Goal: Task Accomplishment & Management: Use online tool/utility

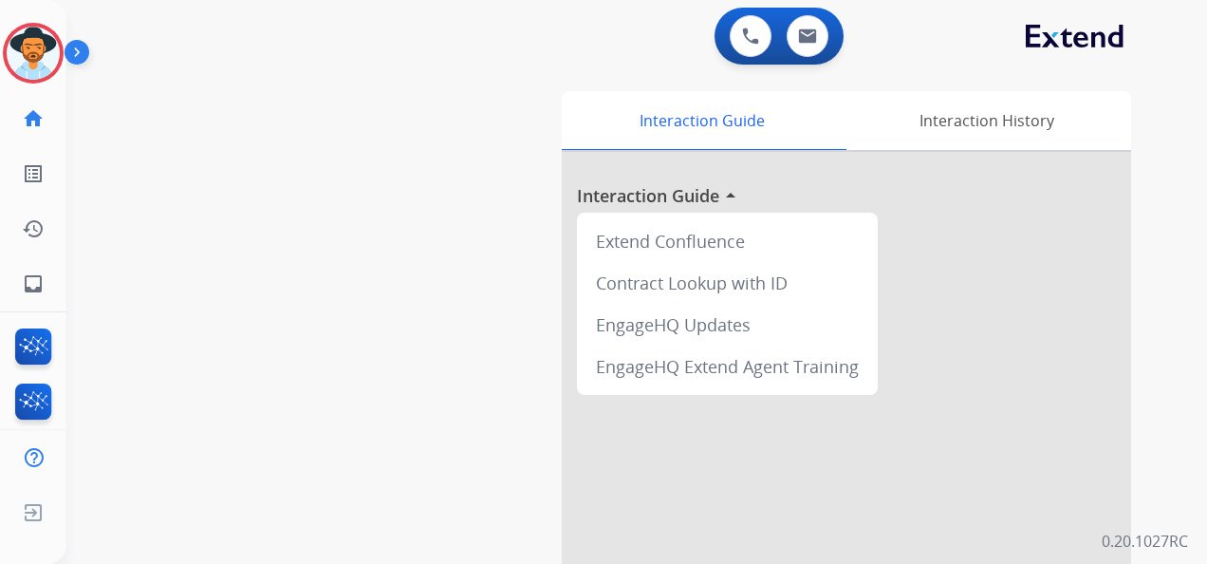
click at [37, 57] on img at bounding box center [33, 53] width 53 height 53
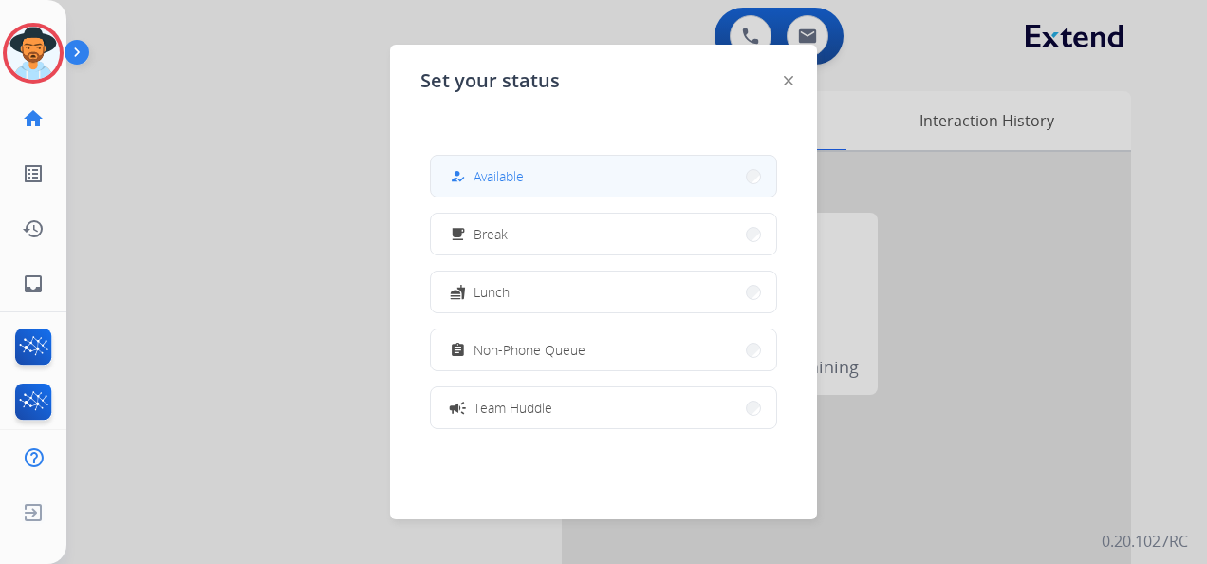
click at [574, 177] on button "how_to_reg Available" at bounding box center [603, 176] width 345 height 41
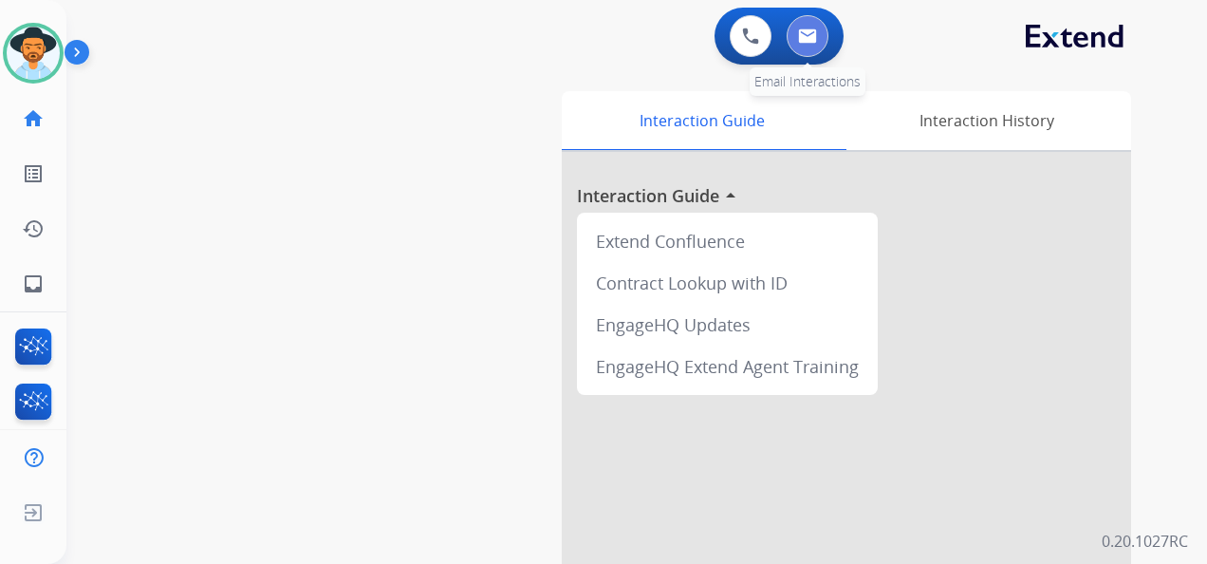
click at [808, 33] on img at bounding box center [807, 35] width 19 height 15
select select "**********"
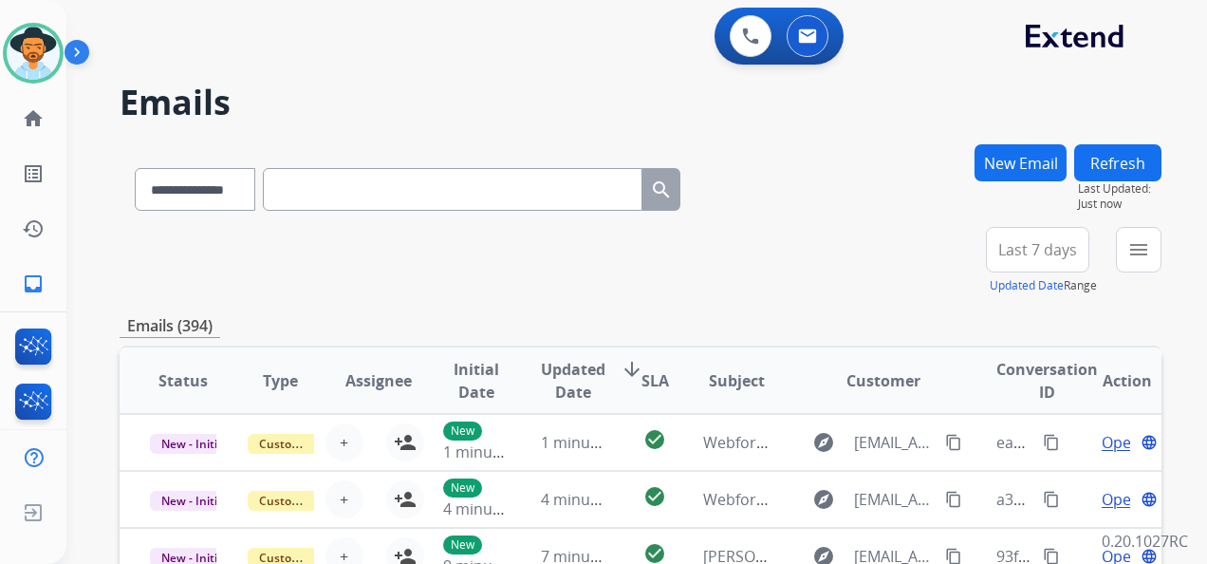
drag, startPoint x: 1045, startPoint y: 254, endPoint x: 1029, endPoint y: 241, distance: 20.9
click at [1045, 253] on span "Last 7 days" at bounding box center [1037, 250] width 79 height 8
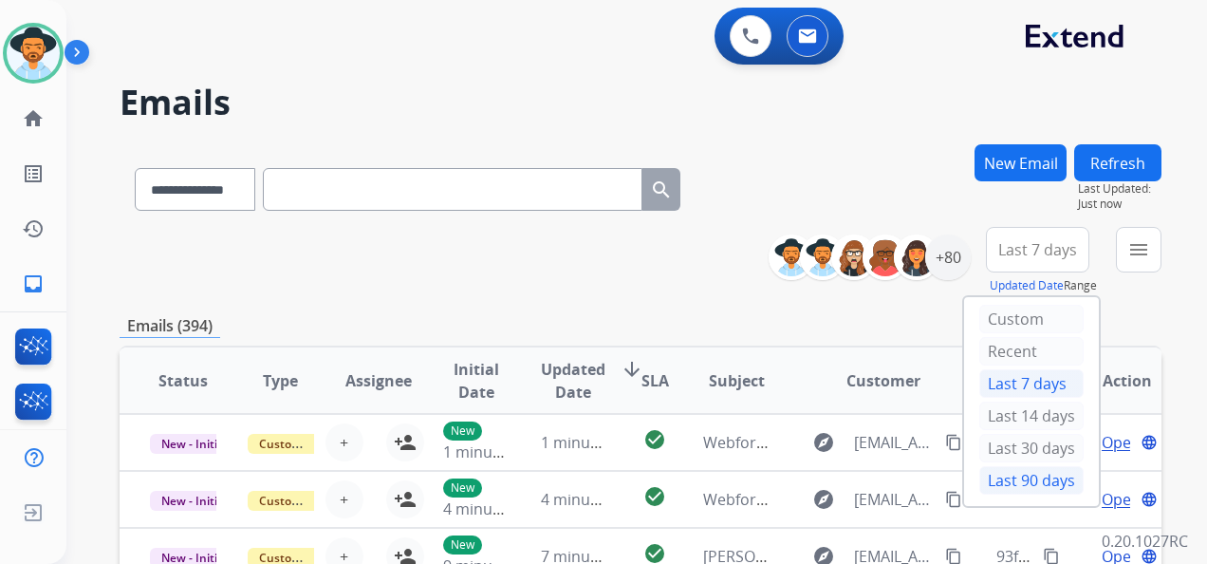
click at [1014, 466] on div "Last 90 days" at bounding box center [1031, 480] width 104 height 28
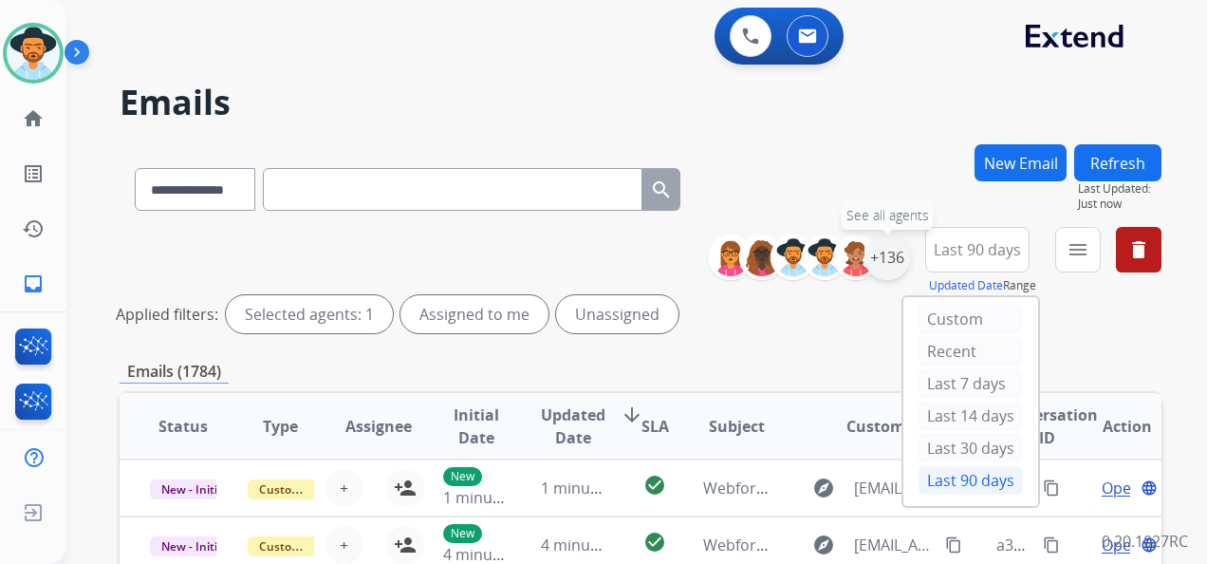
click at [884, 261] on div "+136" at bounding box center [887, 257] width 46 height 46
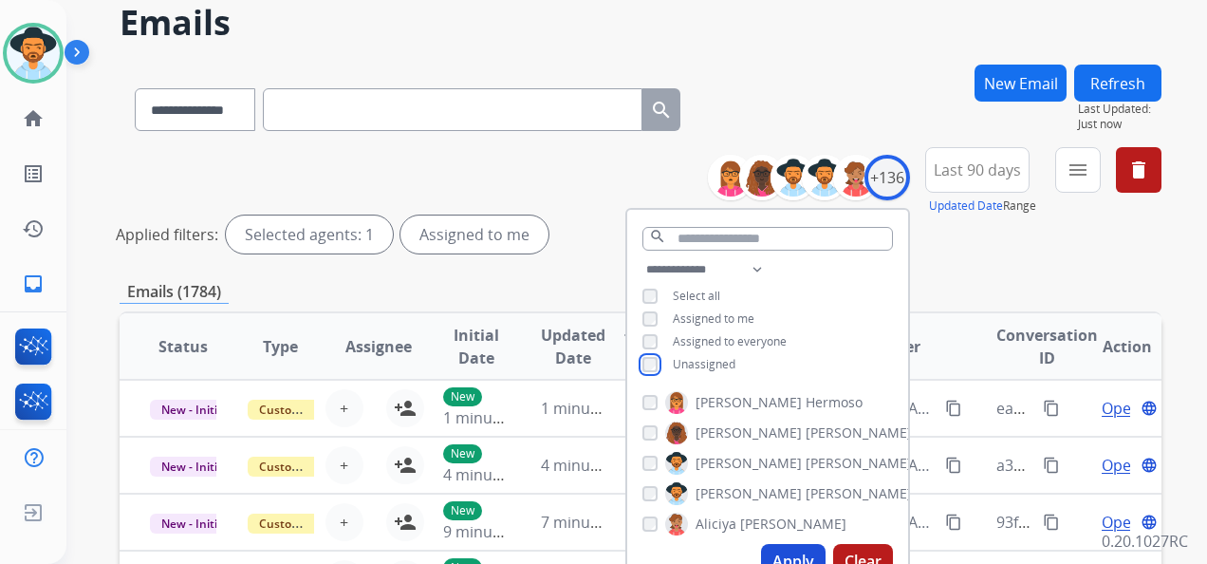
scroll to position [190, 0]
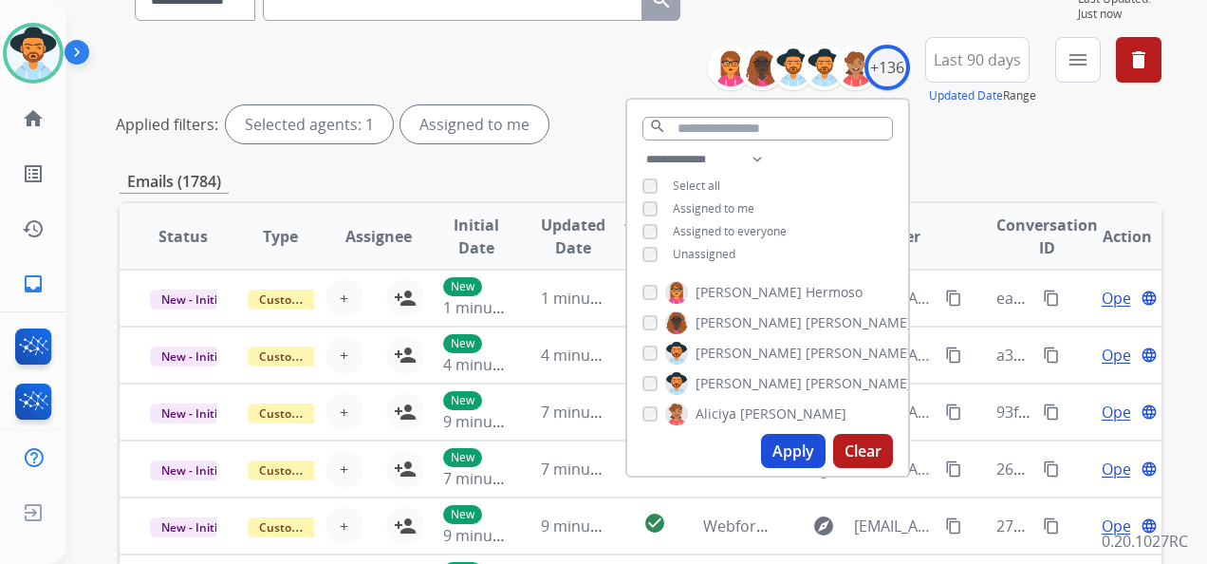
click at [787, 446] on button "Apply" at bounding box center [793, 451] width 65 height 34
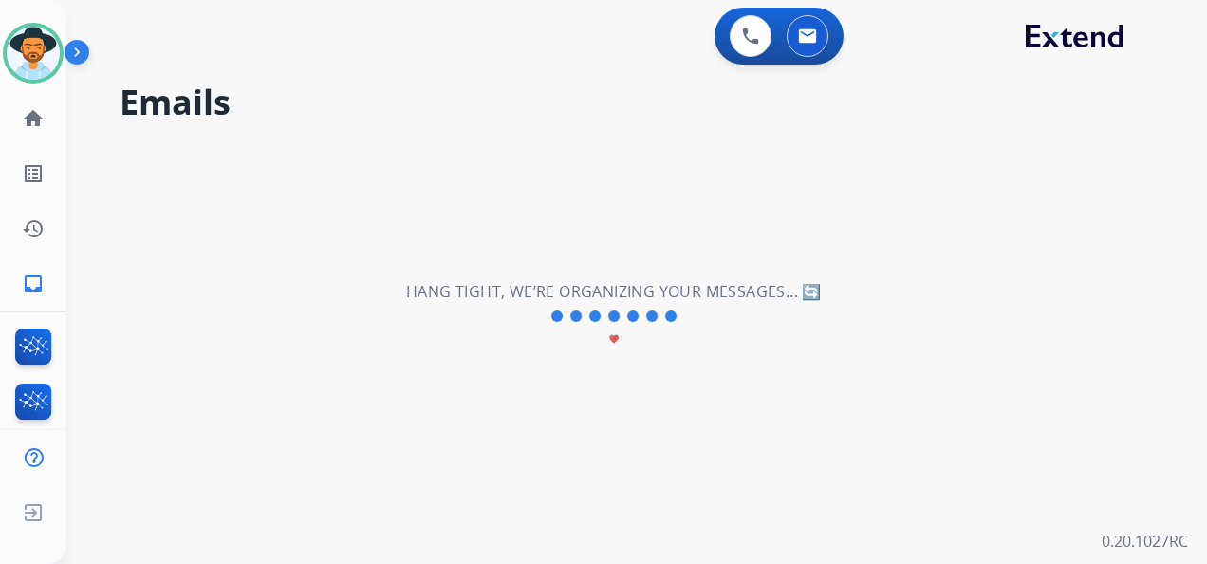
scroll to position [0, 0]
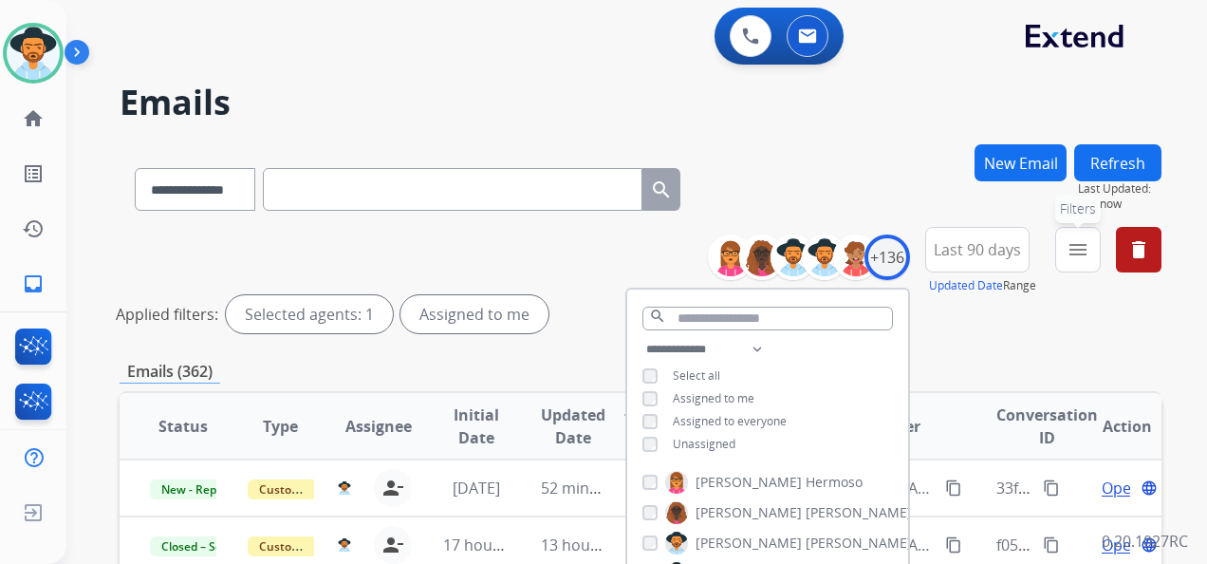
click at [1073, 251] on mat-icon "menu" at bounding box center [1078, 249] width 23 height 23
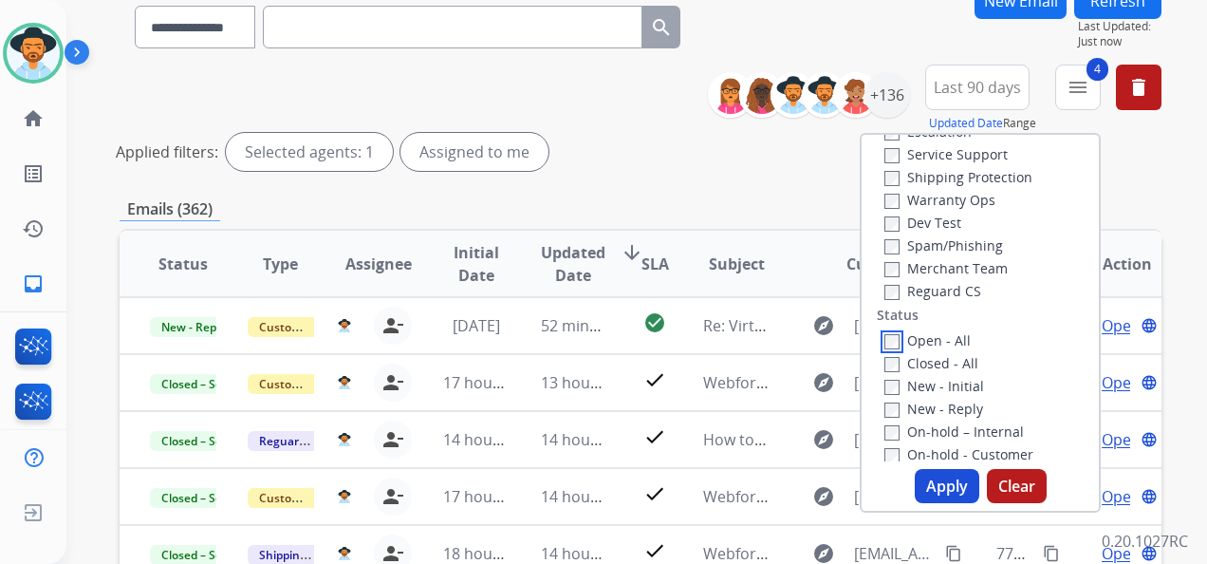
scroll to position [285, 0]
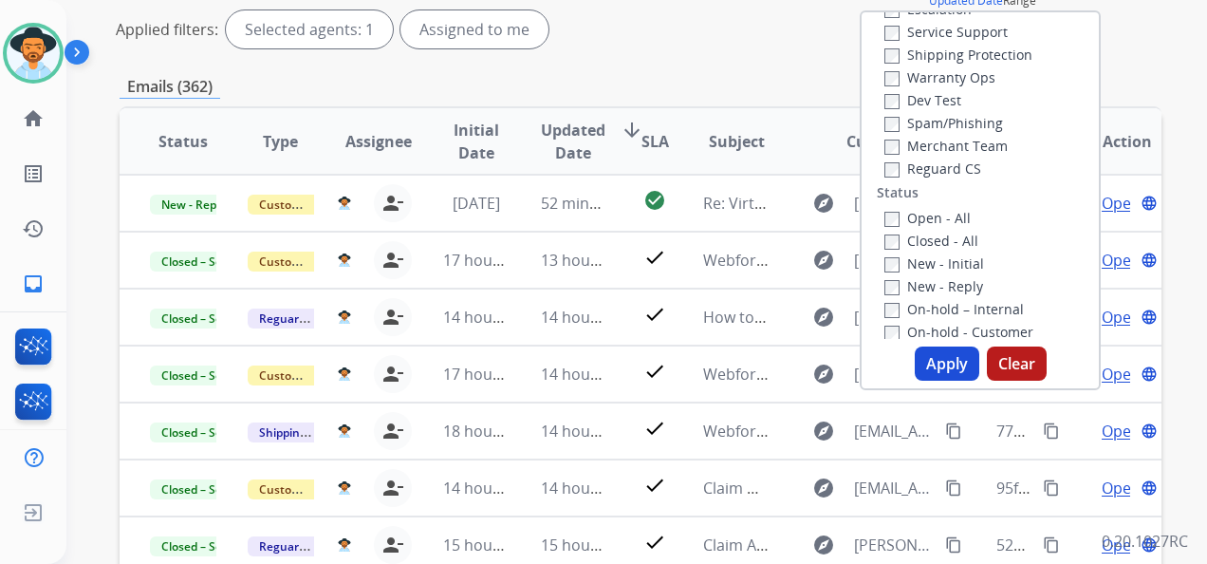
click at [926, 362] on button "Apply" at bounding box center [947, 363] width 65 height 34
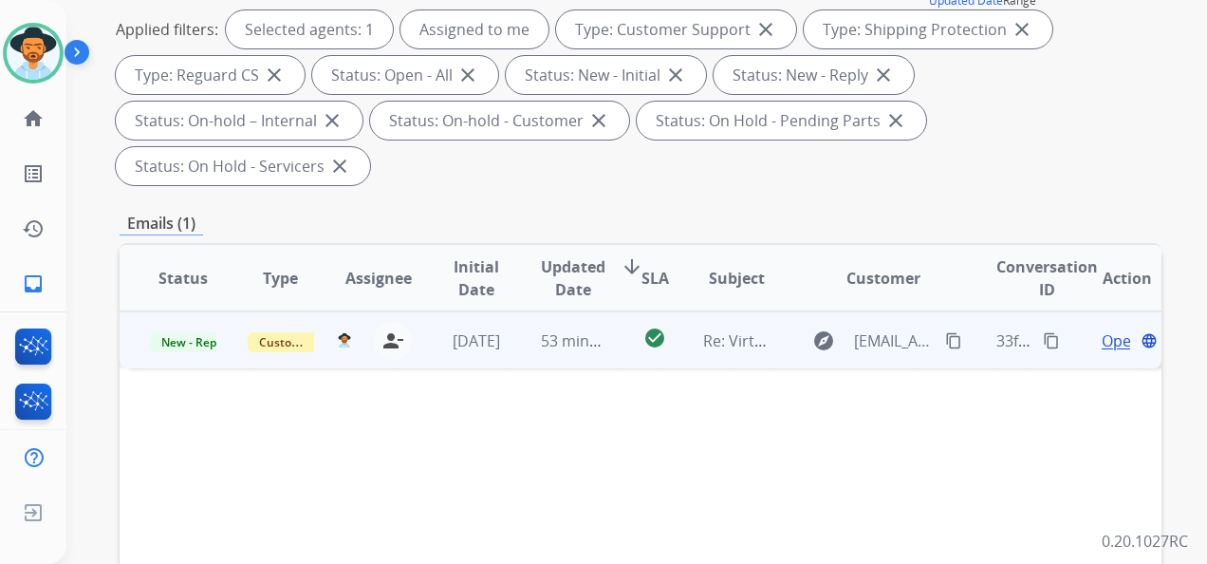
click at [1102, 342] on span "Open" at bounding box center [1121, 340] width 39 height 23
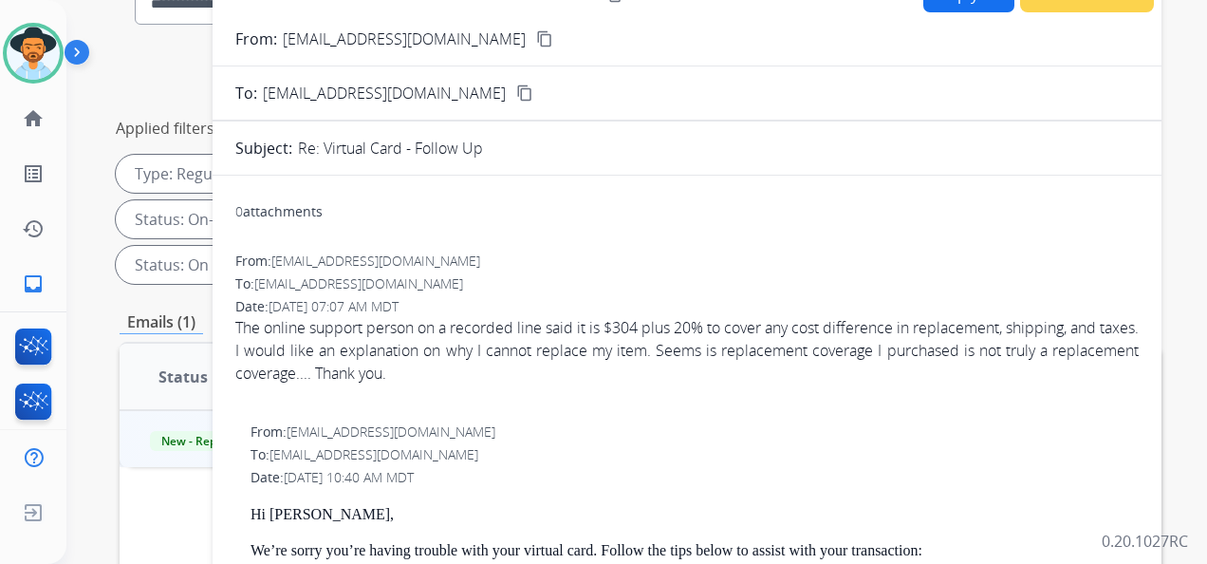
scroll to position [0, 0]
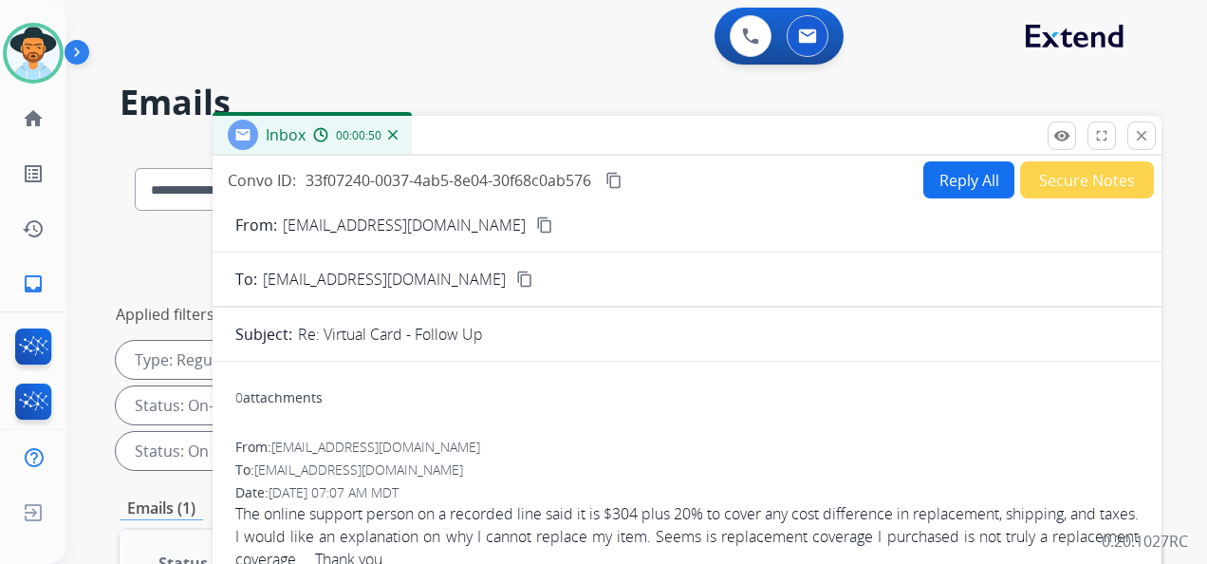
click at [516, 281] on mat-icon "content_copy" at bounding box center [524, 278] width 17 height 17
click at [621, 177] on mat-icon "content_copy" at bounding box center [613, 180] width 17 height 17
click at [38, 49] on img at bounding box center [33, 53] width 53 height 53
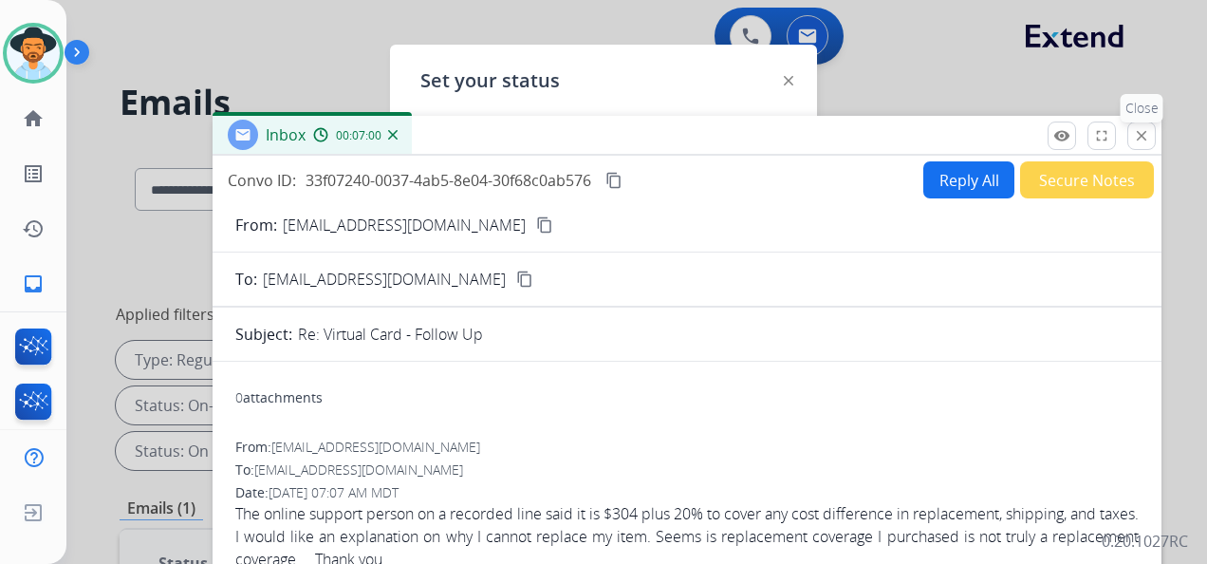
click at [1148, 133] on mat-icon "close" at bounding box center [1141, 135] width 17 height 17
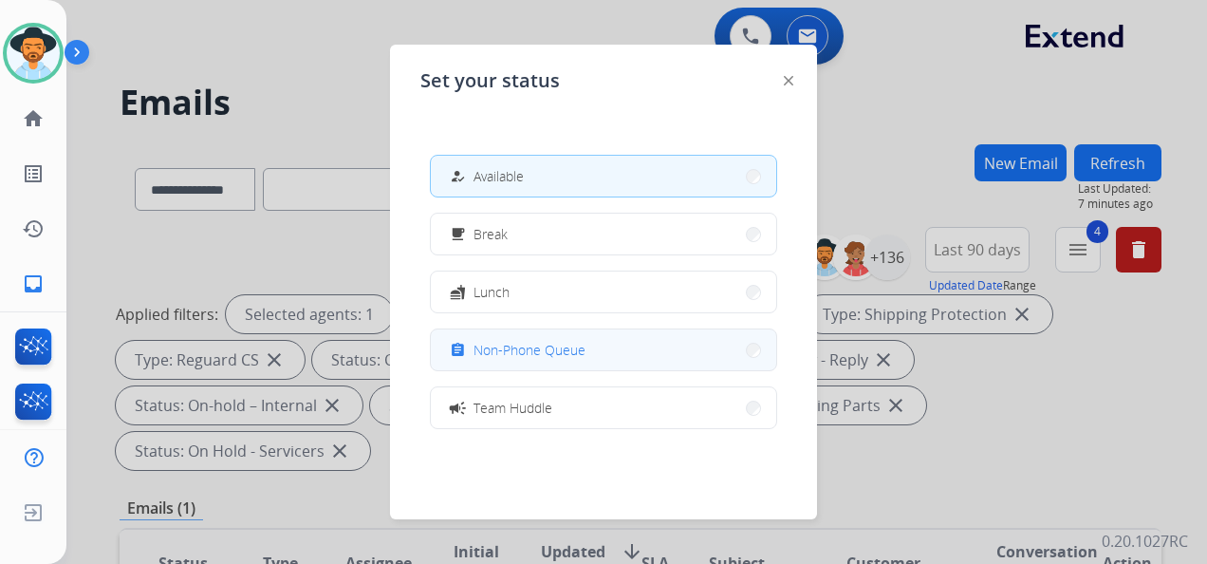
click at [601, 338] on button "assignment Non-Phone Queue" at bounding box center [603, 349] width 345 height 41
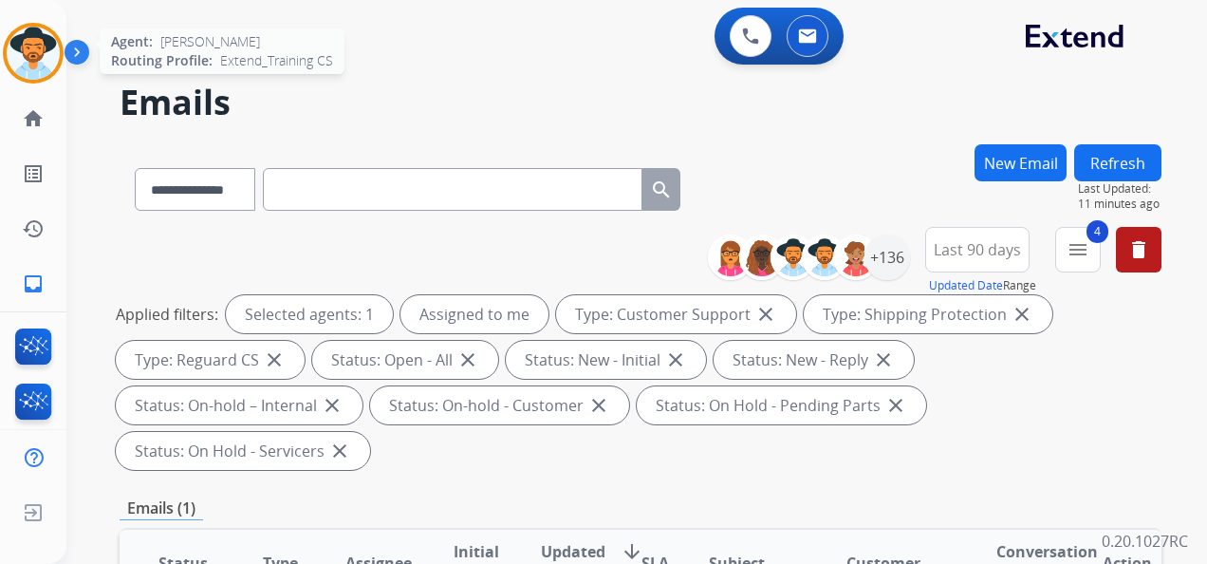
click at [25, 41] on img at bounding box center [33, 53] width 53 height 53
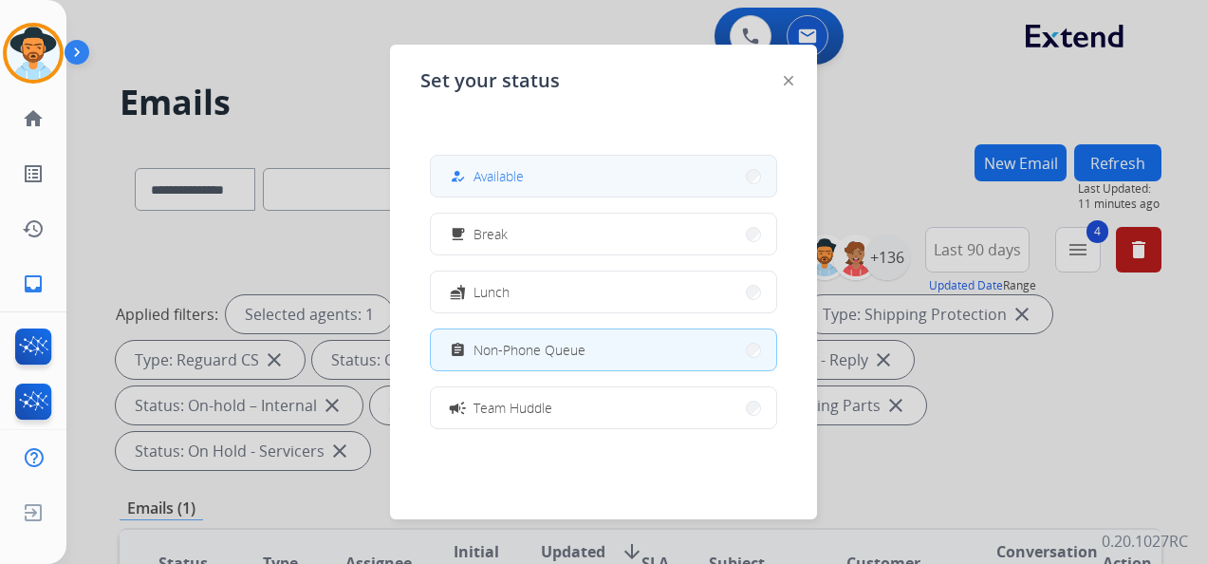
click at [522, 176] on span "Available" at bounding box center [498, 176] width 50 height 20
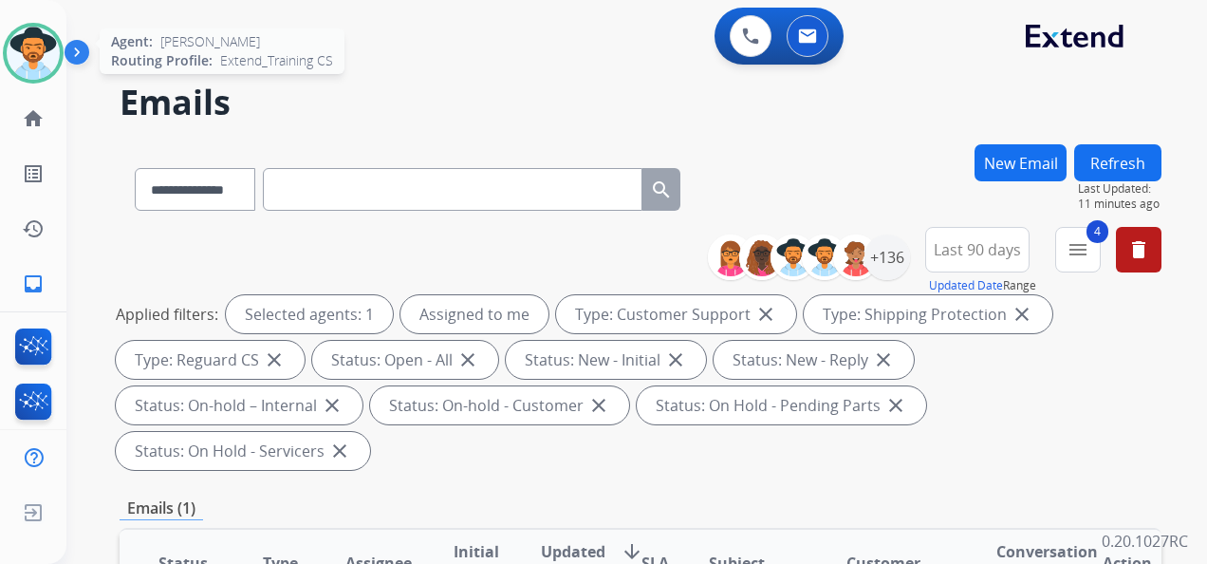
click at [36, 40] on img at bounding box center [33, 53] width 53 height 53
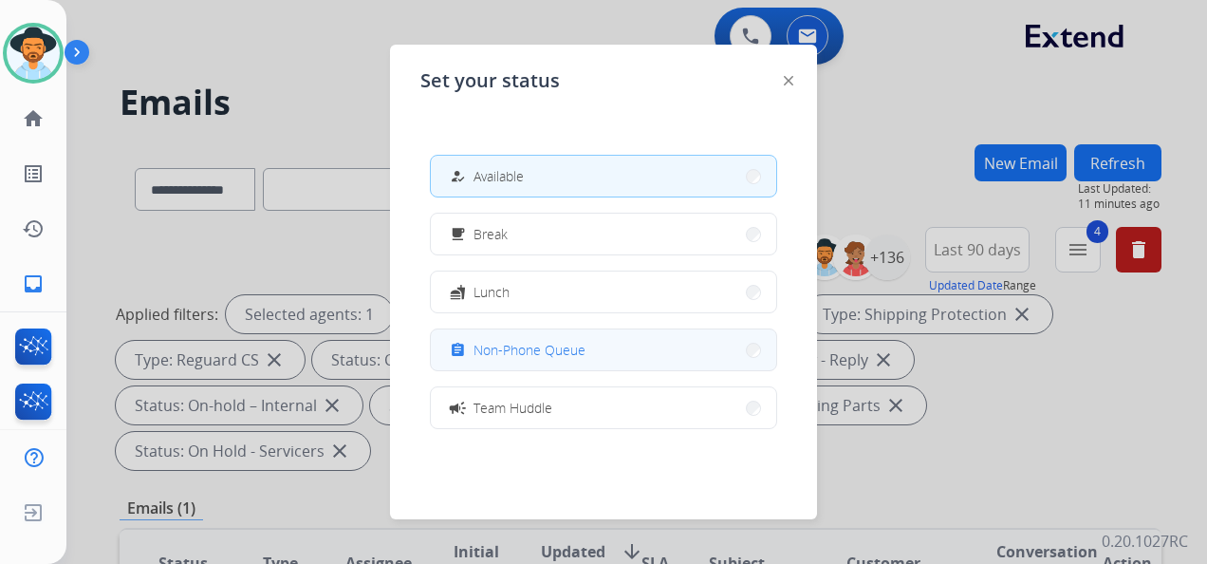
click at [575, 347] on span "Non-Phone Queue" at bounding box center [529, 350] width 112 height 20
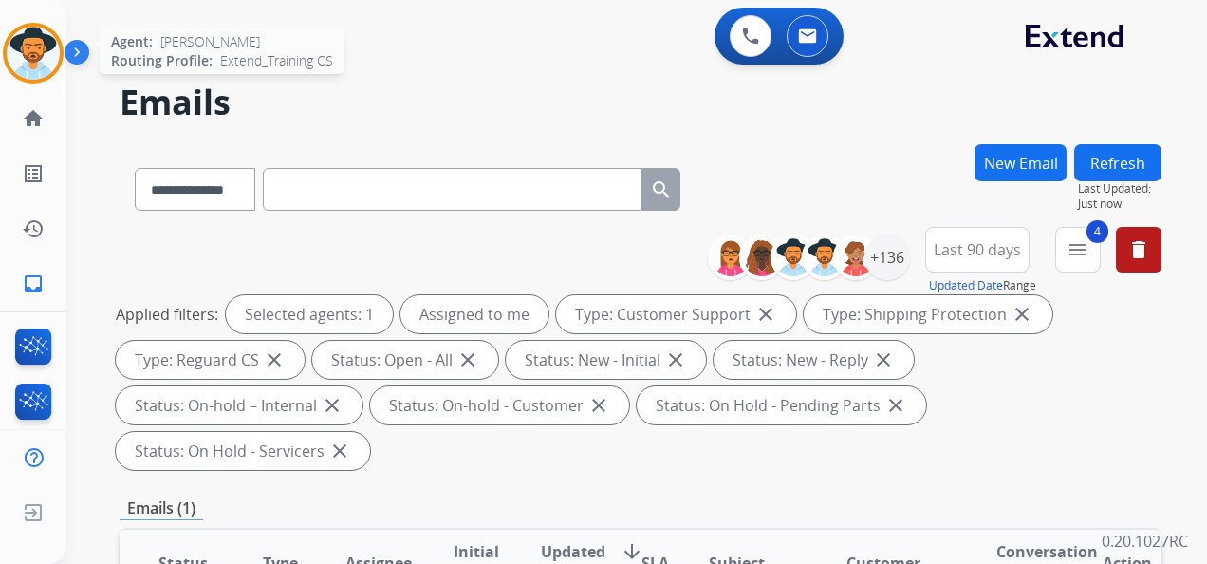
click at [28, 49] on img at bounding box center [33, 53] width 53 height 53
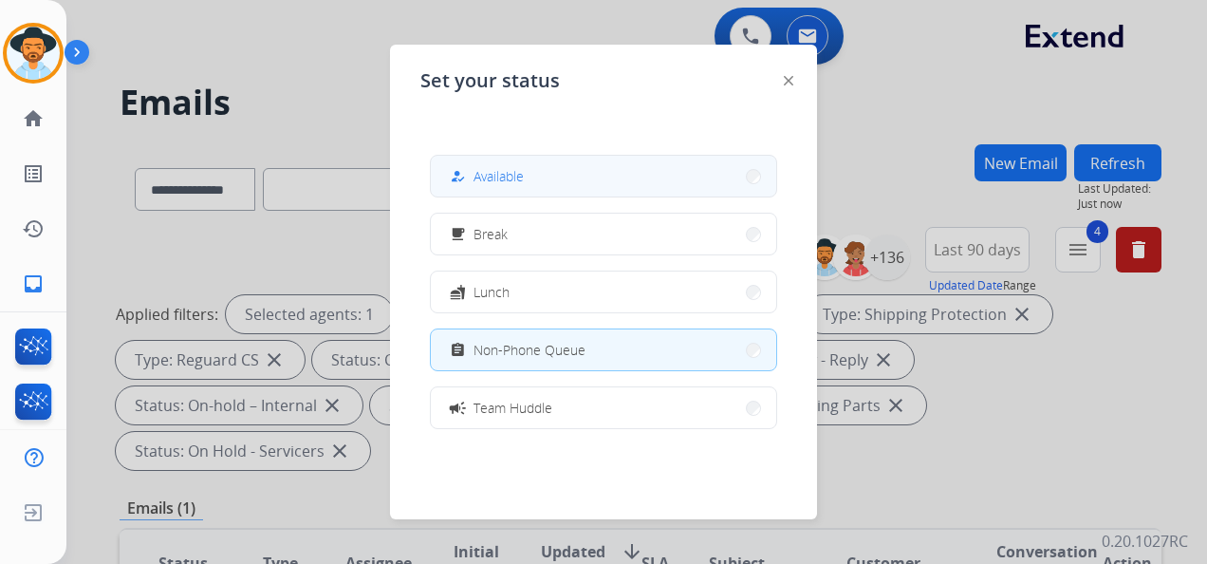
click at [569, 187] on button "how_to_reg Available" at bounding box center [603, 176] width 345 height 41
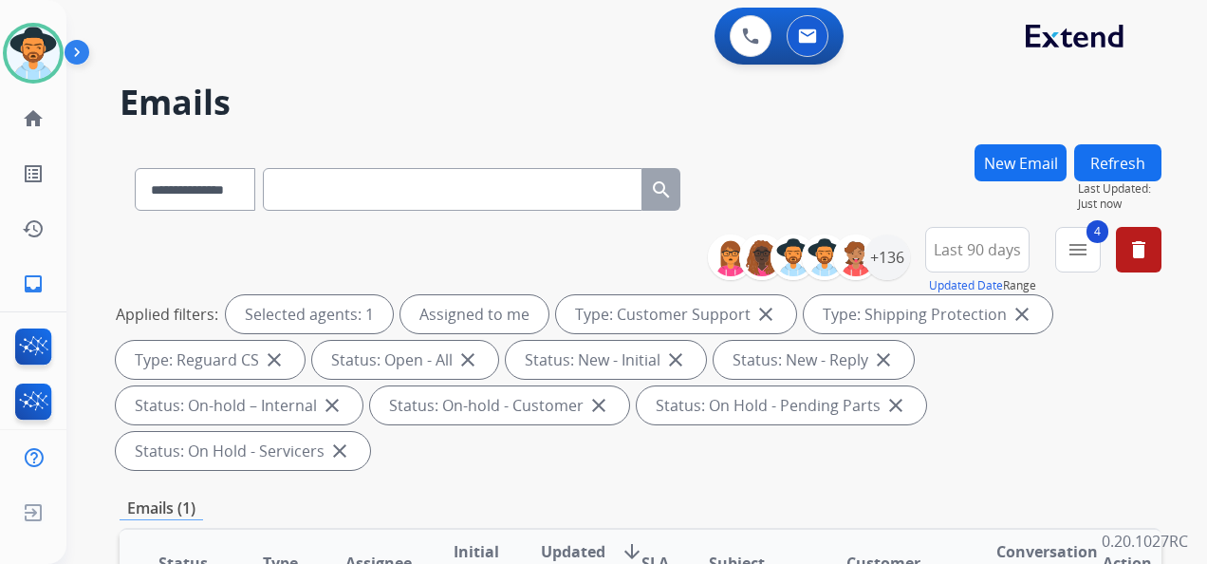
click at [369, 178] on input "text" at bounding box center [453, 189] width 380 height 43
paste input "**********"
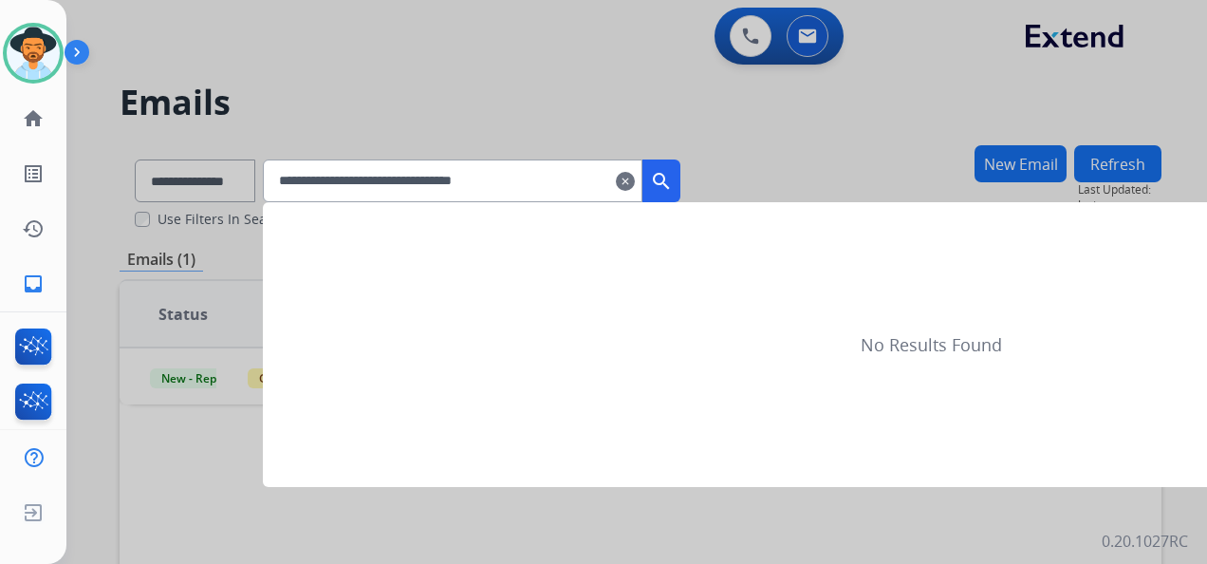
type input "**********"
click at [673, 180] on mat-icon "search" at bounding box center [661, 181] width 23 height 23
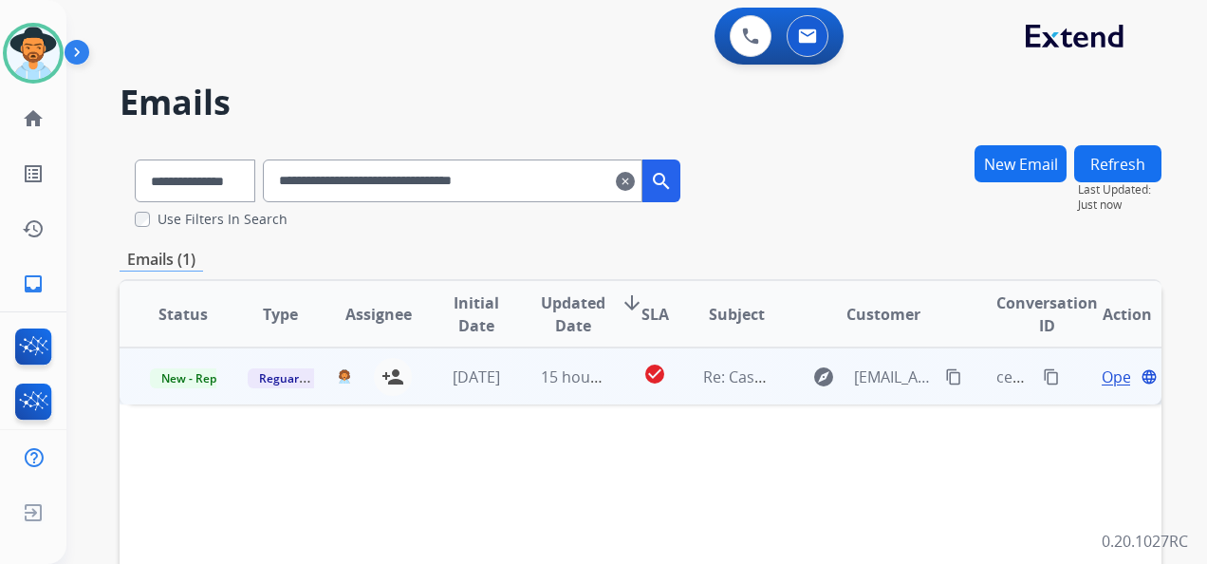
click at [1102, 374] on span "Open" at bounding box center [1121, 376] width 39 height 23
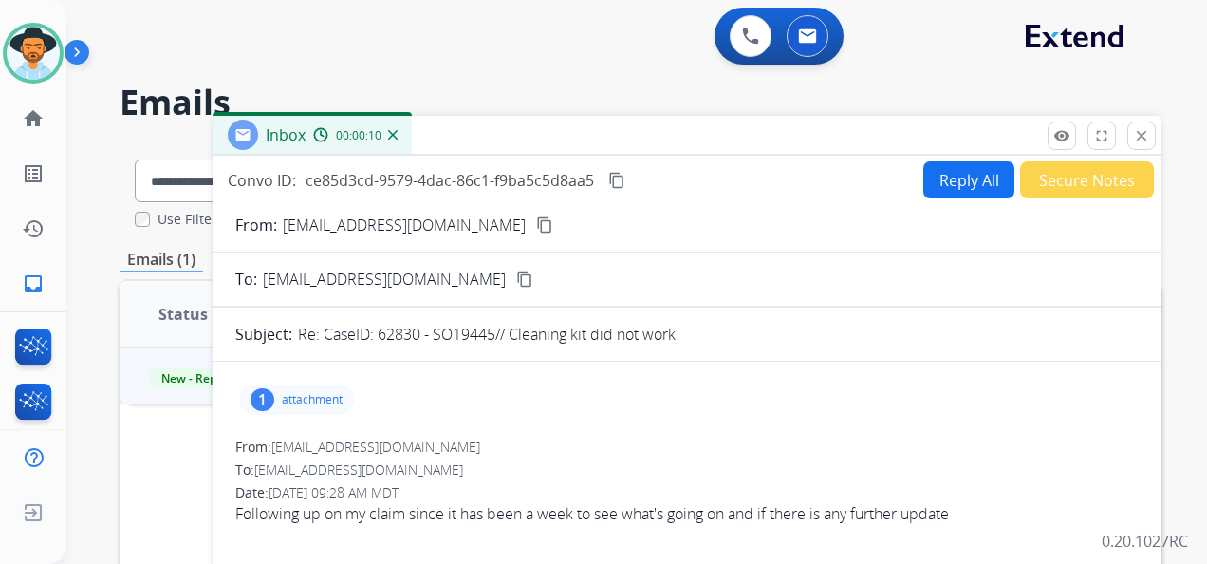
click at [536, 222] on mat-icon "content_copy" at bounding box center [544, 224] width 17 height 17
click at [1137, 134] on mat-icon "close" at bounding box center [1141, 135] width 17 height 17
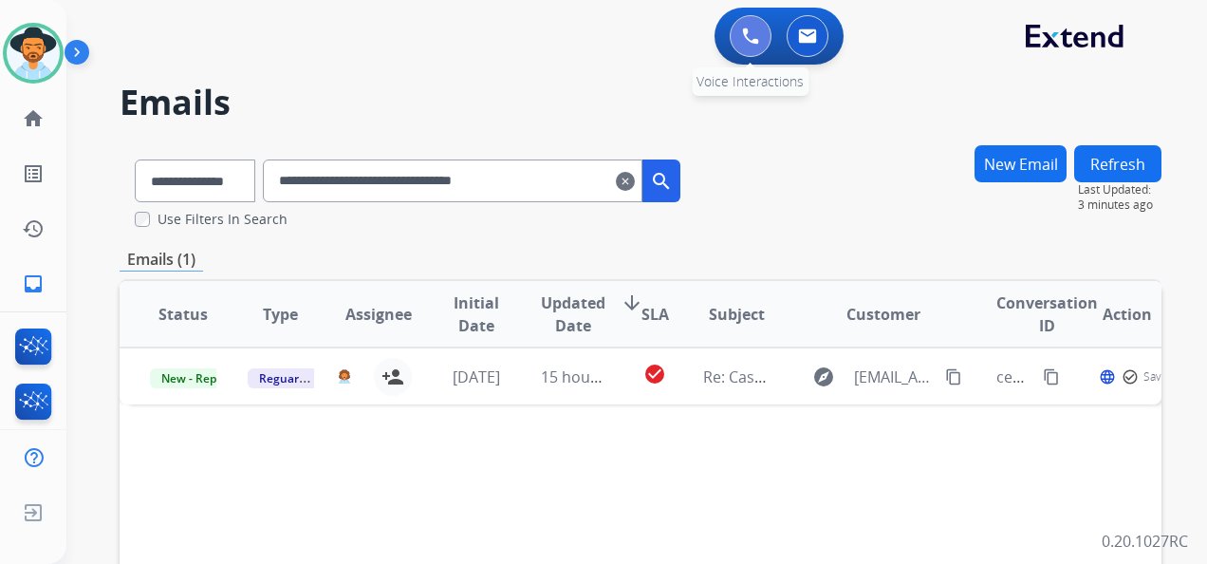
click at [742, 26] on button at bounding box center [751, 36] width 42 height 42
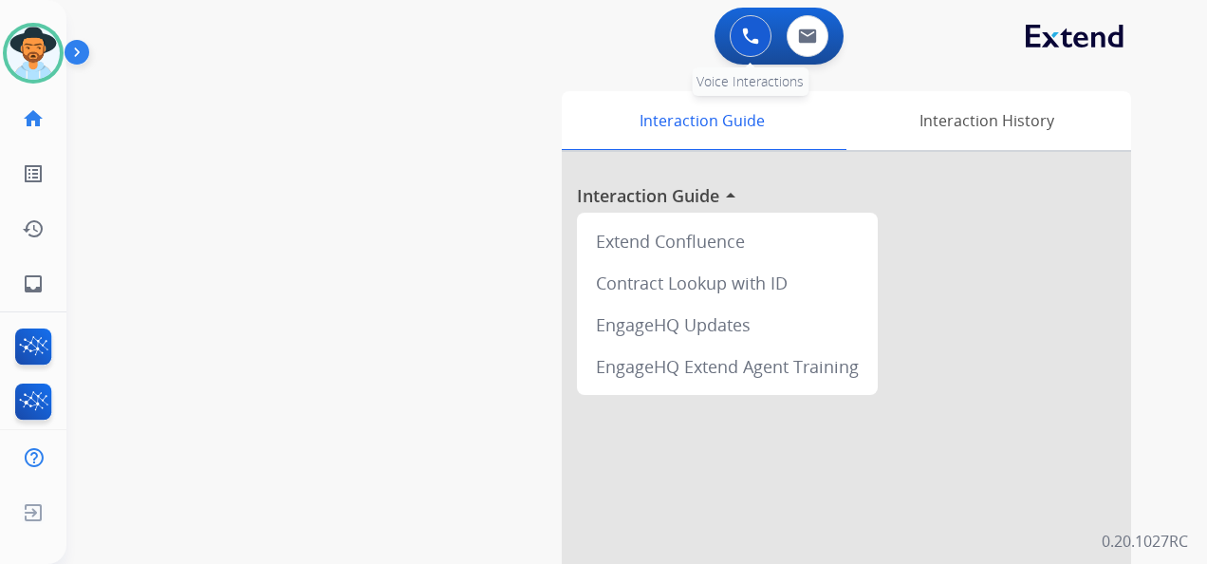
click at [739, 28] on button at bounding box center [751, 36] width 42 height 42
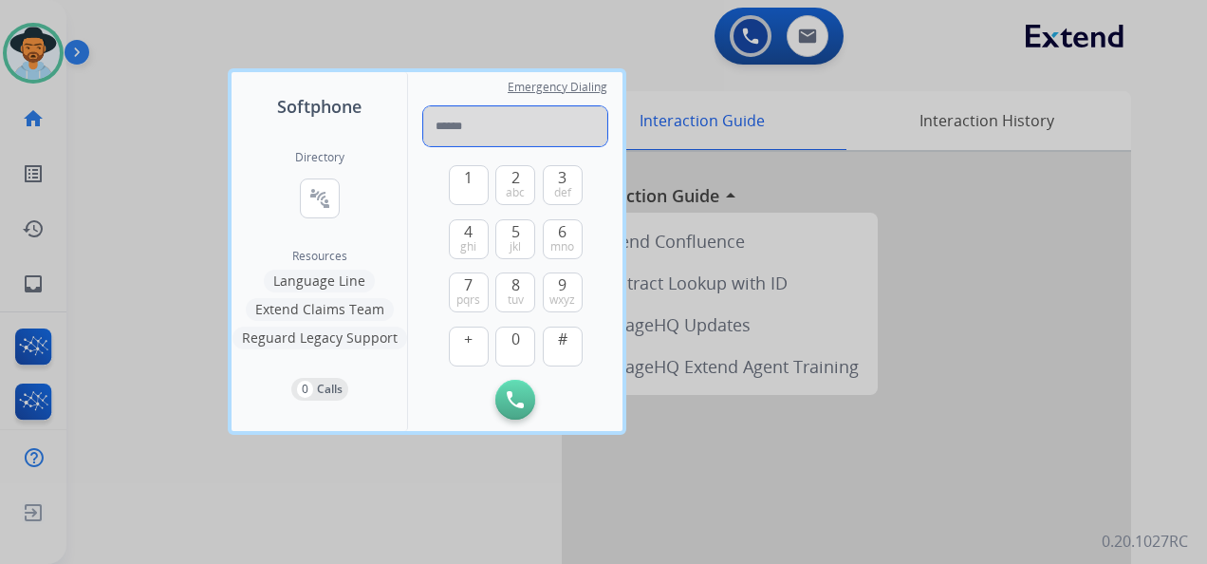
click at [455, 123] on input "tel" at bounding box center [515, 126] width 184 height 40
paste input "**********"
type input "**********"
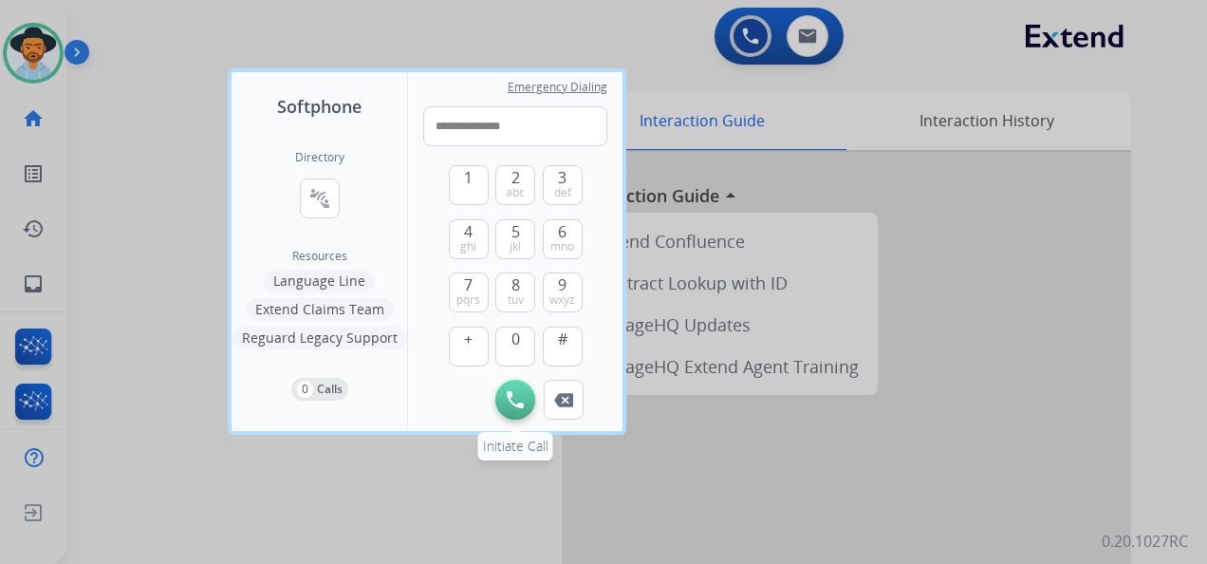
click at [518, 396] on img at bounding box center [515, 399] width 17 height 17
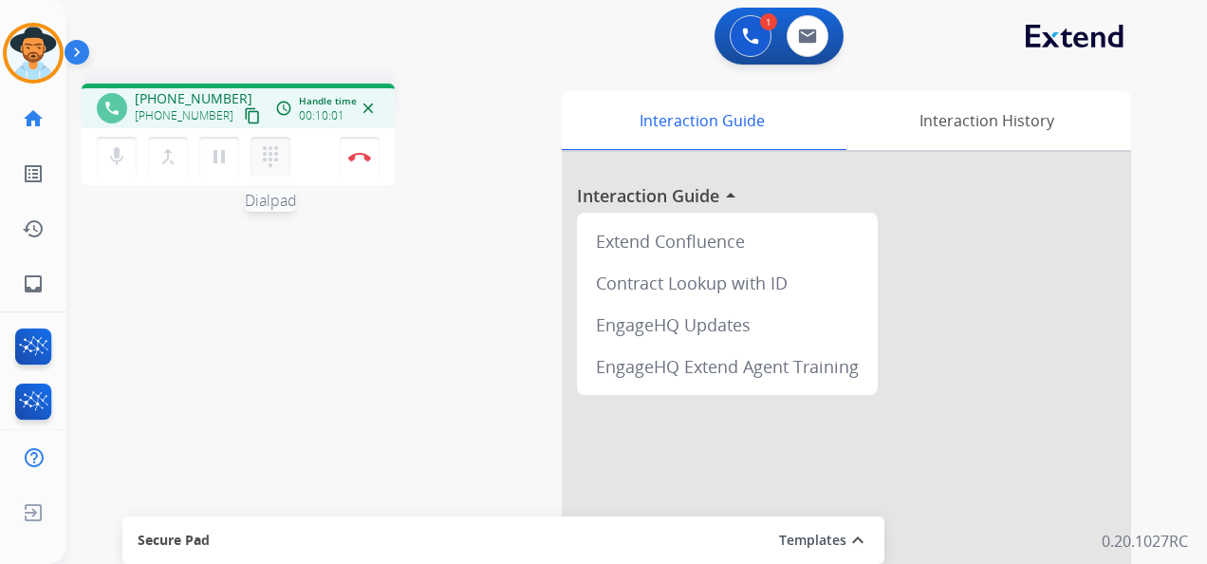
click at [269, 159] on mat-icon "dialpad" at bounding box center [270, 156] width 23 height 23
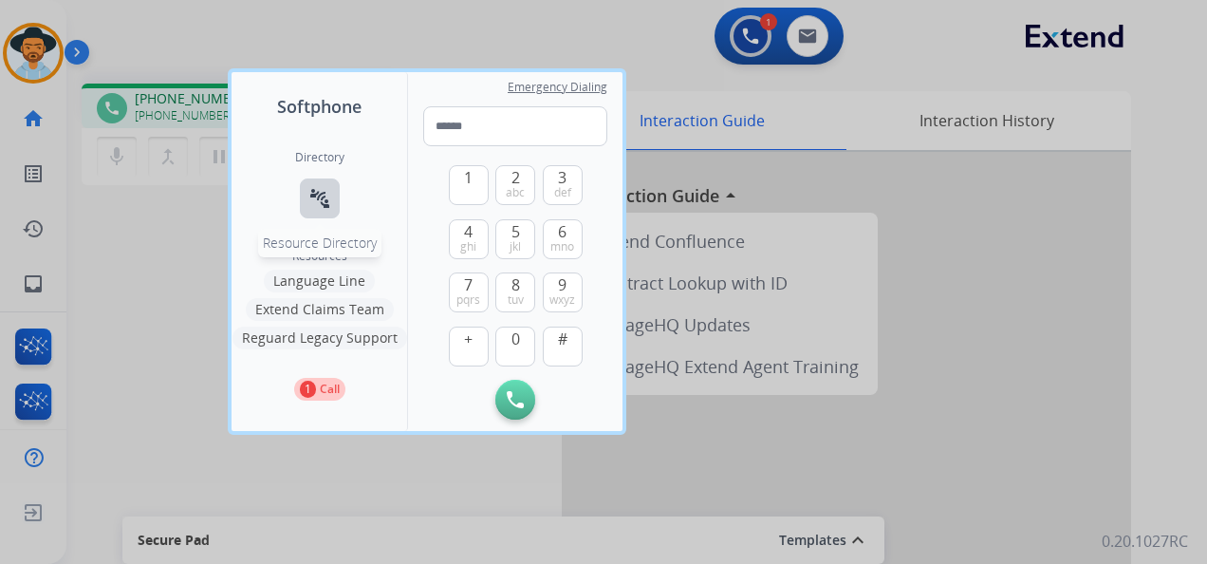
click at [304, 195] on button "connect_without_contact Resource Directory" at bounding box center [320, 198] width 40 height 40
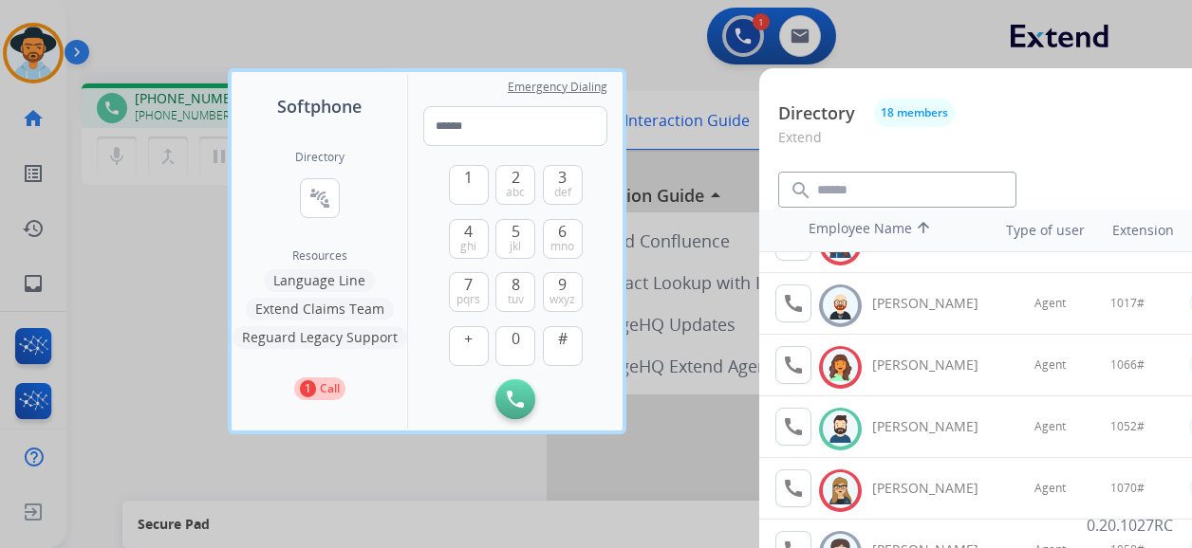
scroll to position [285, 0]
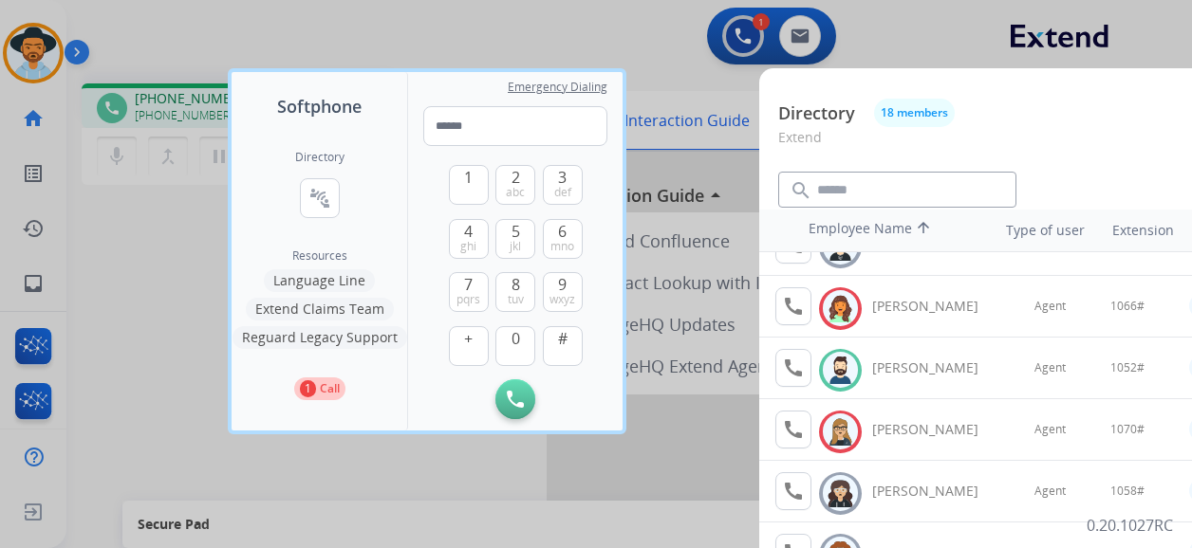
click at [387, 23] on div at bounding box center [596, 274] width 1192 height 548
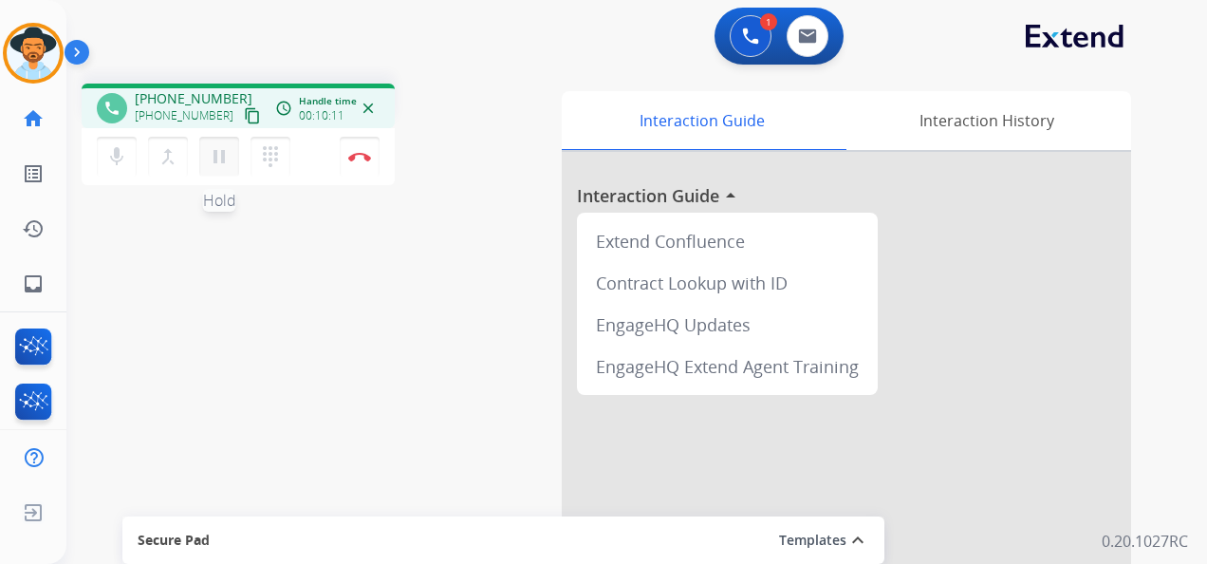
click at [218, 157] on mat-icon "pause" at bounding box center [219, 156] width 23 height 23
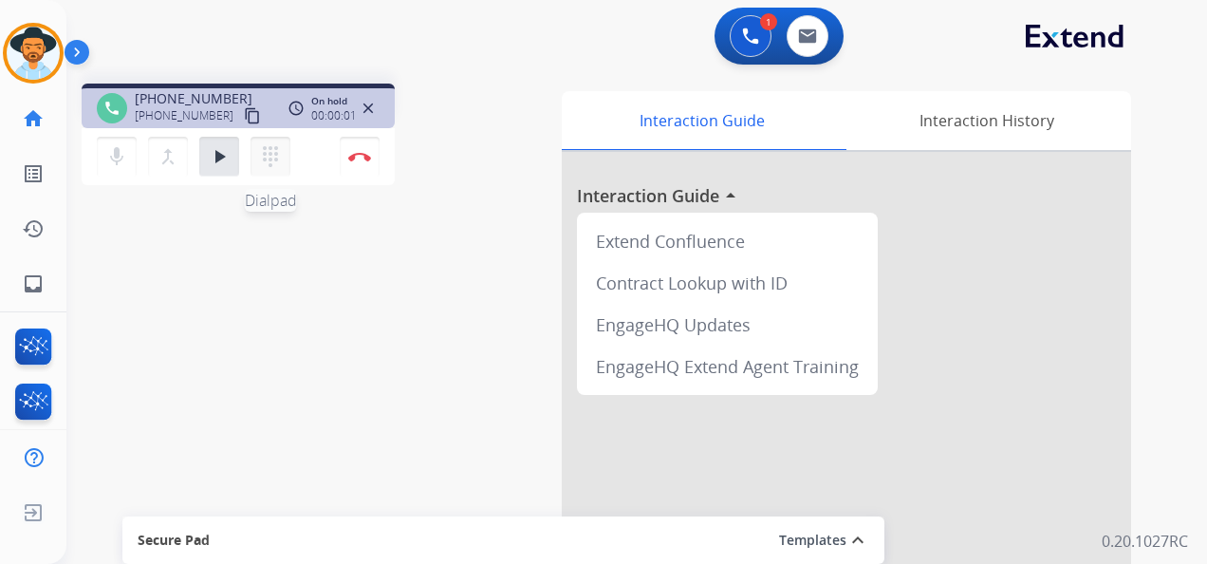
click at [266, 147] on mat-icon "dialpad" at bounding box center [270, 156] width 23 height 23
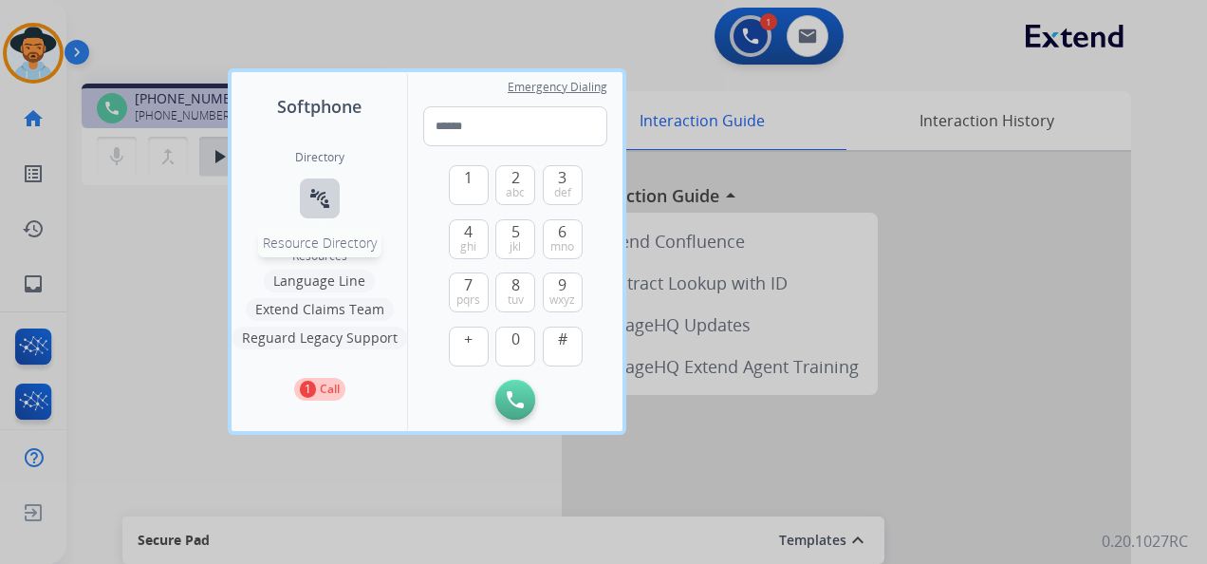
click at [320, 190] on mat-icon "connect_without_contact" at bounding box center [319, 198] width 23 height 23
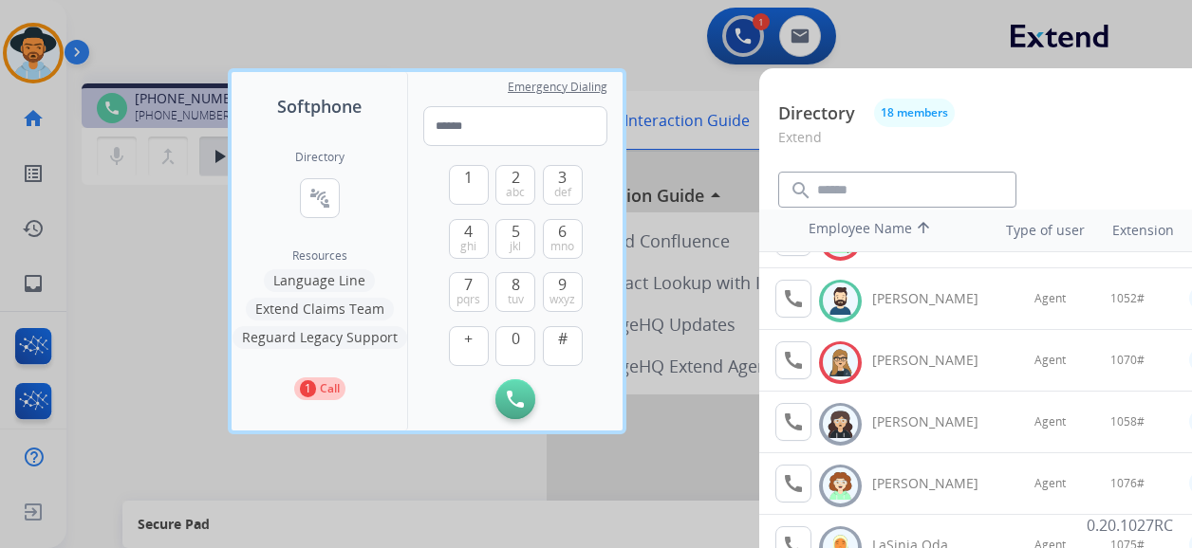
scroll to position [380, 0]
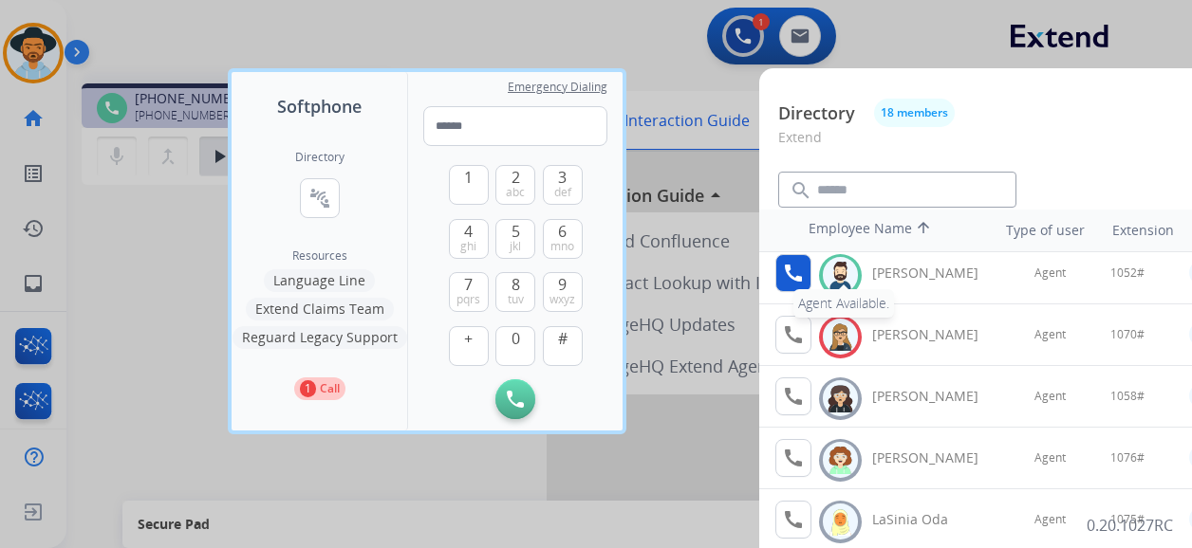
click at [775, 266] on div "call Agent Available. Available [PERSON_NAME]" at bounding box center [887, 273] width 224 height 38
click at [796, 274] on mat-icon "call" at bounding box center [793, 273] width 23 height 23
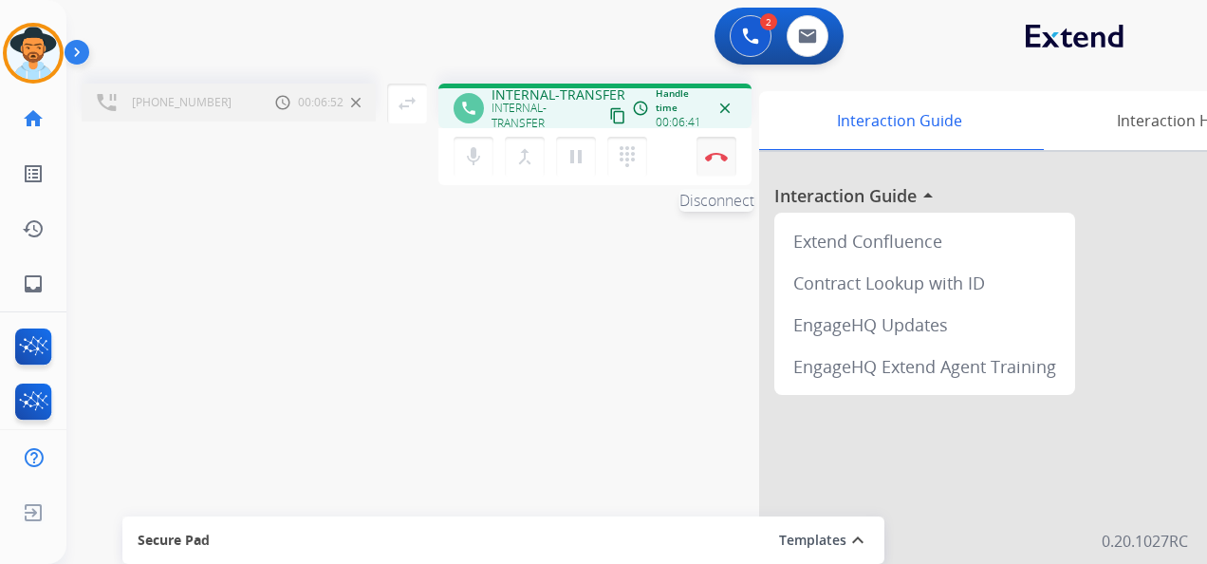
click at [719, 155] on img at bounding box center [716, 156] width 23 height 9
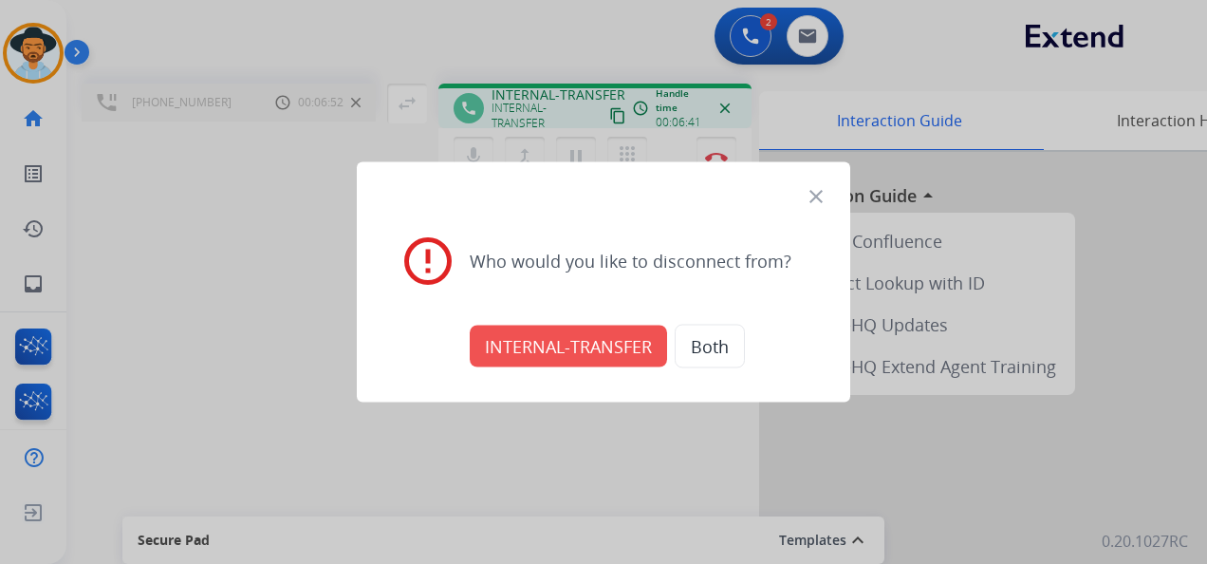
click at [575, 341] on button "INTERNAL-TRANSFER" at bounding box center [568, 346] width 197 height 42
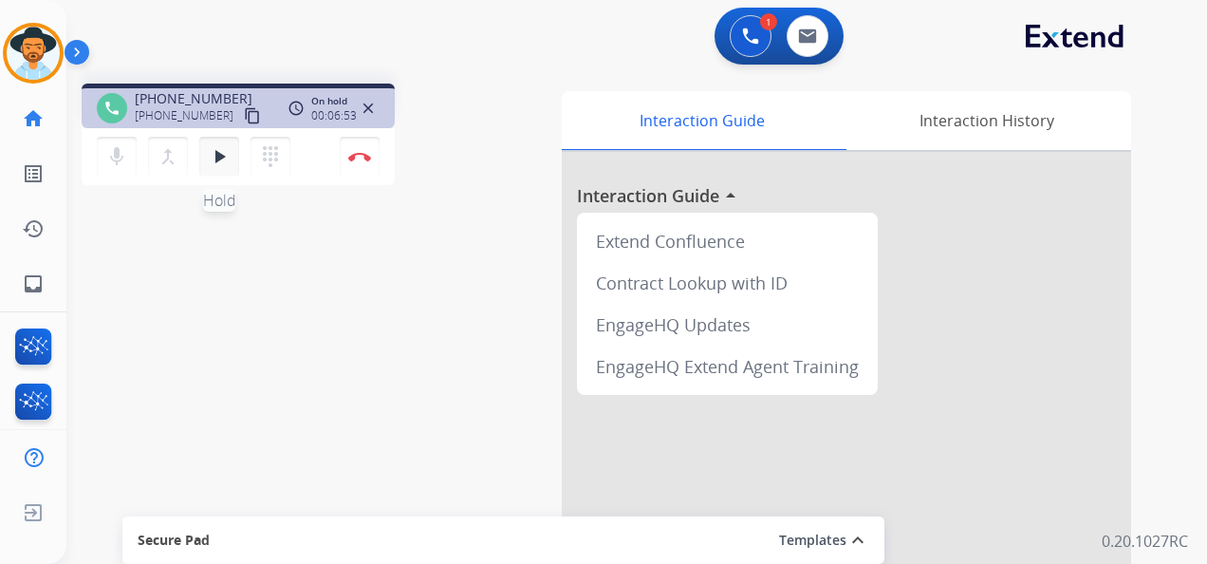
click at [221, 148] on mat-icon "play_arrow" at bounding box center [219, 156] width 23 height 23
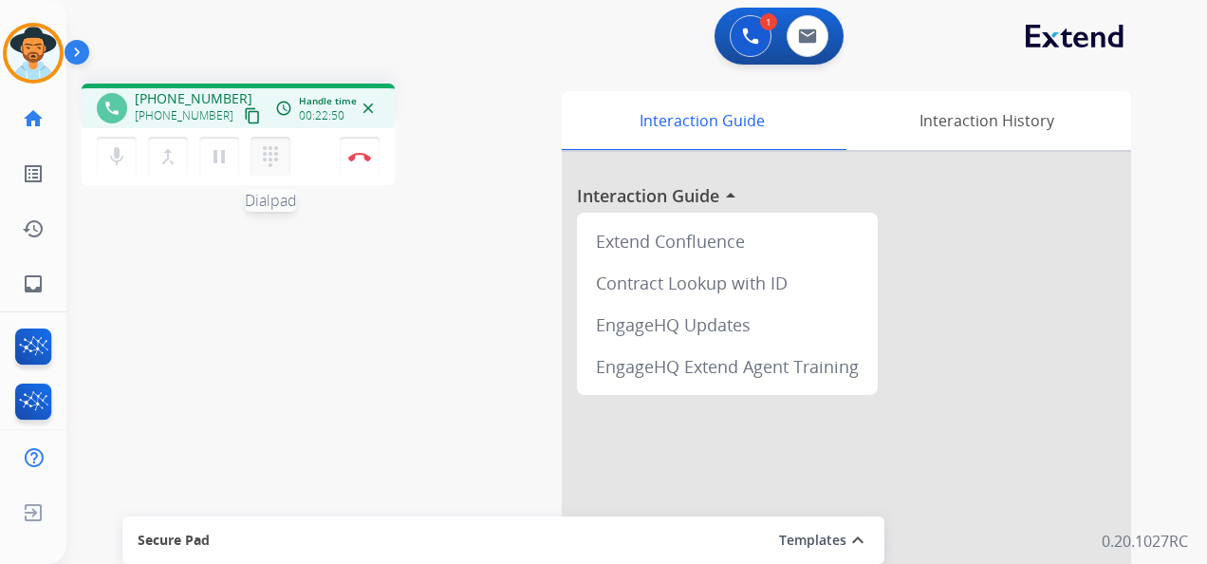
click at [264, 158] on mat-icon "dialpad" at bounding box center [270, 156] width 23 height 23
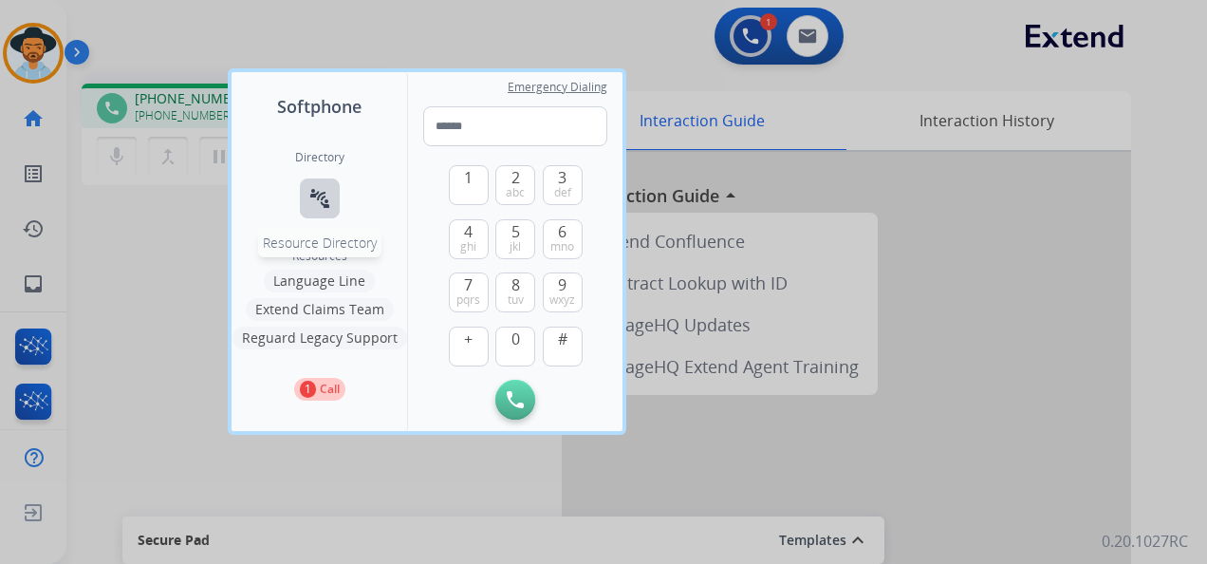
click at [312, 195] on mat-icon "connect_without_contact" at bounding box center [319, 198] width 23 height 23
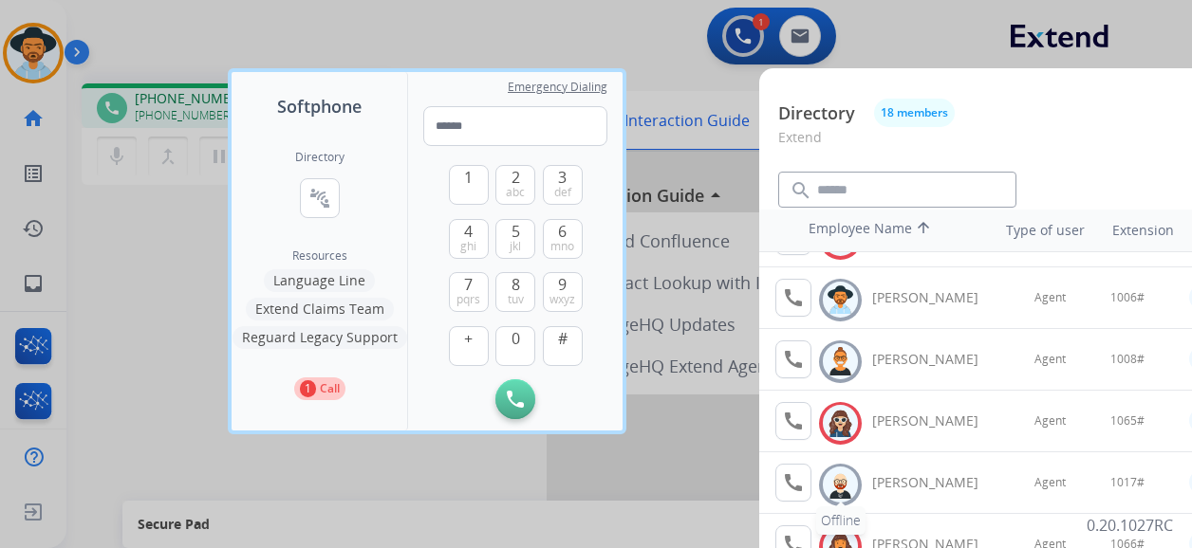
scroll to position [0, 0]
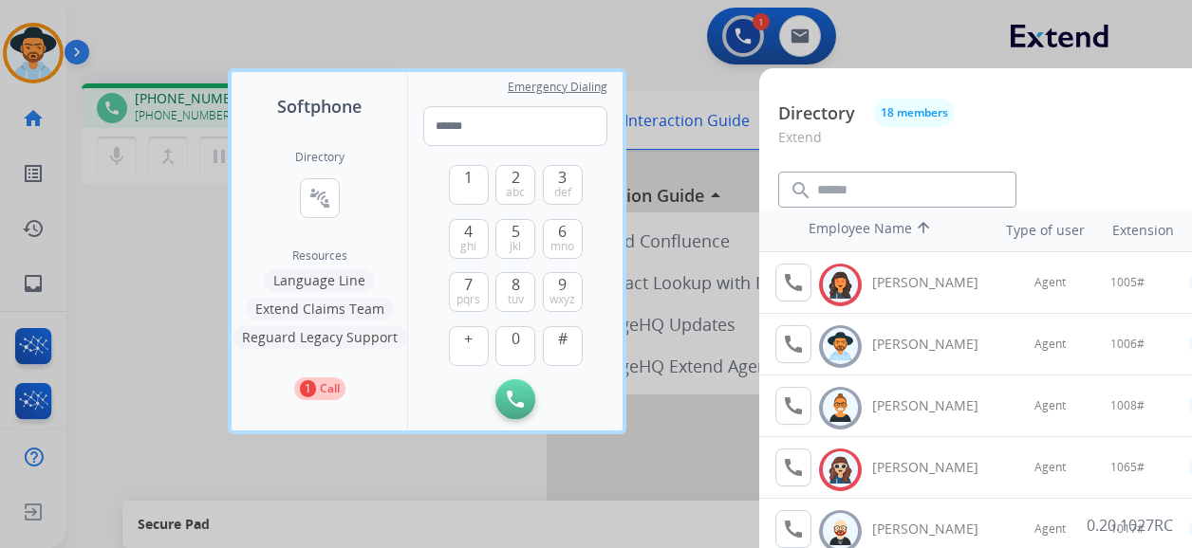
click at [669, 36] on div at bounding box center [596, 274] width 1192 height 548
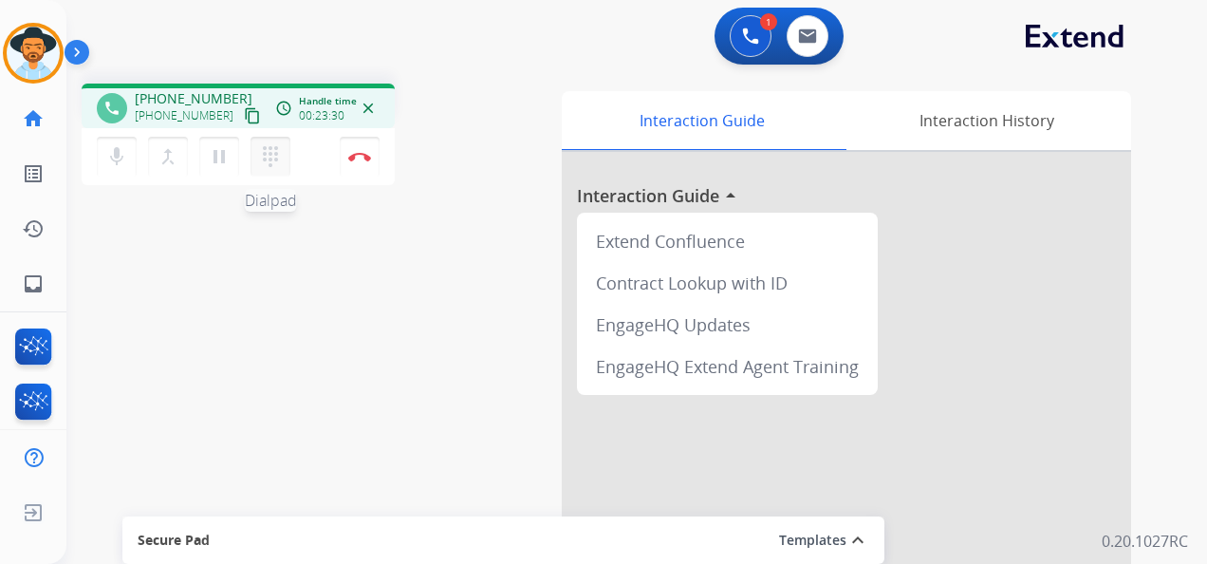
click at [270, 160] on mat-icon "dialpad" at bounding box center [270, 156] width 23 height 23
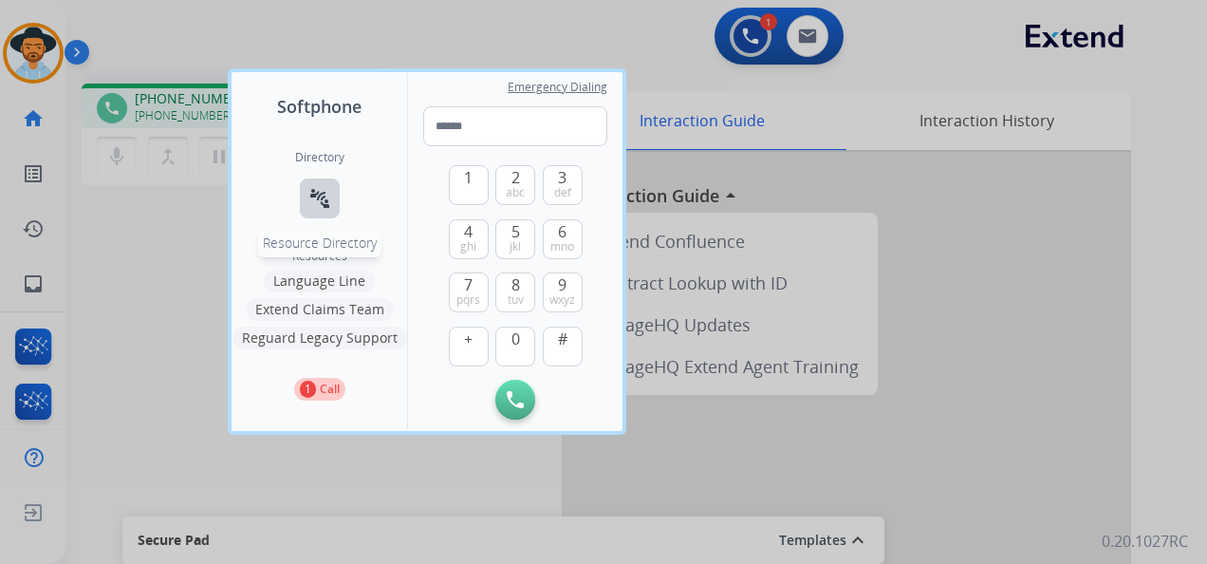
click at [323, 188] on mat-icon "connect_without_contact" at bounding box center [319, 198] width 23 height 23
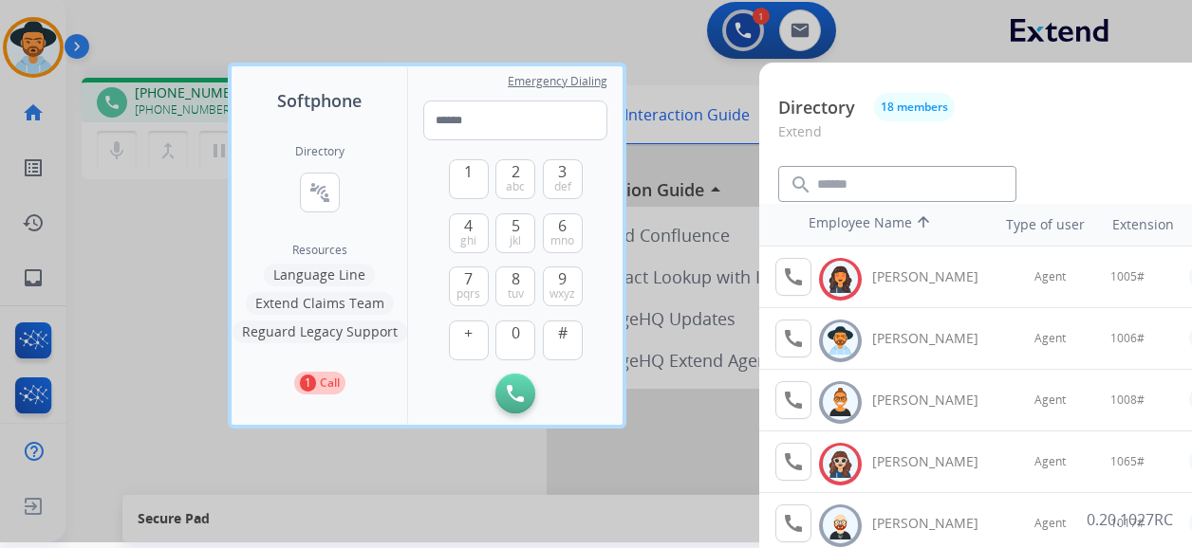
scroll to position [4, 0]
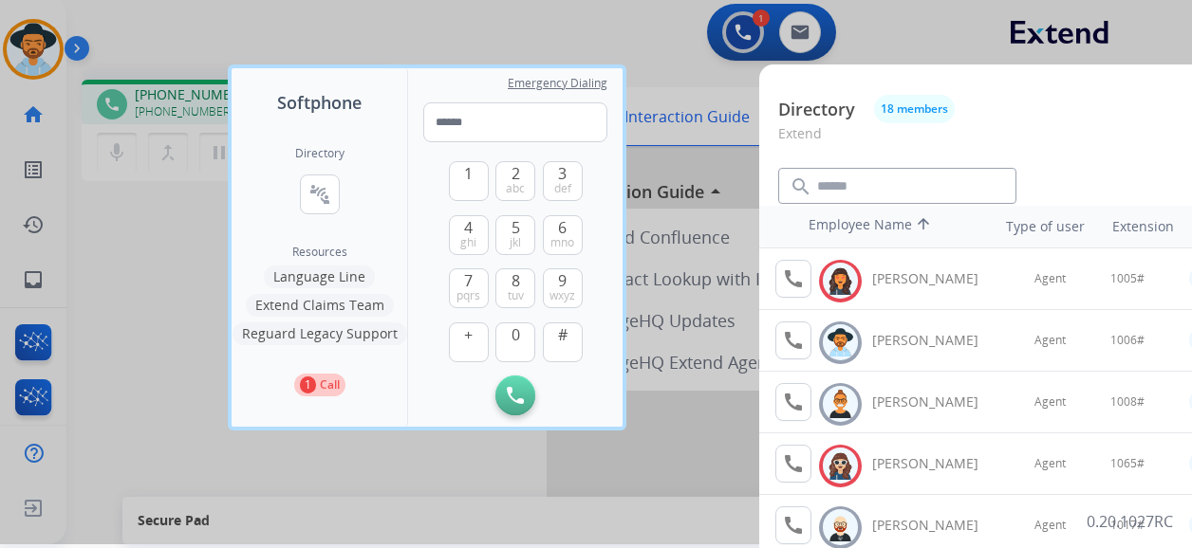
click at [558, 45] on div at bounding box center [596, 270] width 1192 height 548
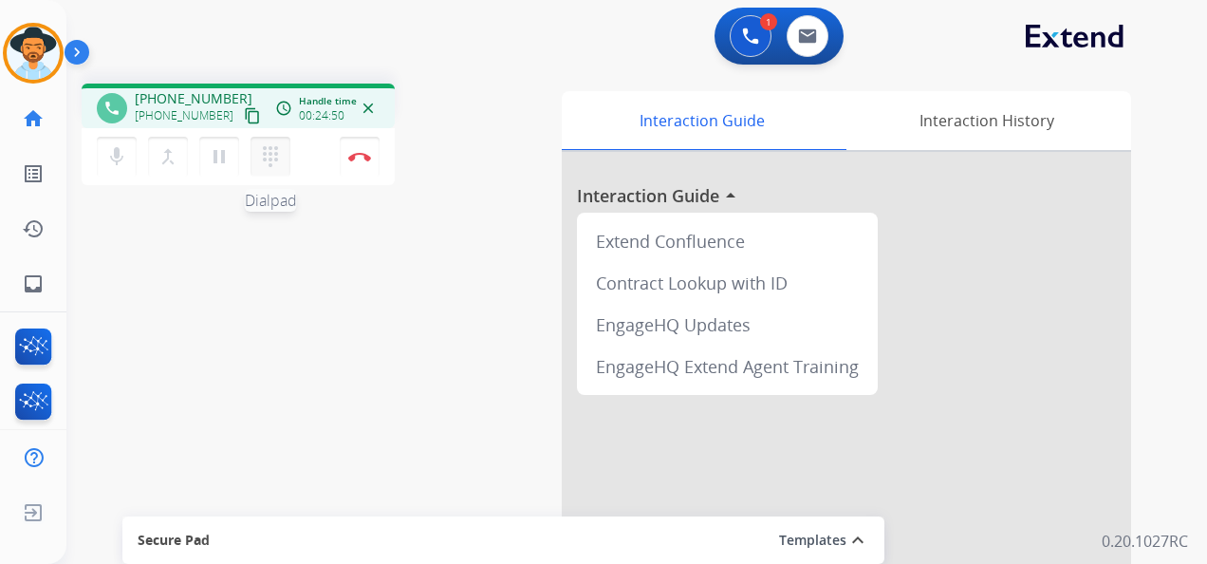
click at [269, 162] on mat-icon "dialpad" at bounding box center [270, 156] width 23 height 23
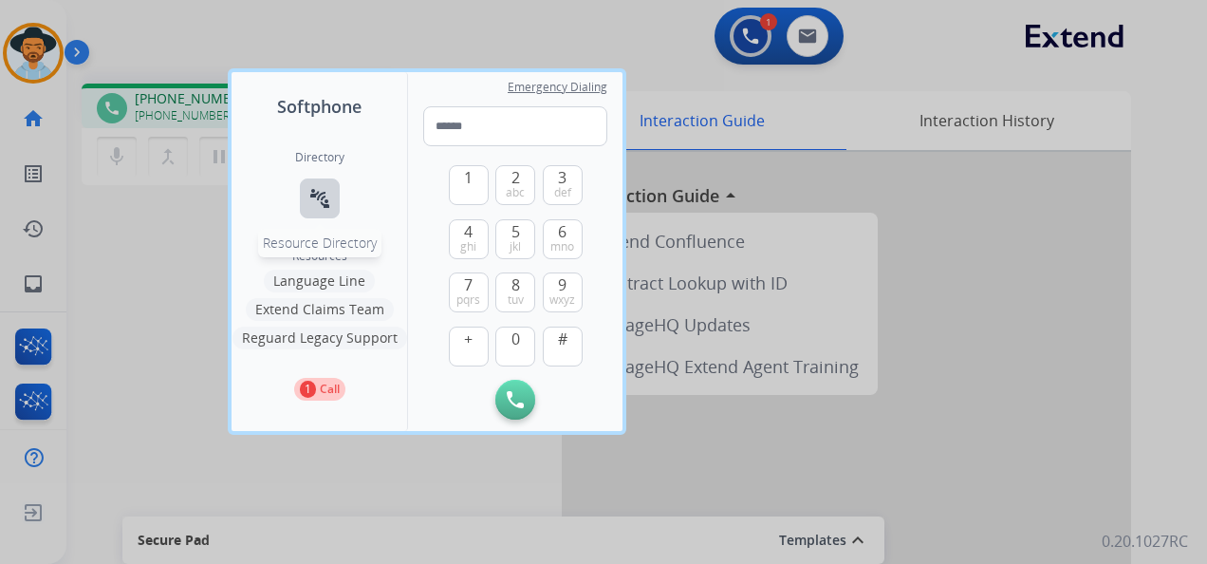
click at [308, 195] on mat-icon "connect_without_contact" at bounding box center [319, 198] width 23 height 23
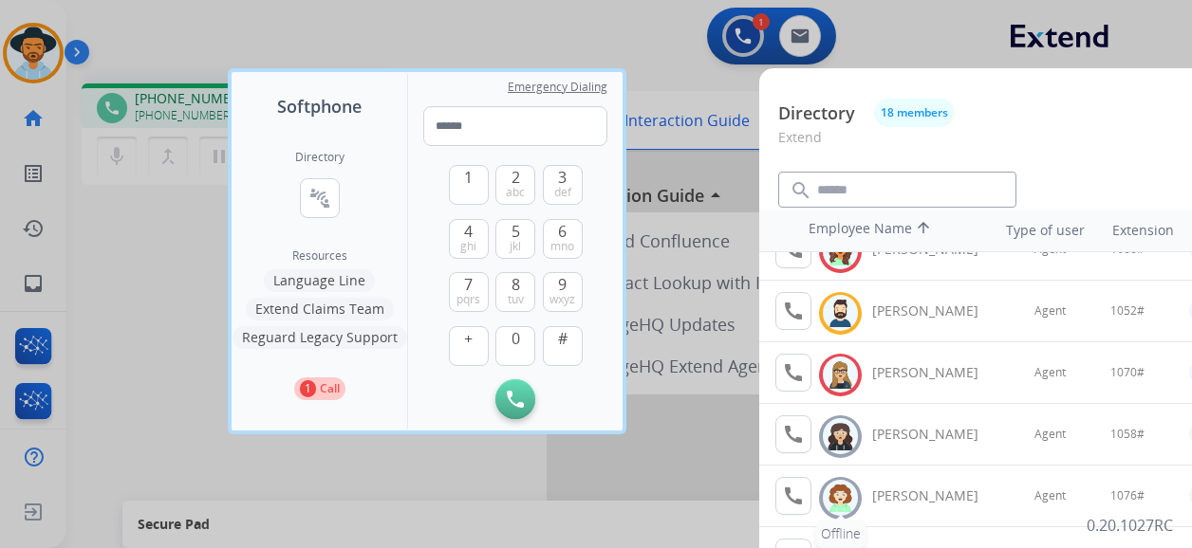
scroll to position [285, 0]
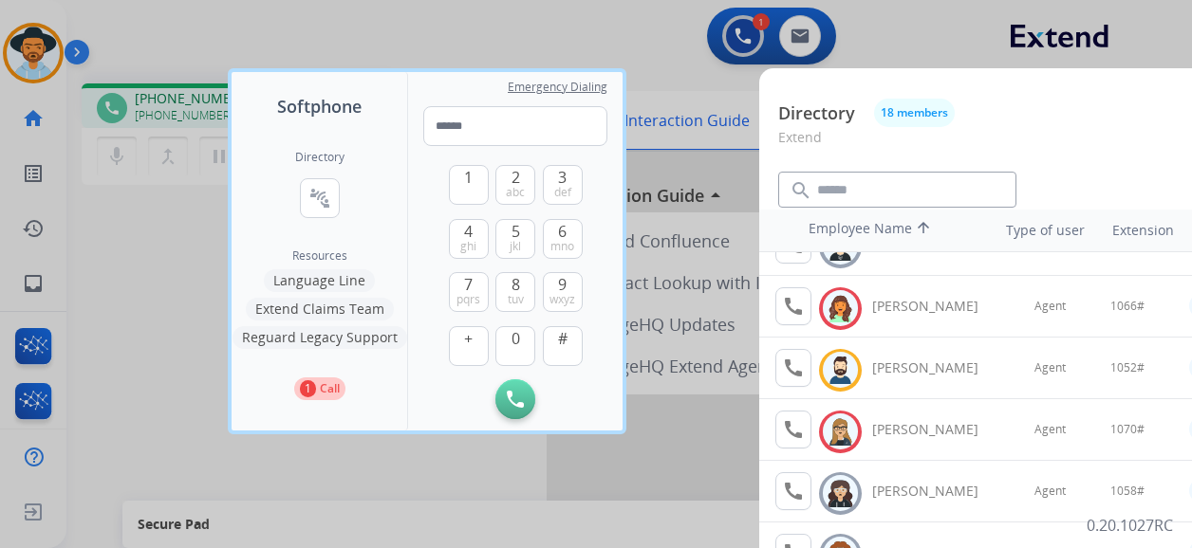
click at [539, 28] on div at bounding box center [596, 274] width 1192 height 548
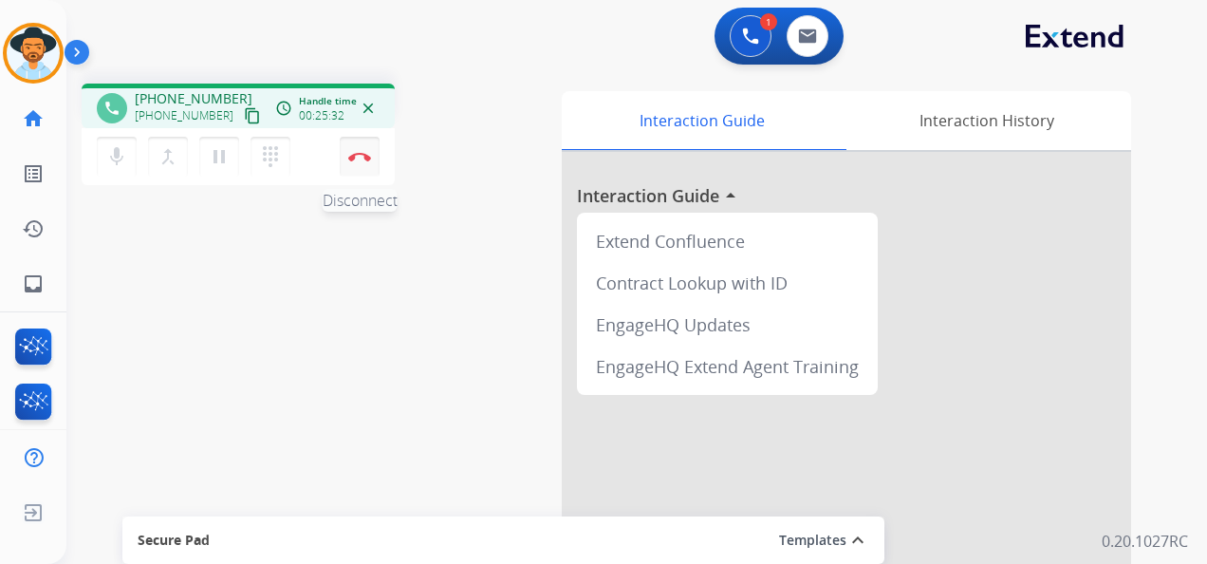
click at [366, 156] on img at bounding box center [359, 156] width 23 height 9
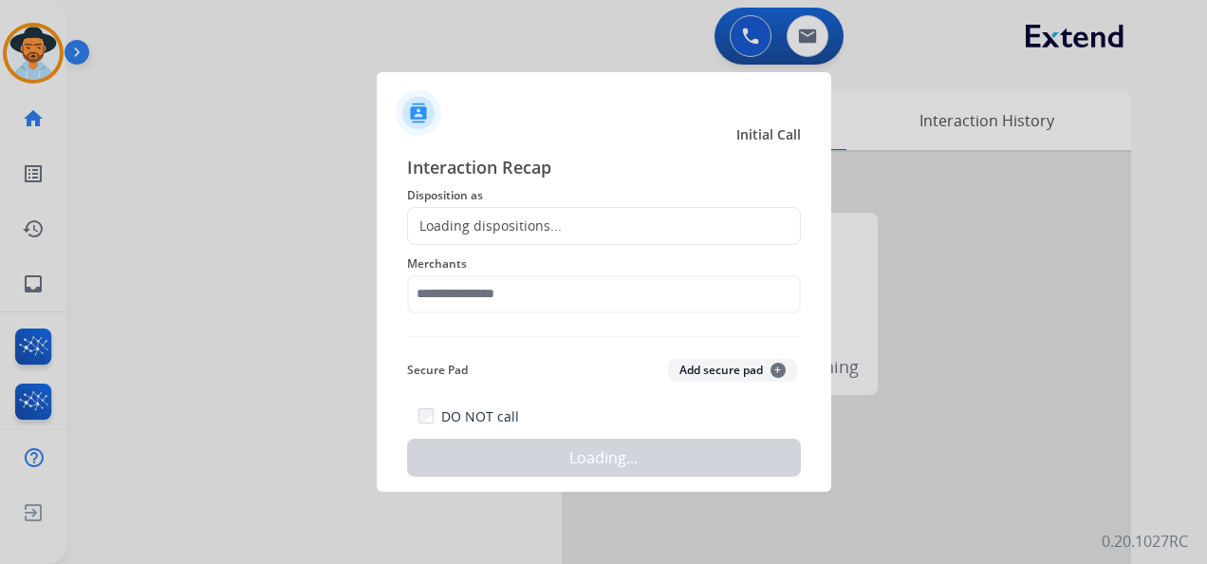
click at [605, 225] on div "Loading dispositions..." at bounding box center [604, 226] width 394 height 38
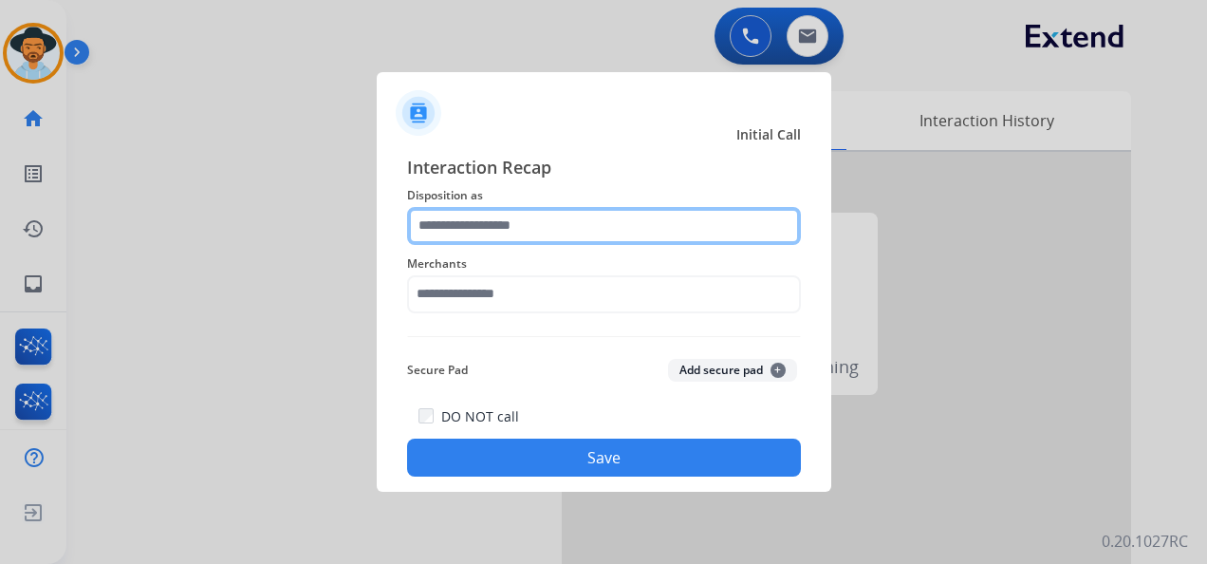
click at [606, 224] on input "text" at bounding box center [604, 226] width 394 height 38
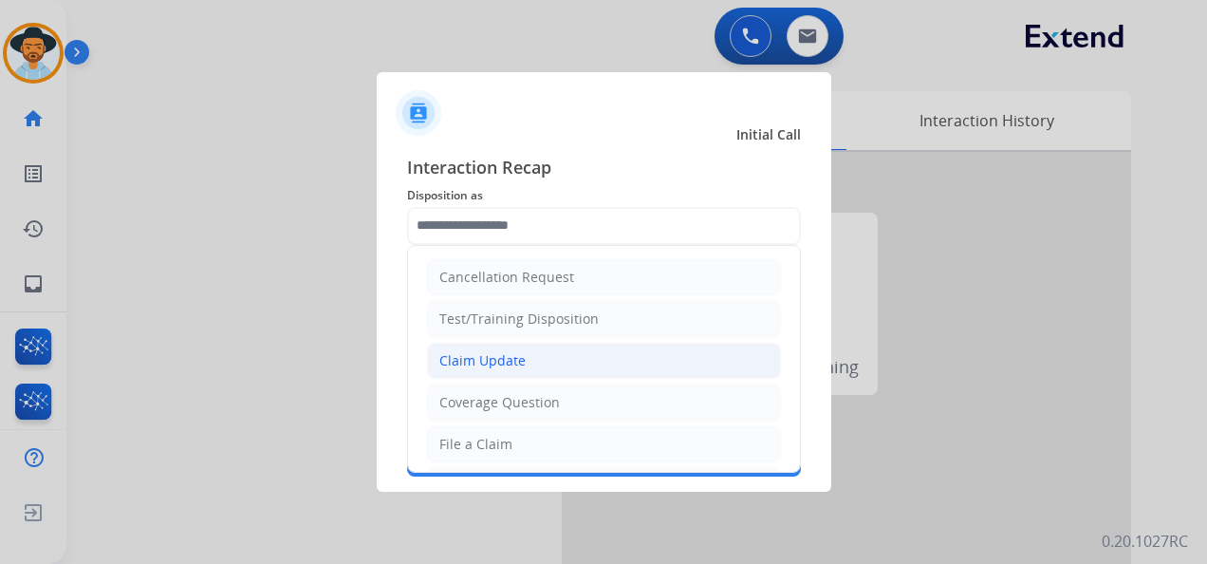
click at [562, 362] on li "Claim Update" at bounding box center [604, 361] width 354 height 36
type input "**********"
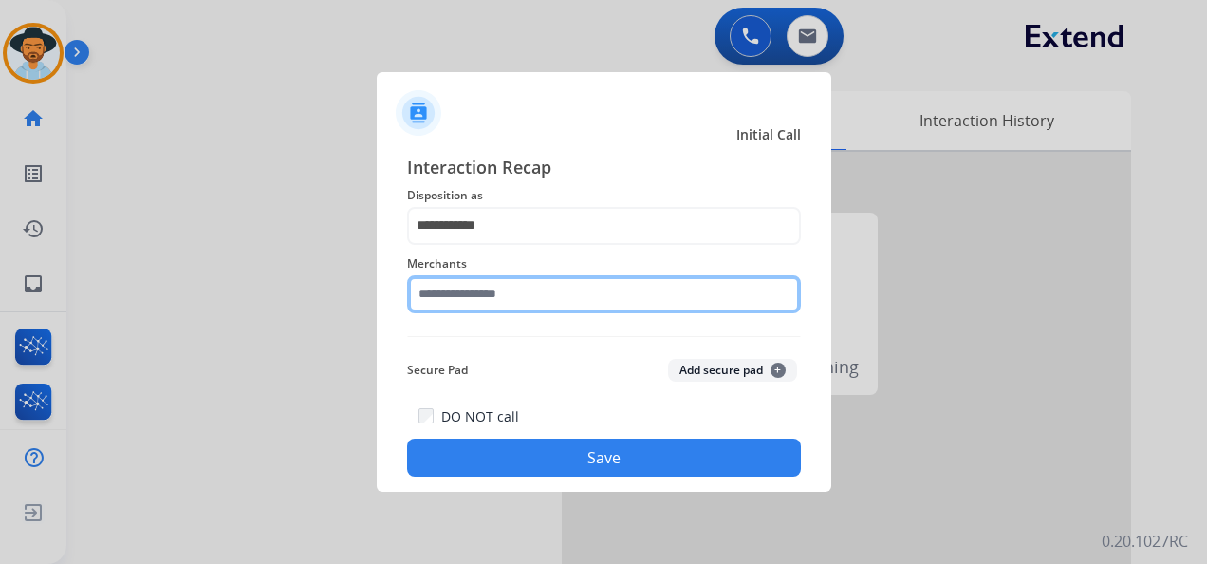
click at [541, 299] on input "text" at bounding box center [604, 294] width 394 height 38
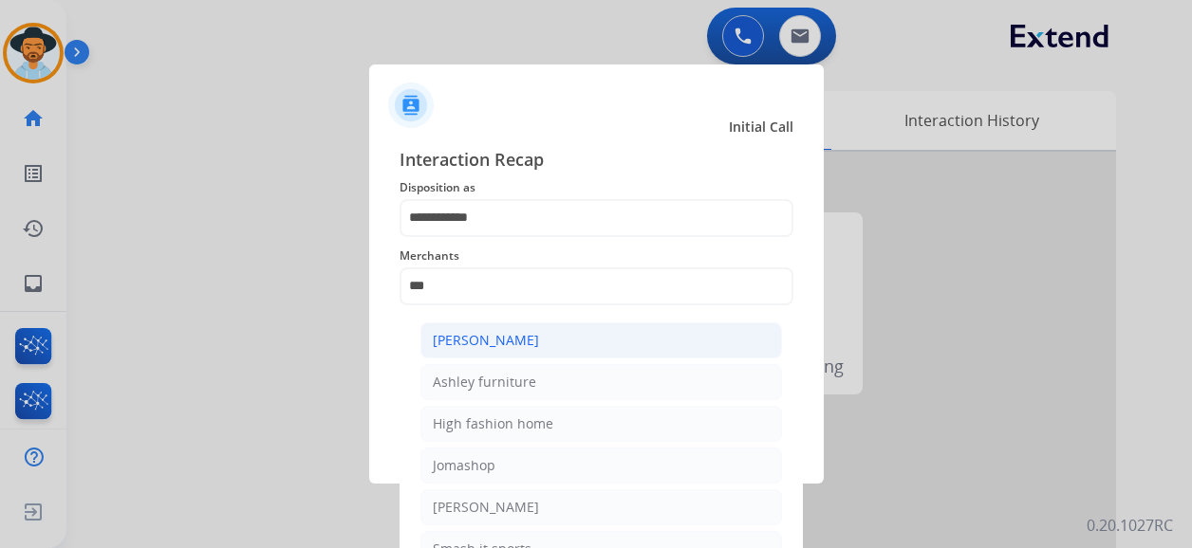
click at [535, 342] on div "[PERSON_NAME]" at bounding box center [486, 340] width 106 height 19
type input "**********"
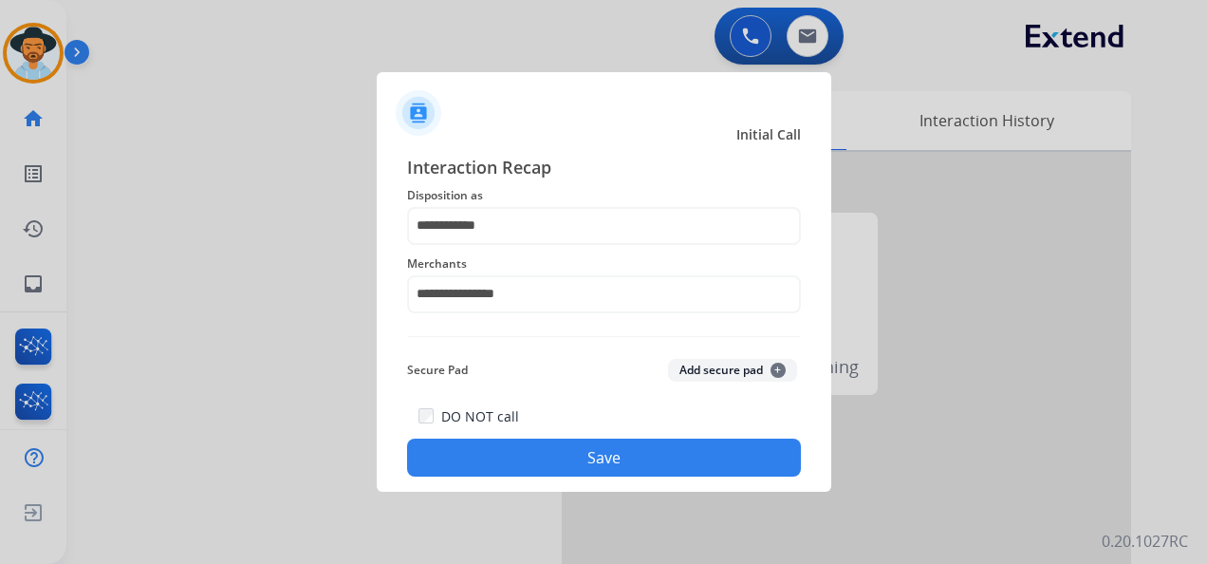
click at [619, 464] on button "Save" at bounding box center [604, 457] width 394 height 38
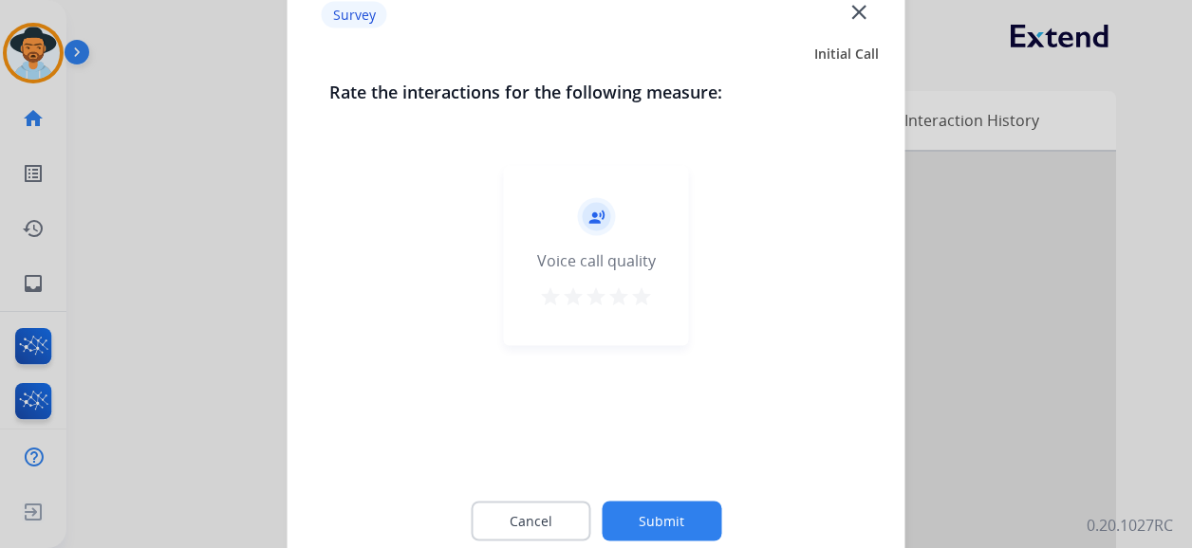
click at [641, 298] on mat-icon "star" at bounding box center [641, 297] width 23 height 23
click at [674, 522] on button "Submit" at bounding box center [662, 522] width 120 height 40
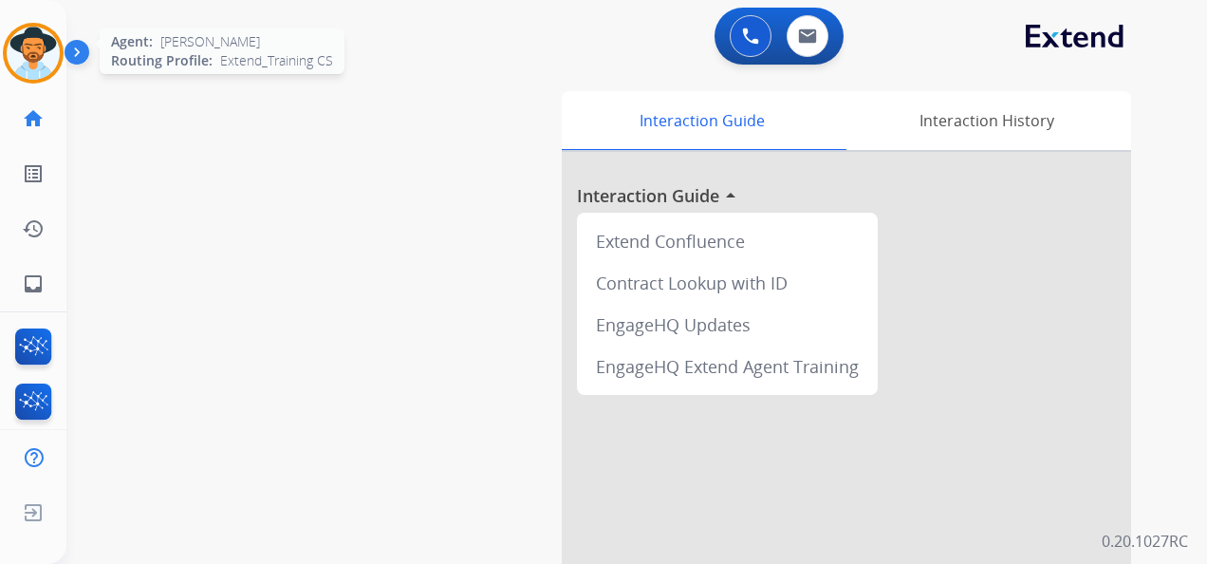
click at [32, 55] on img at bounding box center [33, 53] width 53 height 53
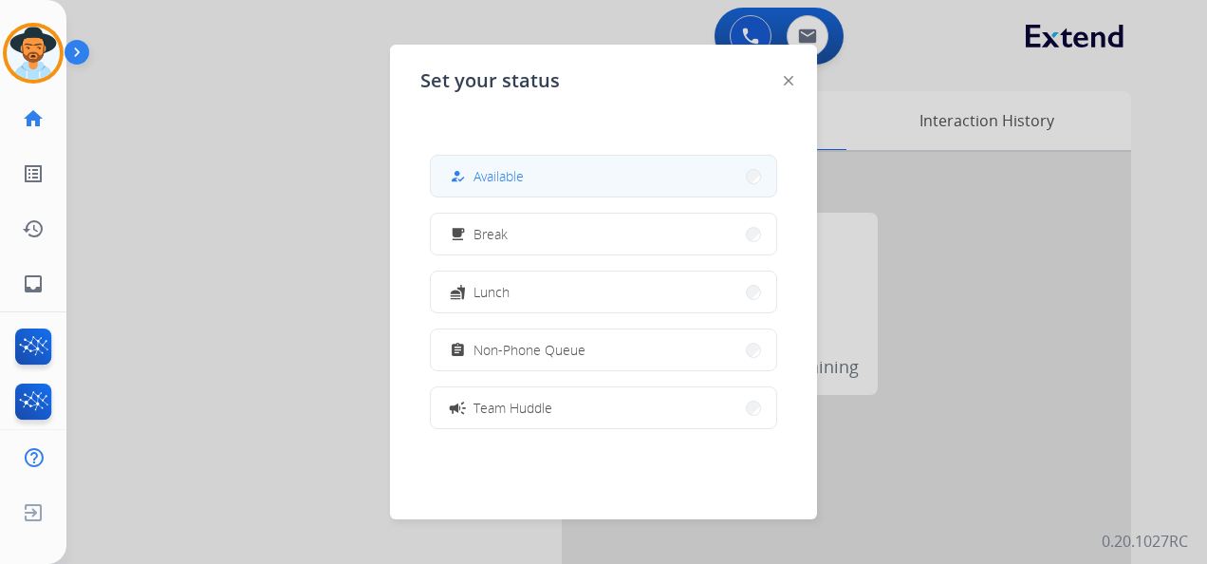
click at [583, 171] on button "how_to_reg Available" at bounding box center [603, 176] width 345 height 41
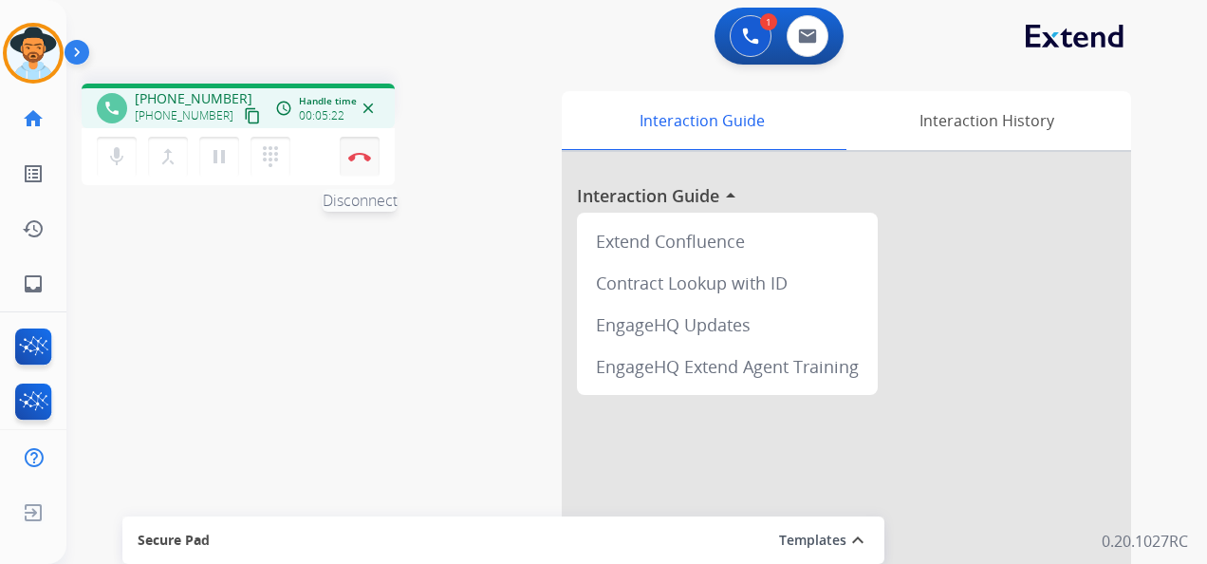
click at [361, 160] on img at bounding box center [359, 156] width 23 height 9
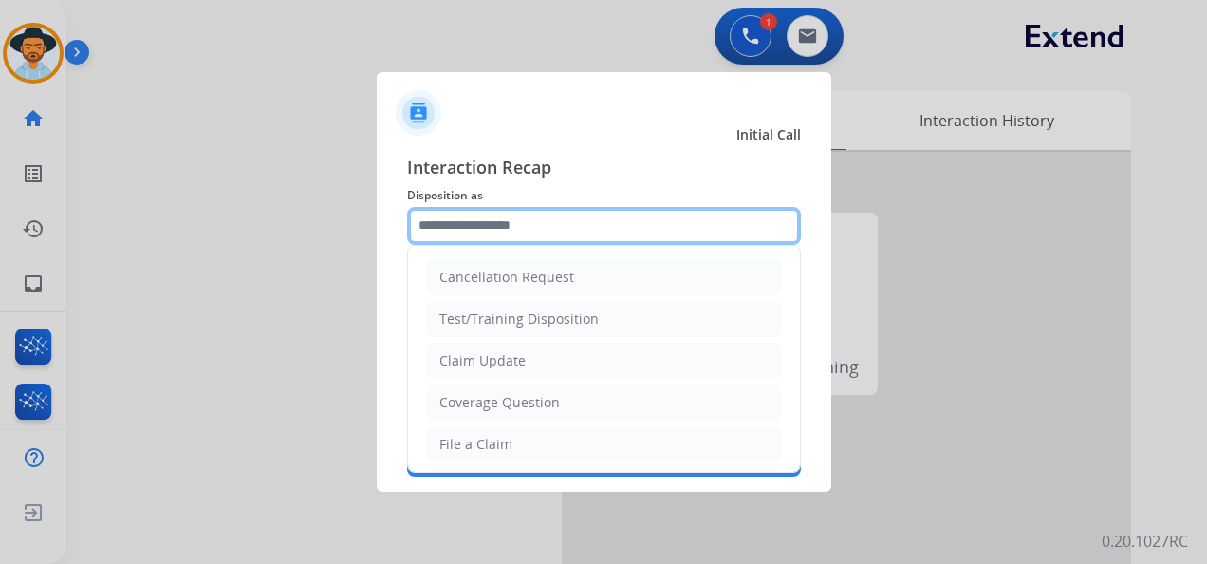
click at [561, 219] on input "text" at bounding box center [604, 226] width 394 height 38
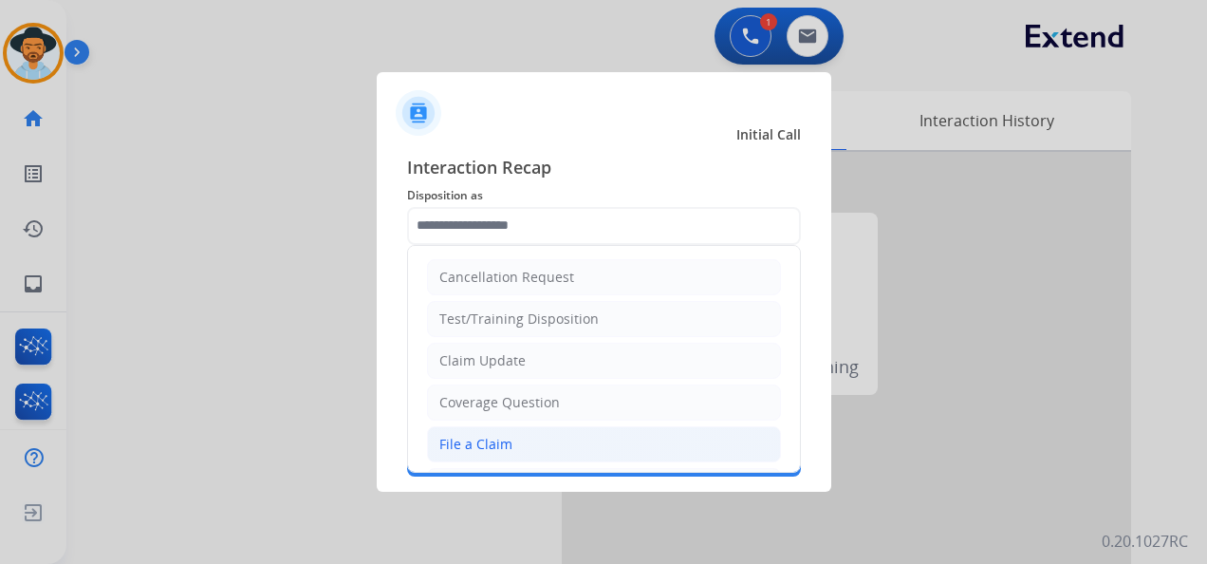
click at [509, 433] on li "File a Claim" at bounding box center [604, 444] width 354 height 36
type input "**********"
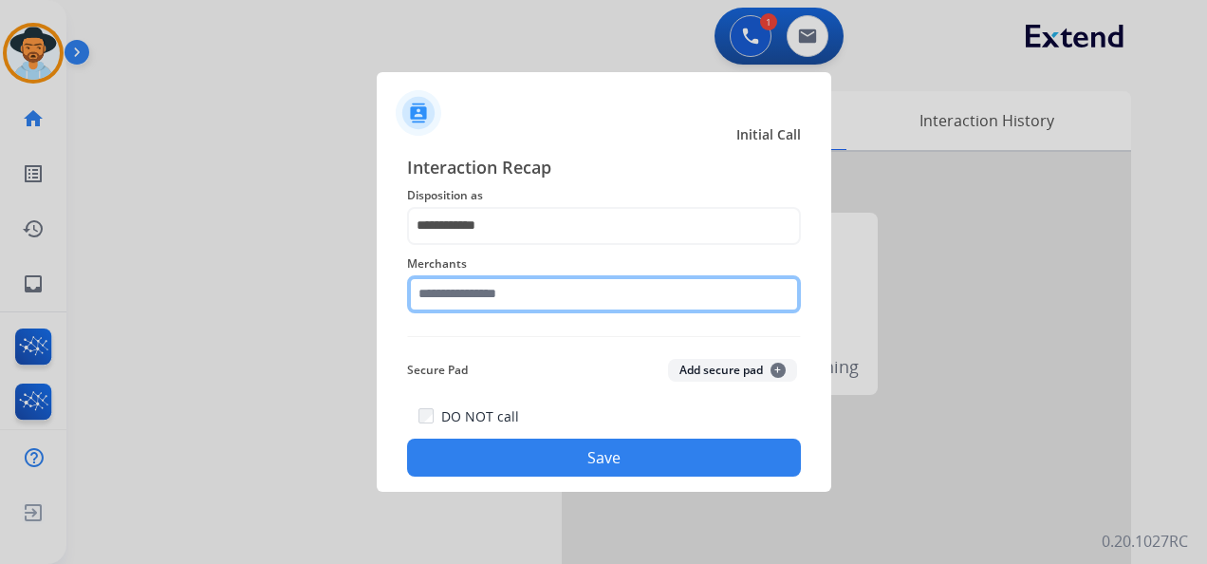
click at [526, 296] on input "text" at bounding box center [604, 294] width 394 height 38
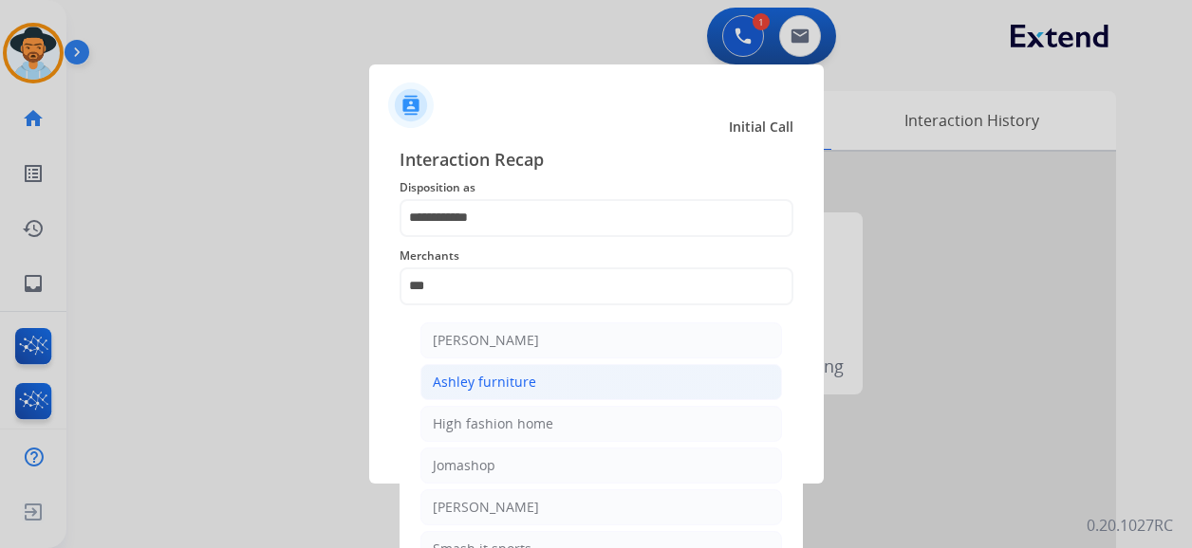
click at [537, 387] on li "Ashley furniture" at bounding box center [601, 382] width 362 height 36
type input "**********"
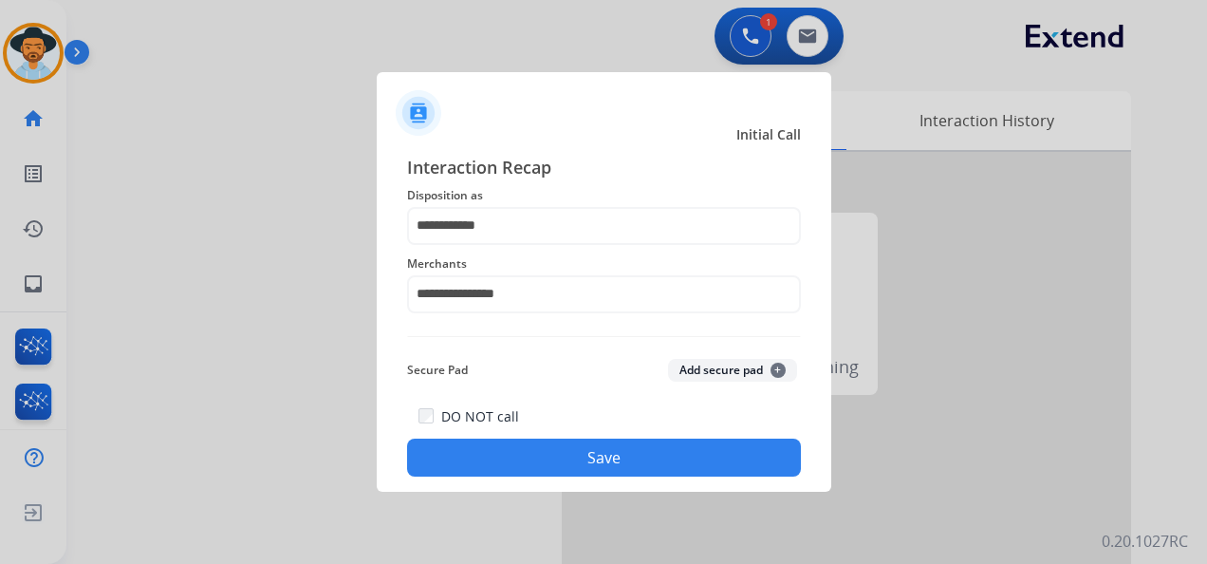
click at [600, 450] on button "Save" at bounding box center [604, 457] width 394 height 38
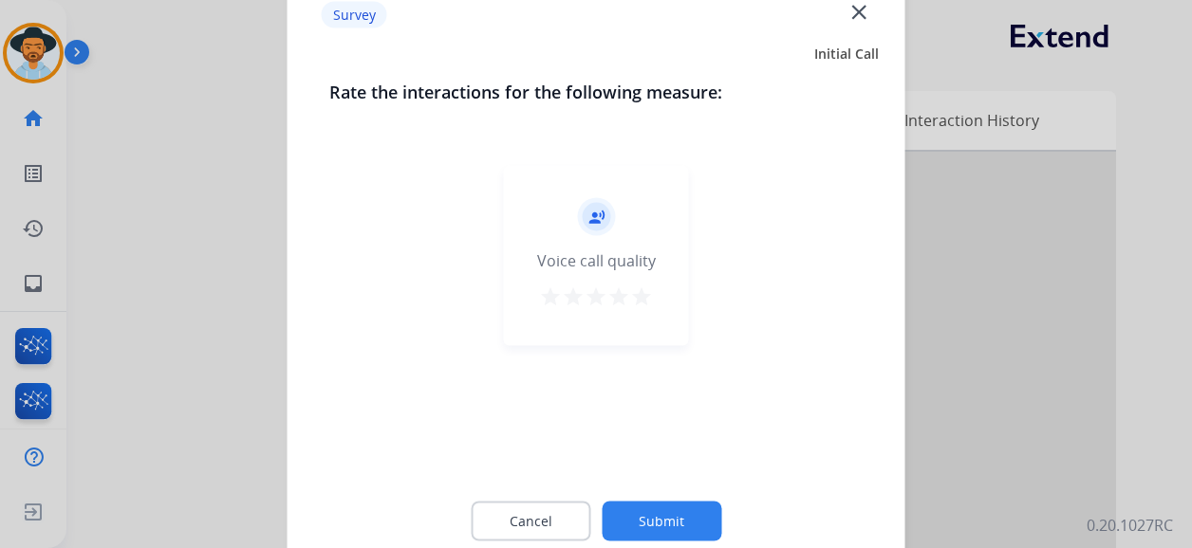
click at [651, 305] on mat-icon "star" at bounding box center [641, 297] width 23 height 23
click at [689, 518] on button "Submit" at bounding box center [662, 522] width 120 height 40
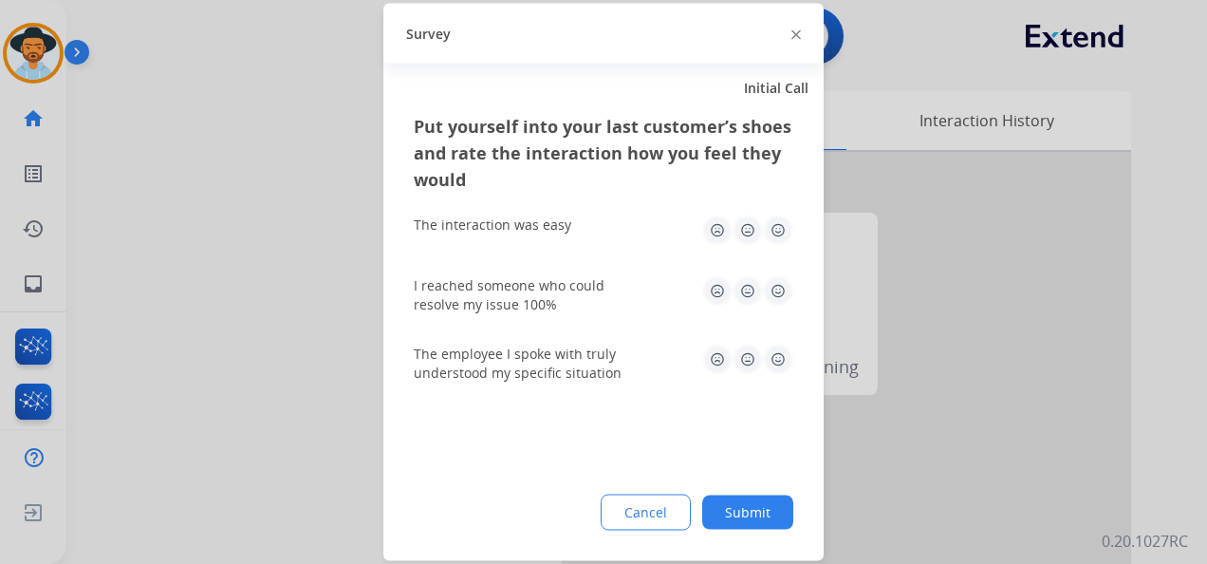
click at [778, 220] on img at bounding box center [778, 230] width 30 height 30
click at [778, 285] on img at bounding box center [778, 291] width 30 height 30
click at [776, 361] on img at bounding box center [778, 359] width 30 height 30
click at [762, 514] on button "Submit" at bounding box center [747, 512] width 91 height 34
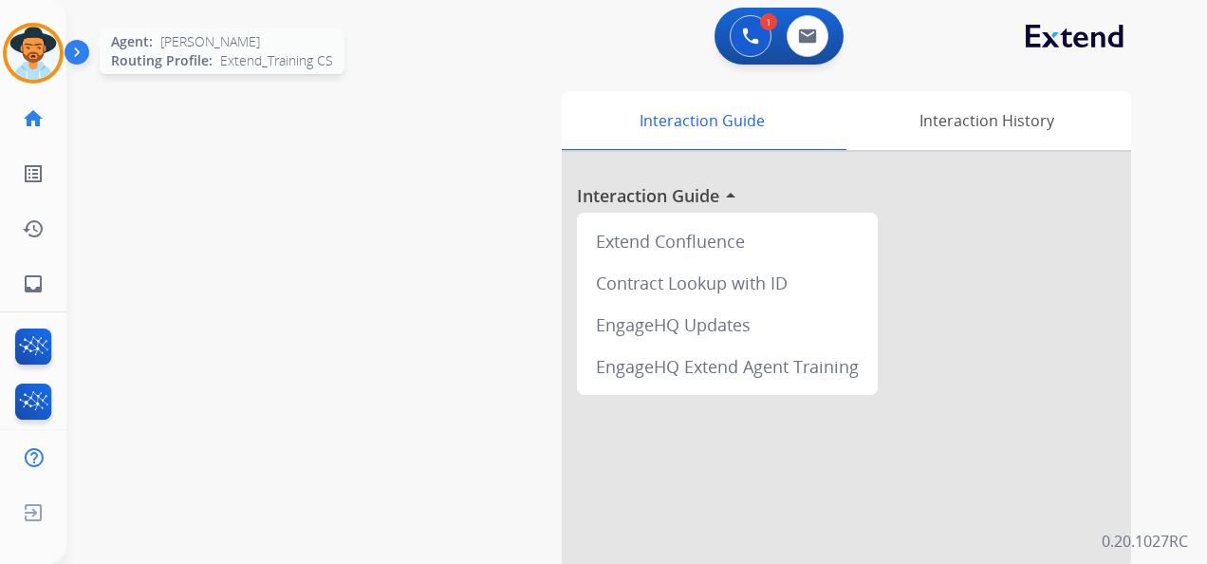
click at [40, 51] on img at bounding box center [33, 53] width 53 height 53
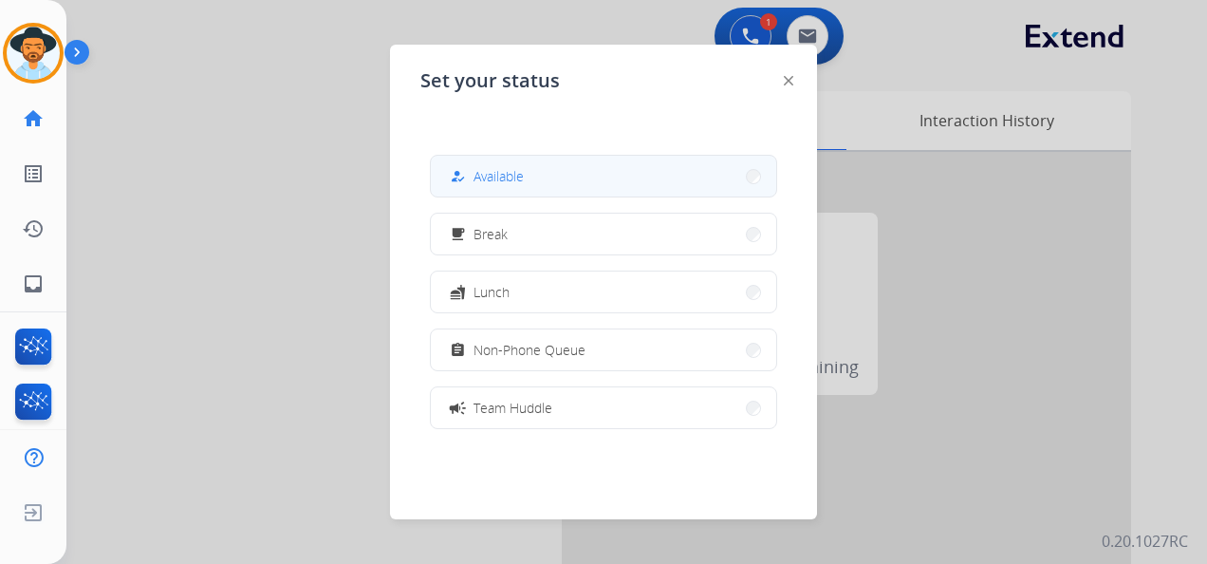
click at [561, 185] on button "how_to_reg Available" at bounding box center [603, 176] width 345 height 41
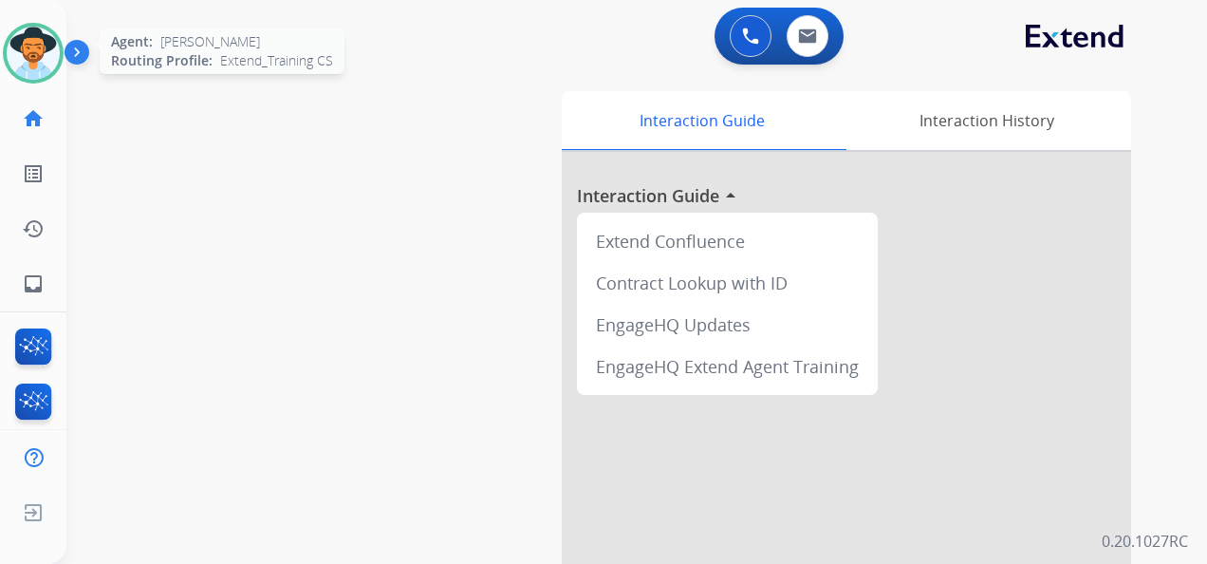
click at [42, 53] on img at bounding box center [33, 53] width 53 height 53
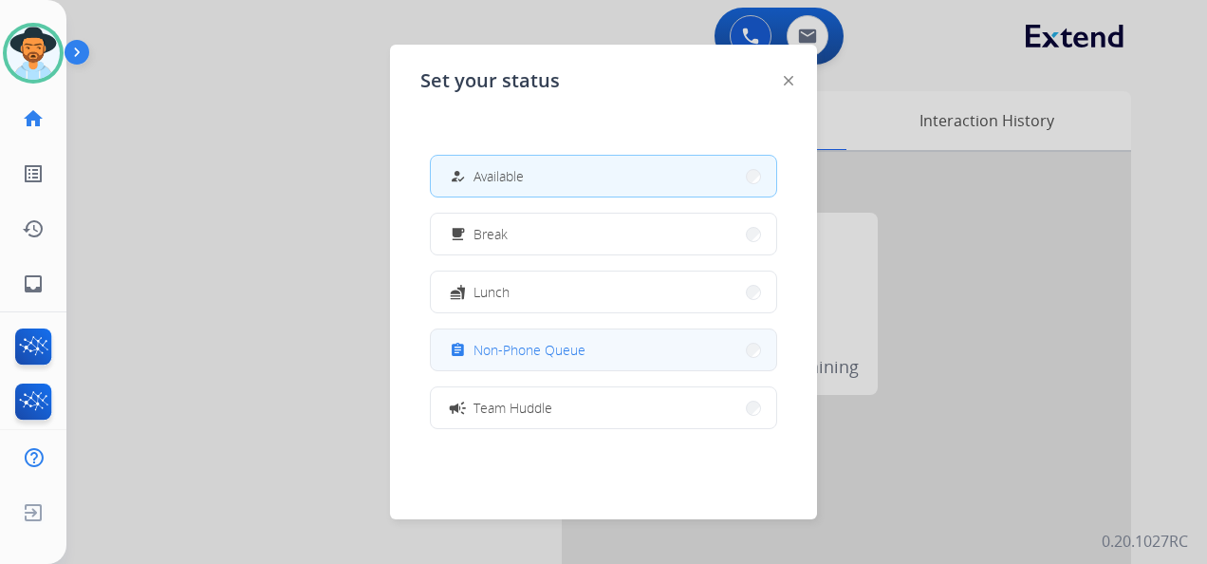
click at [631, 343] on button "assignment Non-Phone Queue" at bounding box center [603, 349] width 345 height 41
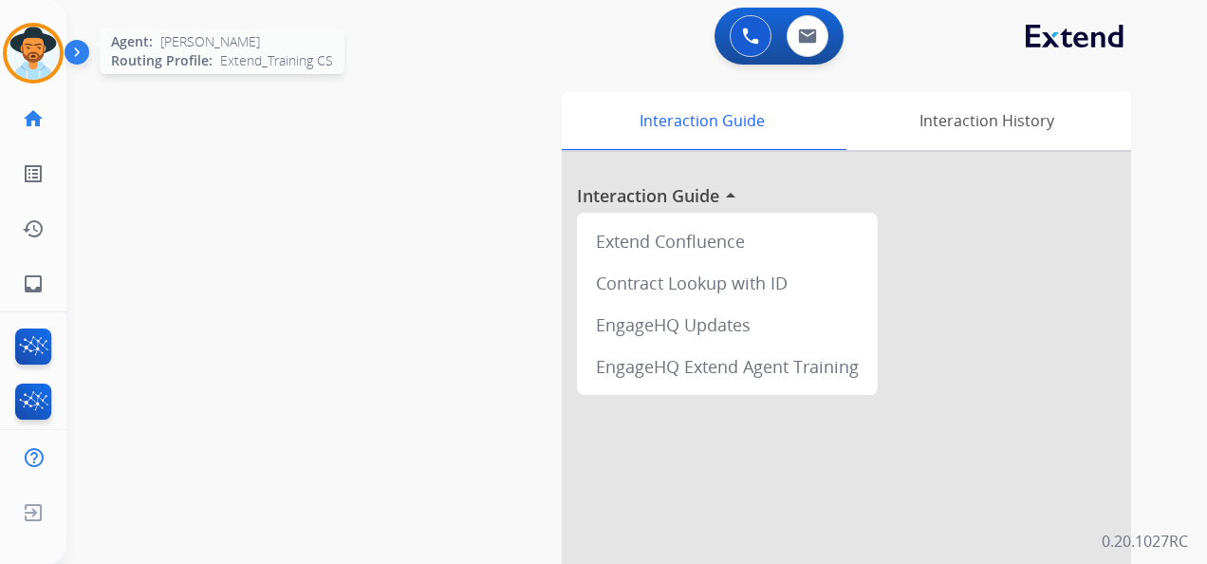
click at [39, 43] on img at bounding box center [33, 53] width 53 height 53
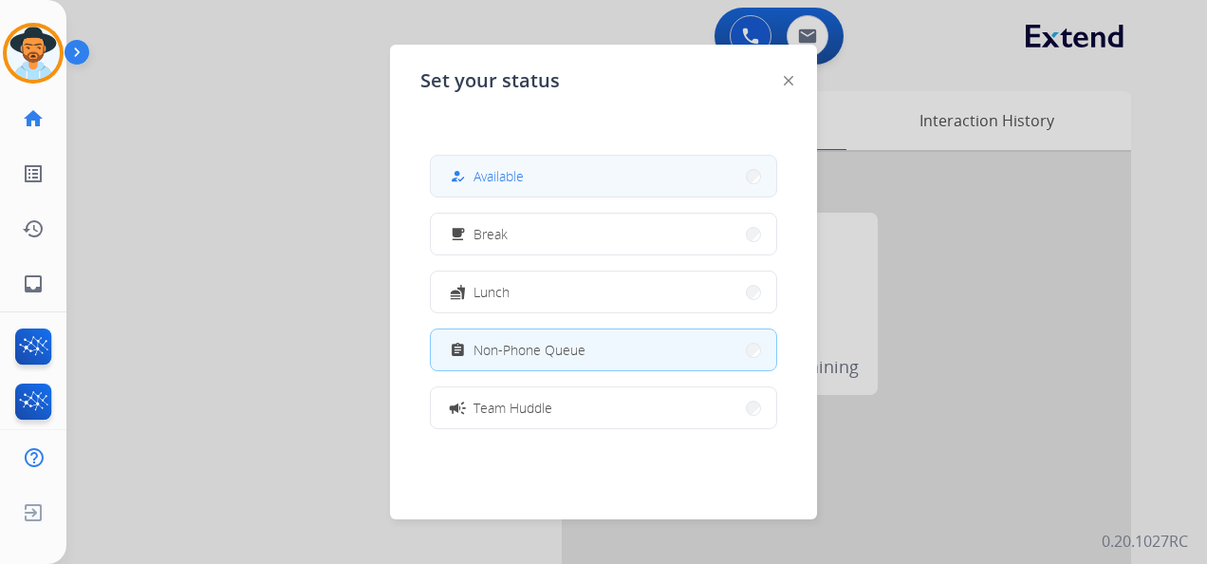
click at [524, 178] on span "Available" at bounding box center [498, 176] width 50 height 20
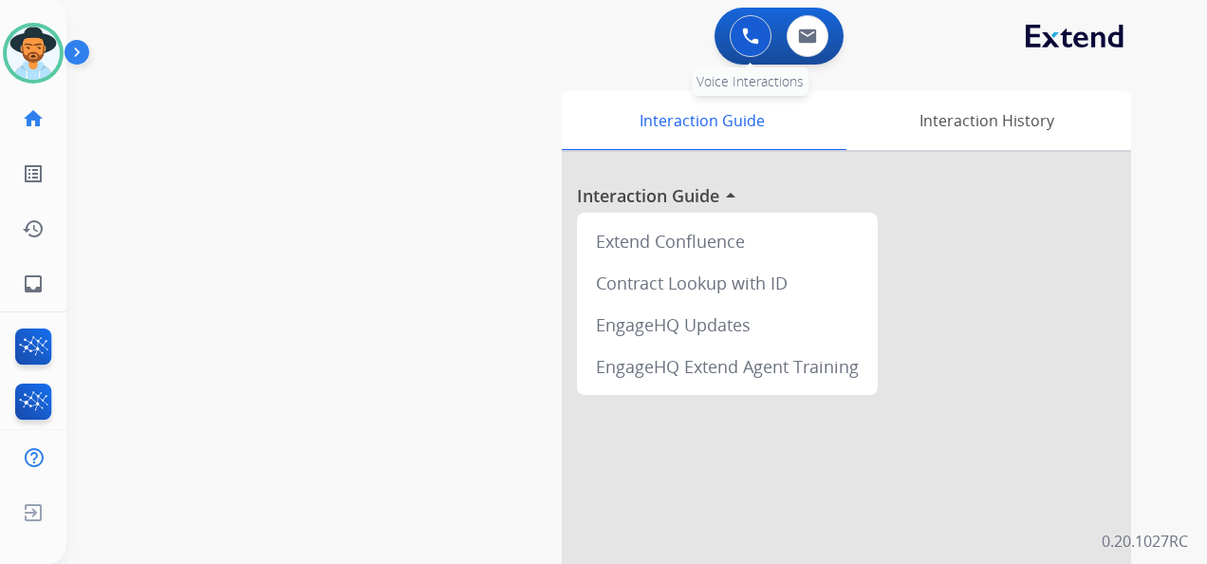
click at [748, 33] on img at bounding box center [750, 36] width 17 height 17
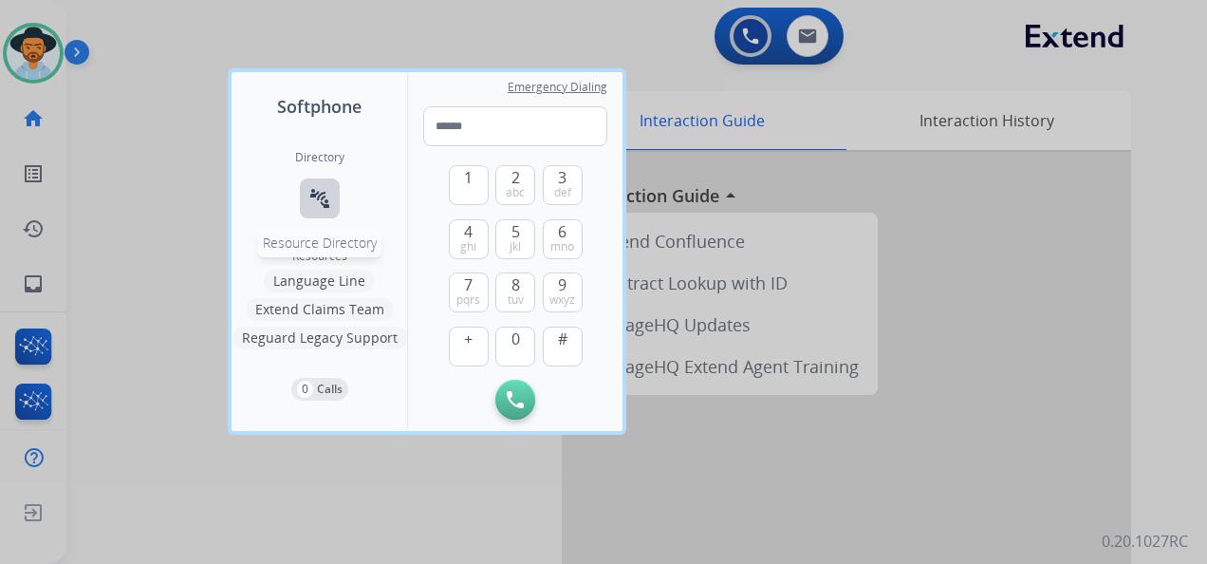
click at [306, 189] on button "connect_without_contact Resource Directory" at bounding box center [320, 198] width 40 height 40
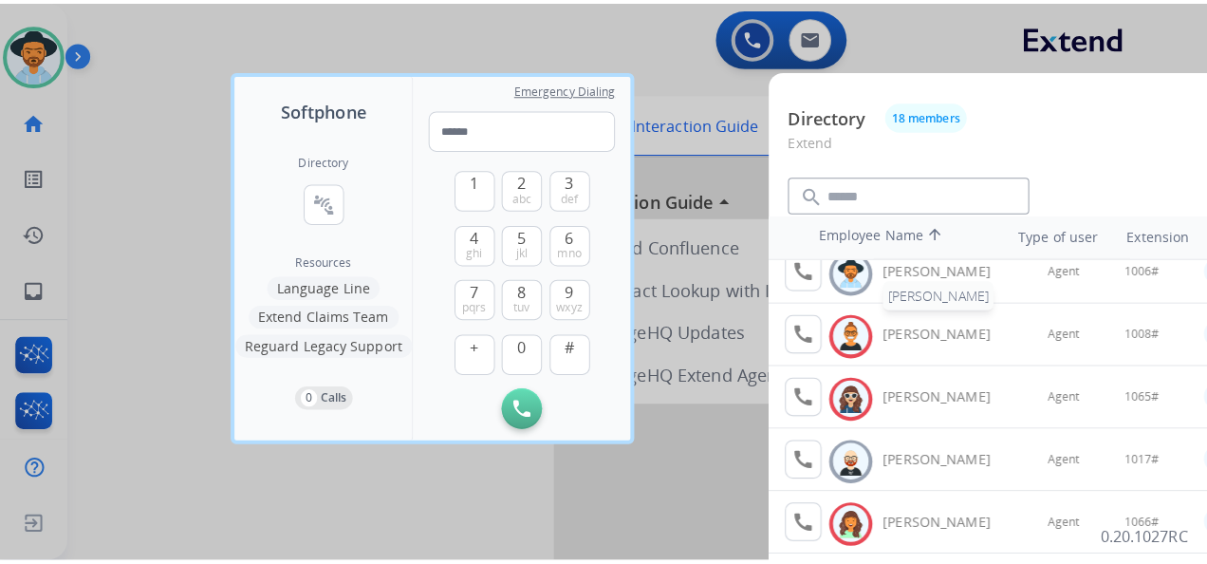
scroll to position [190, 0]
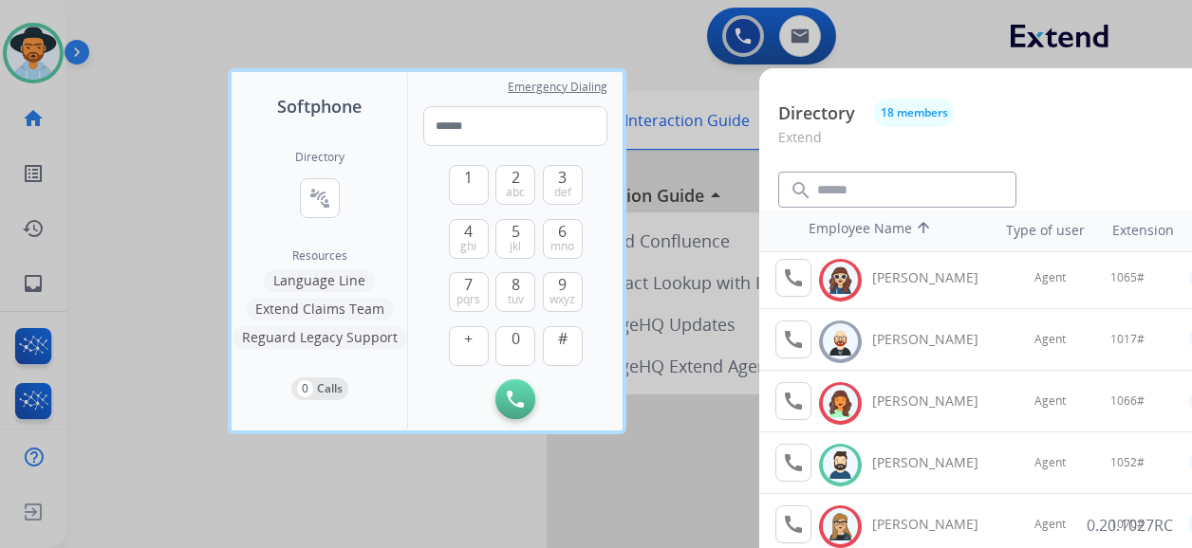
click at [649, 35] on div at bounding box center [596, 274] width 1192 height 548
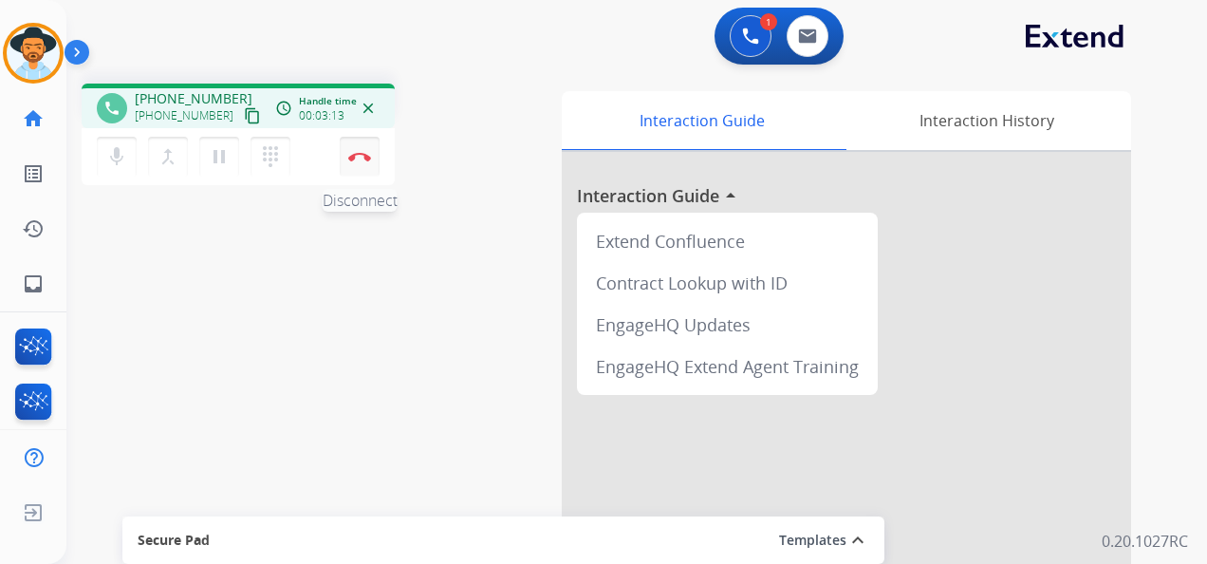
click at [362, 154] on img at bounding box center [359, 156] width 23 height 9
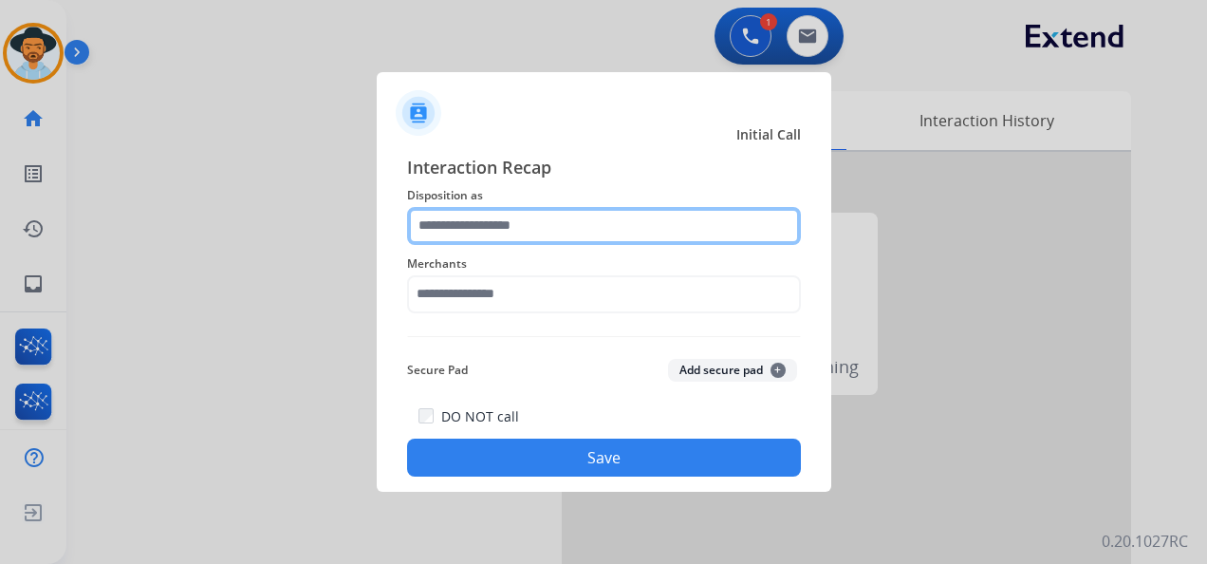
click at [550, 226] on input "text" at bounding box center [604, 226] width 394 height 38
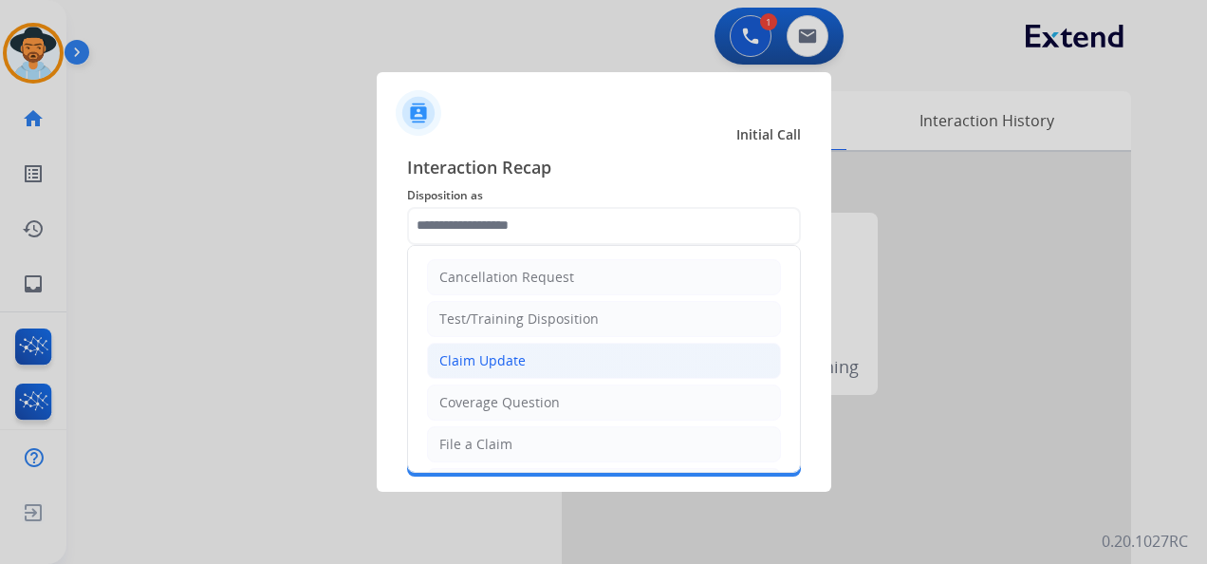
click at [541, 353] on li "Claim Update" at bounding box center [604, 361] width 354 height 36
type input "**********"
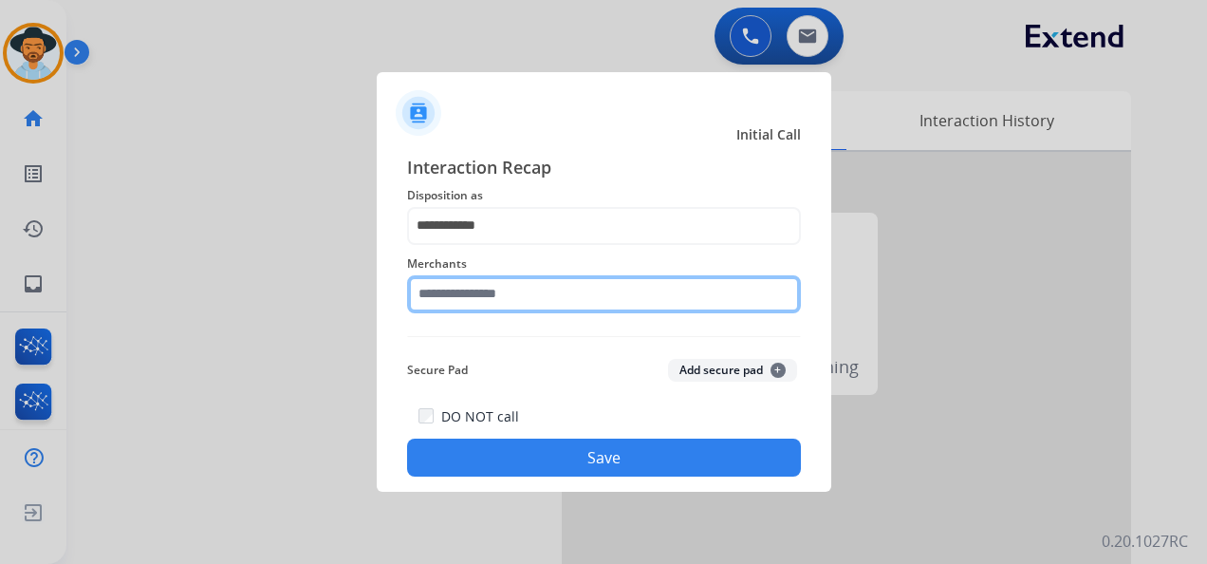
click at [522, 291] on input "text" at bounding box center [604, 294] width 394 height 38
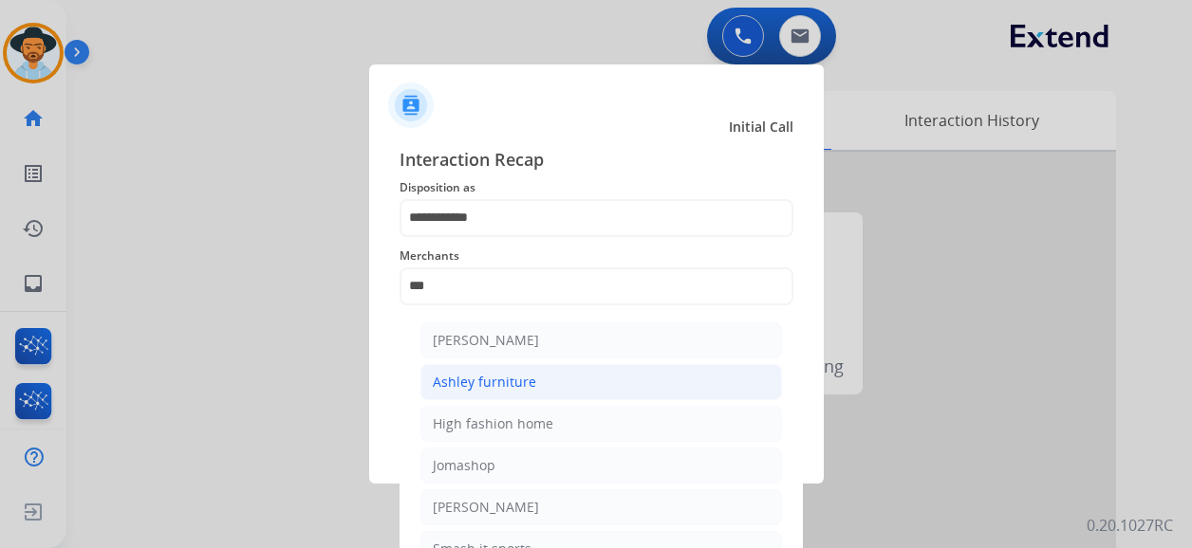
click at [532, 386] on li "Ashley furniture" at bounding box center [601, 382] width 362 height 36
type input "**********"
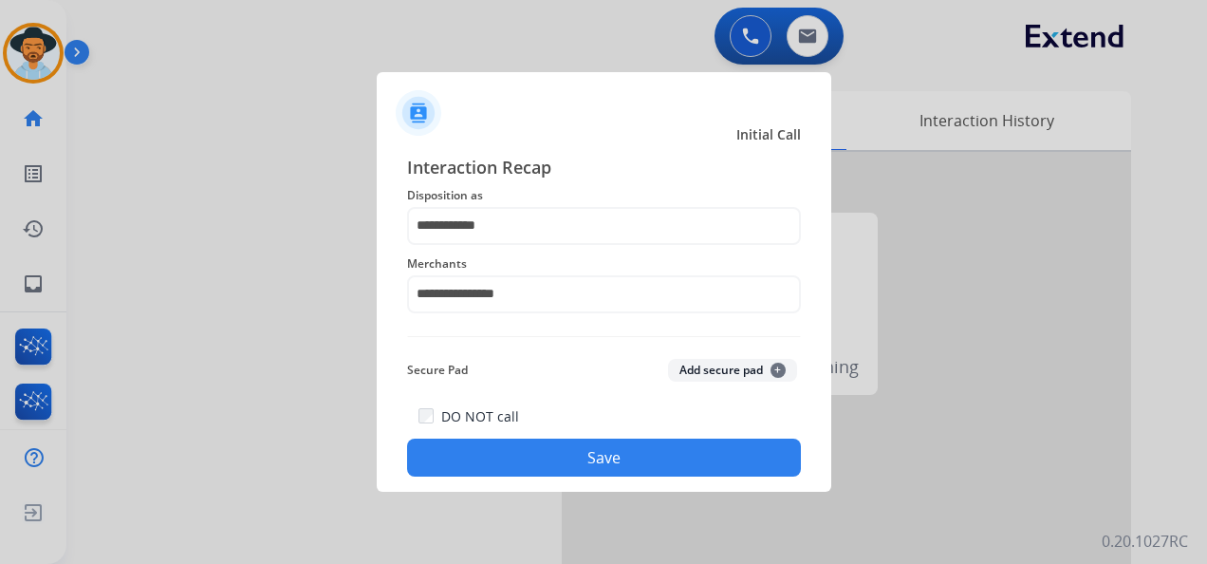
click at [622, 450] on button "Save" at bounding box center [604, 457] width 394 height 38
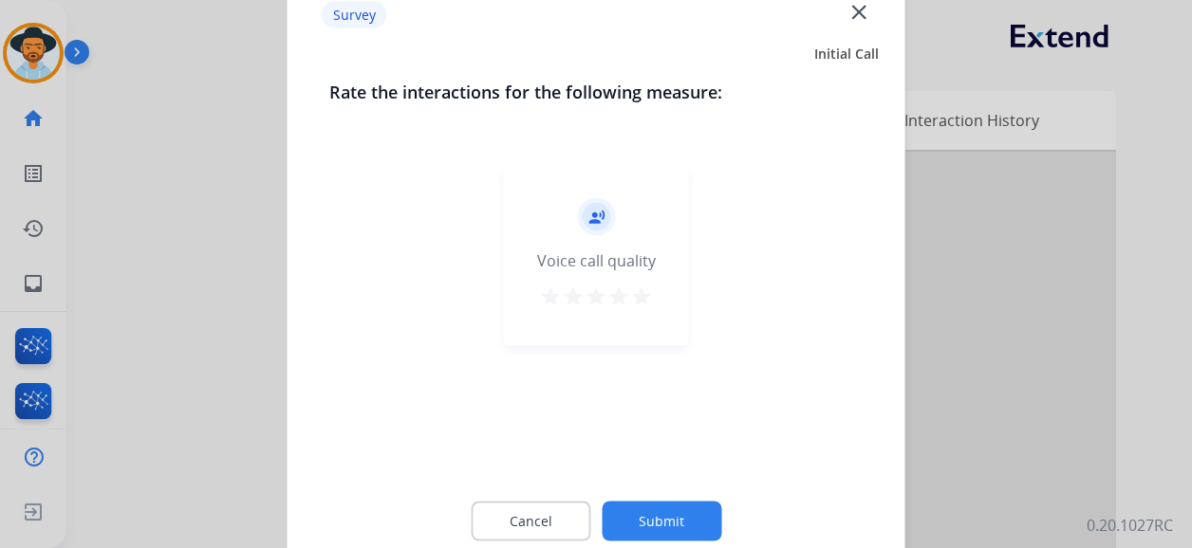
click at [640, 293] on mat-icon "star" at bounding box center [641, 297] width 23 height 23
click at [708, 523] on button "Submit" at bounding box center [662, 522] width 120 height 40
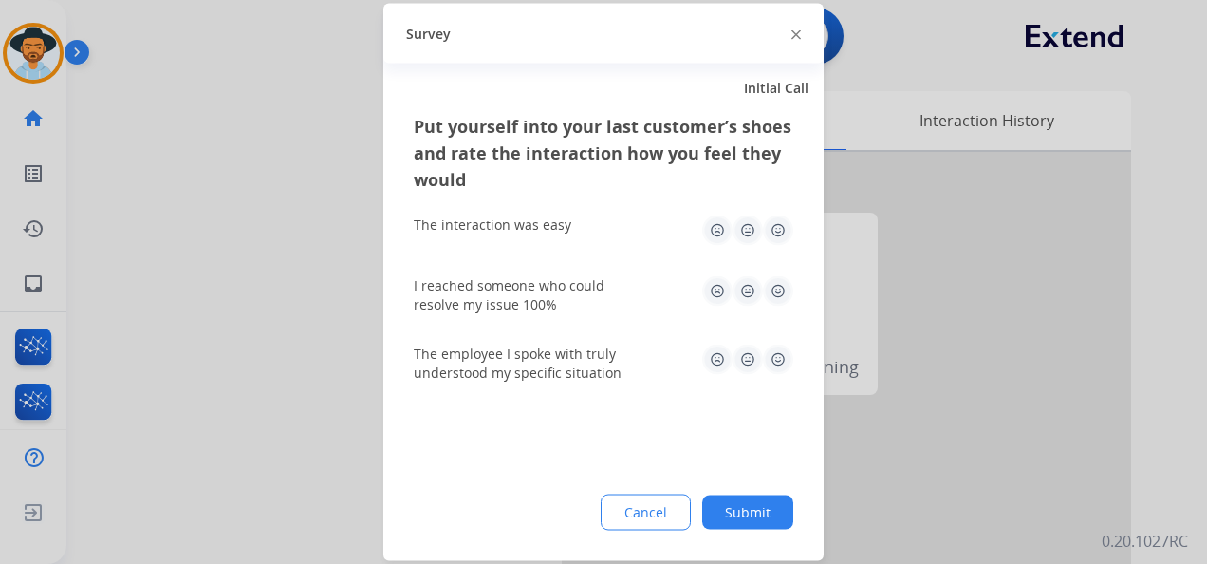
click at [782, 228] on img at bounding box center [778, 230] width 30 height 30
click at [774, 290] on img at bounding box center [778, 291] width 30 height 30
drag, startPoint x: 778, startPoint y: 358, endPoint x: 767, endPoint y: 399, distance: 42.4
click at [778, 359] on img at bounding box center [778, 359] width 30 height 30
click at [759, 509] on button "Submit" at bounding box center [747, 512] width 91 height 34
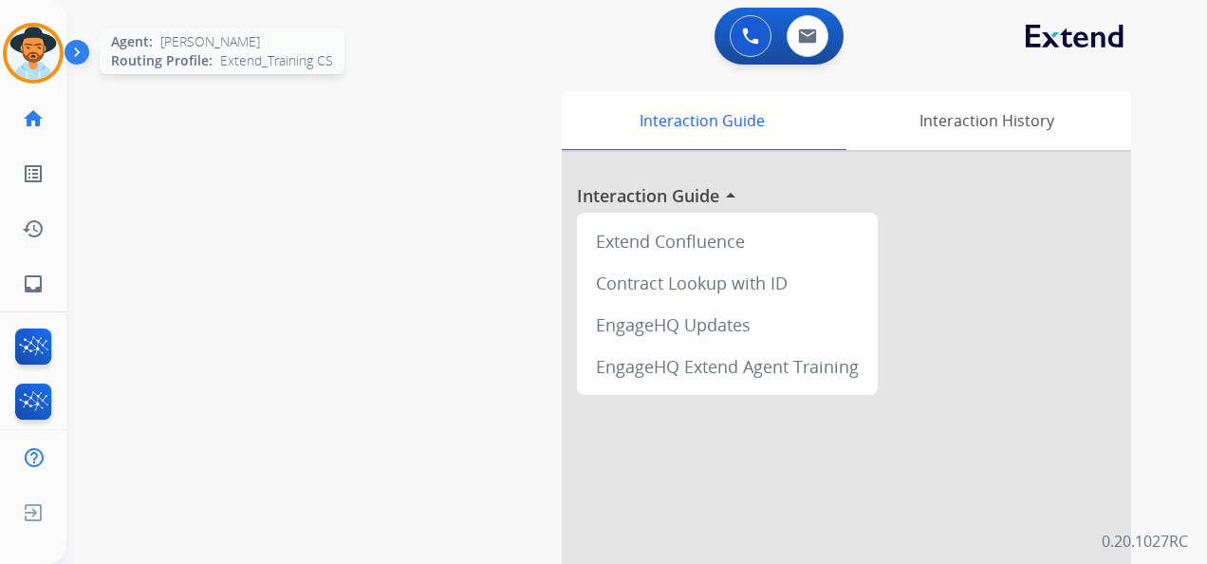
click at [46, 55] on img at bounding box center [33, 53] width 53 height 53
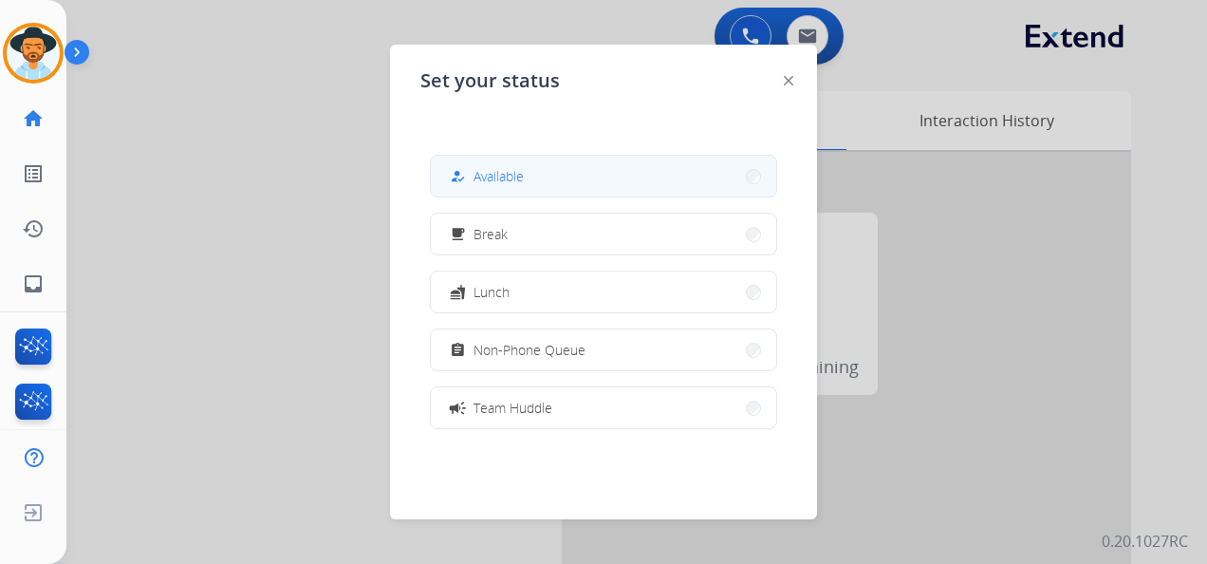
click at [521, 176] on span "Available" at bounding box center [498, 176] width 50 height 20
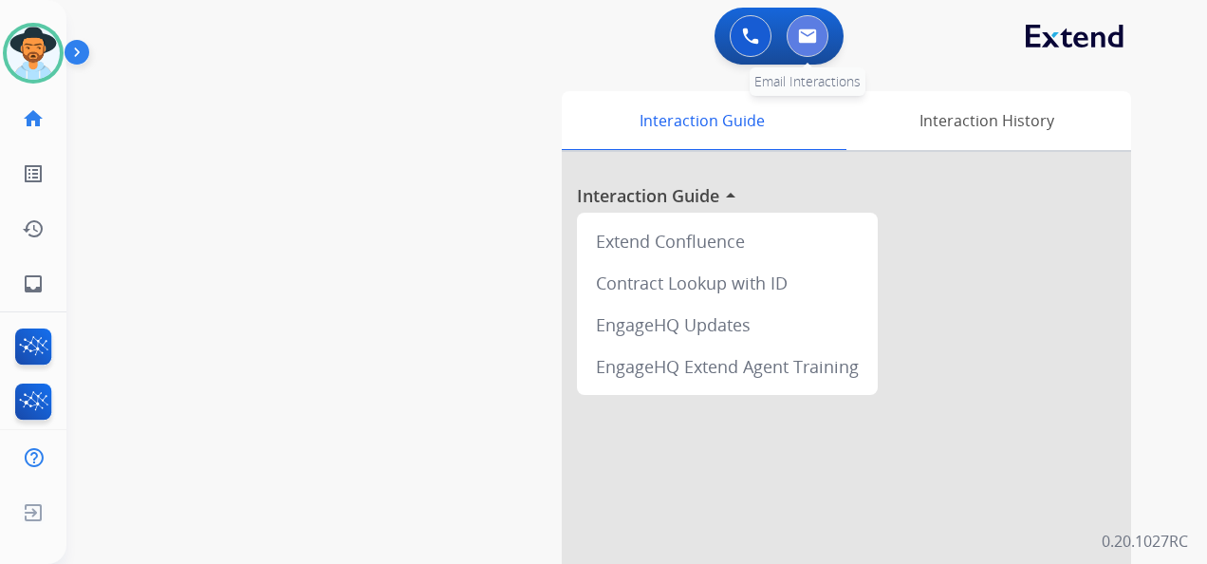
click at [816, 20] on button at bounding box center [808, 36] width 42 height 42
select select "**********"
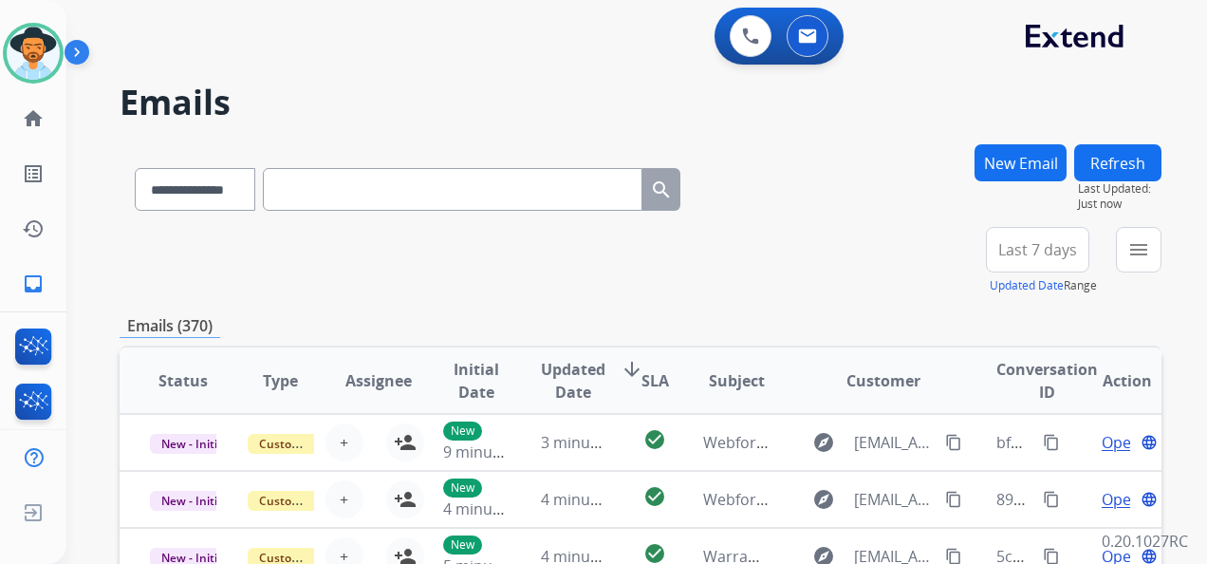
click at [1033, 260] on button "Last 7 days" at bounding box center [1037, 250] width 103 height 46
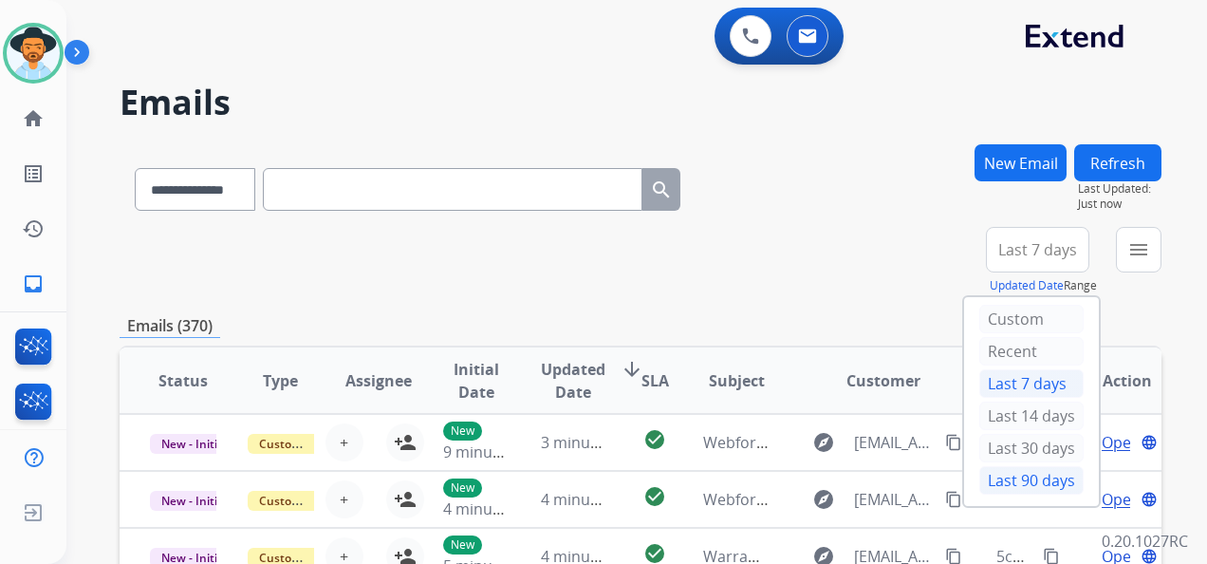
click at [1028, 471] on div "Last 90 days" at bounding box center [1031, 480] width 104 height 28
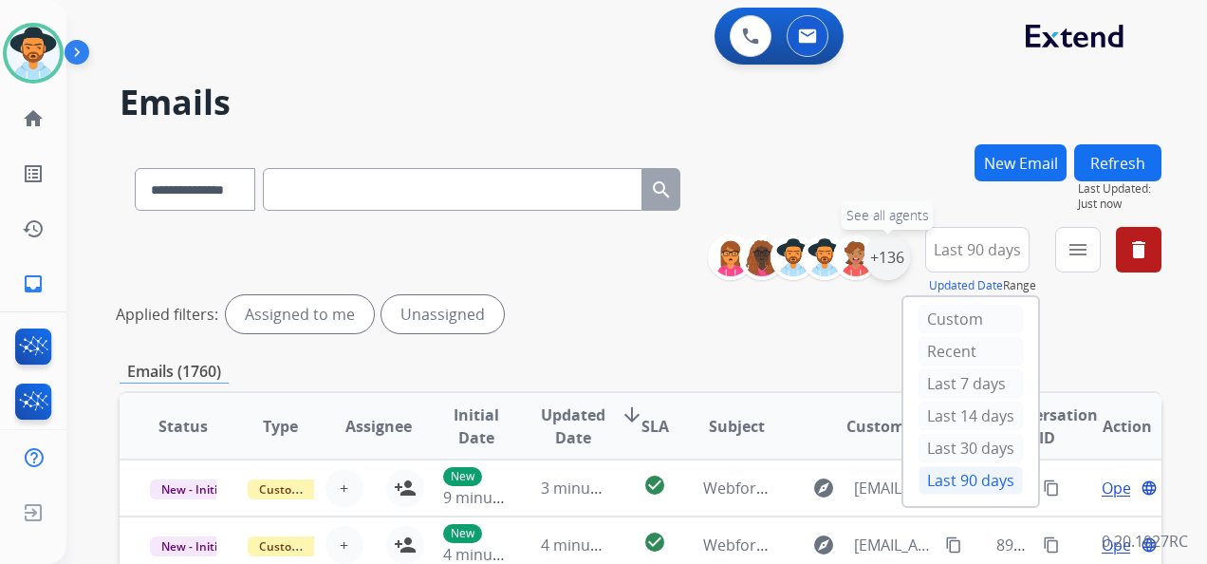
click at [886, 257] on div "+136" at bounding box center [887, 257] width 46 height 46
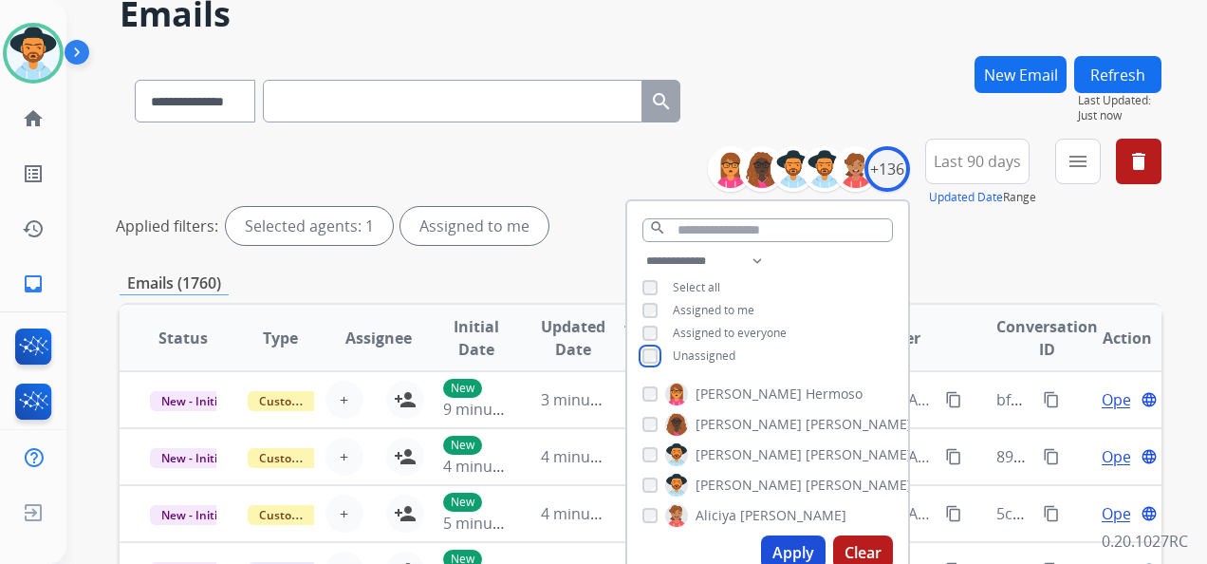
scroll to position [190, 0]
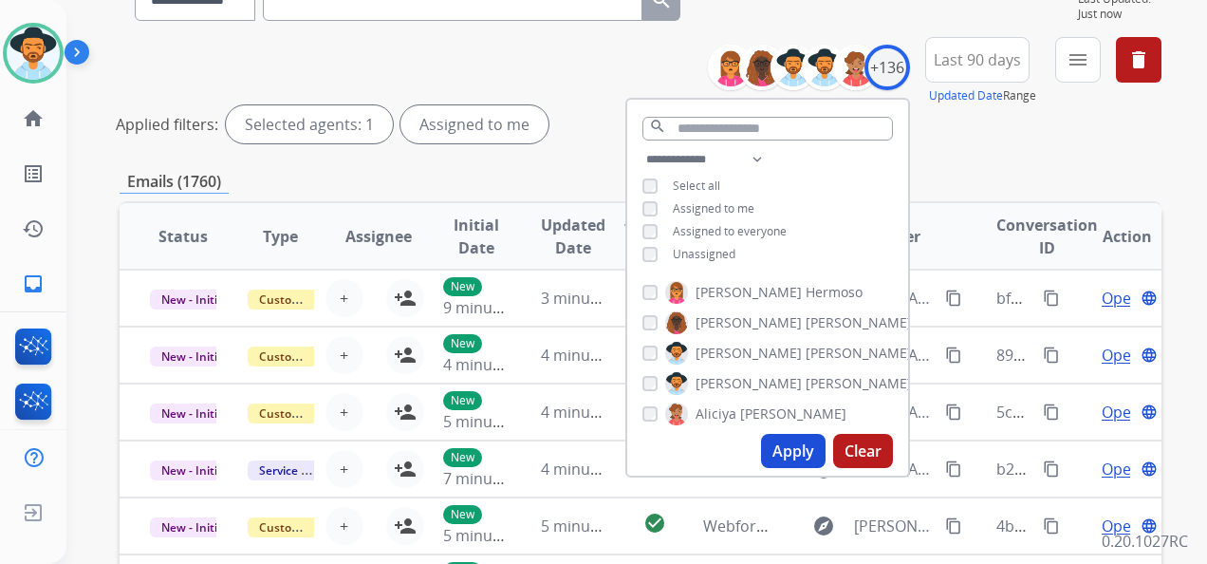
click at [782, 446] on button "Apply" at bounding box center [793, 451] width 65 height 34
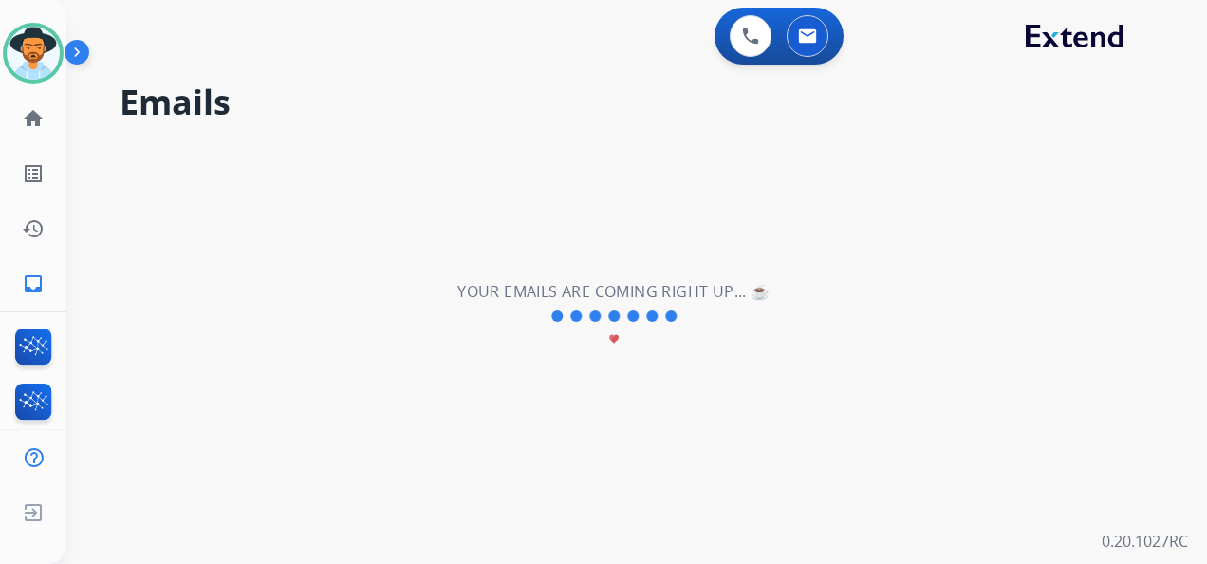
scroll to position [0, 0]
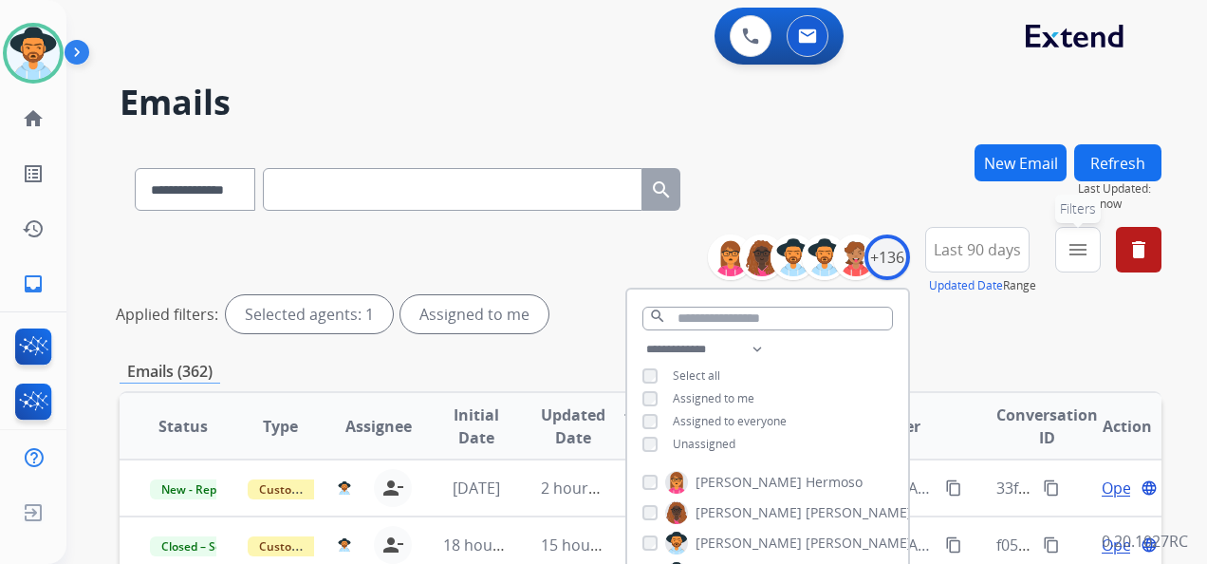
click at [1083, 248] on mat-icon "menu" at bounding box center [1078, 249] width 23 height 23
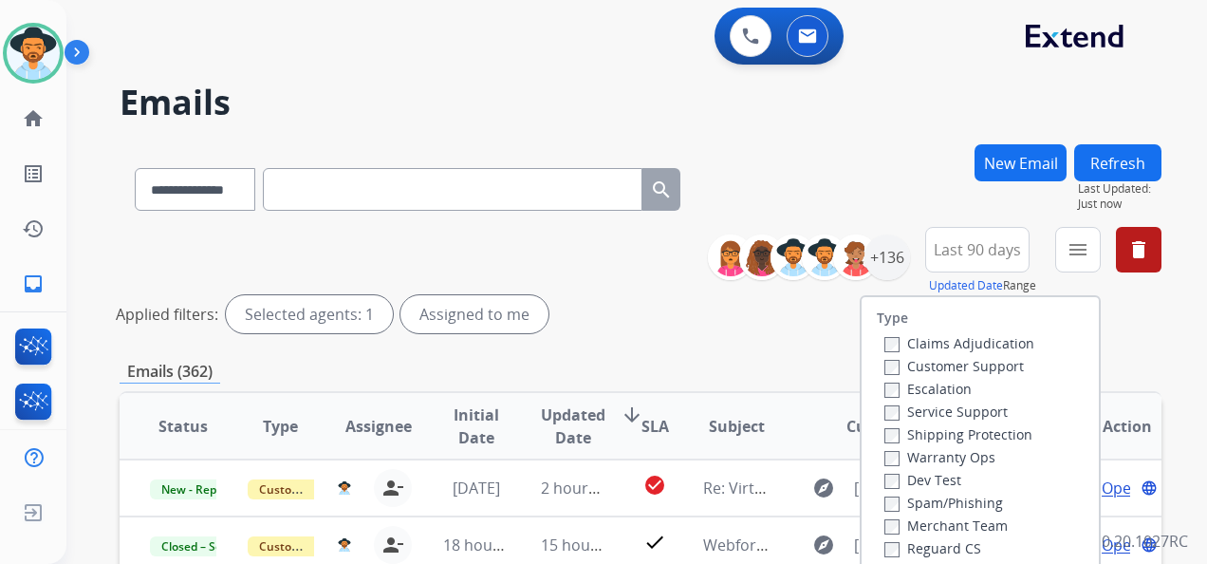
click at [887, 366] on label "Customer Support" at bounding box center [953, 366] width 139 height 18
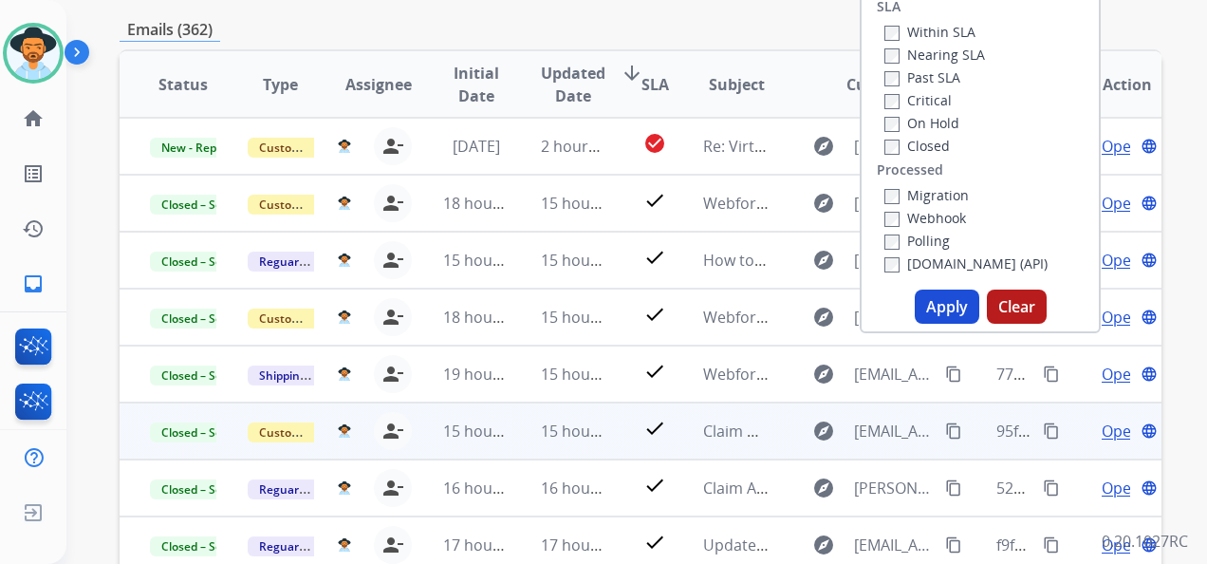
scroll to position [380, 0]
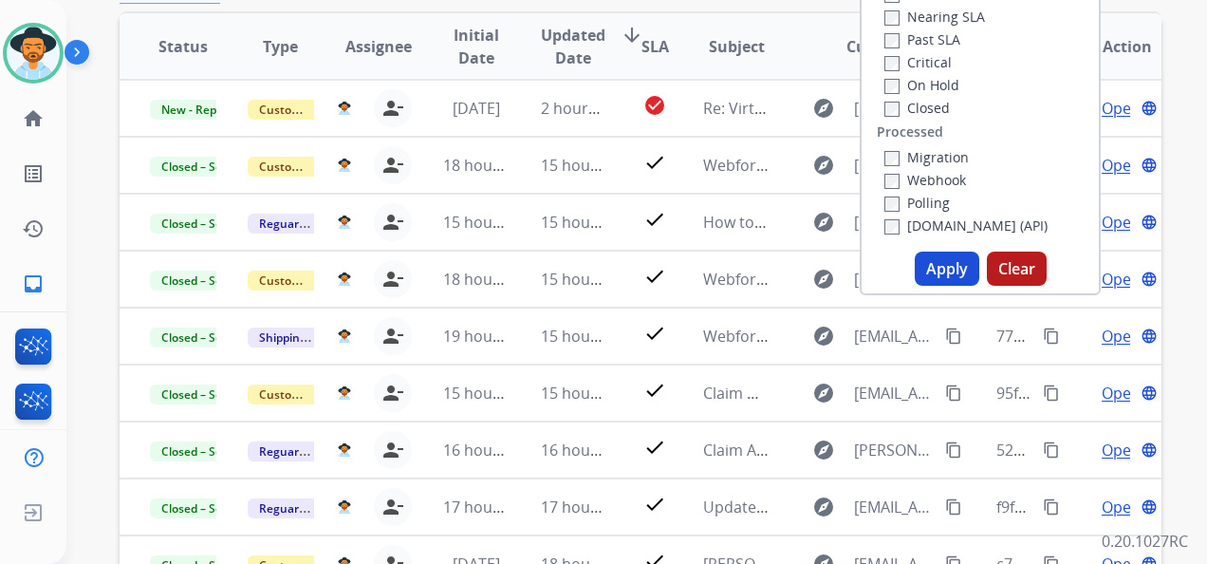
click at [940, 268] on button "Apply" at bounding box center [947, 268] width 65 height 34
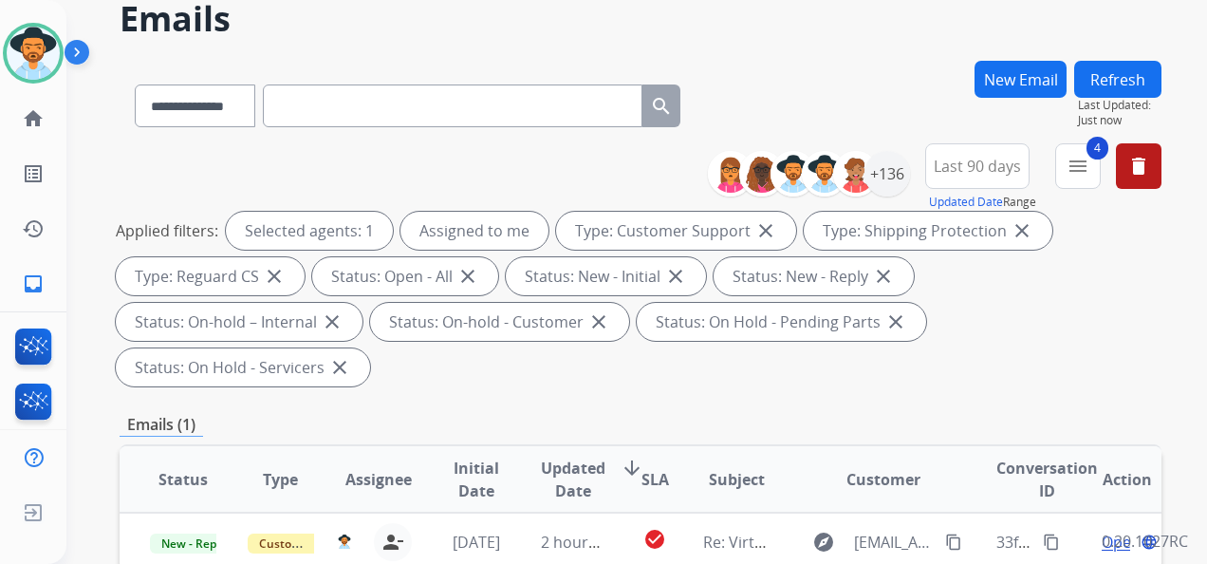
scroll to position [285, 0]
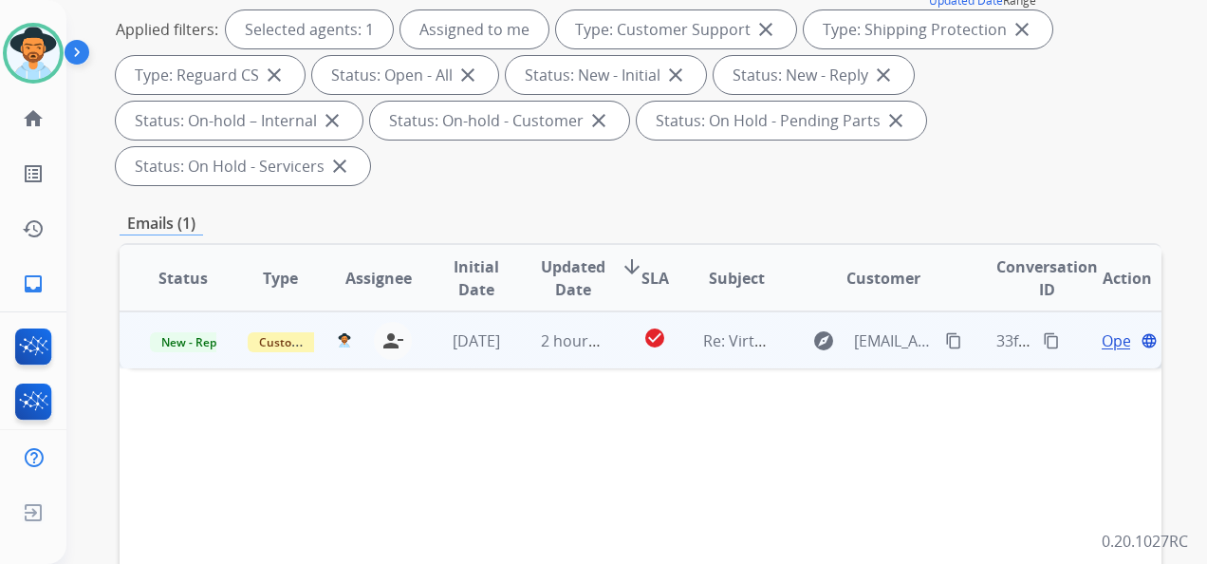
click at [1103, 340] on span "Open" at bounding box center [1121, 340] width 39 height 23
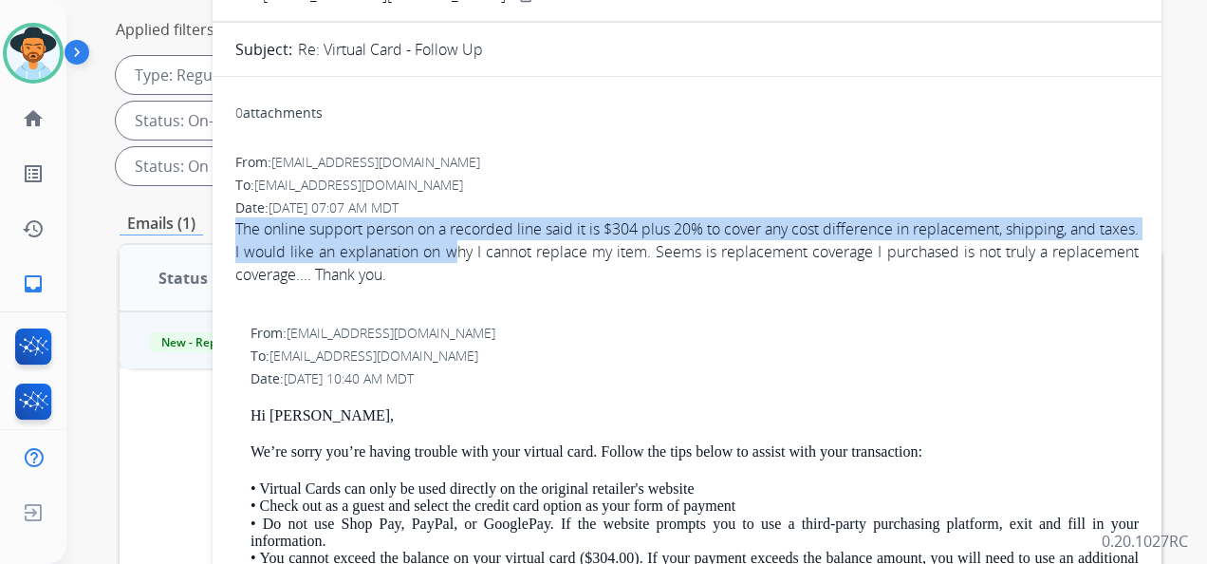
drag, startPoint x: 235, startPoint y: 224, endPoint x: 509, endPoint y: 260, distance: 275.6
click at [509, 260] on div "The online support person on a recorded line said it is $304 plus 20% to cover …" at bounding box center [686, 251] width 903 height 68
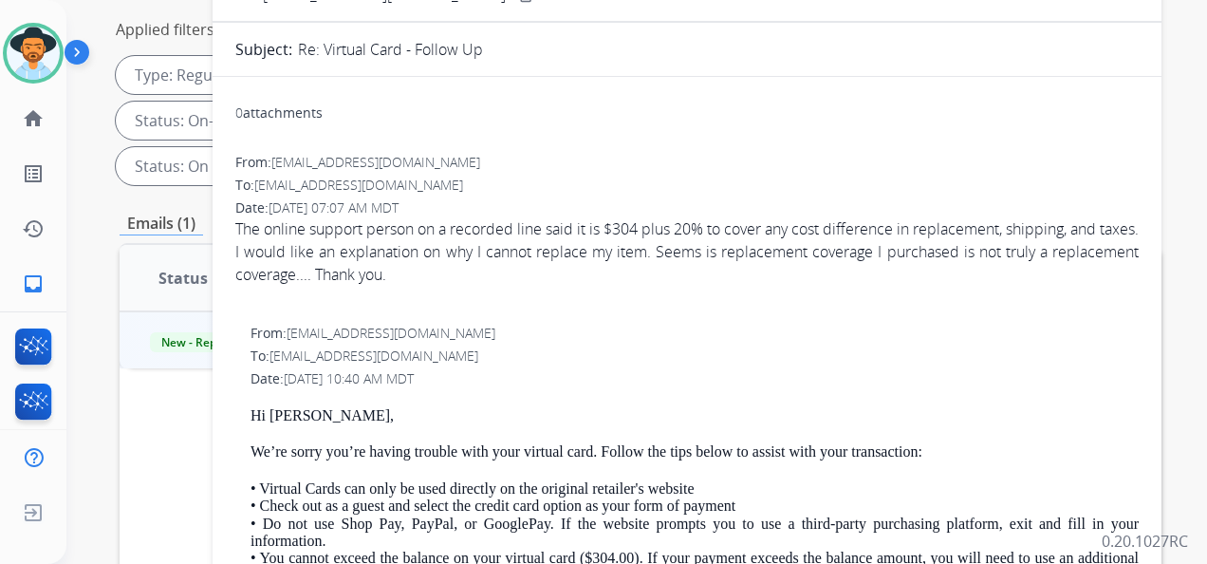
drag, startPoint x: 509, startPoint y: 260, endPoint x: 652, endPoint y: 319, distance: 154.9
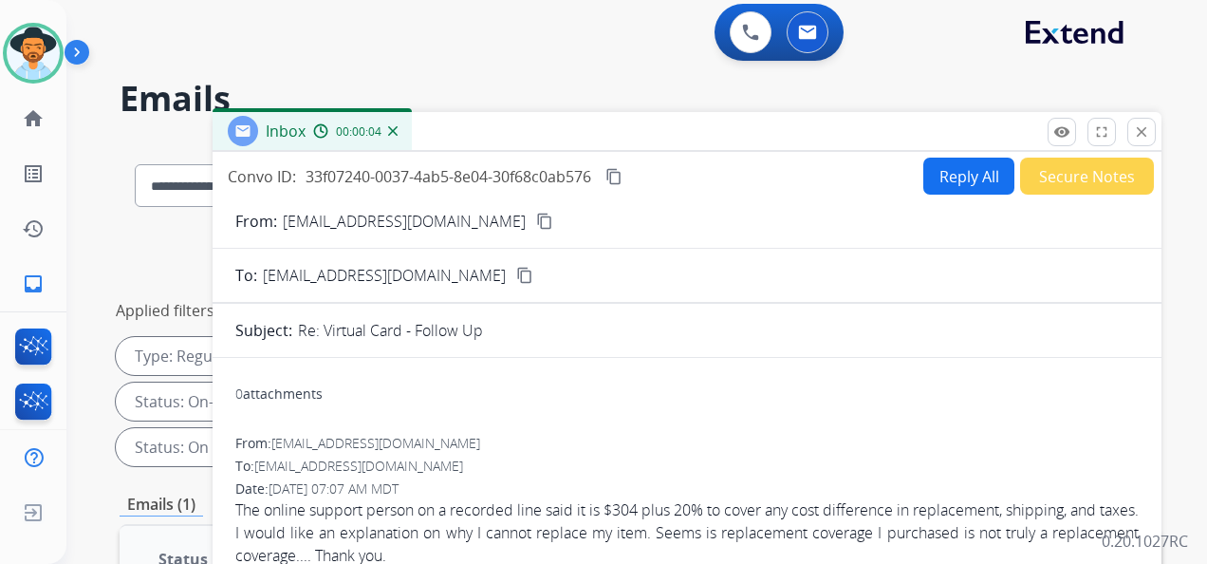
scroll to position [0, 0]
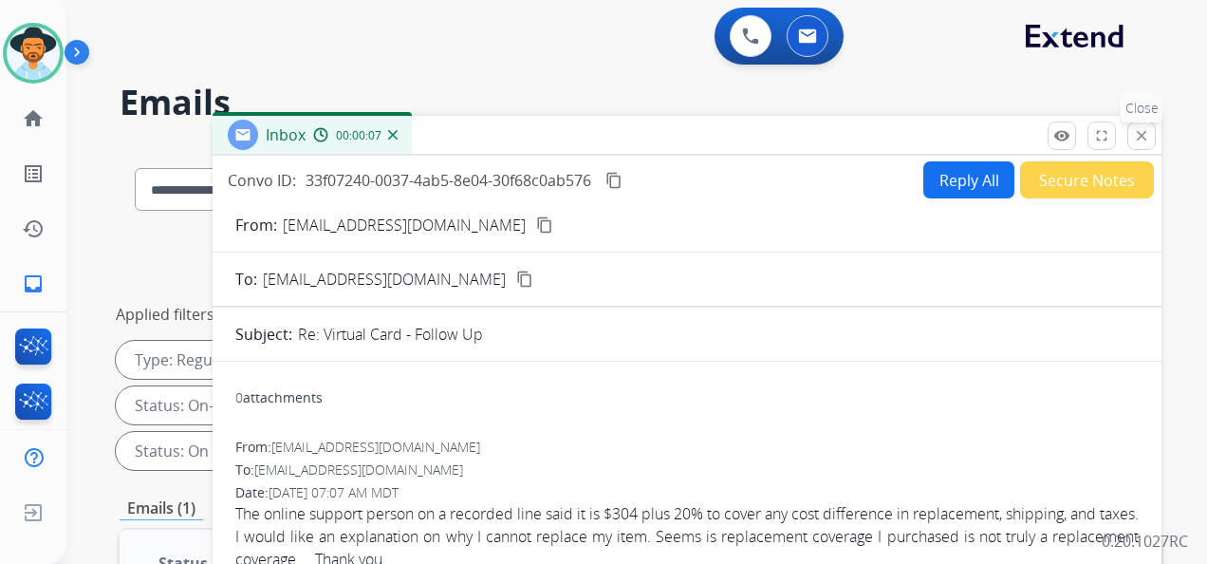
click at [1145, 137] on mat-icon "close" at bounding box center [1141, 135] width 17 height 17
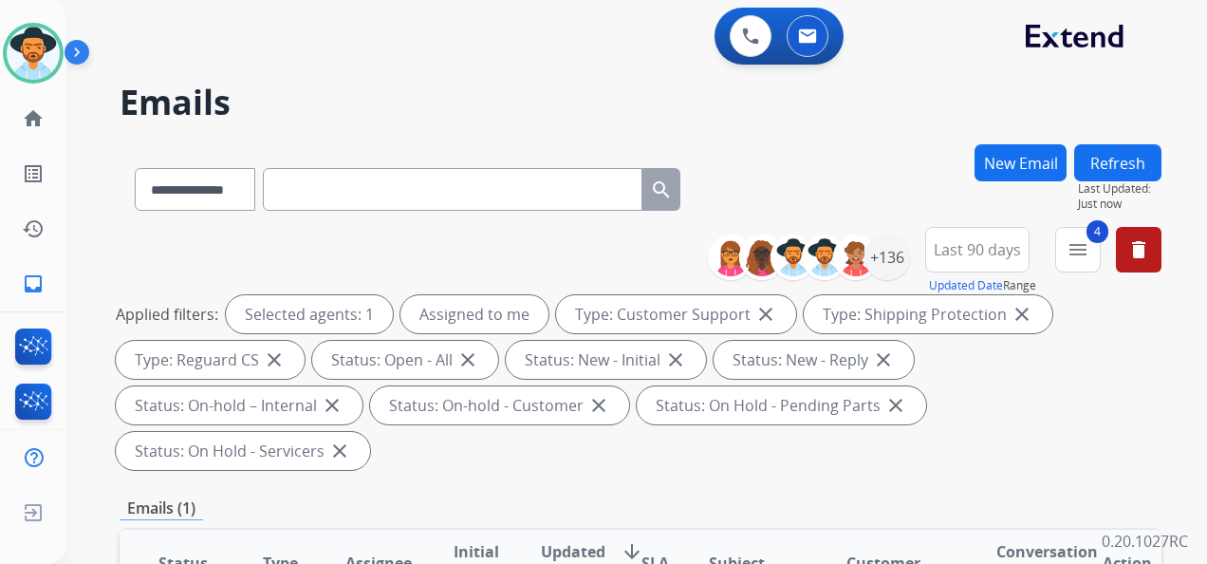
click at [399, 198] on input "text" at bounding box center [453, 189] width 380 height 43
paste input "**********"
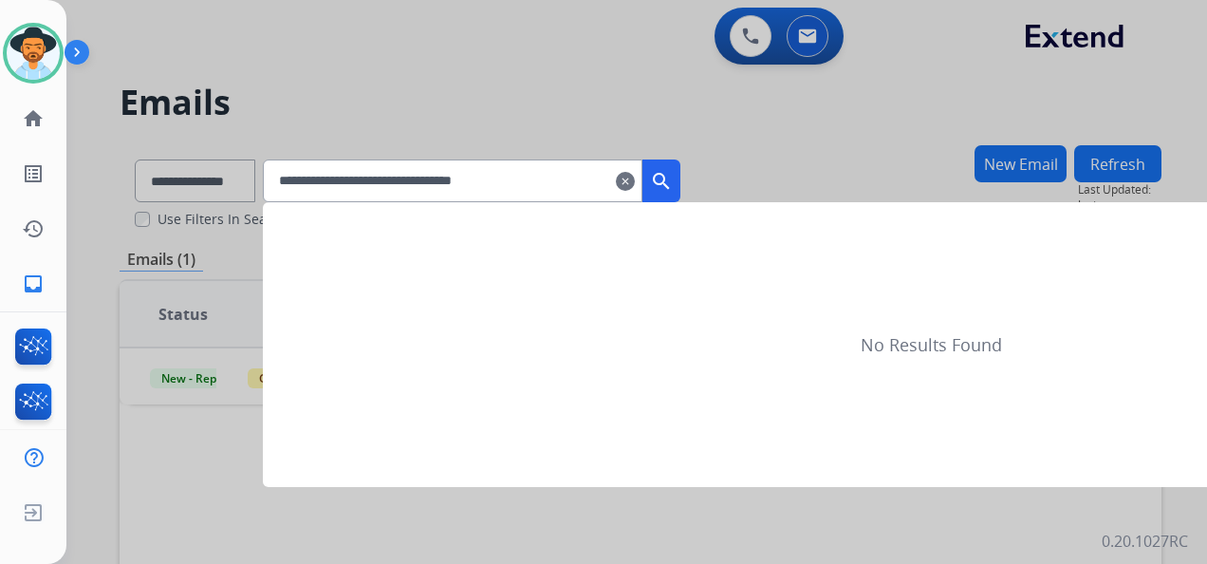
type input "**********"
click at [673, 182] on mat-icon "search" at bounding box center [661, 181] width 23 height 23
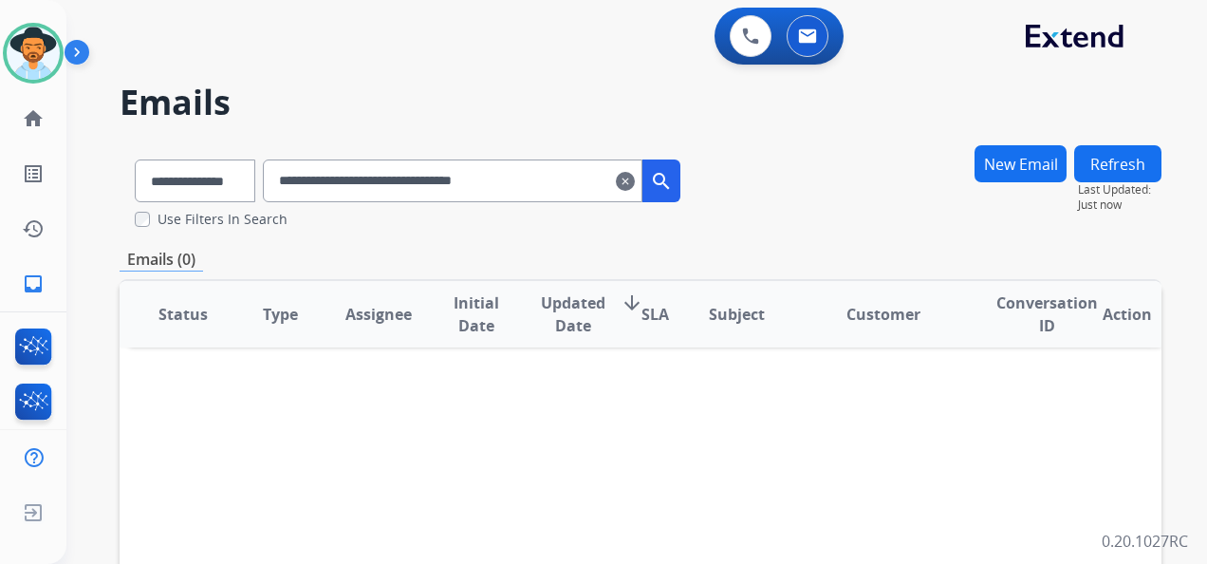
click at [635, 182] on mat-icon "clear" at bounding box center [625, 181] width 19 height 23
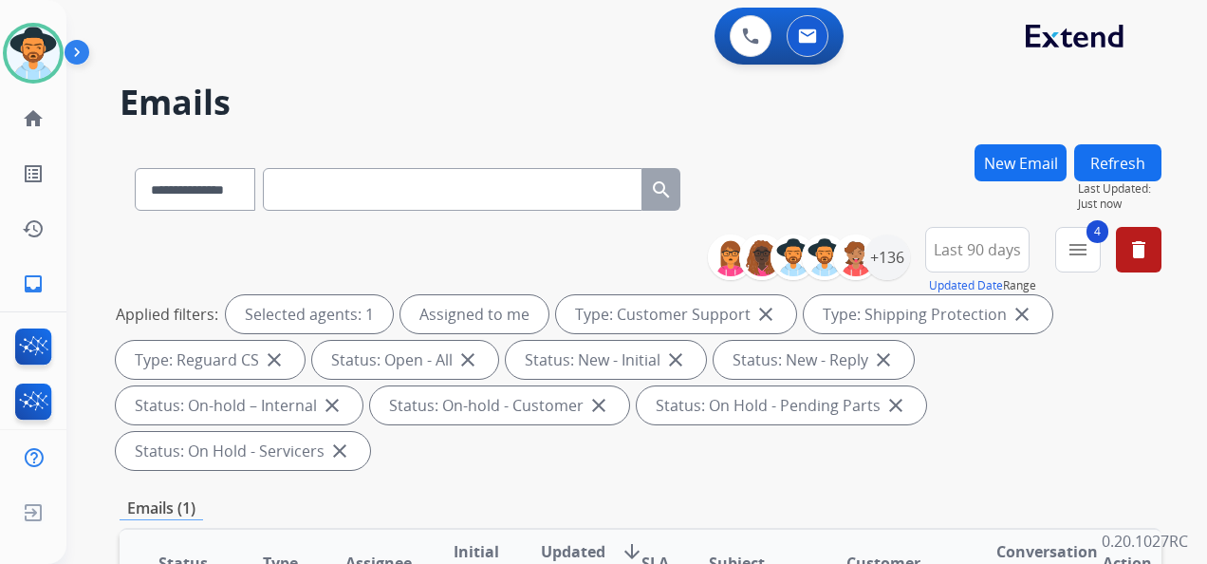
click at [343, 176] on input "text" at bounding box center [453, 189] width 380 height 43
paste input "**********"
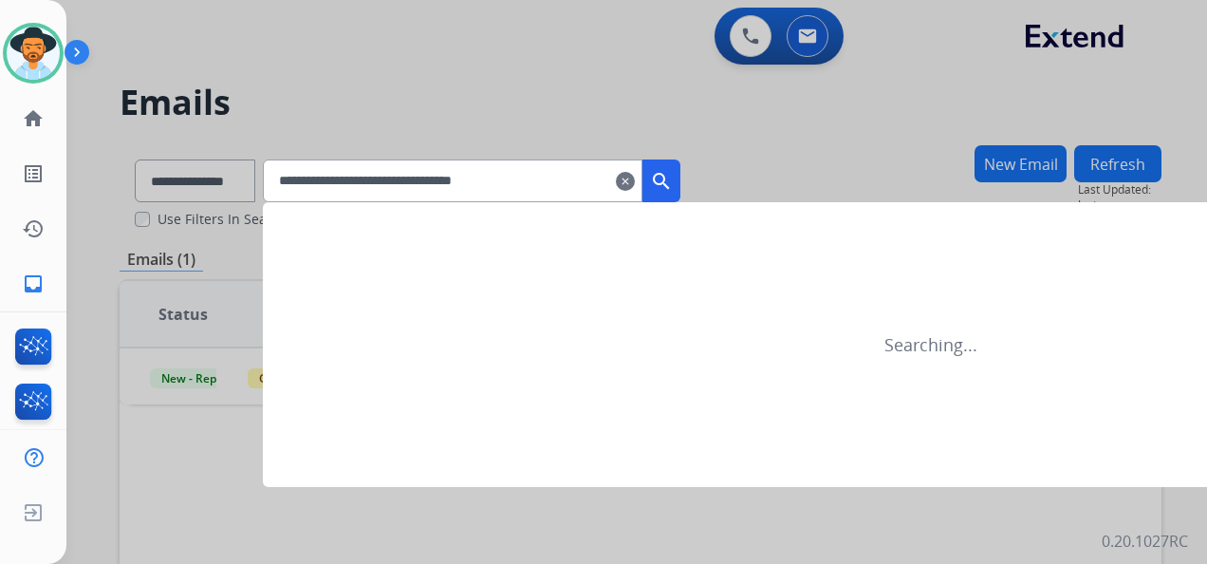
type input "**********"
click at [680, 169] on button "search" at bounding box center [661, 180] width 38 height 43
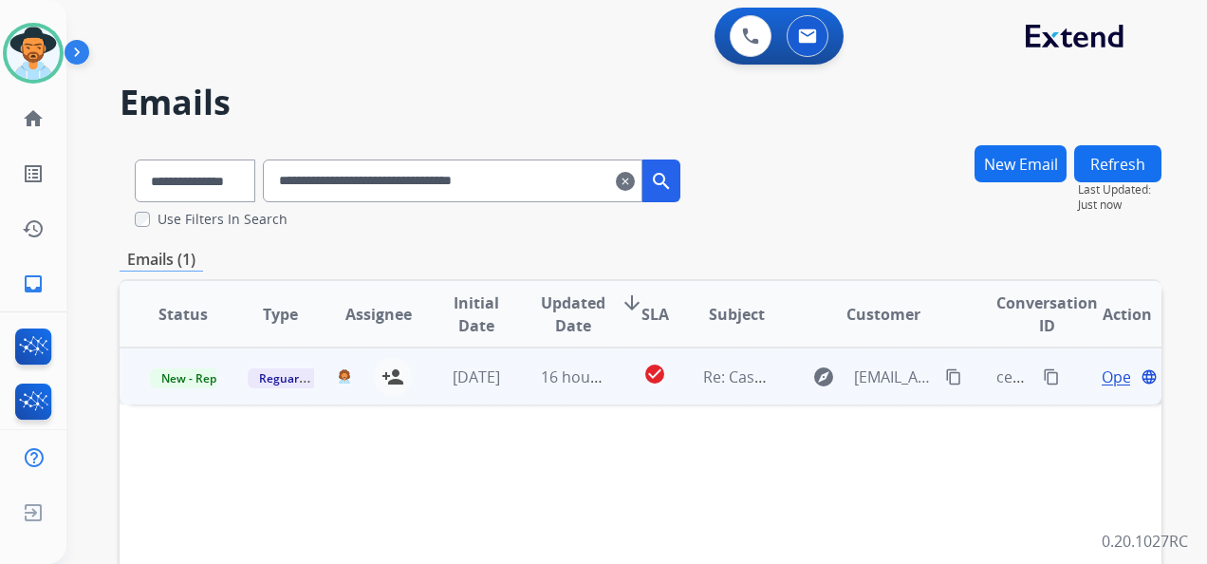
click at [1102, 374] on span "Open" at bounding box center [1121, 376] width 39 height 23
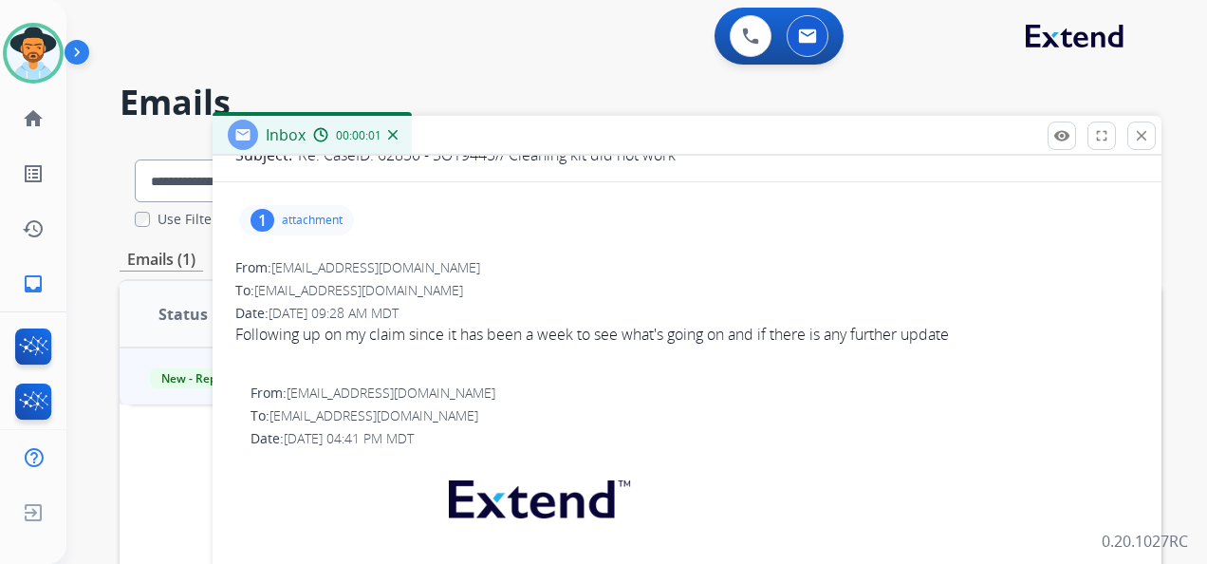
scroll to position [190, 0]
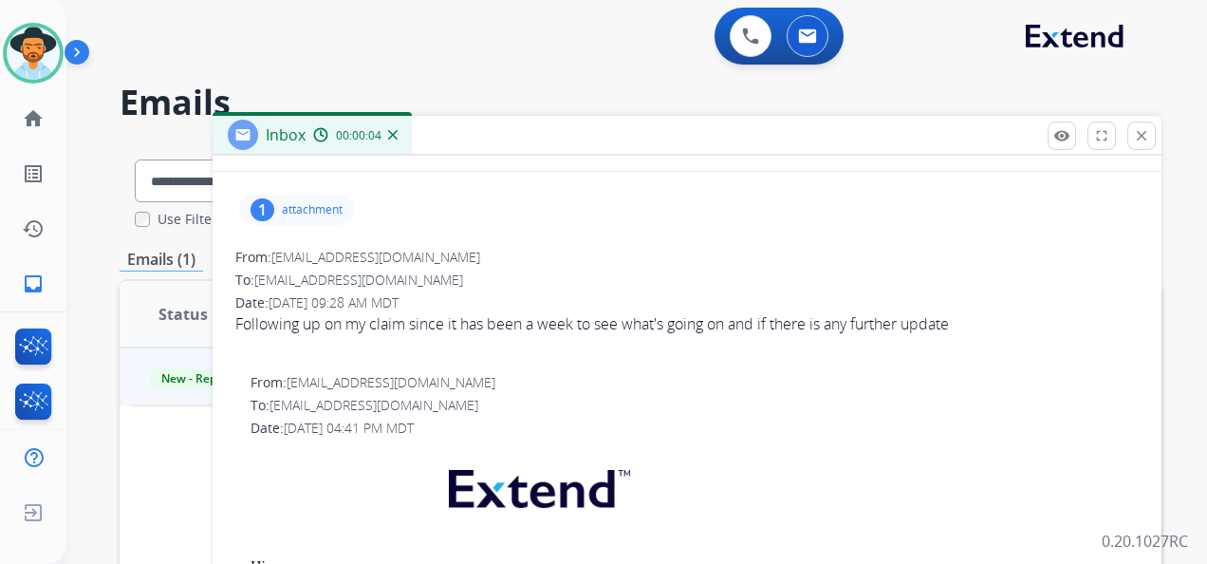
drag, startPoint x: 234, startPoint y: 322, endPoint x: 560, endPoint y: 342, distance: 326.1
copy div "Following up on"
click at [725, 421] on div "Date: [DATE] 04:41 PM MDT" at bounding box center [695, 427] width 888 height 19
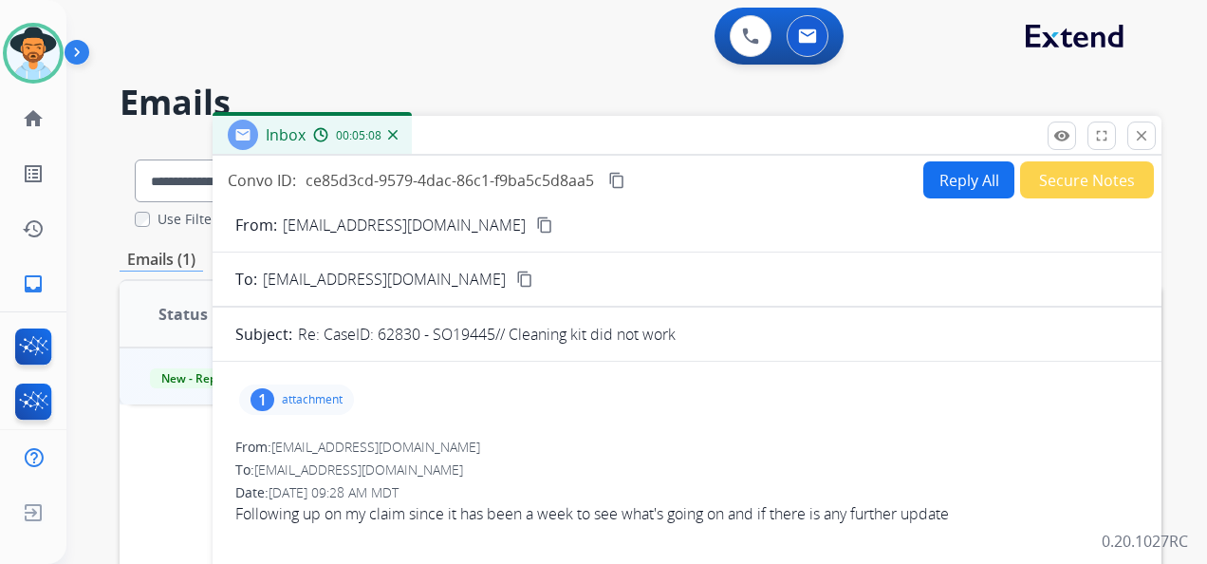
click at [1063, 178] on button "Secure Notes" at bounding box center [1087, 179] width 134 height 37
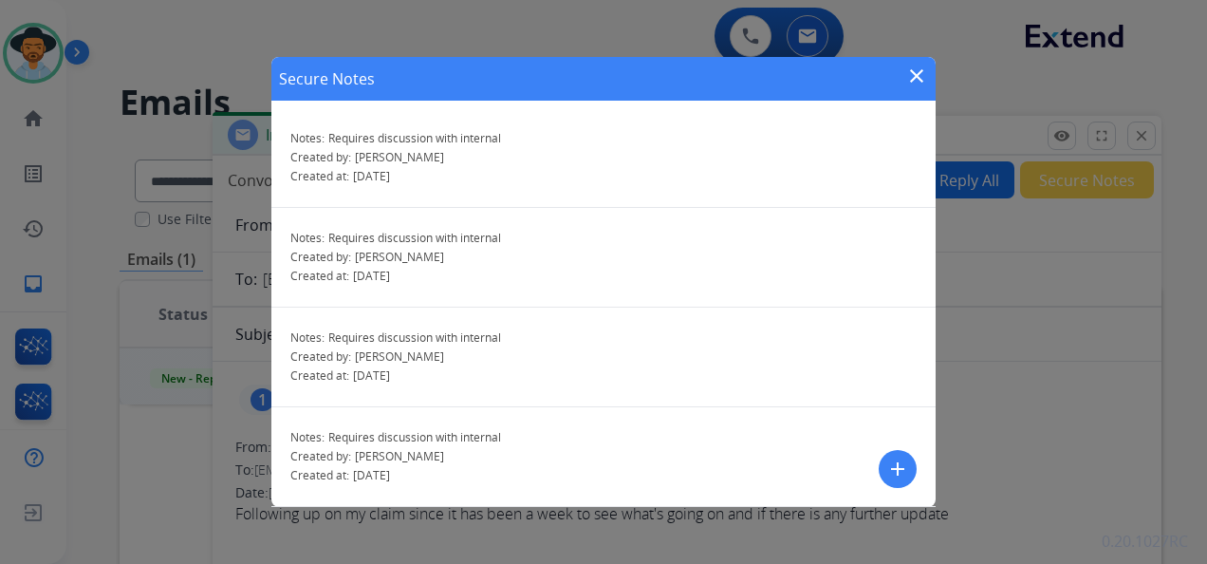
click at [912, 70] on mat-icon "close" at bounding box center [916, 76] width 23 height 23
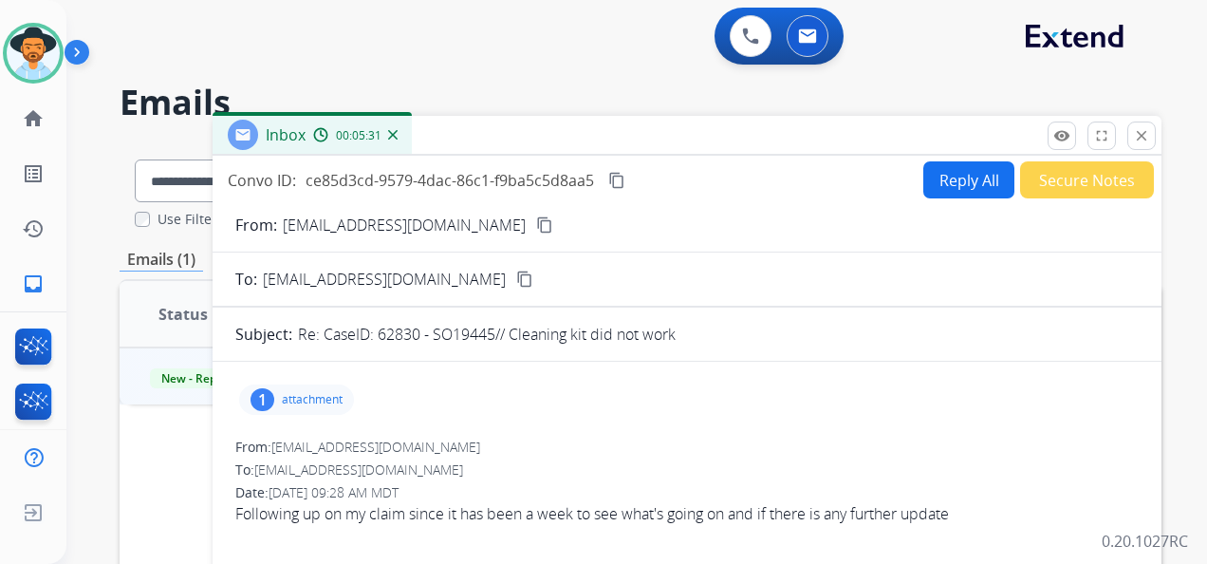
click at [1070, 184] on button "Secure Notes" at bounding box center [1087, 179] width 134 height 37
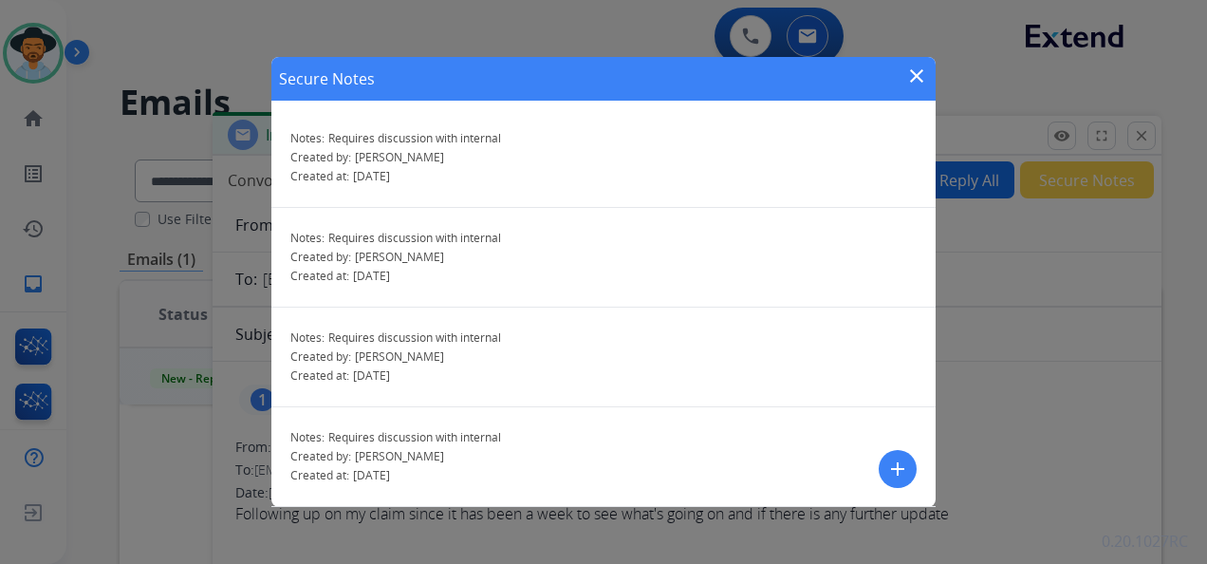
click at [894, 466] on mat-icon "add" at bounding box center [897, 468] width 23 height 23
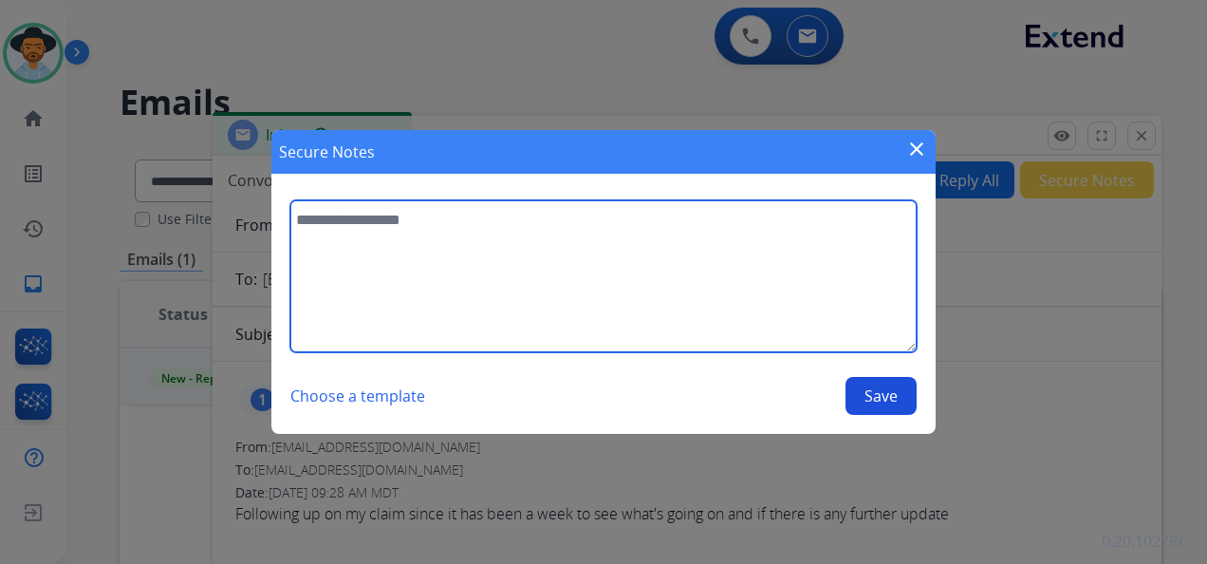
click at [383, 220] on textarea at bounding box center [603, 276] width 626 height 152
paste textarea "**********"
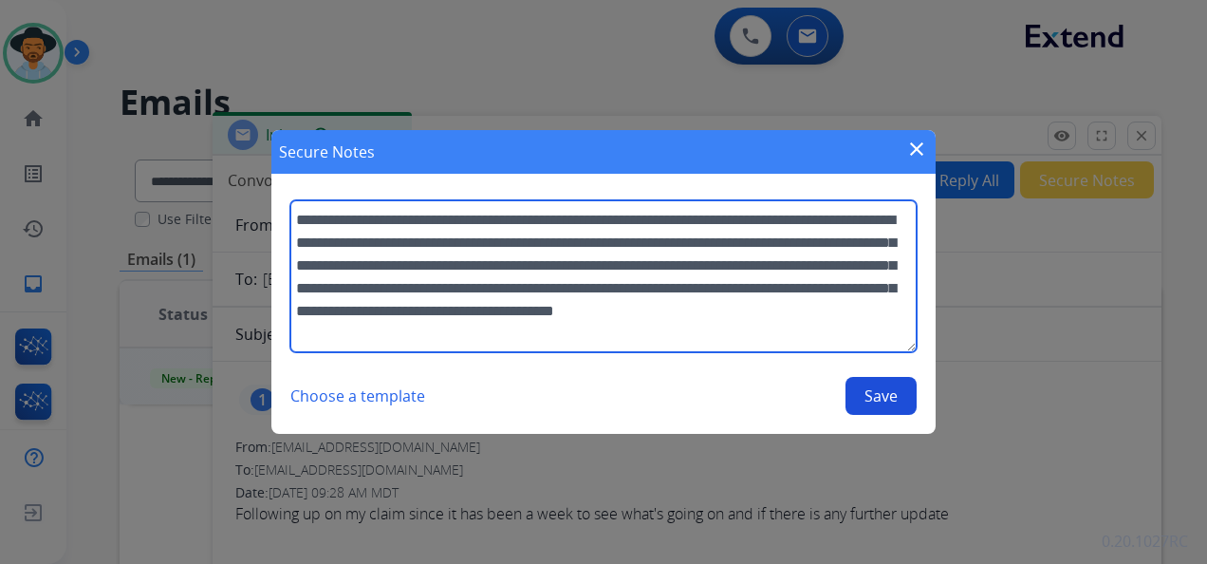
type textarea "**********"
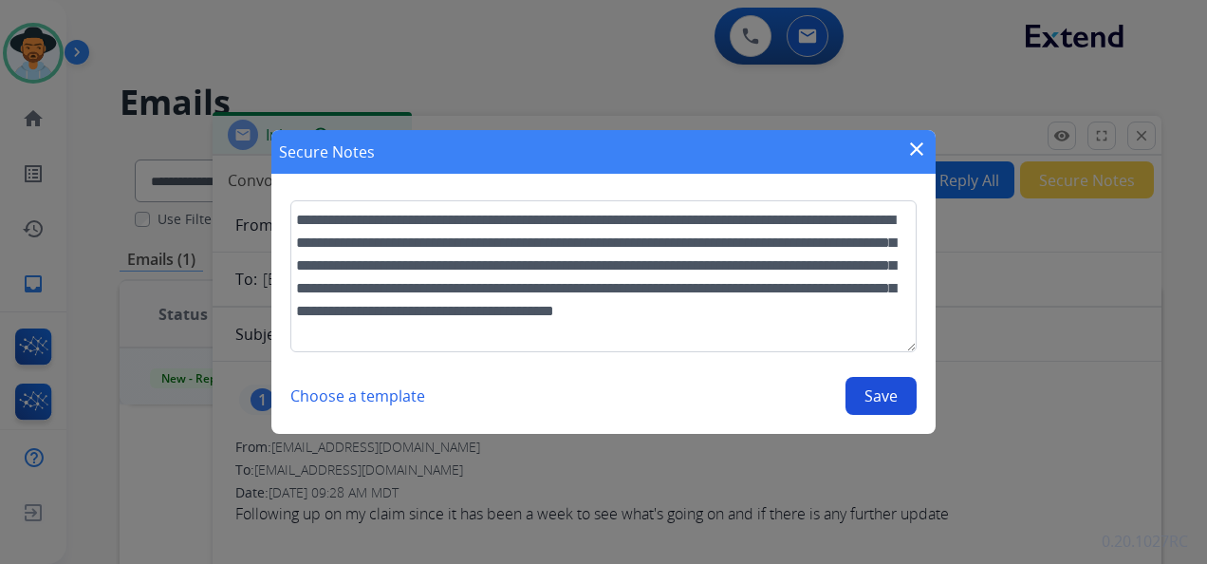
click at [887, 397] on button "Save" at bounding box center [880, 396] width 71 height 38
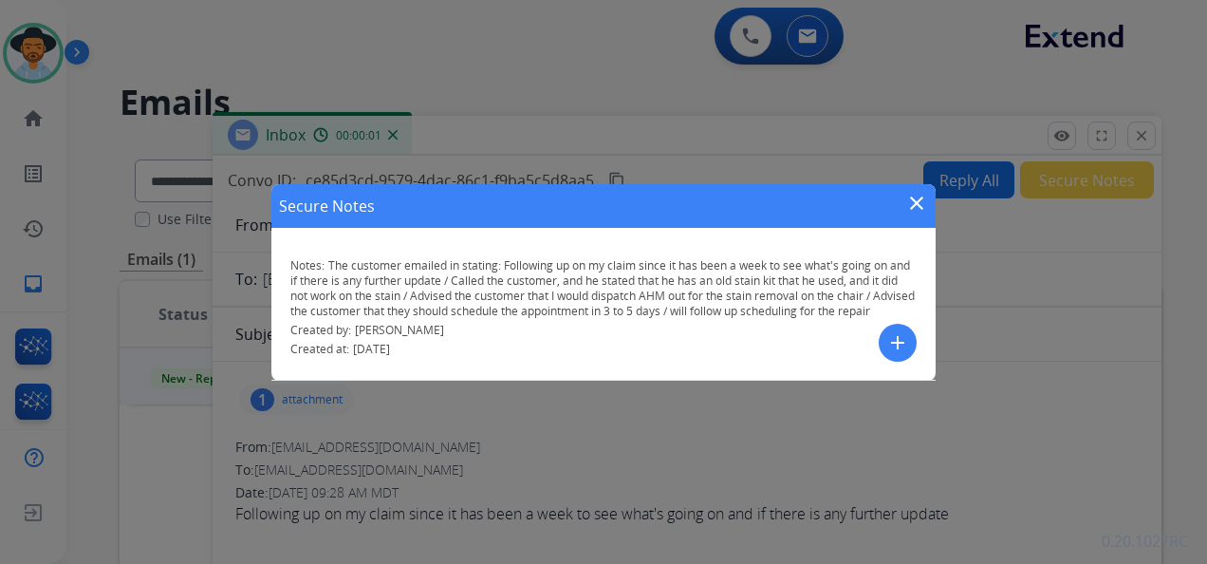
drag, startPoint x: 919, startPoint y: 193, endPoint x: 721, endPoint y: 197, distance: 198.4
click at [919, 193] on mat-icon "close" at bounding box center [916, 203] width 23 height 23
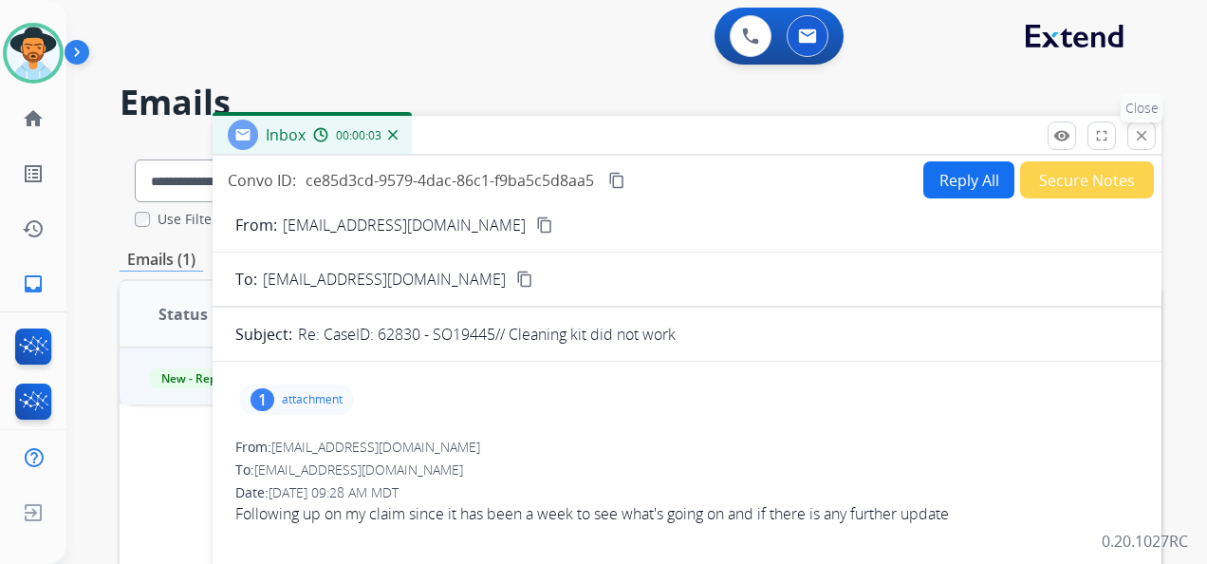
click at [1137, 139] on mat-icon "close" at bounding box center [1141, 135] width 17 height 17
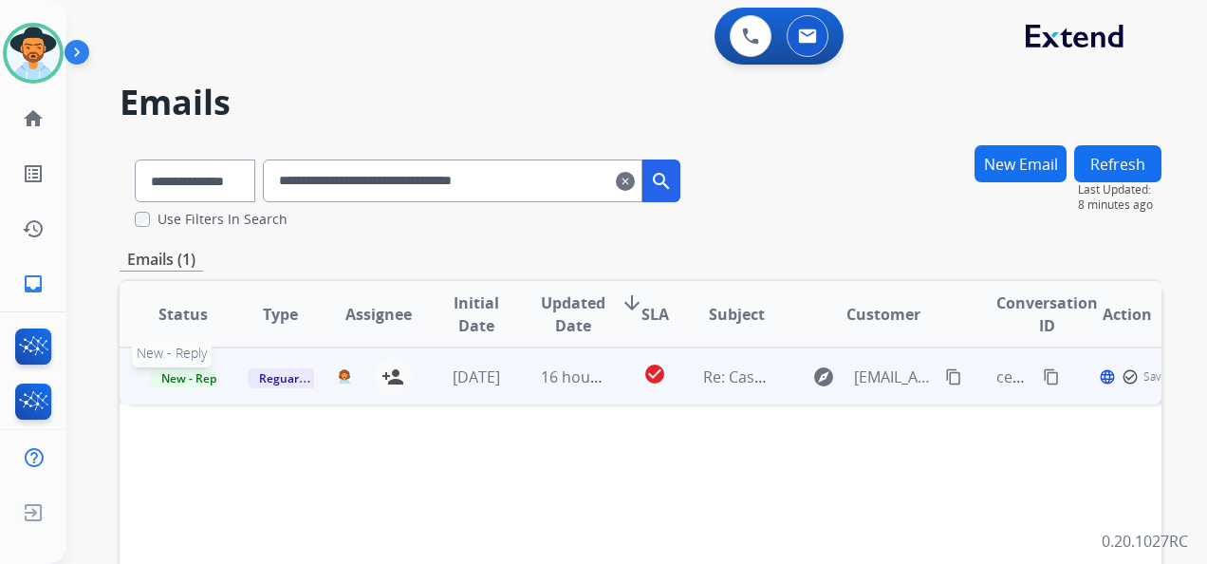
click at [194, 376] on span "New - Reply" at bounding box center [193, 378] width 86 height 20
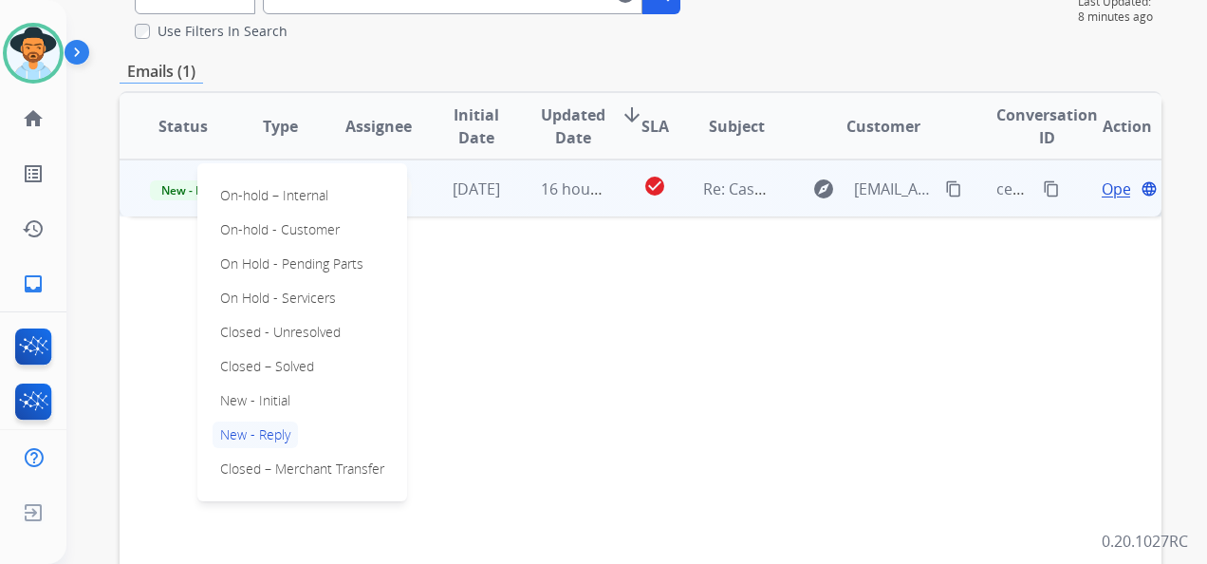
scroll to position [190, 0]
click at [287, 363] on p "Closed – Solved" at bounding box center [267, 364] width 109 height 27
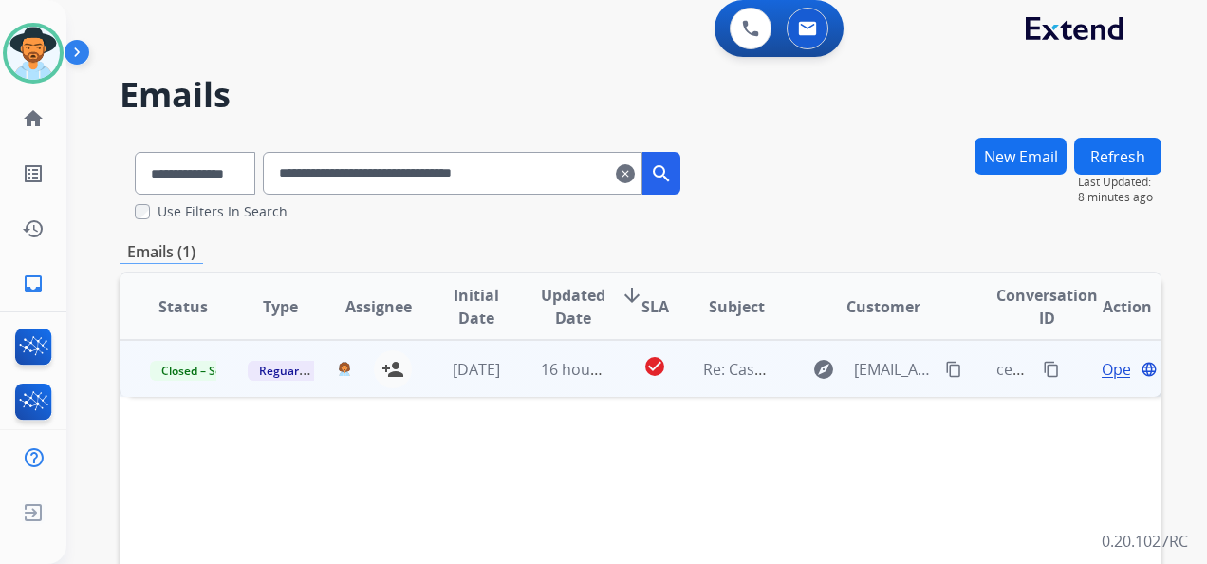
scroll to position [0, 0]
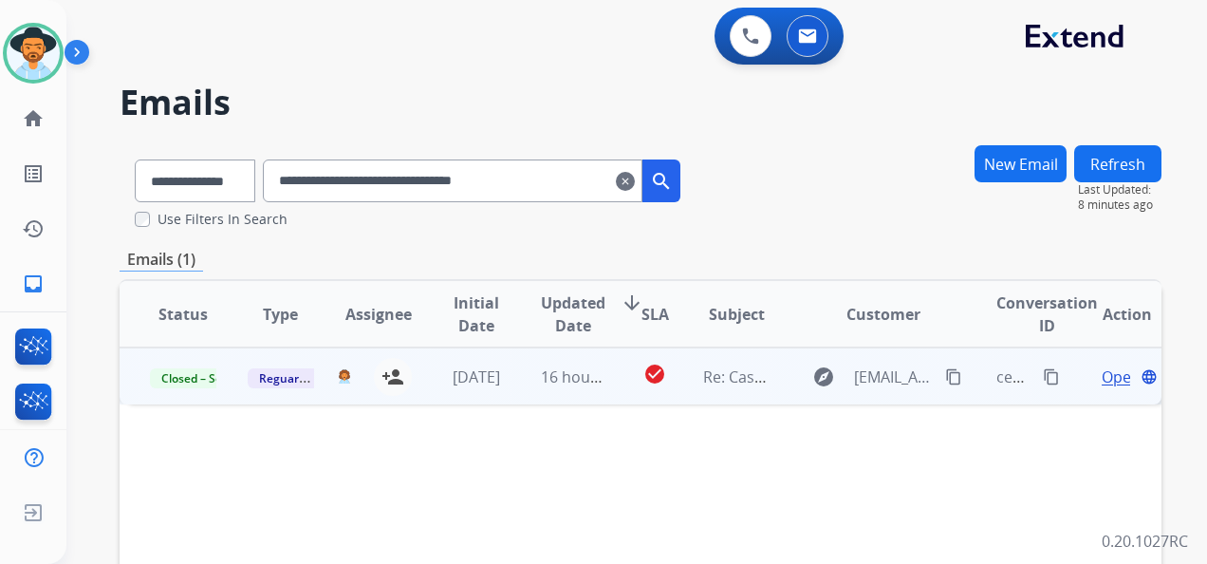
click at [635, 186] on mat-icon "clear" at bounding box center [625, 181] width 19 height 23
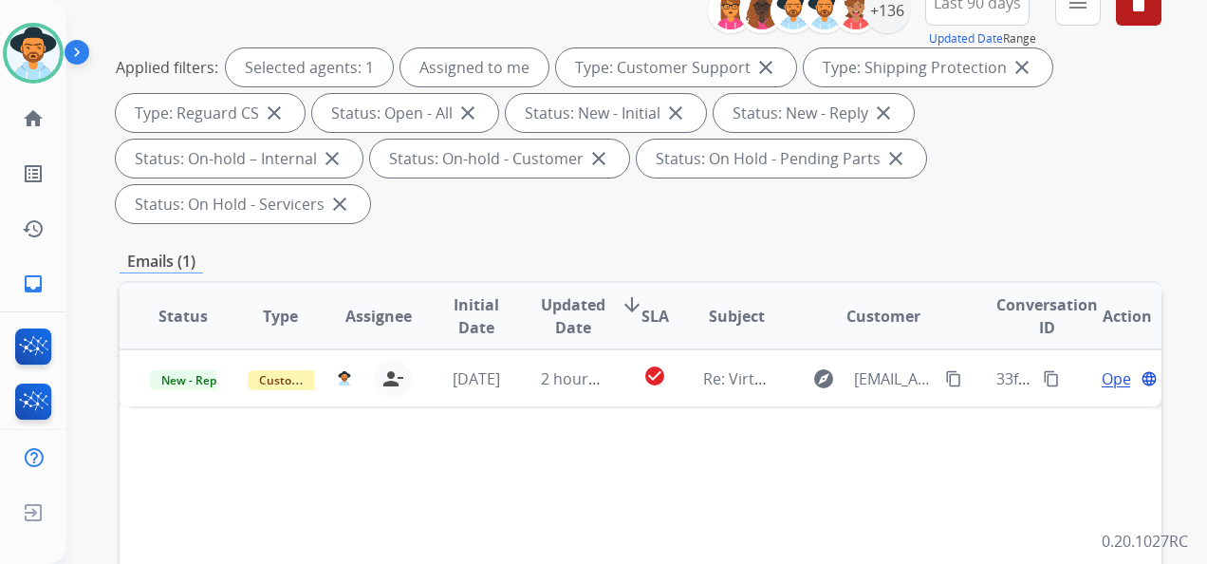
scroll to position [285, 0]
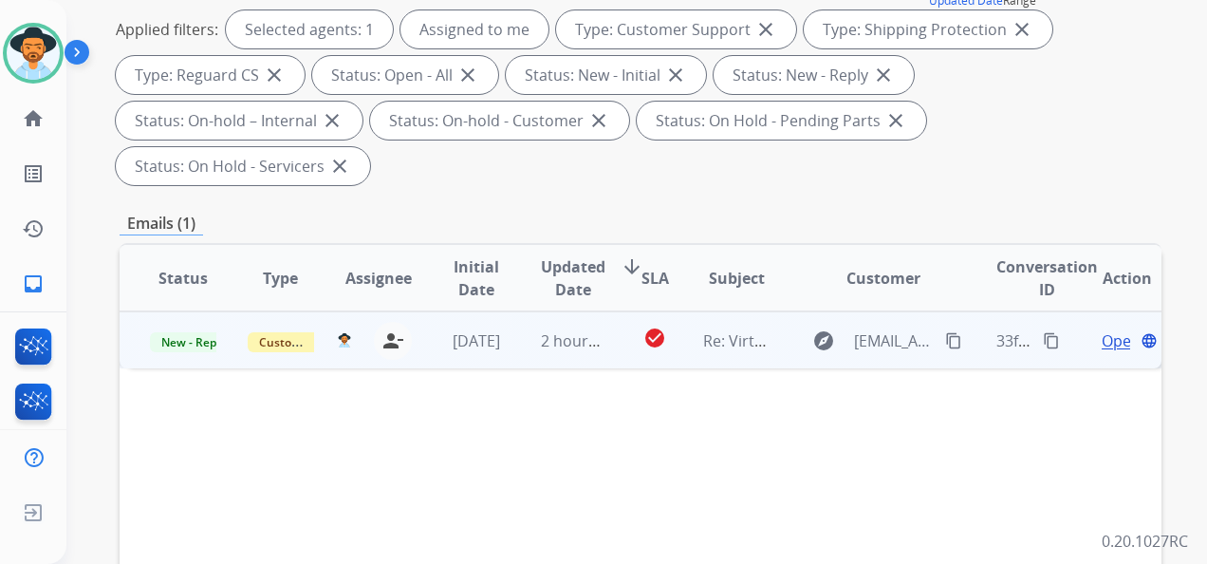
click at [1102, 340] on span "Open" at bounding box center [1121, 340] width 39 height 23
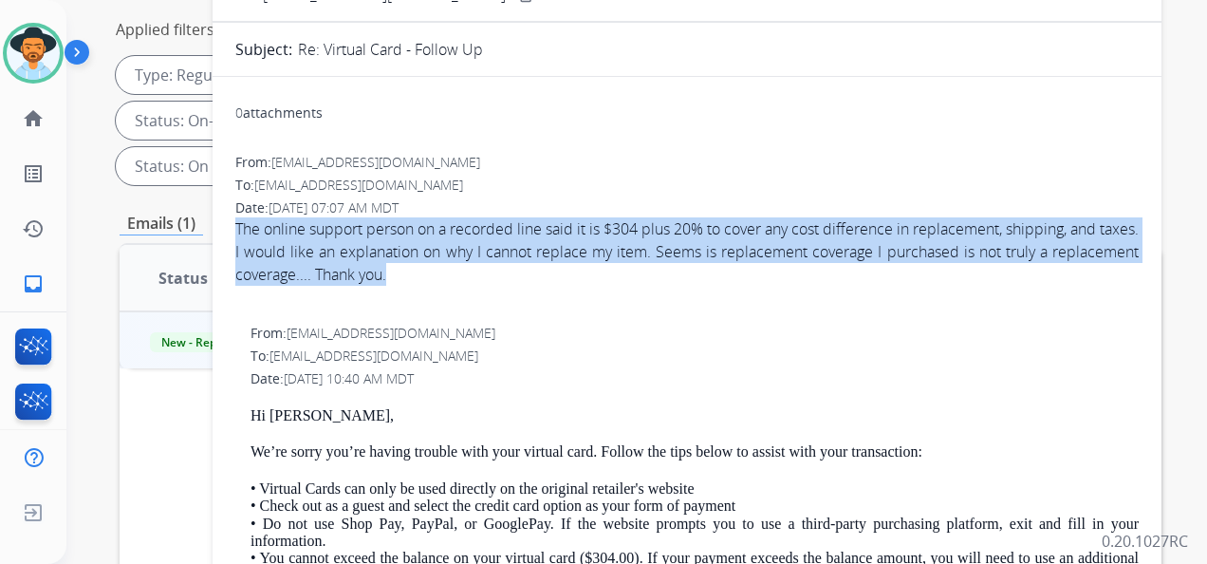
drag, startPoint x: 490, startPoint y: 273, endPoint x: 233, endPoint y: 230, distance: 259.9
copy div "The online support person on a recorded line said it is $304 plus 20% to cover …"
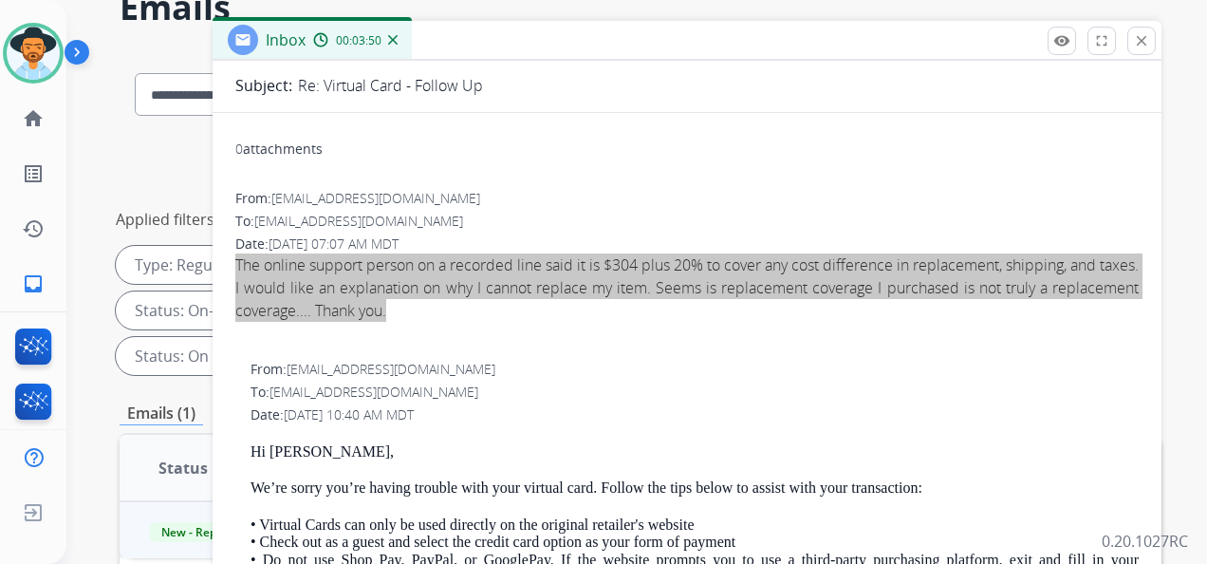
scroll to position [0, 0]
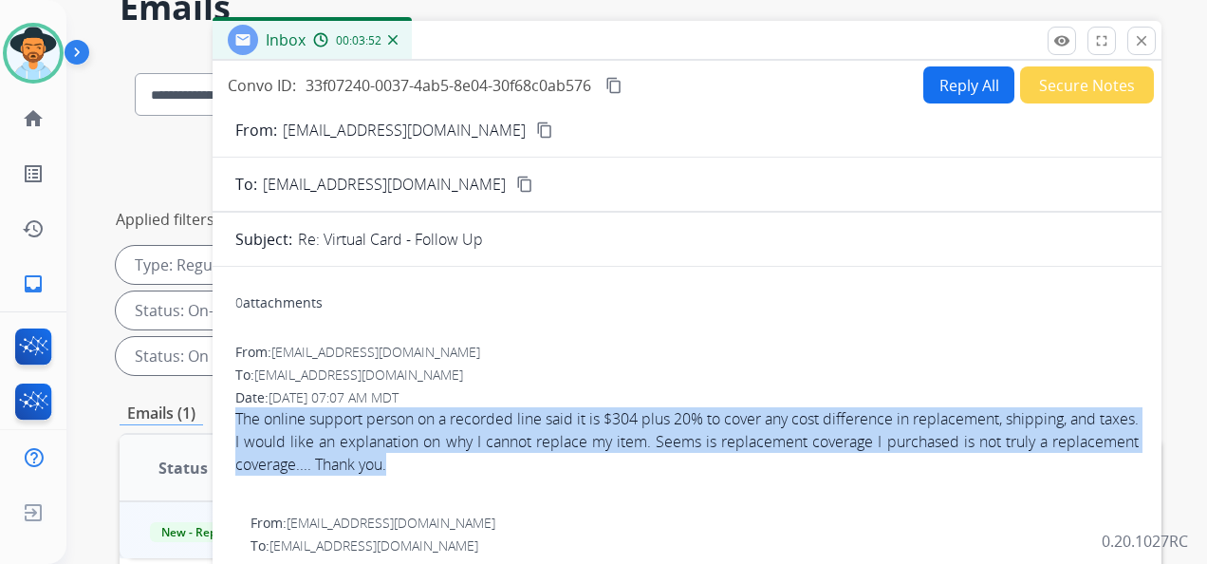
click at [536, 125] on mat-icon "content_copy" at bounding box center [544, 129] width 17 height 17
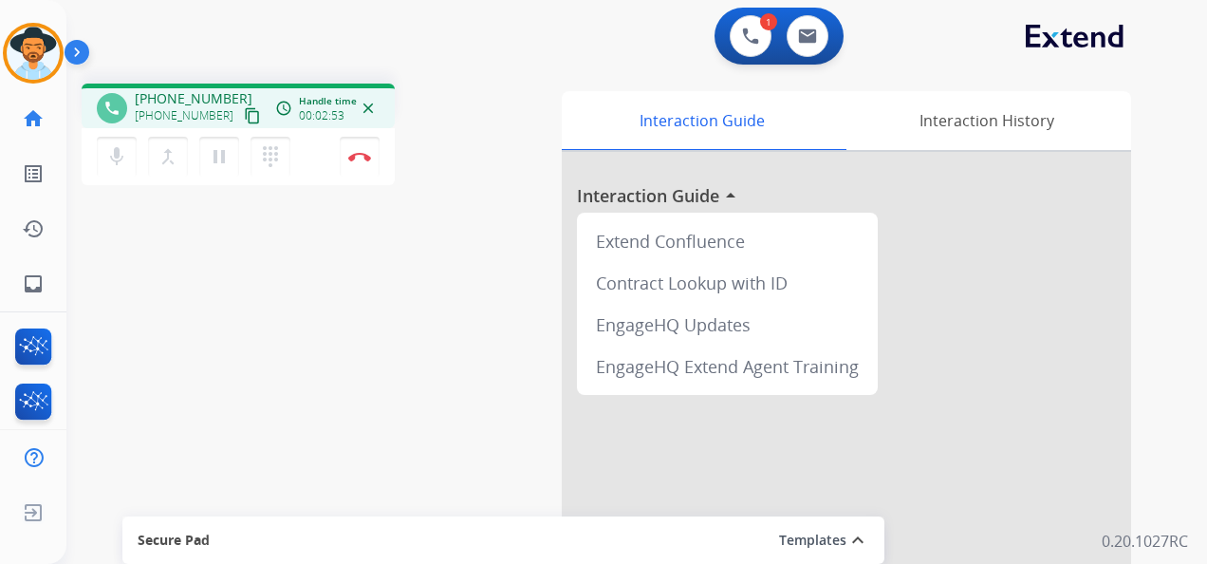
click at [638, 10] on div "1 Voice Interactions 0 Email Interactions" at bounding box center [625, 38] width 1072 height 61
click at [220, 156] on mat-icon "pause" at bounding box center [219, 156] width 23 height 23
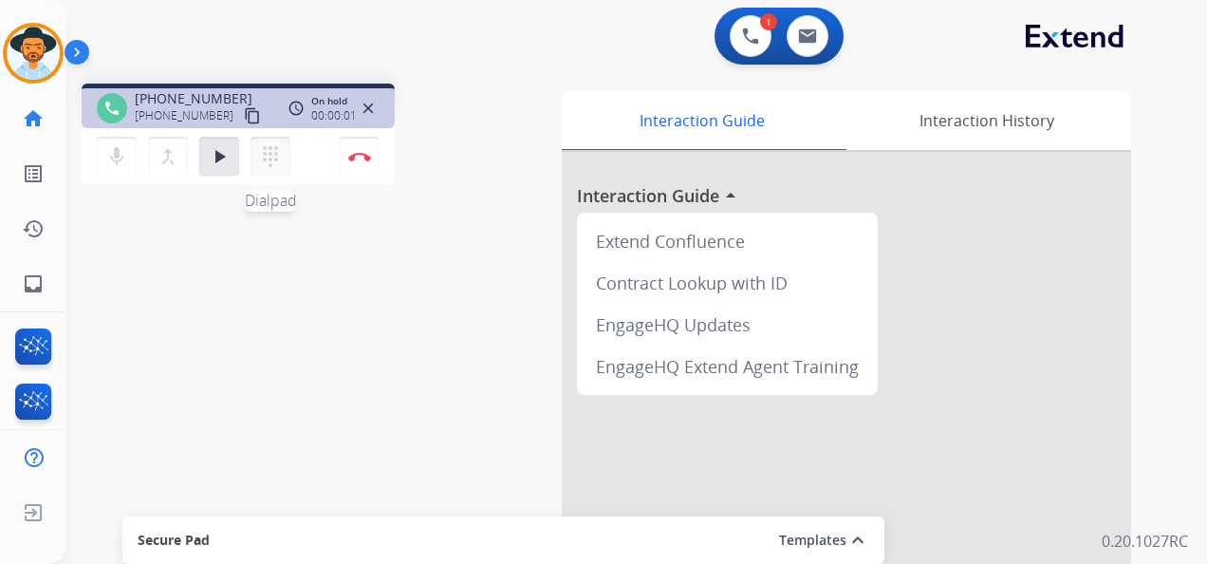
click at [263, 150] on mat-icon "dialpad" at bounding box center [270, 156] width 23 height 23
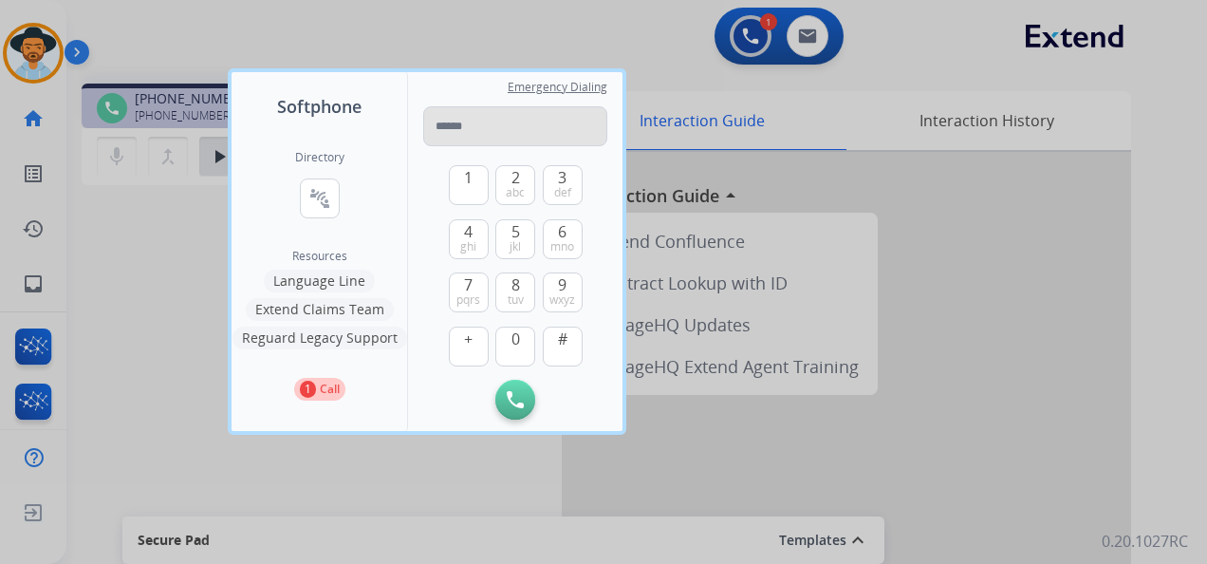
click at [464, 117] on input "tel" at bounding box center [515, 126] width 184 height 40
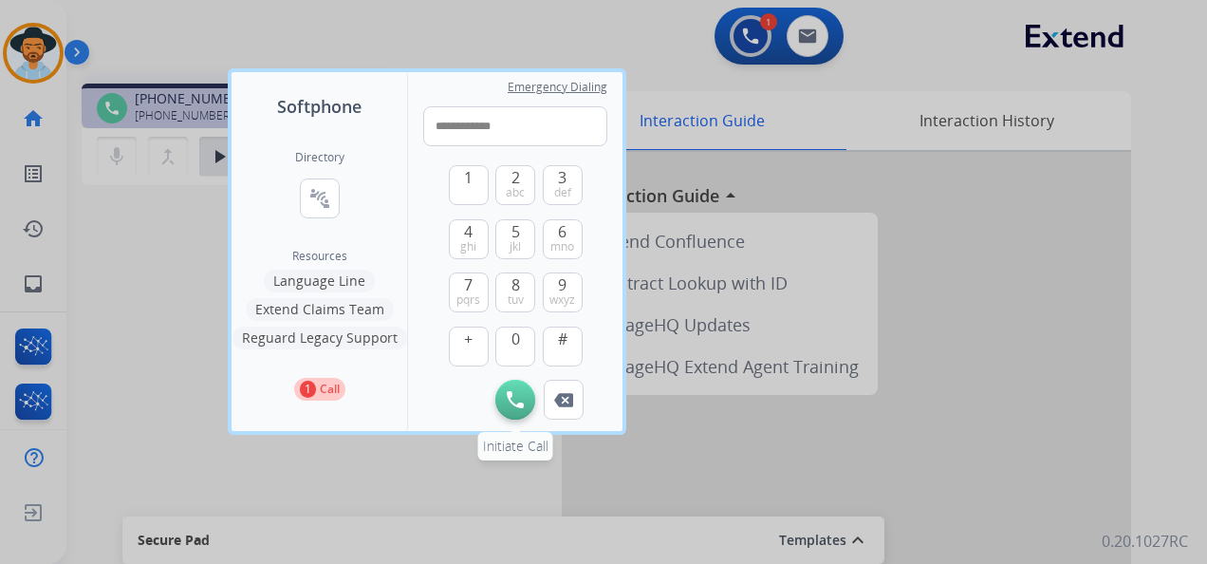
type input "**********"
click at [516, 398] on img at bounding box center [515, 399] width 17 height 17
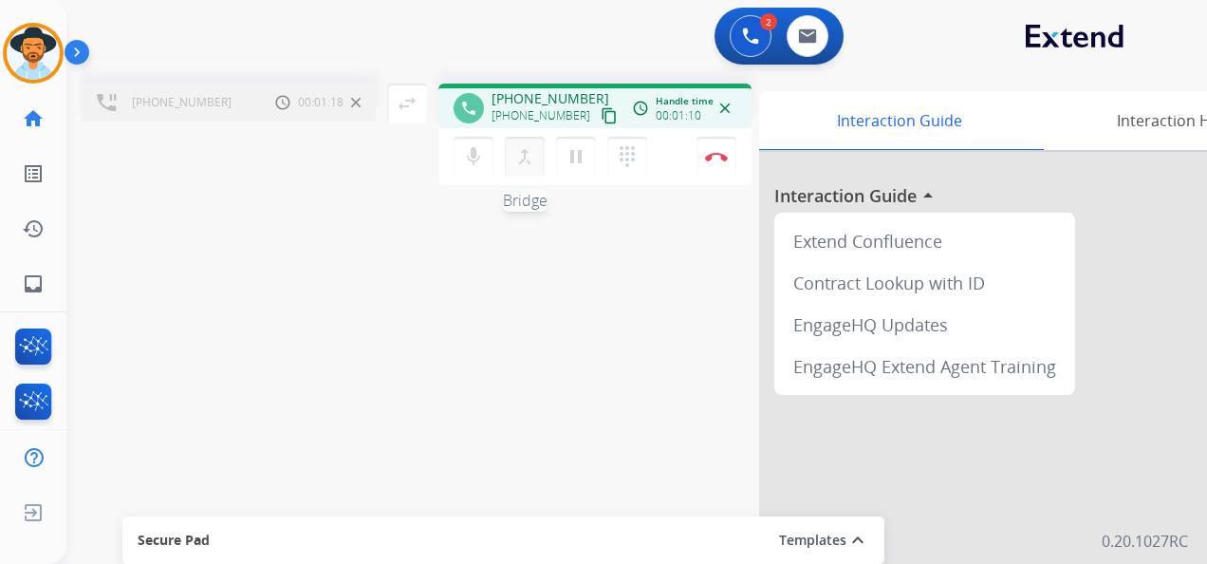
click at [526, 155] on mat-icon "merge_type" at bounding box center [524, 156] width 23 height 23
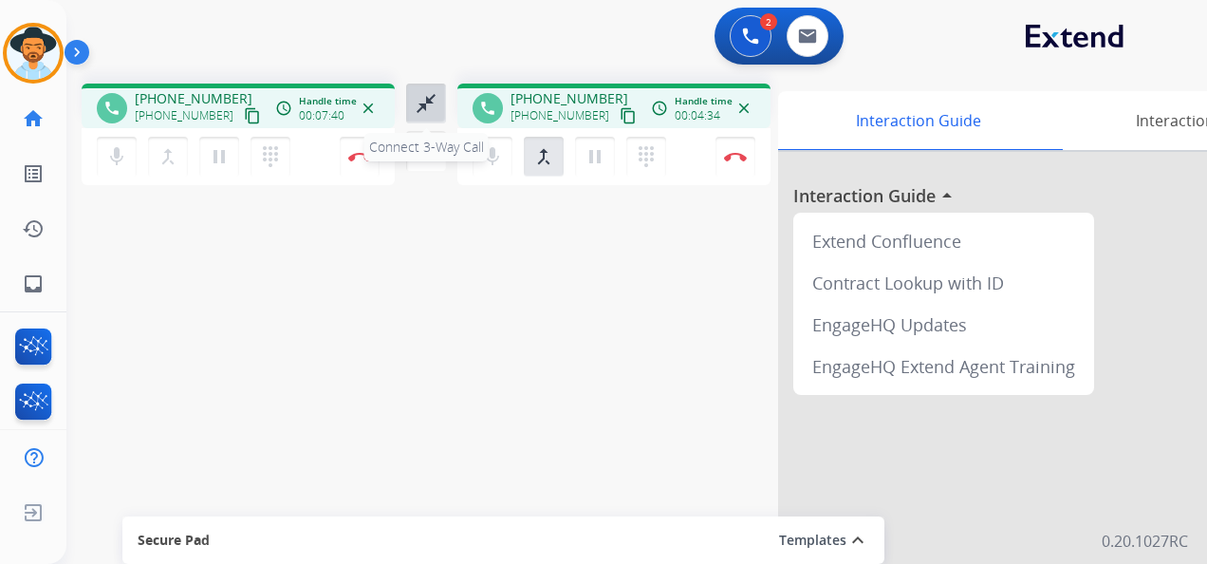
click at [432, 106] on mat-icon "close_fullscreen" at bounding box center [426, 103] width 23 height 23
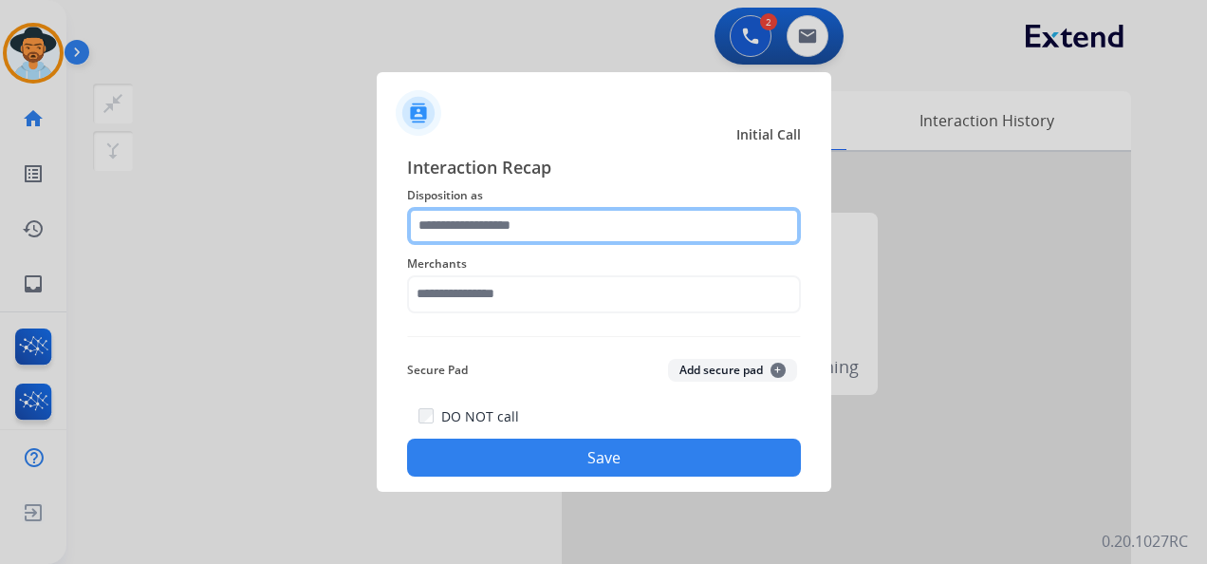
click at [598, 216] on input "text" at bounding box center [604, 226] width 394 height 38
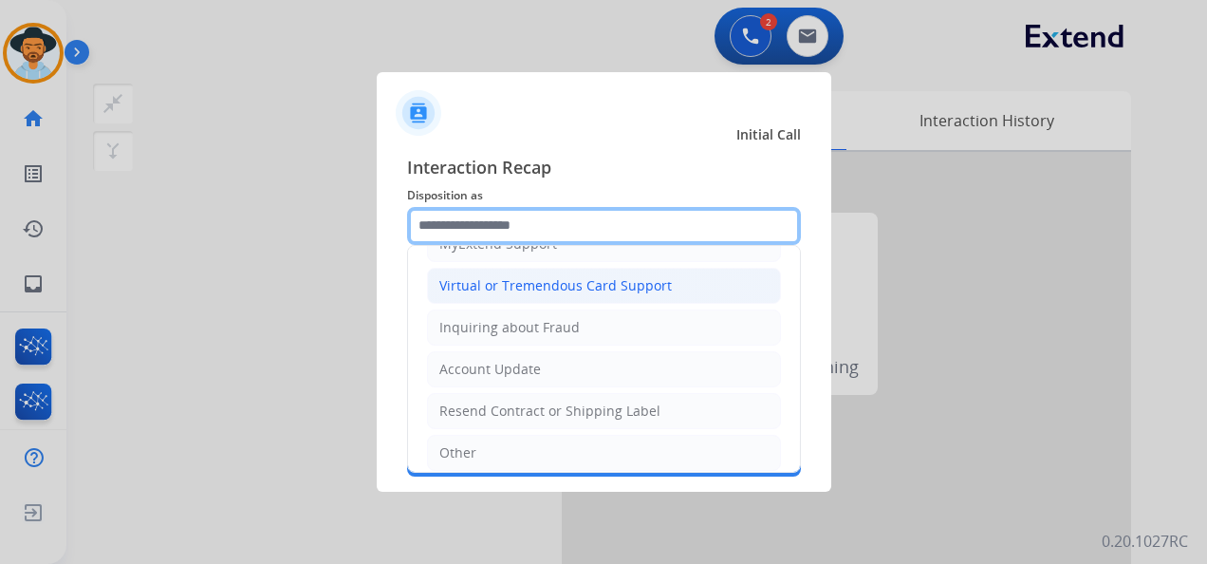
scroll to position [288, 0]
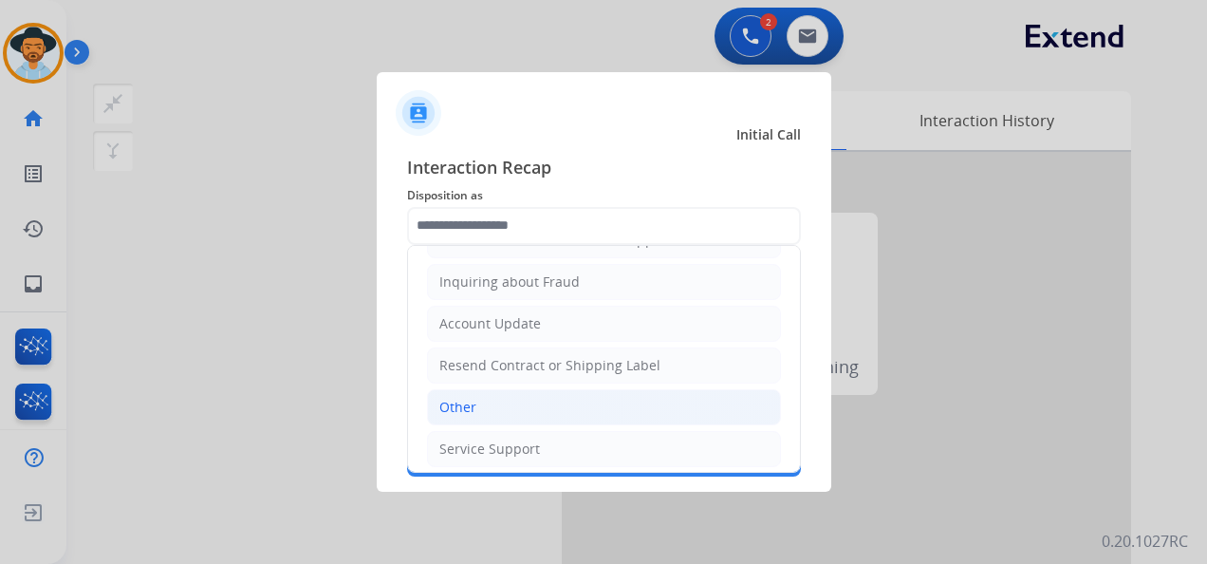
click at [517, 396] on li "Other" at bounding box center [604, 407] width 354 height 36
type input "*****"
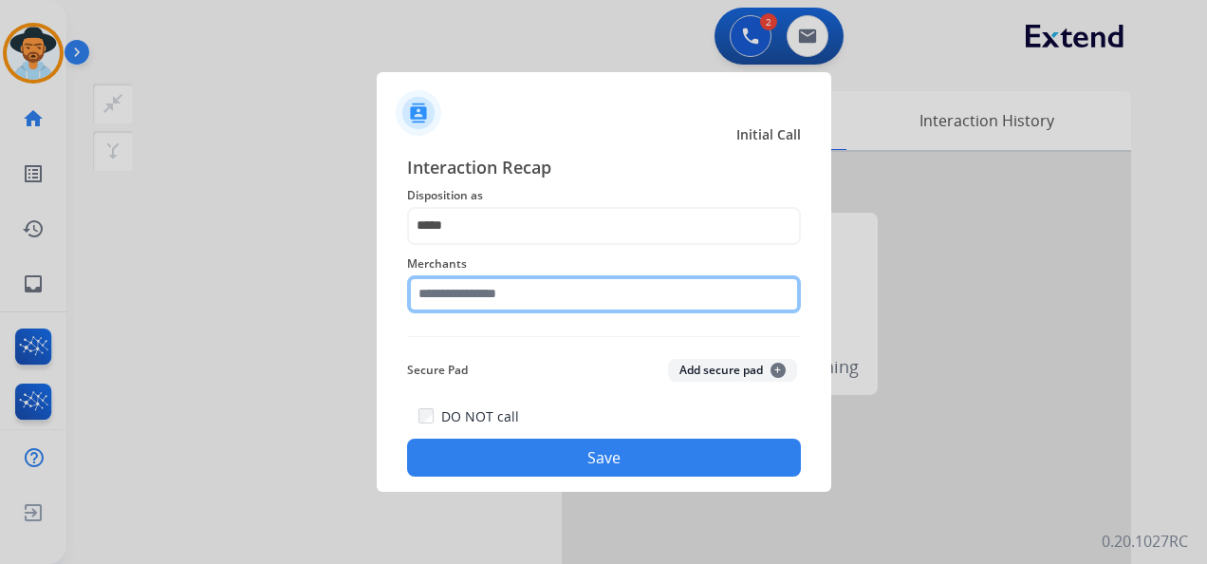
click at [510, 296] on input "text" at bounding box center [604, 294] width 394 height 38
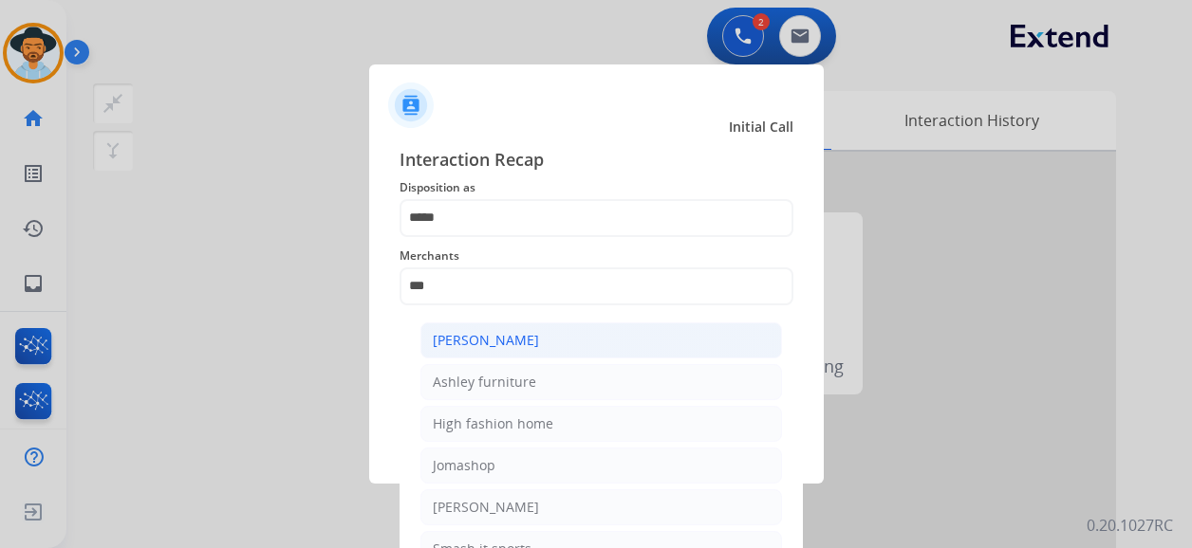
click at [531, 335] on div "[PERSON_NAME]" at bounding box center [486, 340] width 106 height 19
type input "**********"
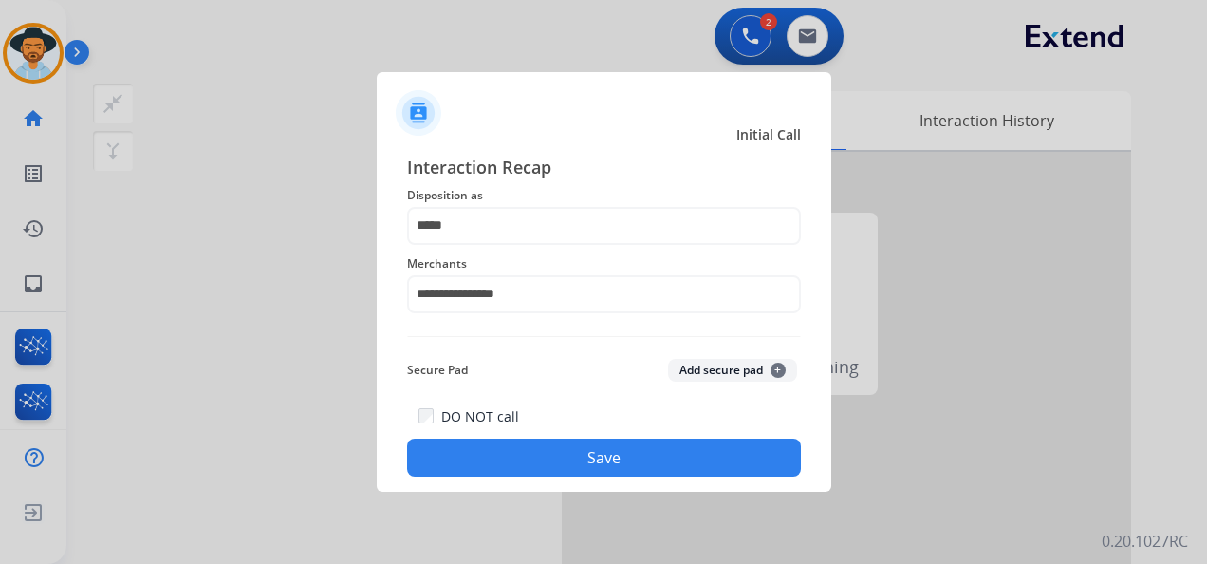
click at [626, 459] on button "Save" at bounding box center [604, 457] width 394 height 38
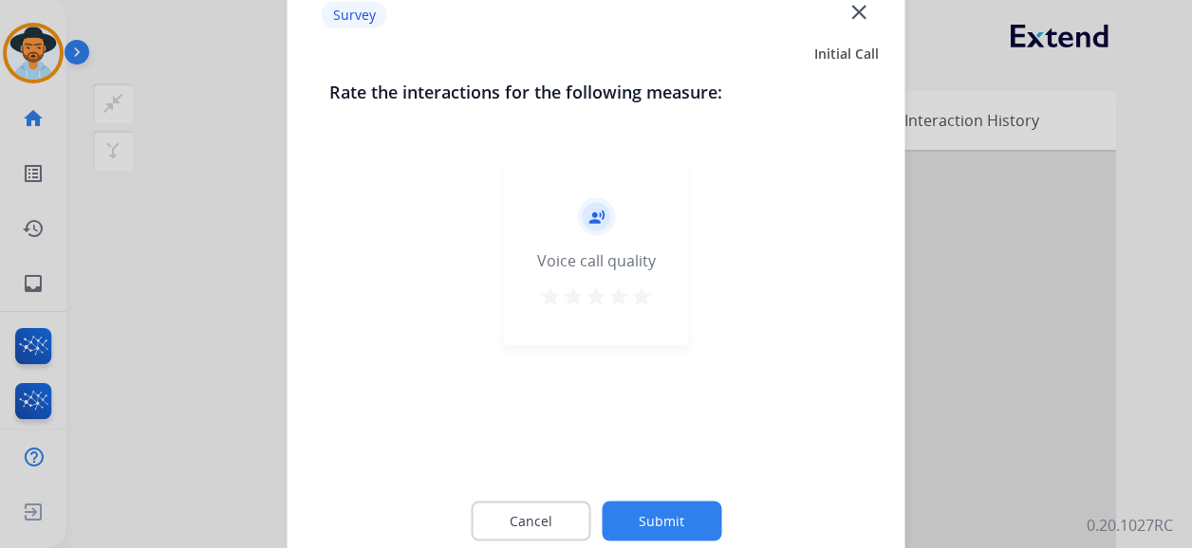
drag, startPoint x: 647, startPoint y: 298, endPoint x: 655, endPoint y: 373, distance: 75.3
click at [647, 298] on mat-icon "star" at bounding box center [641, 297] width 23 height 23
click at [672, 514] on button "Submit" at bounding box center [662, 522] width 120 height 40
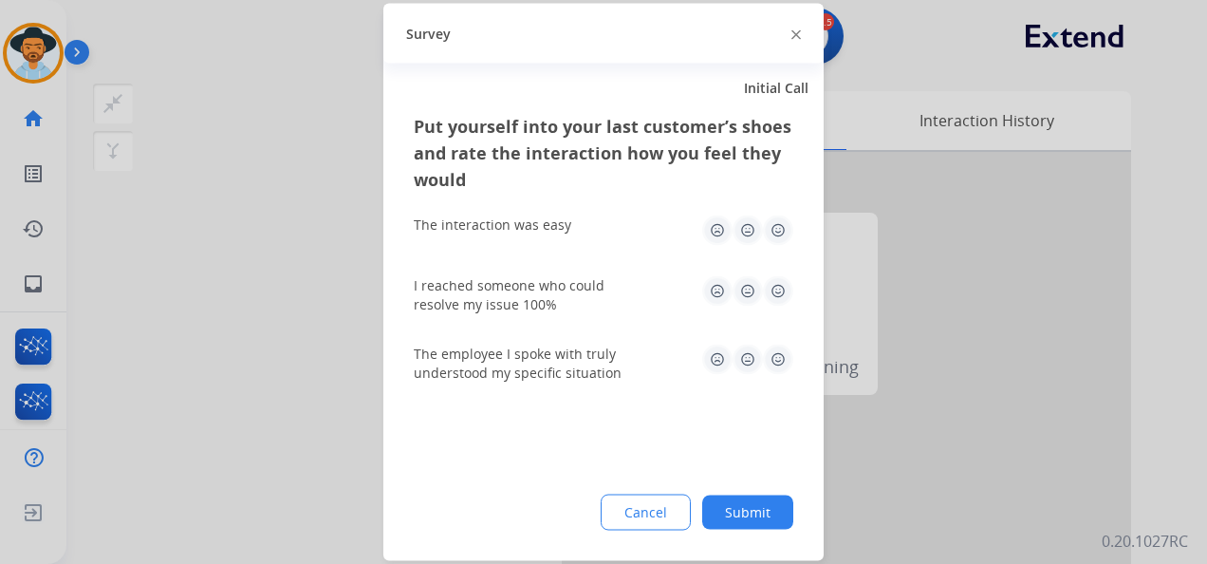
click at [773, 232] on img at bounding box center [778, 230] width 30 height 30
click at [788, 291] on img at bounding box center [778, 291] width 30 height 30
click at [771, 364] on img at bounding box center [778, 359] width 30 height 30
click at [748, 501] on button "Submit" at bounding box center [747, 512] width 91 height 34
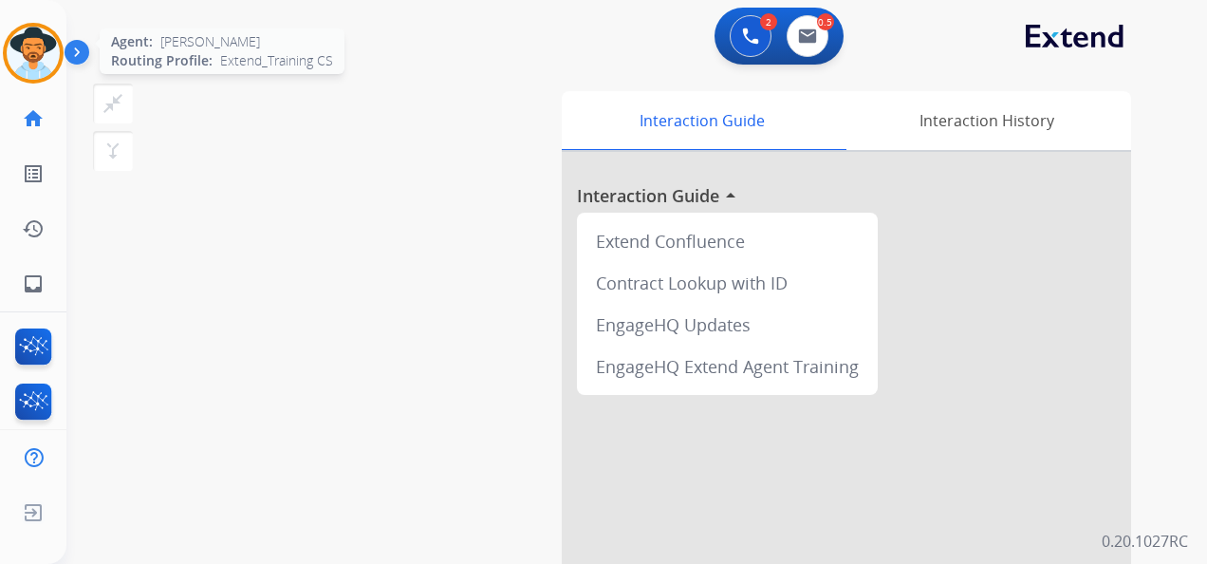
click at [42, 57] on img at bounding box center [33, 53] width 53 height 53
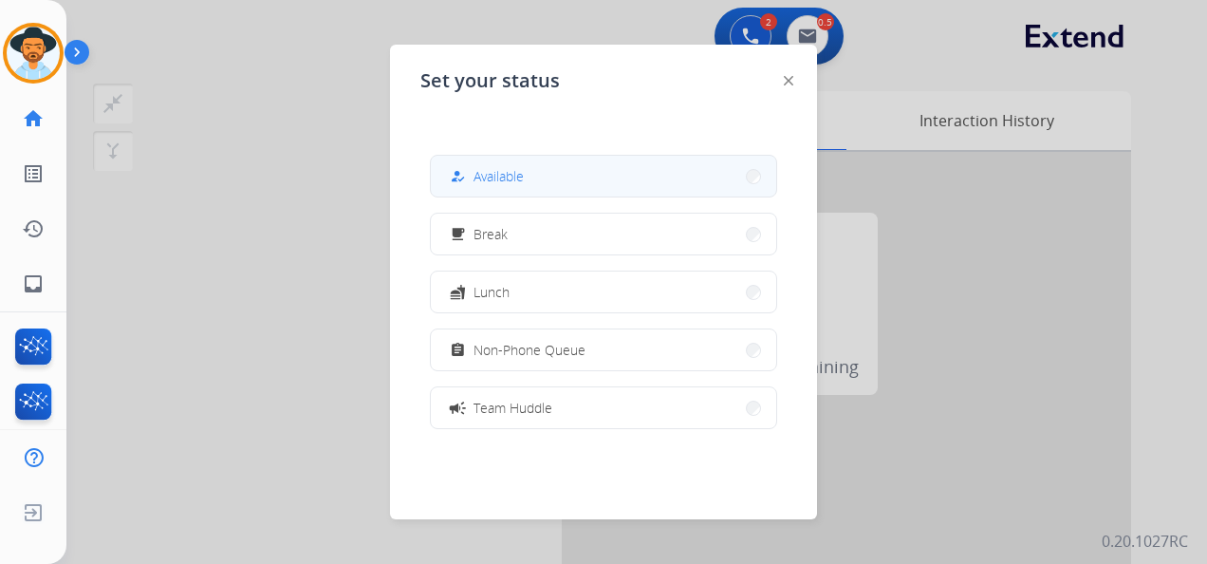
click at [557, 171] on button "how_to_reg Available" at bounding box center [603, 176] width 345 height 41
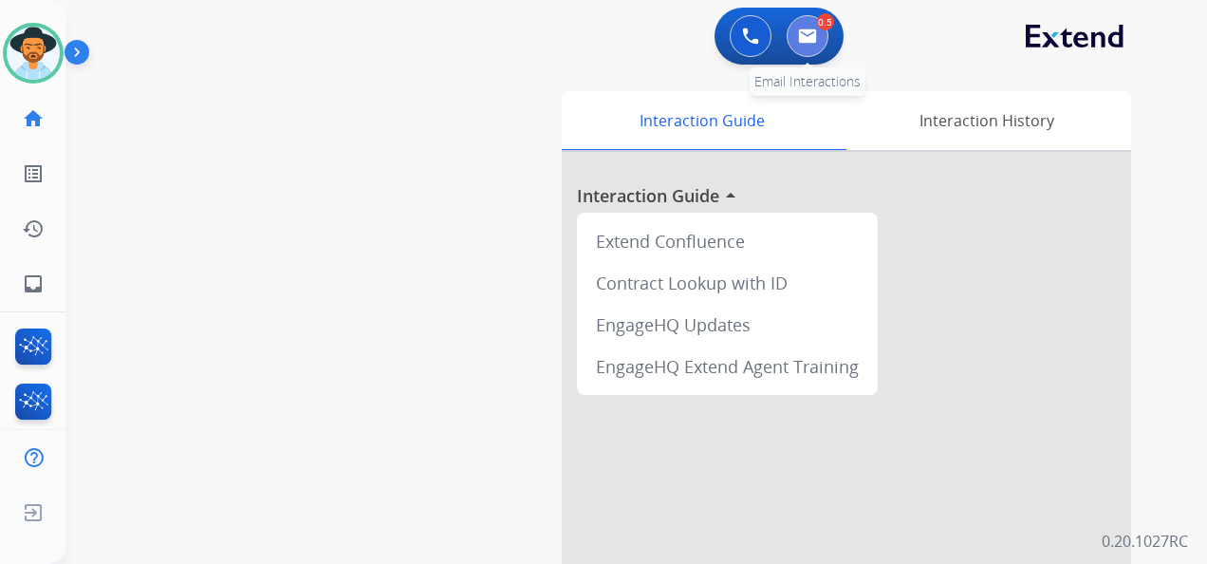
click at [820, 37] on button at bounding box center [808, 36] width 42 height 42
select select "**********"
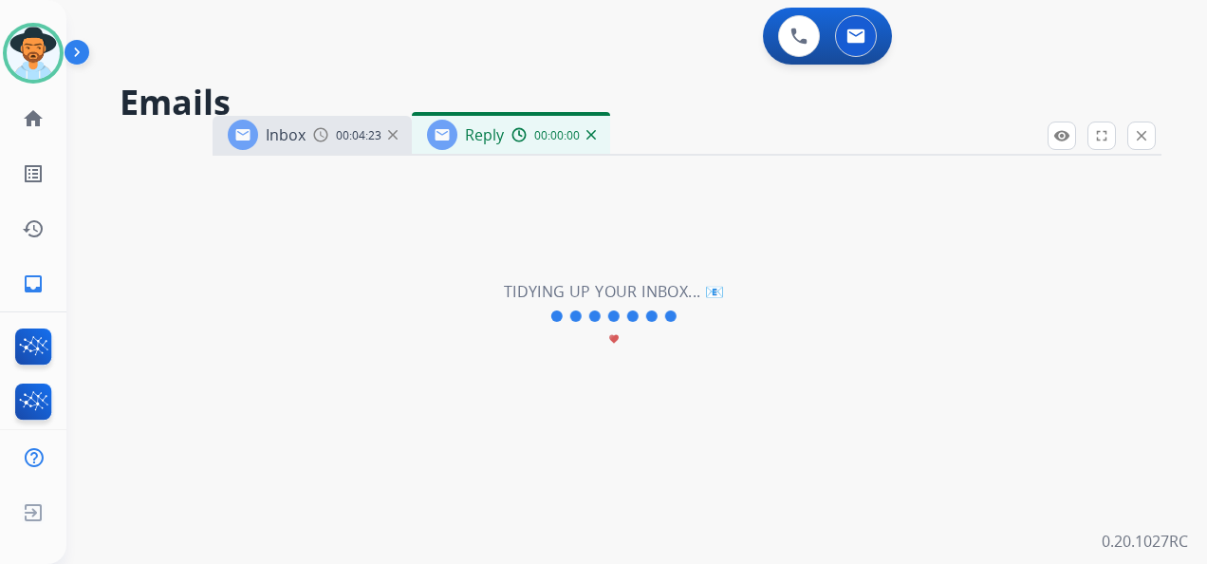
select select "**********"
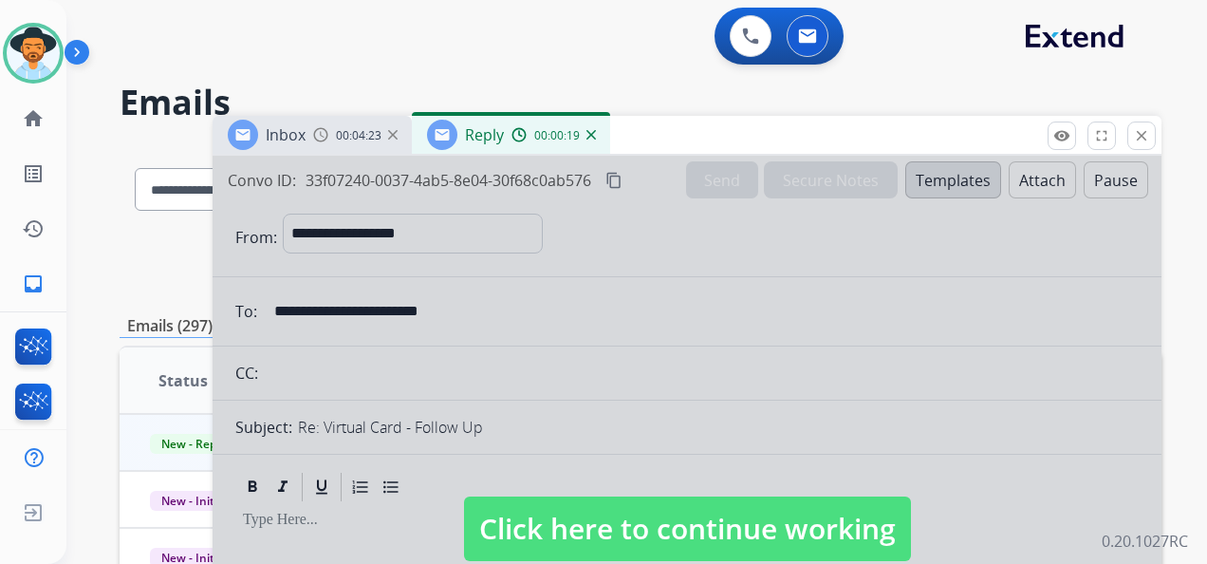
click at [668, 529] on span "Click here to continue working" at bounding box center [687, 528] width 447 height 65
select select
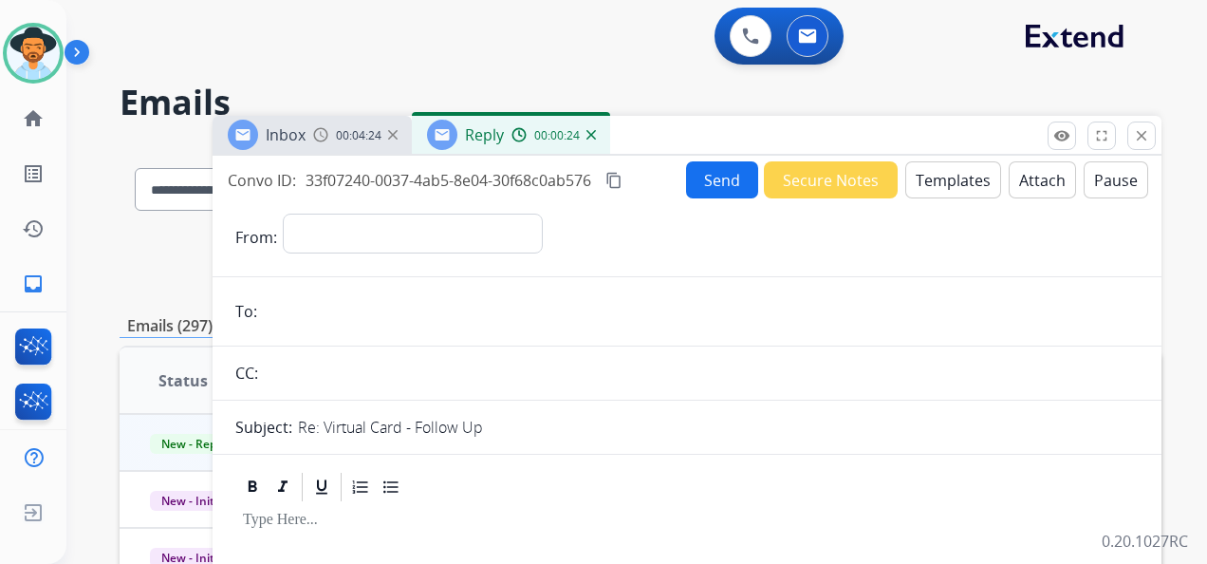
click at [592, 133] on img at bounding box center [590, 134] width 9 height 9
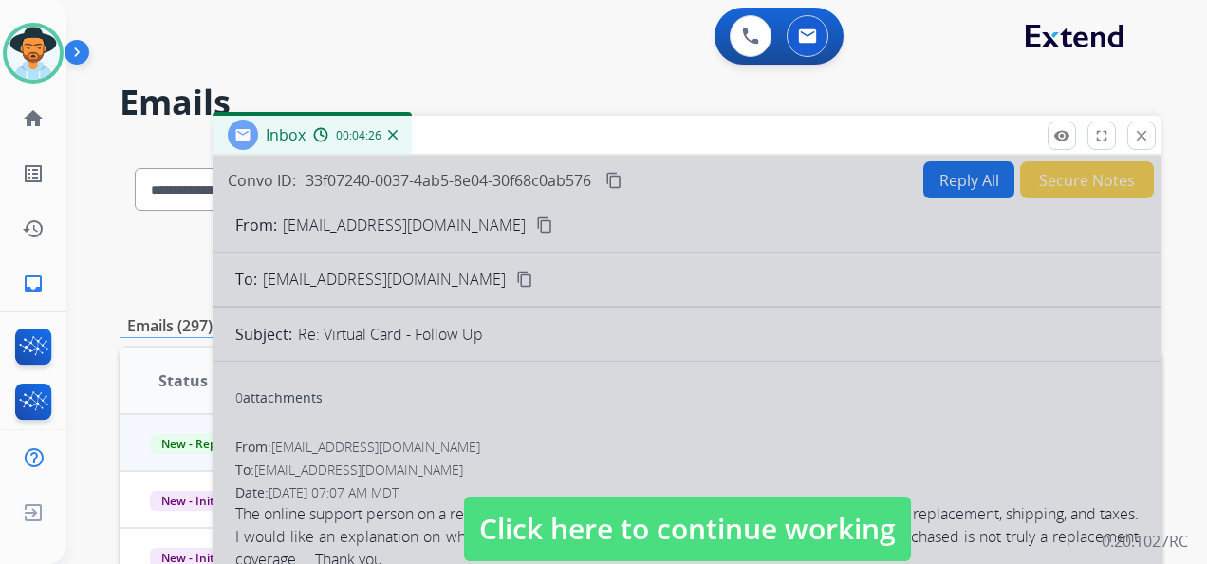
click at [696, 525] on span "Click here to continue working" at bounding box center [687, 528] width 447 height 65
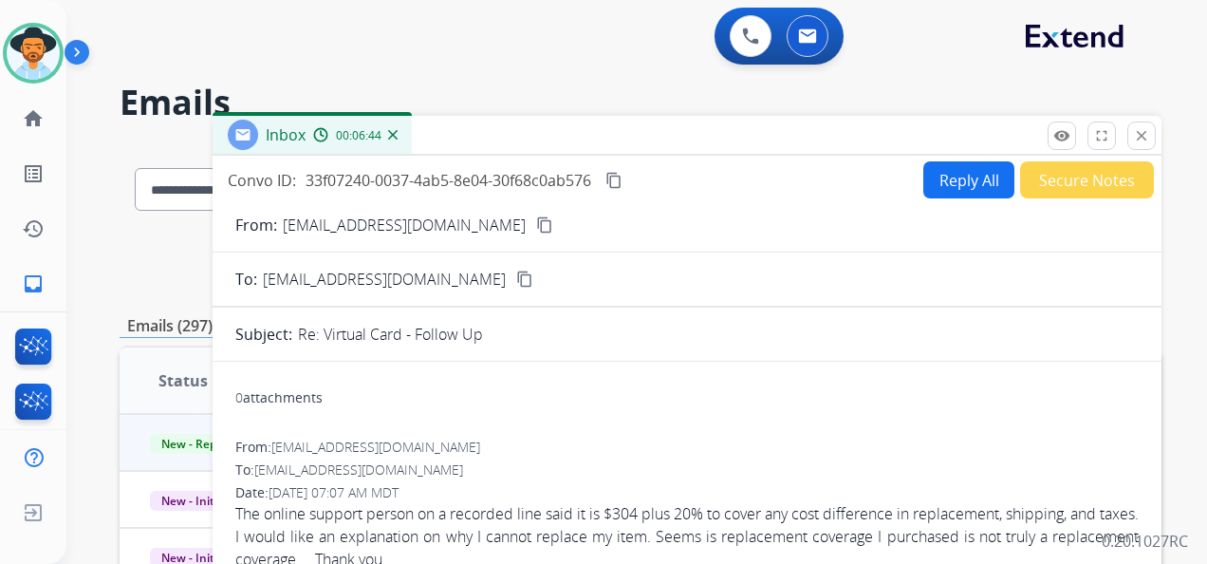
click at [965, 177] on button "Reply All" at bounding box center [968, 179] width 91 height 37
select select "**********"
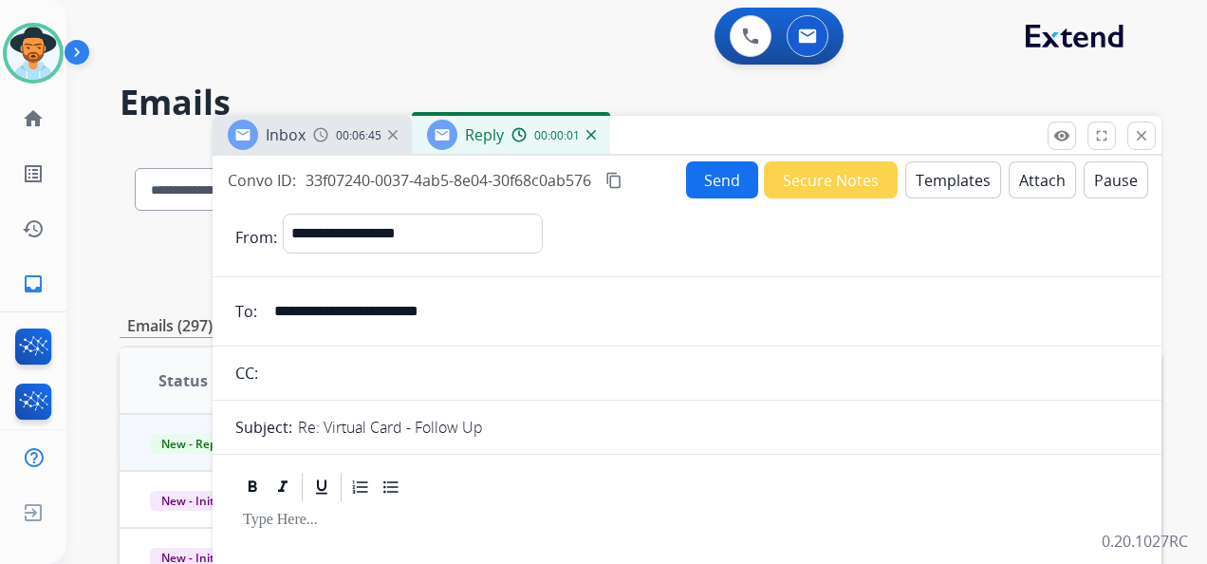
click at [940, 170] on button "Templates" at bounding box center [953, 179] width 96 height 37
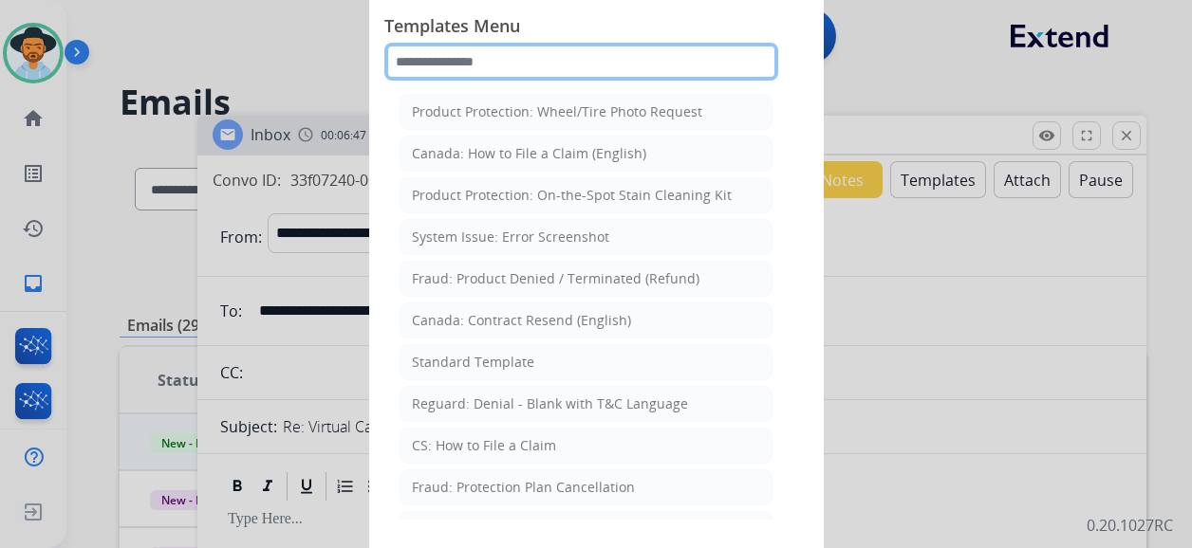
click at [473, 52] on input "text" at bounding box center [581, 62] width 394 height 38
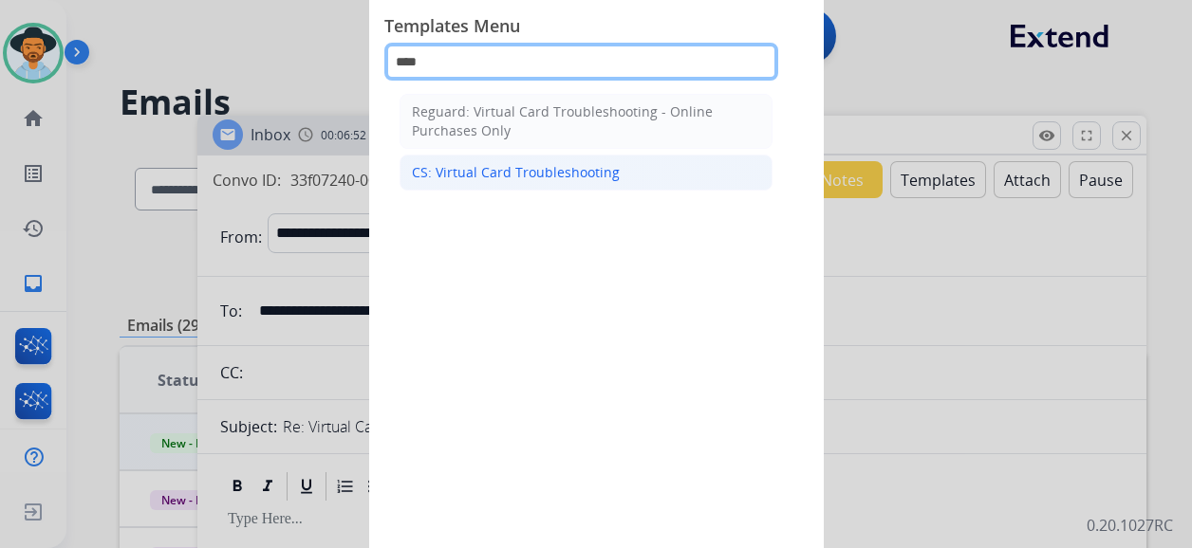
type input "****"
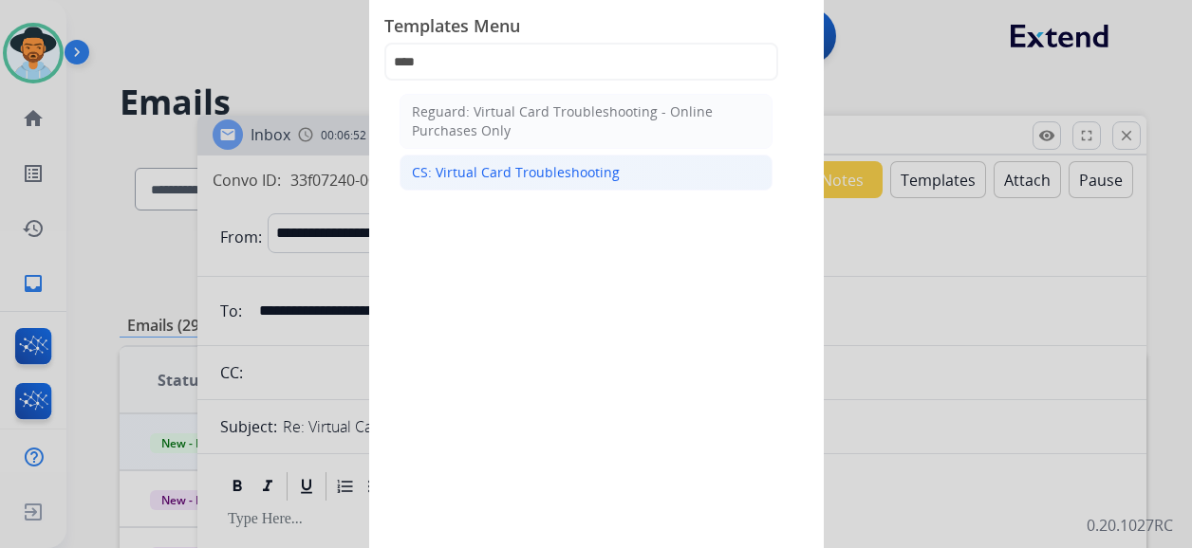
click at [564, 169] on div "CS: Virtual Card Troubleshooting" at bounding box center [516, 172] width 208 height 19
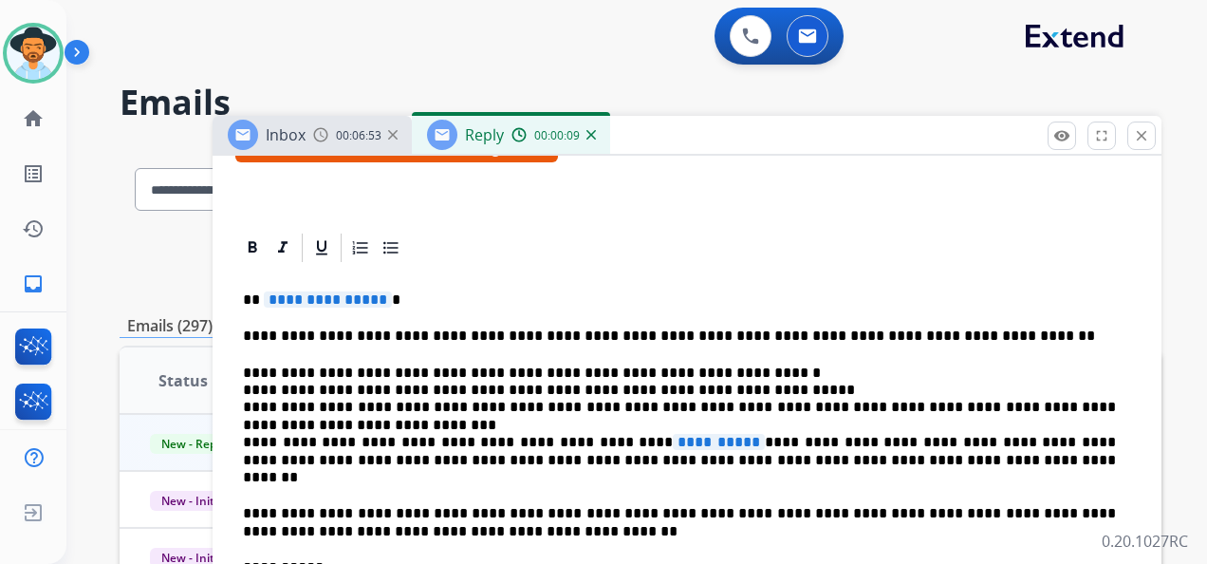
scroll to position [380, 0]
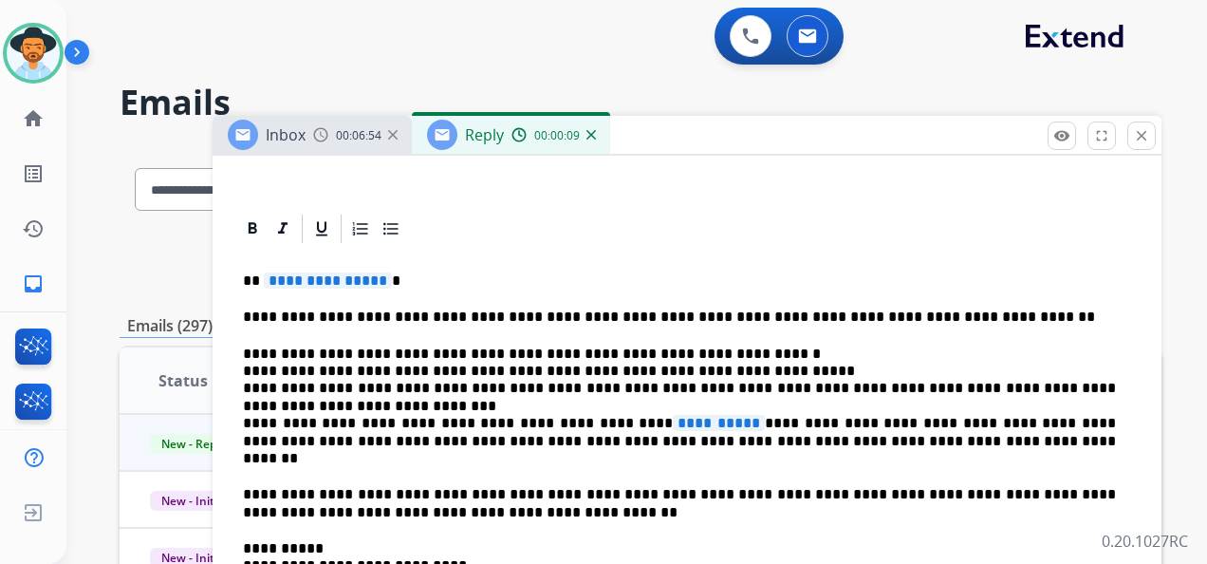
click at [311, 275] on span "**********" at bounding box center [328, 280] width 128 height 16
click at [673, 425] on span "**********" at bounding box center [719, 423] width 92 height 16
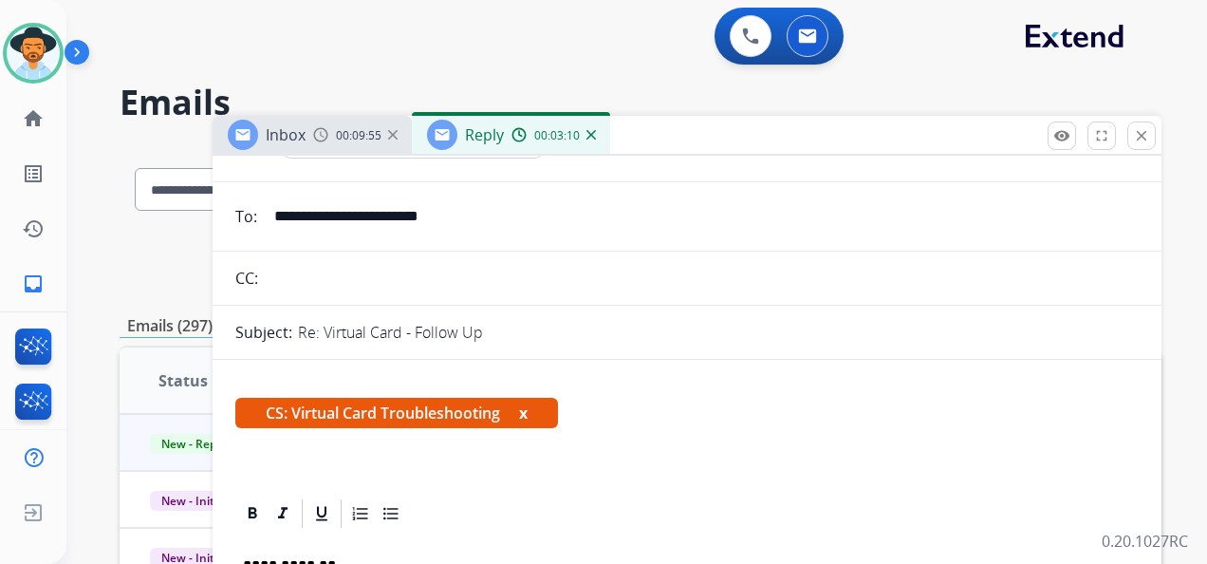
scroll to position [0, 0]
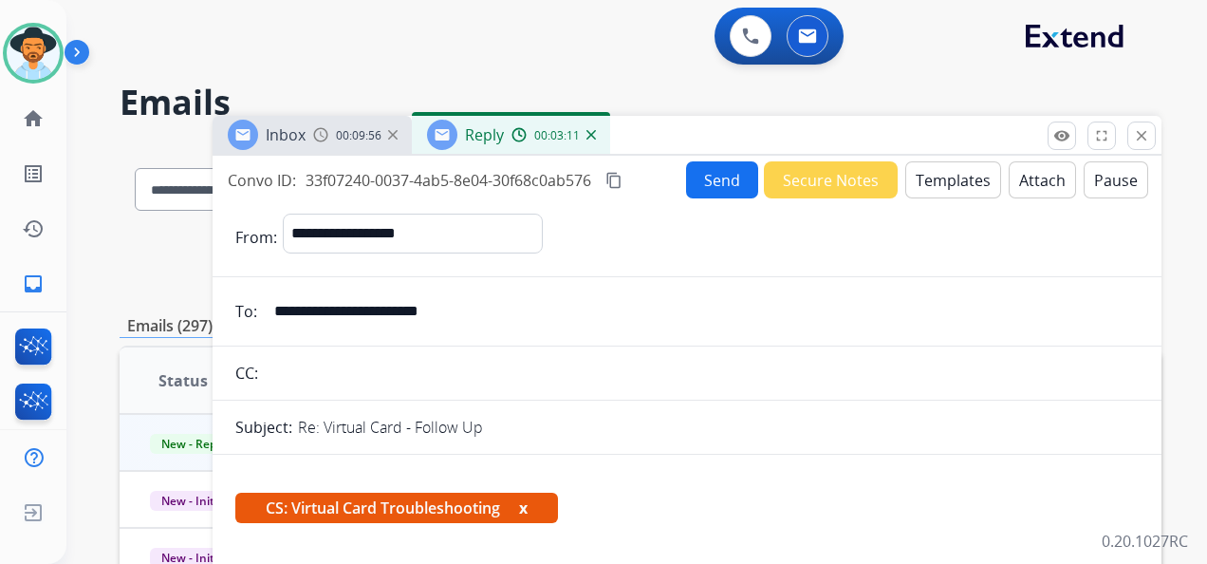
click at [618, 182] on mat-icon "content_copy" at bounding box center [613, 180] width 17 height 17
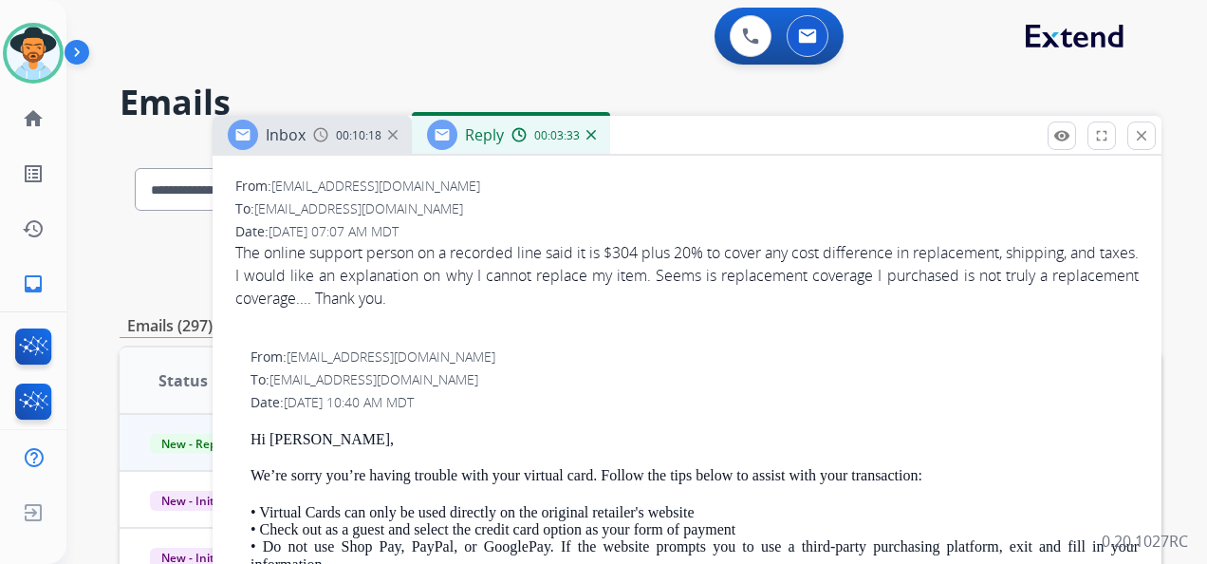
scroll to position [1139, 0]
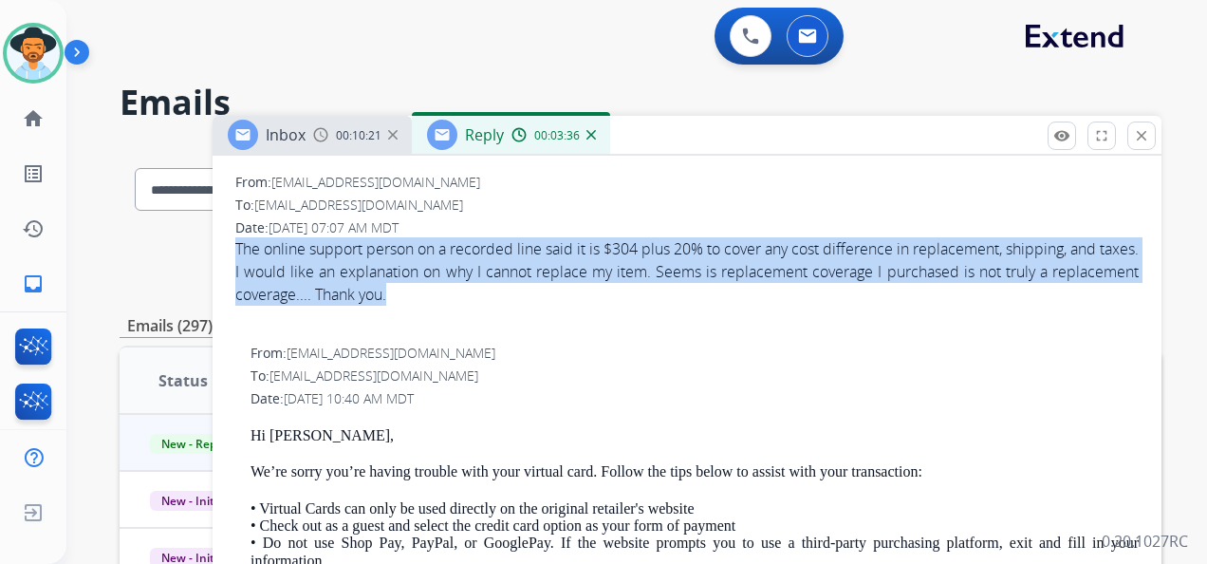
drag, startPoint x: 482, startPoint y: 289, endPoint x: 236, endPoint y: 243, distance: 250.1
click at [236, 243] on div "The online support person on a recorded line said it is $304 plus 20% to cover …" at bounding box center [686, 271] width 903 height 68
copy div "The online support person on a recorded line said it is $304 plus 20% to cover …"
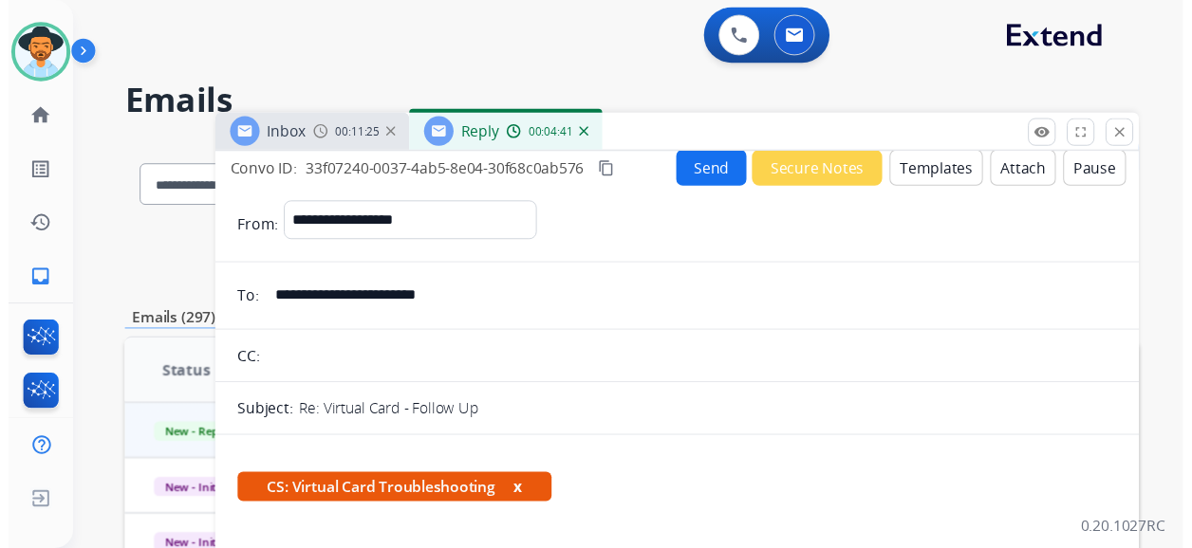
scroll to position [0, 0]
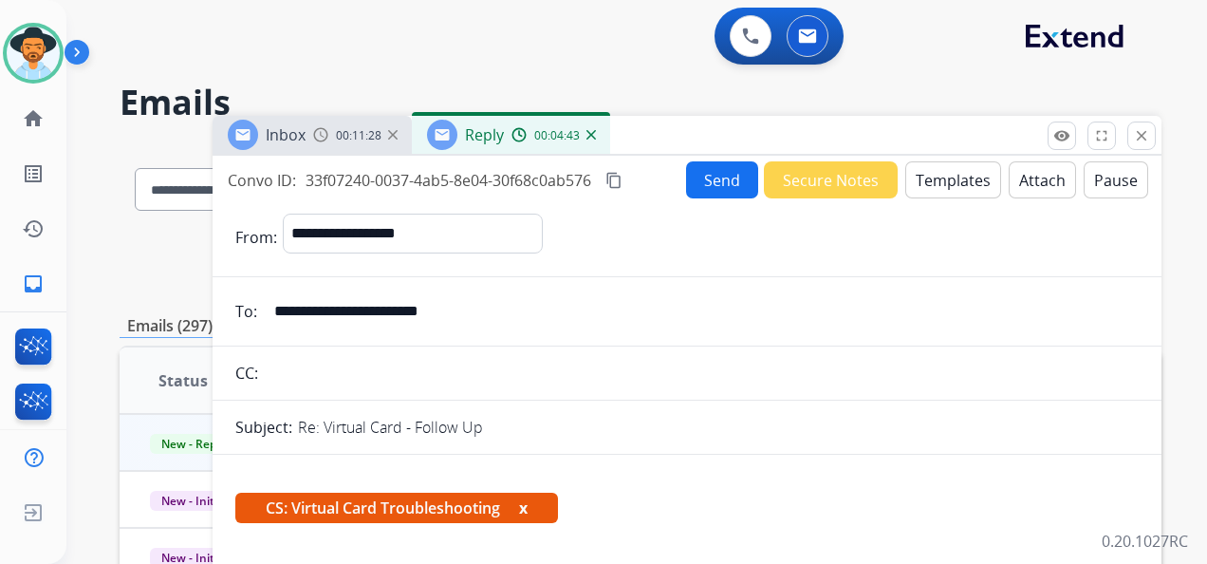
click at [717, 180] on button "Send" at bounding box center [722, 179] width 72 height 37
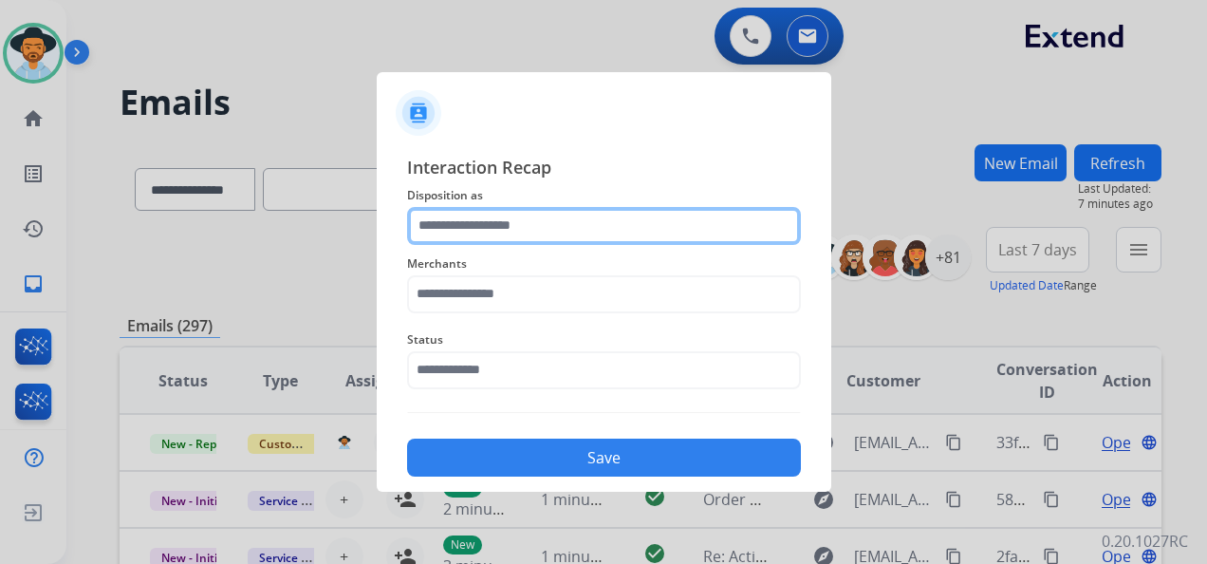
click at [528, 221] on input "text" at bounding box center [604, 226] width 394 height 38
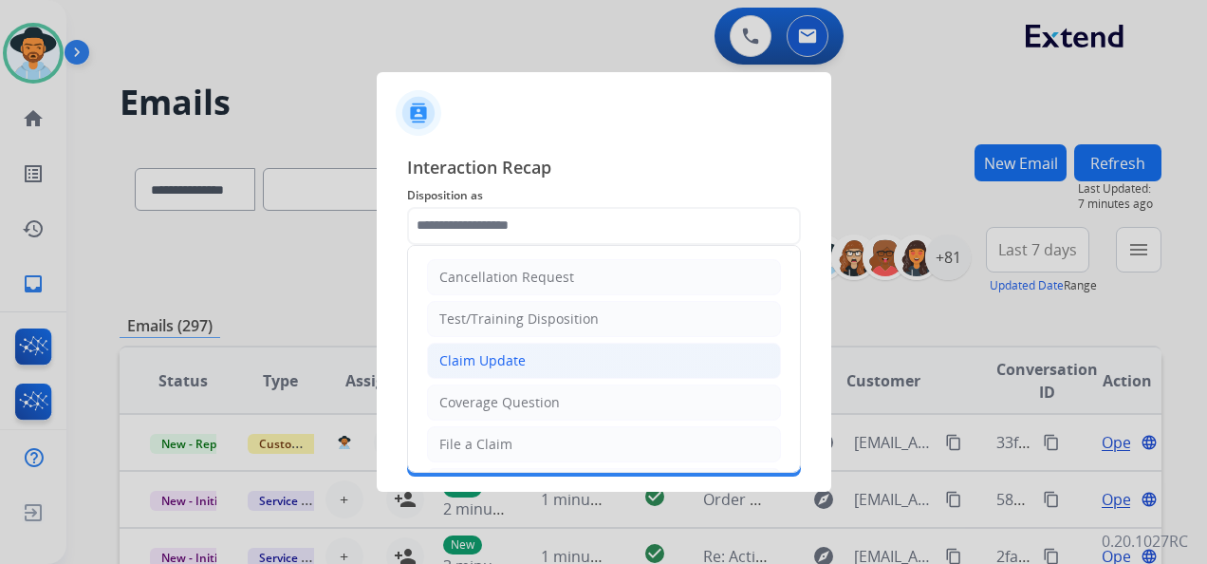
click at [573, 362] on li "Claim Update" at bounding box center [604, 361] width 354 height 36
type input "**********"
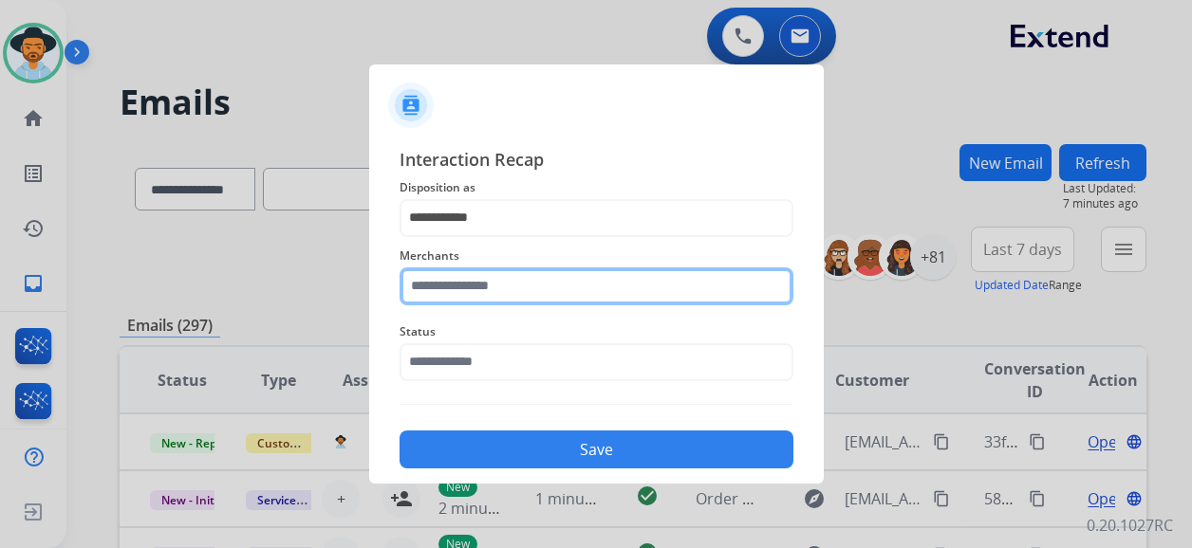
click at [533, 296] on input "text" at bounding box center [596, 287] width 394 height 38
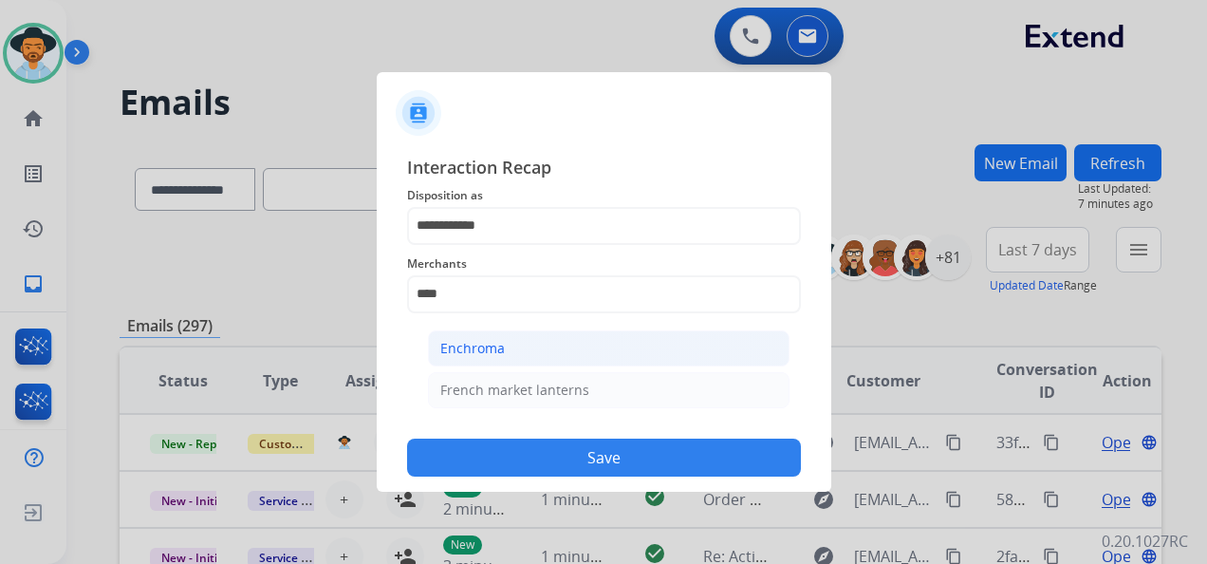
click at [516, 342] on li "Enchroma" at bounding box center [609, 348] width 362 height 36
type input "********"
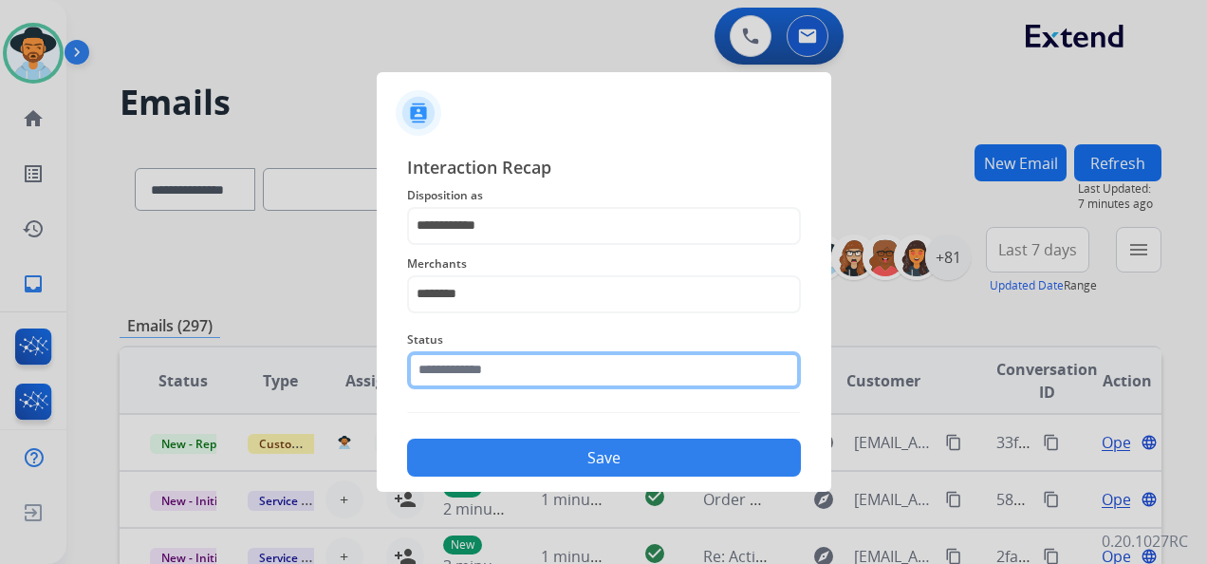
click at [533, 370] on input "text" at bounding box center [604, 370] width 394 height 38
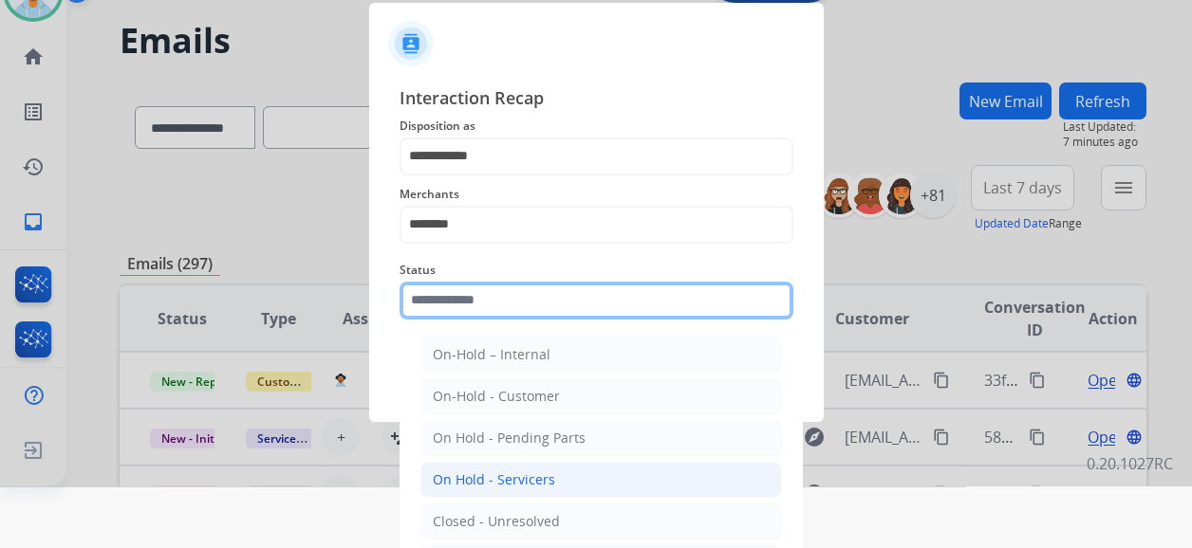
scroll to position [124, 0]
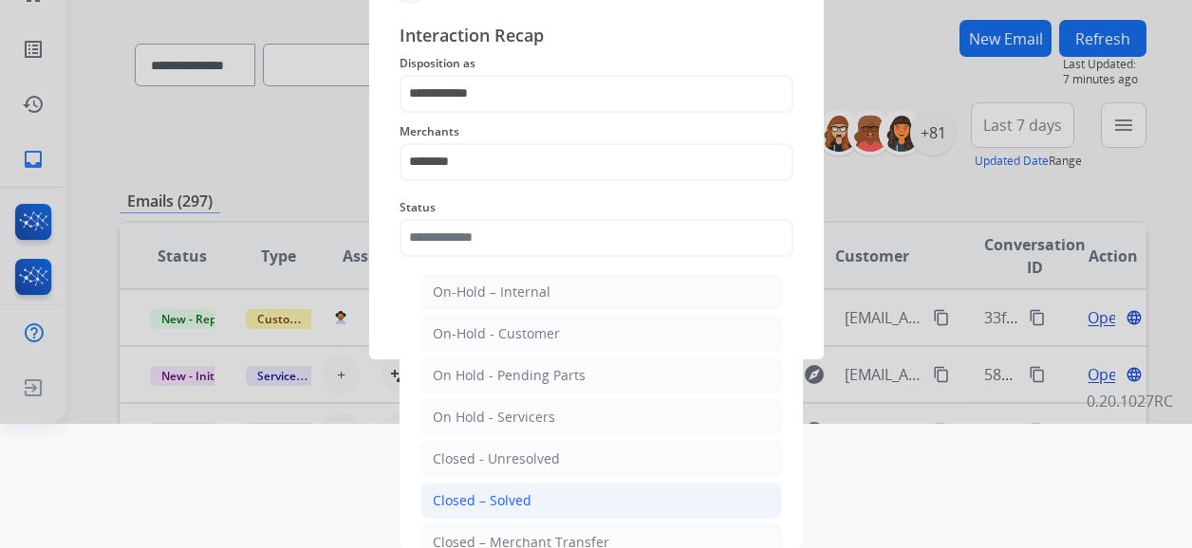
click at [543, 502] on li "Closed – Solved" at bounding box center [601, 501] width 362 height 36
type input "**********"
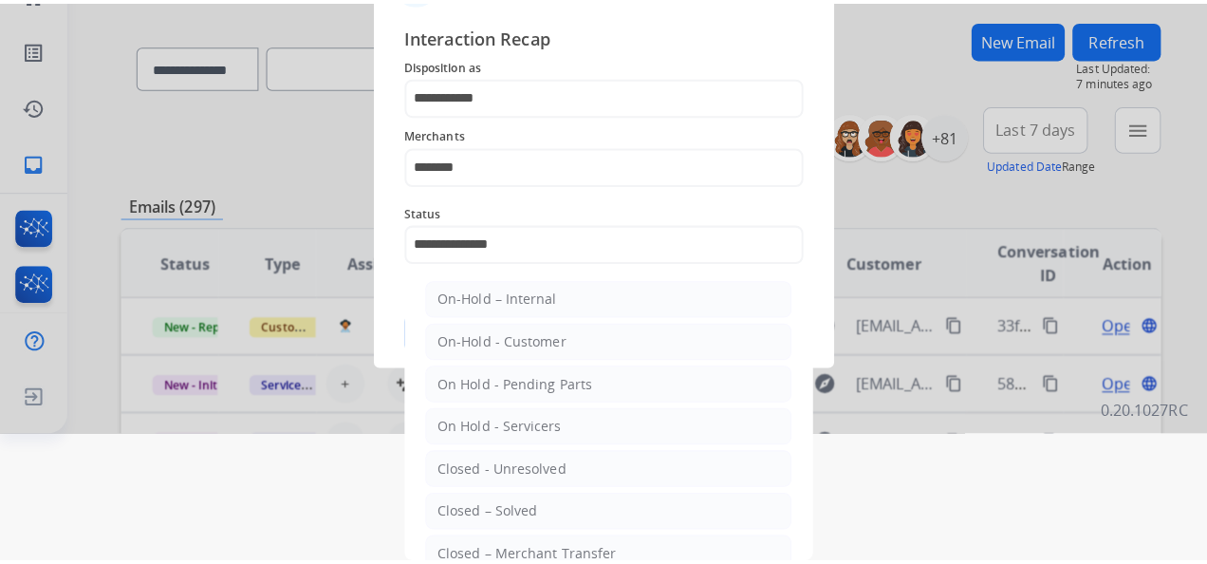
scroll to position [0, 0]
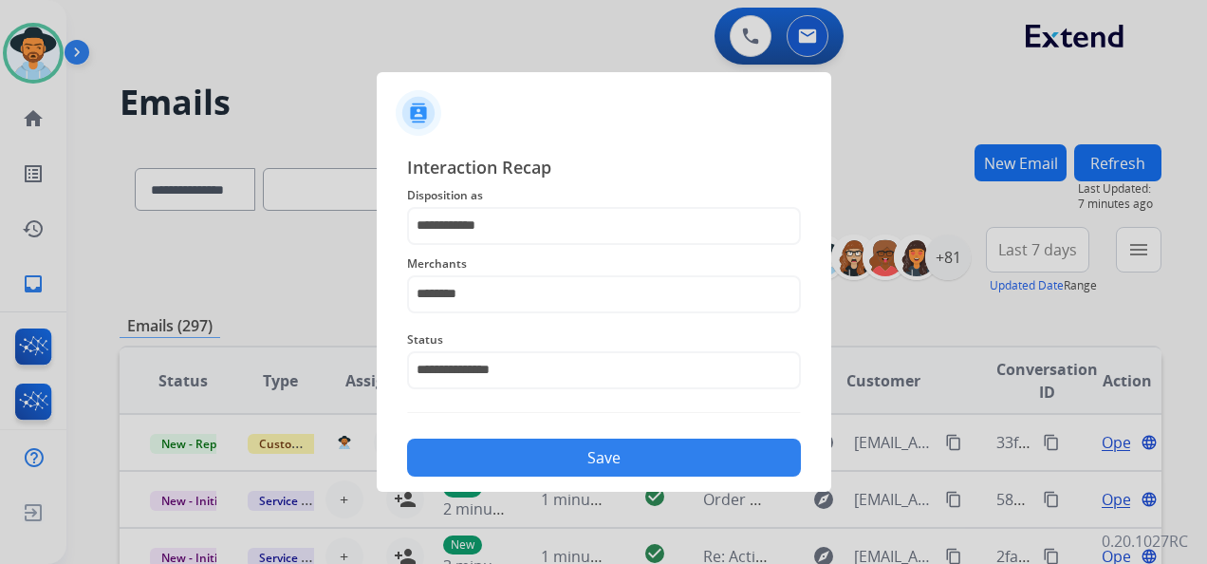
click at [571, 461] on button "Save" at bounding box center [604, 457] width 394 height 38
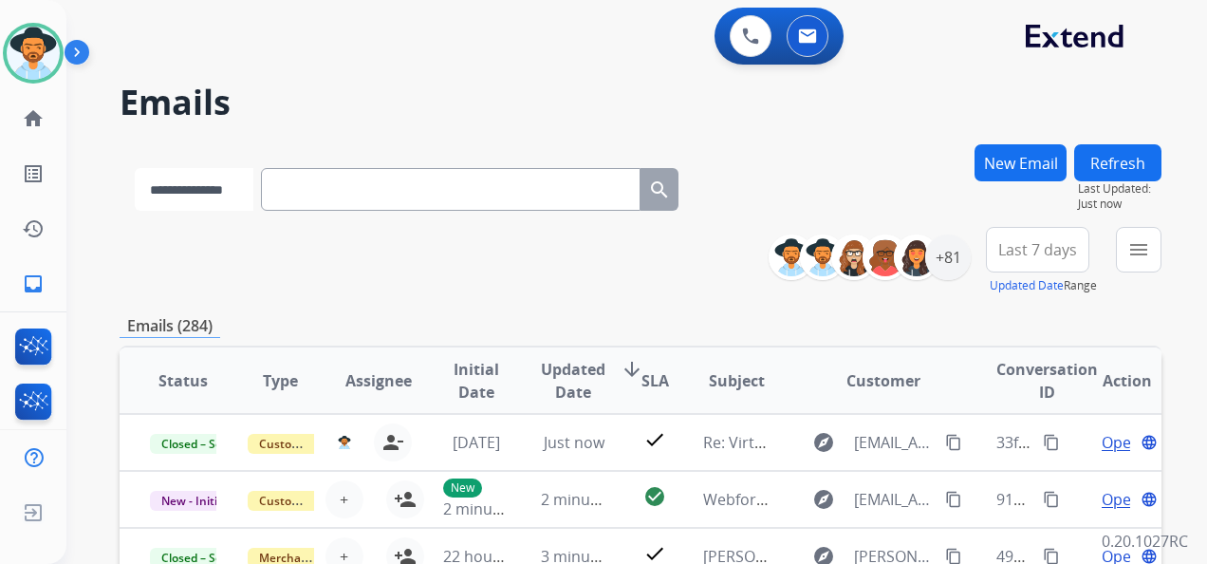
click at [253, 192] on select "**********" at bounding box center [194, 189] width 119 height 43
select select "**********"
click at [135, 168] on select "**********" at bounding box center [194, 189] width 119 height 43
click at [317, 199] on input "text" at bounding box center [453, 189] width 380 height 43
paste input "**********"
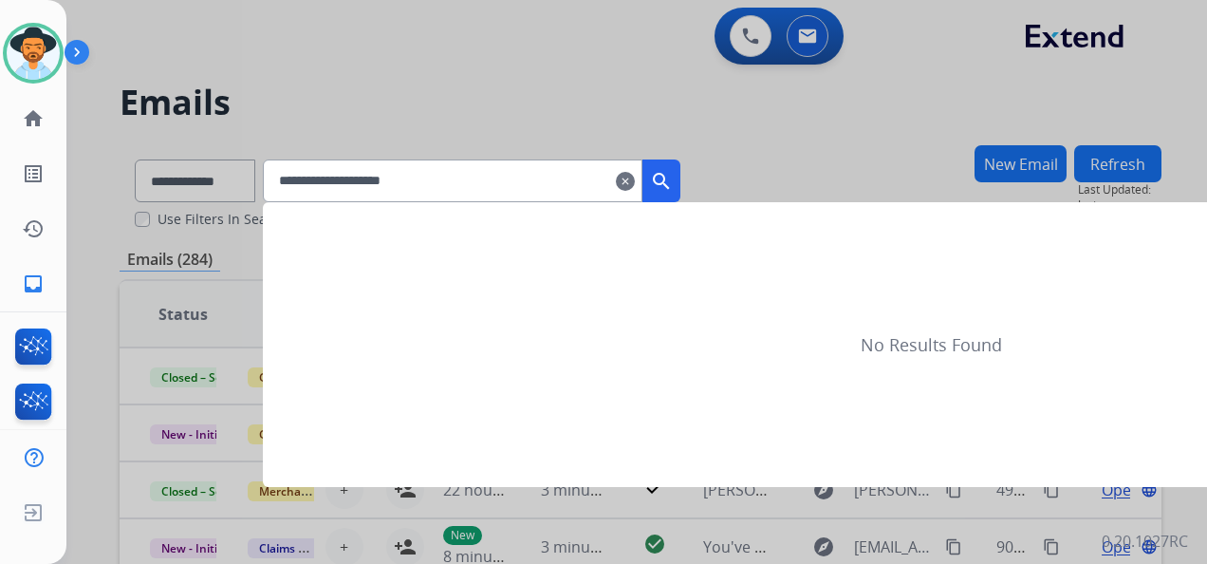
type input "**********"
click at [673, 185] on mat-icon "search" at bounding box center [661, 181] width 23 height 23
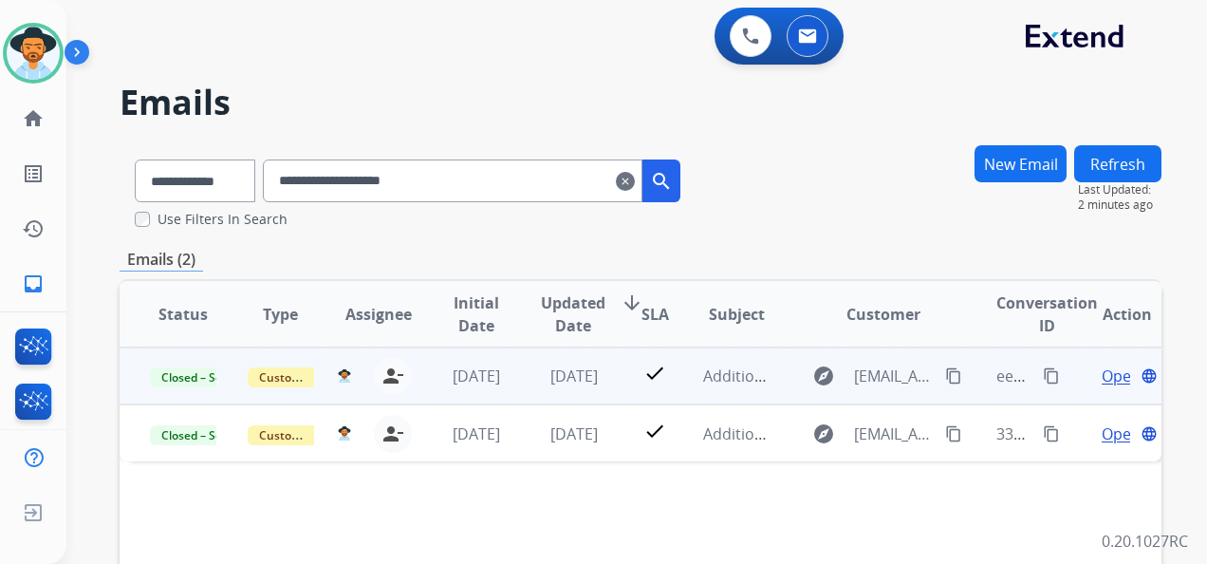
click at [1102, 373] on span "Open" at bounding box center [1121, 375] width 39 height 23
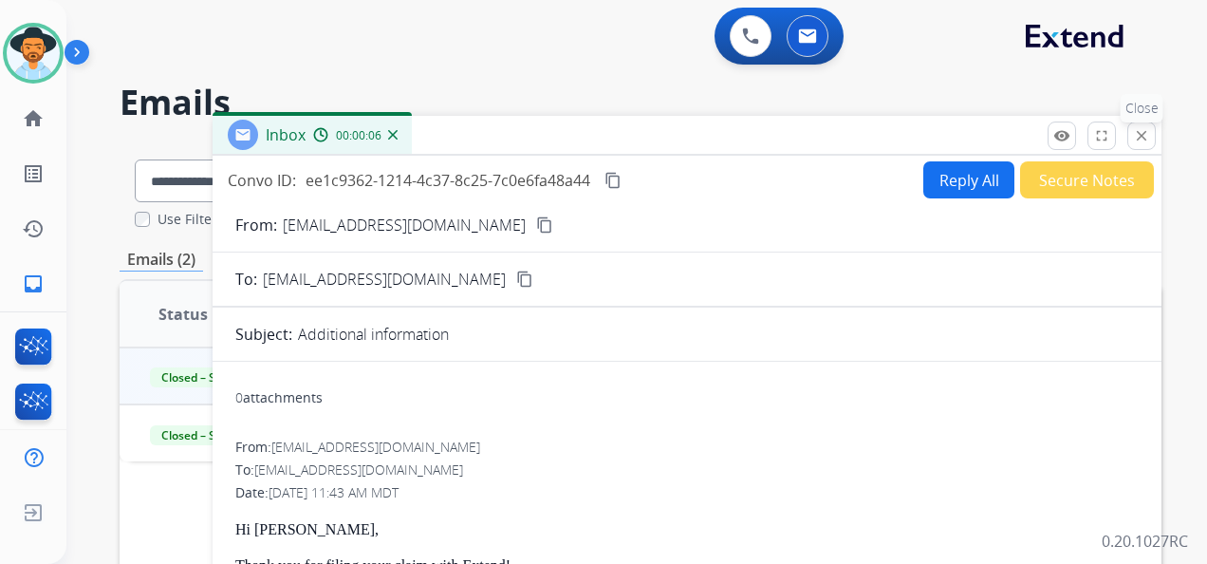
click at [1148, 133] on mat-icon "close" at bounding box center [1141, 135] width 17 height 17
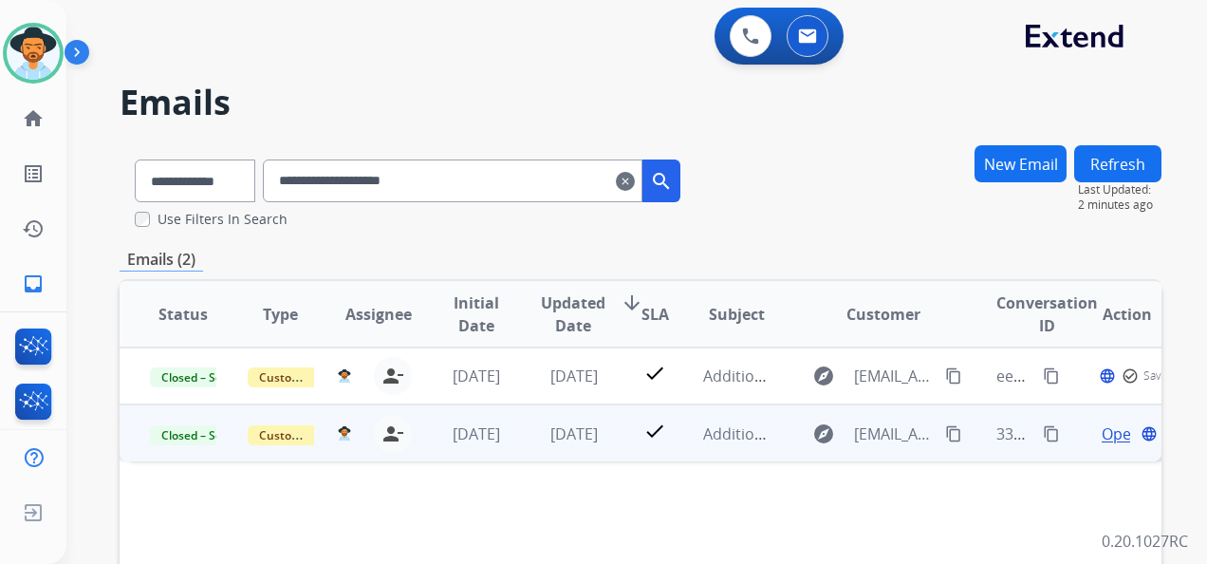
click at [1102, 431] on span "Open" at bounding box center [1121, 433] width 39 height 23
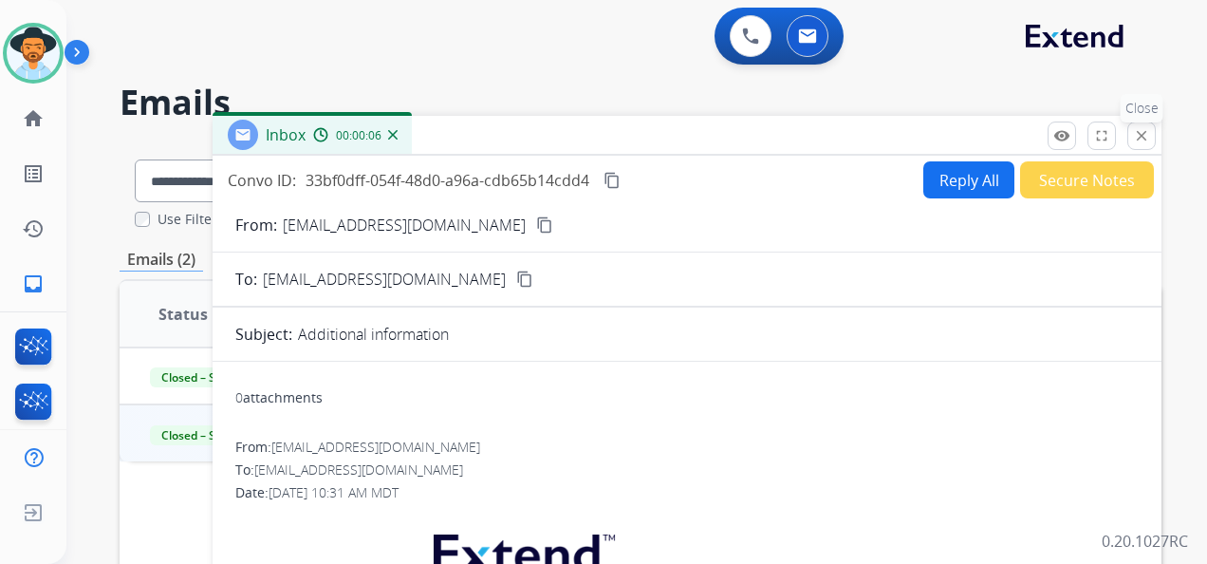
click at [1141, 137] on mat-icon "close" at bounding box center [1141, 135] width 17 height 17
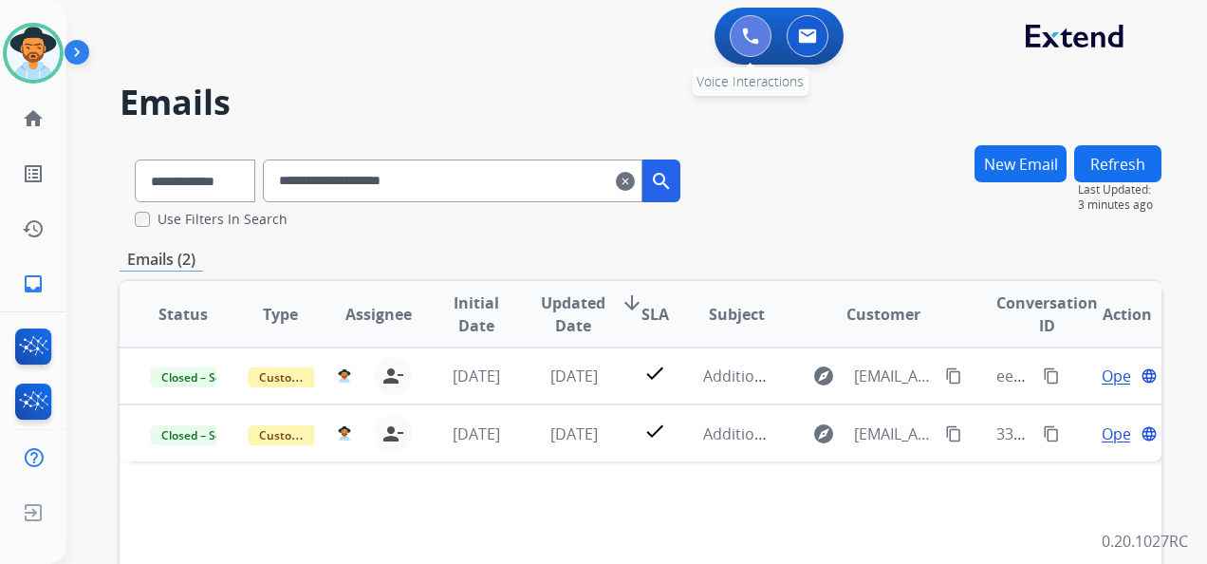
click at [738, 34] on button at bounding box center [751, 36] width 42 height 42
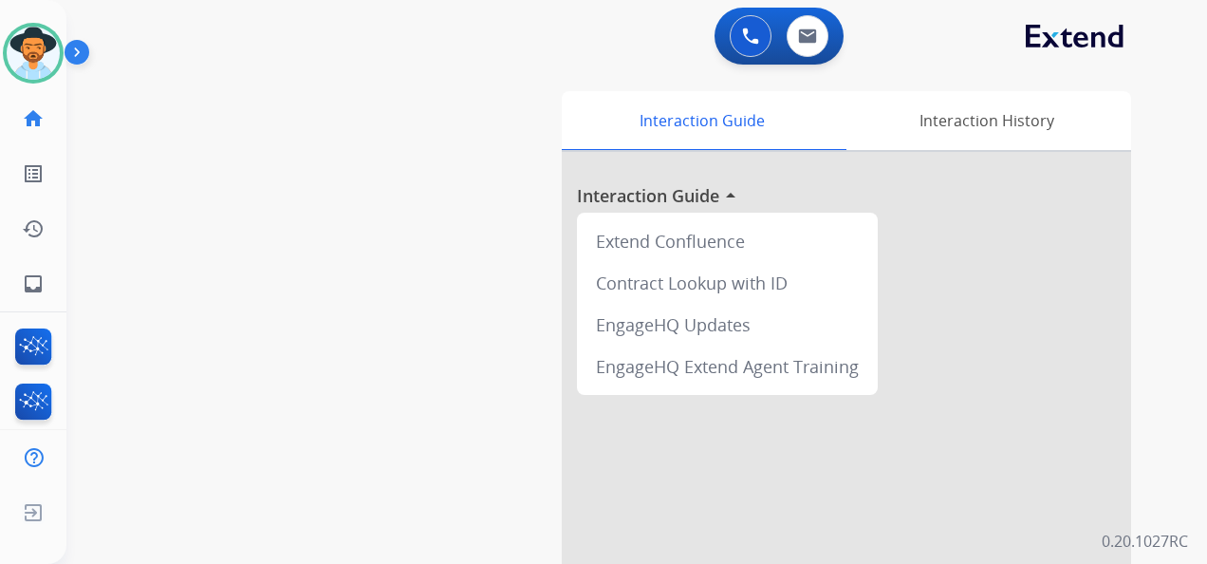
click at [738, 34] on button at bounding box center [751, 36] width 42 height 42
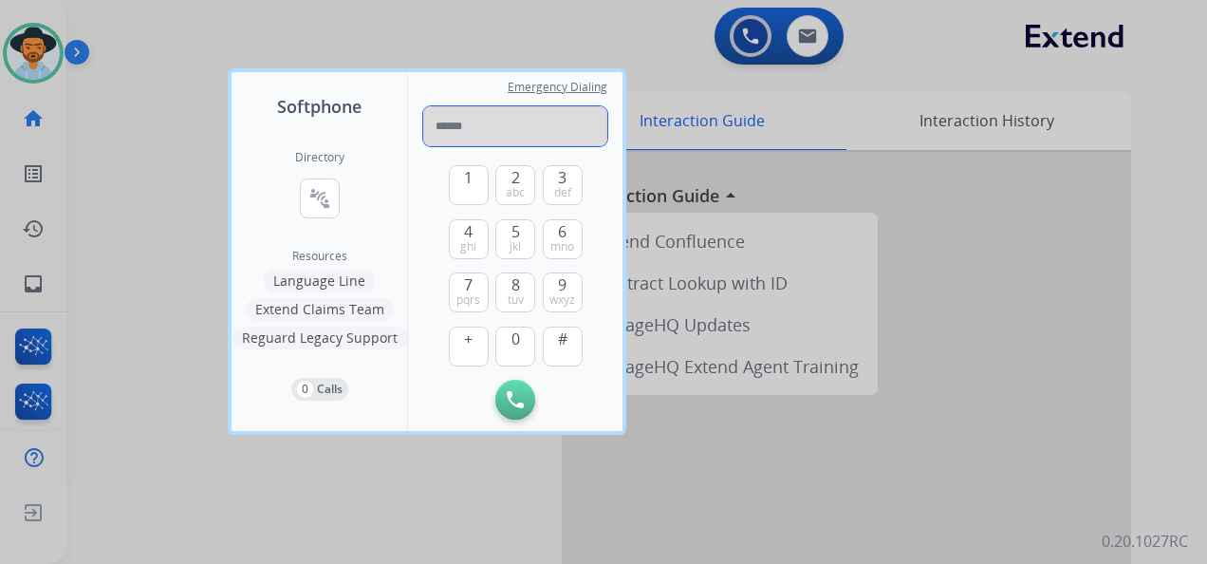
click at [482, 120] on input "tel" at bounding box center [515, 126] width 184 height 40
paste input "**********"
type input "**********"
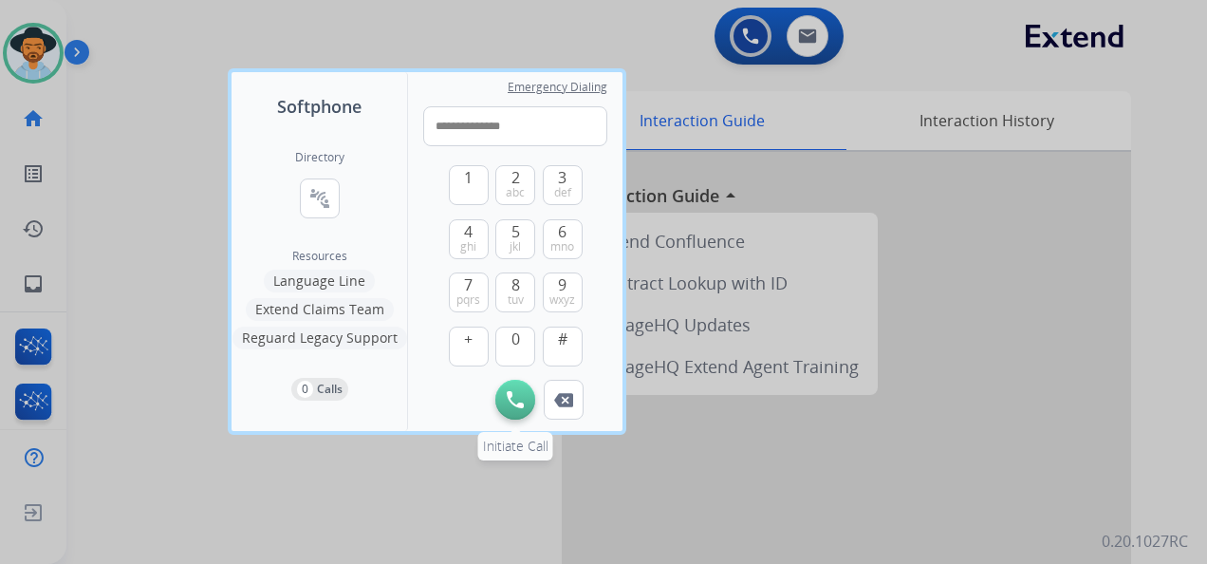
click at [513, 394] on img at bounding box center [515, 399] width 17 height 17
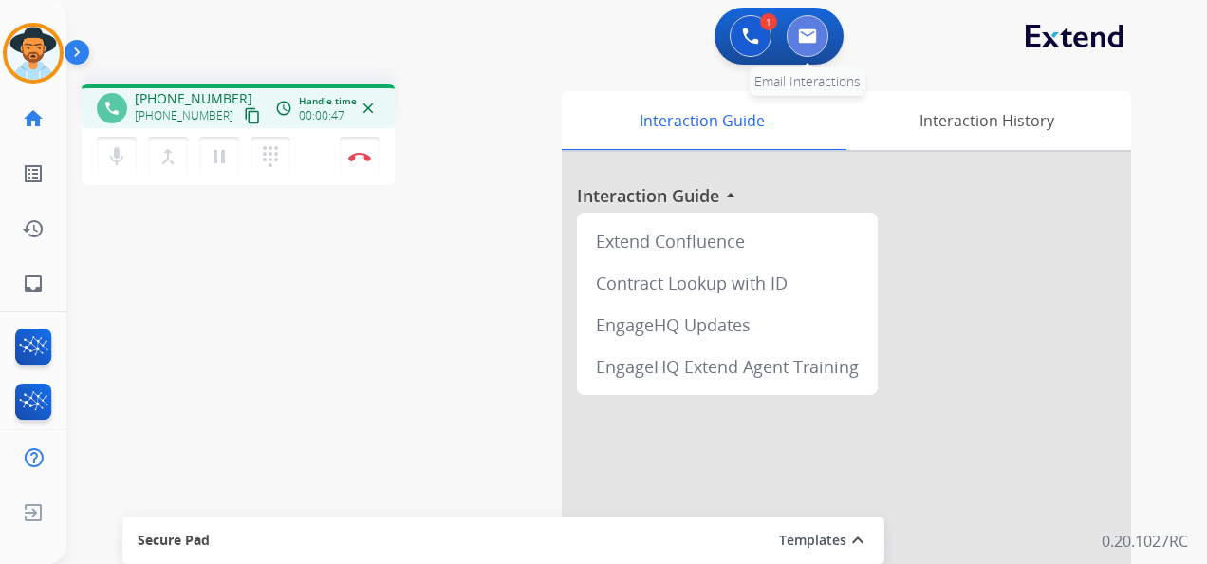
click at [812, 30] on img at bounding box center [807, 35] width 19 height 15
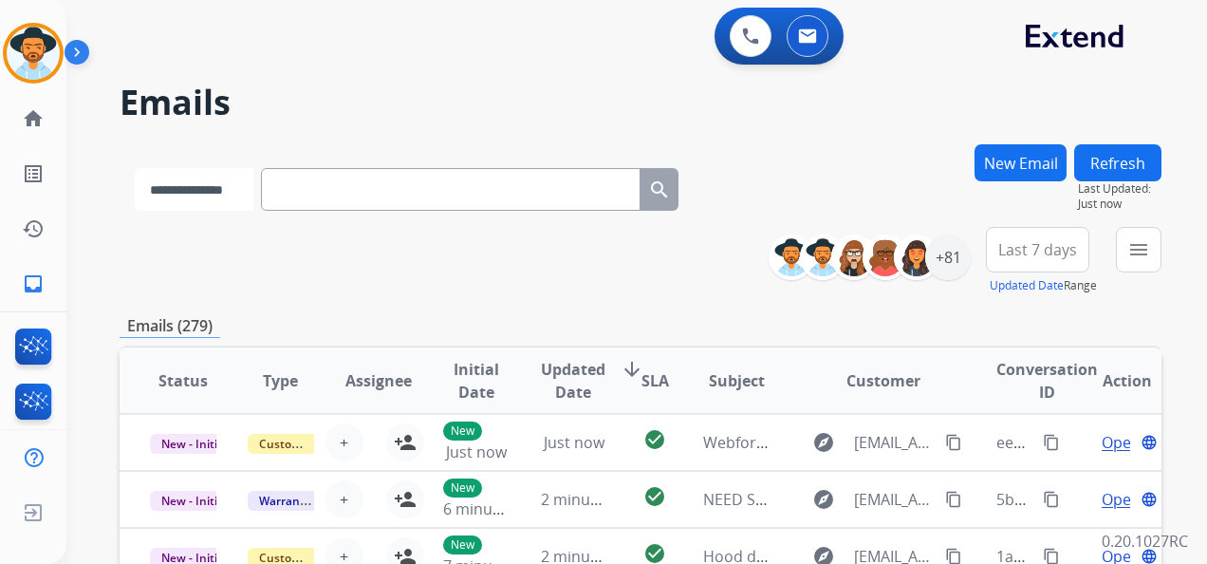
click at [253, 189] on select "**********" at bounding box center [194, 189] width 119 height 43
select select "**********"
click at [135, 168] on select "**********" at bounding box center [194, 189] width 119 height 43
click at [318, 191] on input "text" at bounding box center [453, 189] width 380 height 43
paste input "**********"
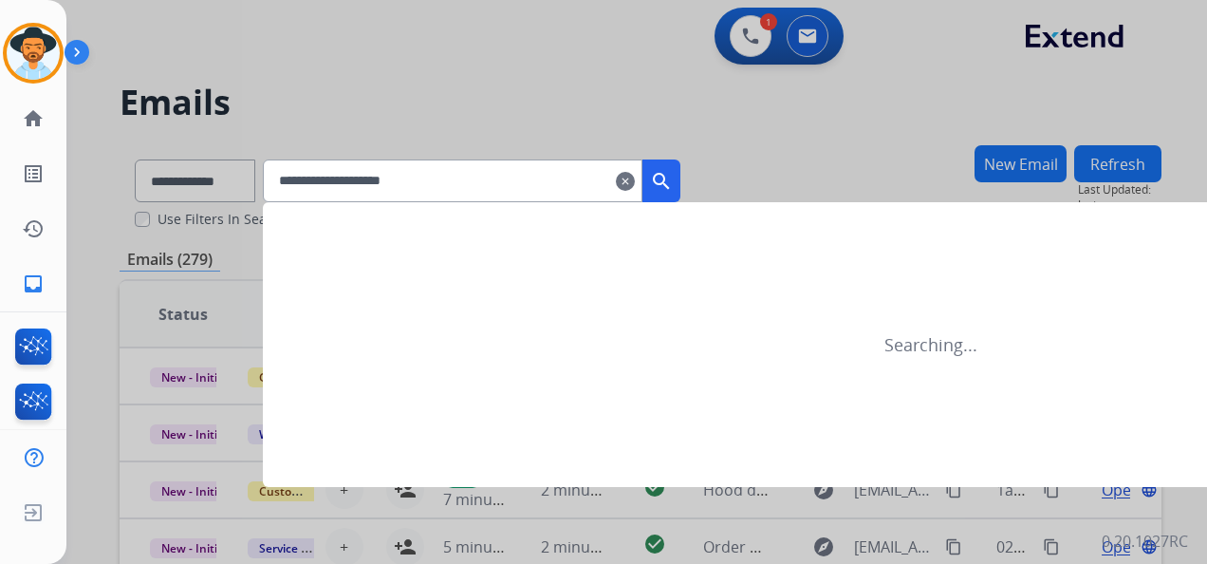
type input "**********"
click at [673, 170] on mat-icon "search" at bounding box center [661, 181] width 23 height 23
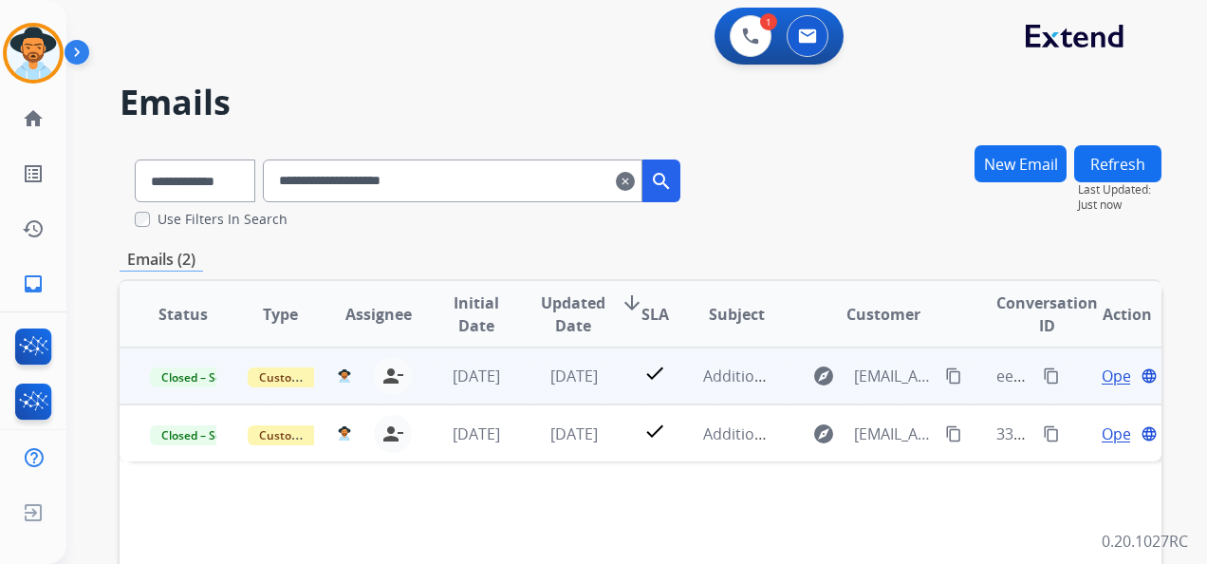
click at [1103, 372] on span "Open" at bounding box center [1121, 375] width 39 height 23
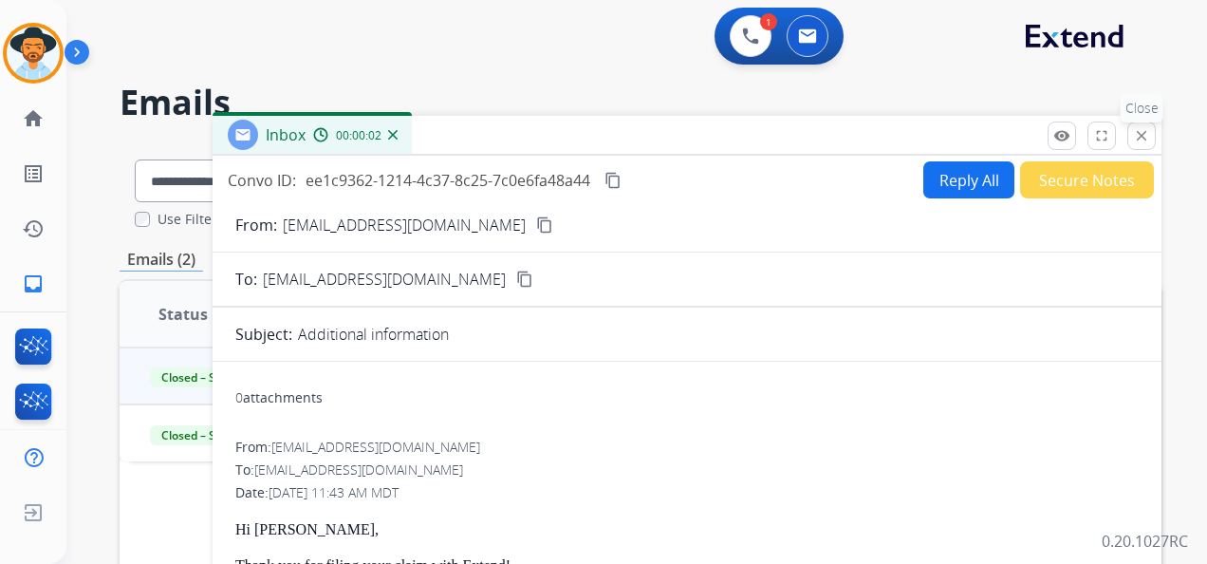
click at [1143, 139] on mat-icon "close" at bounding box center [1141, 135] width 17 height 17
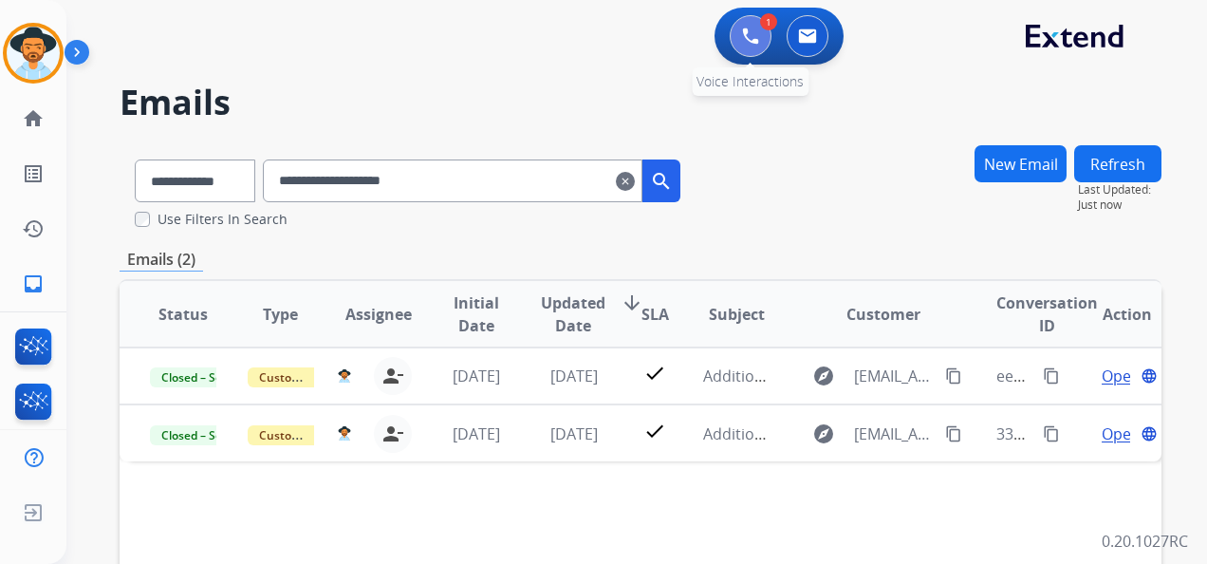
click at [746, 31] on img at bounding box center [750, 36] width 17 height 17
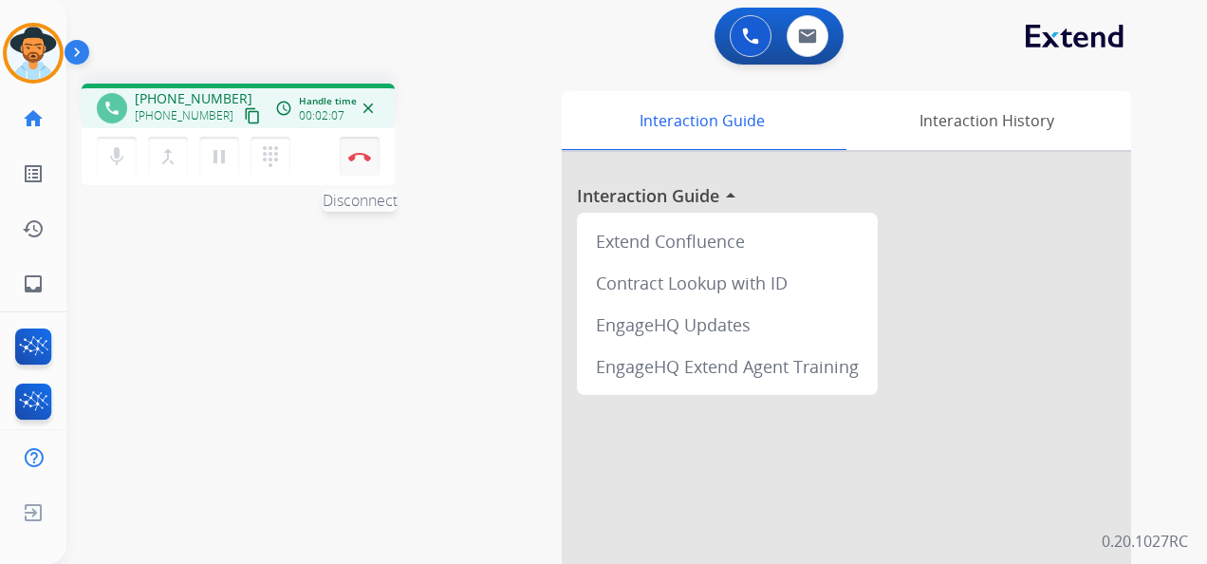
click at [362, 154] on img at bounding box center [359, 156] width 23 height 9
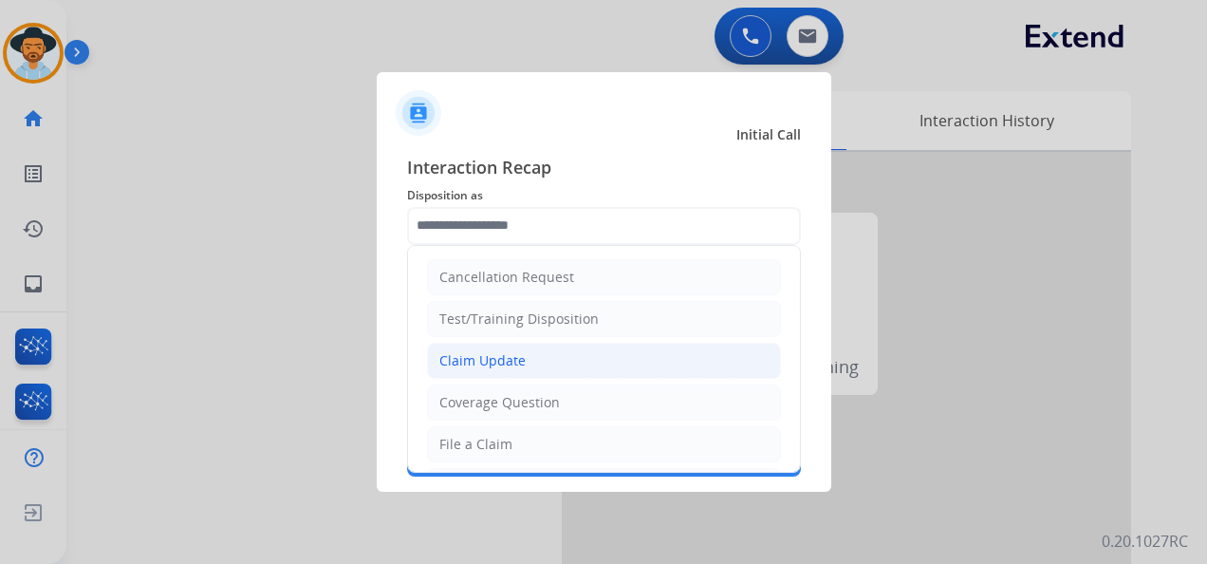
click at [549, 354] on li "Claim Update" at bounding box center [604, 361] width 354 height 36
type input "**********"
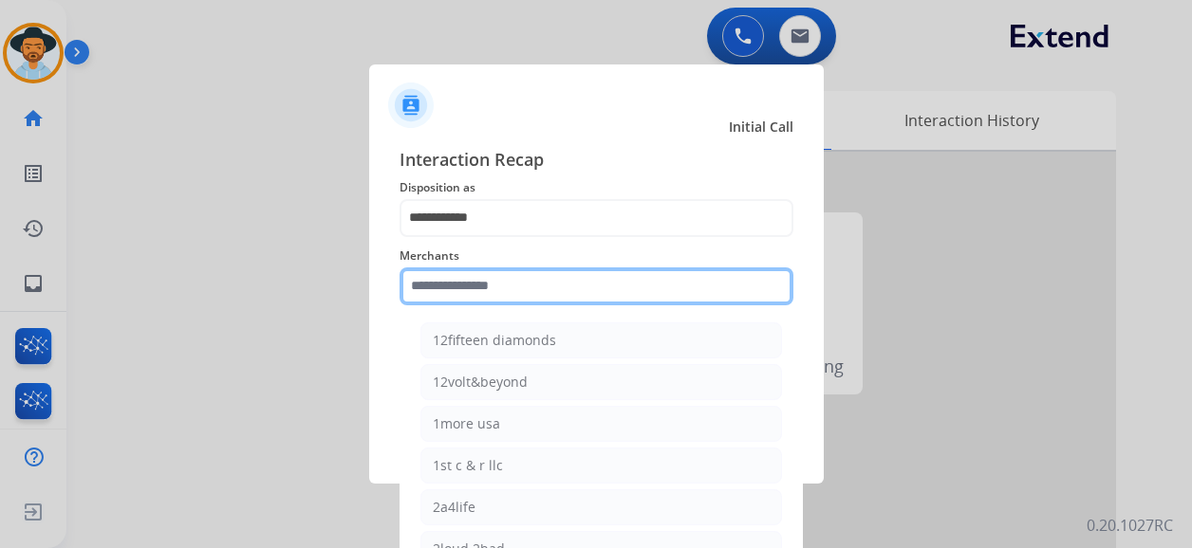
click at [537, 296] on input "text" at bounding box center [596, 287] width 394 height 38
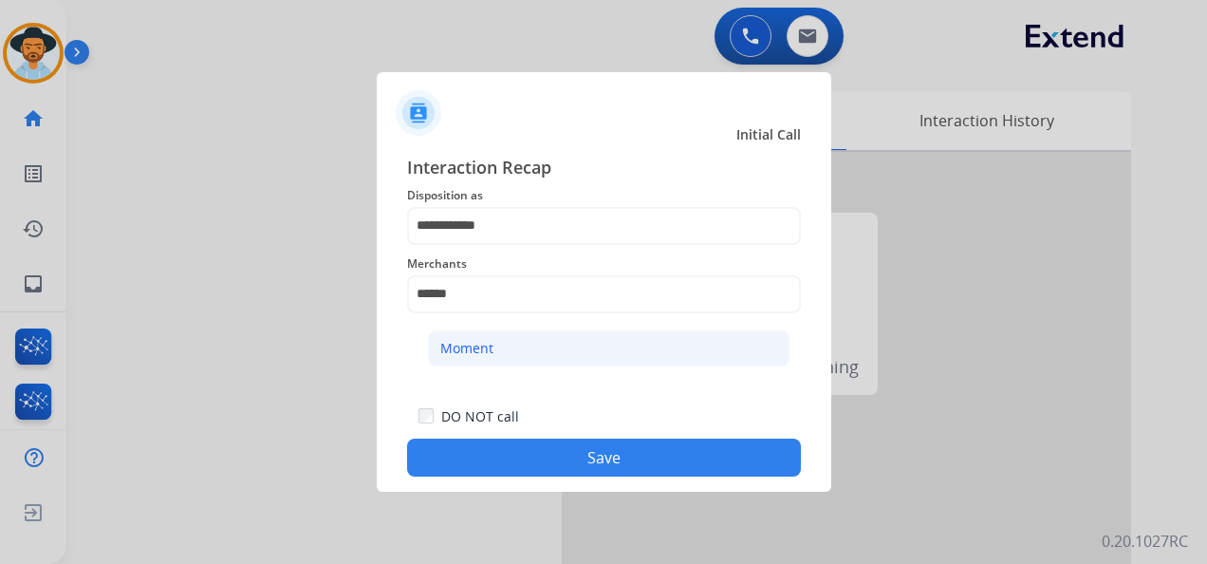
click at [578, 353] on li "Moment" at bounding box center [609, 348] width 362 height 36
type input "******"
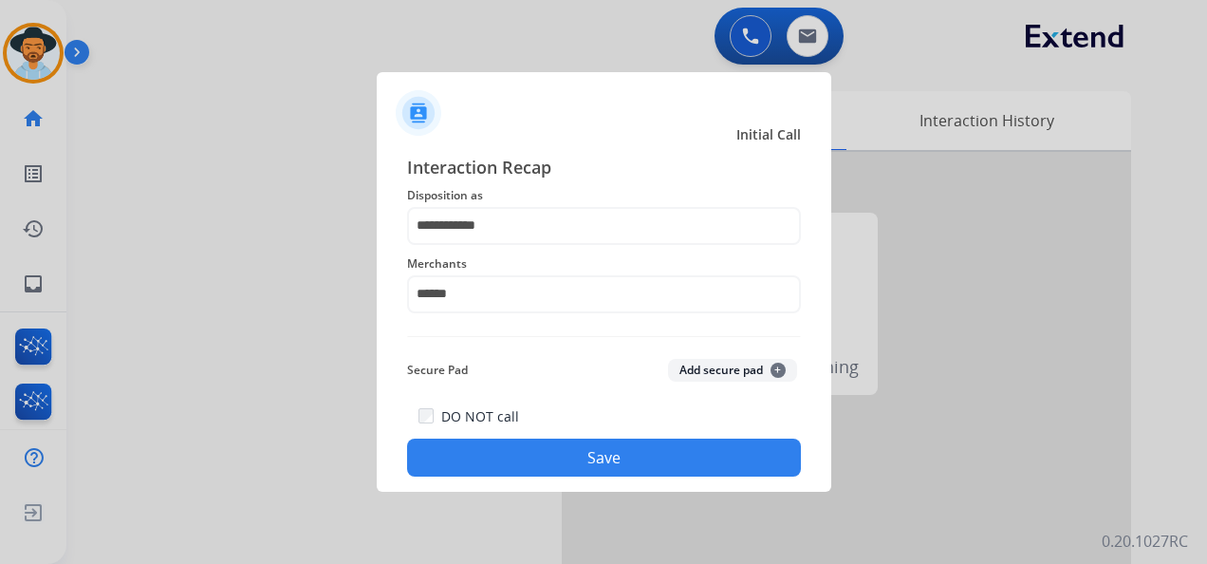
click at [602, 444] on button "Save" at bounding box center [604, 457] width 394 height 38
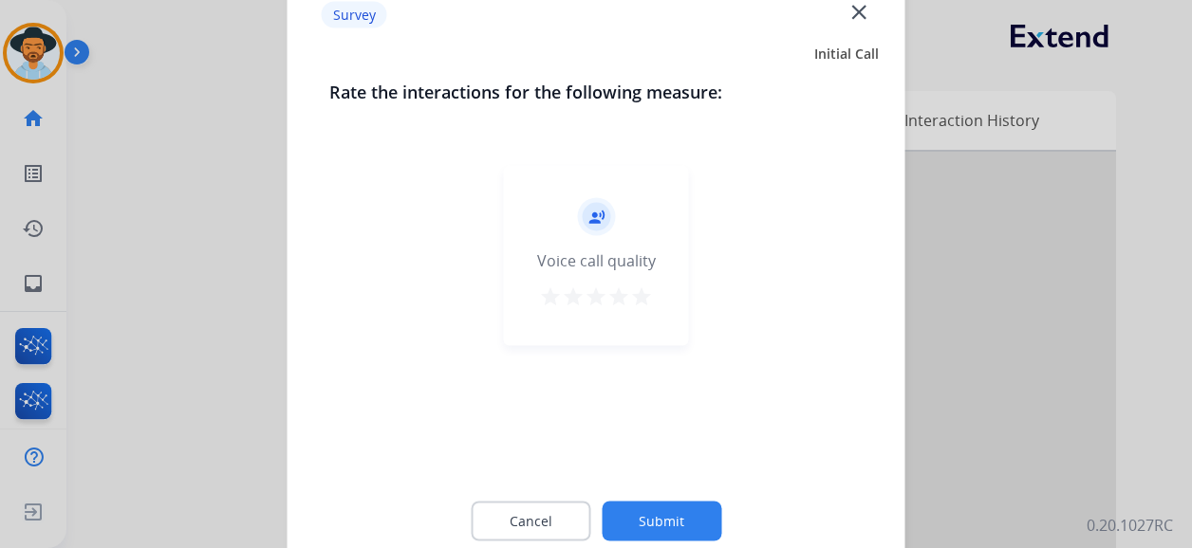
click at [645, 302] on mat-icon "star" at bounding box center [641, 297] width 23 height 23
click at [677, 522] on button "Submit" at bounding box center [662, 522] width 120 height 40
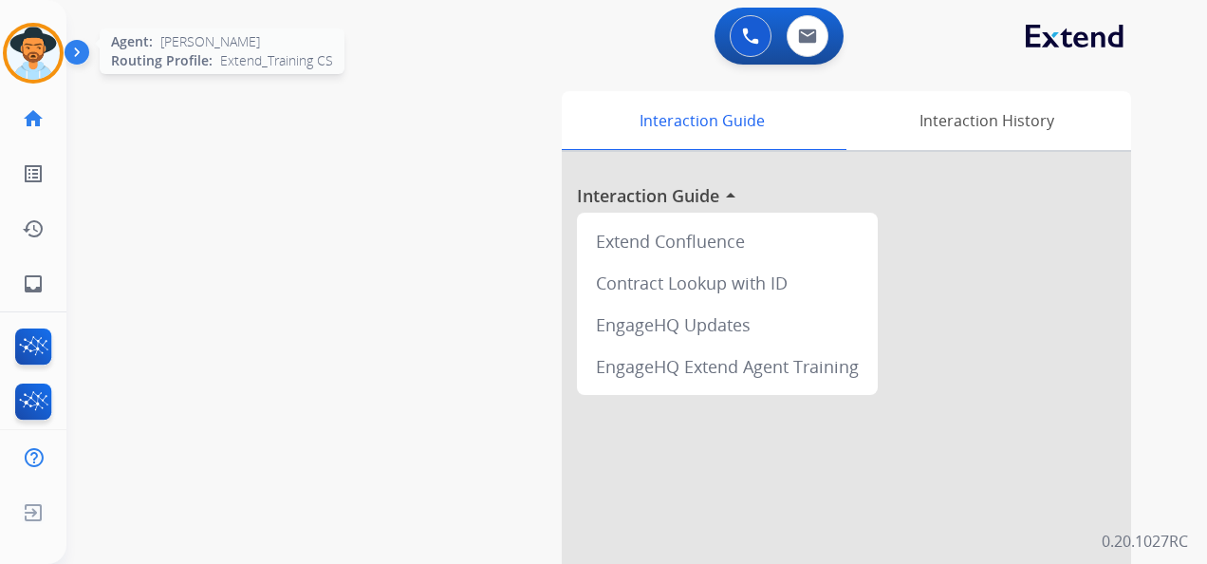
click at [42, 61] on img at bounding box center [33, 53] width 53 height 53
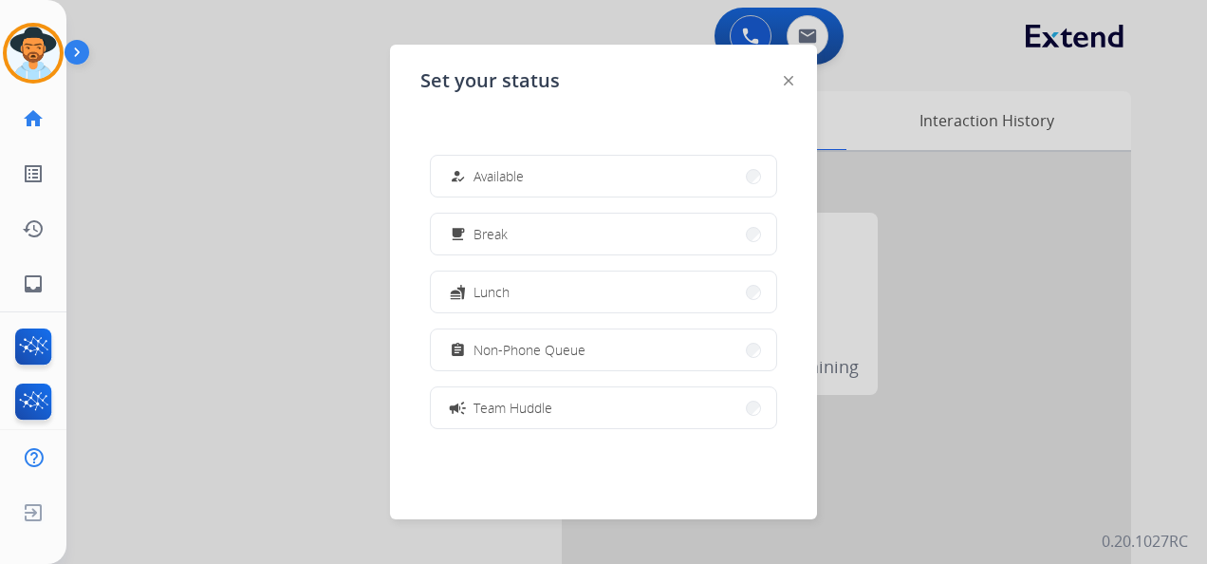
click at [624, 197] on div "how_to_reg Available free_breakfast Break fastfood Lunch assignment Non-Phone Q…" at bounding box center [603, 291] width 366 height 304
click at [590, 165] on button "how_to_reg Available" at bounding box center [603, 176] width 345 height 41
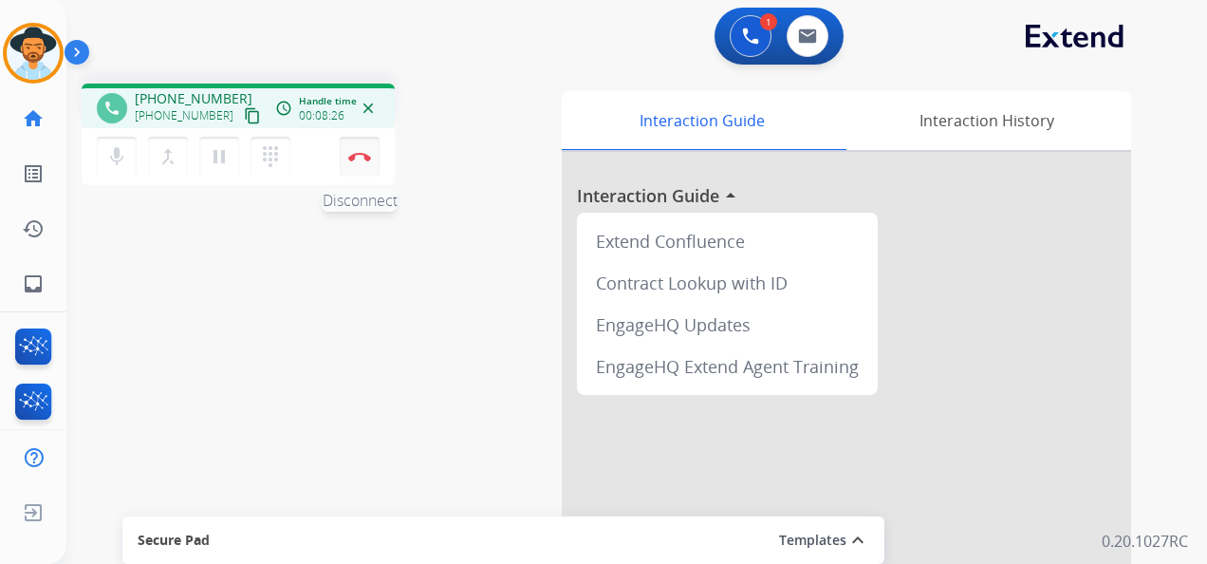
click at [359, 153] on img at bounding box center [359, 156] width 23 height 9
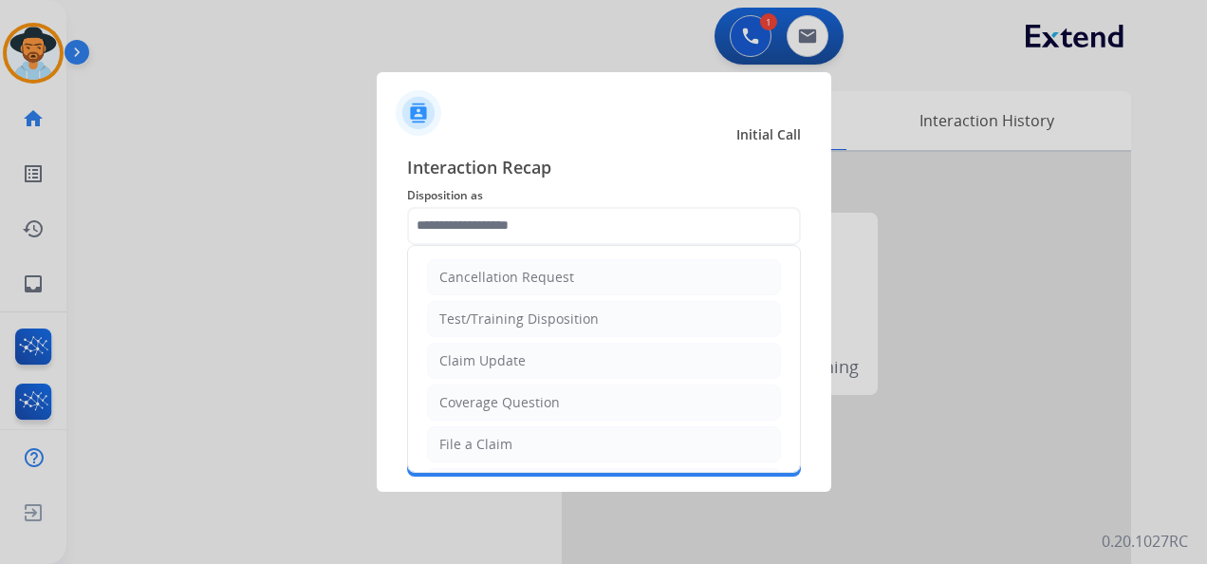
click at [560, 230] on input "text" at bounding box center [604, 226] width 394 height 38
click at [555, 362] on li "Claim Update" at bounding box center [604, 361] width 354 height 36
type input "**********"
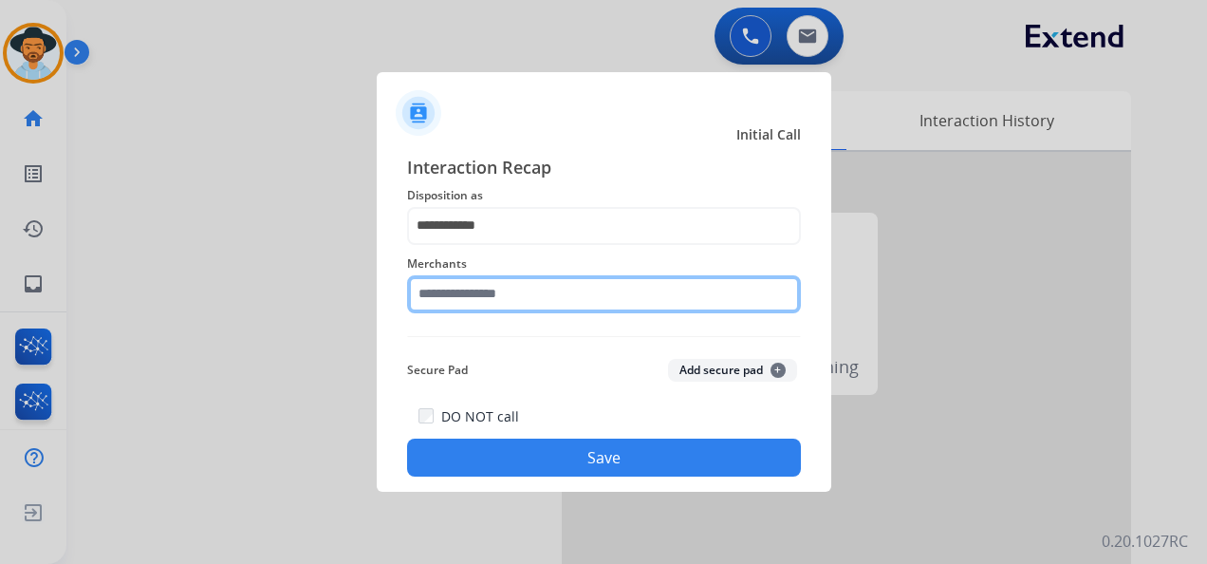
click at [527, 289] on input "text" at bounding box center [604, 294] width 394 height 38
type input "********"
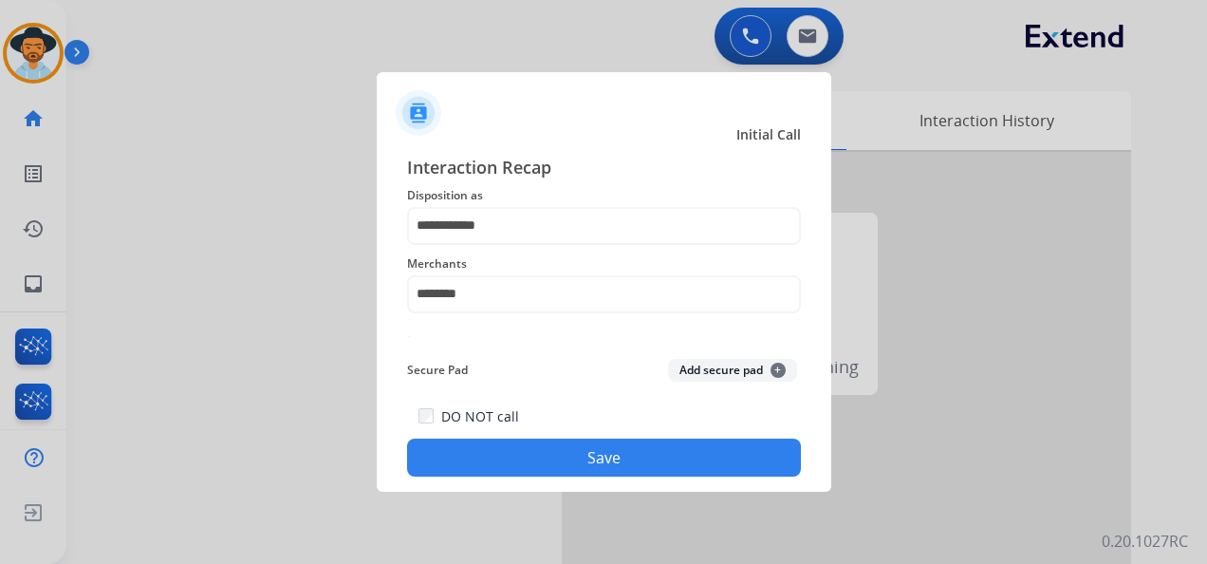
click at [640, 452] on button "Save" at bounding box center [604, 457] width 394 height 38
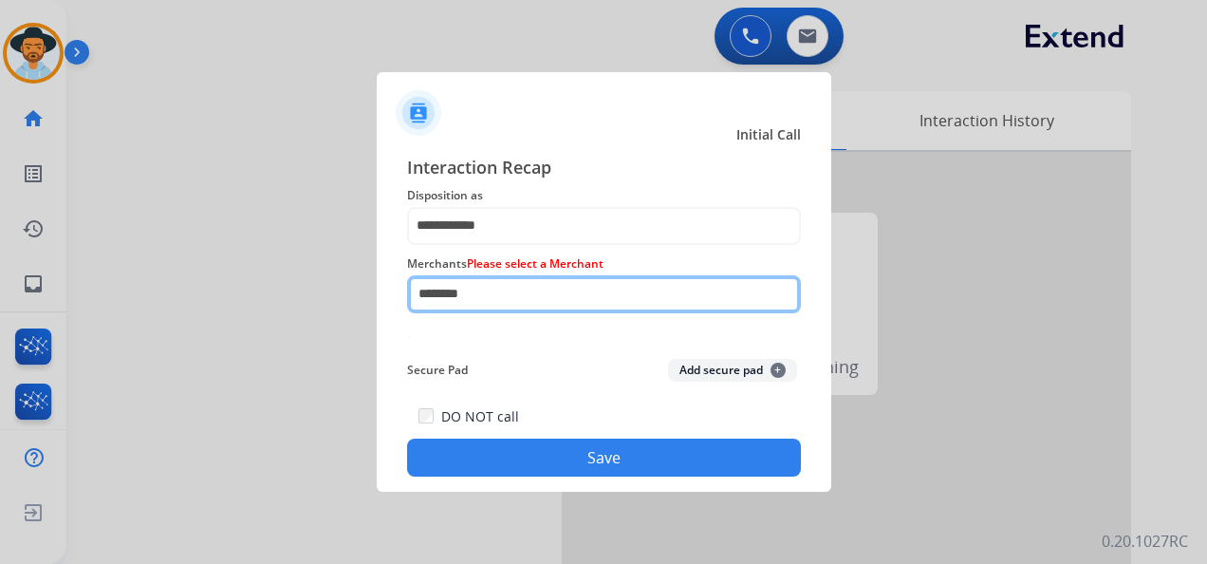
drag, startPoint x: 529, startPoint y: 290, endPoint x: 410, endPoint y: 287, distance: 119.6
click at [410, 287] on input "********" at bounding box center [604, 294] width 394 height 38
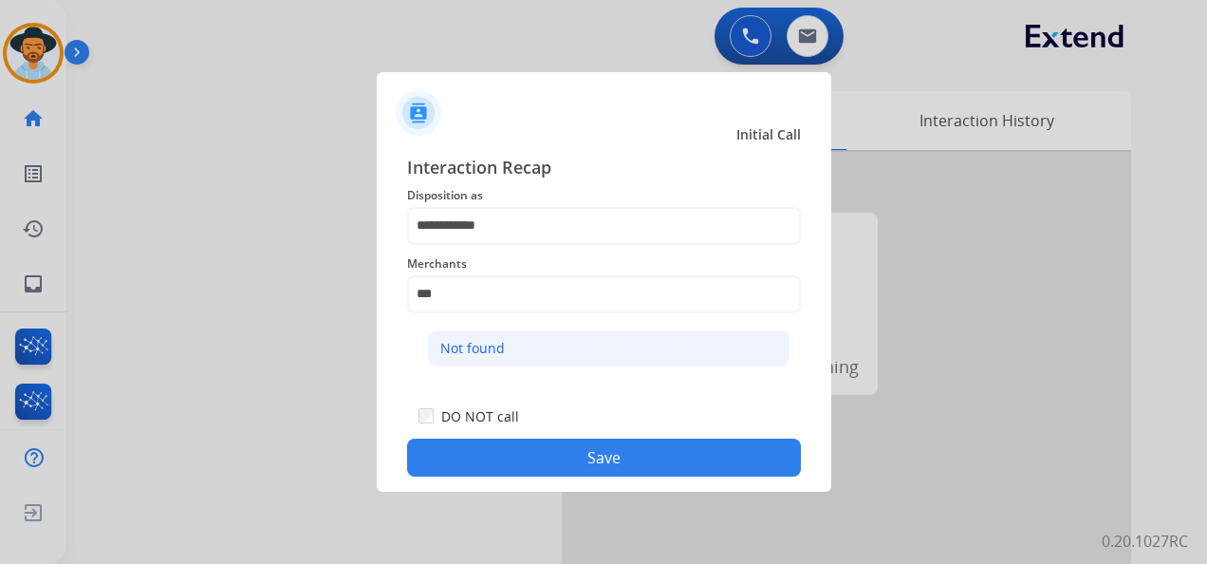
click at [523, 346] on li "Not found" at bounding box center [609, 348] width 362 height 36
type input "*********"
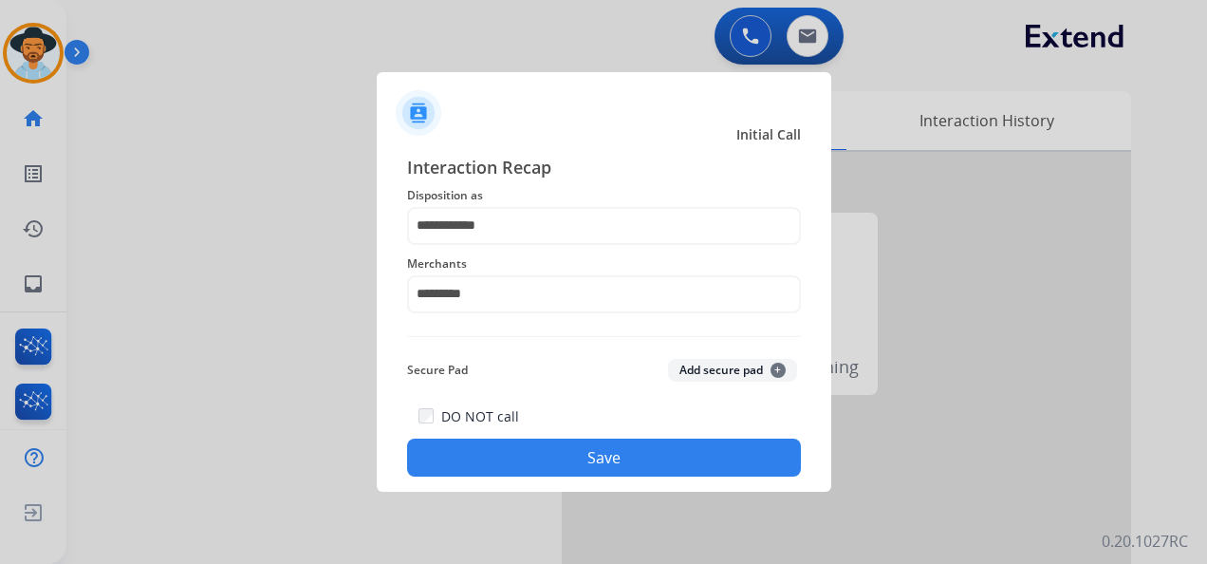
click at [594, 462] on button "Save" at bounding box center [604, 457] width 394 height 38
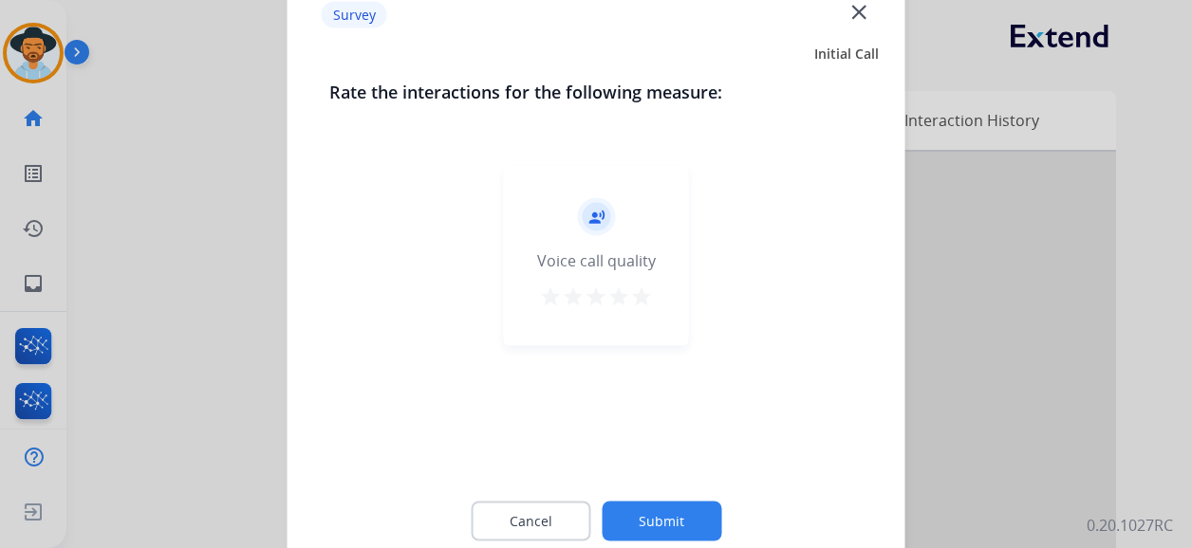
drag, startPoint x: 648, startPoint y: 288, endPoint x: 657, endPoint y: 317, distance: 29.7
click at [651, 292] on mat-icon "star" at bounding box center [641, 297] width 23 height 23
click at [673, 499] on div "Cancel Submit" at bounding box center [596, 521] width 534 height 85
click at [675, 519] on button "Submit" at bounding box center [662, 522] width 120 height 40
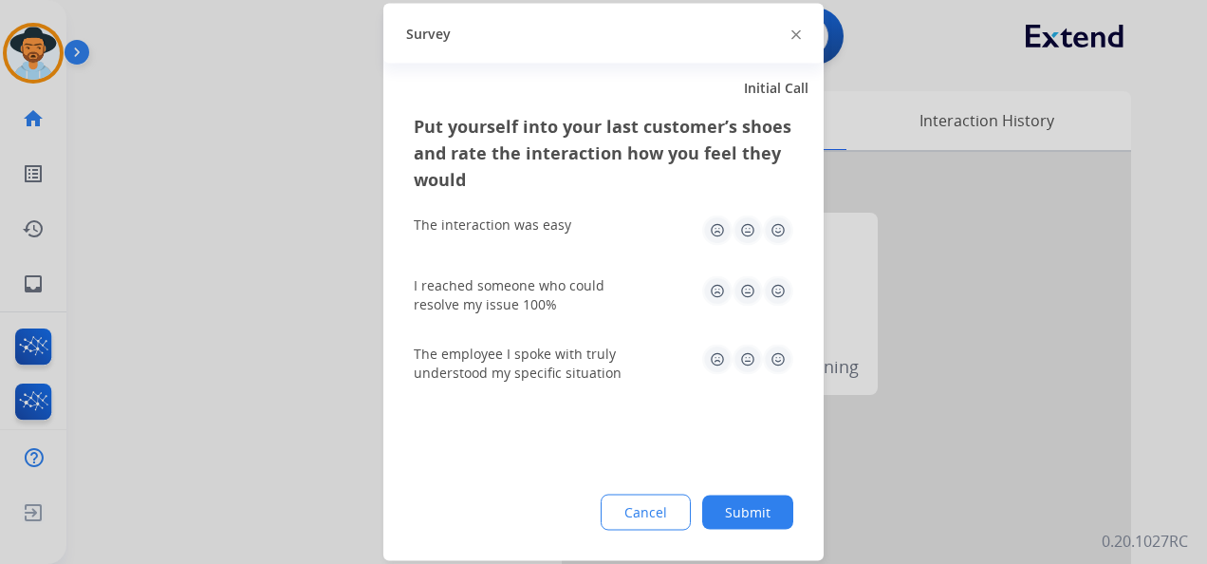
click at [776, 232] on img at bounding box center [778, 230] width 30 height 30
click at [786, 293] on img at bounding box center [778, 291] width 30 height 30
click at [784, 343] on div "The employee I spoke with truly understood my specific situation" at bounding box center [604, 363] width 380 height 68
click at [780, 353] on img at bounding box center [778, 359] width 30 height 30
click at [763, 529] on div "Put yourself into your last customer’s shoes and rate the interaction how you f…" at bounding box center [603, 337] width 440 height 448
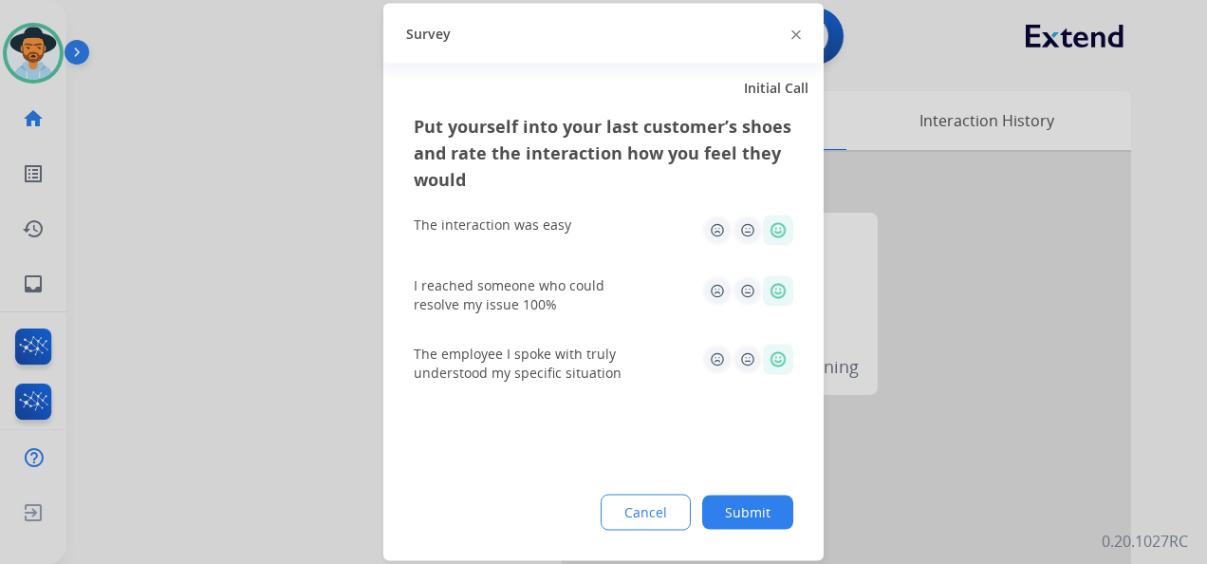
click at [736, 509] on button "Submit" at bounding box center [747, 512] width 91 height 34
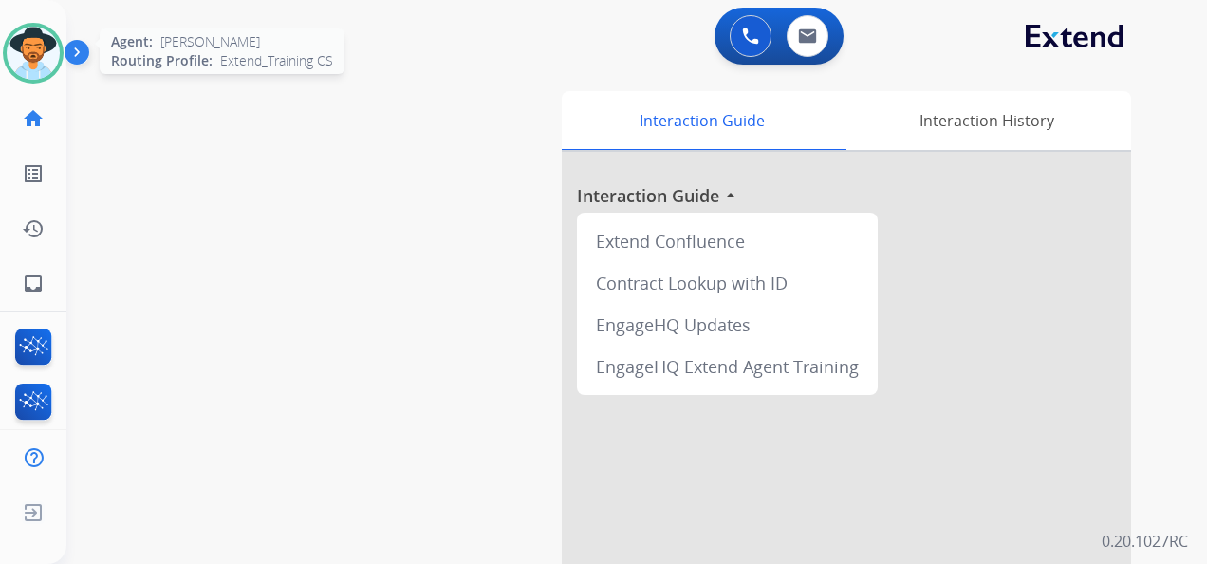
click at [39, 48] on img at bounding box center [33, 53] width 53 height 53
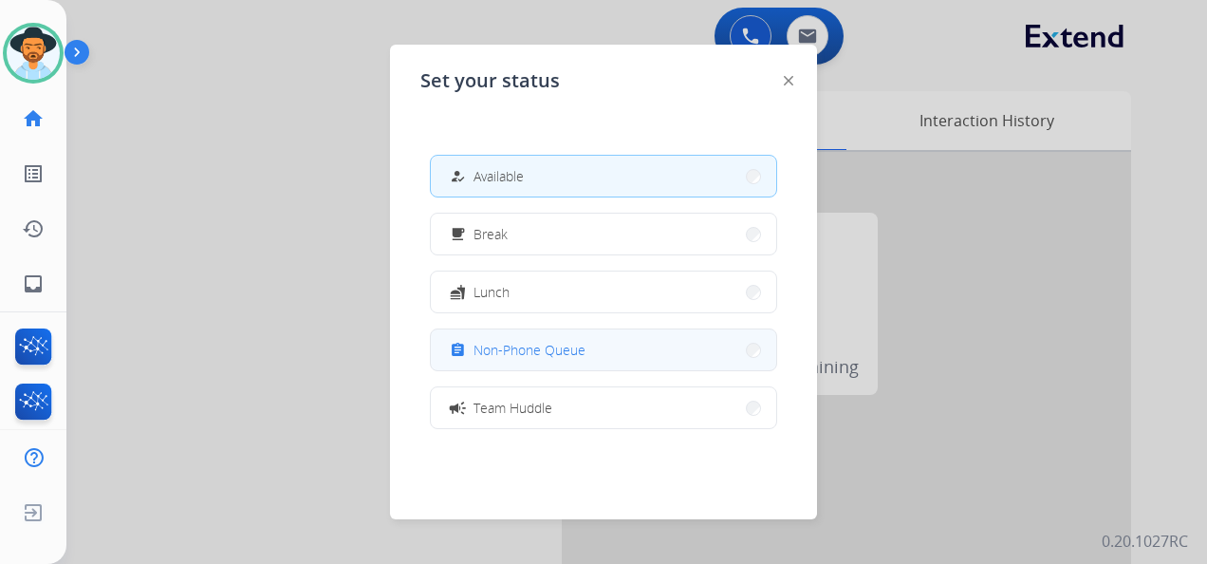
click at [596, 340] on button "assignment Non-Phone Queue" at bounding box center [603, 349] width 345 height 41
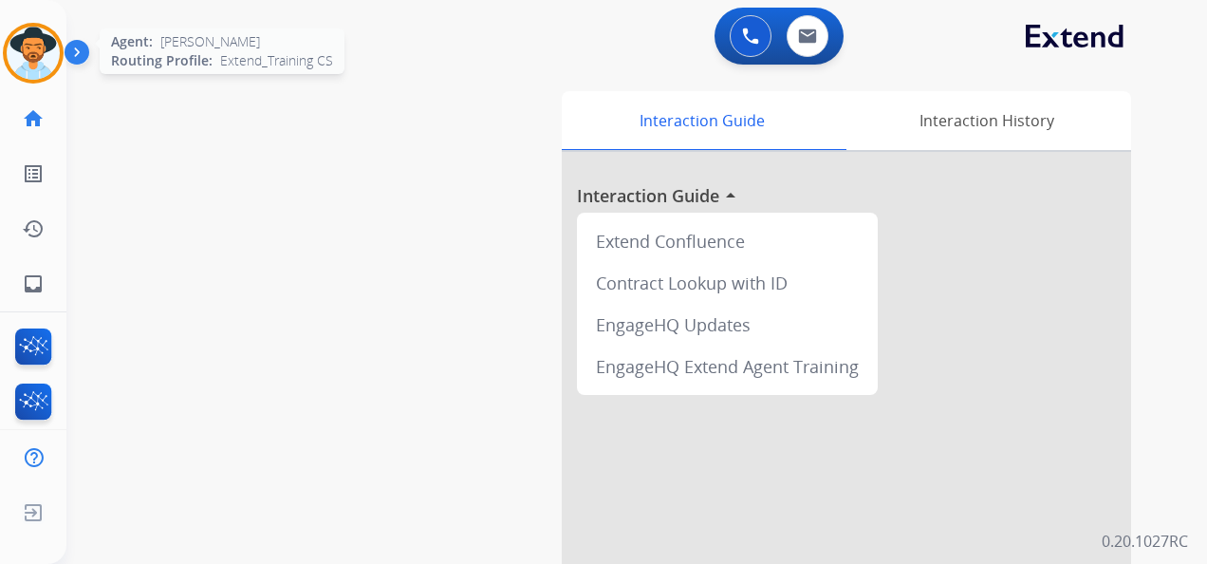
click at [30, 59] on img at bounding box center [33, 53] width 53 height 53
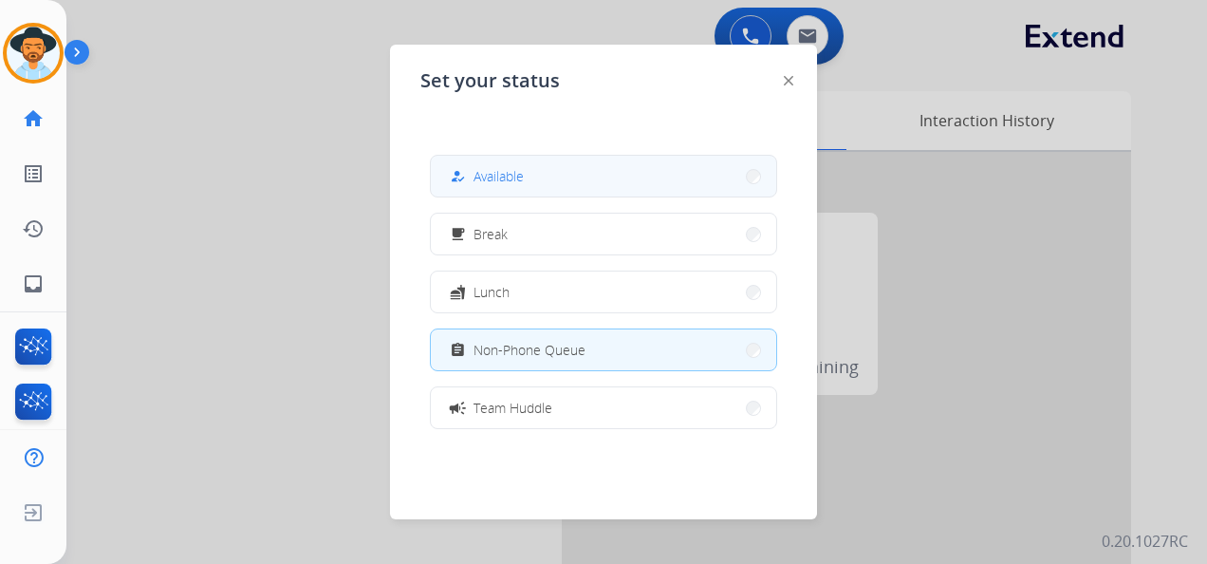
click at [569, 176] on button "how_to_reg Available" at bounding box center [603, 176] width 345 height 41
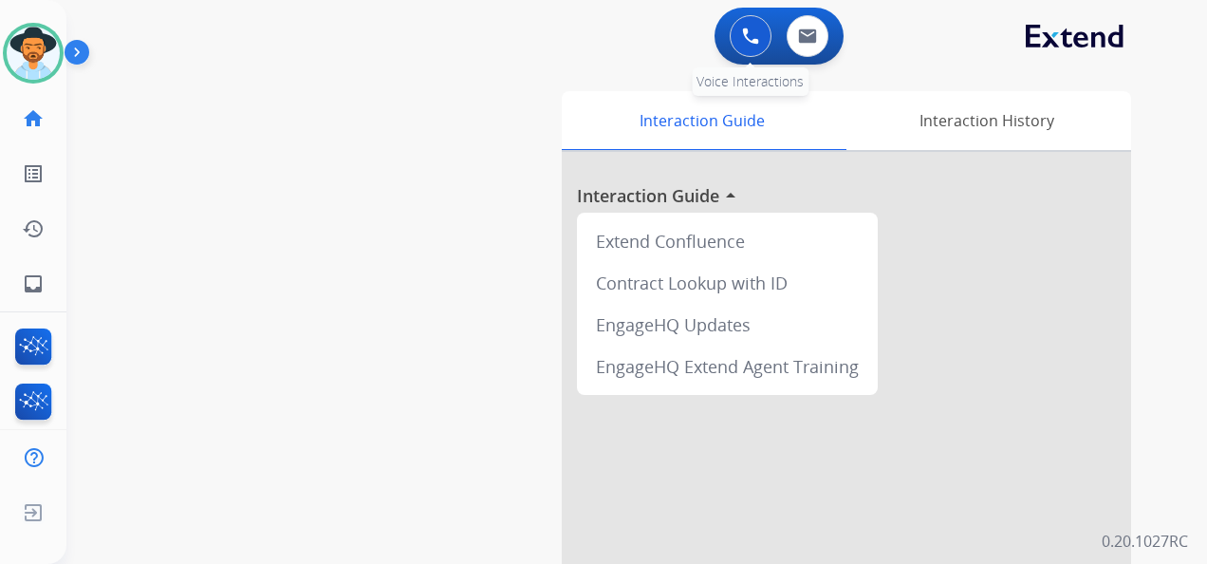
click at [744, 32] on img at bounding box center [750, 36] width 17 height 17
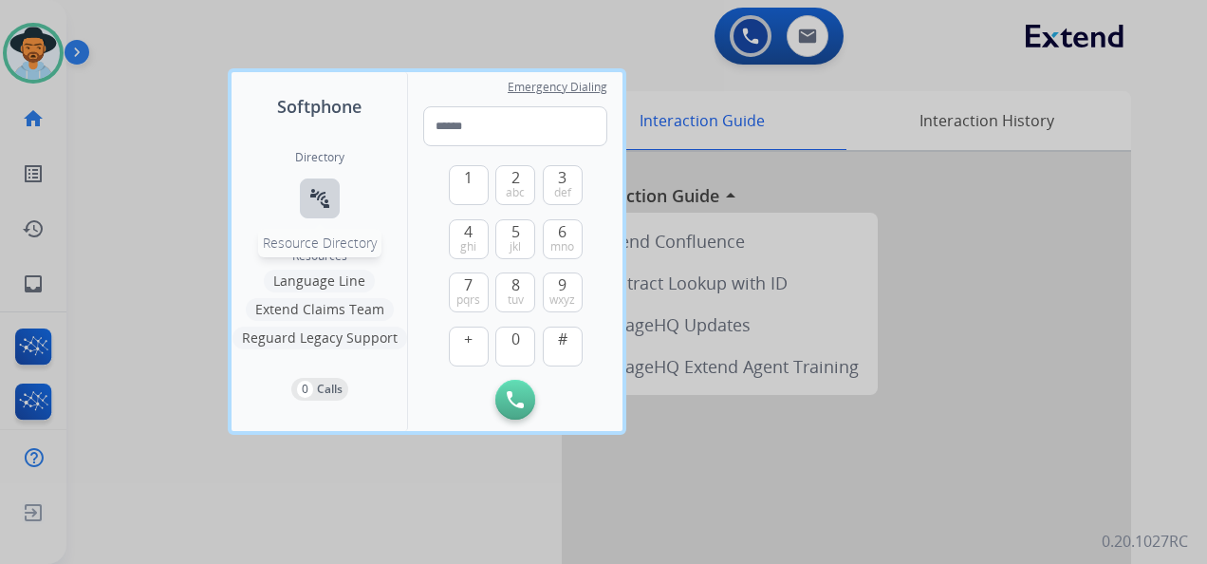
click at [318, 192] on mat-icon "connect_without_contact" at bounding box center [319, 198] width 23 height 23
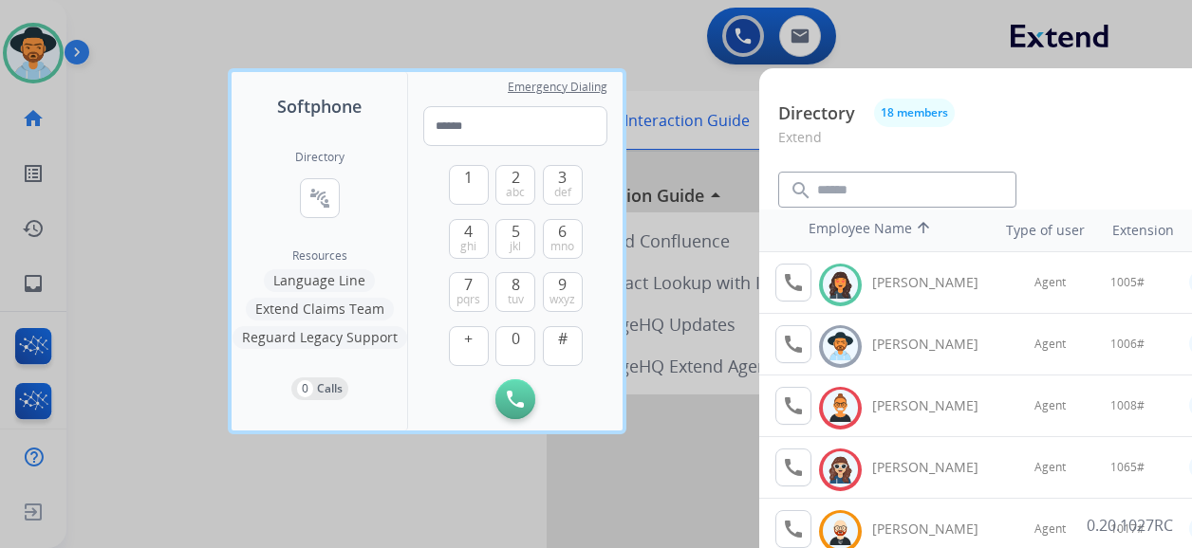
click at [112, 158] on div at bounding box center [596, 274] width 1192 height 548
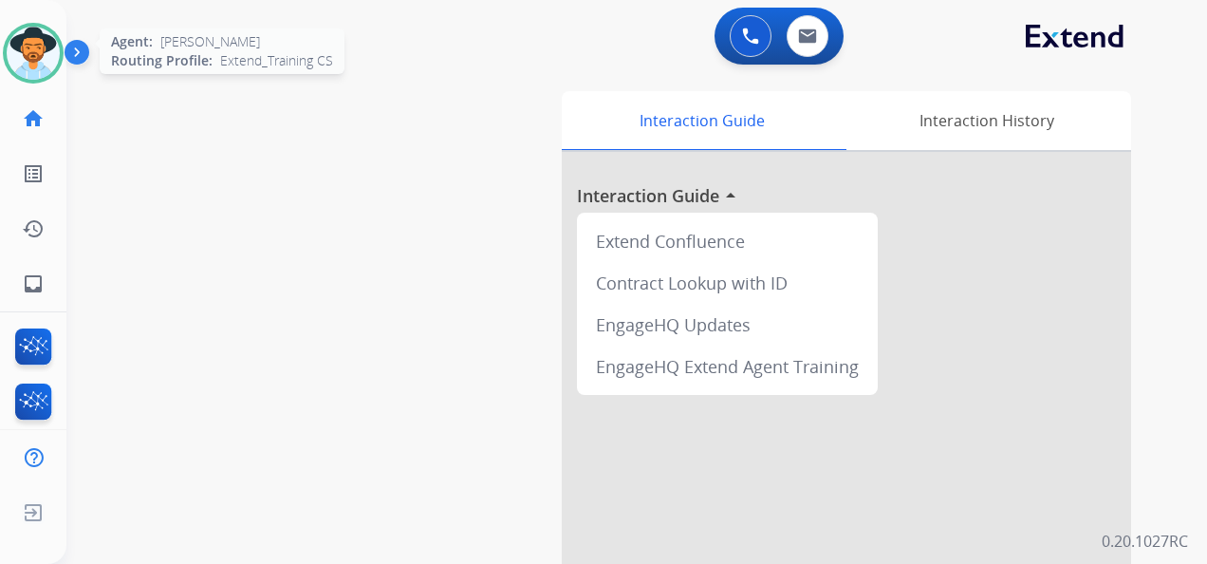
click at [27, 47] on img at bounding box center [33, 53] width 53 height 53
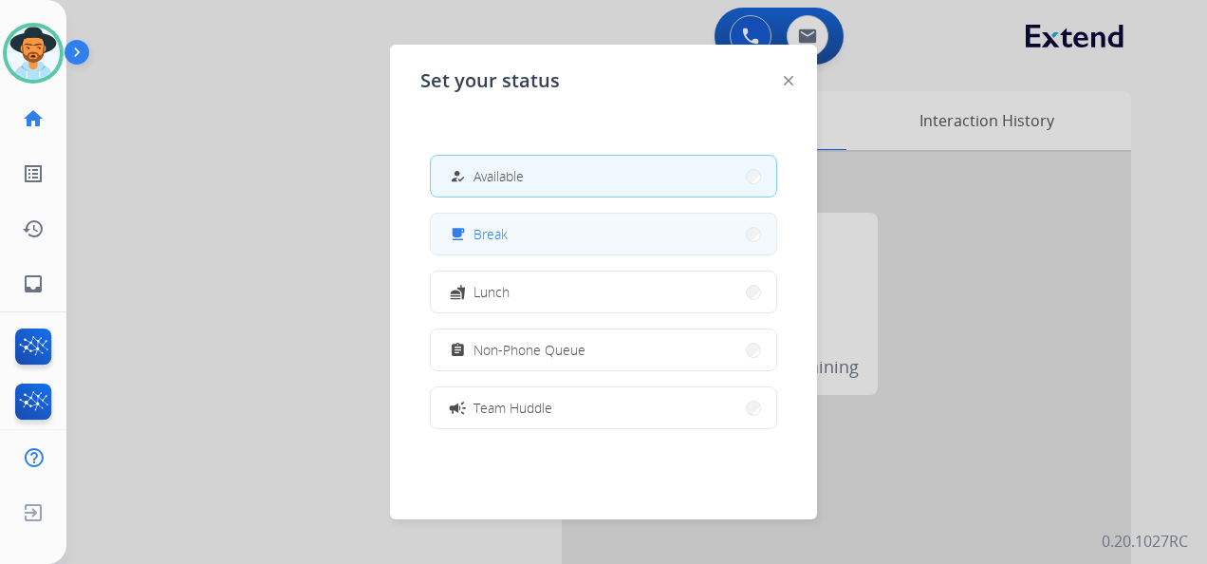
click at [591, 236] on button "free_breakfast Break" at bounding box center [603, 233] width 345 height 41
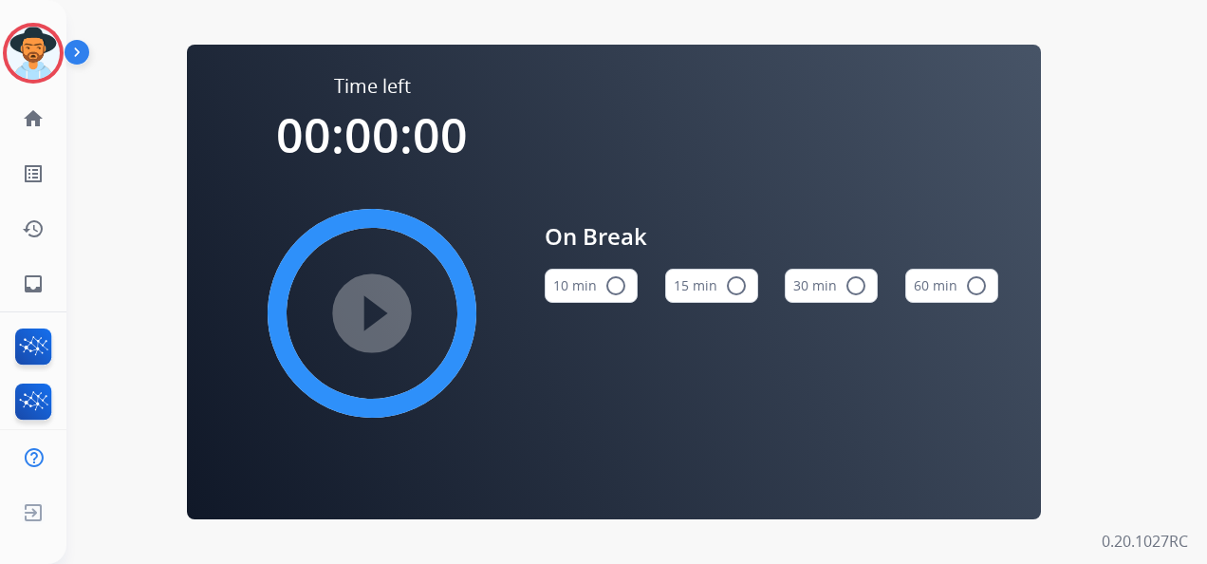
click at [710, 287] on button "15 min radio_button_unchecked" at bounding box center [711, 286] width 93 height 34
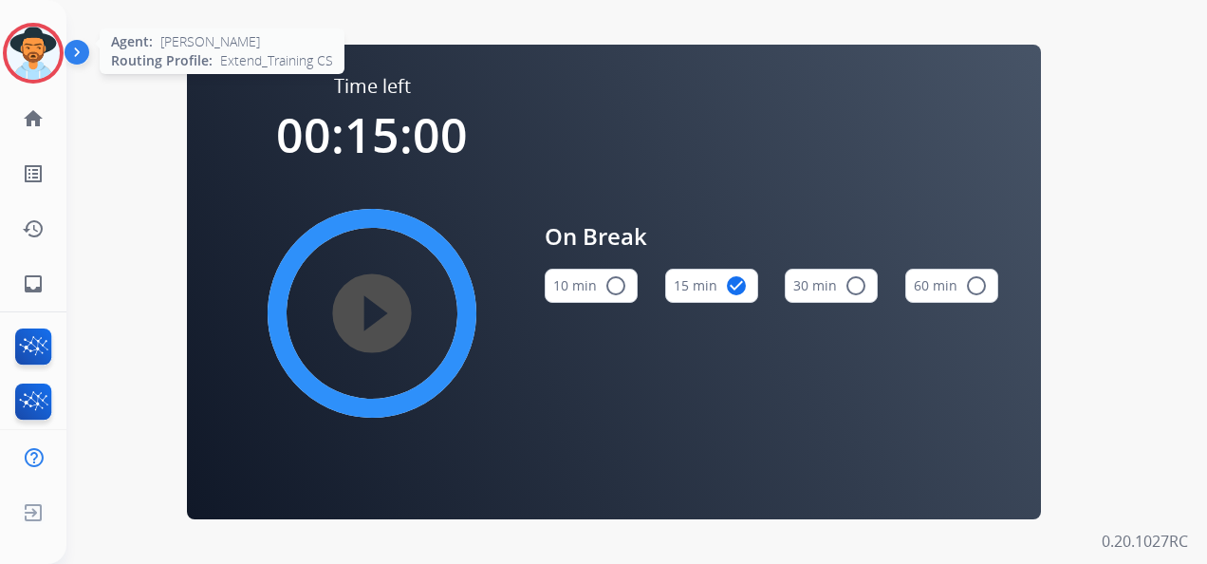
click at [31, 43] on img at bounding box center [33, 53] width 53 height 53
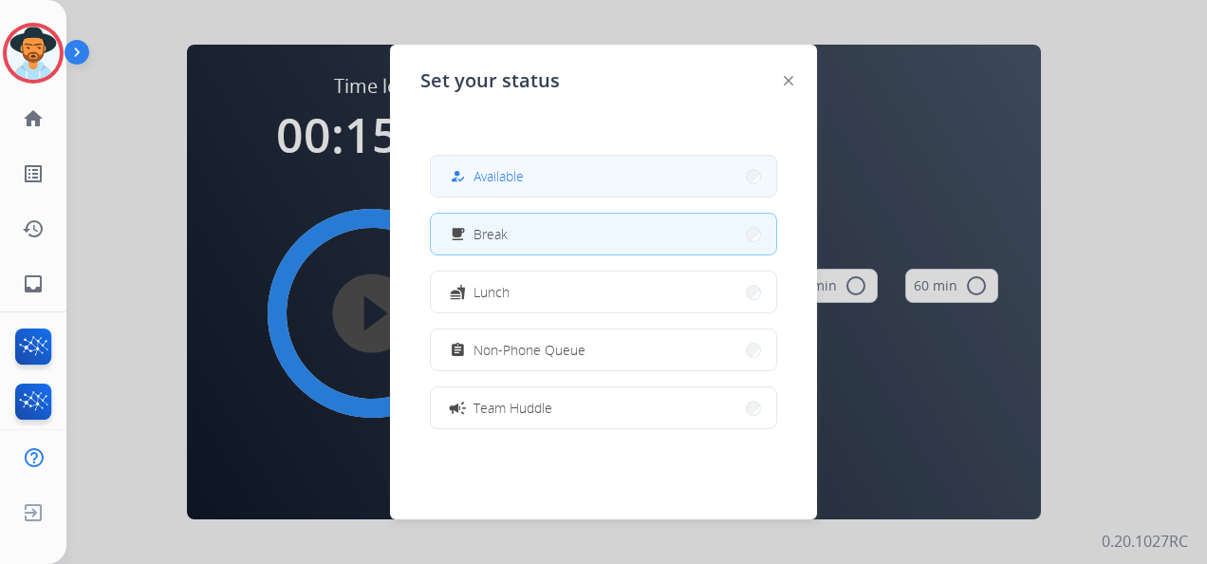
click at [535, 175] on button "how_to_reg Available" at bounding box center [603, 176] width 345 height 41
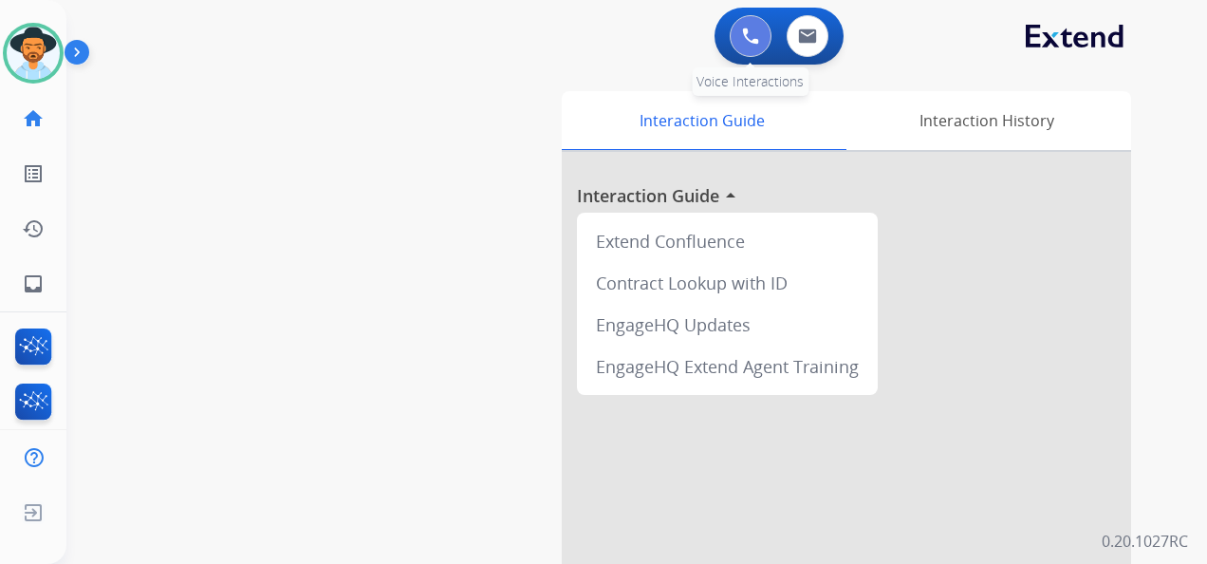
click at [751, 35] on img at bounding box center [750, 36] width 17 height 17
click at [744, 36] on img at bounding box center [750, 36] width 17 height 17
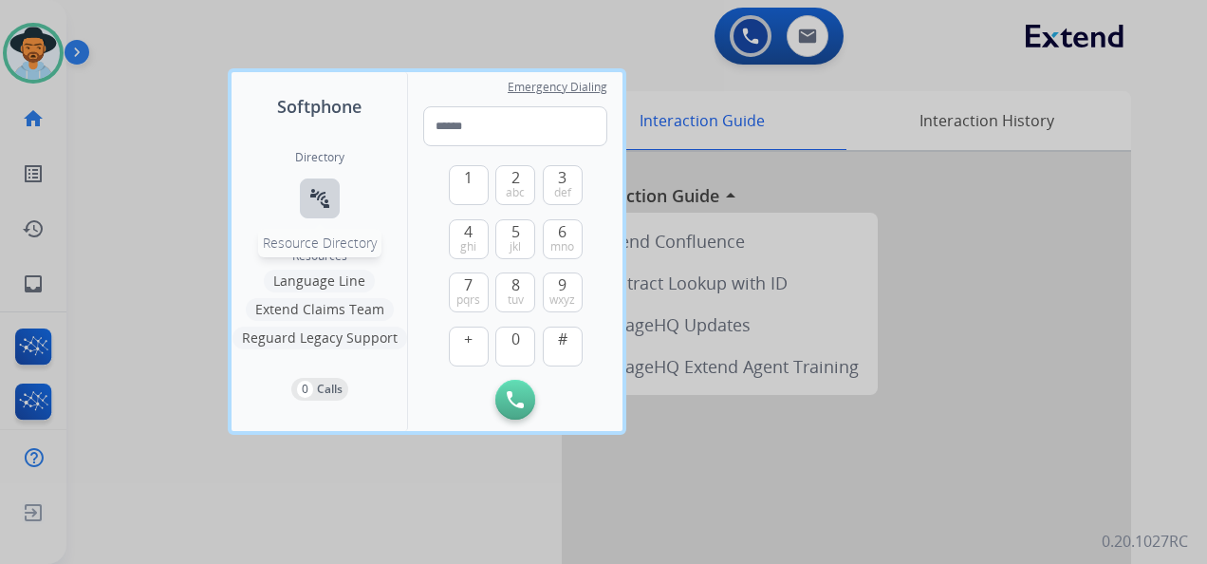
click at [318, 194] on mat-icon "connect_without_contact" at bounding box center [319, 198] width 23 height 23
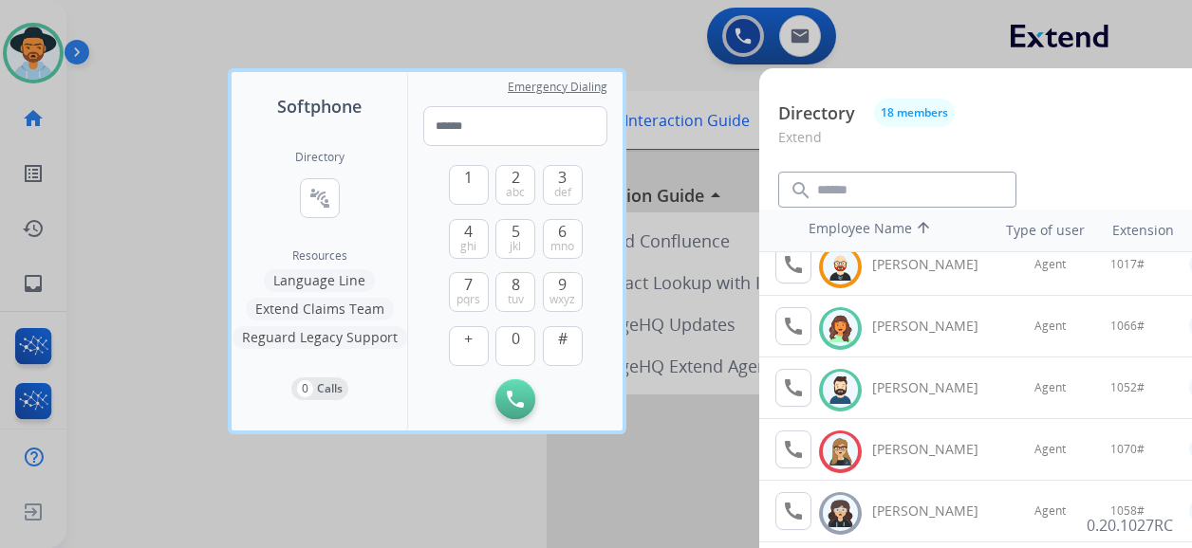
scroll to position [285, 0]
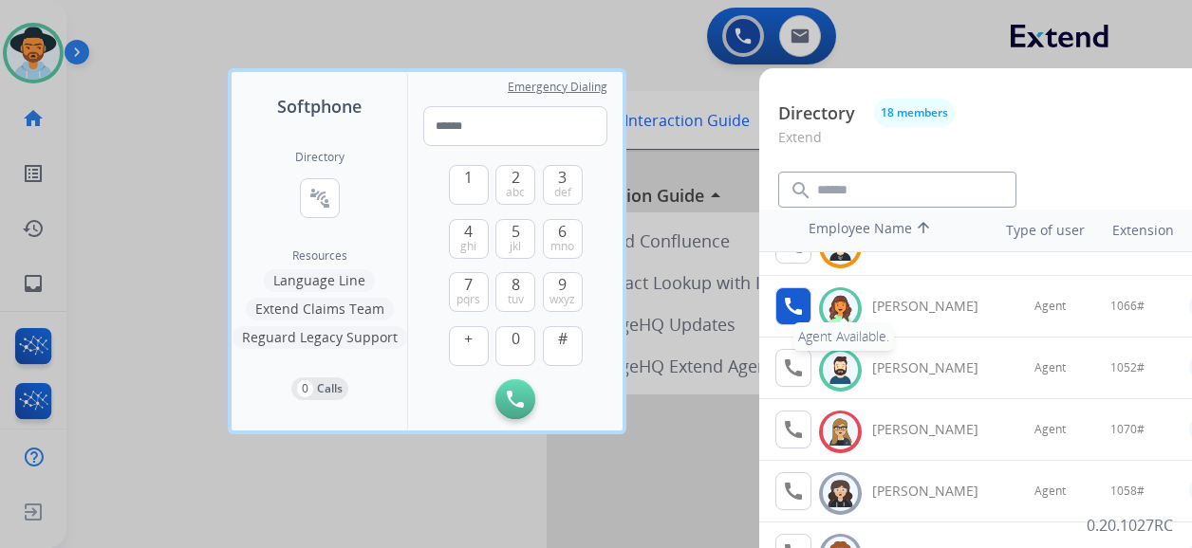
click at [791, 303] on mat-icon "call" at bounding box center [793, 306] width 23 height 23
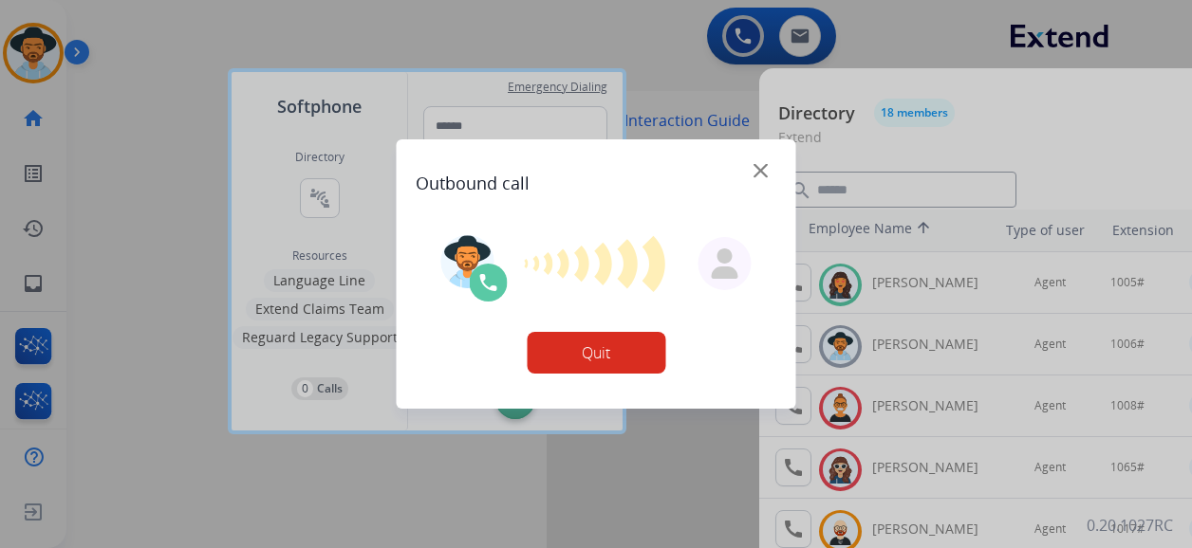
click at [651, 34] on div "Softphone Directory connect_without_contact Resource Directory Resources Langua…" at bounding box center [596, 274] width 1192 height 548
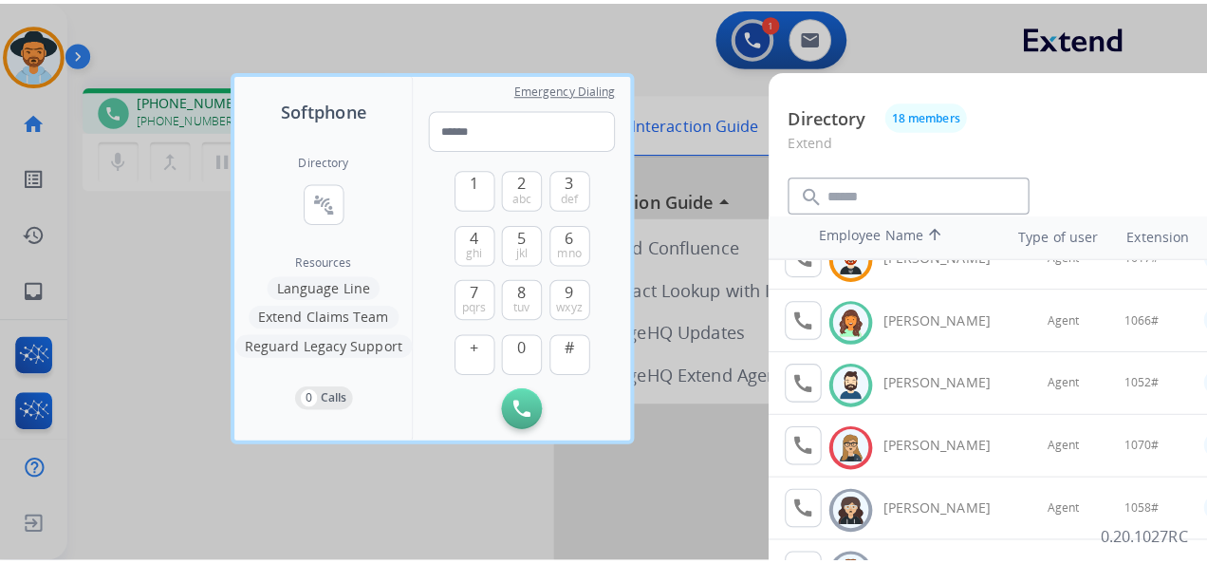
scroll to position [285, 0]
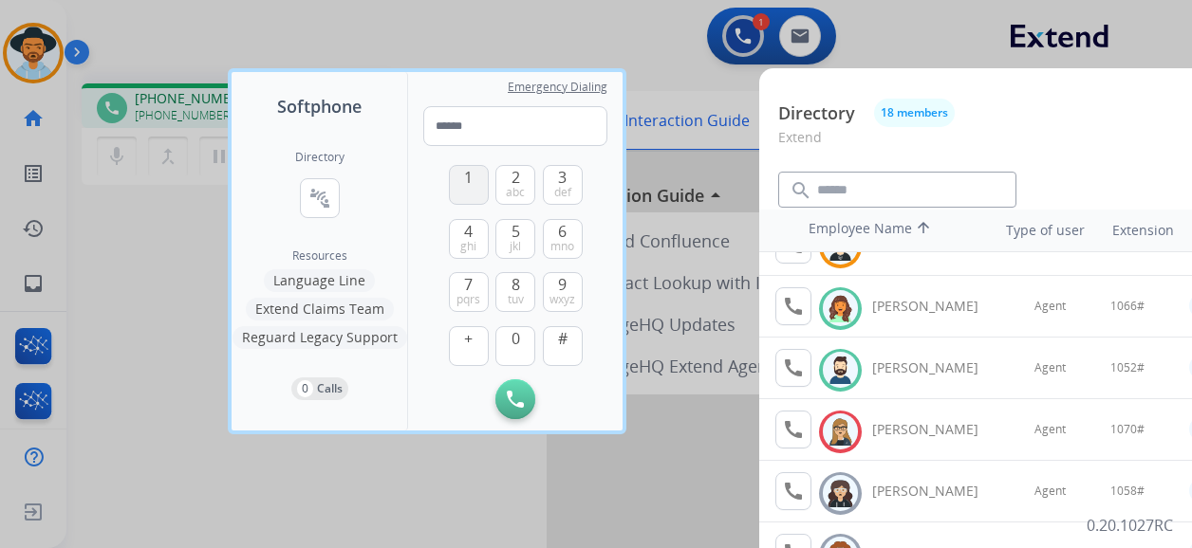
click at [464, 184] on span "1" at bounding box center [468, 177] width 9 height 23
click at [514, 334] on span "0" at bounding box center [515, 338] width 9 height 23
click at [564, 241] on span "mno" at bounding box center [562, 246] width 24 height 15
click at [560, 338] on span "#" at bounding box center [562, 338] width 9 height 23
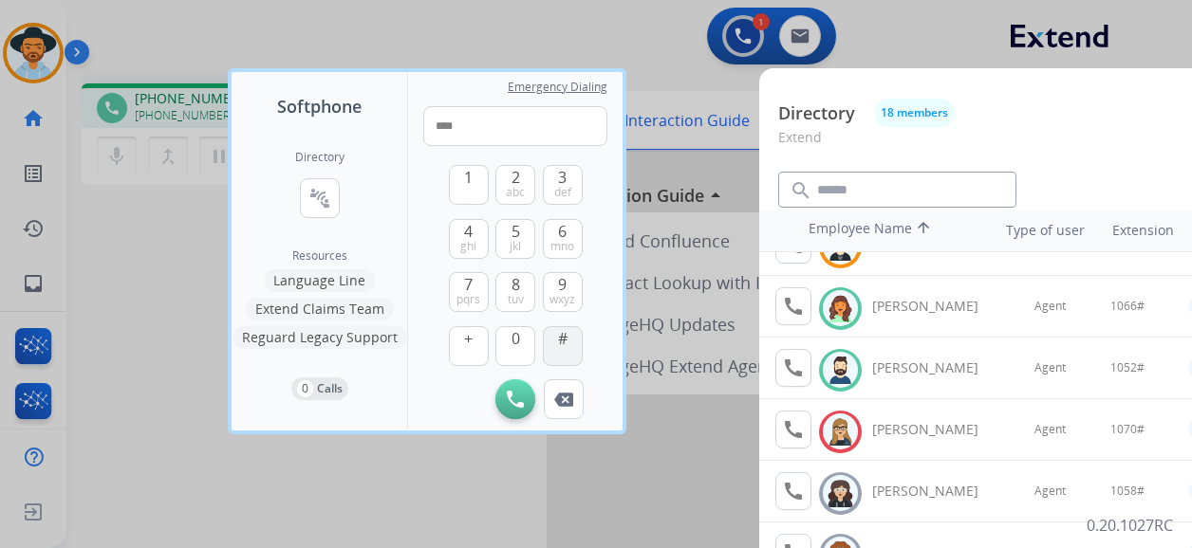
type input "*****"
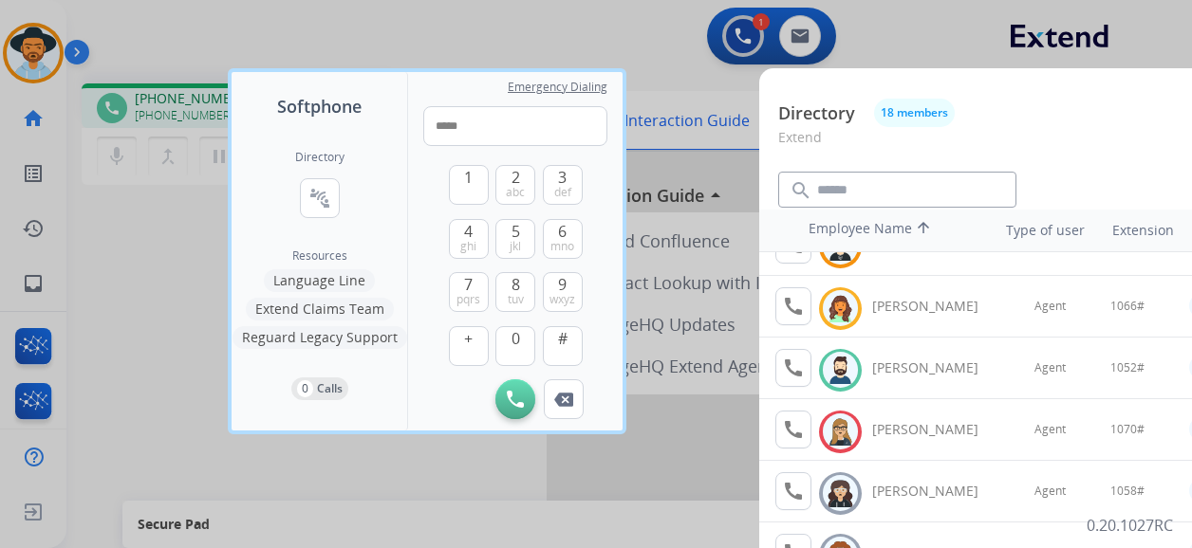
click at [559, 30] on div at bounding box center [596, 274] width 1192 height 548
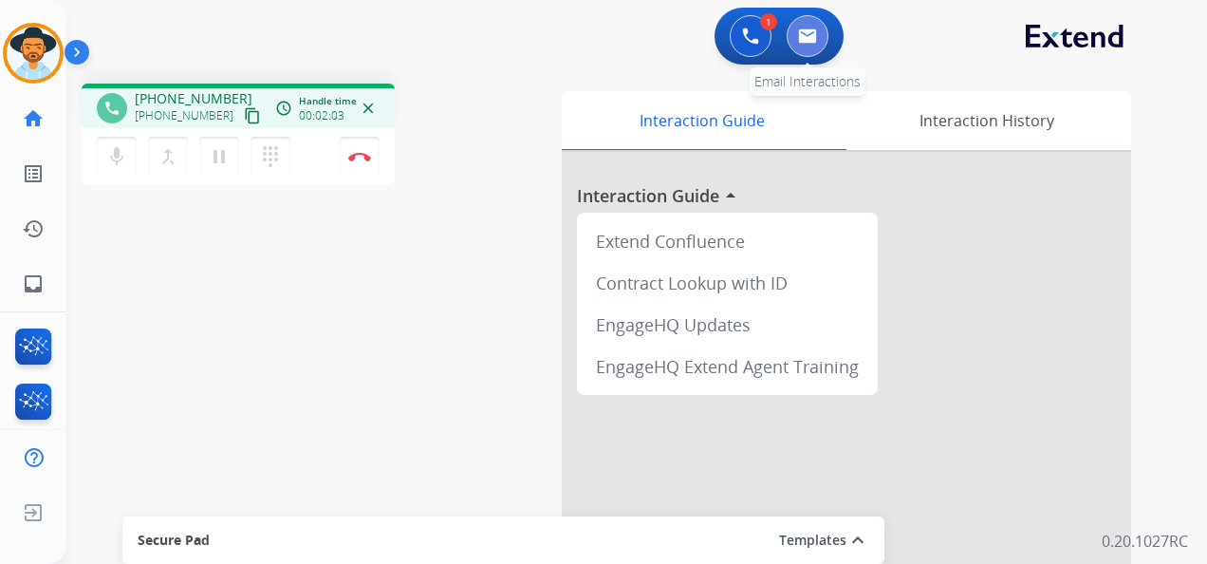
click at [816, 36] on img at bounding box center [807, 35] width 19 height 15
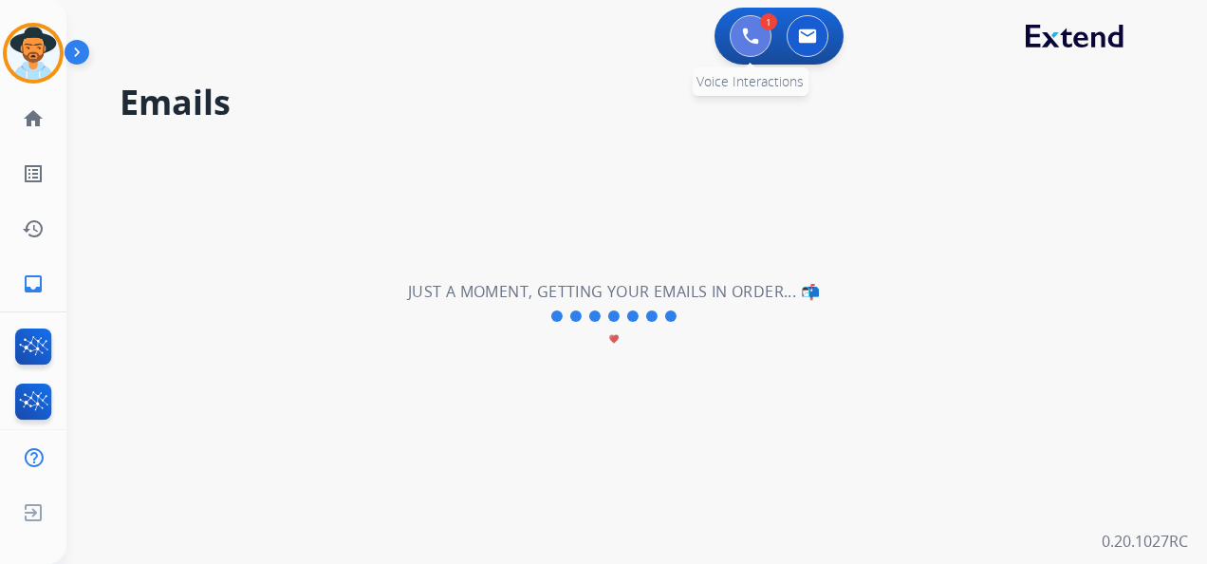
click at [751, 32] on img at bounding box center [750, 36] width 17 height 17
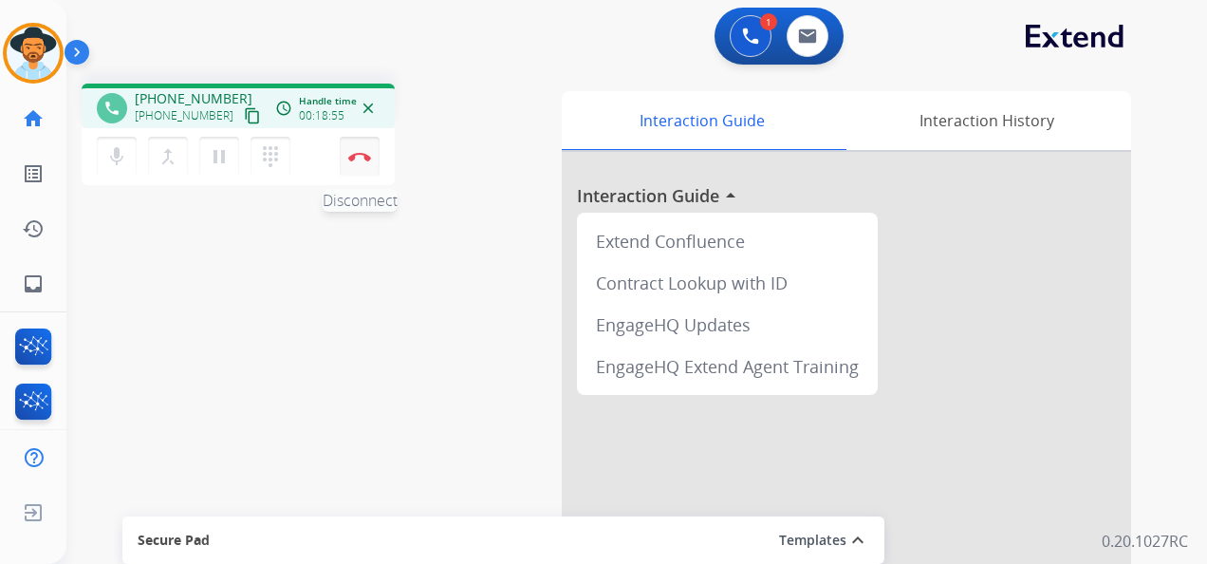
click at [362, 152] on img at bounding box center [359, 156] width 23 height 9
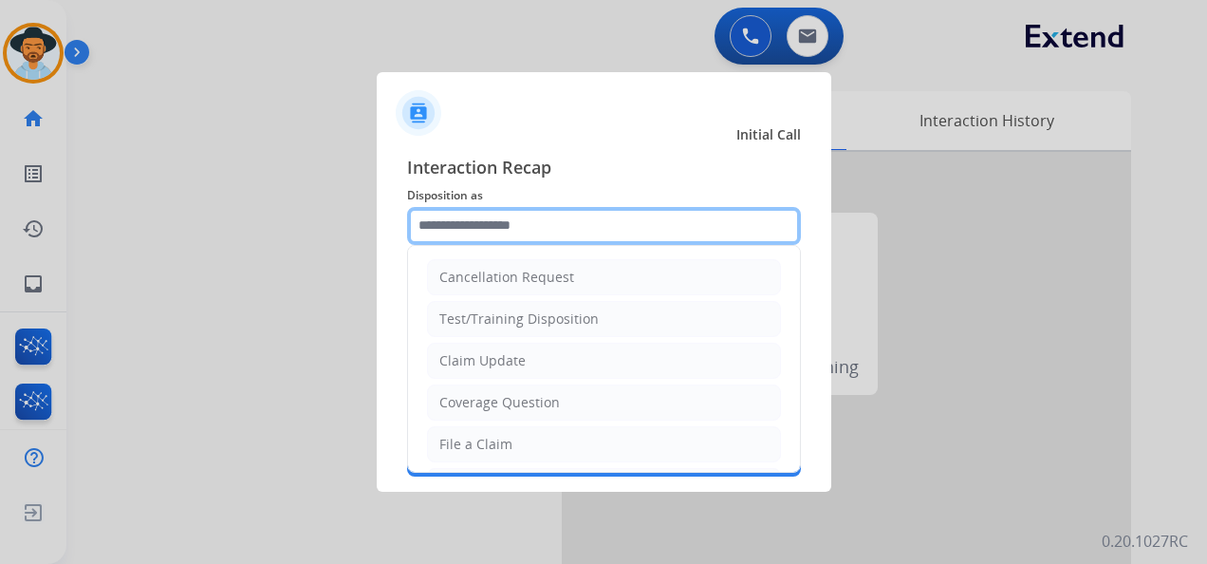
click at [550, 226] on input "text" at bounding box center [604, 226] width 394 height 38
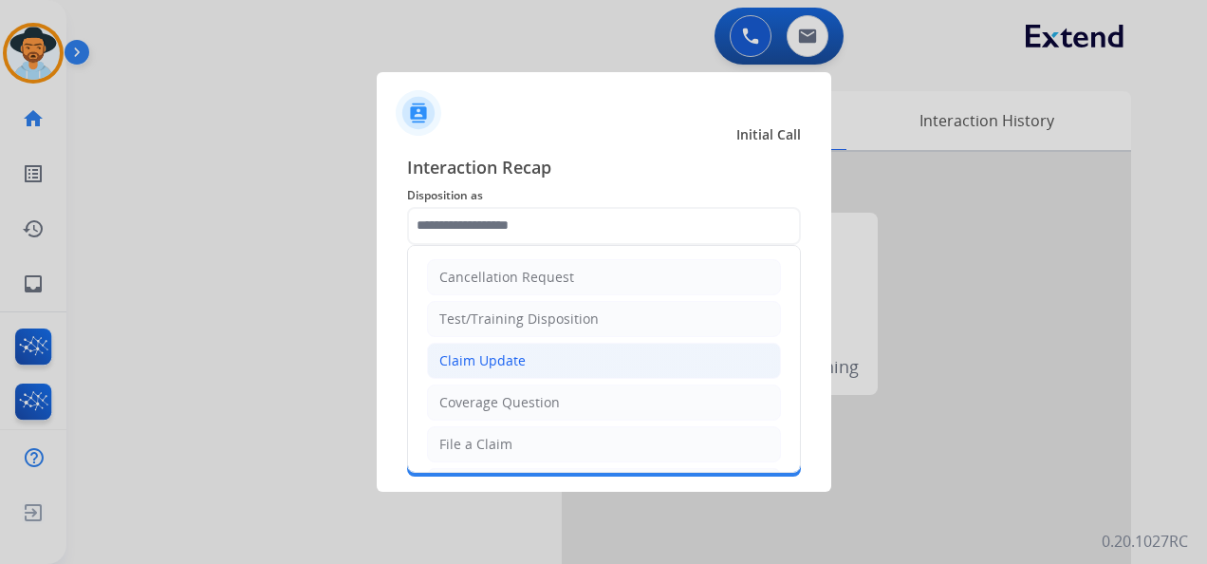
click at [576, 359] on li "Claim Update" at bounding box center [604, 361] width 354 height 36
type input "**********"
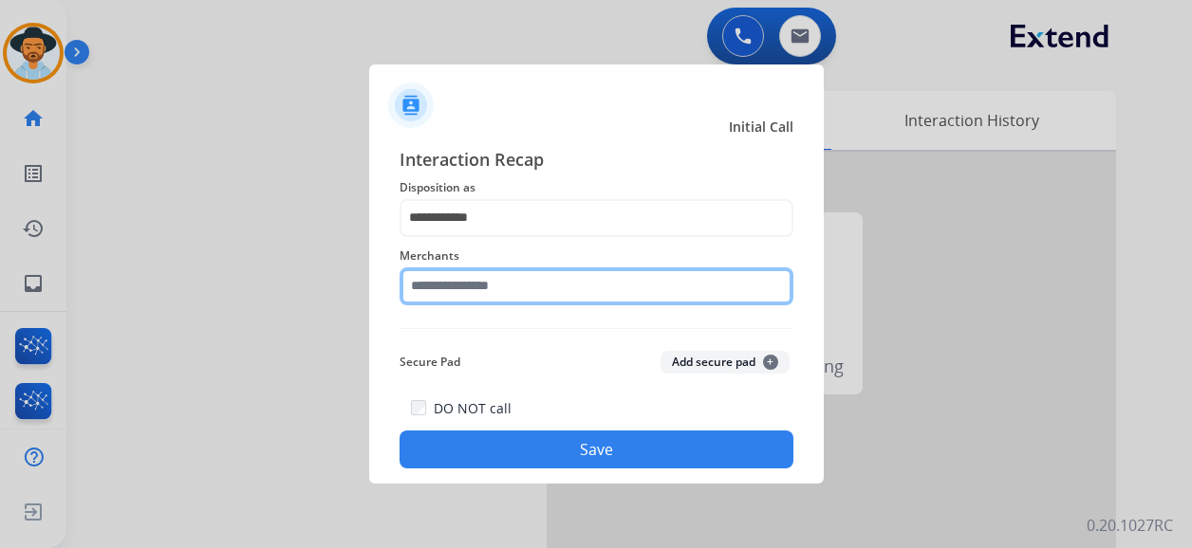
click at [517, 298] on input "text" at bounding box center [596, 287] width 394 height 38
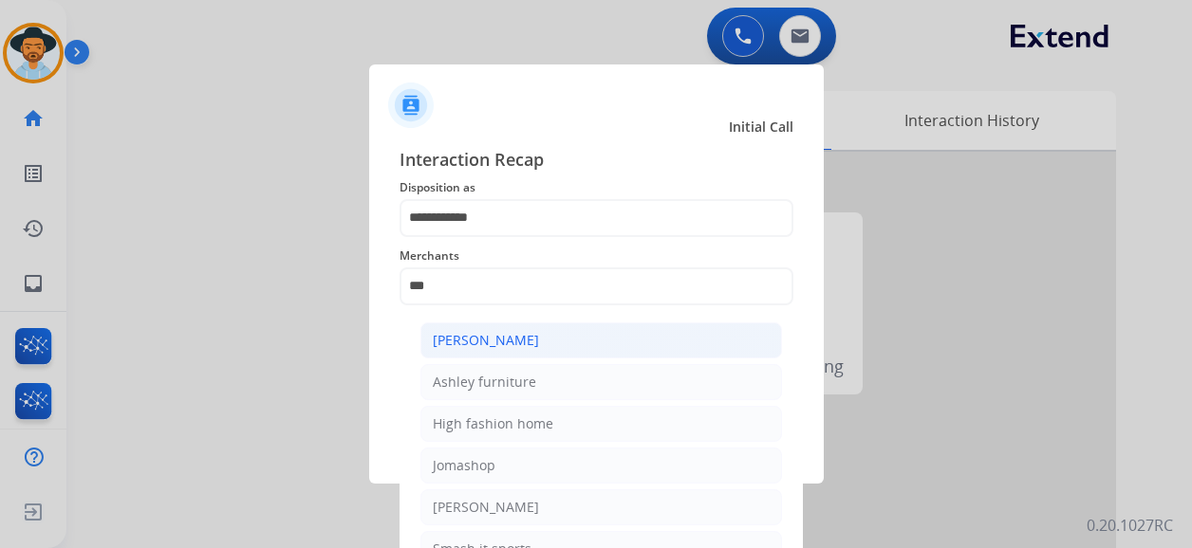
click at [561, 342] on li "[PERSON_NAME]" at bounding box center [601, 341] width 362 height 36
type input "**********"
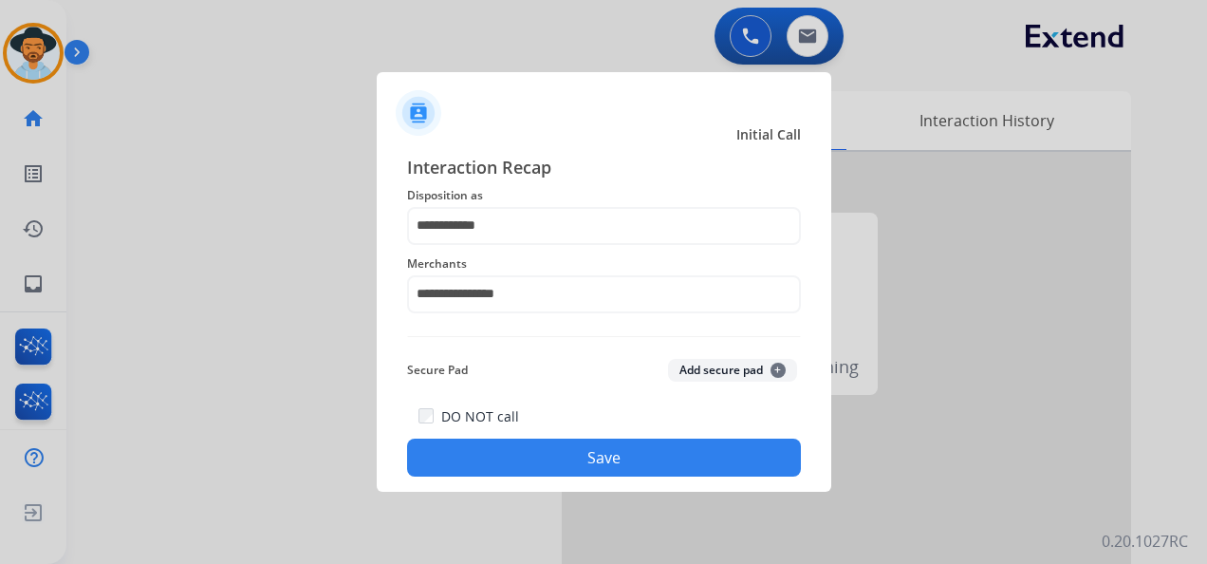
click at [602, 455] on button "Save" at bounding box center [604, 457] width 394 height 38
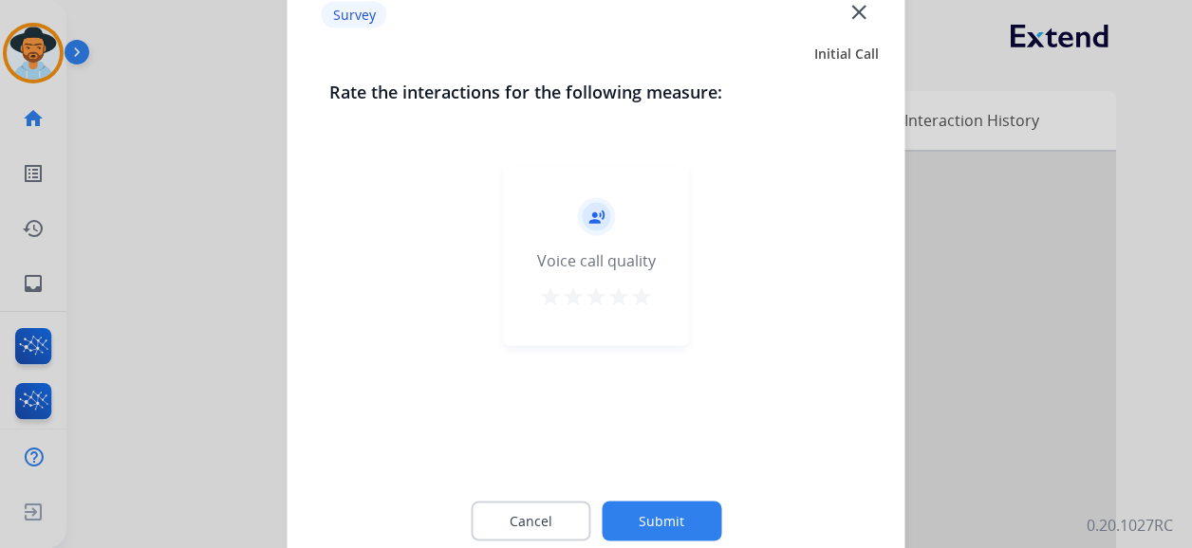
click at [640, 302] on mat-icon "star" at bounding box center [641, 297] width 23 height 23
click at [689, 528] on button "Submit" at bounding box center [662, 522] width 120 height 40
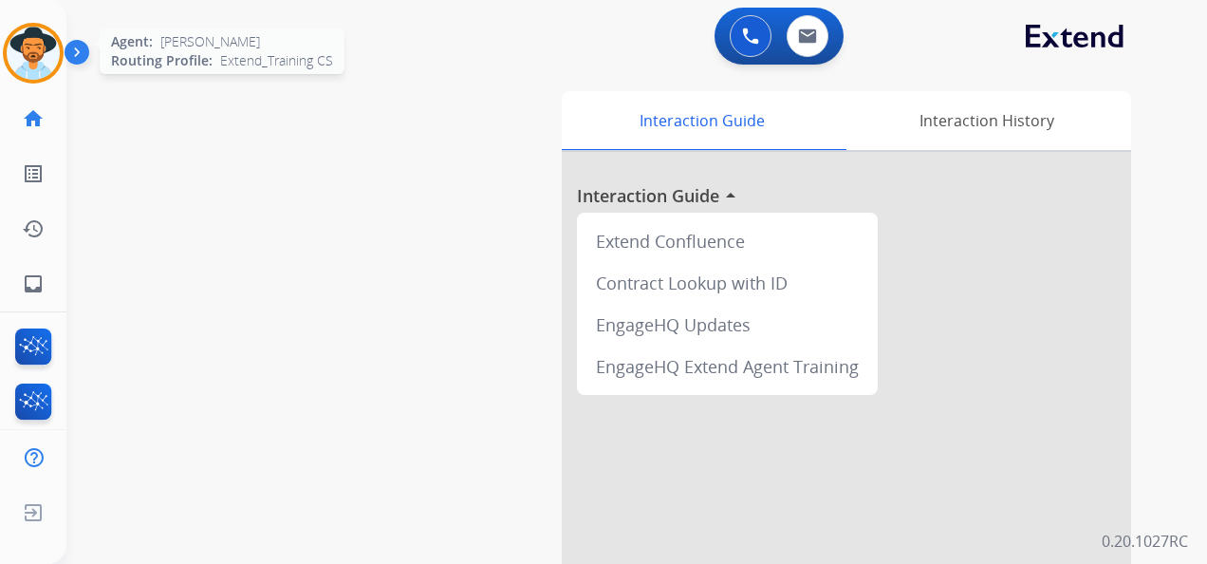
click at [21, 47] on img at bounding box center [33, 53] width 53 height 53
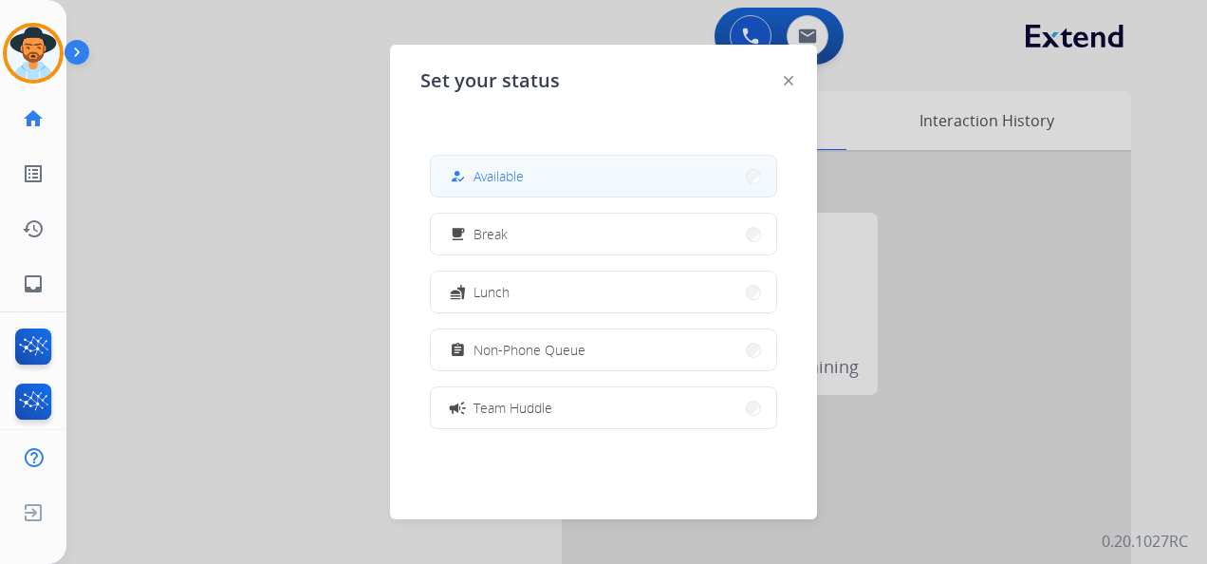
click at [538, 176] on button "how_to_reg Available" at bounding box center [603, 176] width 345 height 41
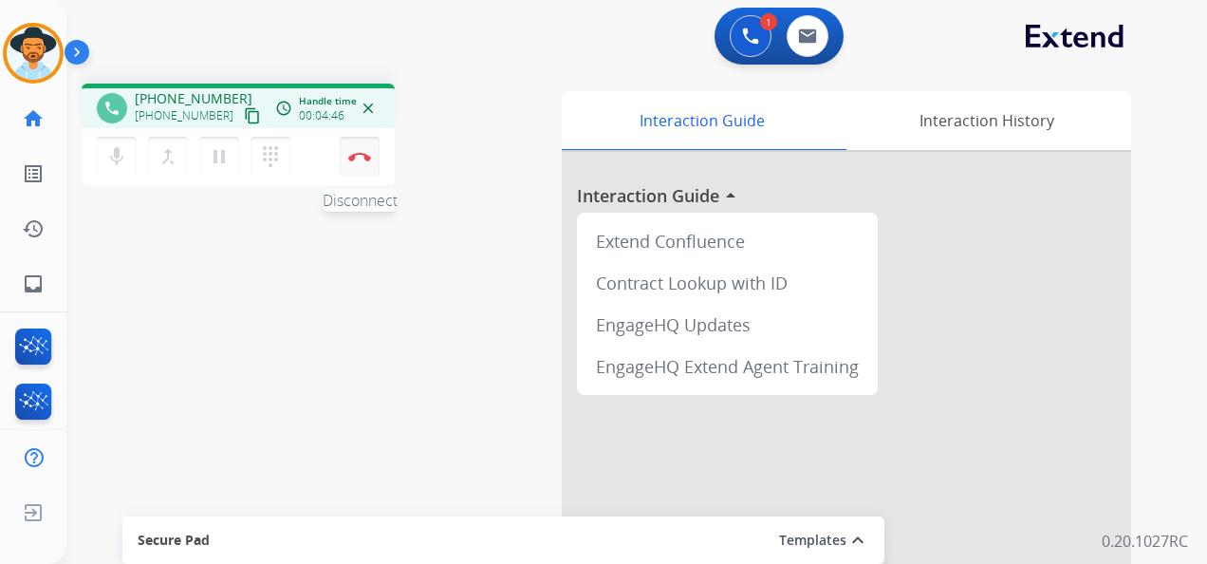
click at [363, 148] on button "Disconnect" at bounding box center [360, 157] width 40 height 40
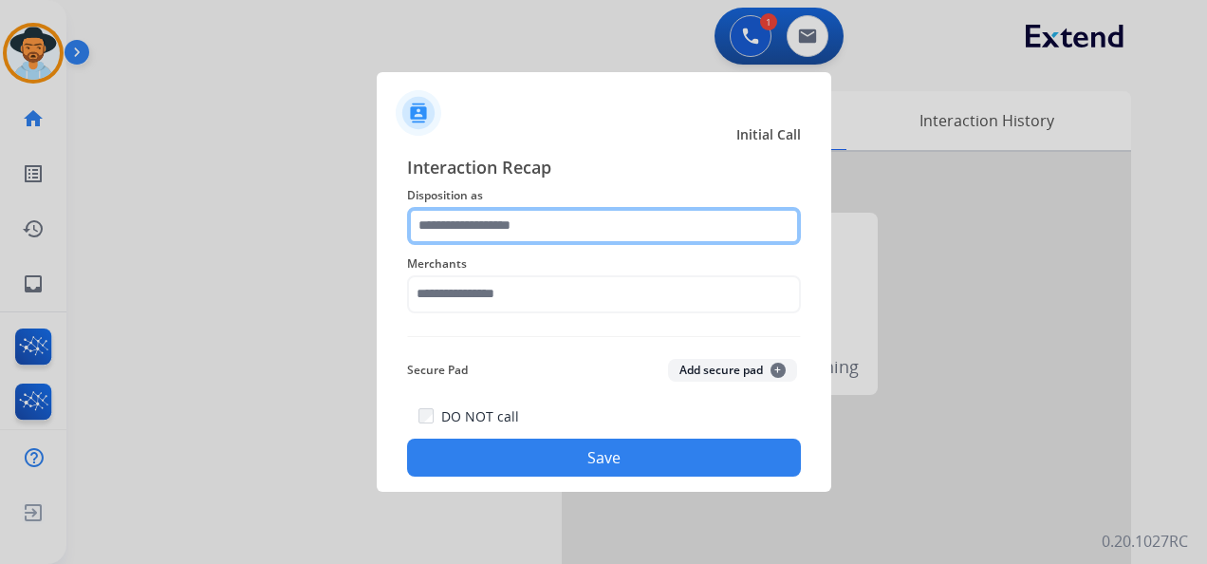
click at [572, 214] on input "text" at bounding box center [604, 226] width 394 height 38
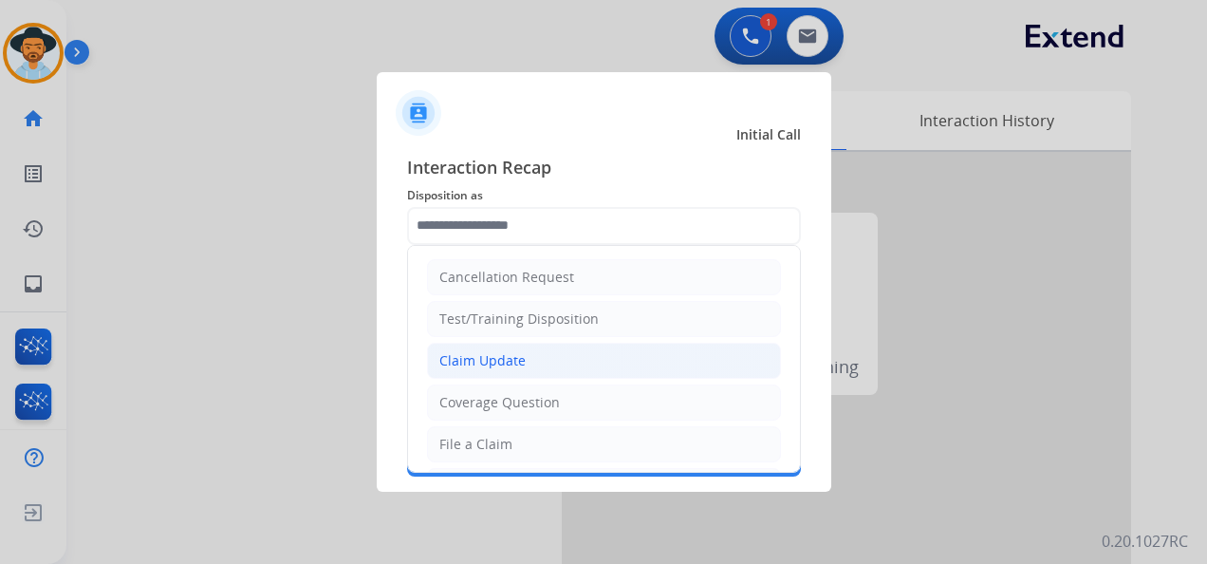
click at [550, 359] on li "Claim Update" at bounding box center [604, 361] width 354 height 36
type input "**********"
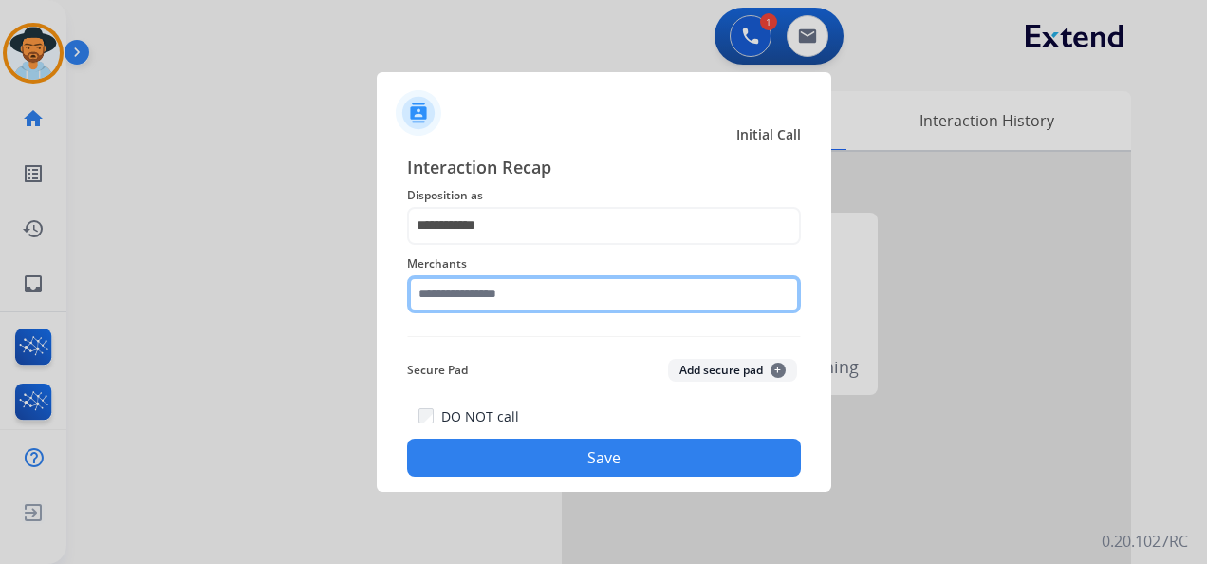
click at [527, 300] on input "text" at bounding box center [604, 294] width 394 height 38
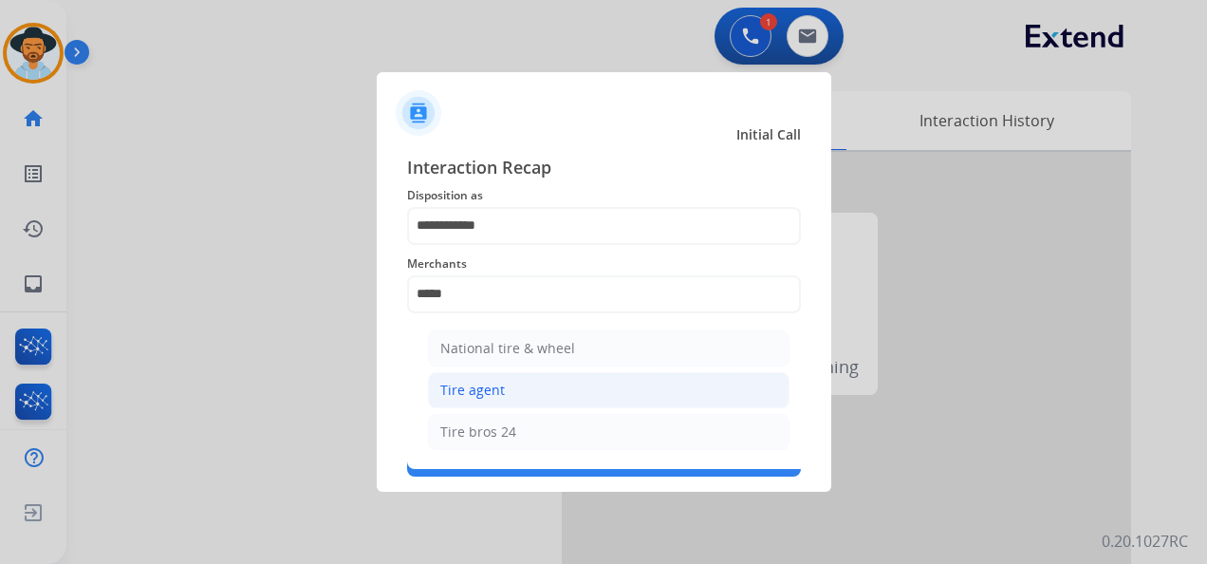
click at [522, 390] on li "Tire agent" at bounding box center [609, 390] width 362 height 36
type input "**********"
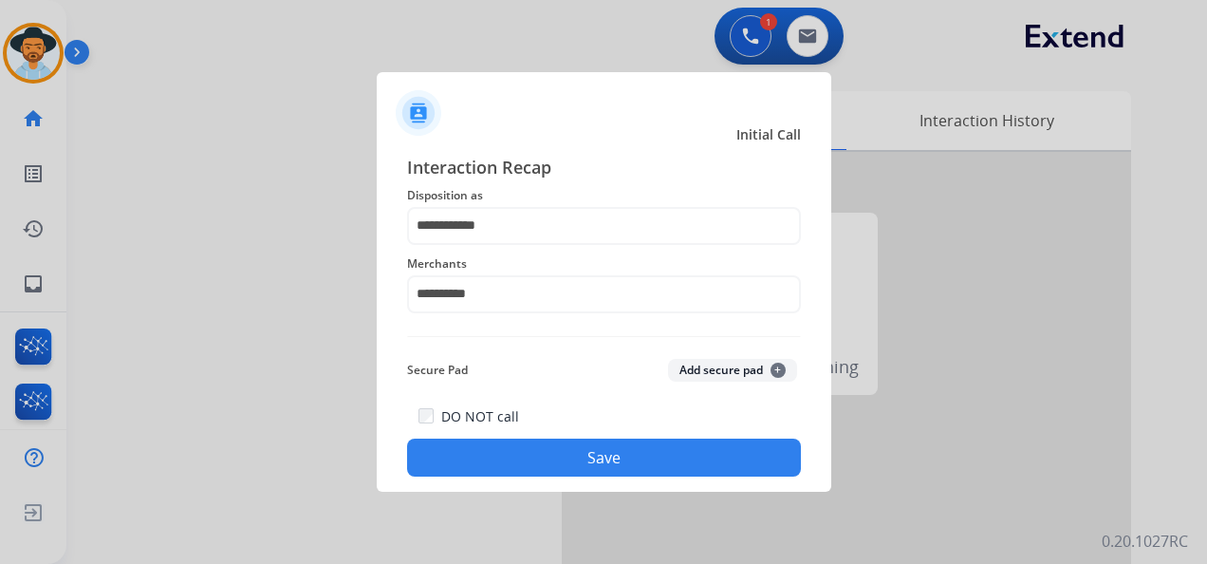
click at [647, 456] on button "Save" at bounding box center [604, 457] width 394 height 38
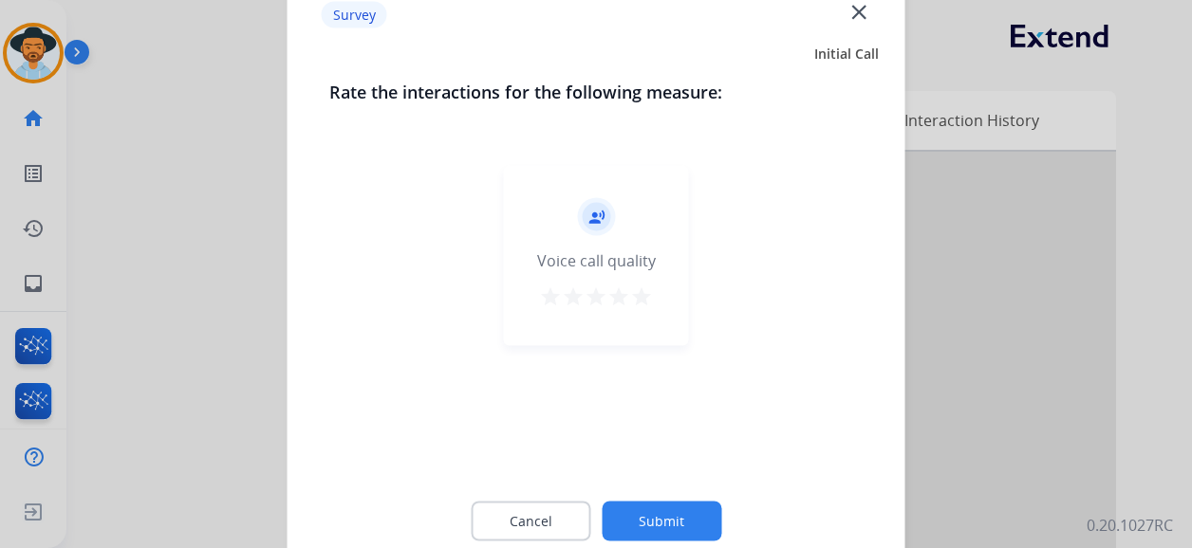
click at [640, 292] on mat-icon "star" at bounding box center [641, 297] width 23 height 23
click at [680, 523] on button "Submit" at bounding box center [662, 522] width 120 height 40
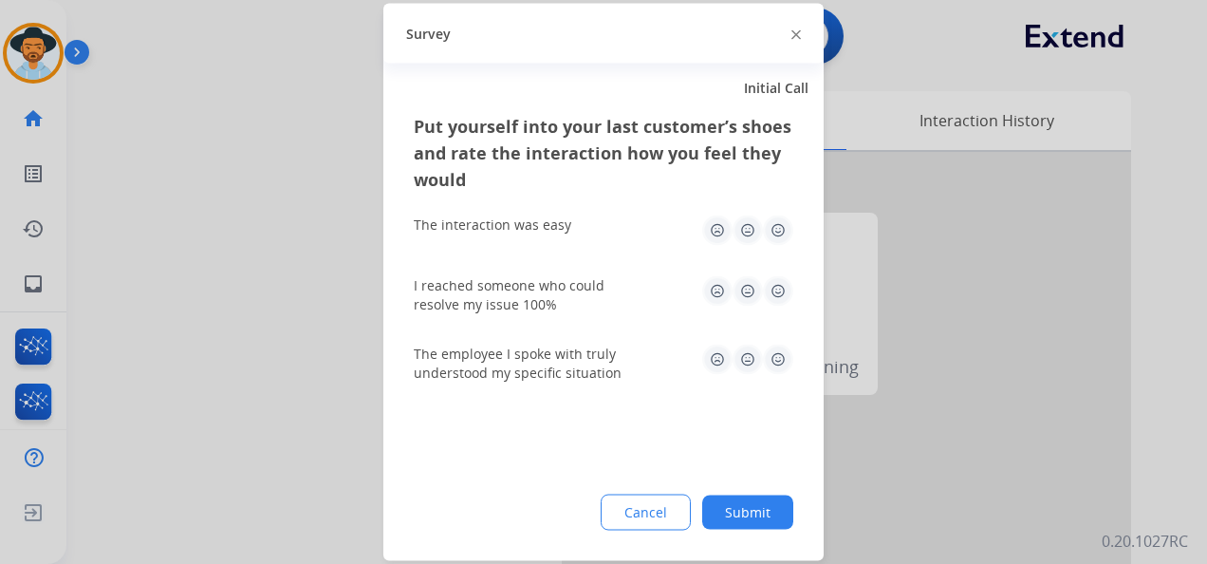
click at [778, 226] on img at bounding box center [778, 230] width 30 height 30
click at [780, 288] on img at bounding box center [778, 291] width 30 height 30
click at [776, 347] on img at bounding box center [778, 359] width 30 height 30
click at [757, 512] on button "Submit" at bounding box center [747, 512] width 91 height 34
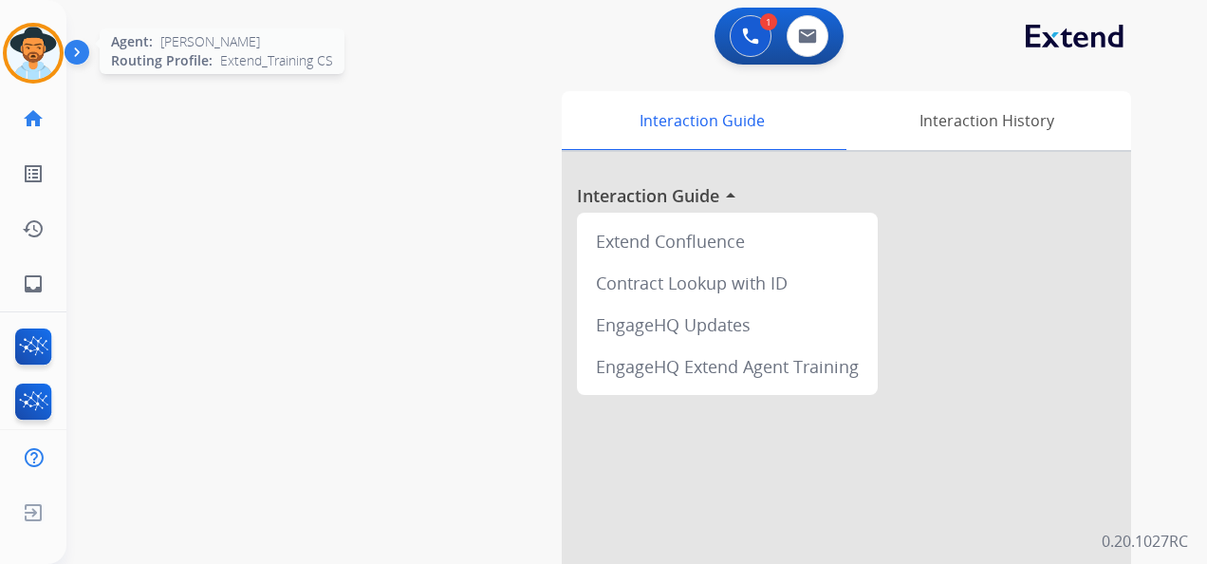
click at [27, 44] on img at bounding box center [33, 53] width 53 height 53
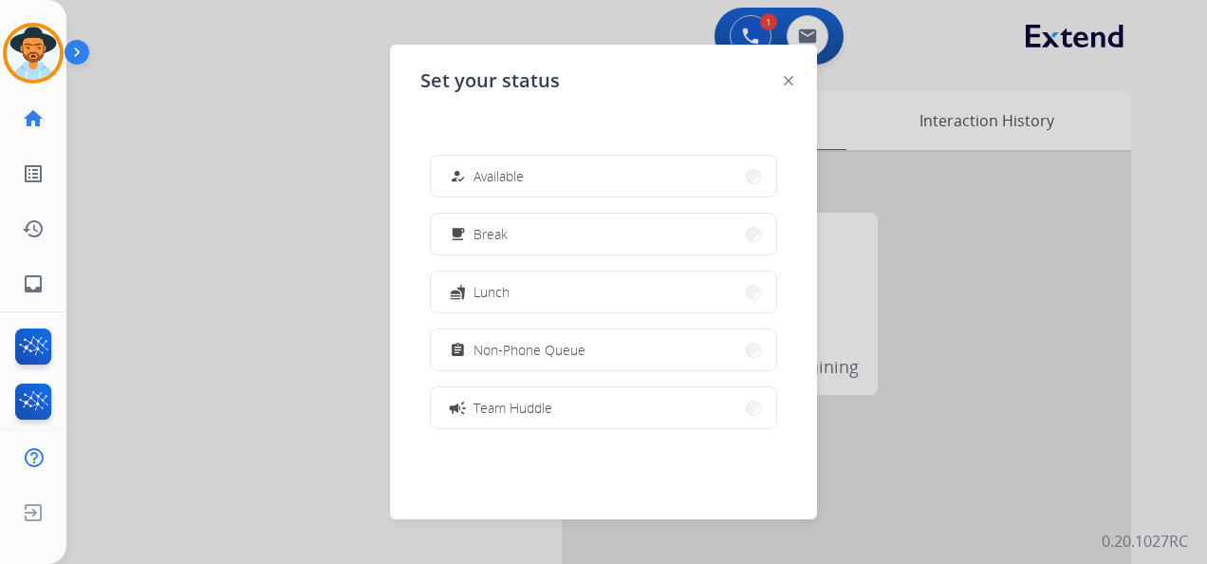
click at [564, 191] on button "how_to_reg Available" at bounding box center [603, 176] width 345 height 41
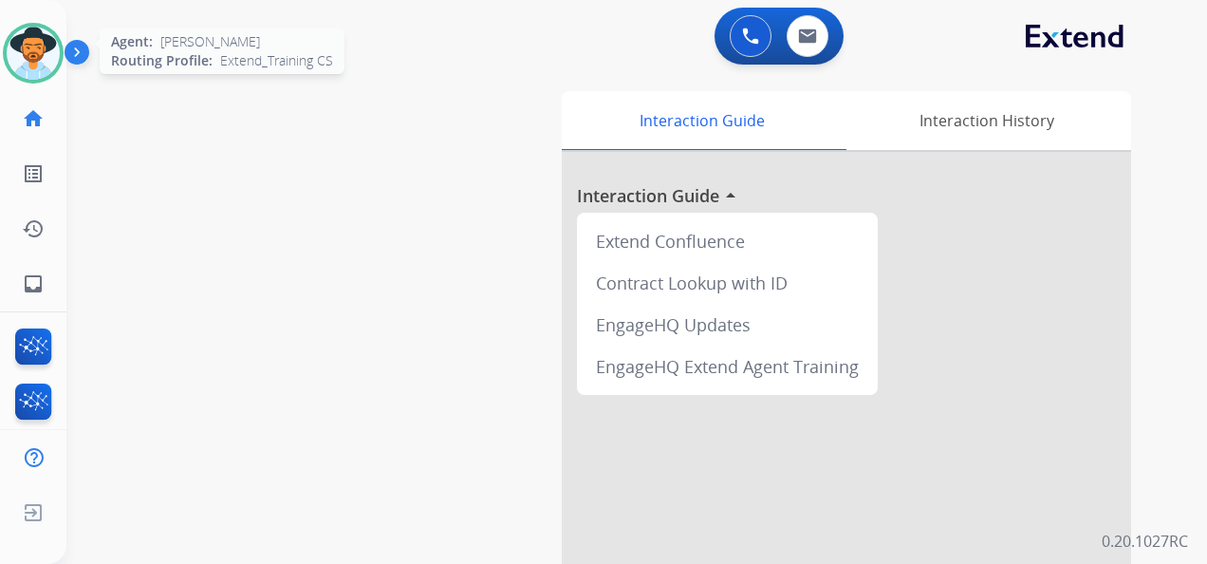
click at [40, 50] on img at bounding box center [33, 53] width 53 height 53
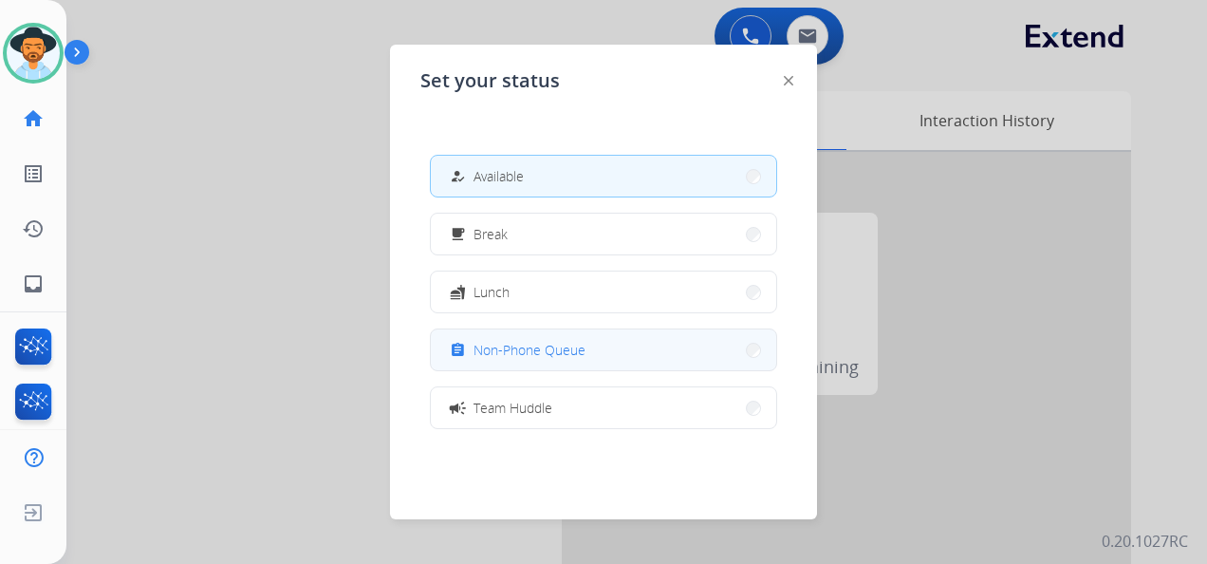
click at [582, 350] on span "Non-Phone Queue" at bounding box center [529, 350] width 112 height 20
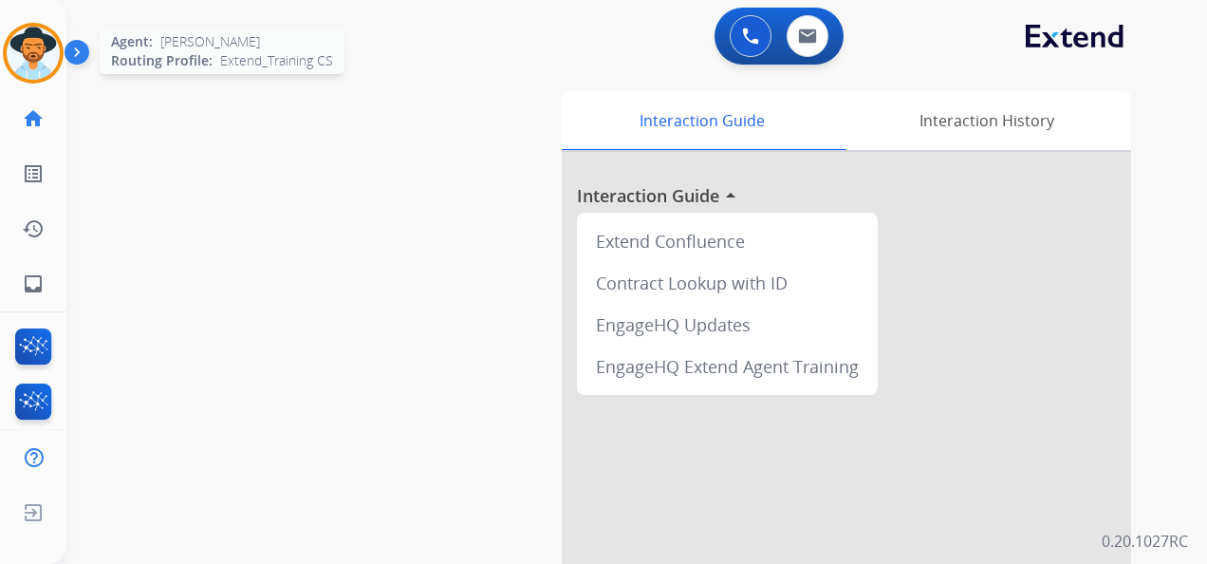
click at [25, 58] on img at bounding box center [33, 53] width 53 height 53
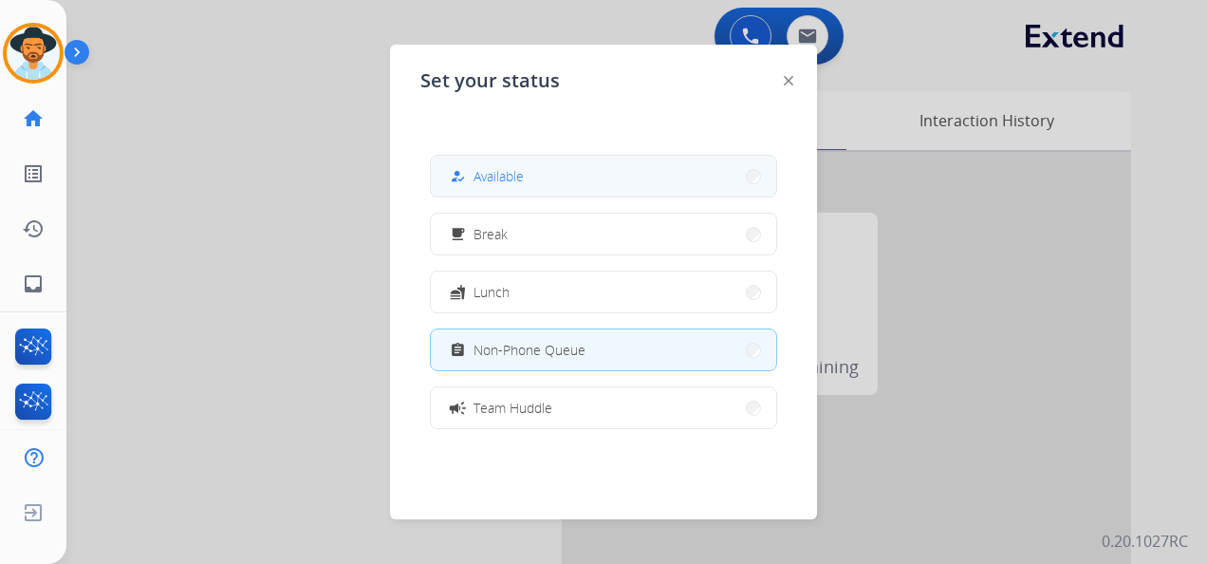
click at [615, 188] on button "how_to_reg Available" at bounding box center [603, 176] width 345 height 41
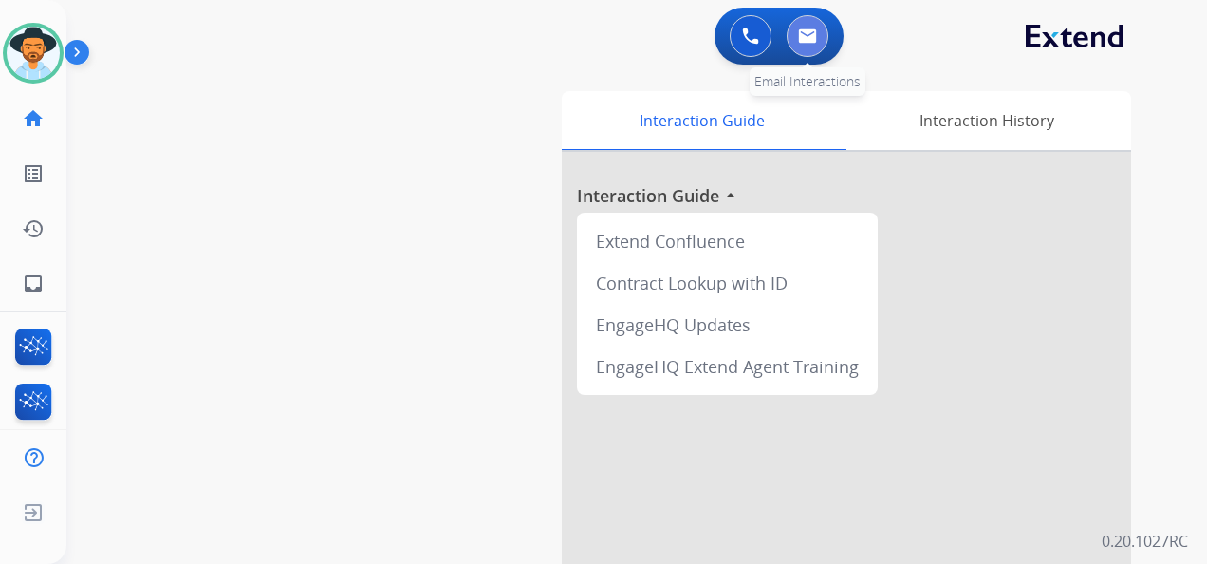
click at [801, 25] on button at bounding box center [808, 36] width 42 height 42
select select "**********"
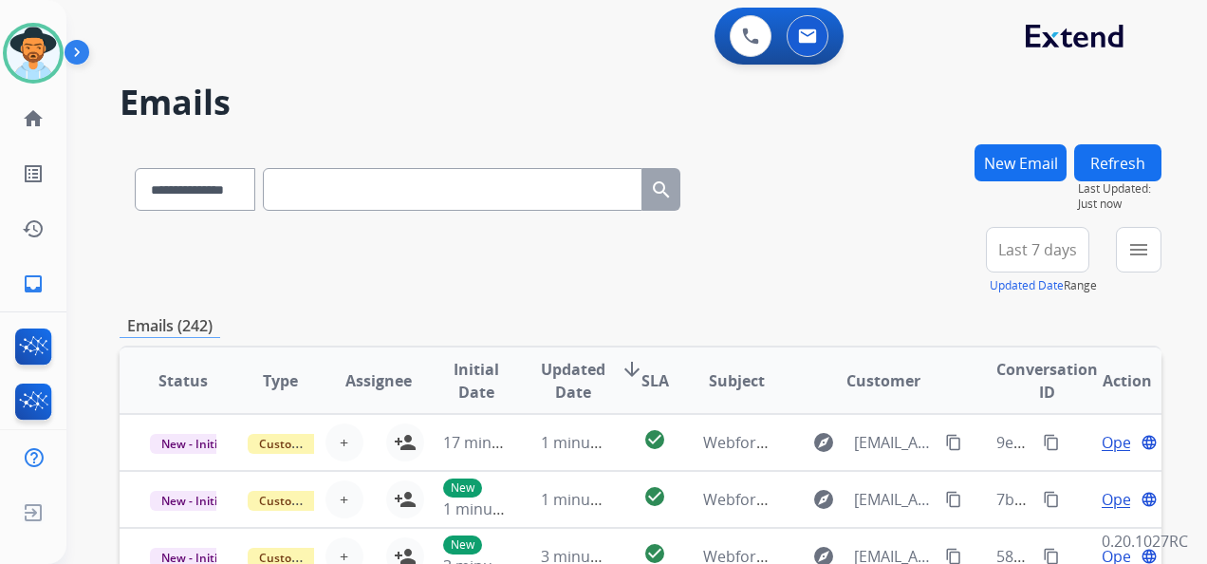
click at [1007, 164] on button "New Email" at bounding box center [1020, 162] width 92 height 37
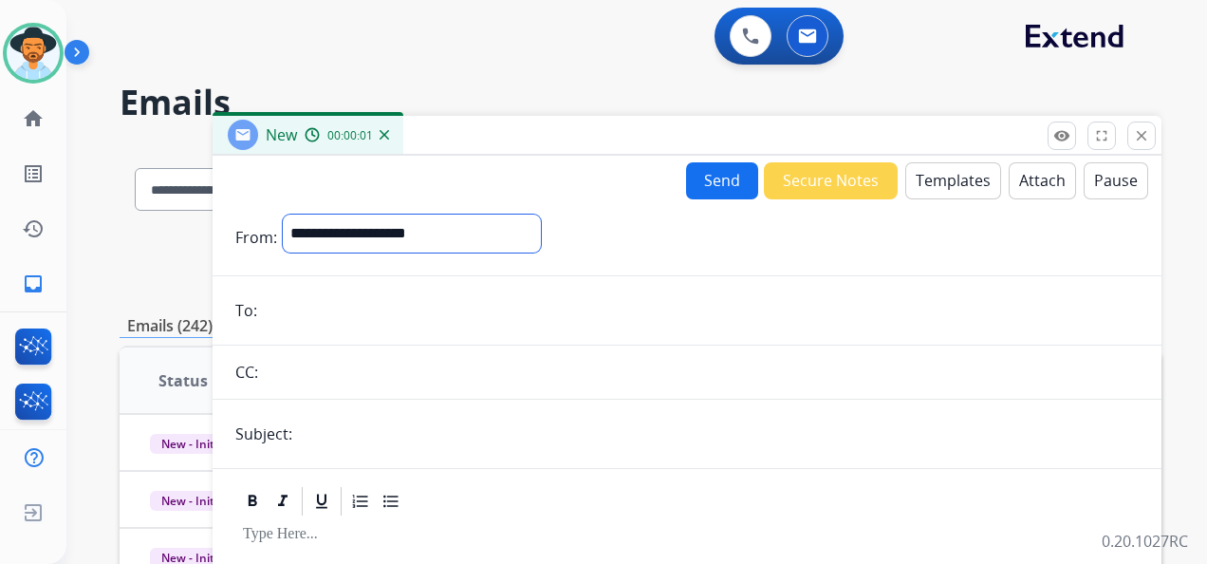
click at [541, 230] on select "**********" at bounding box center [412, 233] width 258 height 38
select select "**********"
click at [283, 214] on select "**********" at bounding box center [412, 233] width 258 height 38
click at [282, 304] on input "email" at bounding box center [701, 312] width 876 height 38
paste input "**********"
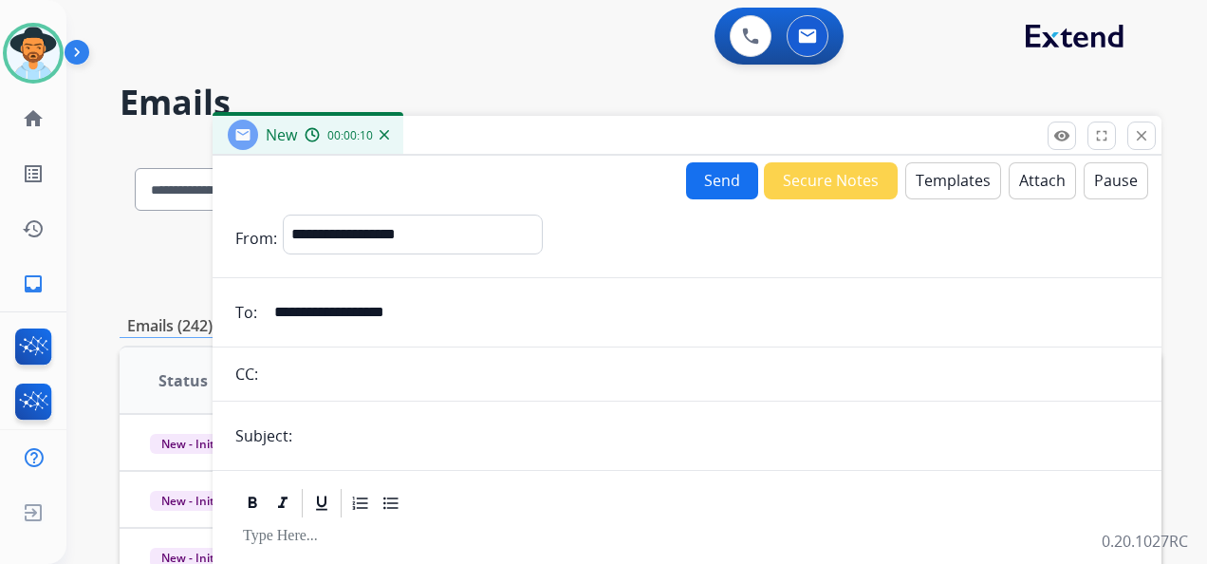
type input "**********"
click at [326, 430] on input "text" at bounding box center [718, 436] width 841 height 38
type input "**********"
click at [939, 180] on button "Templates" at bounding box center [953, 180] width 96 height 37
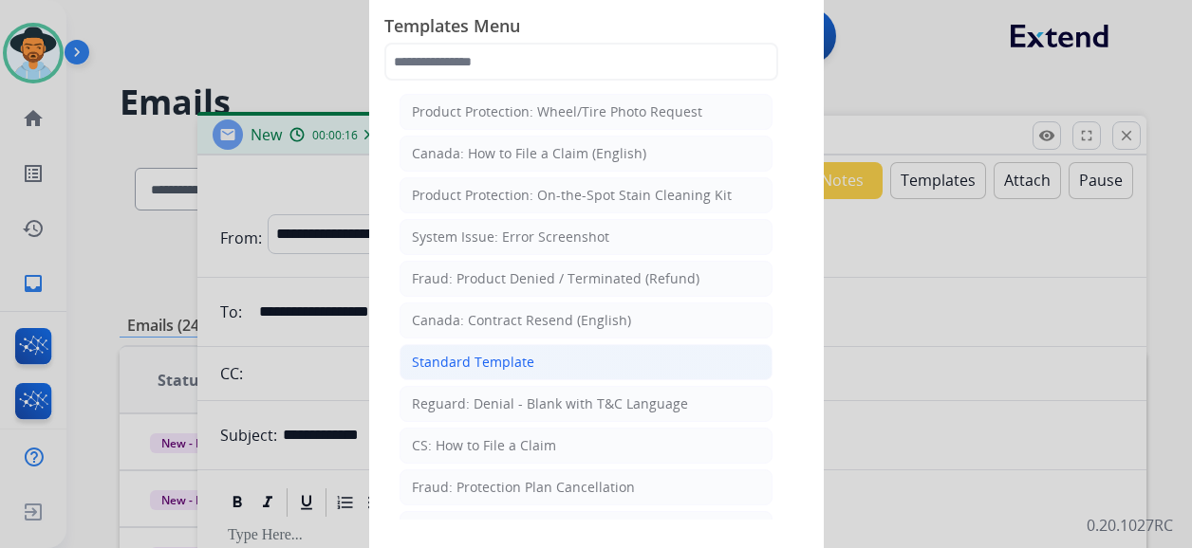
click at [554, 365] on li "Standard Template" at bounding box center [585, 362] width 373 height 36
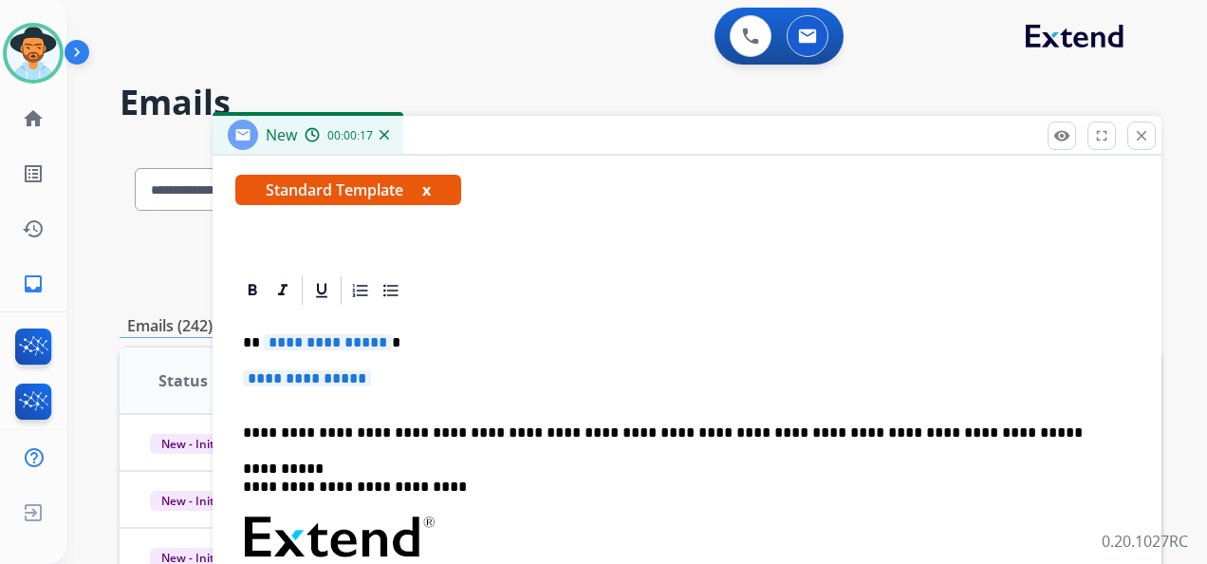
scroll to position [334, 0]
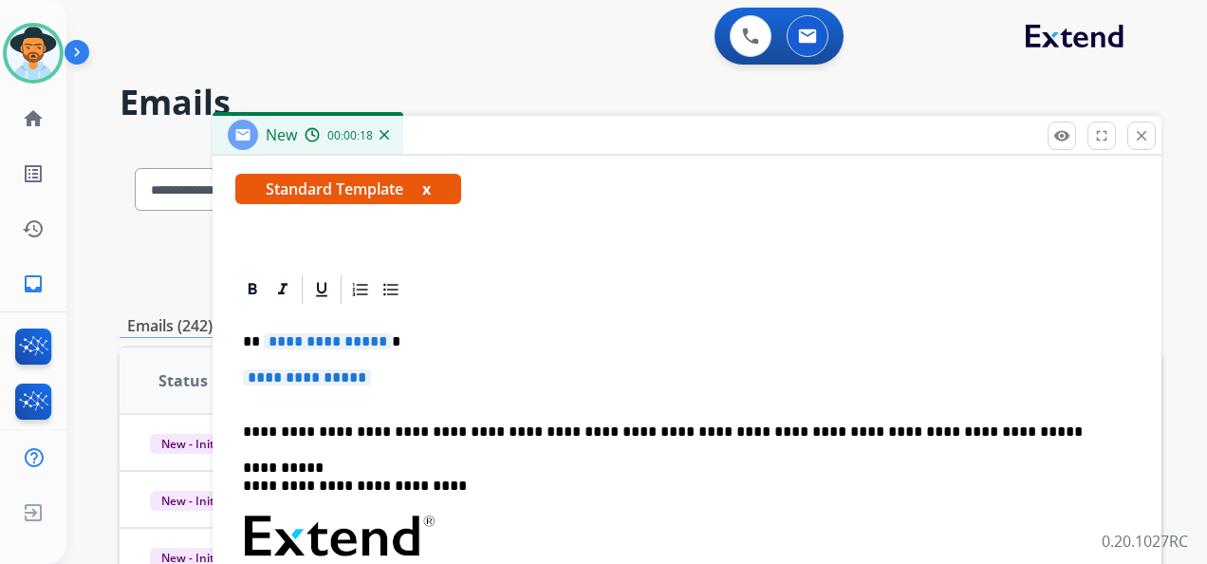
click at [339, 341] on span "**********" at bounding box center [328, 341] width 128 height 16
click at [353, 378] on span "**********" at bounding box center [307, 377] width 128 height 16
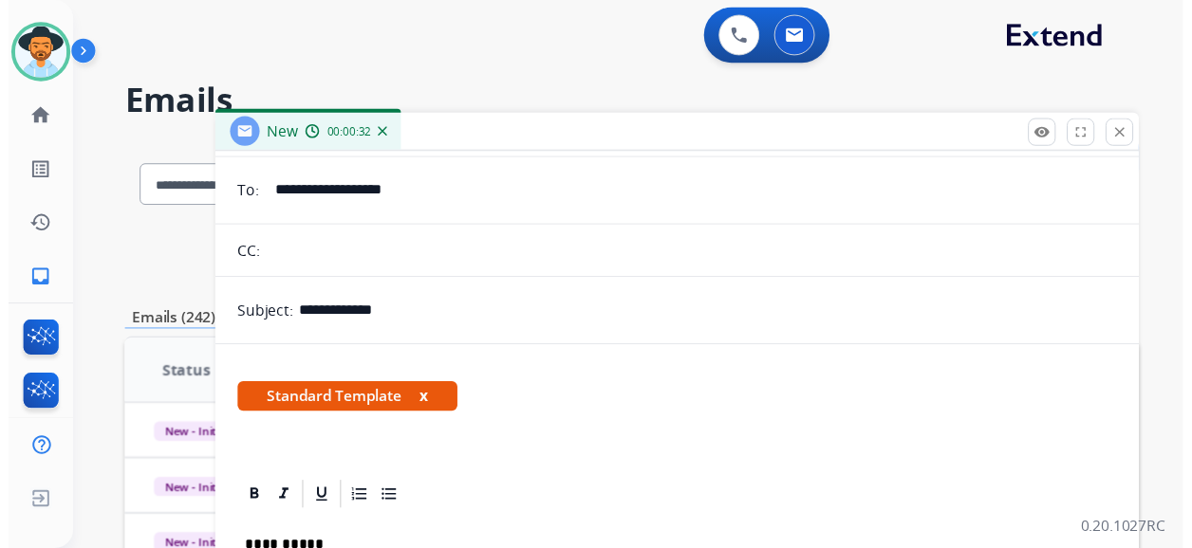
scroll to position [0, 0]
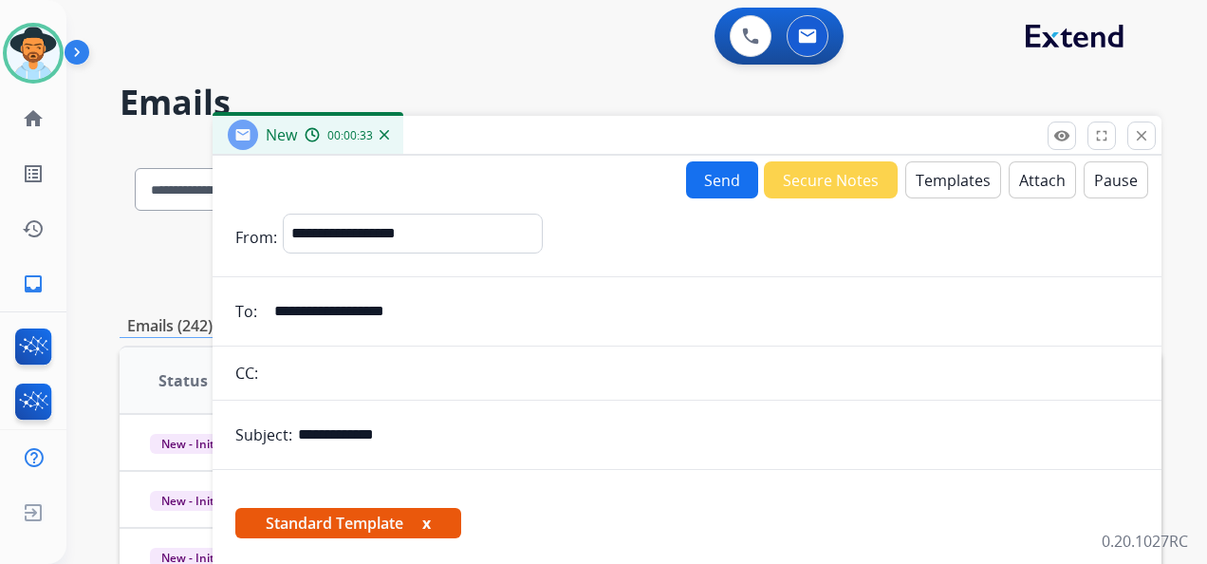
click at [920, 177] on button "Templates" at bounding box center [953, 179] width 96 height 37
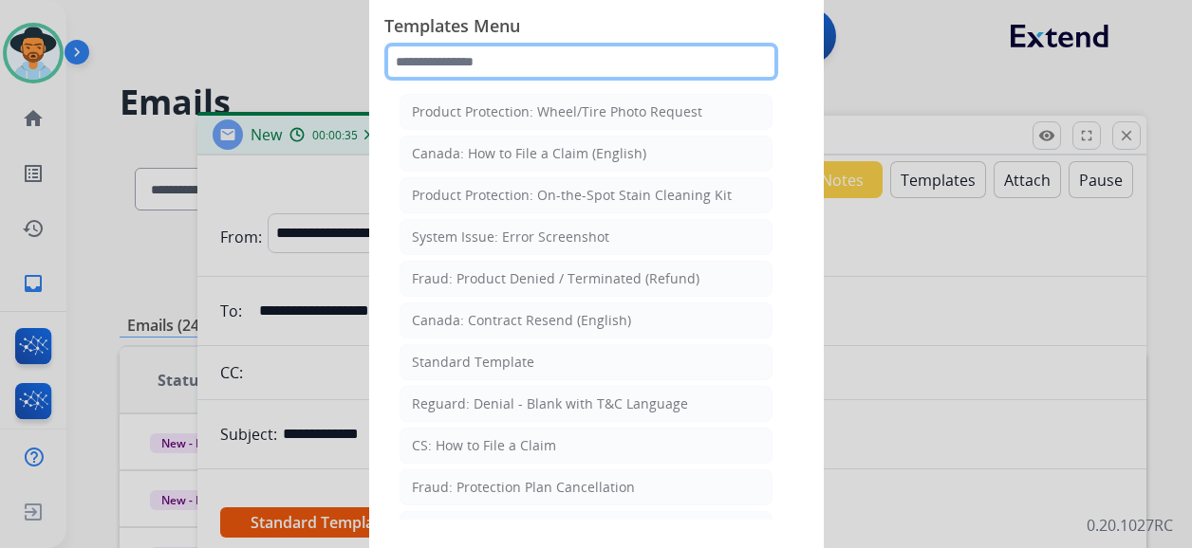
click at [474, 55] on input "text" at bounding box center [581, 62] width 394 height 38
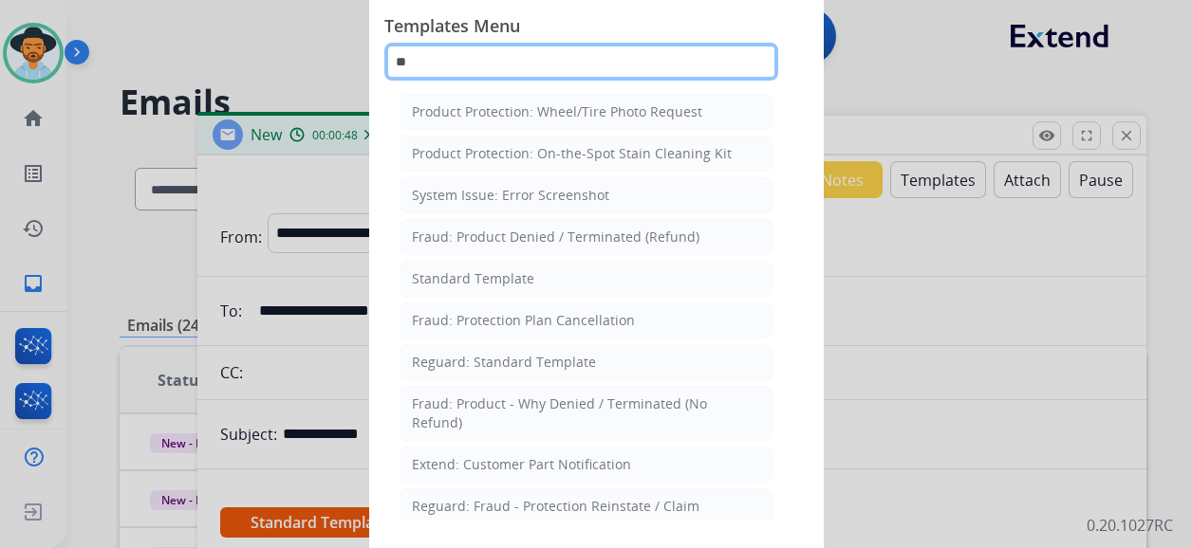
type input "*"
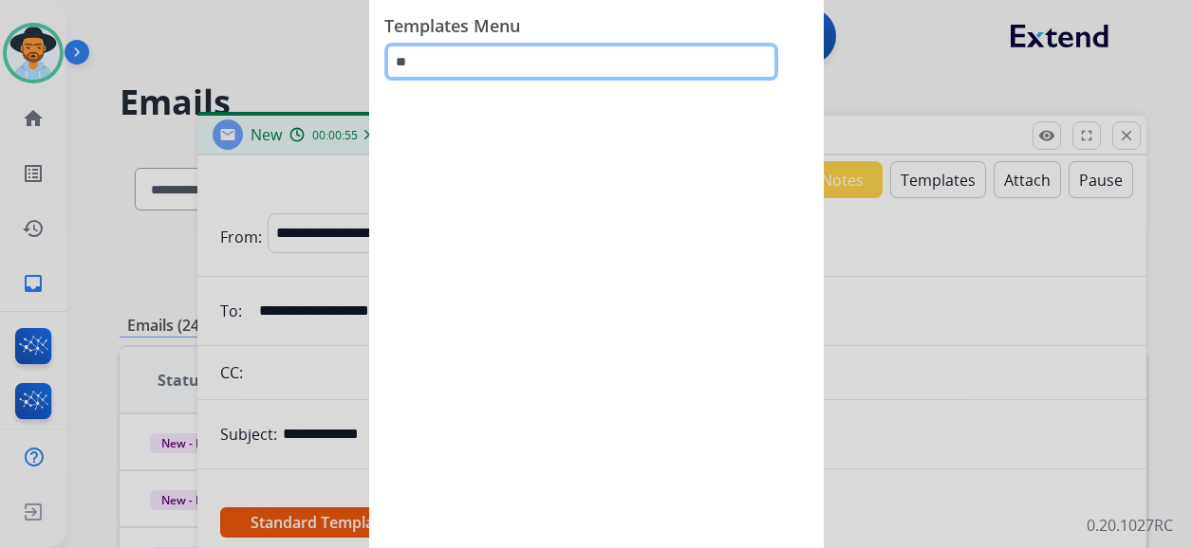
type input "*"
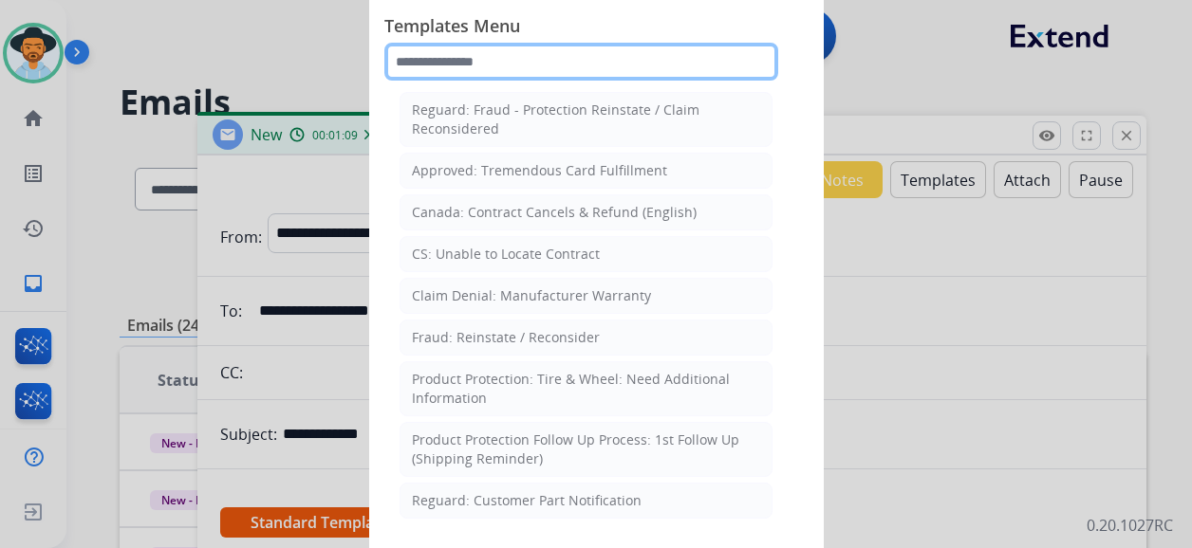
scroll to position [854, 0]
click at [467, 64] on input "text" at bounding box center [581, 62] width 394 height 38
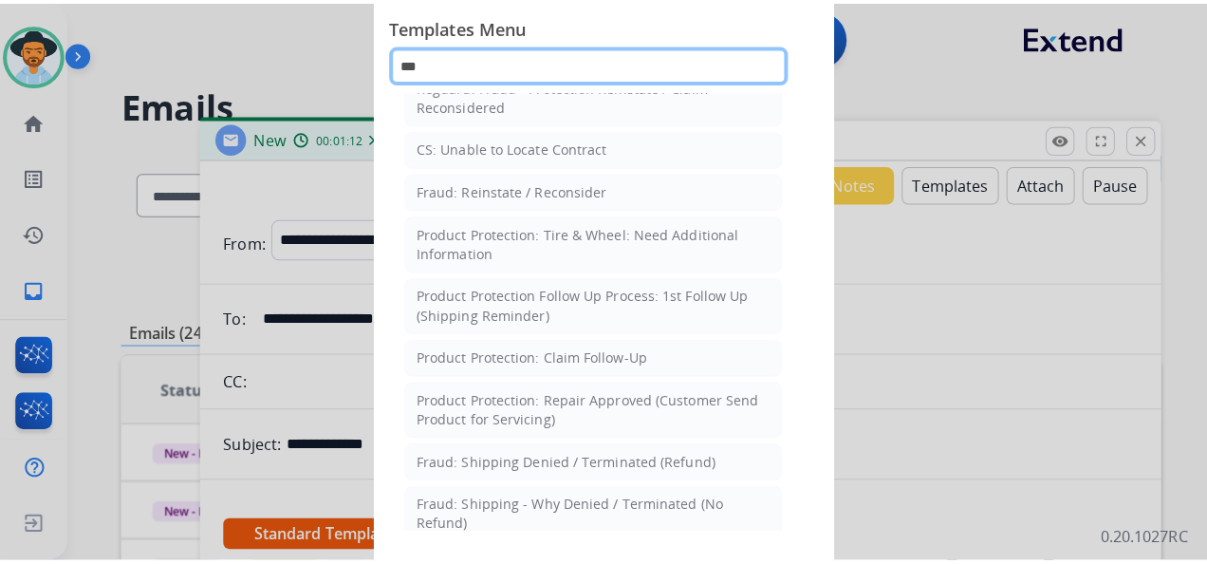
scroll to position [0, 0]
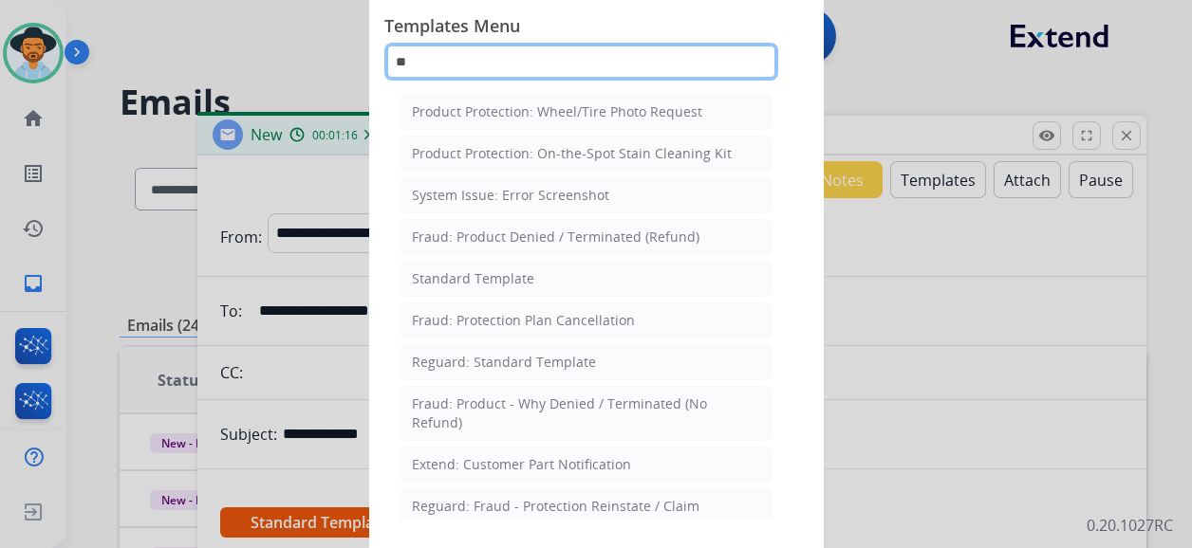
type input "*"
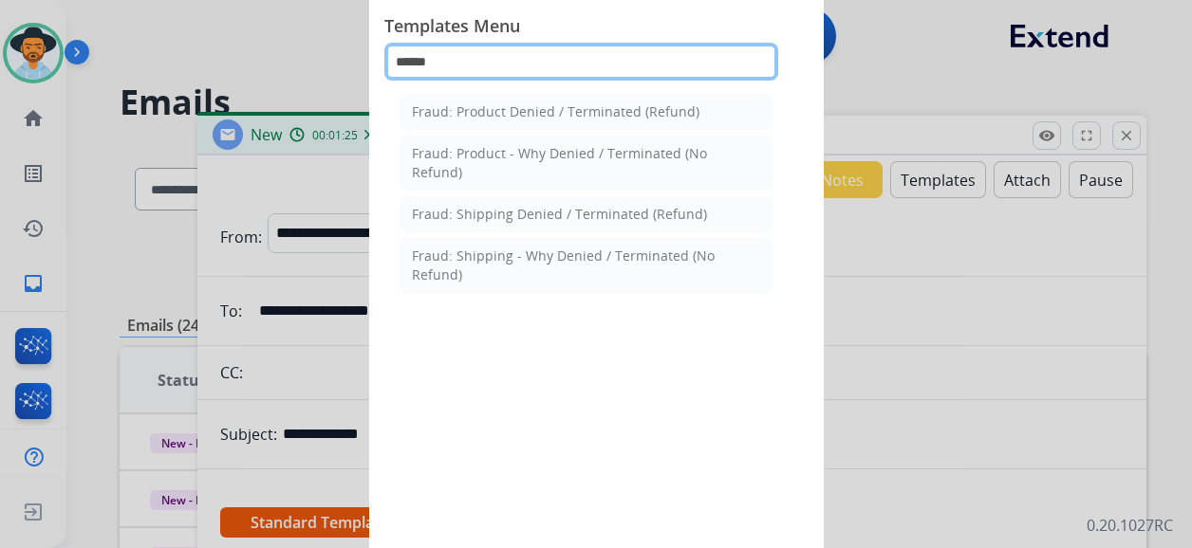
type input "******"
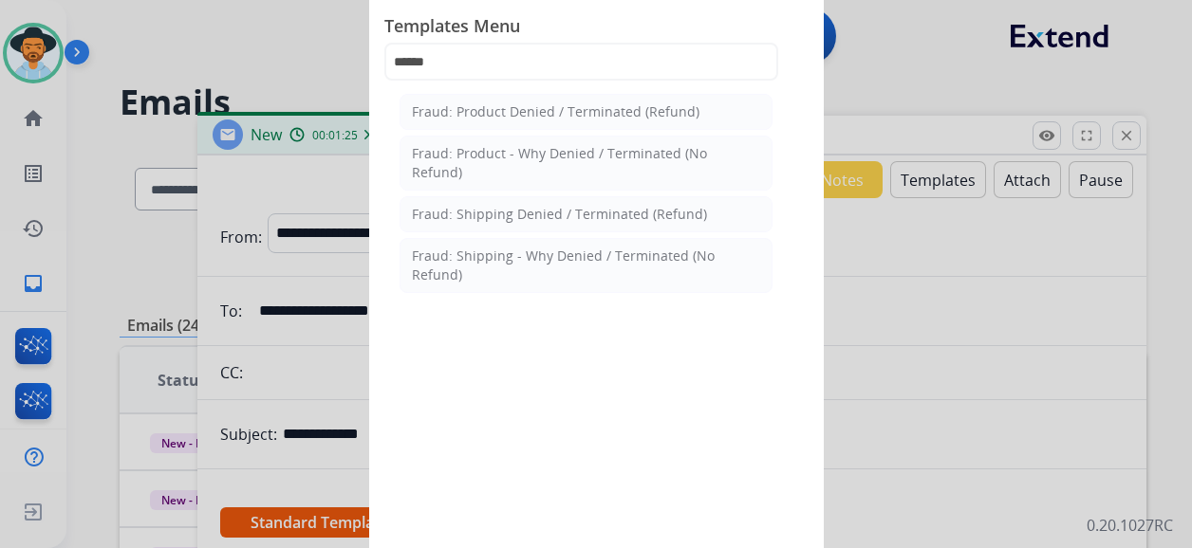
click at [928, 68] on div at bounding box center [596, 274] width 1192 height 548
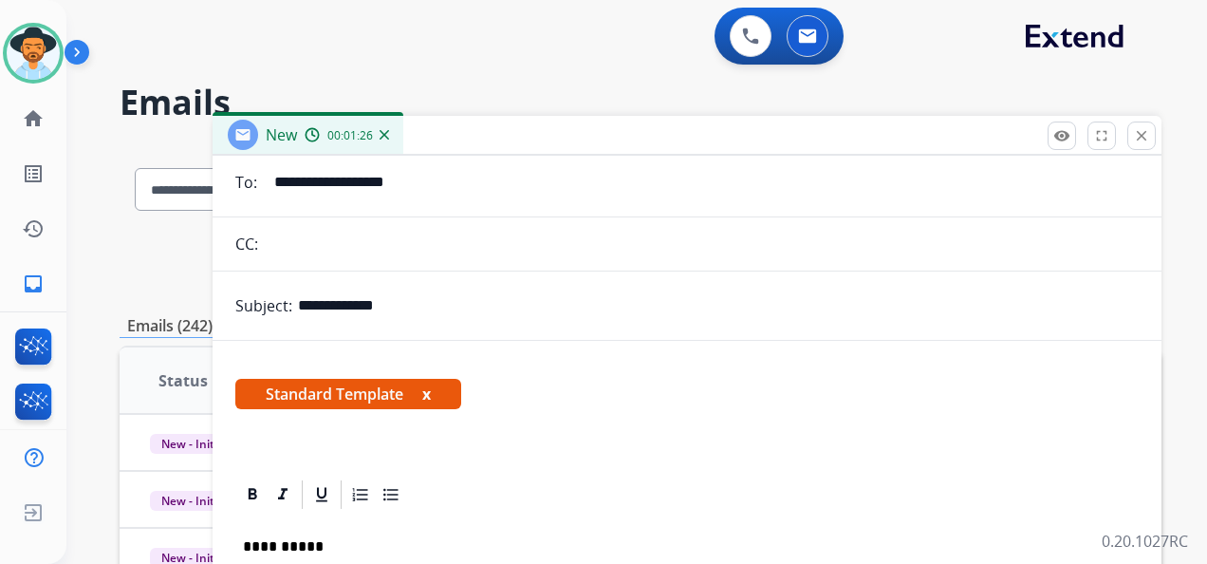
scroll to position [317, 0]
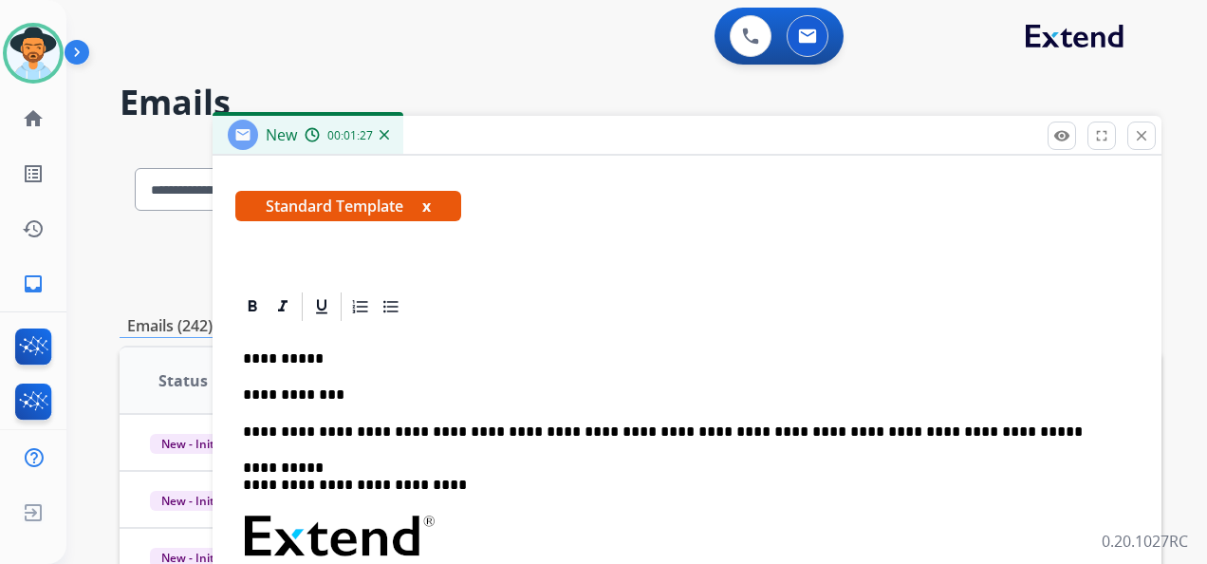
click at [355, 386] on p "**********" at bounding box center [679, 394] width 873 height 17
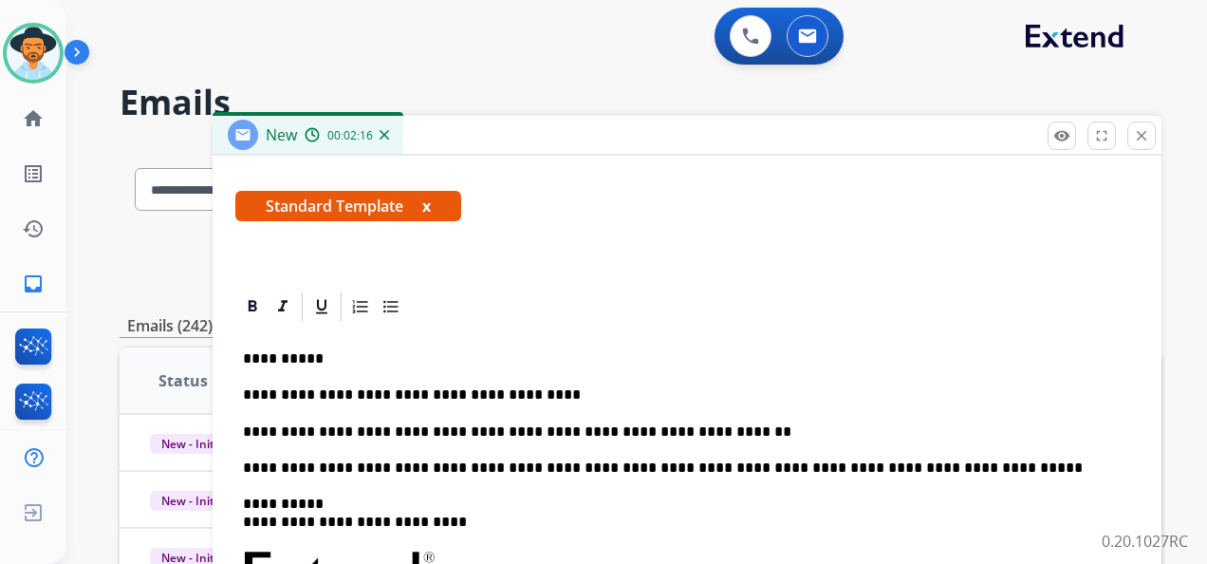
click at [704, 433] on p "**********" at bounding box center [679, 431] width 873 height 17
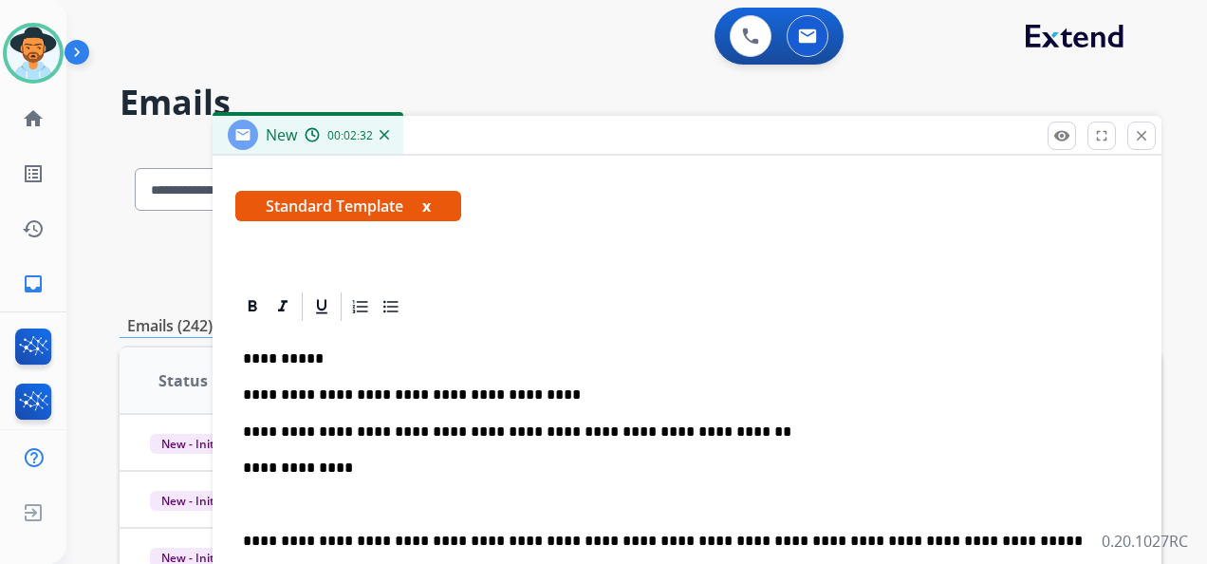
click at [338, 459] on p "**********" at bounding box center [679, 467] width 873 height 17
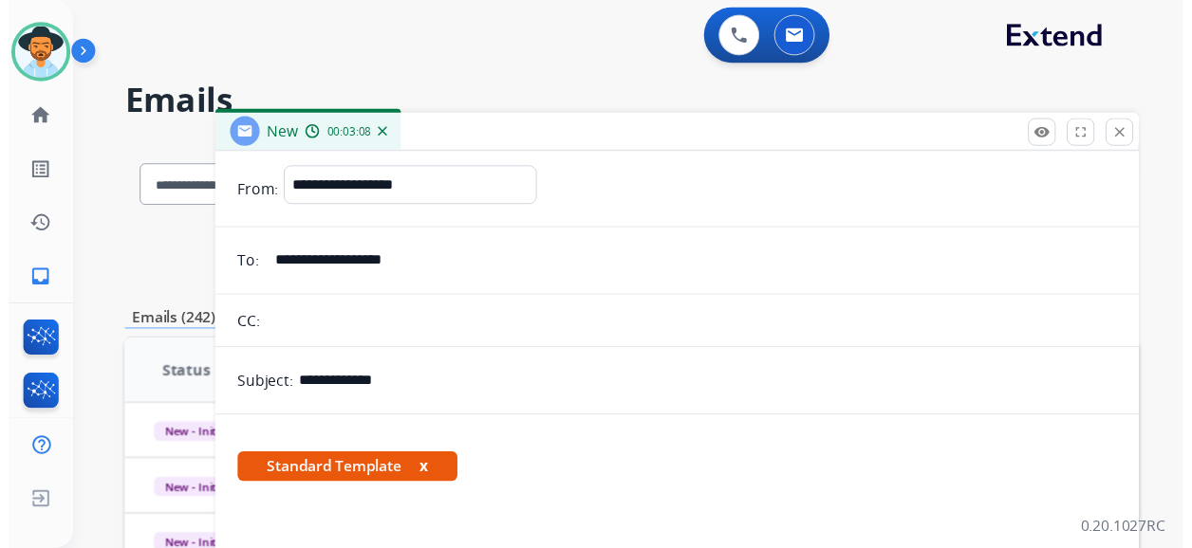
scroll to position [0, 0]
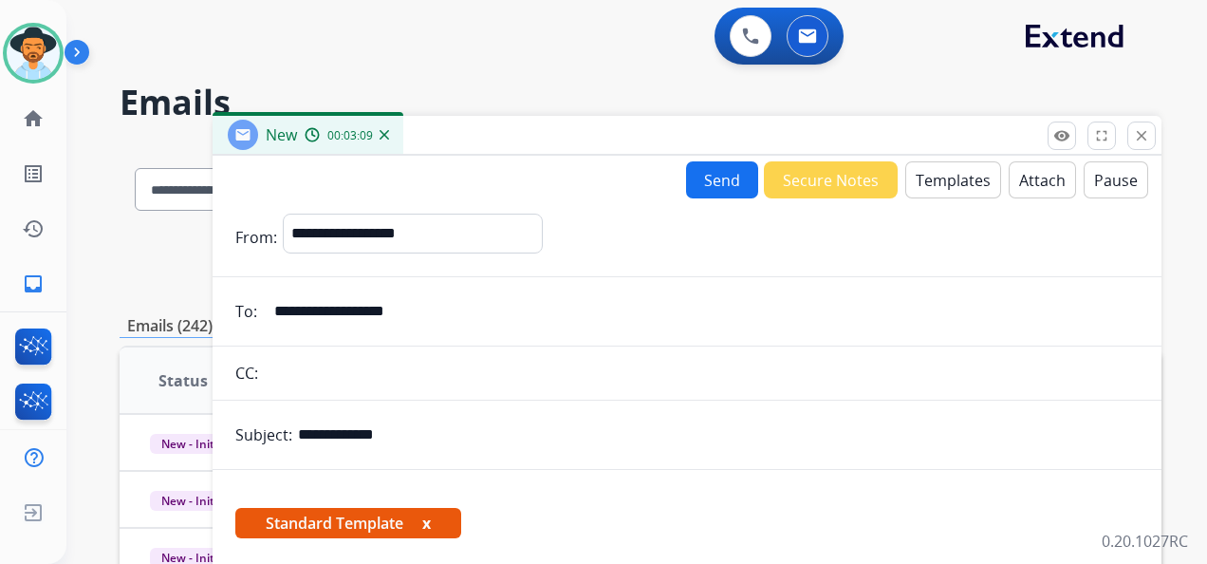
click at [1016, 185] on button "Attach" at bounding box center [1042, 179] width 67 height 37
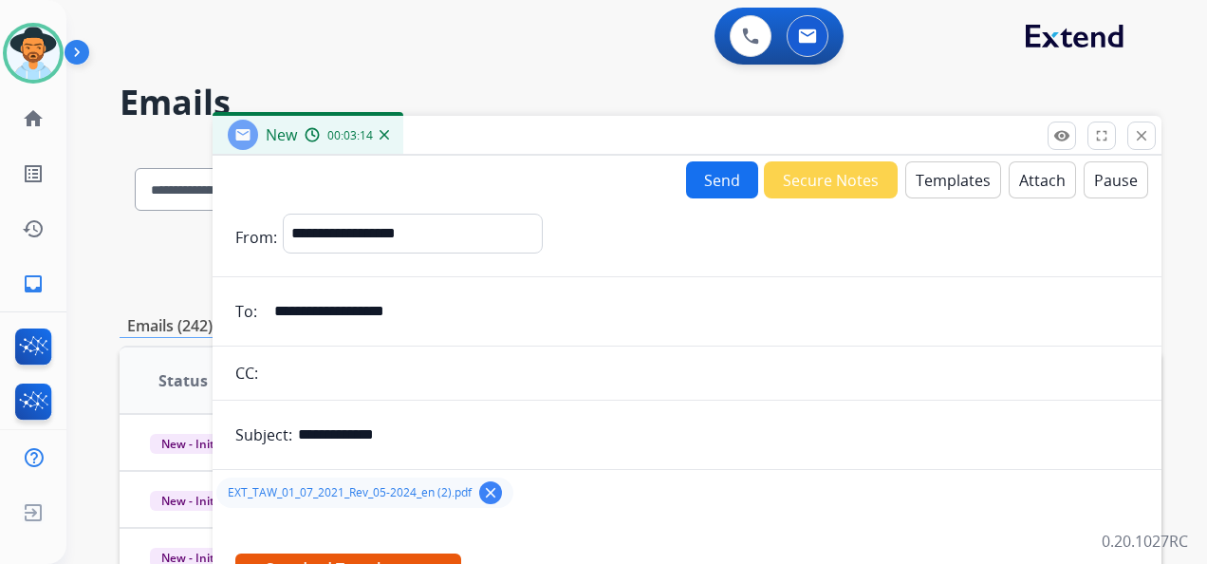
click at [717, 181] on button "Send" at bounding box center [722, 179] width 72 height 37
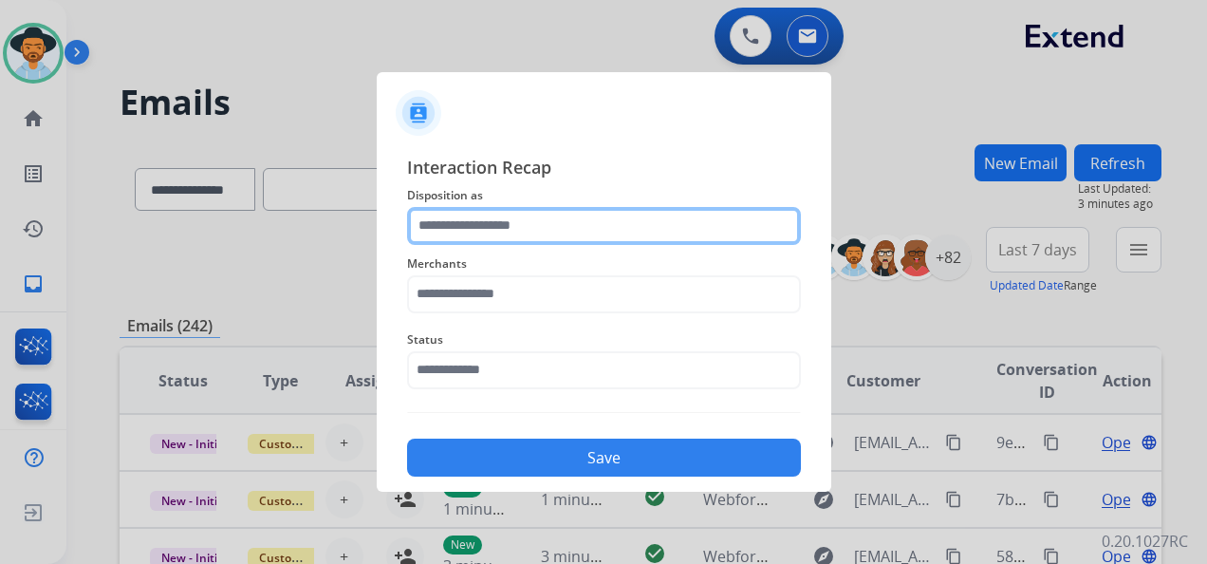
click at [587, 228] on input "text" at bounding box center [604, 226] width 394 height 38
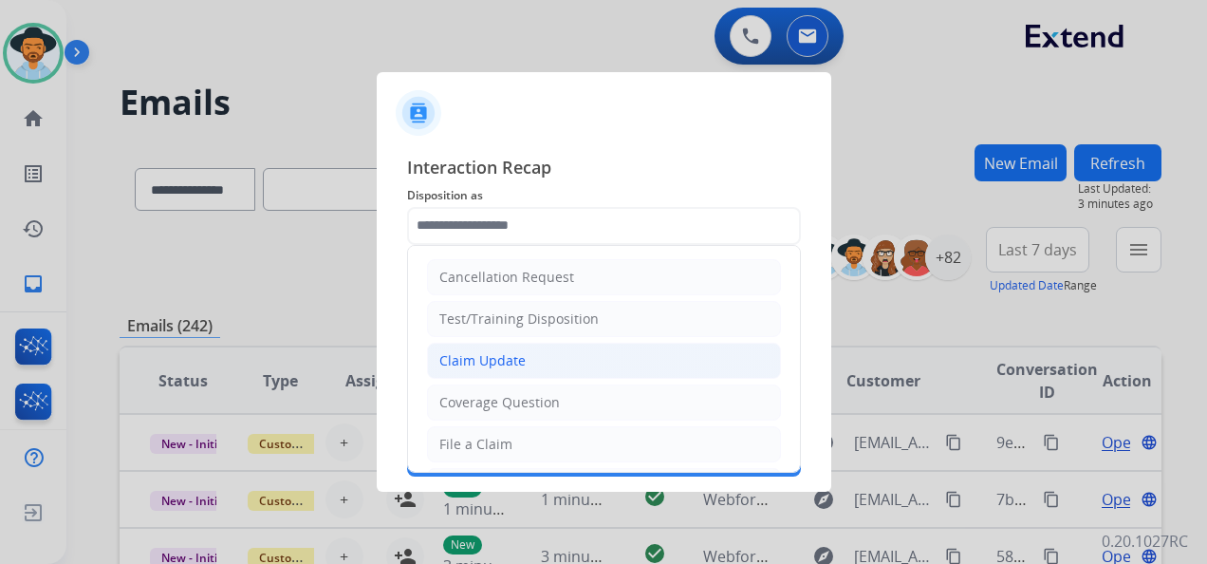
click at [575, 357] on li "Claim Update" at bounding box center [604, 361] width 354 height 36
type input "**********"
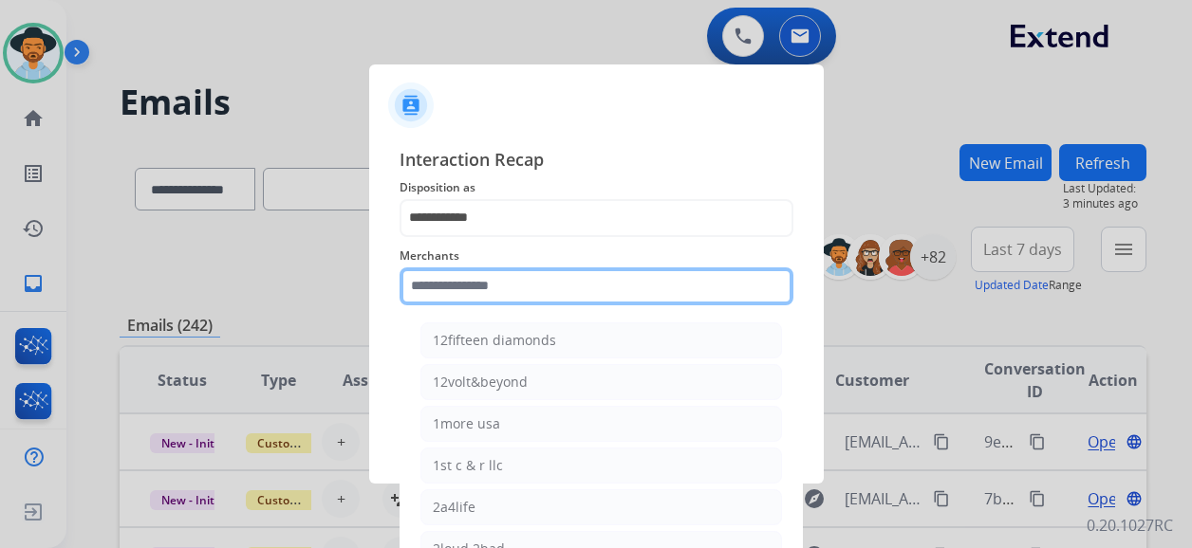
click at [531, 288] on input "text" at bounding box center [596, 287] width 394 height 38
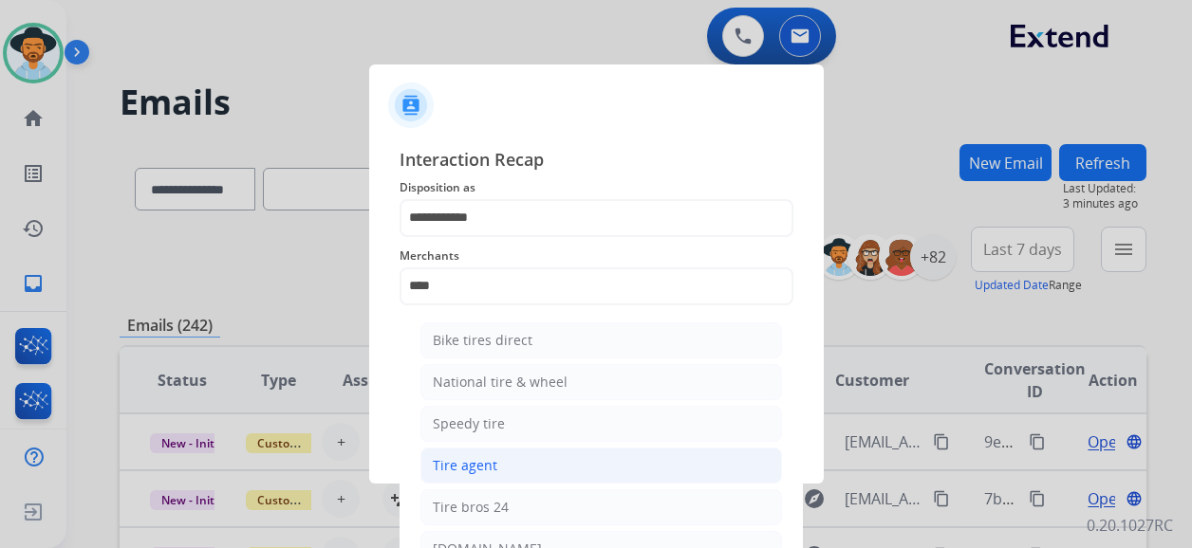
click at [532, 458] on li "Tire agent" at bounding box center [601, 466] width 362 height 36
type input "**********"
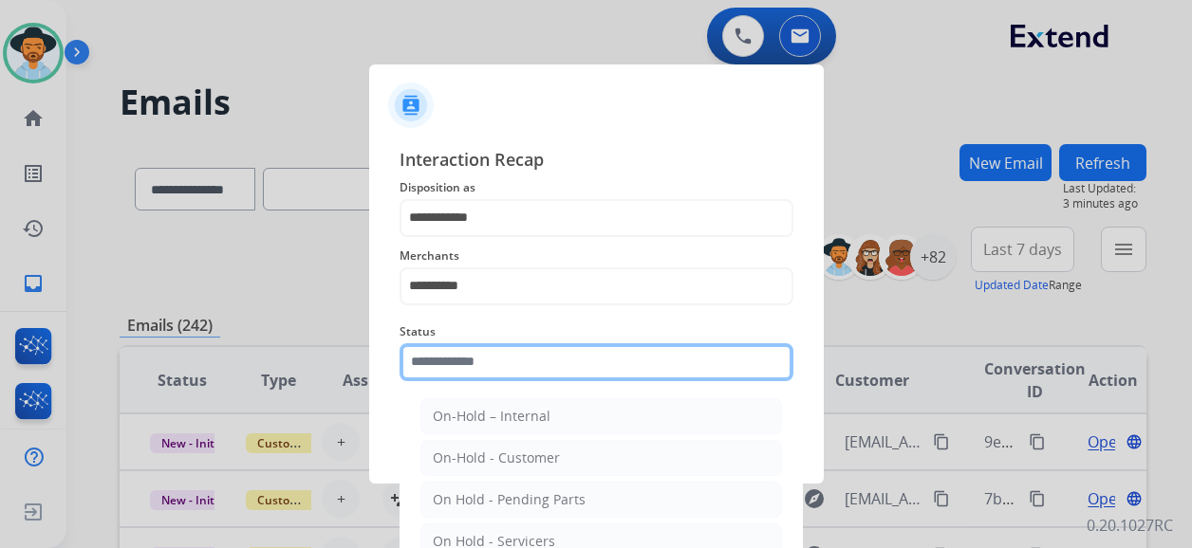
click at [521, 366] on input "text" at bounding box center [596, 362] width 394 height 38
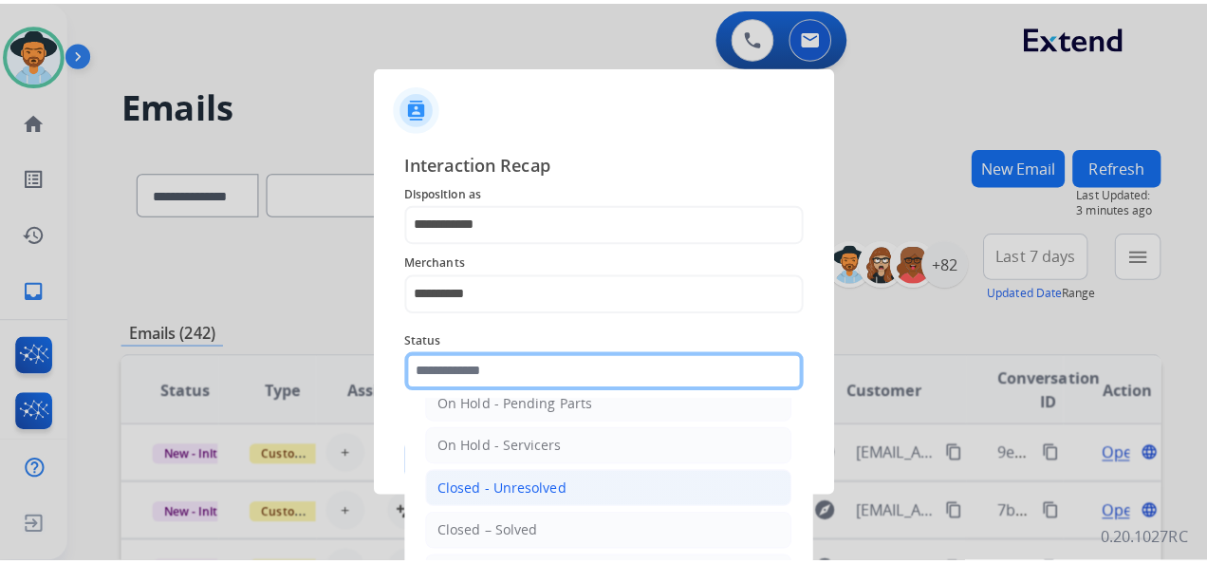
scroll to position [108, 0]
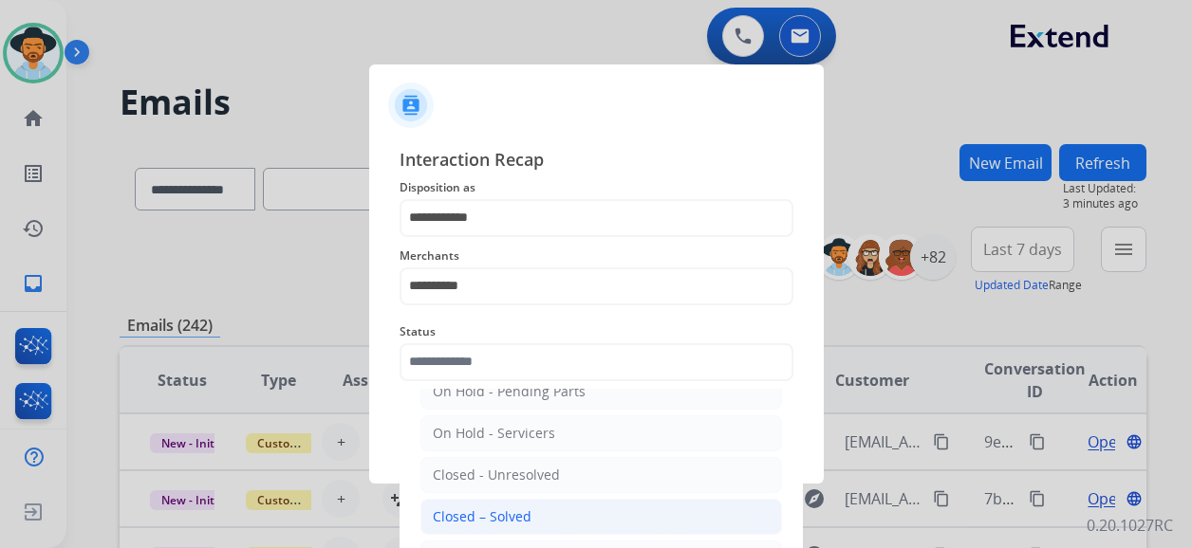
click at [541, 503] on li "Closed – Solved" at bounding box center [601, 517] width 362 height 36
type input "**********"
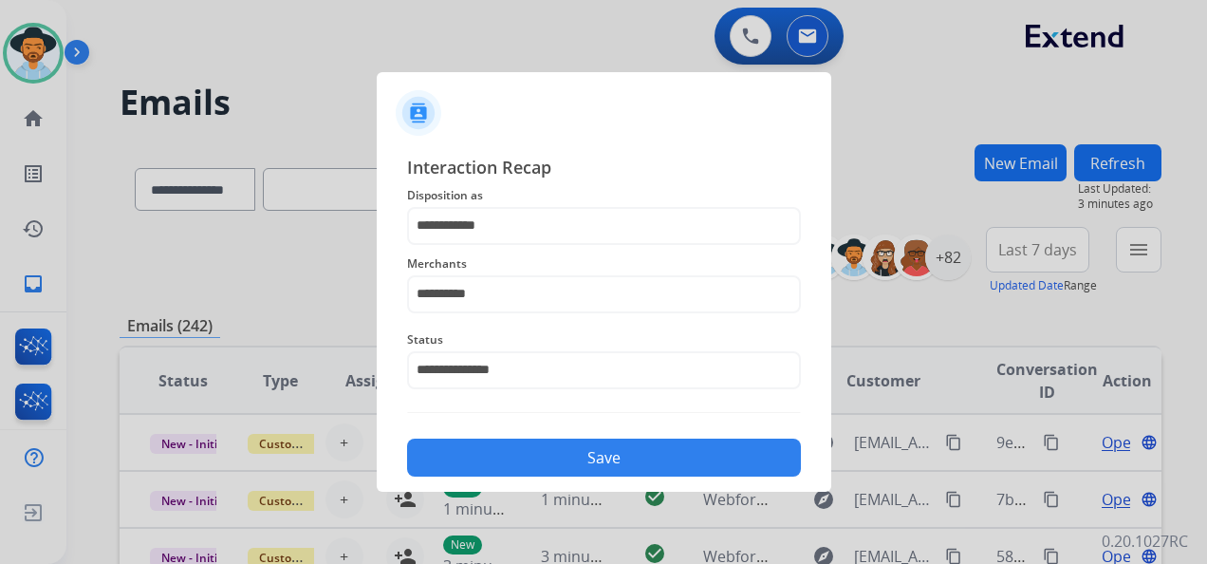
click at [628, 444] on button "Save" at bounding box center [604, 457] width 394 height 38
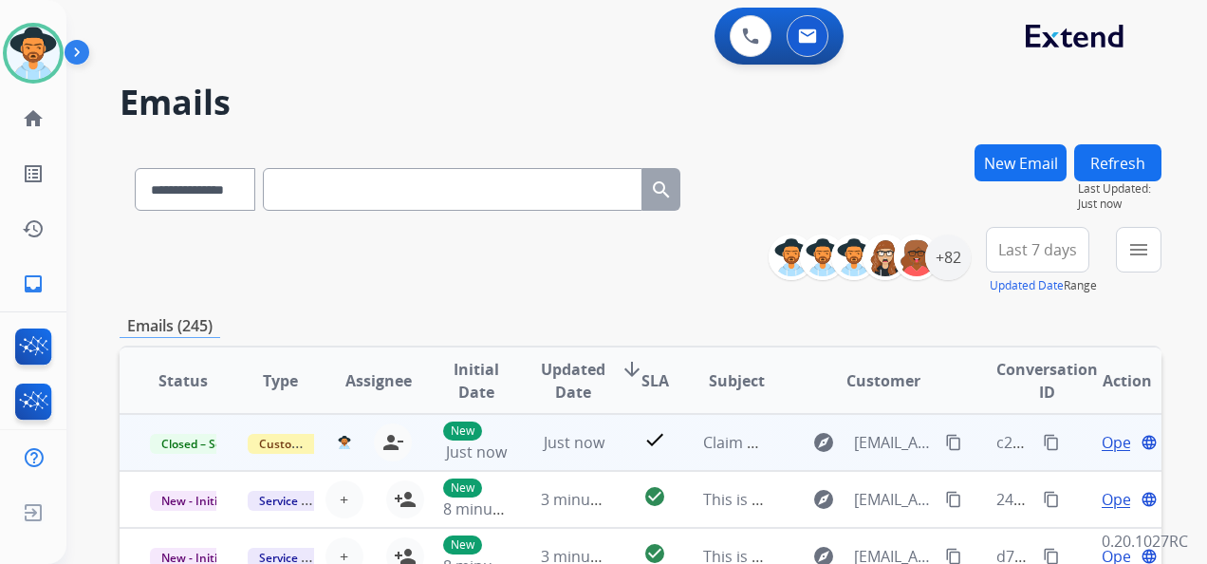
click at [1043, 439] on mat-icon "content_copy" at bounding box center [1051, 442] width 17 height 17
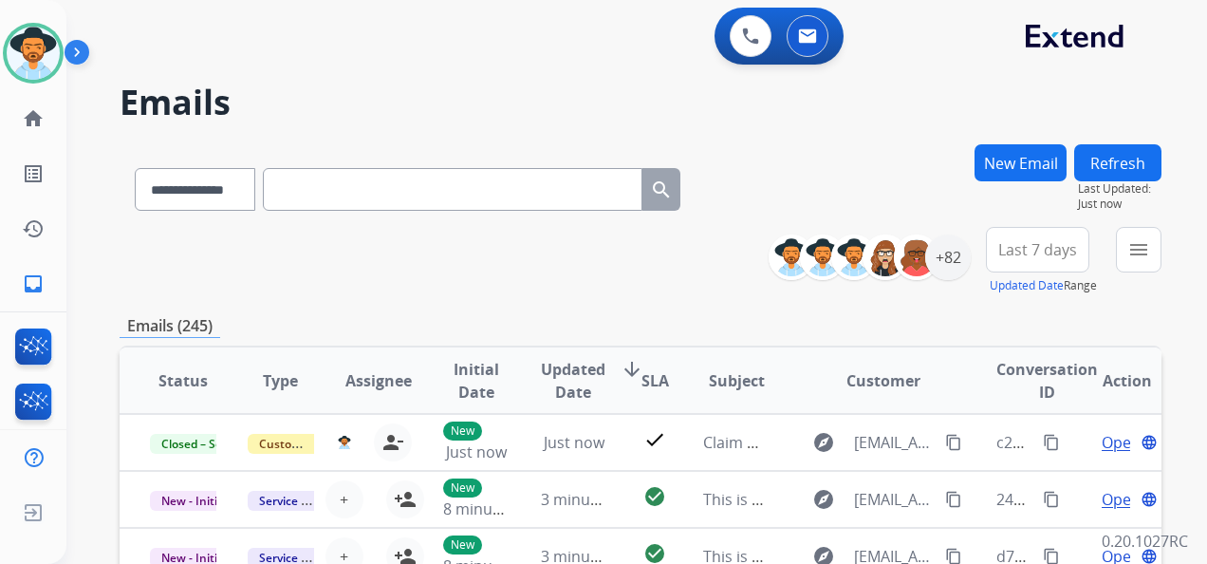
click at [1022, 165] on button "New Email" at bounding box center [1020, 162] width 92 height 37
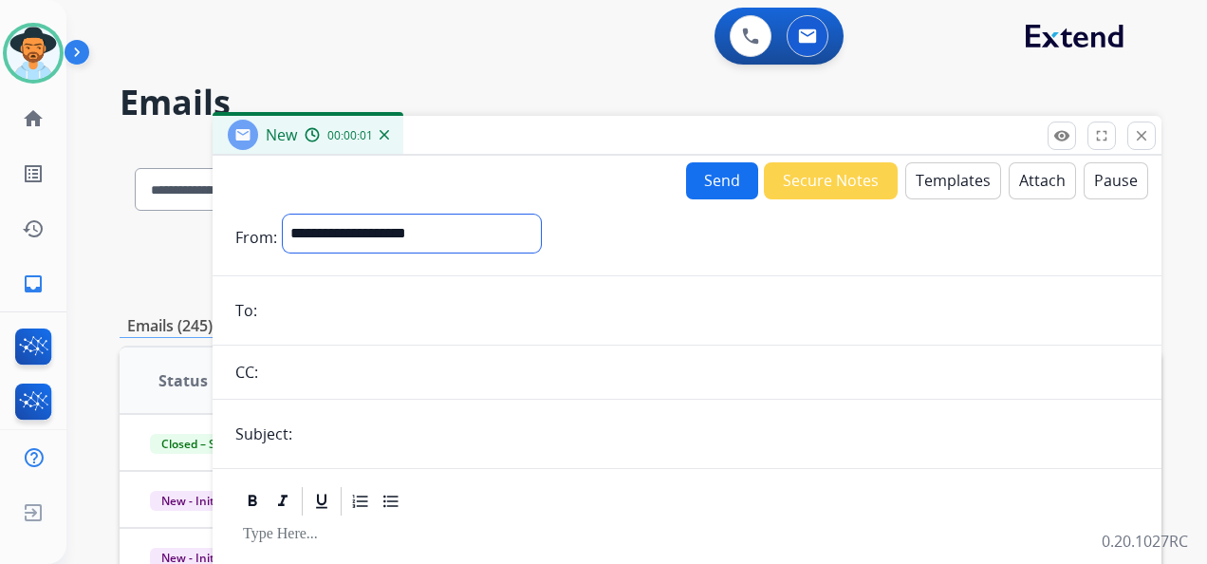
click at [483, 233] on select "**********" at bounding box center [412, 233] width 258 height 38
select select "**********"
click at [283, 214] on select "**********" at bounding box center [412, 233] width 258 height 38
click at [335, 310] on input "email" at bounding box center [701, 312] width 876 height 38
paste input "**********"
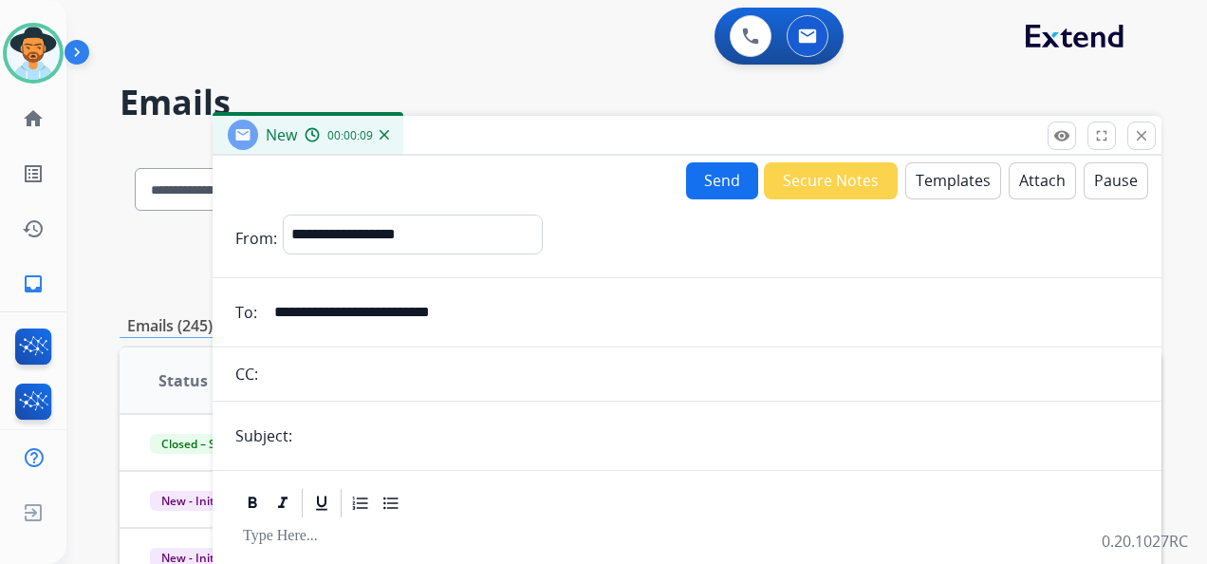
type input "**********"
click at [367, 435] on input "text" at bounding box center [718, 436] width 841 height 38
type input "**********"
click at [942, 175] on button "Templates" at bounding box center [953, 180] width 96 height 37
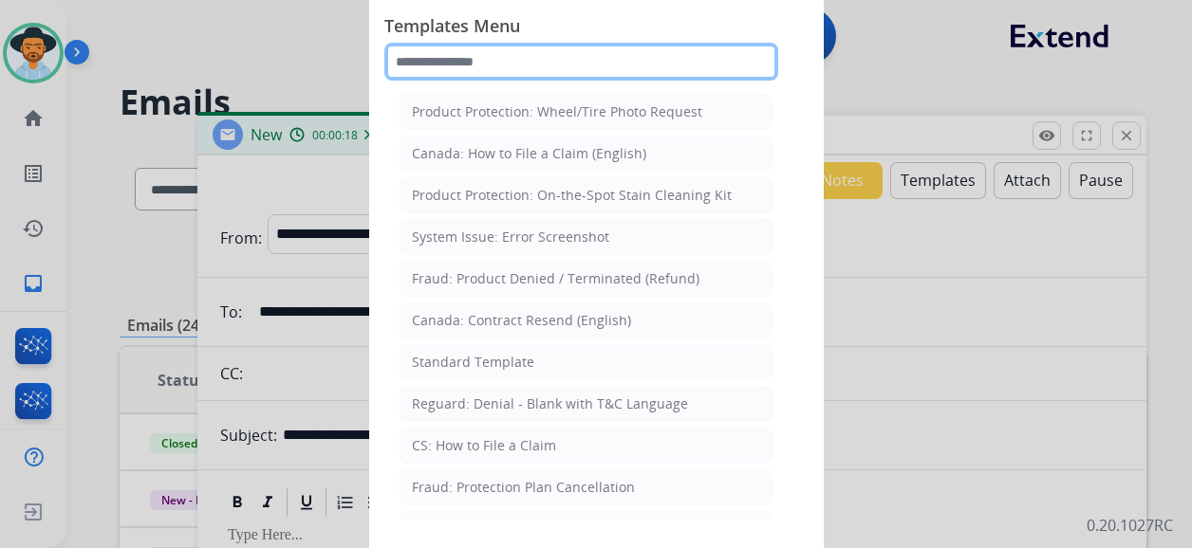
click at [514, 59] on input "text" at bounding box center [581, 62] width 394 height 38
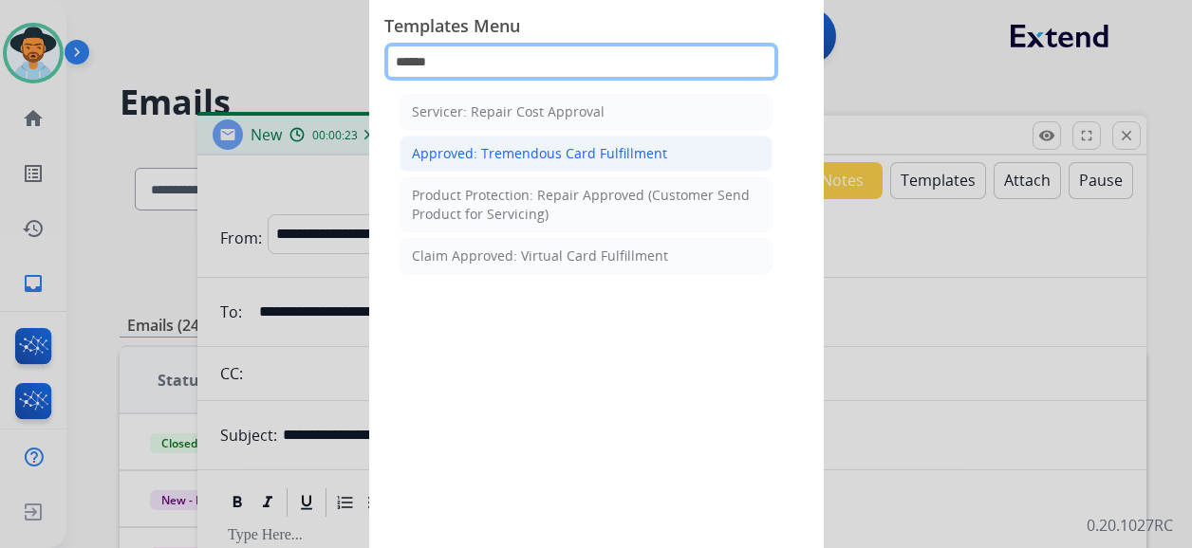
type input "******"
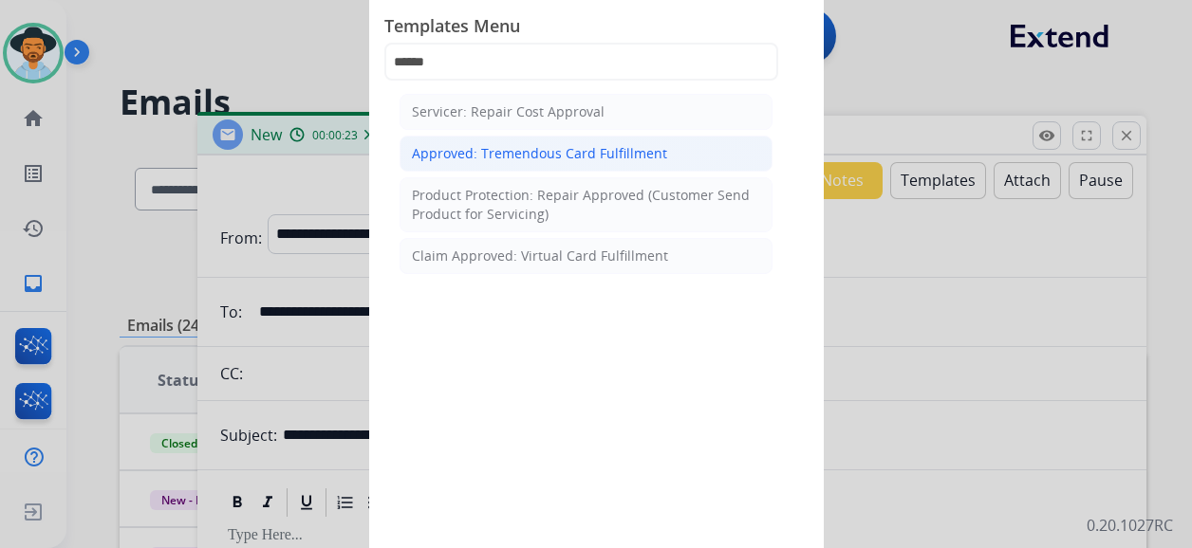
click at [612, 154] on div "Approved: Tremendous Card Fulfillment" at bounding box center [539, 153] width 255 height 19
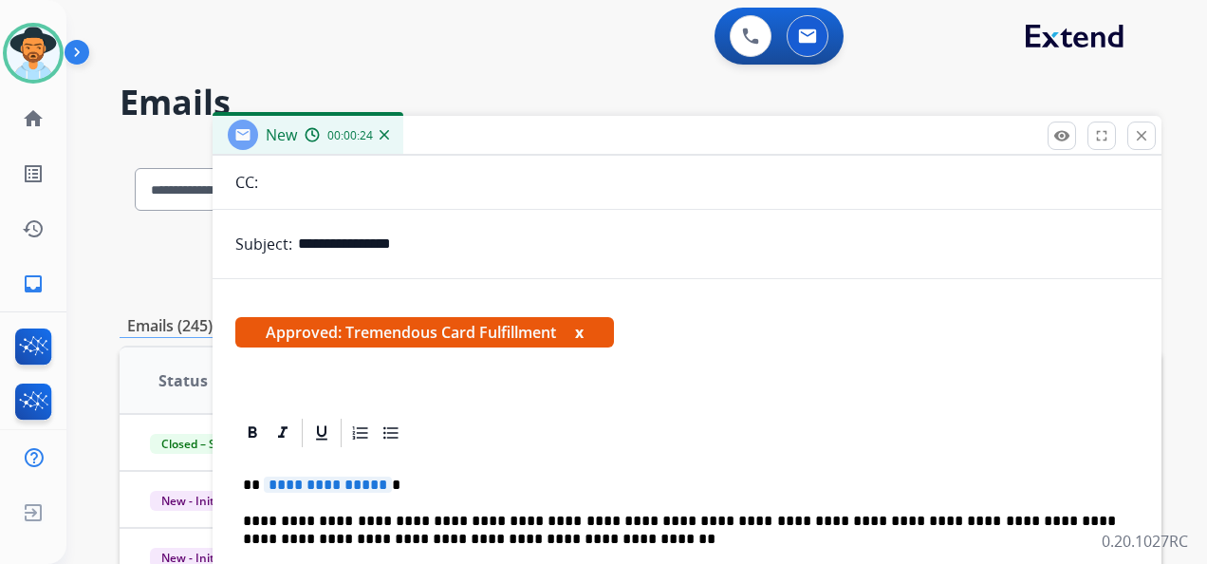
scroll to position [285, 0]
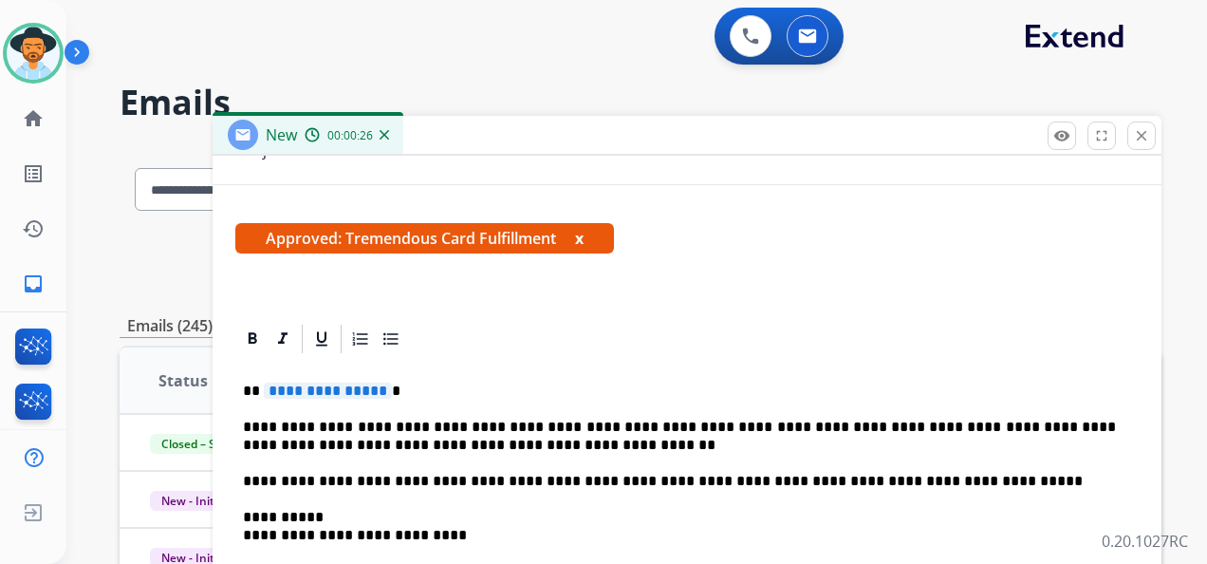
click at [335, 394] on span "**********" at bounding box center [328, 390] width 128 height 16
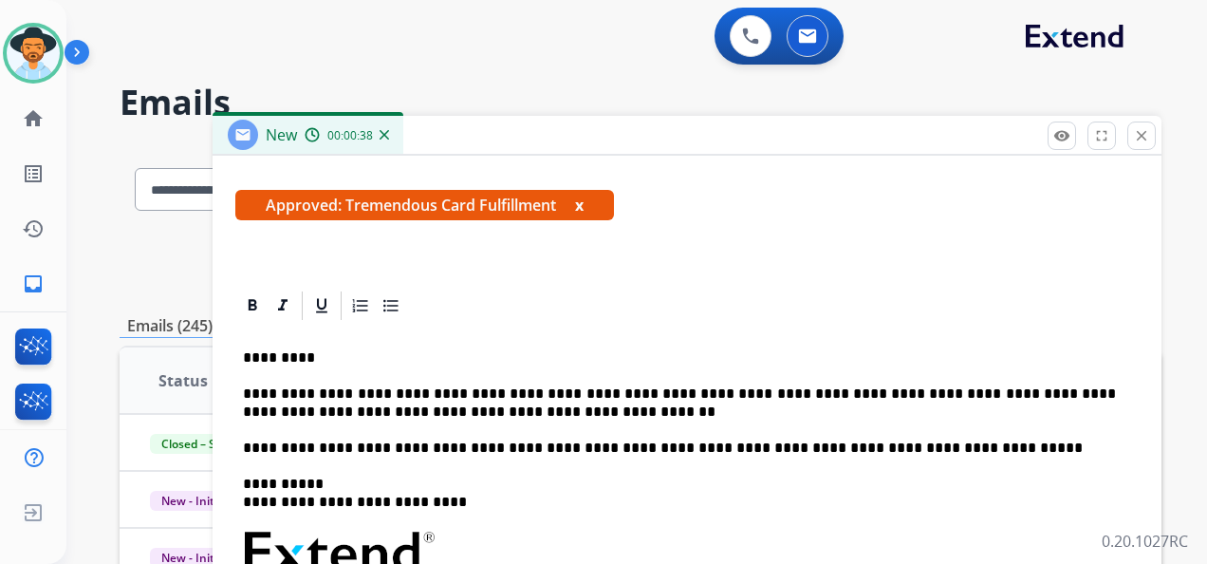
scroll to position [334, 0]
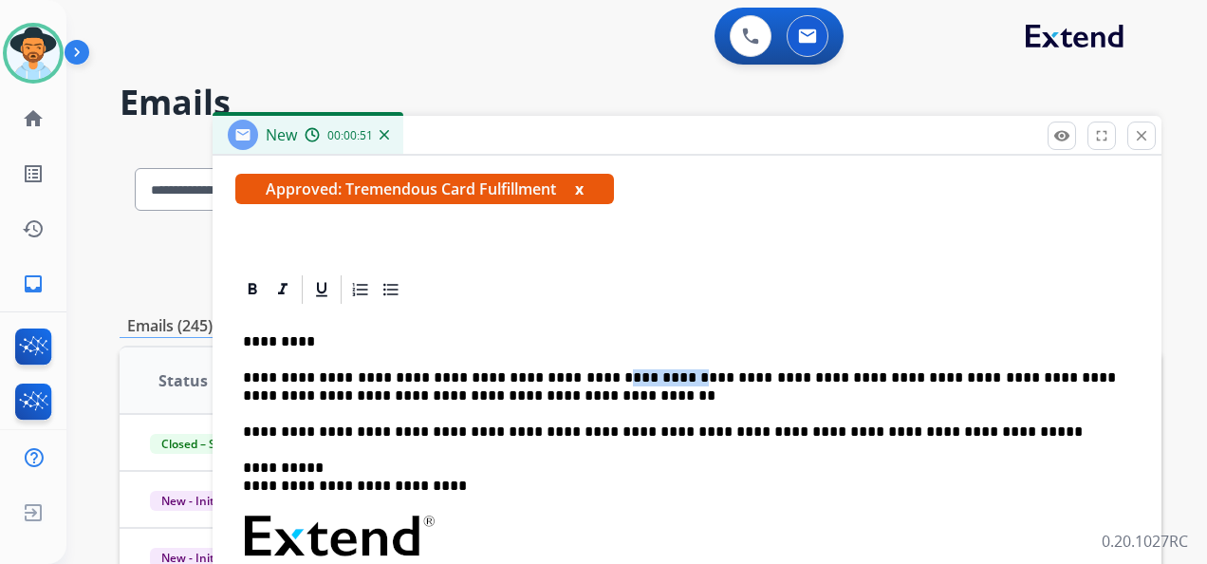
drag, startPoint x: 637, startPoint y: 374, endPoint x: 573, endPoint y: 374, distance: 63.6
click at [573, 374] on p "**********" at bounding box center [679, 386] width 873 height 35
click at [446, 397] on p "**********" at bounding box center [679, 386] width 873 height 35
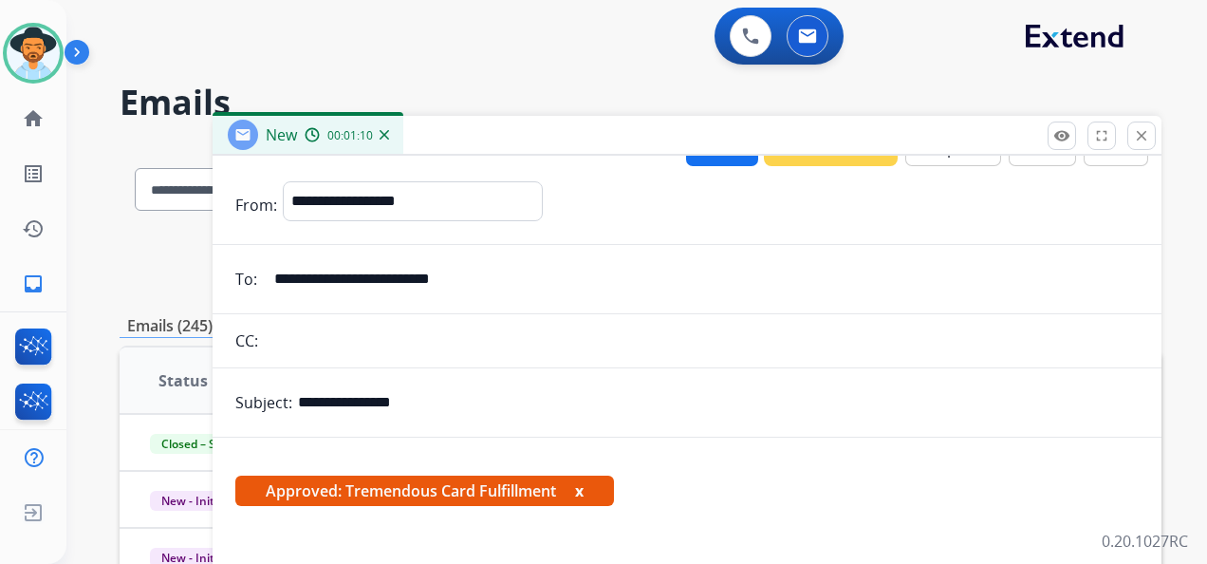
scroll to position [0, 0]
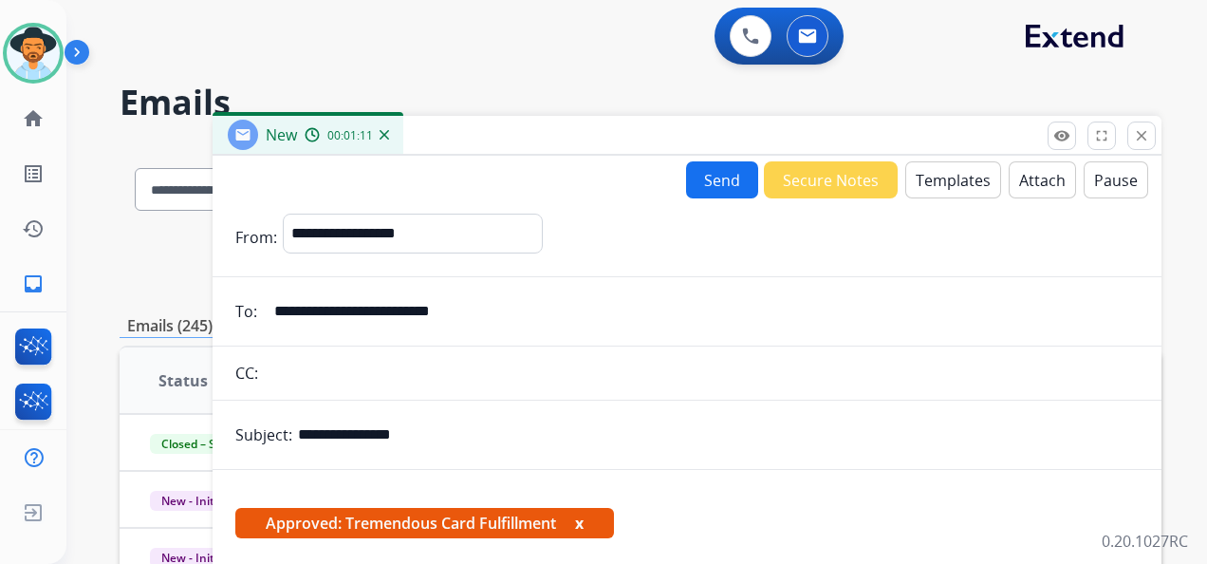
click at [710, 175] on button "Send" at bounding box center [722, 179] width 72 height 37
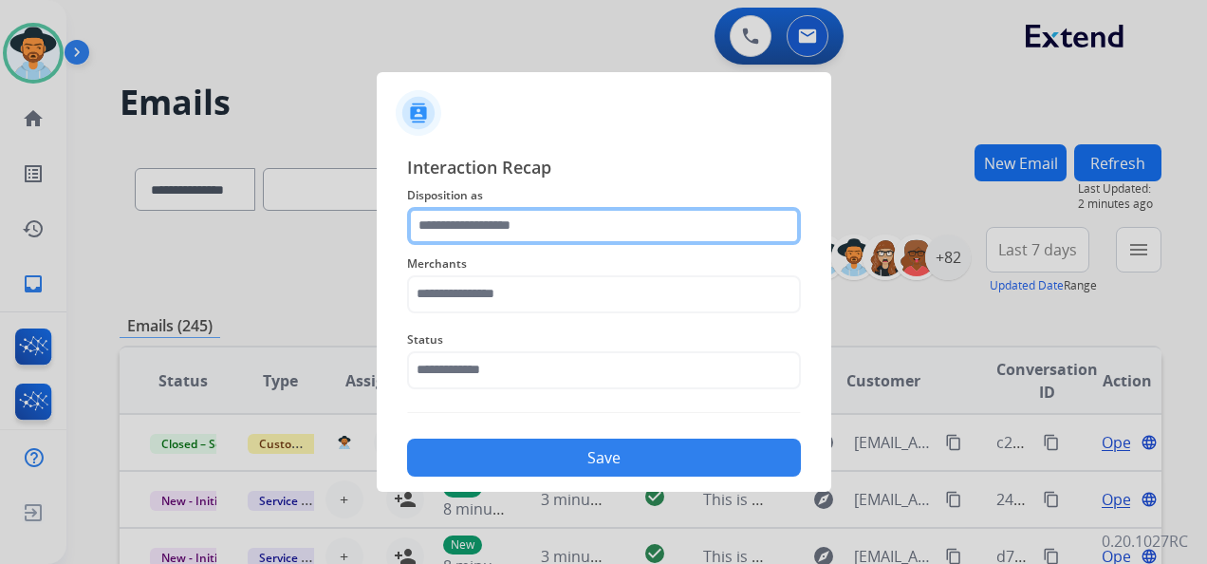
click at [588, 232] on input "text" at bounding box center [604, 226] width 394 height 38
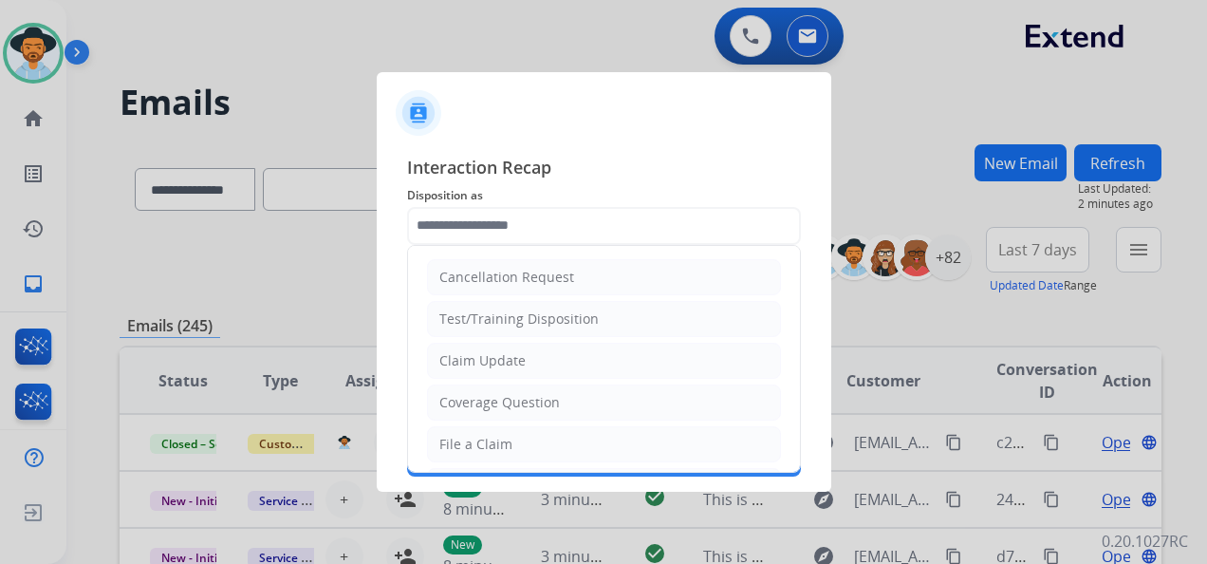
drag, startPoint x: 547, startPoint y: 353, endPoint x: 548, endPoint y: 342, distance: 11.5
click at [547, 352] on li "Claim Update" at bounding box center [604, 361] width 354 height 36
type input "**********"
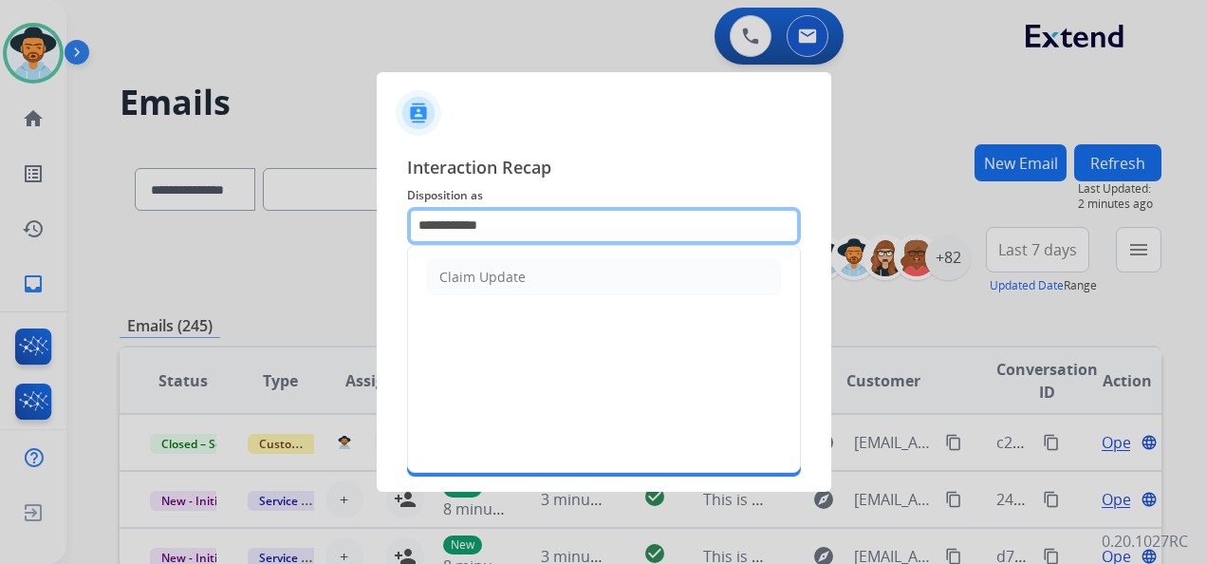
click at [564, 232] on input "**********" at bounding box center [604, 226] width 394 height 38
drag, startPoint x: 520, startPoint y: 230, endPoint x: 397, endPoint y: 210, distance: 125.0
click at [397, 210] on div "**********" at bounding box center [604, 316] width 455 height 354
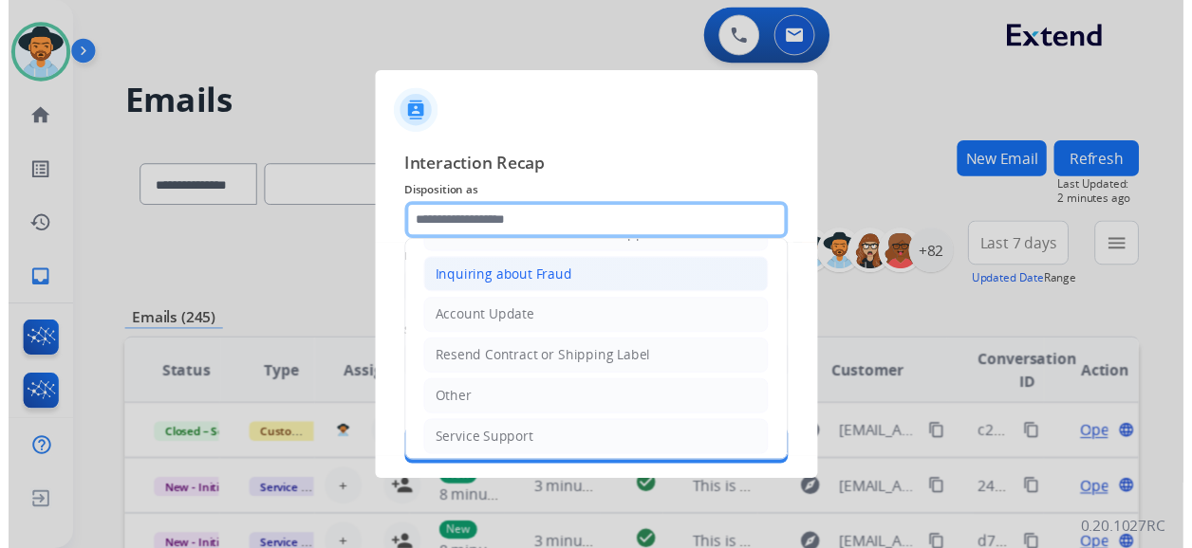
scroll to position [98, 0]
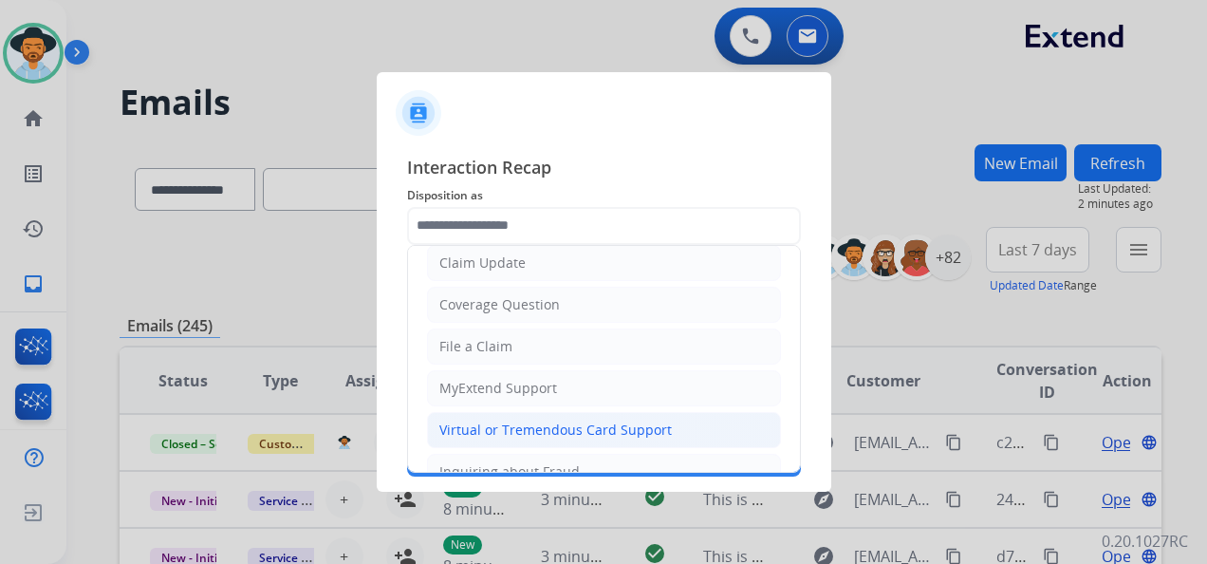
click at [599, 425] on div "Virtual or Tremendous Card Support" at bounding box center [555, 429] width 232 height 19
type input "**********"
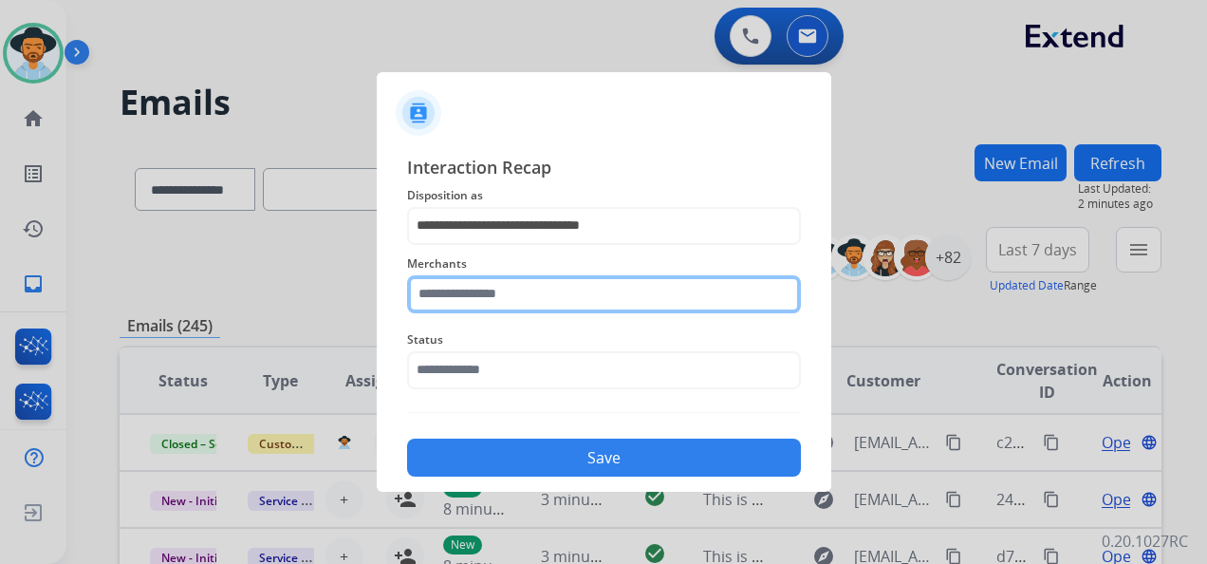
click at [461, 289] on input "text" at bounding box center [604, 294] width 394 height 38
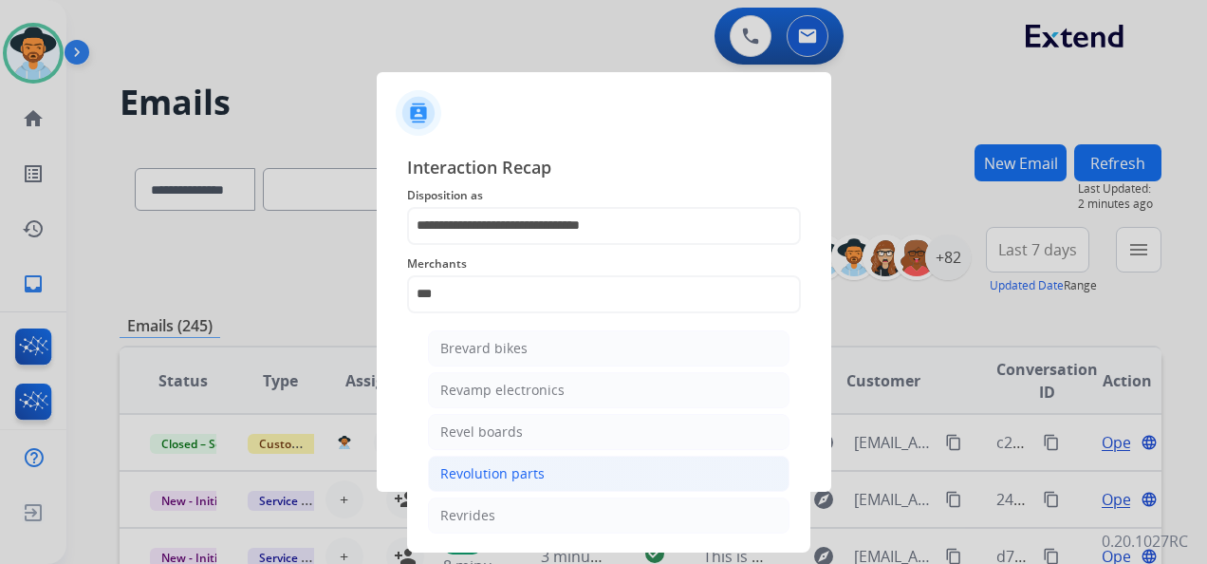
click at [571, 469] on li "Revolution parts" at bounding box center [609, 473] width 362 height 36
type input "**********"
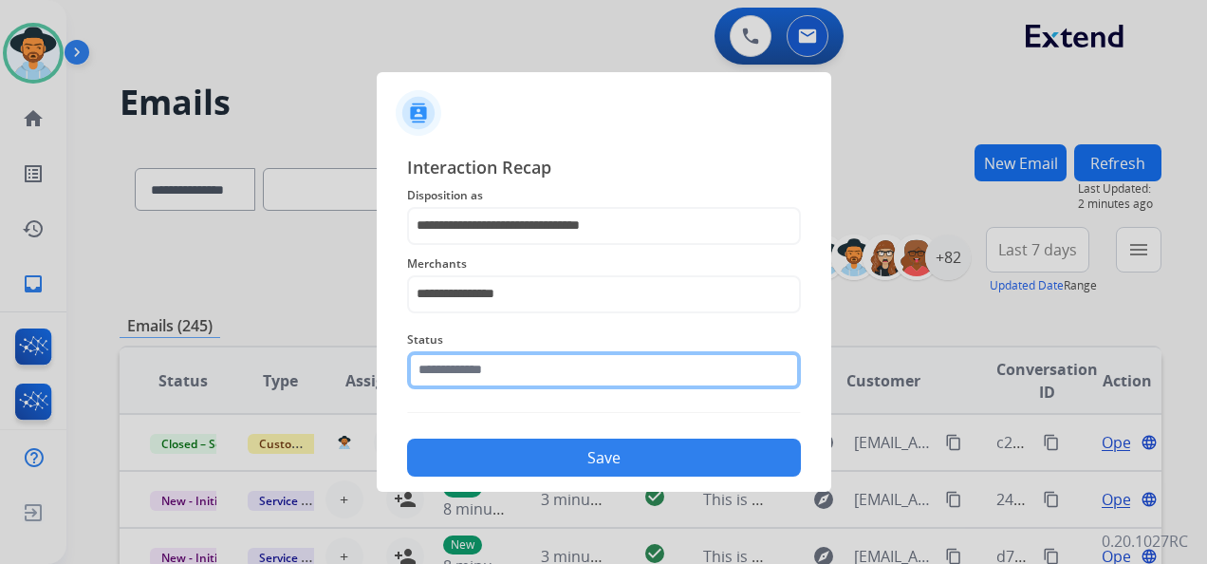
click at [548, 373] on input "text" at bounding box center [604, 370] width 394 height 38
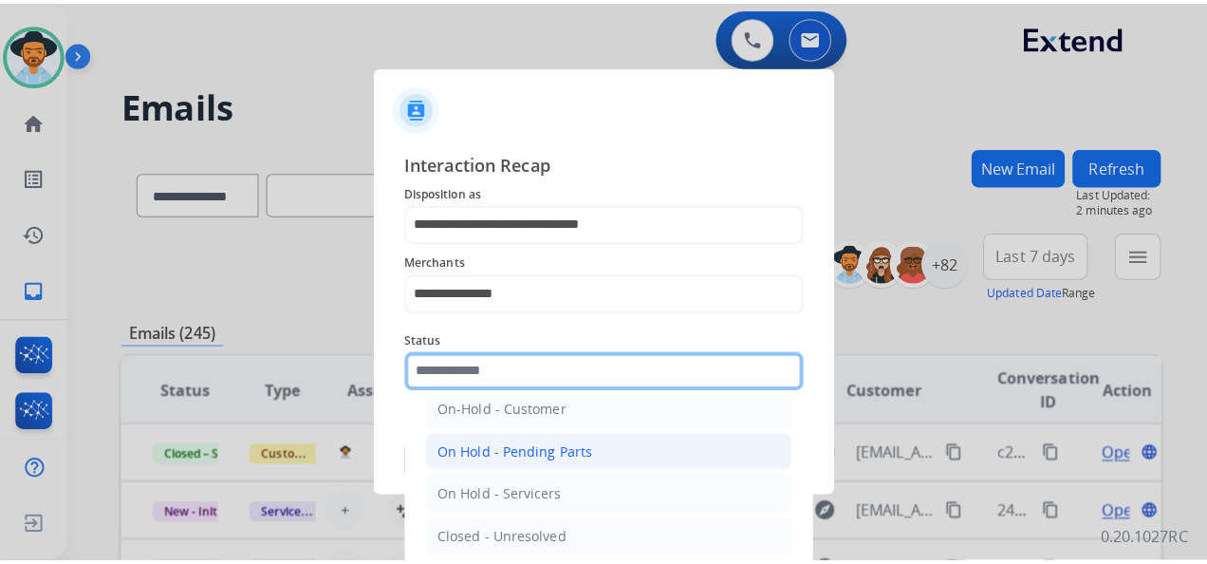
scroll to position [108, 0]
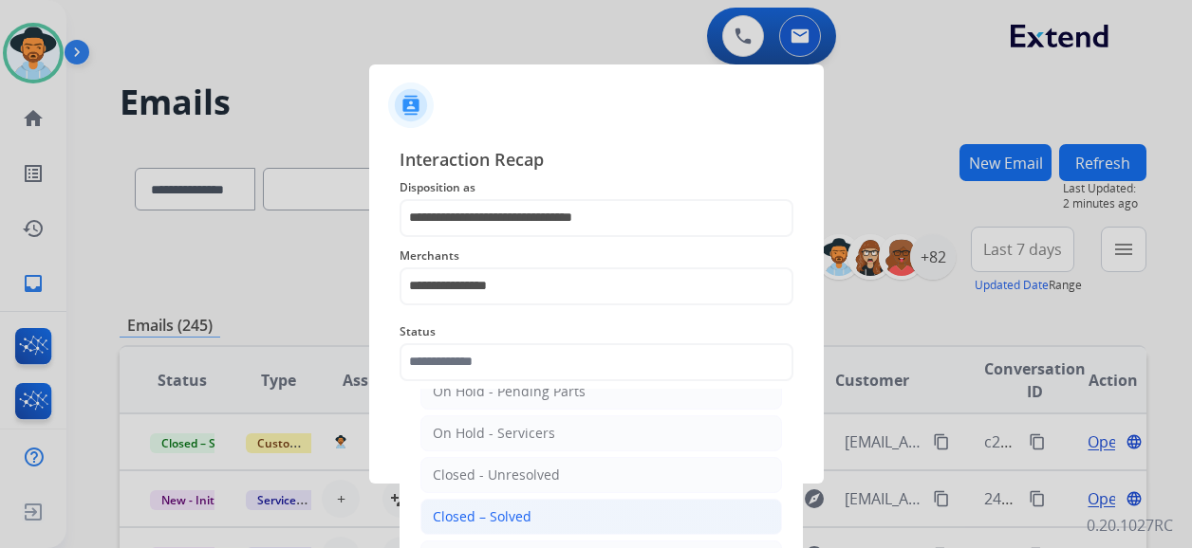
click at [551, 510] on li "Closed – Solved" at bounding box center [601, 517] width 362 height 36
type input "**********"
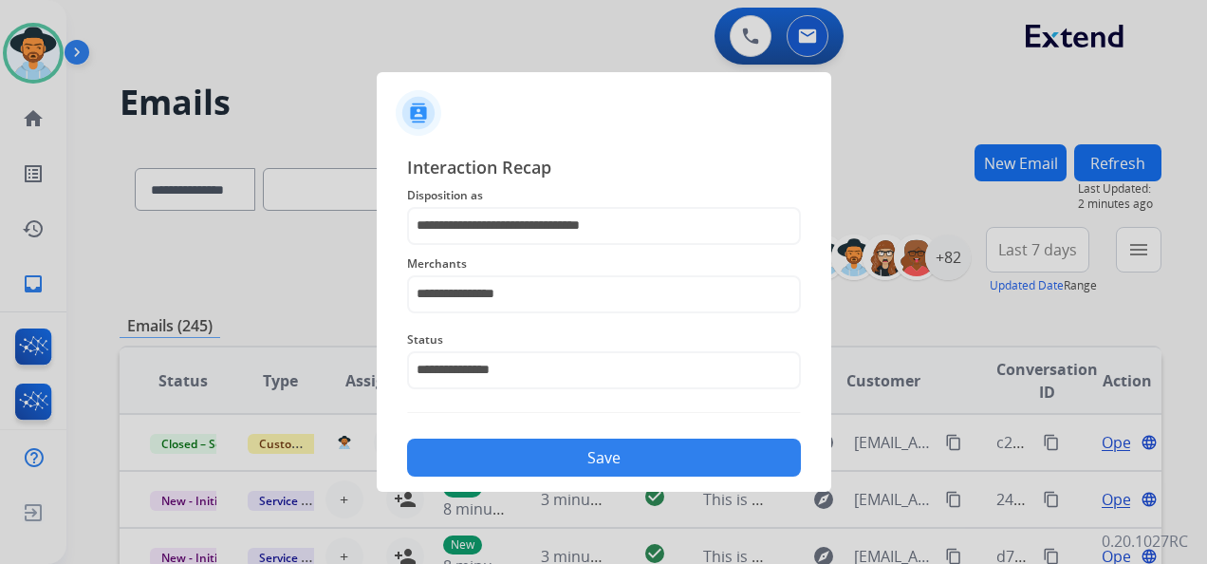
click at [586, 467] on button "Save" at bounding box center [604, 457] width 394 height 38
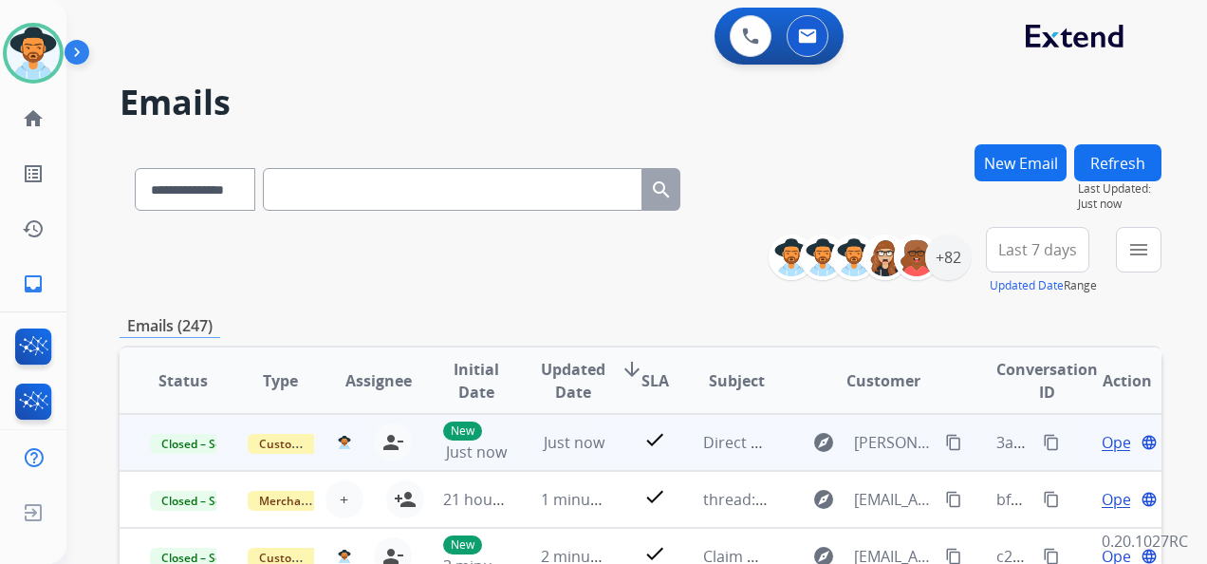
click at [1043, 440] on mat-icon "content_copy" at bounding box center [1051, 442] width 17 height 17
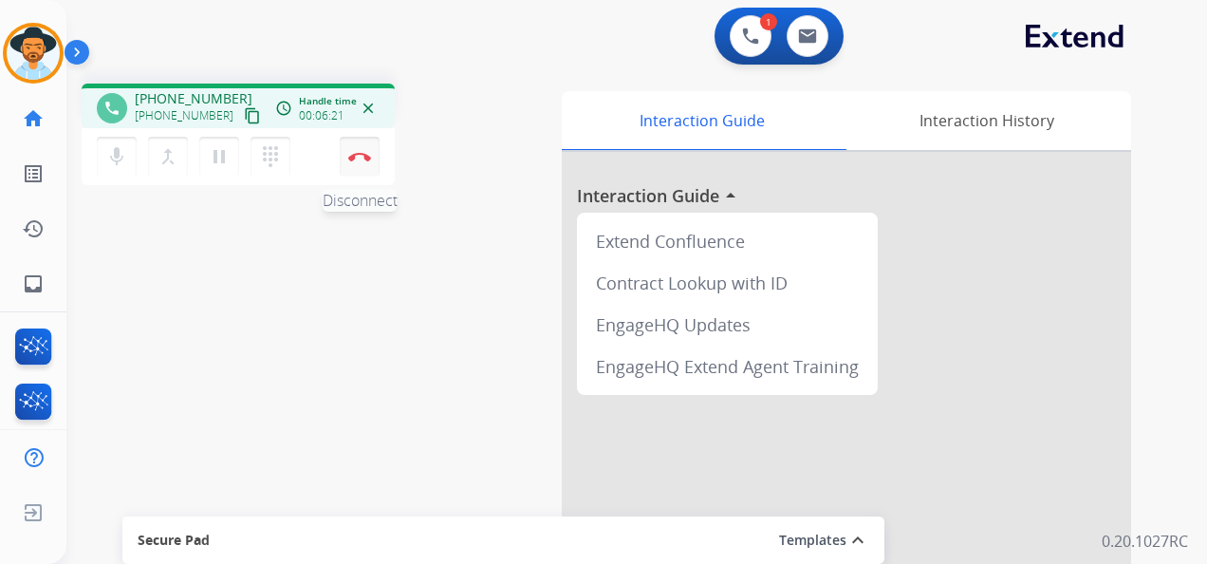
click at [359, 152] on img at bounding box center [359, 156] width 23 height 9
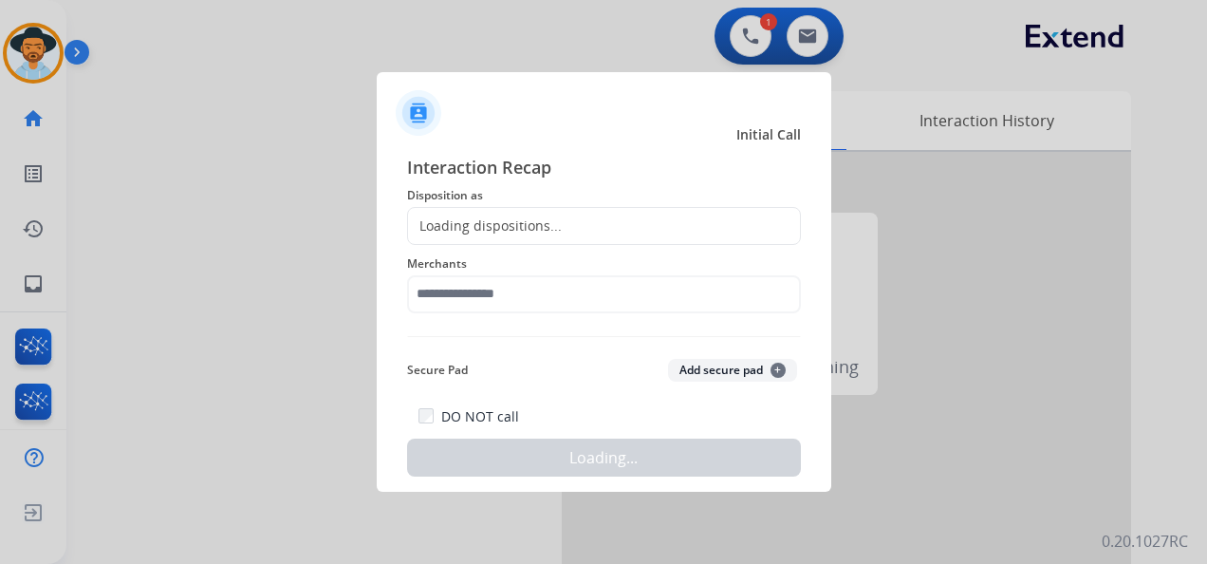
click at [566, 213] on div "Loading dispositions..." at bounding box center [604, 226] width 394 height 38
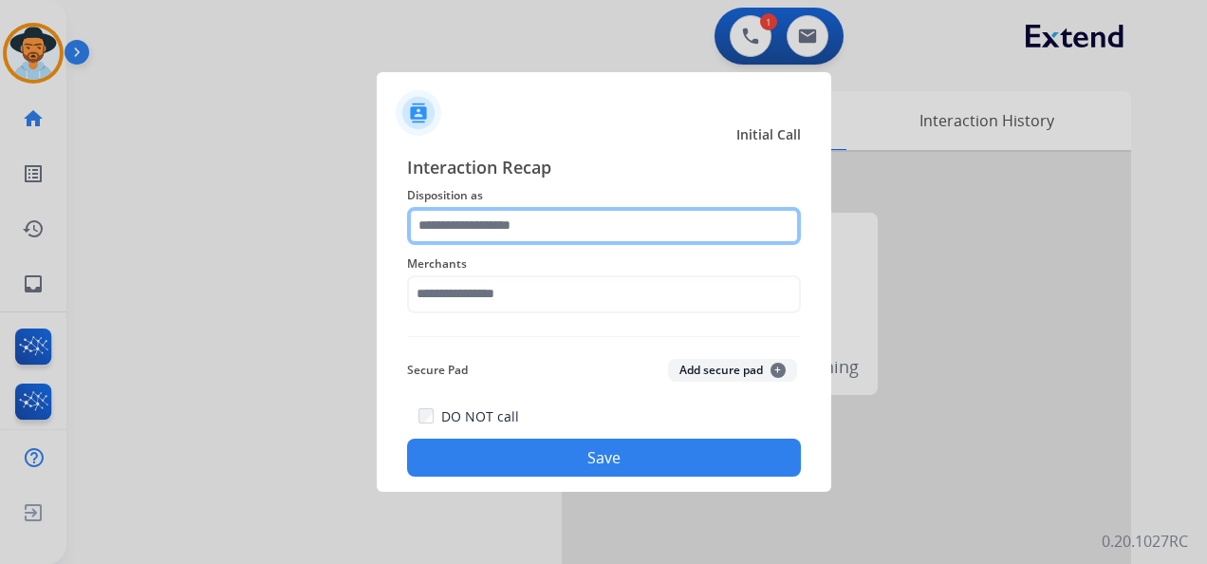
click at [568, 219] on input "text" at bounding box center [604, 226] width 394 height 38
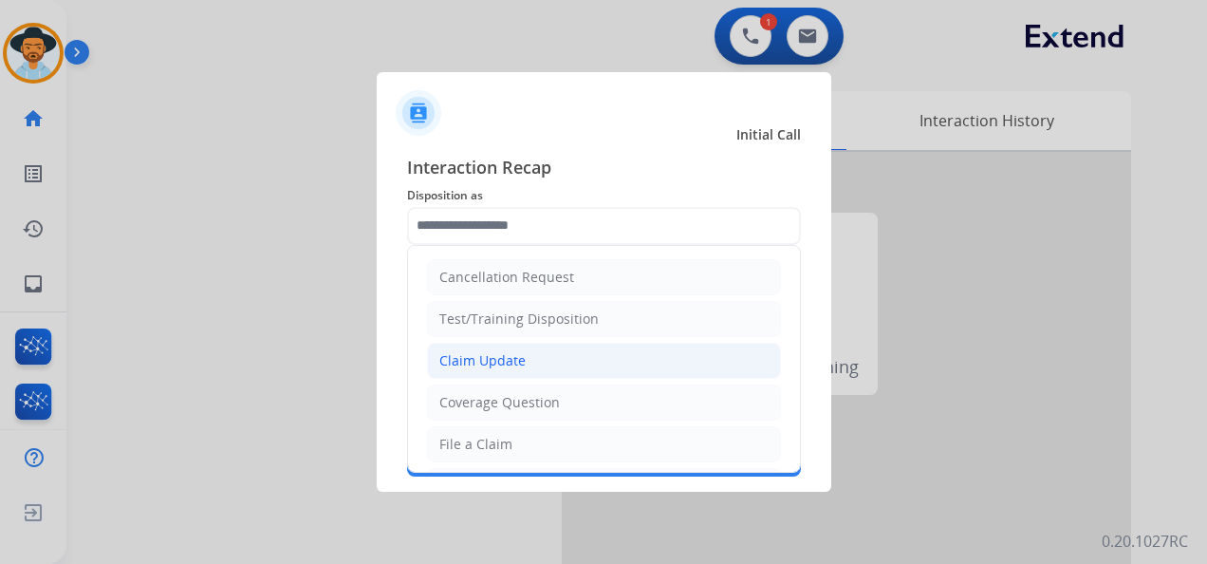
click at [541, 351] on li "Claim Update" at bounding box center [604, 361] width 354 height 36
type input "**********"
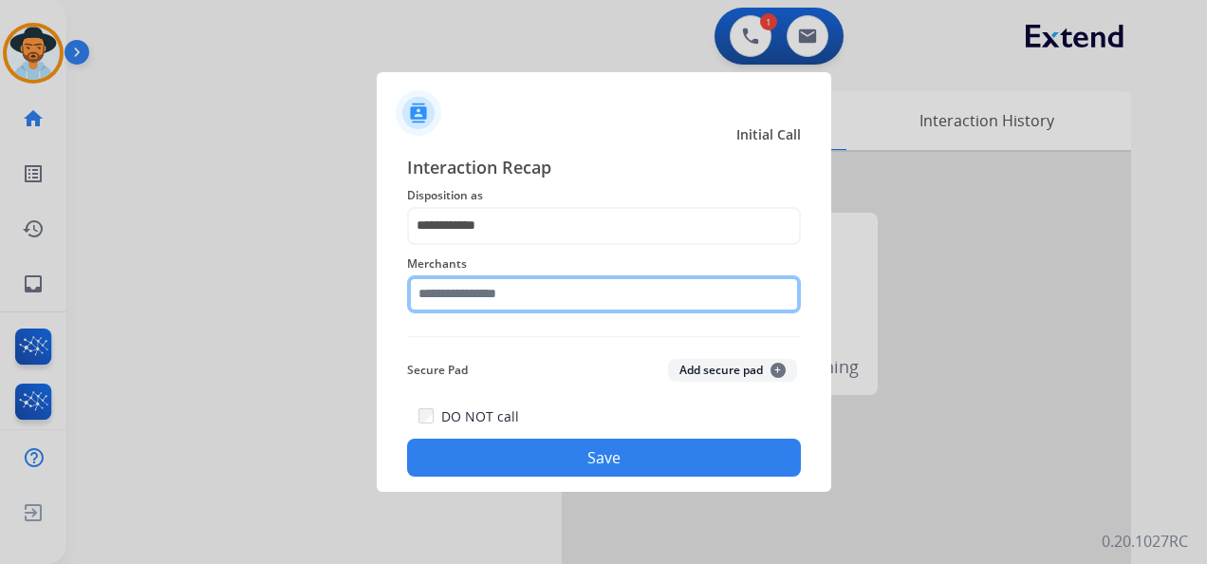
click at [520, 290] on input "text" at bounding box center [604, 294] width 394 height 38
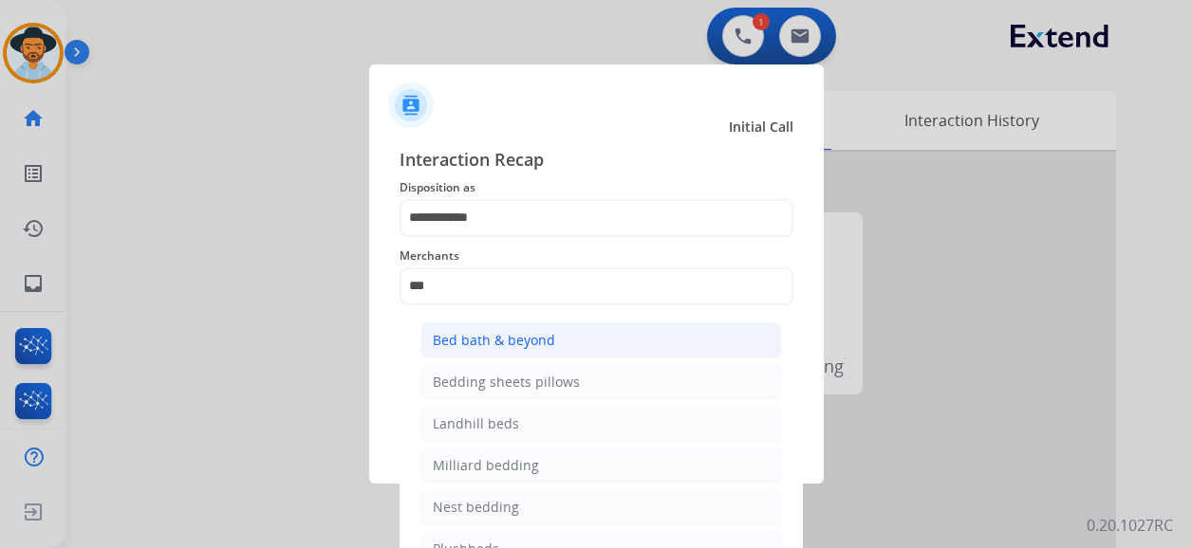
click at [566, 332] on li "Bed bath & beyond" at bounding box center [601, 341] width 362 height 36
type input "**********"
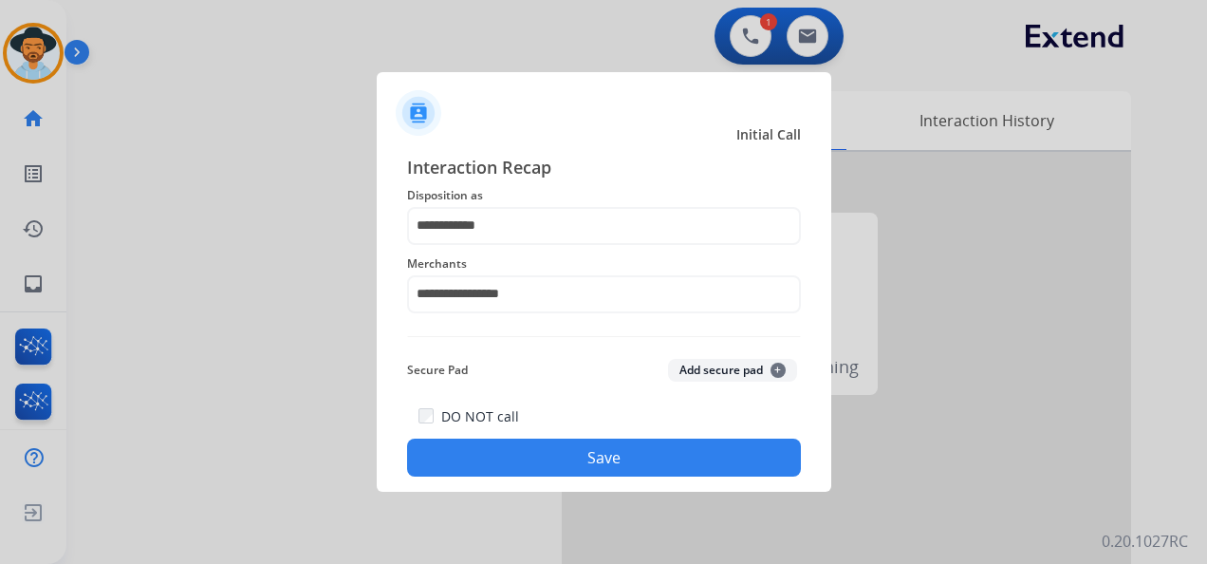
click at [591, 465] on button "Save" at bounding box center [604, 457] width 394 height 38
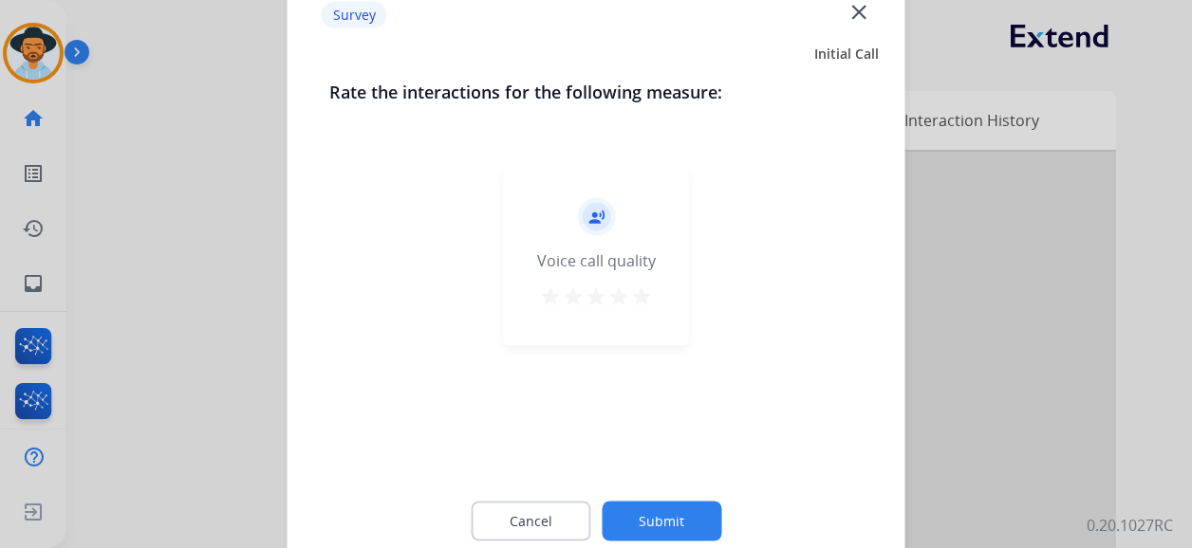
click at [636, 292] on mat-icon "star" at bounding box center [641, 297] width 23 height 23
click at [680, 515] on button "Submit" at bounding box center [662, 522] width 120 height 40
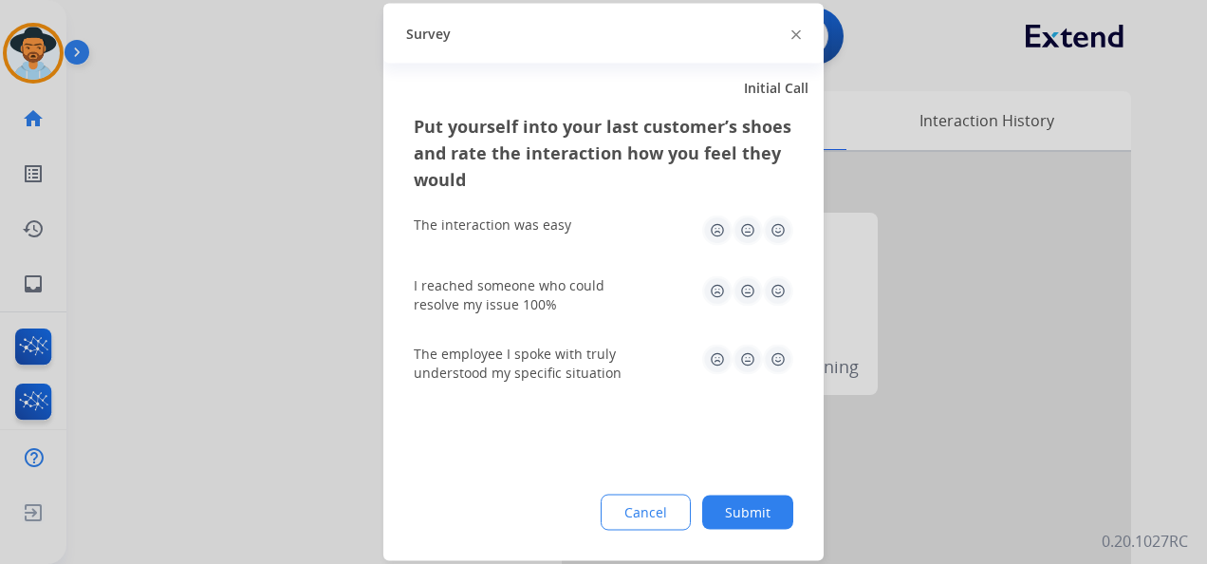
click at [772, 220] on img at bounding box center [778, 230] width 30 height 30
click at [780, 283] on img at bounding box center [778, 291] width 30 height 30
drag, startPoint x: 780, startPoint y: 362, endPoint x: 755, endPoint y: 430, distance: 72.6
click at [781, 362] on img at bounding box center [778, 359] width 30 height 30
click at [759, 512] on button "Submit" at bounding box center [747, 512] width 91 height 34
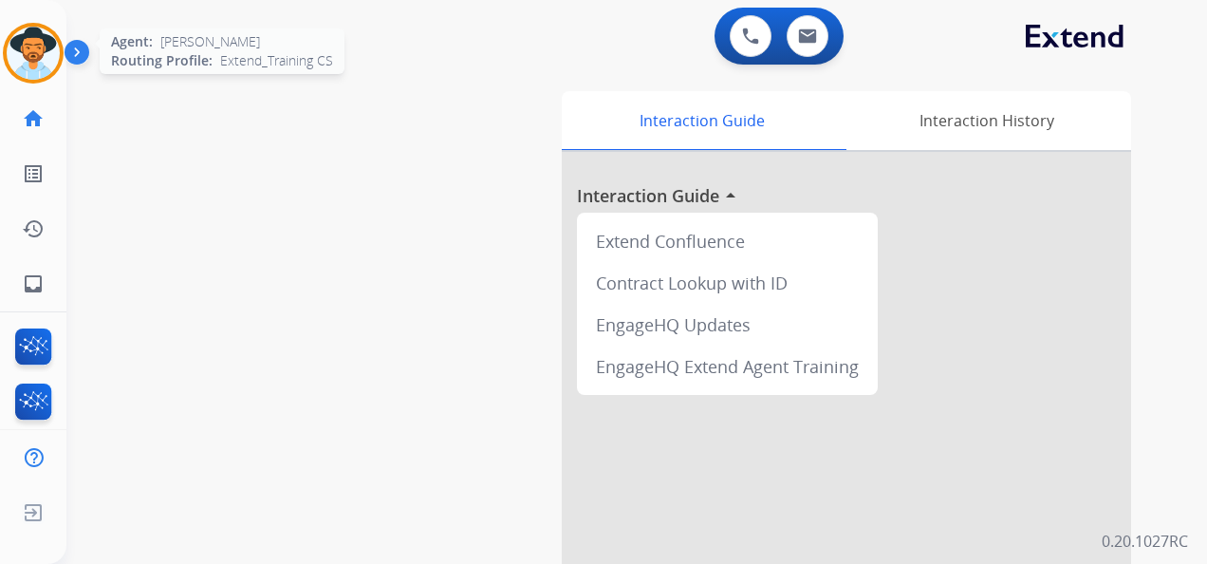
click at [44, 49] on img at bounding box center [33, 53] width 53 height 53
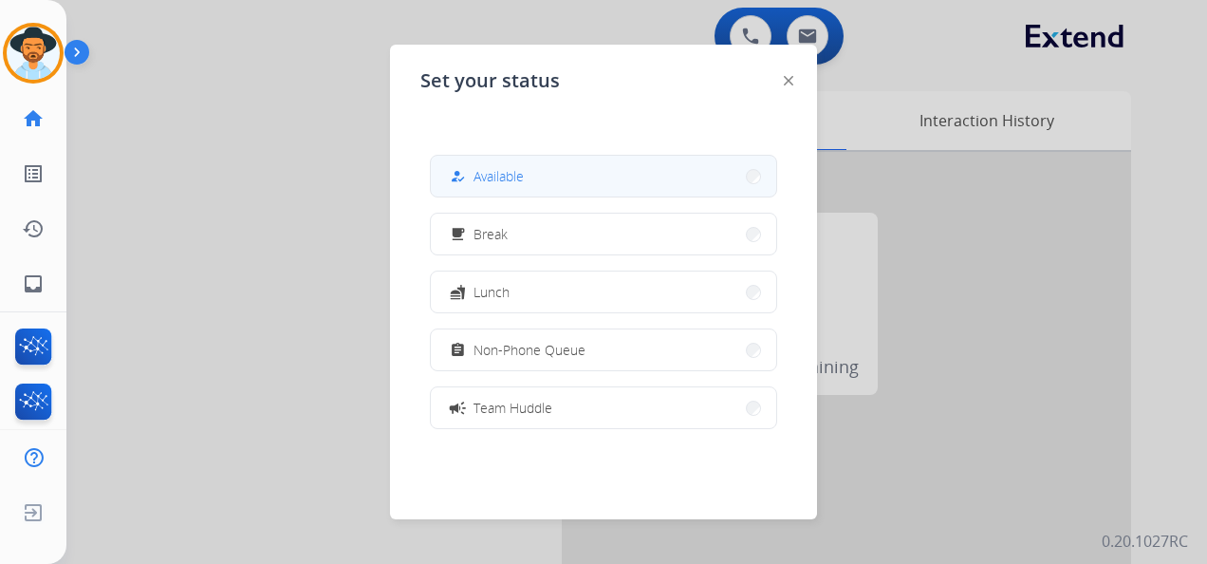
click at [536, 163] on button "how_to_reg Available" at bounding box center [603, 176] width 345 height 41
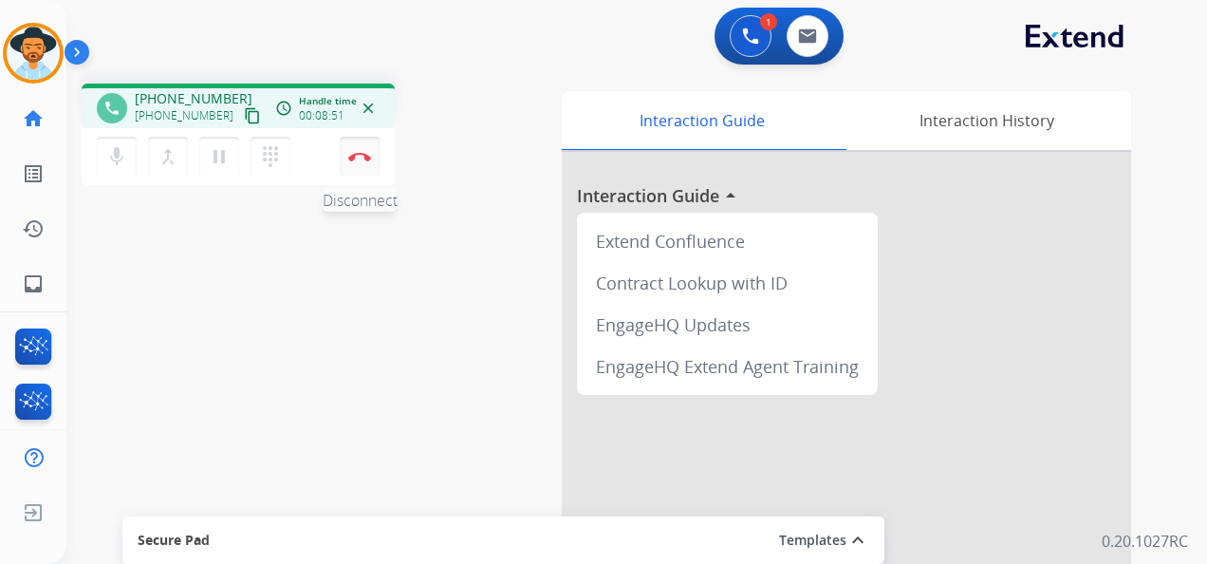
click at [358, 161] on button "Disconnect" at bounding box center [360, 157] width 40 height 40
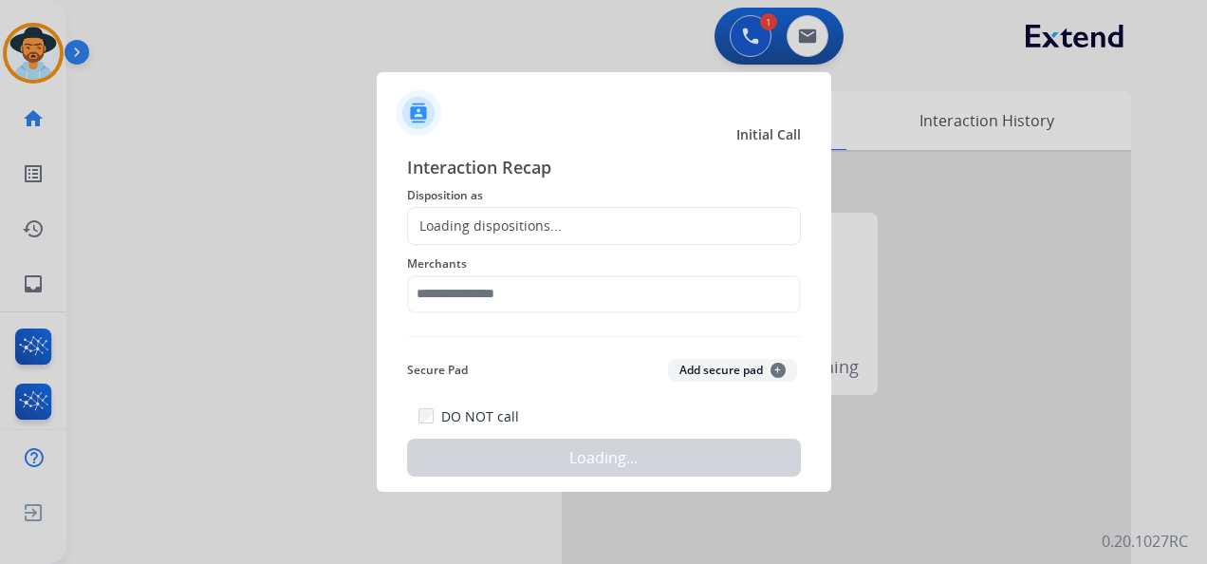
click at [575, 230] on div "Loading dispositions..." at bounding box center [604, 226] width 394 height 38
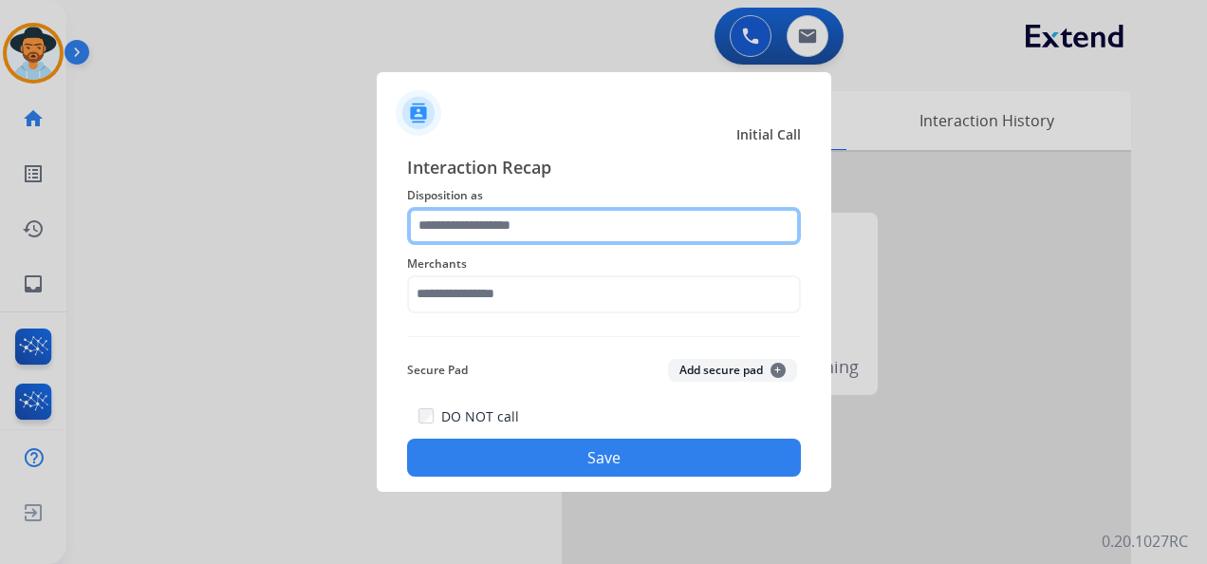
click at [583, 224] on input "text" at bounding box center [604, 226] width 394 height 38
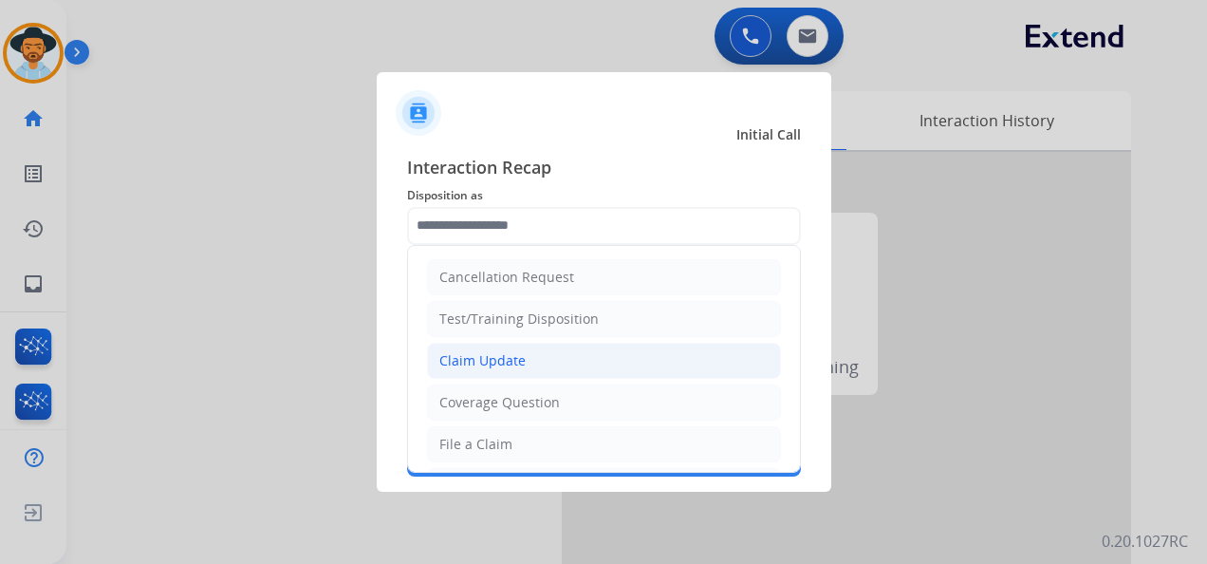
click at [543, 363] on li "Claim Update" at bounding box center [604, 361] width 354 height 36
type input "**********"
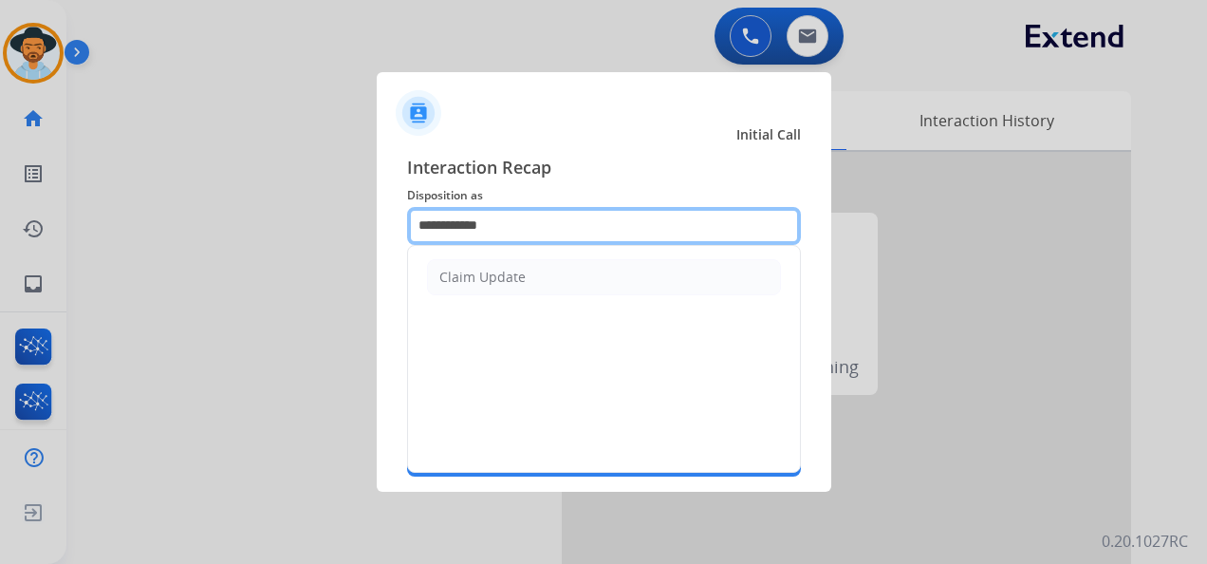
drag, startPoint x: 536, startPoint y: 232, endPoint x: 412, endPoint y: 218, distance: 125.0
click at [409, 226] on input "**********" at bounding box center [604, 226] width 394 height 38
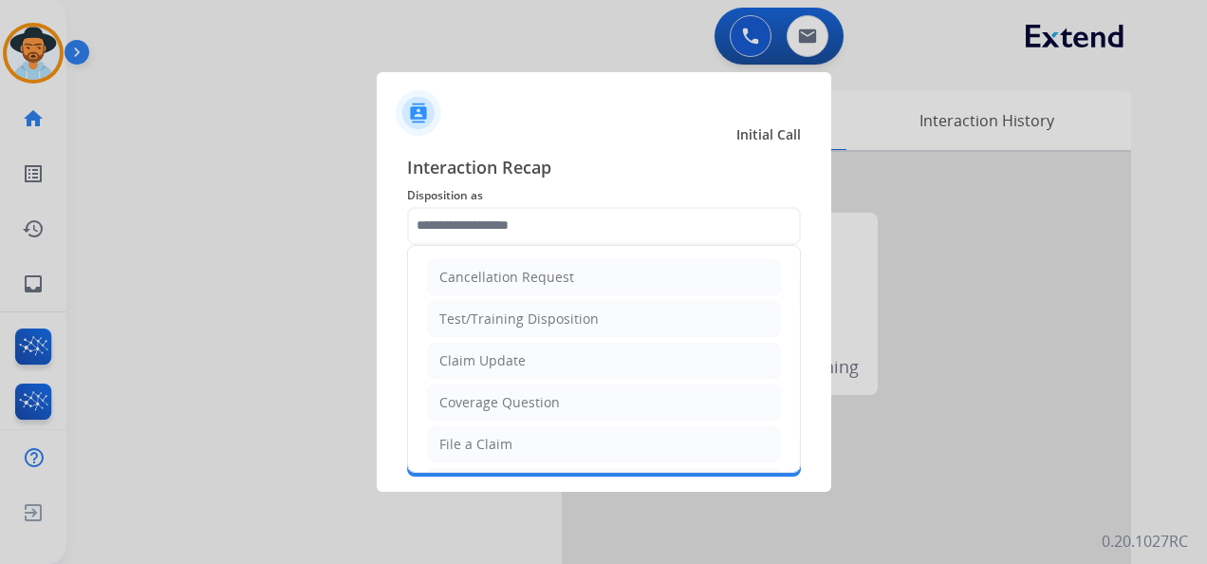
click at [511, 426] on li "File a Claim" at bounding box center [604, 444] width 354 height 36
type input "**********"
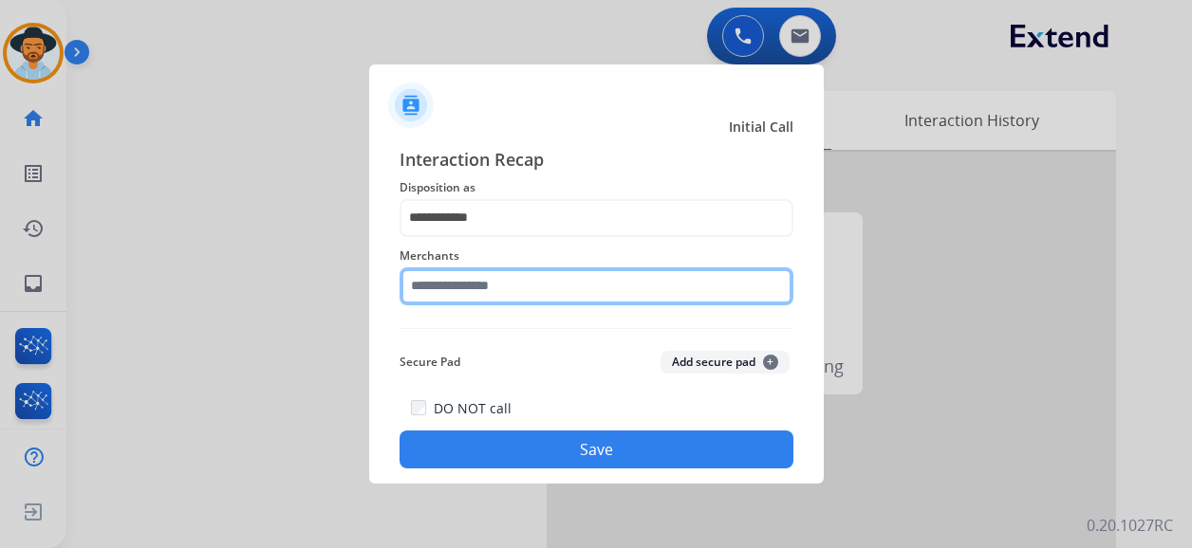
click at [556, 287] on input "text" at bounding box center [596, 287] width 394 height 38
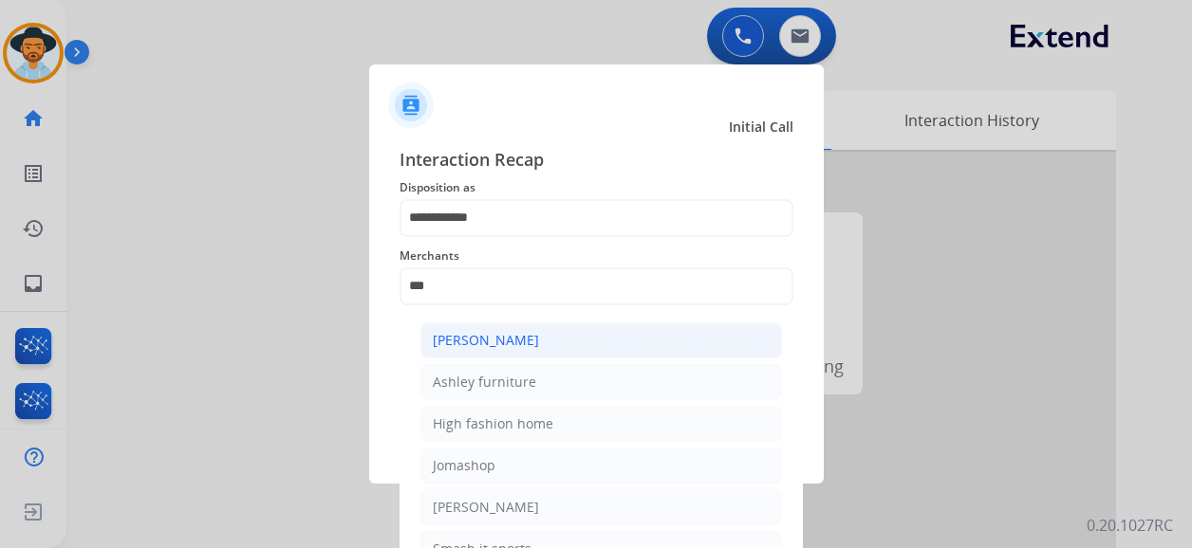
click at [560, 340] on li "[PERSON_NAME]" at bounding box center [601, 341] width 362 height 36
type input "**********"
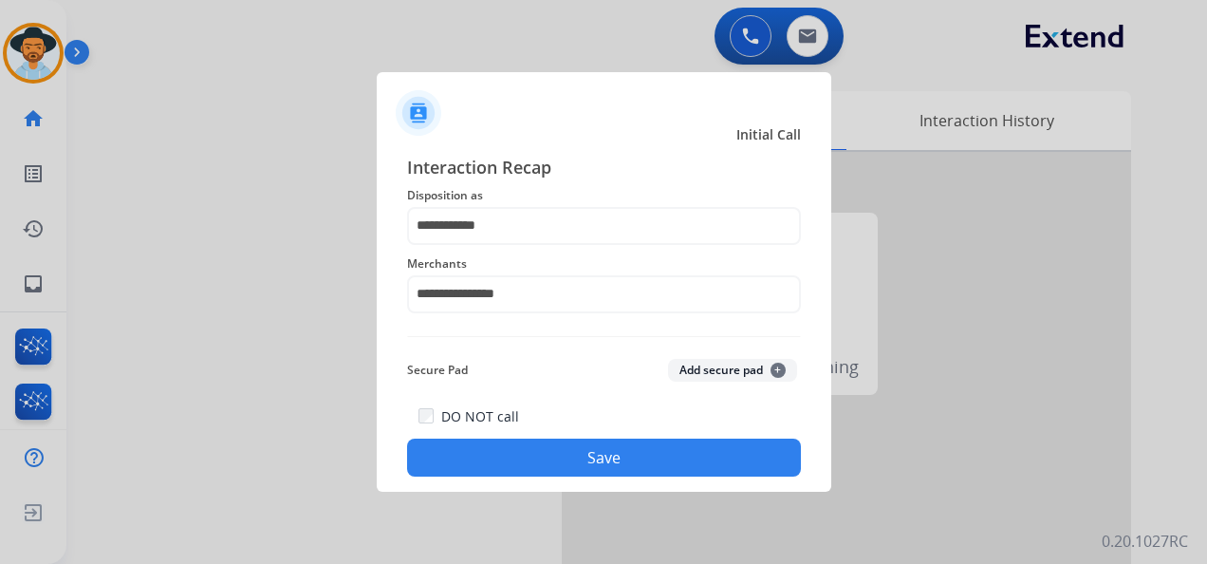
click at [611, 457] on button "Save" at bounding box center [604, 457] width 394 height 38
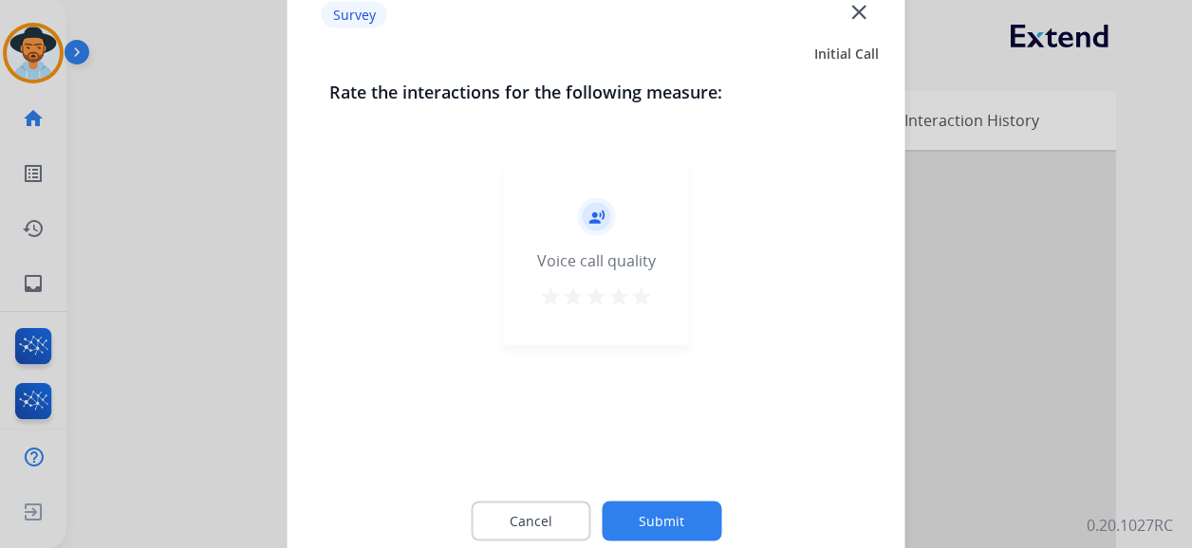
click at [641, 296] on mat-icon "star" at bounding box center [641, 297] width 23 height 23
click at [692, 530] on button "Submit" at bounding box center [662, 522] width 120 height 40
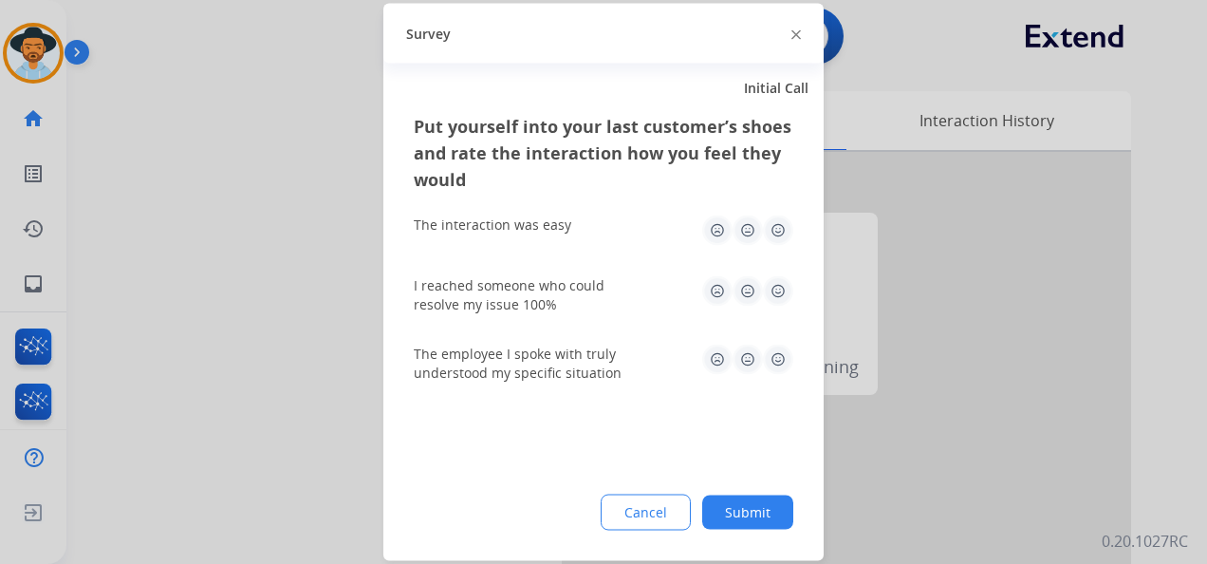
drag, startPoint x: 780, startPoint y: 229, endPoint x: 771, endPoint y: 258, distance: 30.6
click at [780, 230] on img at bounding box center [778, 230] width 30 height 30
click at [774, 287] on img at bounding box center [778, 291] width 30 height 30
click at [784, 359] on img at bounding box center [778, 359] width 30 height 30
click at [762, 493] on div "Put yourself into your last customer’s shoes and rate the interaction how you f…" at bounding box center [603, 337] width 440 height 448
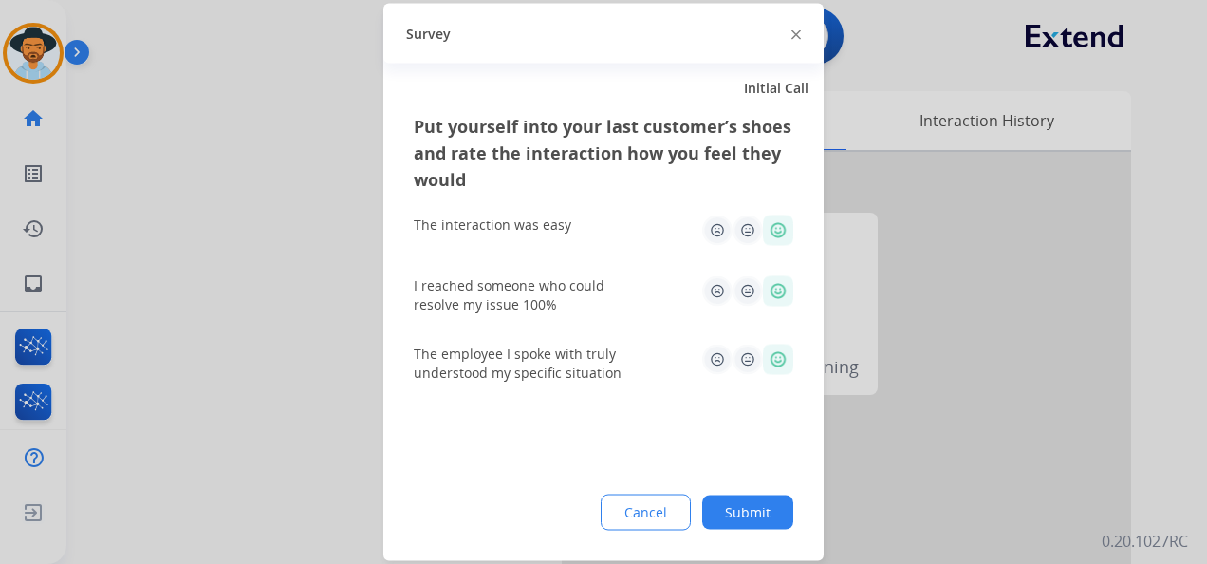
click at [752, 516] on button "Submit" at bounding box center [747, 512] width 91 height 34
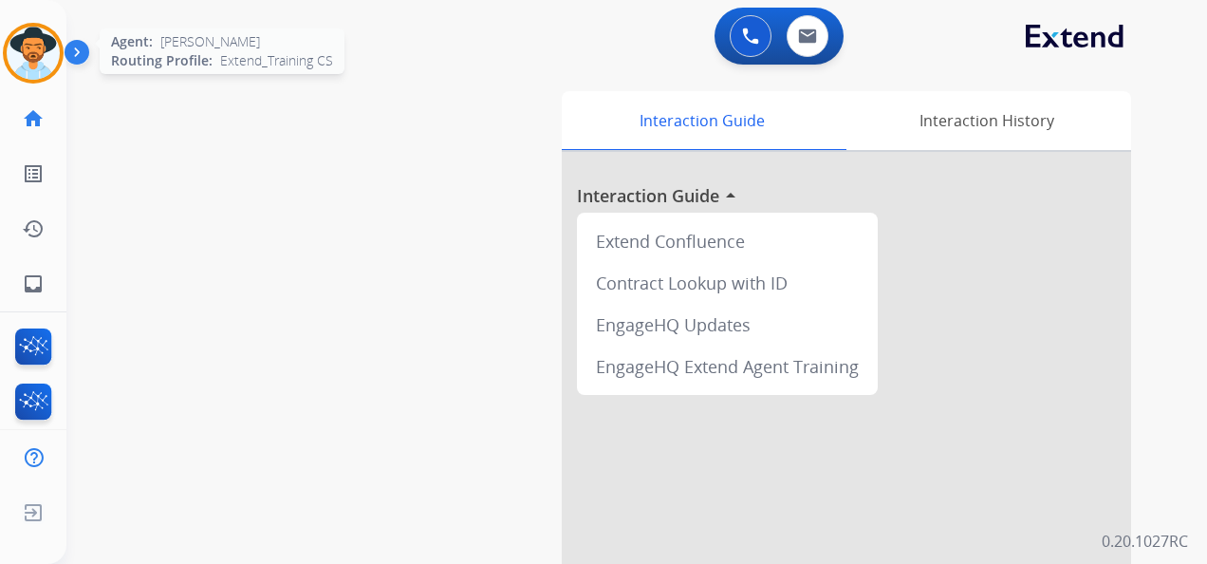
click at [28, 36] on img at bounding box center [33, 53] width 53 height 53
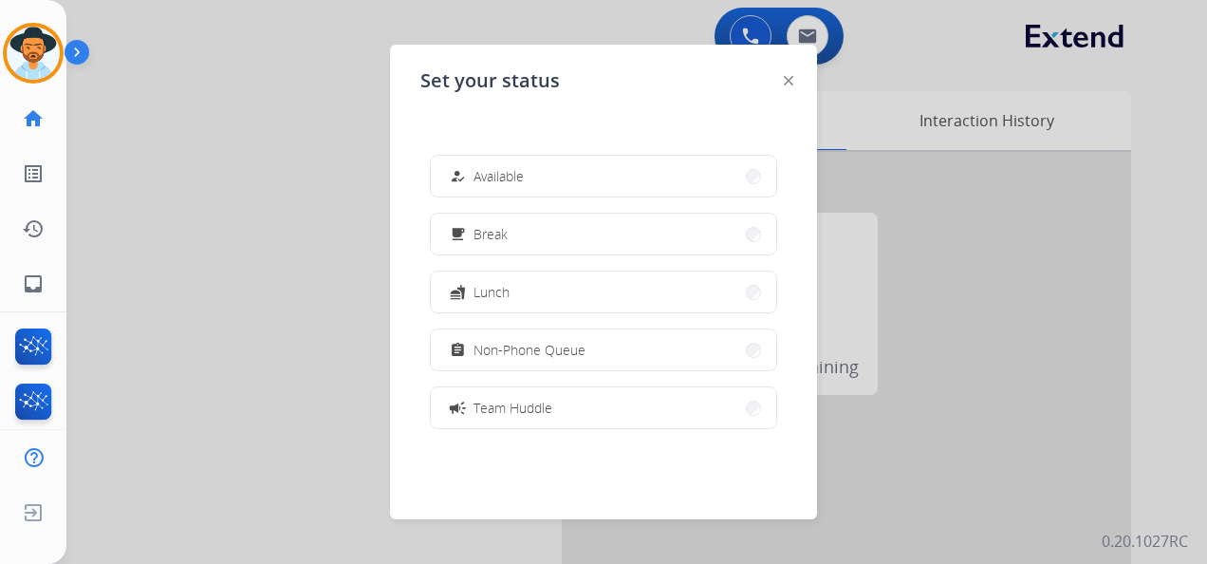
drag, startPoint x: 545, startPoint y: 174, endPoint x: 552, endPoint y: 167, distance: 10.1
click at [546, 175] on button "how_to_reg Available" at bounding box center [603, 176] width 345 height 41
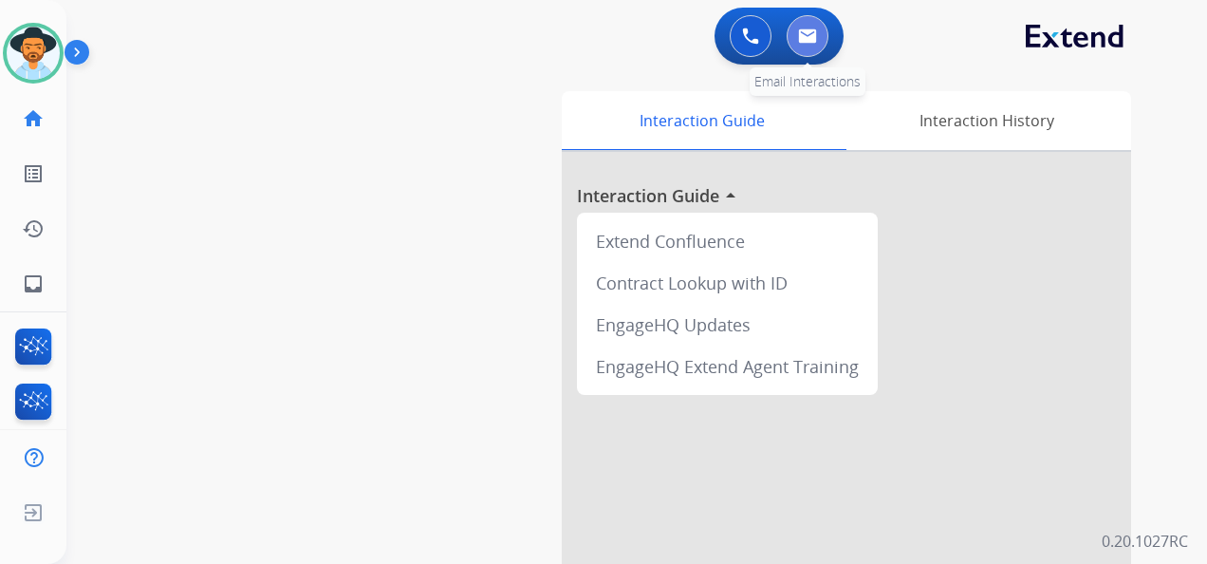
click at [790, 41] on button at bounding box center [808, 36] width 42 height 42
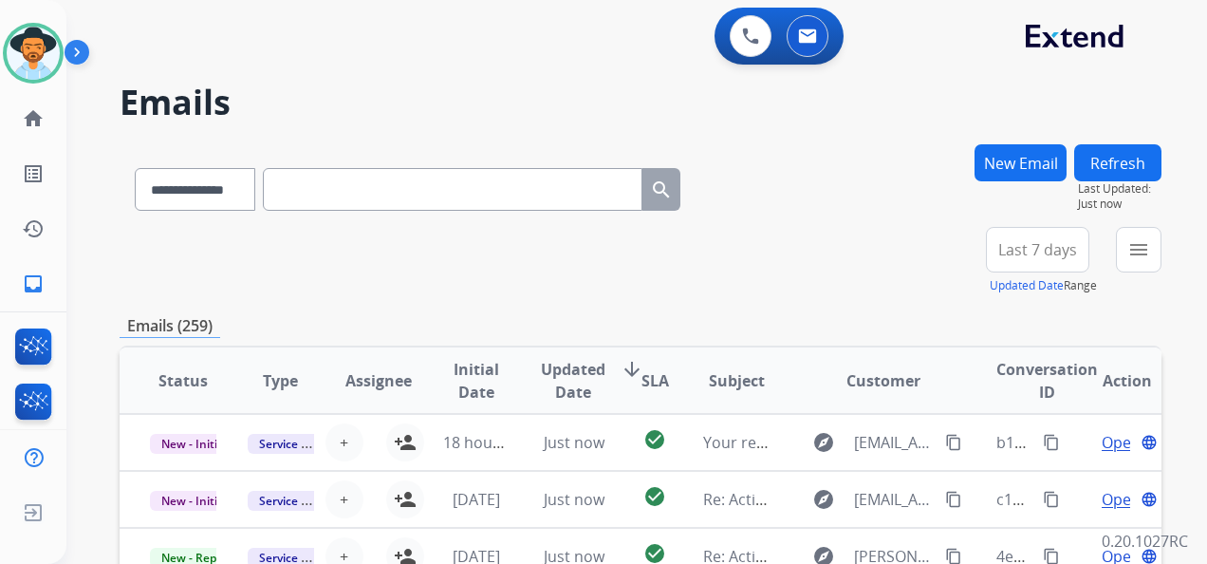
click at [1040, 253] on span "Last 7 days" at bounding box center [1037, 250] width 79 height 8
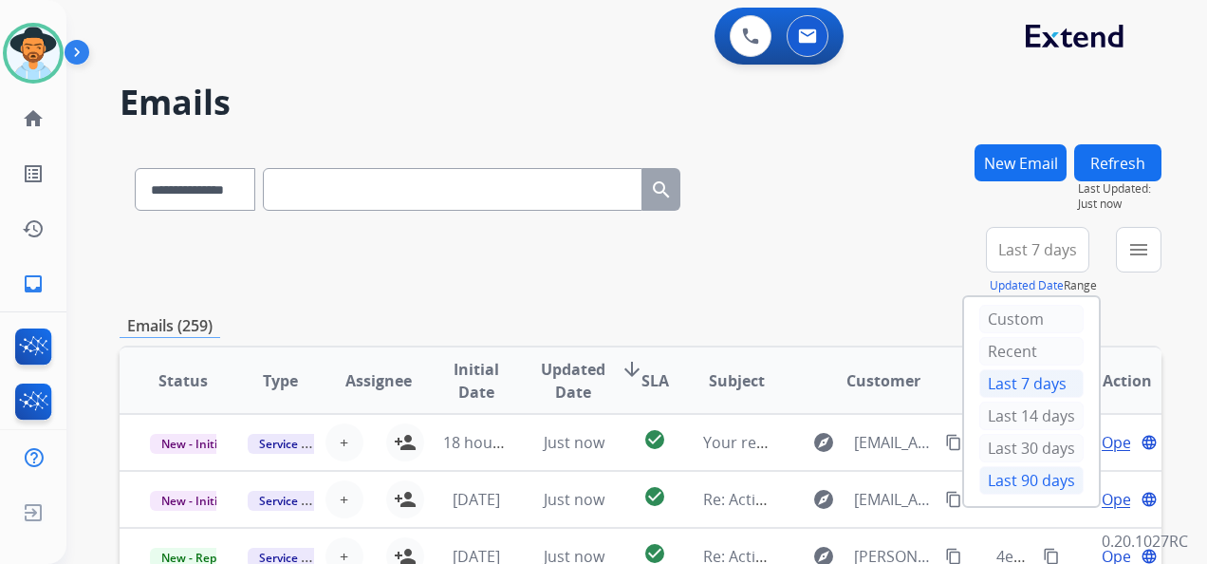
click at [1025, 474] on div "Last 90 days" at bounding box center [1031, 480] width 104 height 28
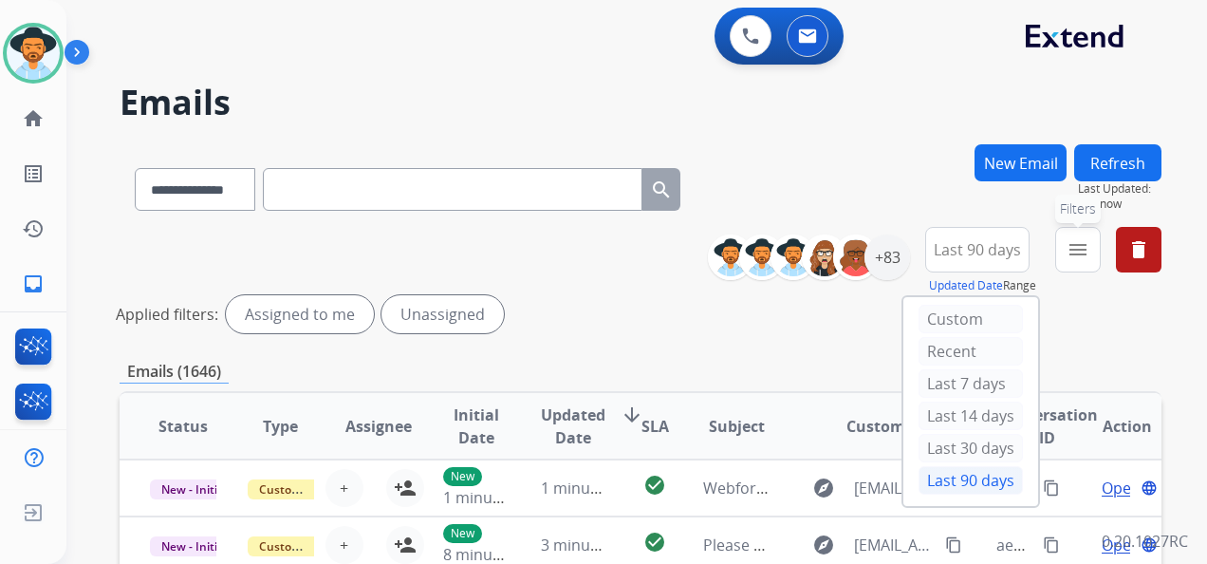
click at [1074, 247] on mat-icon "menu" at bounding box center [1078, 249] width 23 height 23
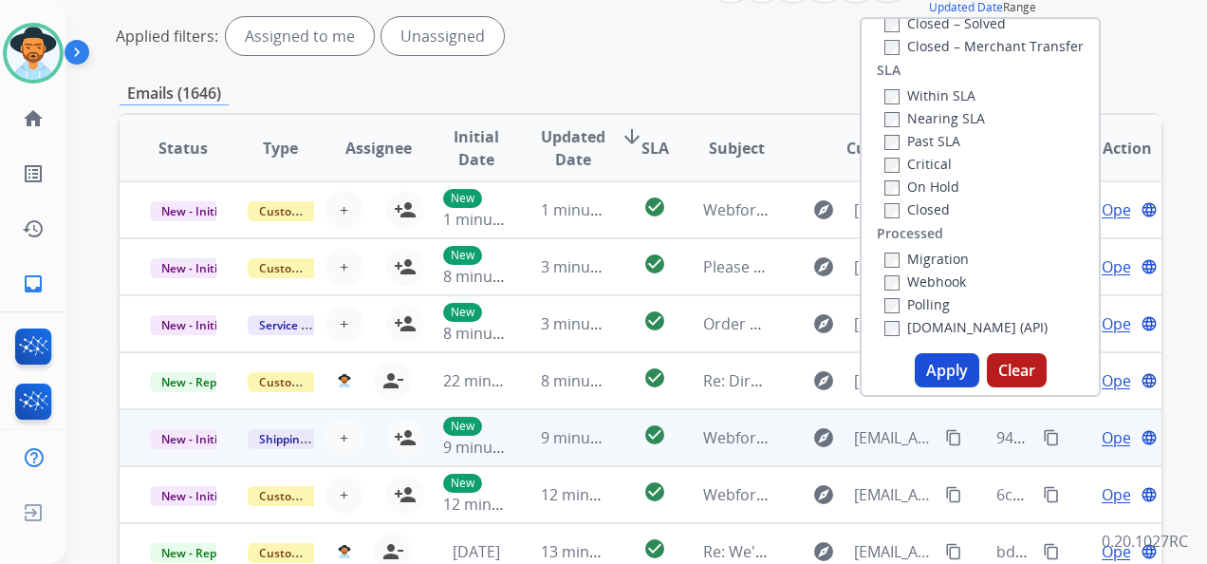
scroll to position [285, 0]
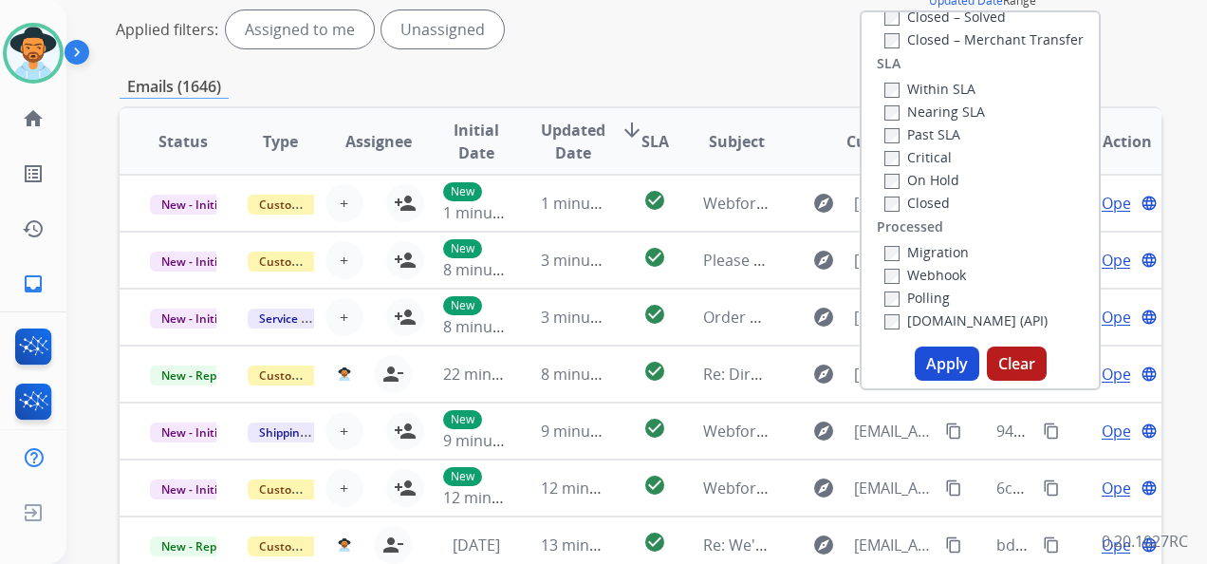
click at [938, 364] on button "Apply" at bounding box center [947, 363] width 65 height 34
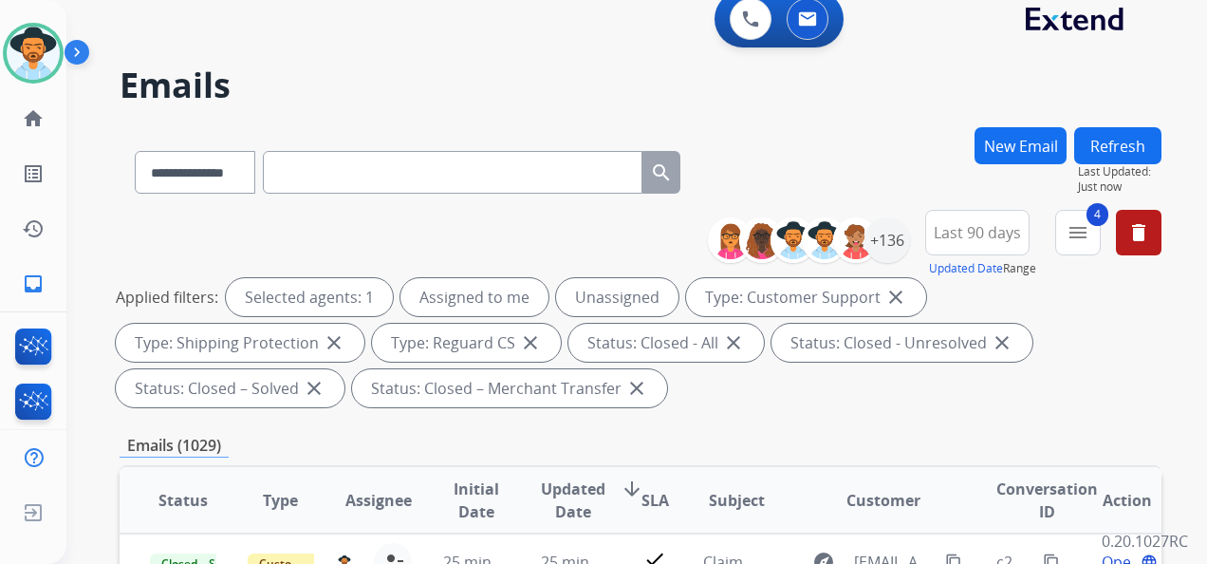
scroll to position [0, 0]
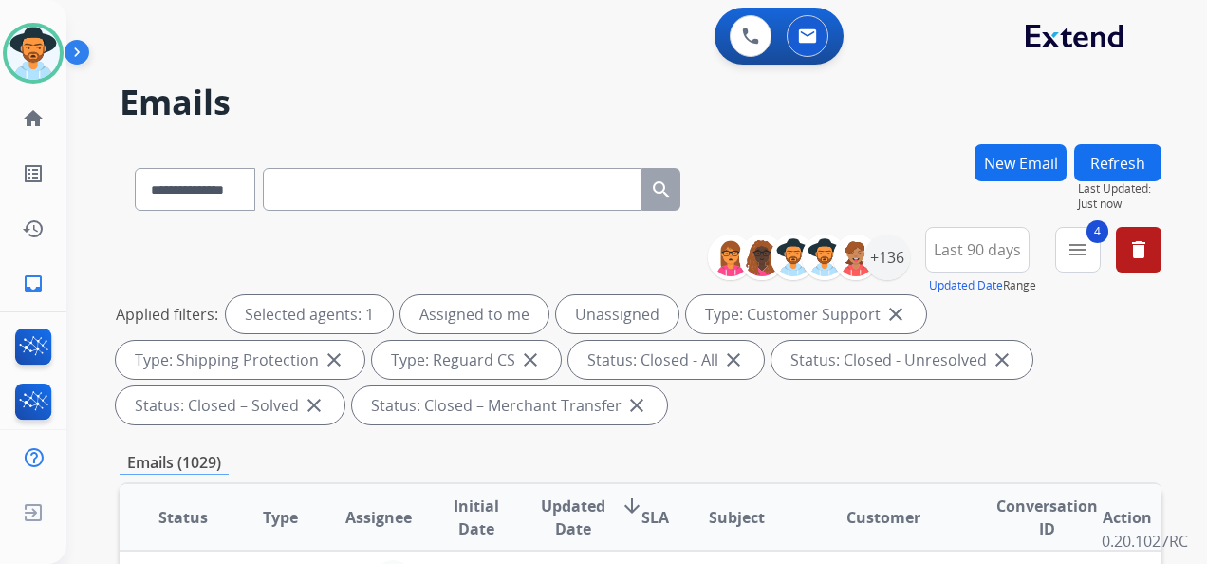
click at [361, 195] on input "text" at bounding box center [453, 189] width 380 height 43
paste input "**********"
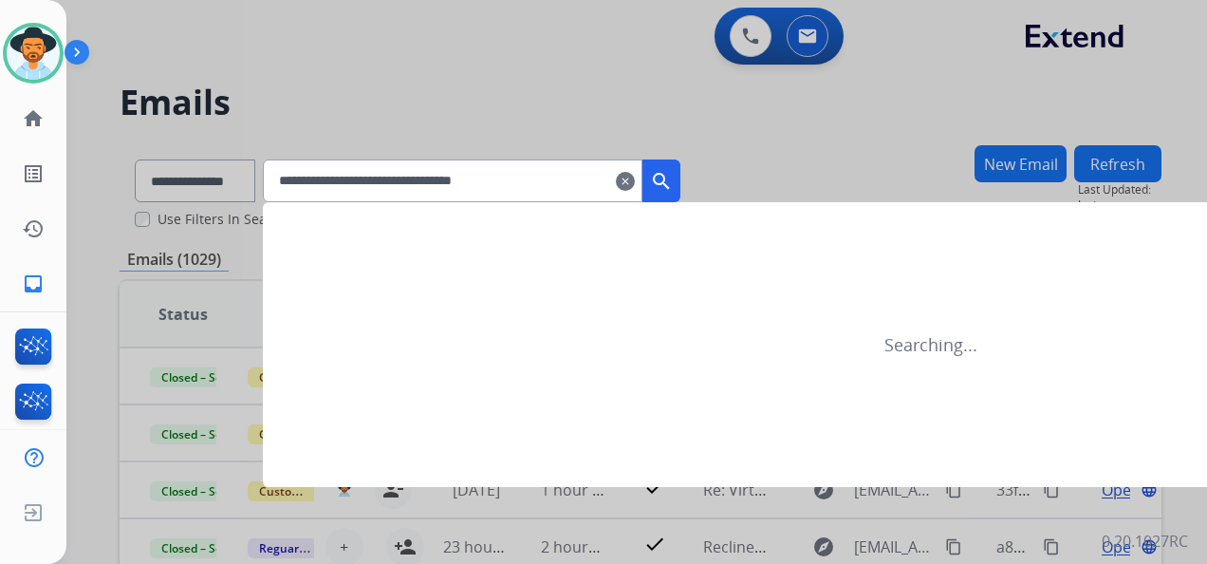
type input "**********"
click at [673, 181] on mat-icon "search" at bounding box center [661, 181] width 23 height 23
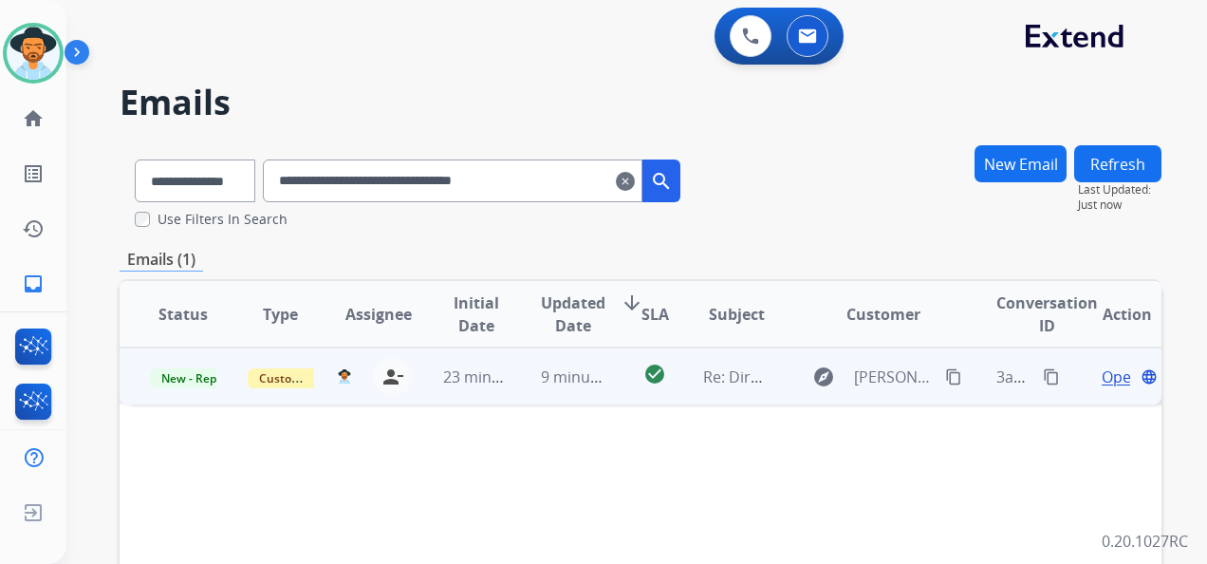
click at [1102, 374] on span "Open" at bounding box center [1121, 376] width 39 height 23
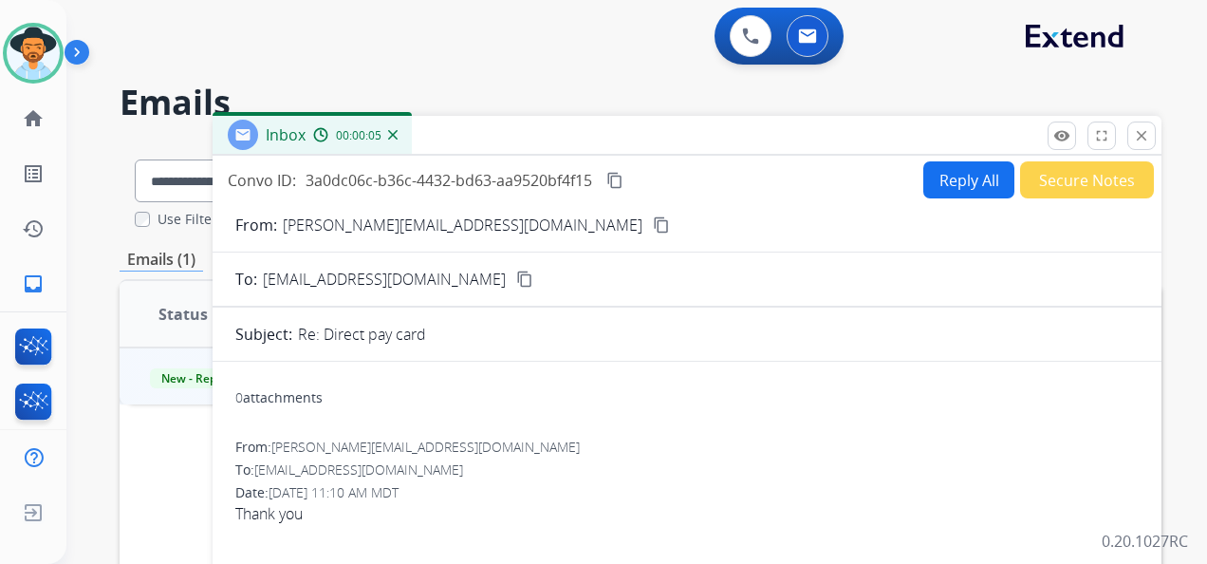
click at [949, 175] on button "Reply All" at bounding box center [968, 179] width 91 height 37
select select "**********"
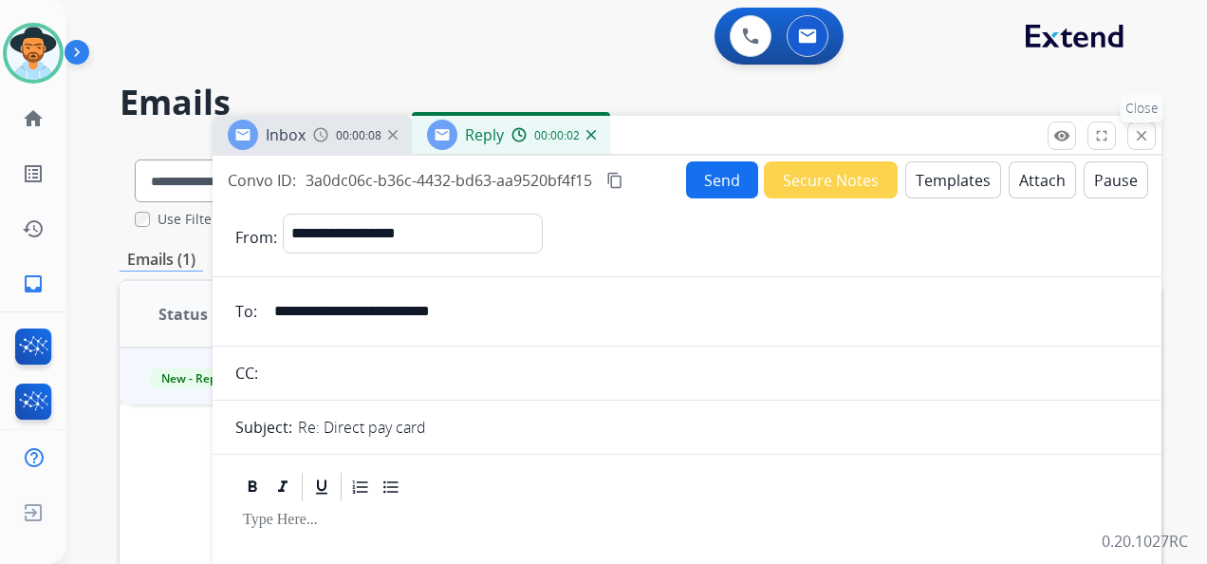
click at [1145, 132] on mat-icon "close" at bounding box center [1141, 135] width 17 height 17
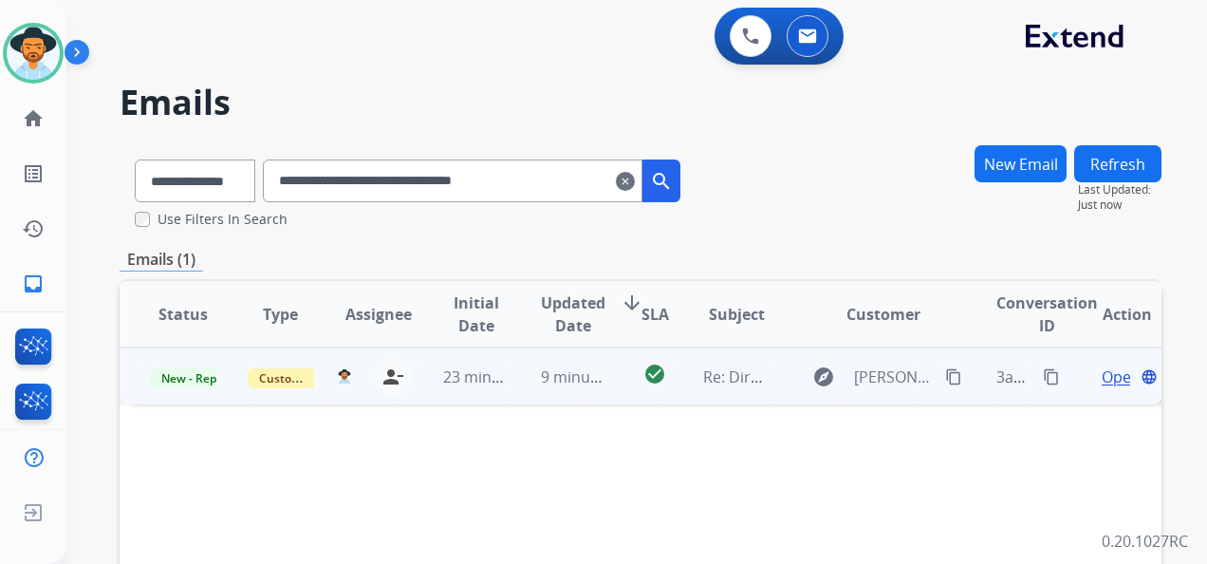
click at [1102, 372] on span "Open" at bounding box center [1121, 376] width 39 height 23
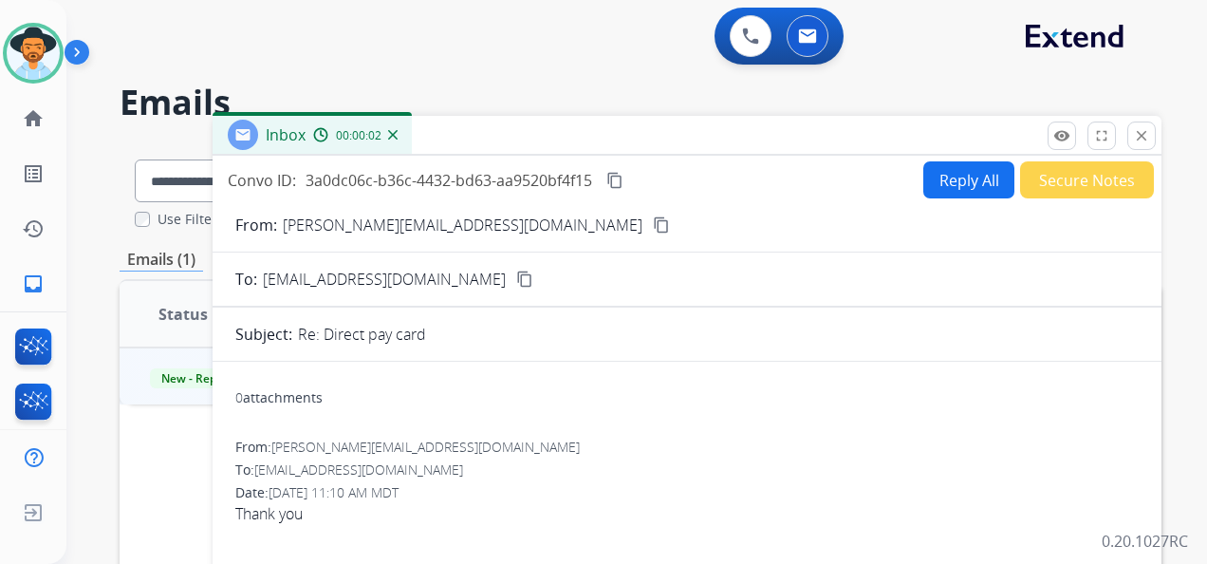
click at [956, 175] on button "Reply All" at bounding box center [968, 179] width 91 height 37
select select "**********"
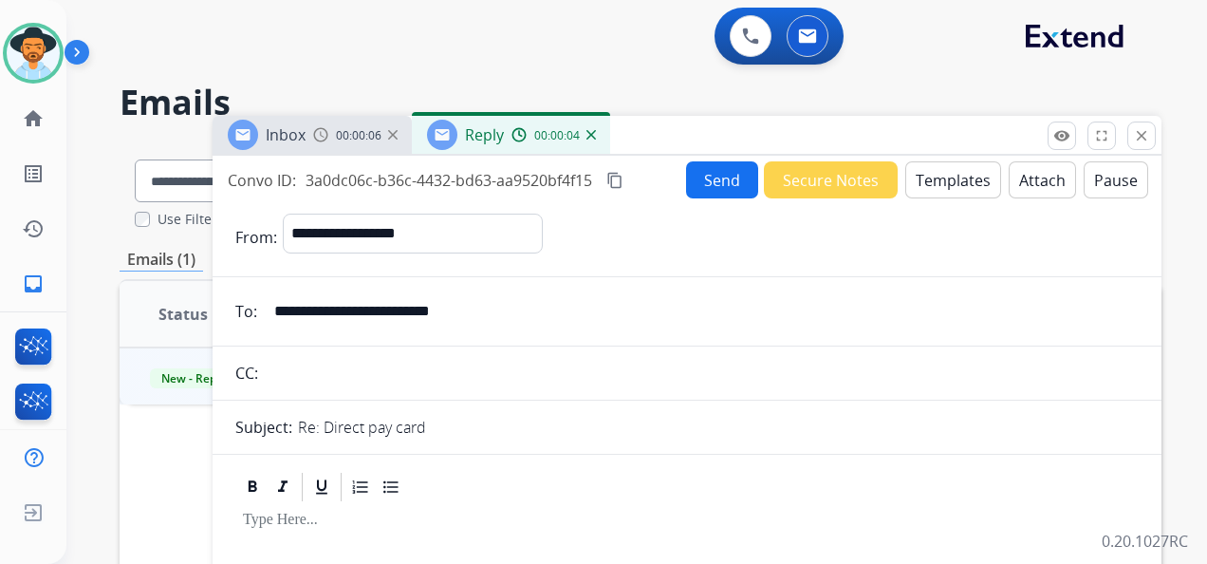
click at [940, 176] on button "Templates" at bounding box center [953, 179] width 96 height 37
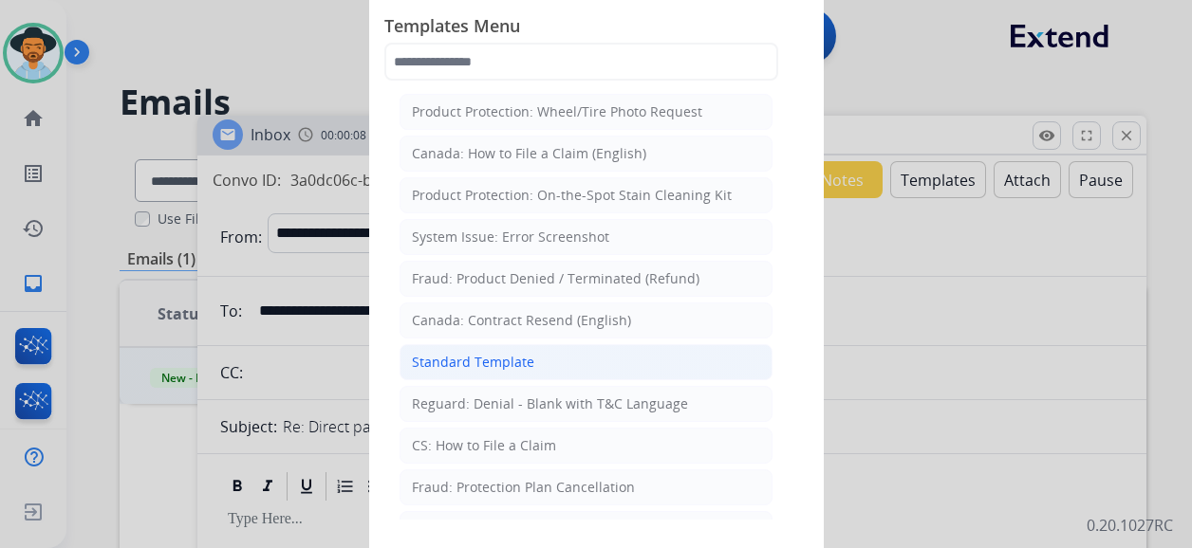
click at [562, 350] on li "Standard Template" at bounding box center [585, 362] width 373 height 36
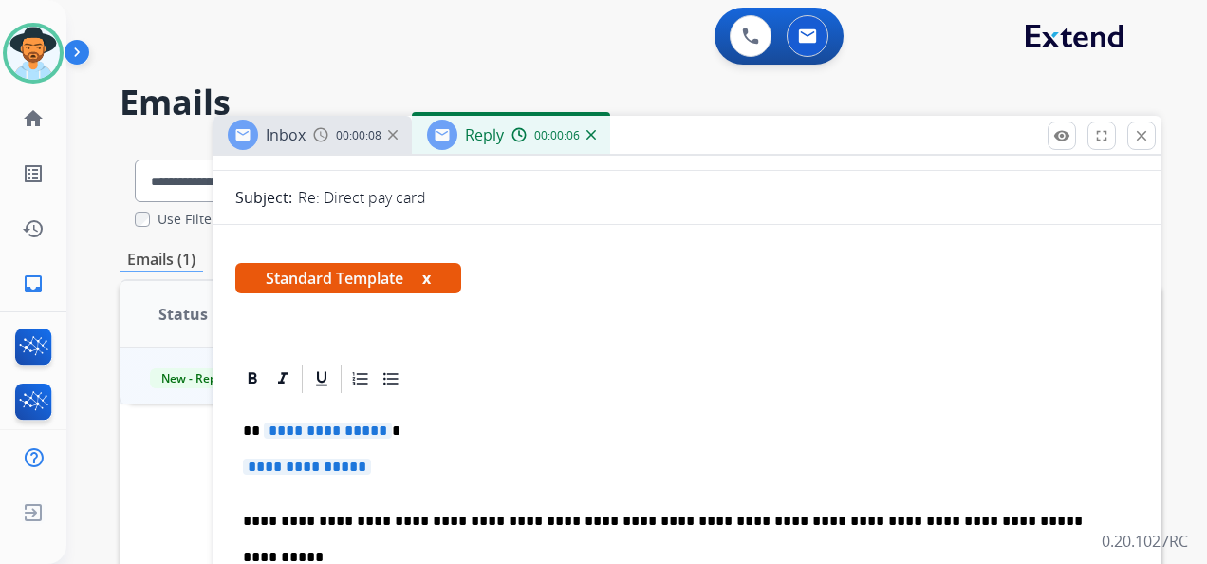
scroll to position [285, 0]
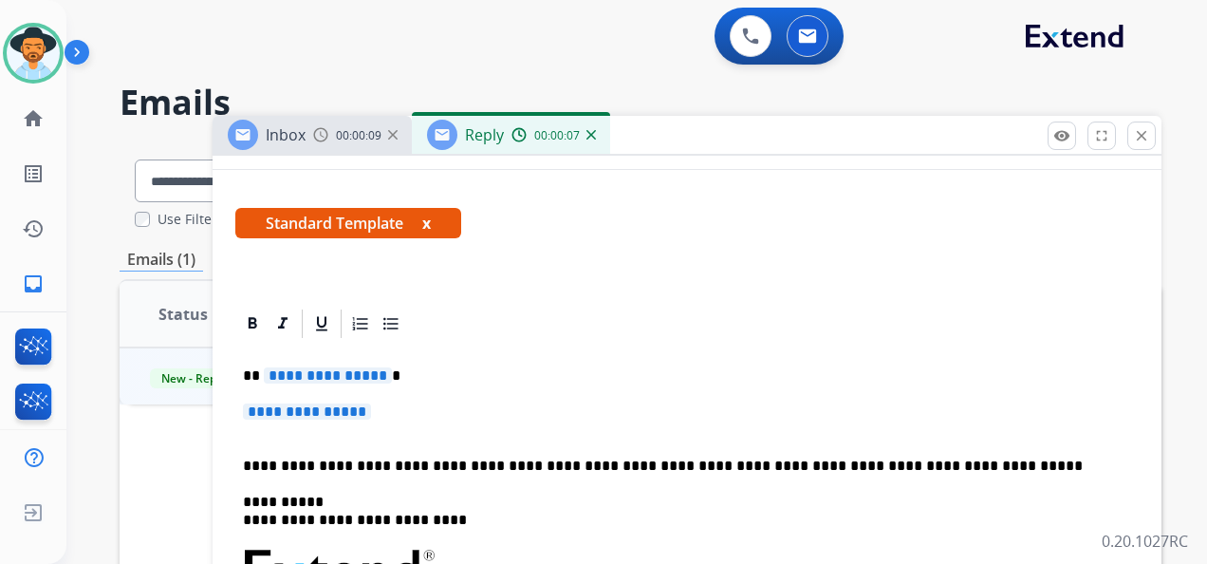
click at [334, 378] on span "**********" at bounding box center [328, 375] width 128 height 16
click at [323, 409] on span "**********" at bounding box center [307, 411] width 128 height 16
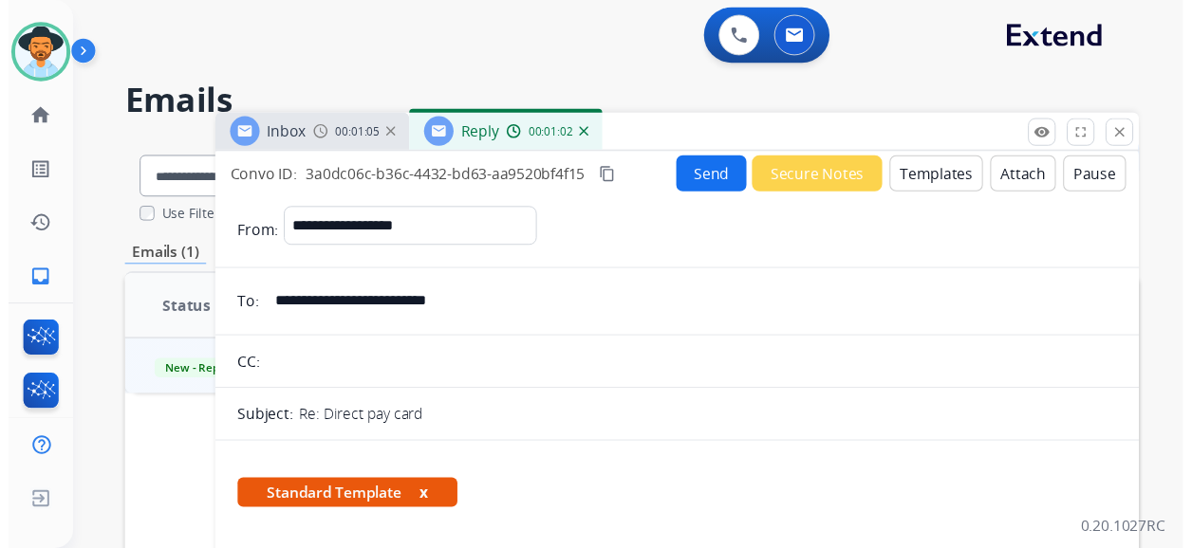
scroll to position [0, 0]
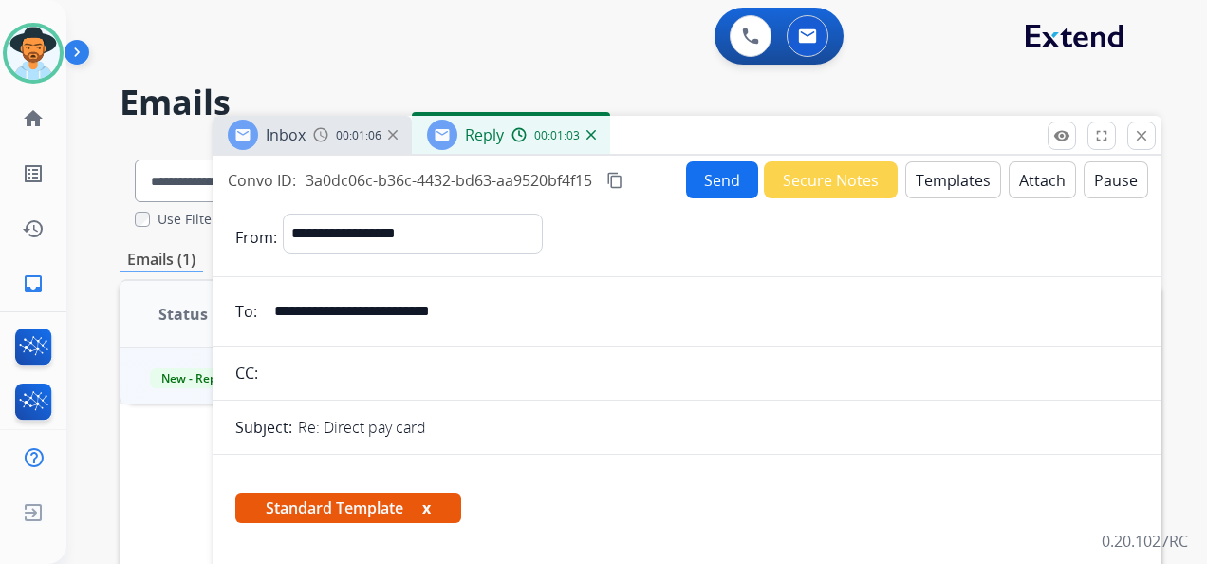
click at [706, 178] on button "Send" at bounding box center [722, 179] width 72 height 37
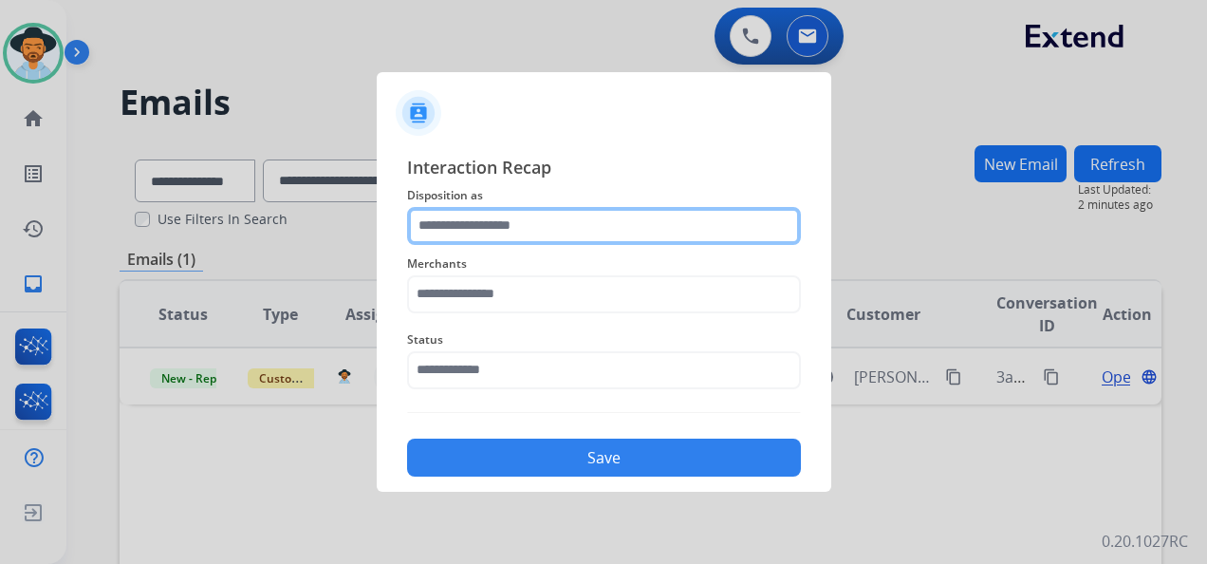
click at [611, 233] on input "text" at bounding box center [604, 226] width 394 height 38
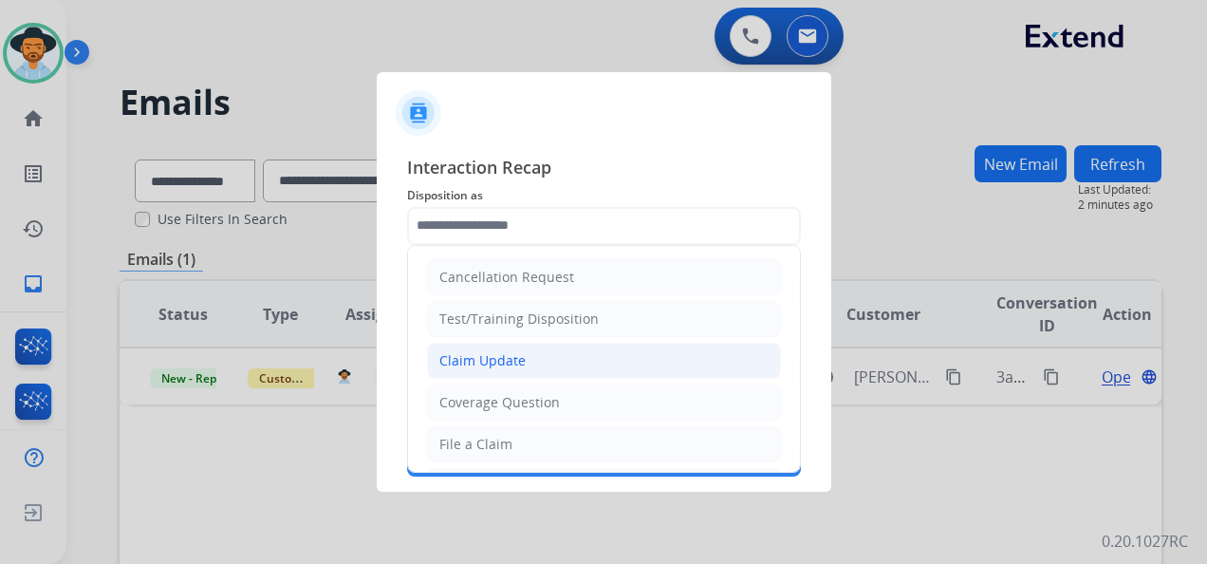
click at [552, 362] on li "Claim Update" at bounding box center [604, 361] width 354 height 36
type input "**********"
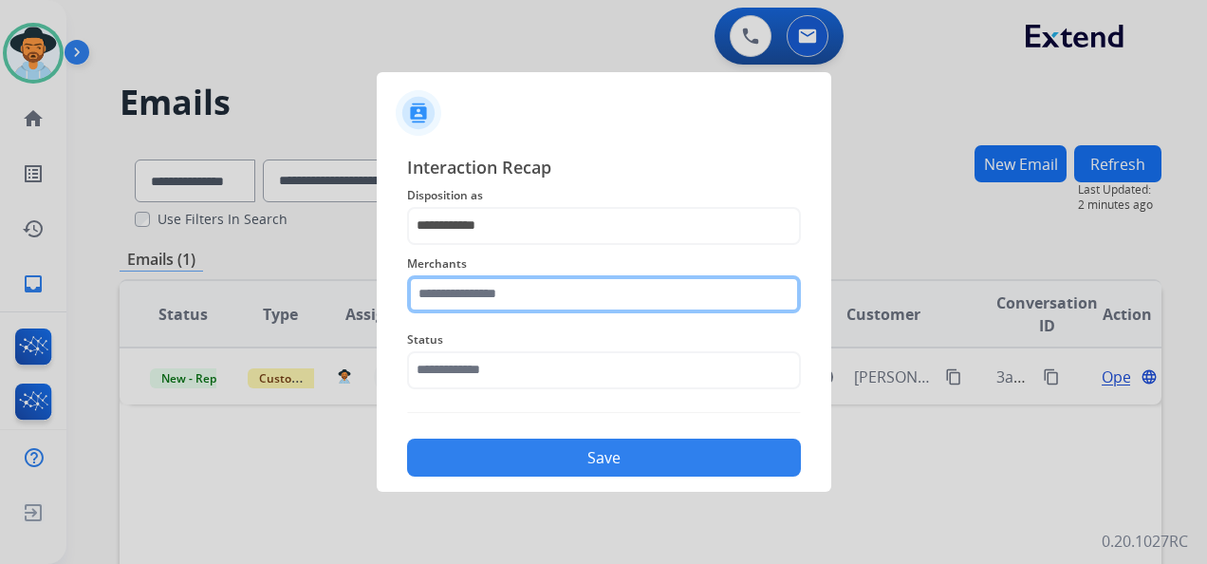
click at [506, 297] on input "text" at bounding box center [604, 294] width 394 height 38
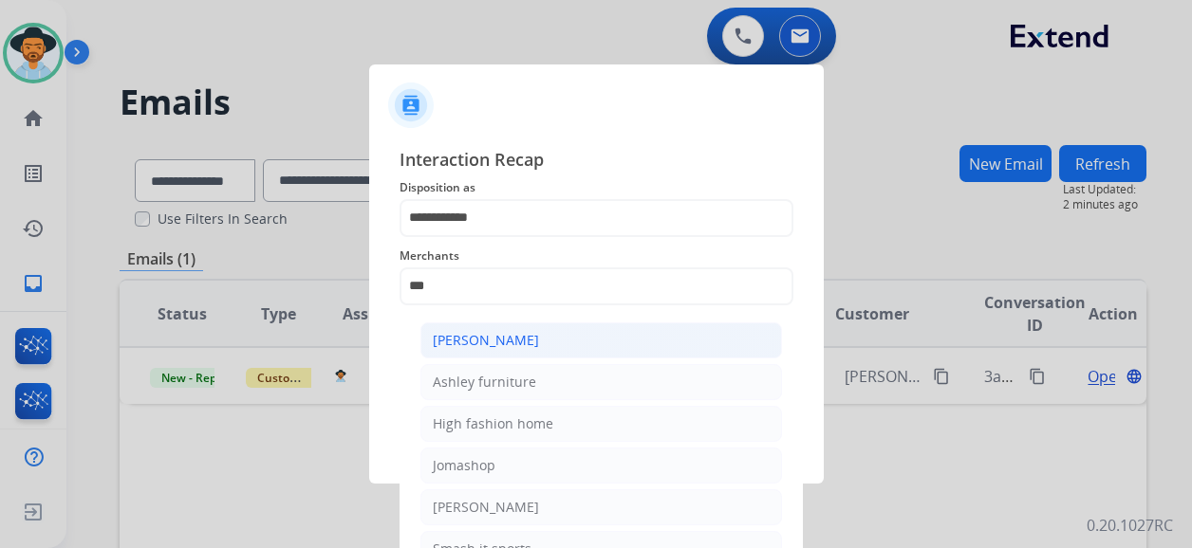
click at [555, 334] on li "[PERSON_NAME]" at bounding box center [601, 341] width 362 height 36
type input "**********"
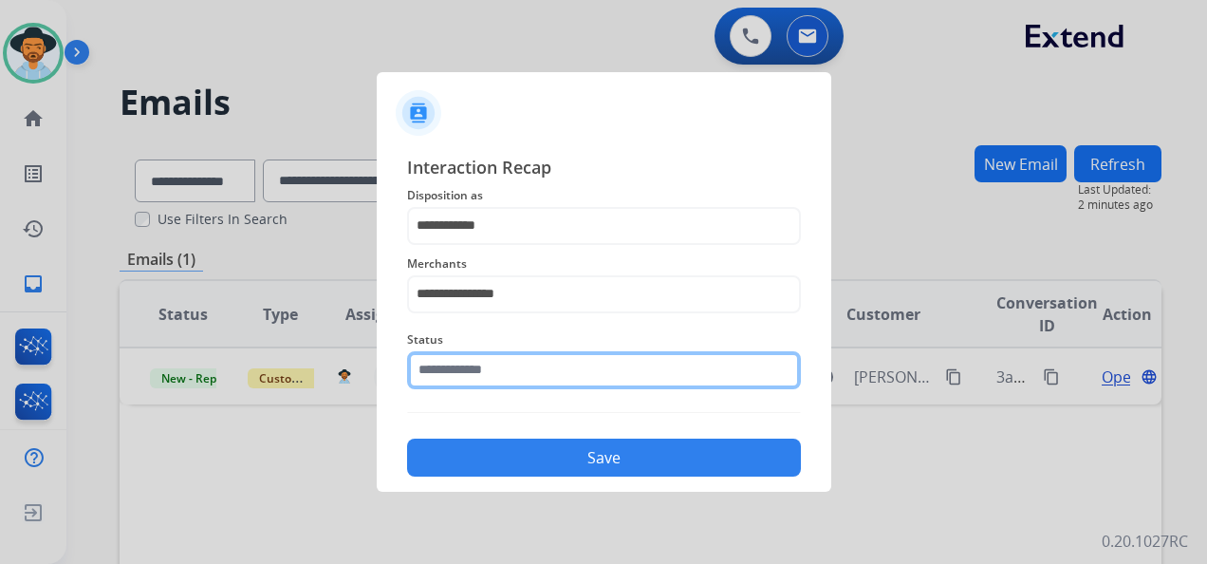
click at [541, 376] on input "text" at bounding box center [604, 370] width 394 height 38
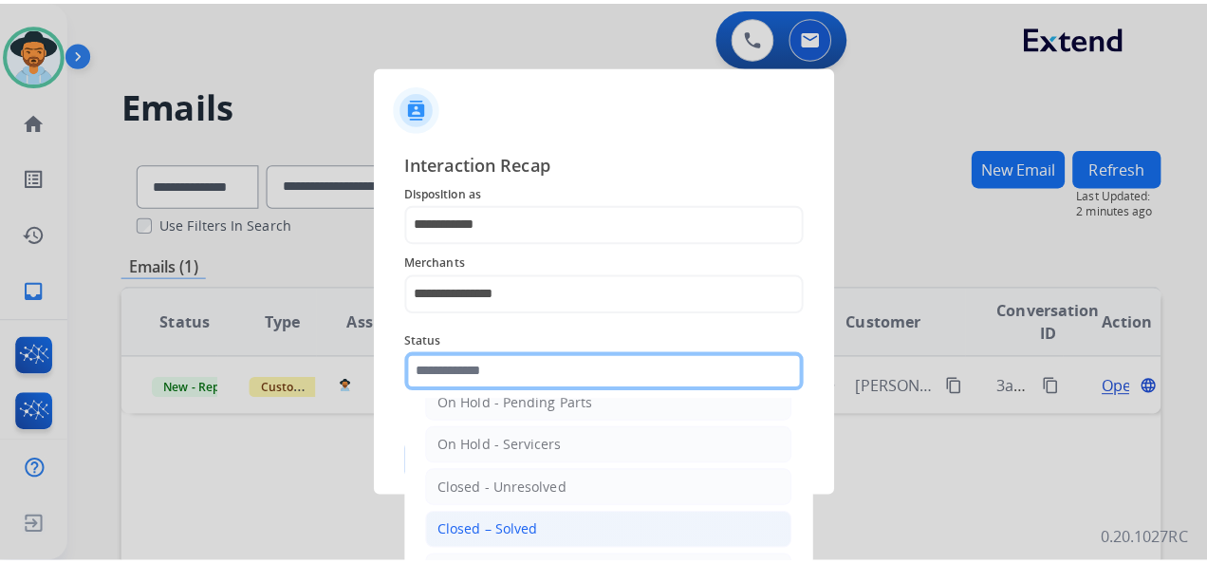
scroll to position [108, 0]
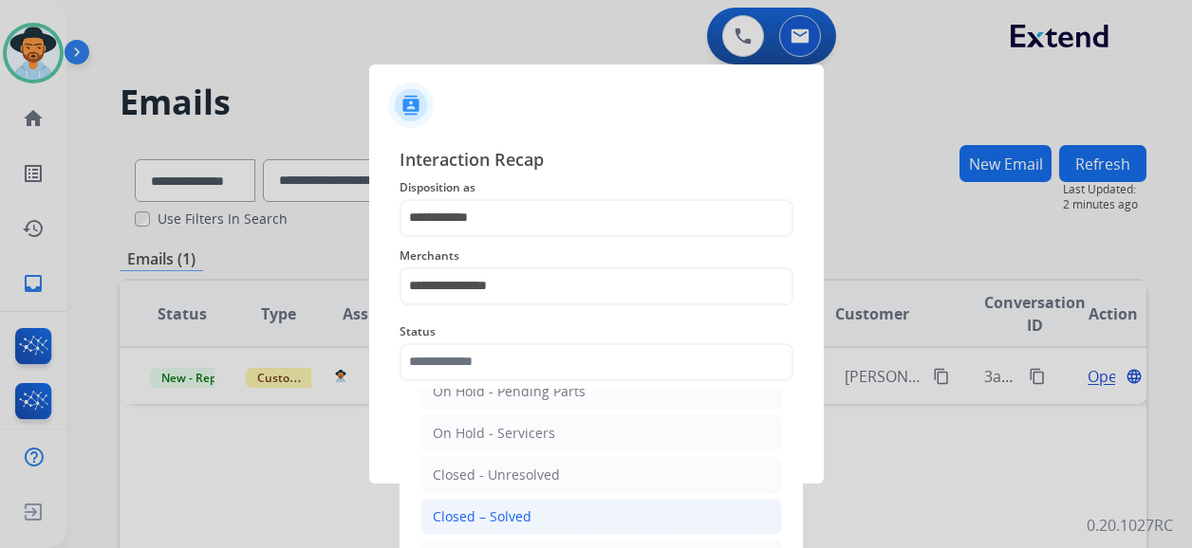
click at [541, 507] on li "Closed – Solved" at bounding box center [601, 517] width 362 height 36
type input "**********"
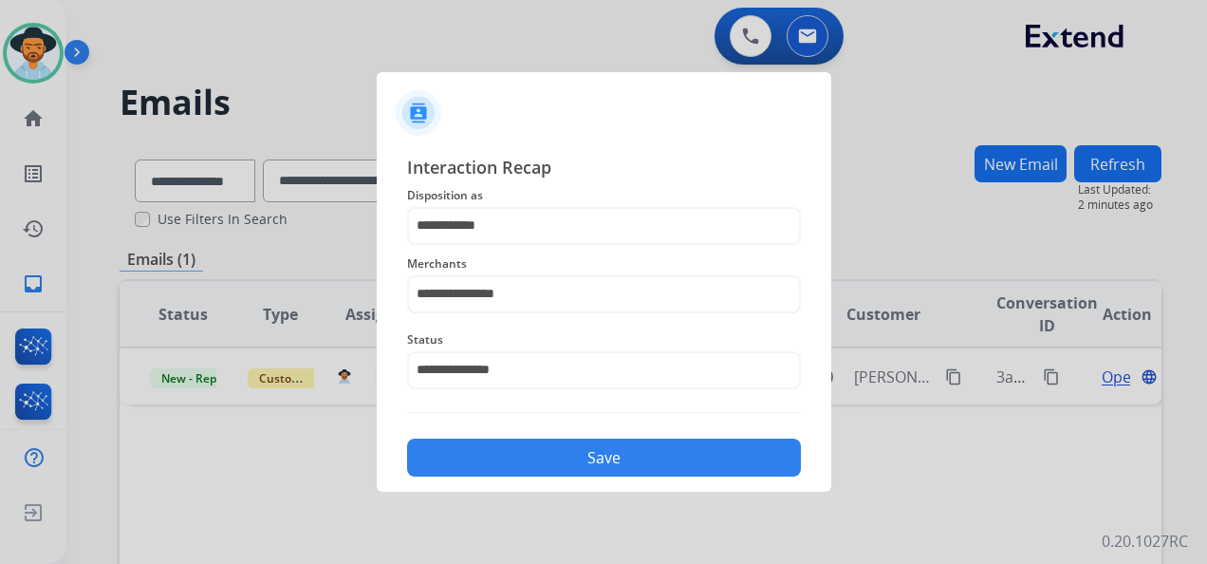
click at [588, 448] on button "Save" at bounding box center [604, 457] width 394 height 38
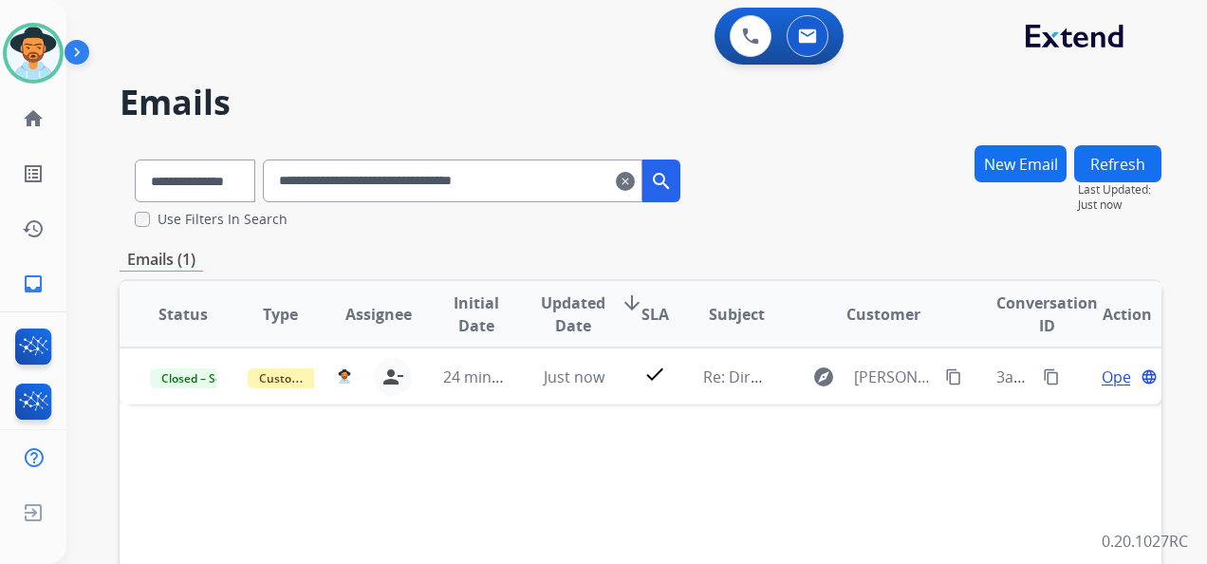
click at [635, 179] on mat-icon "clear" at bounding box center [625, 181] width 19 height 23
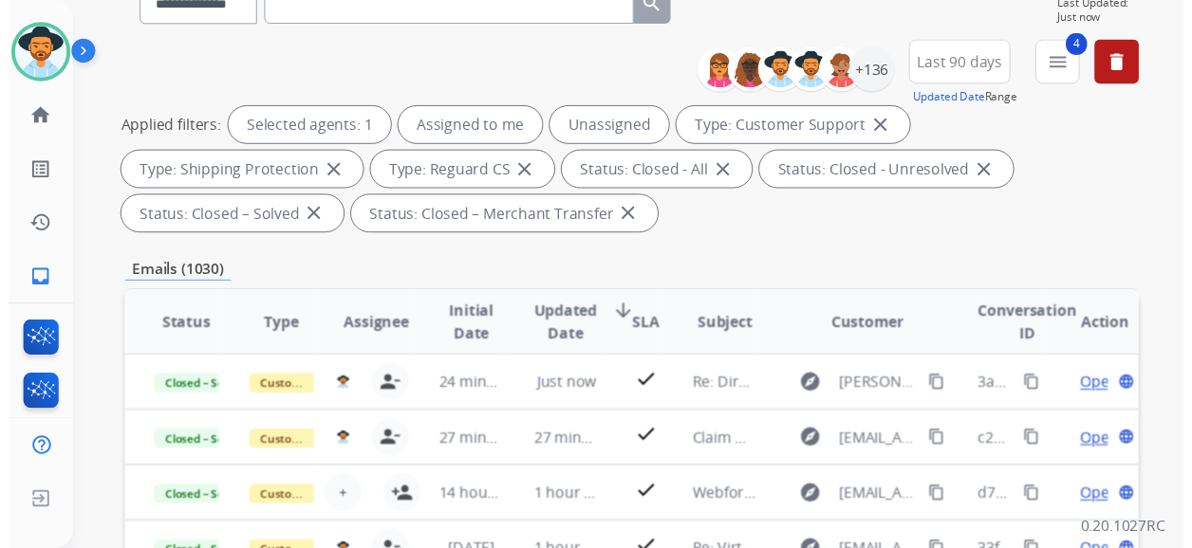
scroll to position [0, 0]
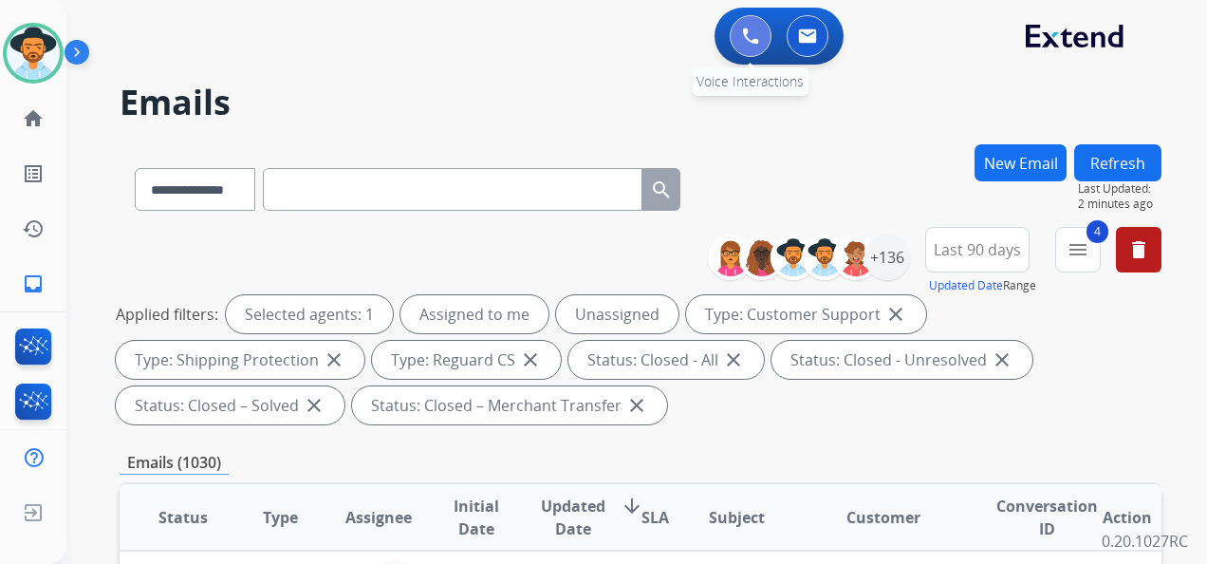
click at [752, 32] on img at bounding box center [750, 36] width 17 height 17
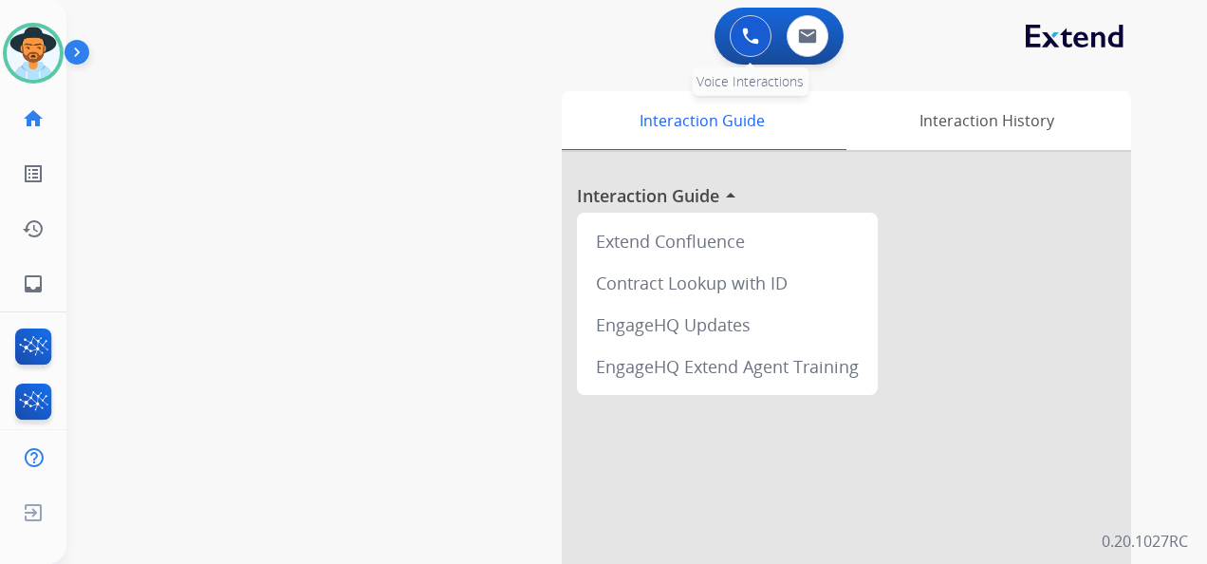
click at [738, 26] on button at bounding box center [751, 36] width 42 height 42
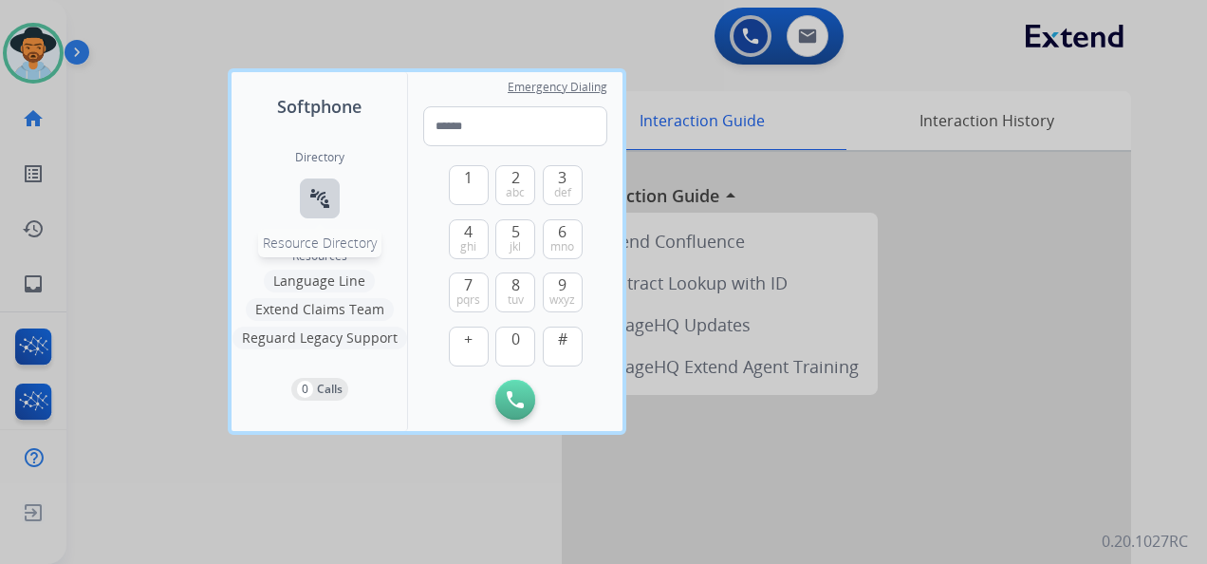
click at [312, 195] on mat-icon "connect_without_contact" at bounding box center [319, 198] width 23 height 23
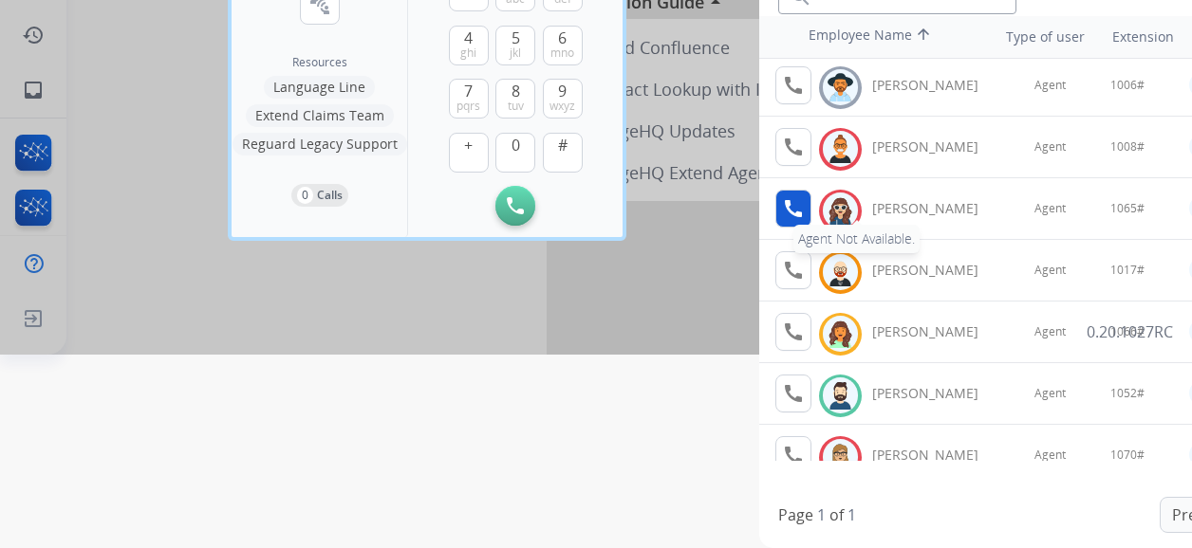
scroll to position [95, 0]
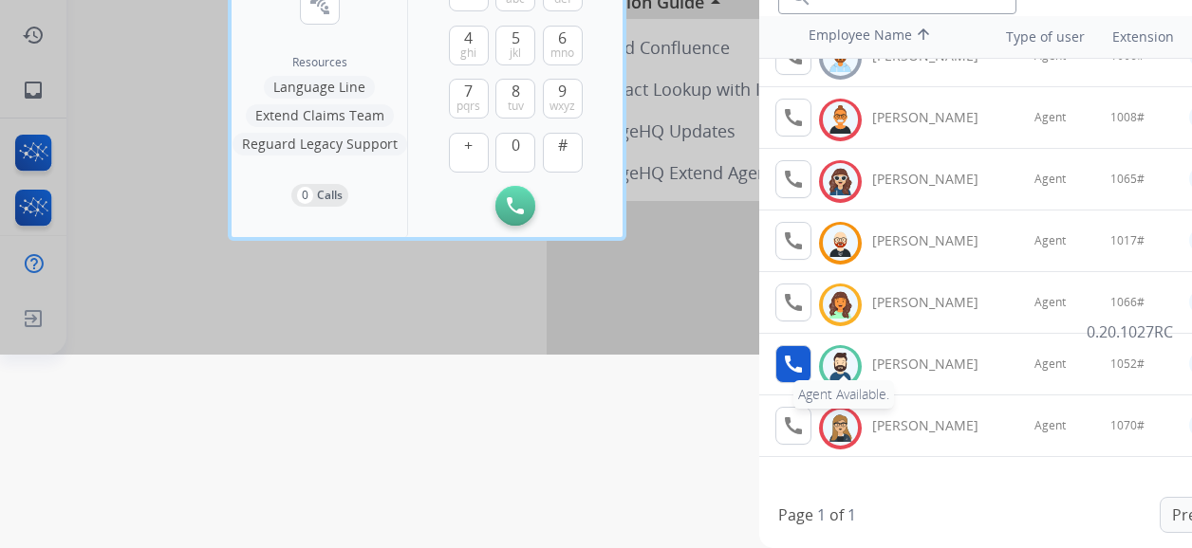
click at [795, 355] on mat-icon "call" at bounding box center [793, 364] width 23 height 23
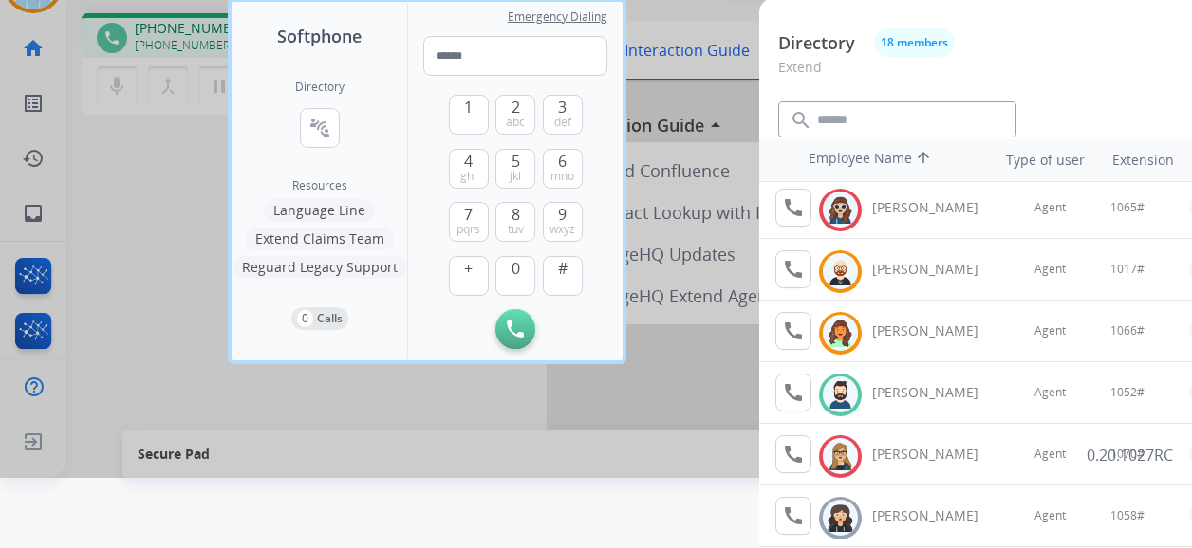
scroll to position [4, 0]
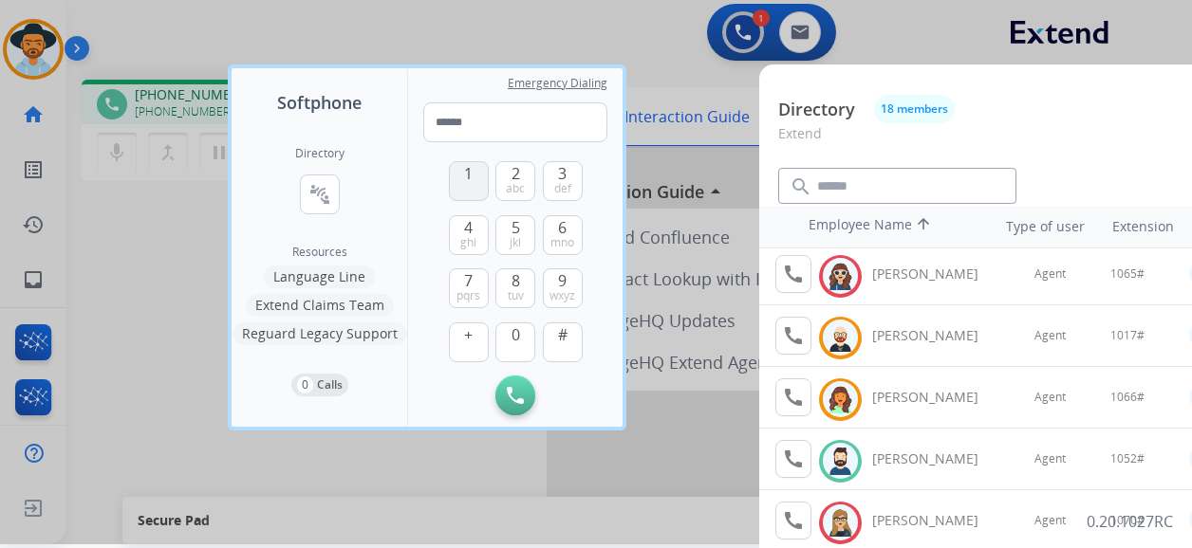
click at [464, 172] on span "1" at bounding box center [468, 173] width 9 height 23
click at [509, 337] on button "0" at bounding box center [515, 343] width 40 height 40
drag, startPoint x: 514, startPoint y: 230, endPoint x: 512, endPoint y: 175, distance: 55.1
click at [514, 227] on span "5" at bounding box center [515, 227] width 9 height 23
click at [509, 173] on button "2 abc" at bounding box center [515, 181] width 40 height 40
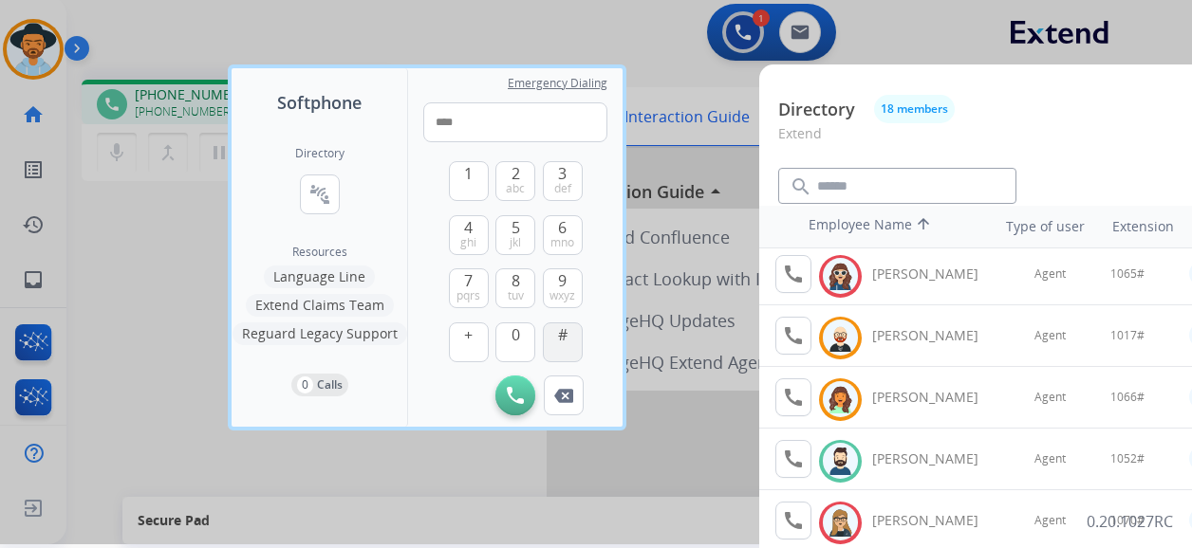
click at [565, 341] on span "#" at bounding box center [562, 335] width 9 height 23
type input "*****"
click at [640, 23] on div at bounding box center [596, 270] width 1192 height 548
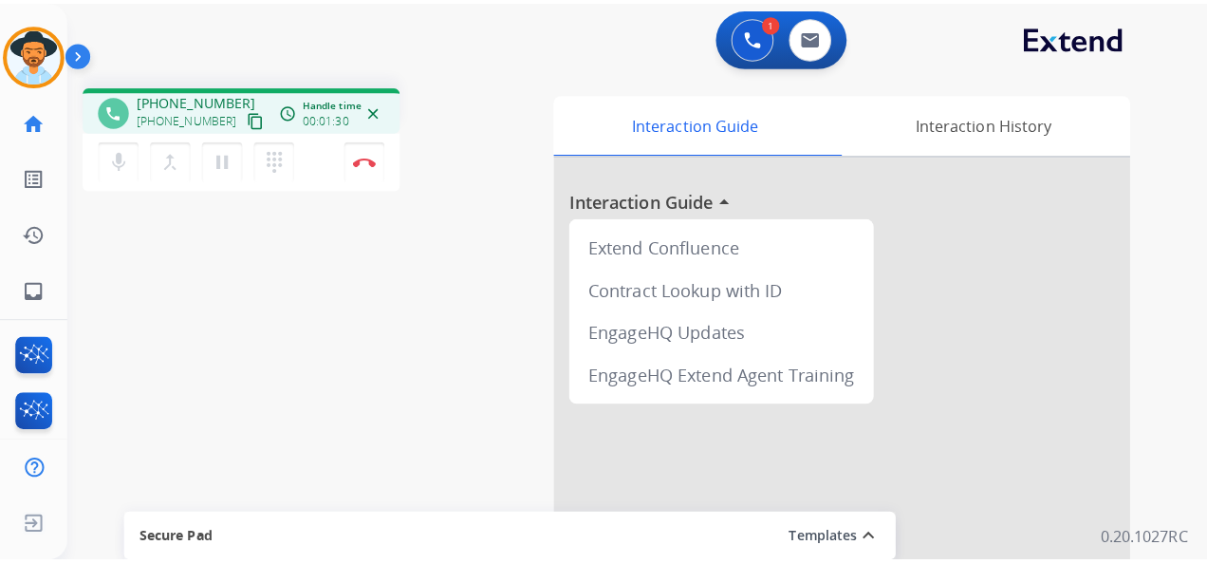
scroll to position [0, 0]
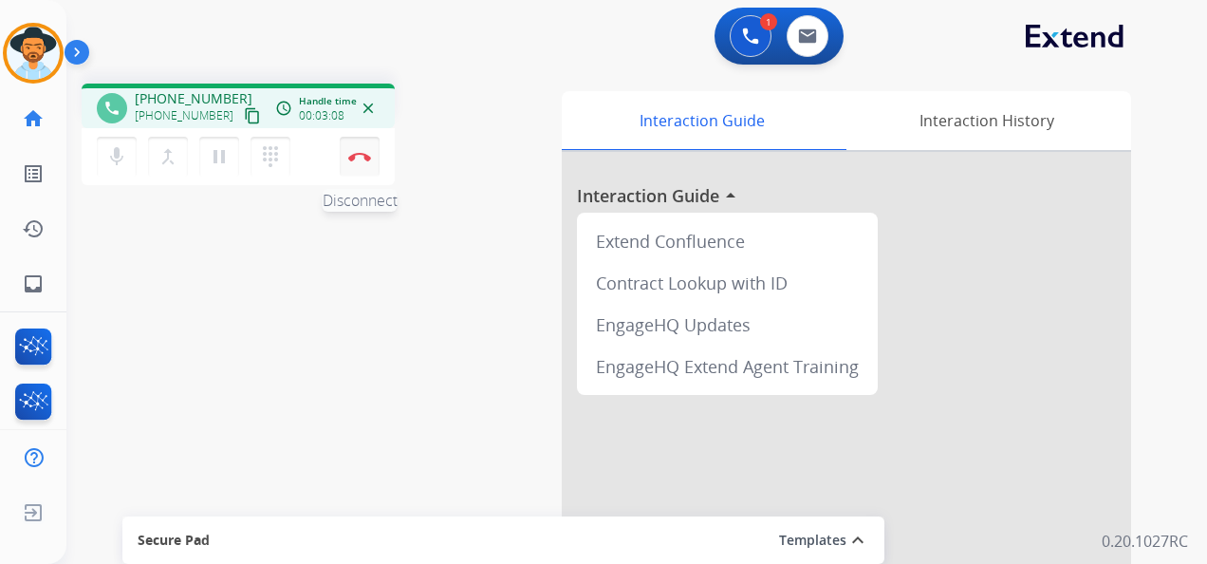
click at [362, 156] on img at bounding box center [359, 156] width 23 height 9
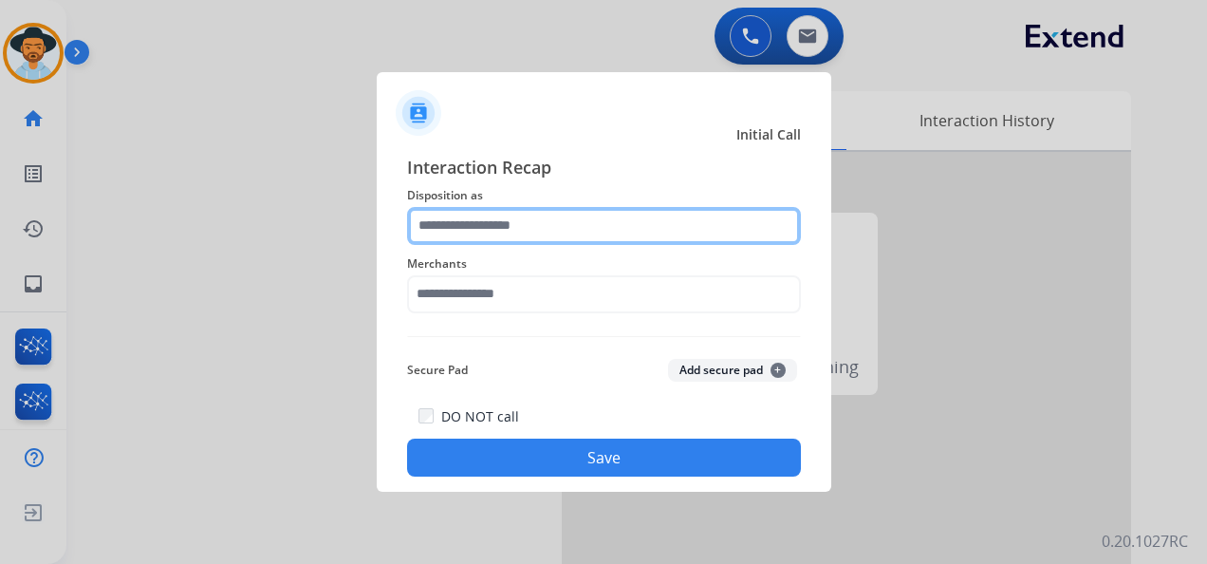
click at [543, 224] on input "text" at bounding box center [604, 226] width 394 height 38
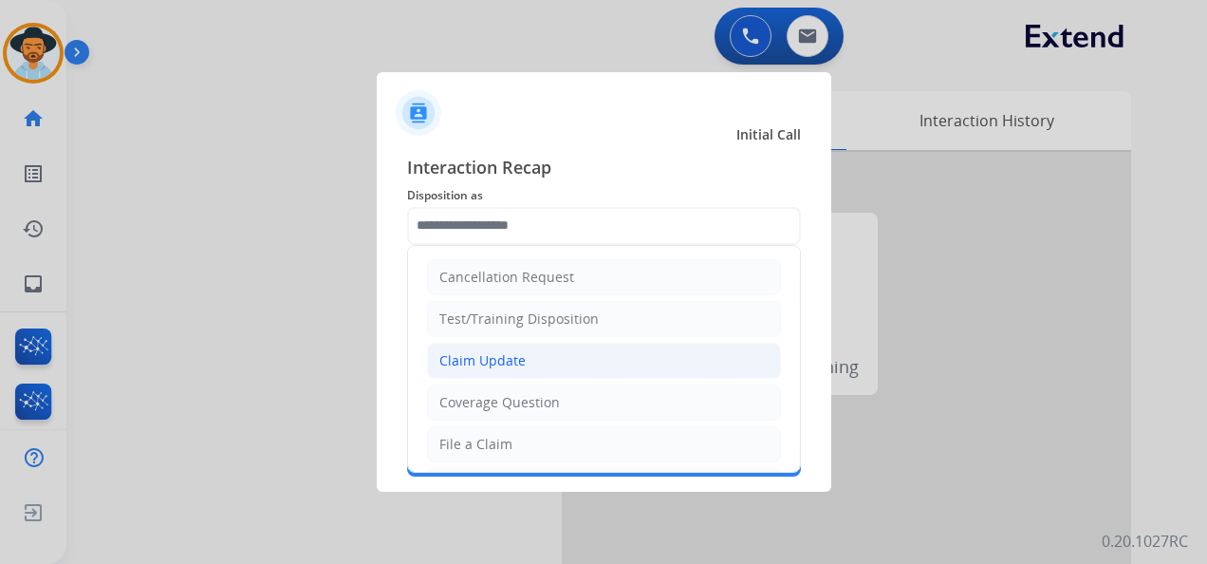
click at [573, 362] on li "Claim Update" at bounding box center [604, 361] width 354 height 36
type input "**********"
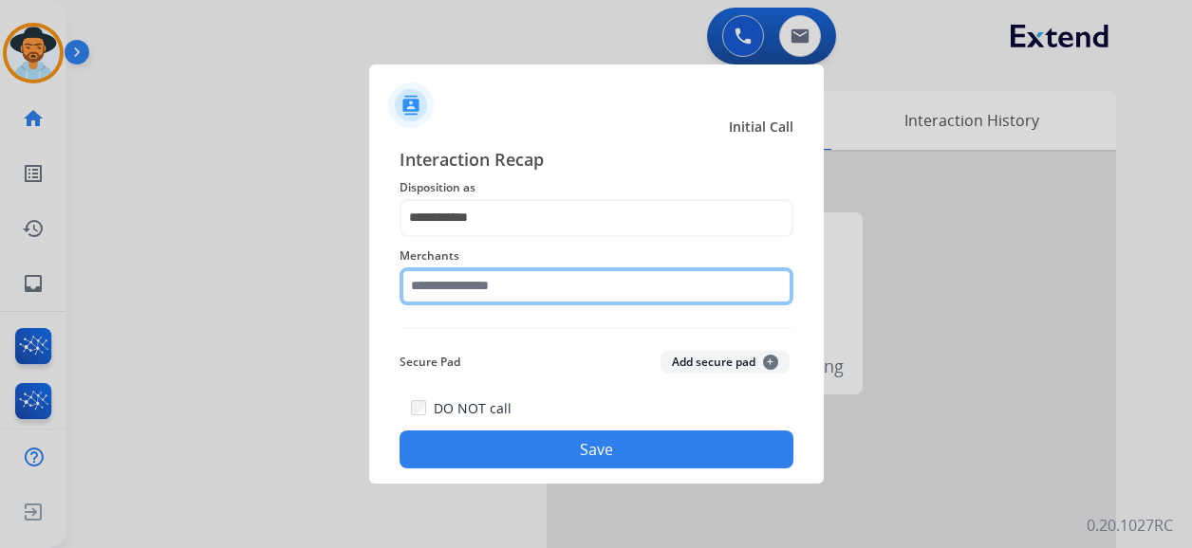
click at [522, 296] on input "text" at bounding box center [596, 287] width 394 height 38
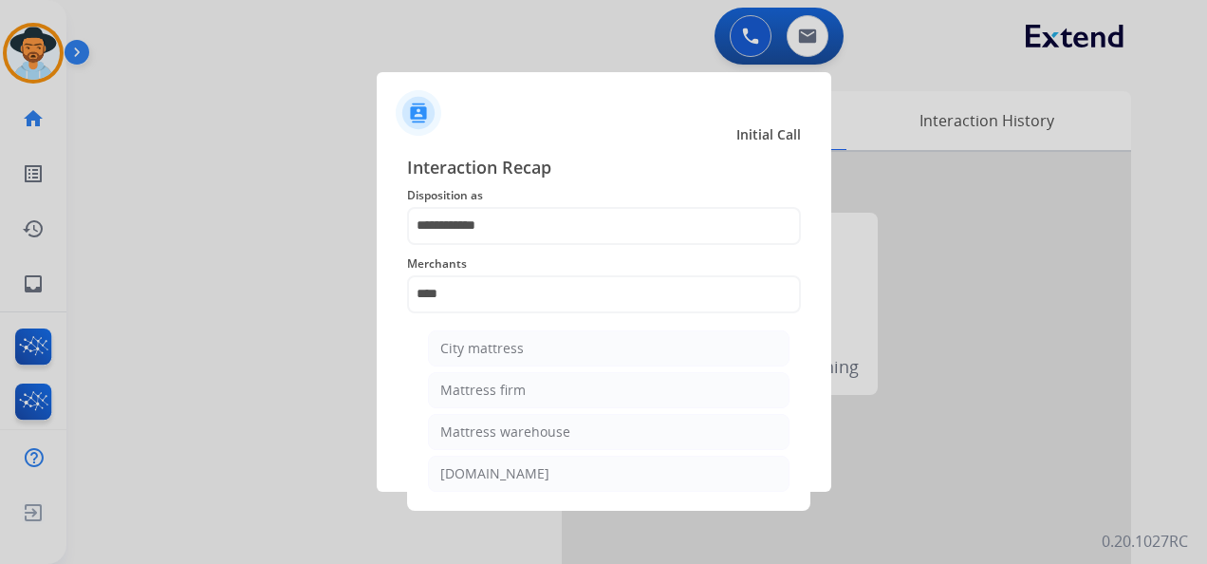
click at [526, 383] on li "Mattress firm" at bounding box center [609, 390] width 362 height 36
type input "**********"
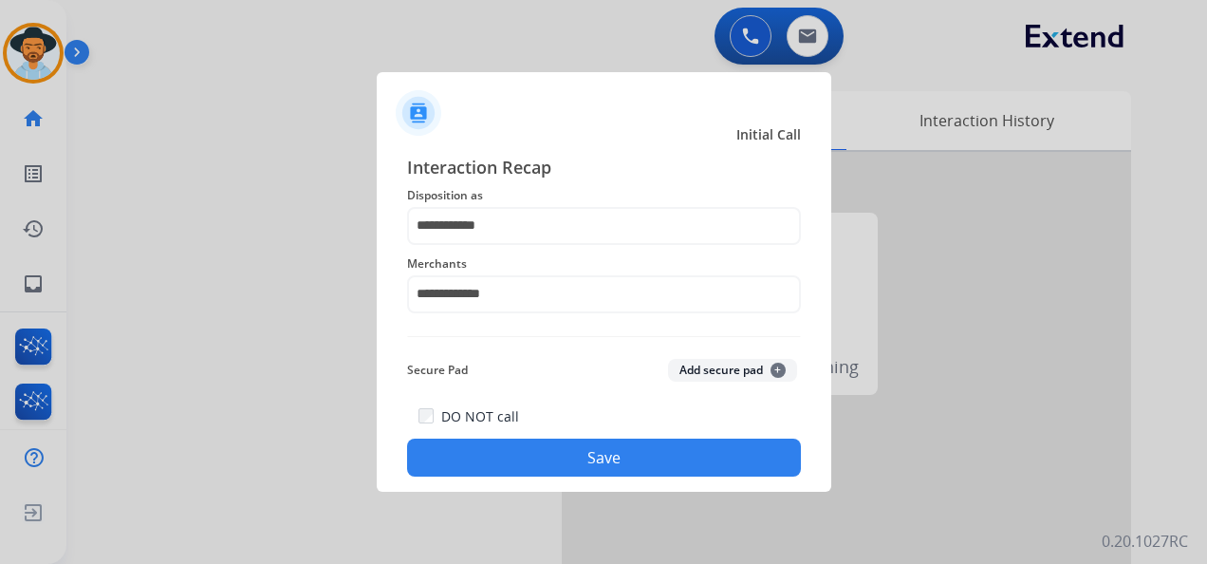
click at [634, 463] on button "Save" at bounding box center [604, 457] width 394 height 38
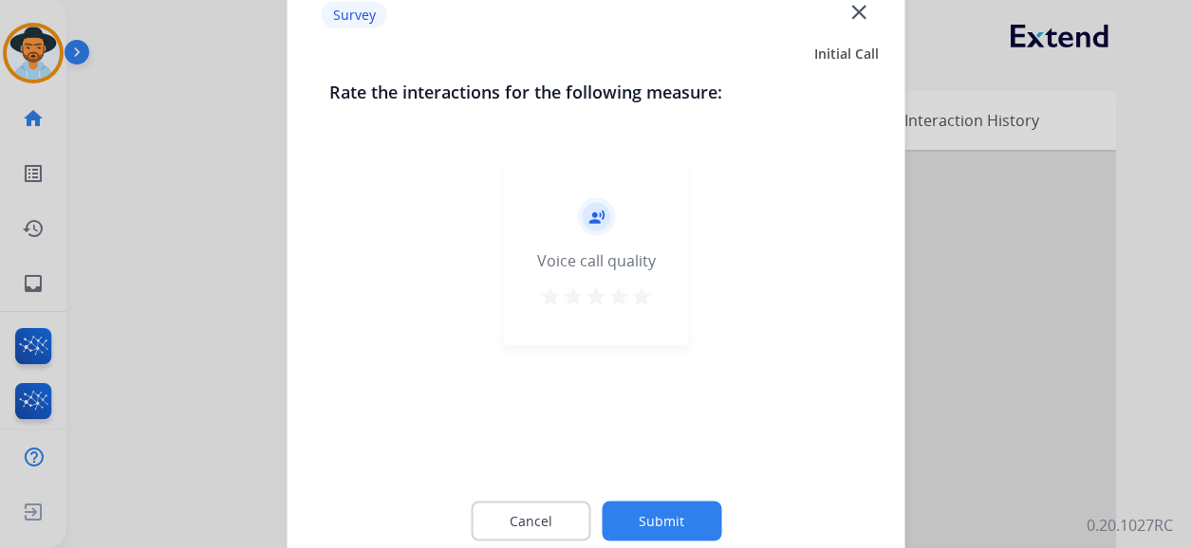
click at [642, 296] on mat-icon "star" at bounding box center [641, 297] width 23 height 23
click at [677, 520] on button "Submit" at bounding box center [662, 522] width 120 height 40
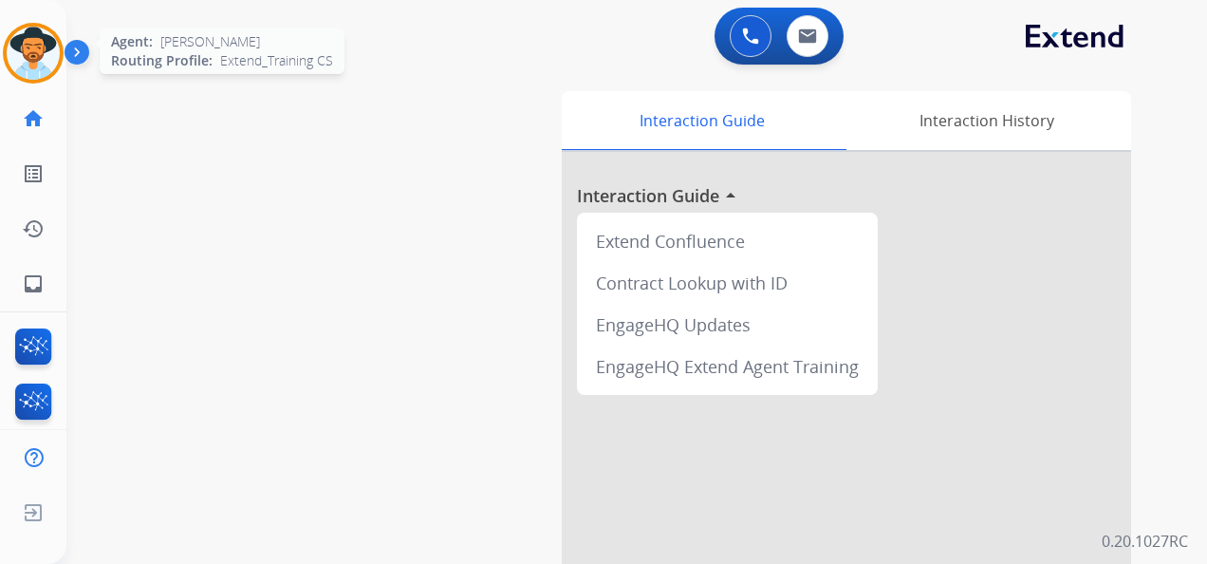
click at [30, 47] on img at bounding box center [33, 53] width 53 height 53
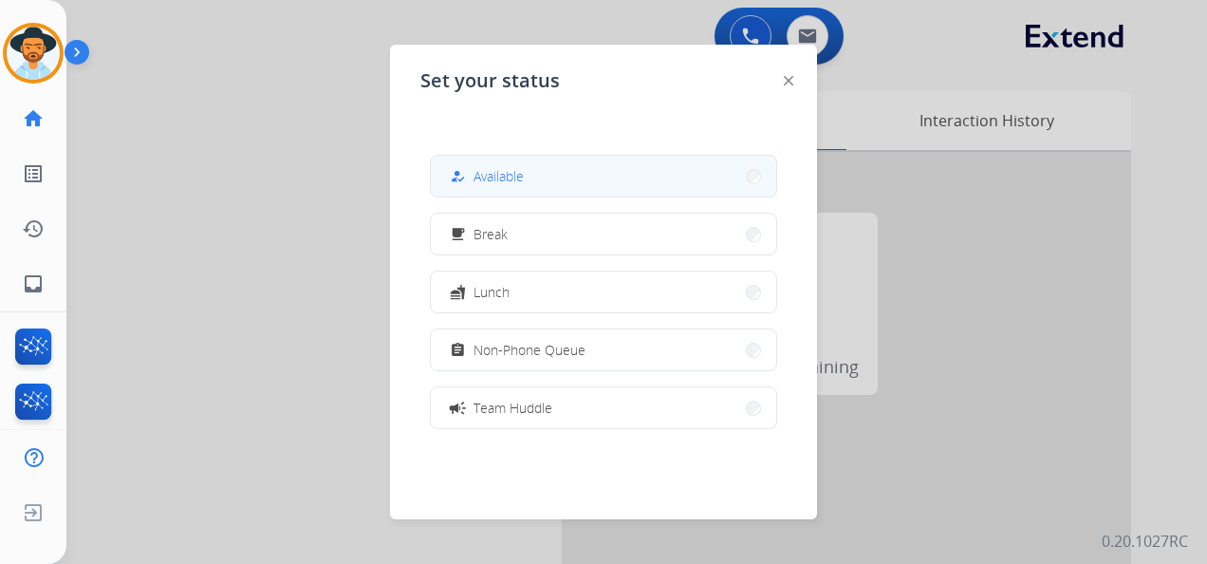
click at [511, 167] on span "Available" at bounding box center [498, 176] width 50 height 20
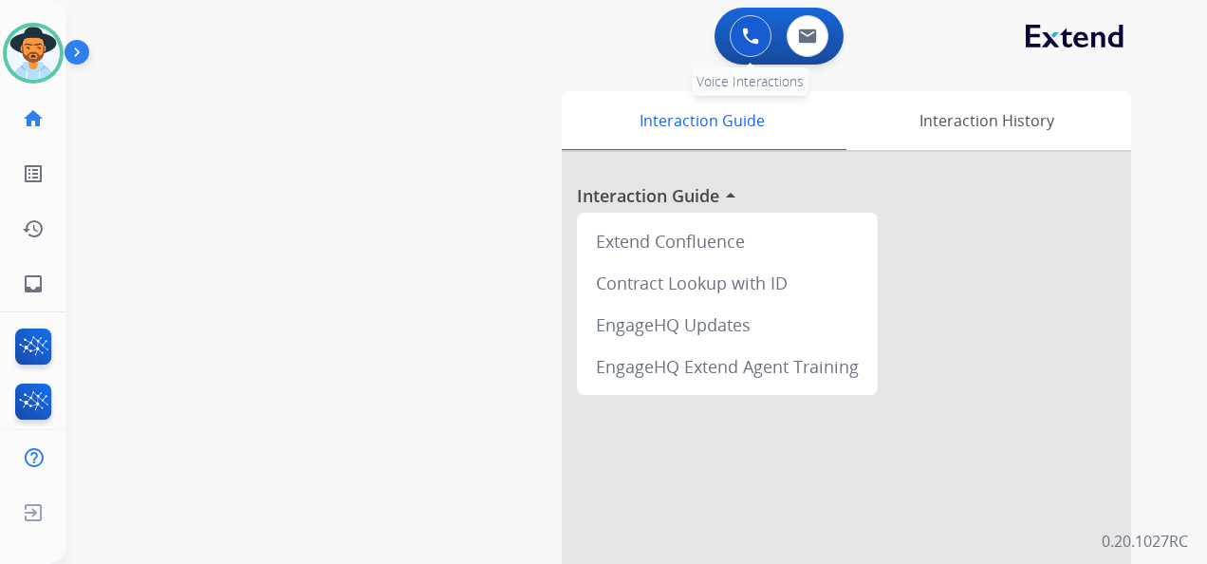
click at [743, 38] on img at bounding box center [750, 36] width 17 height 17
click at [743, 38] on div "Outbound call Quit Outbound call Quit Schedule interaction + Add to my list Cus…" at bounding box center [603, 282] width 1207 height 564
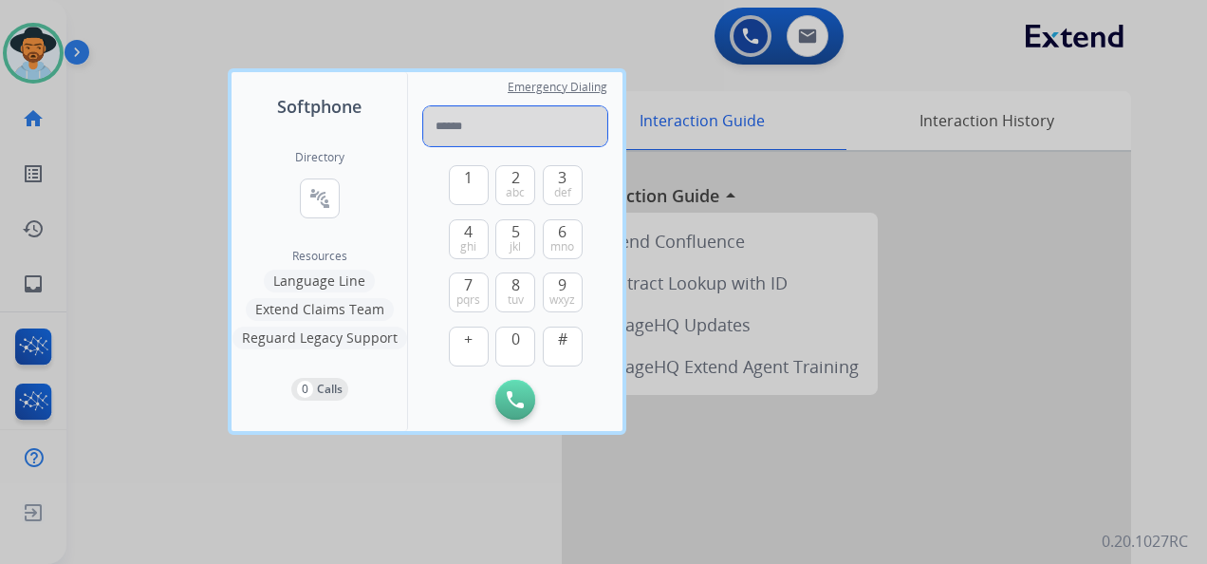
click at [454, 112] on input "tel" at bounding box center [515, 126] width 184 height 40
paste input "**********"
type input "**********"
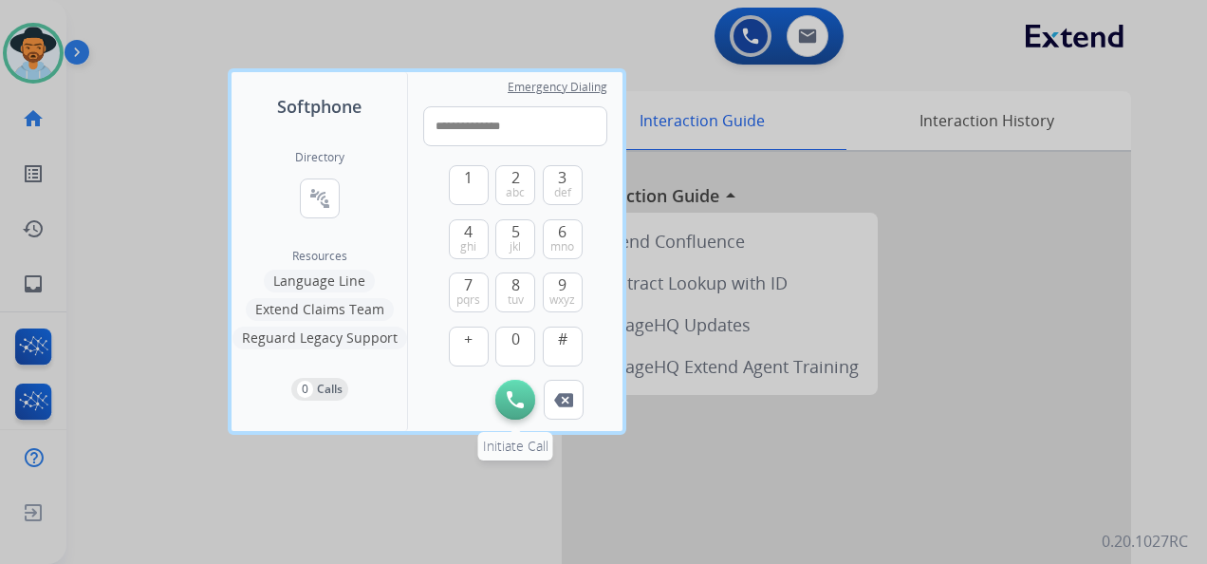
click at [515, 402] on img at bounding box center [515, 399] width 17 height 17
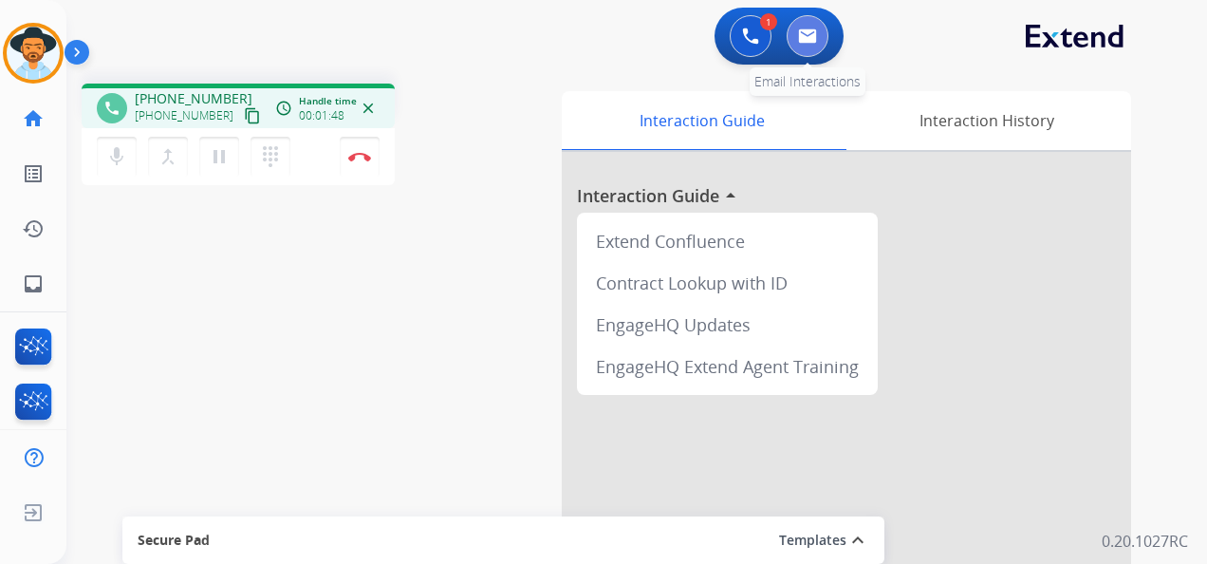
click at [809, 24] on button at bounding box center [808, 36] width 42 height 42
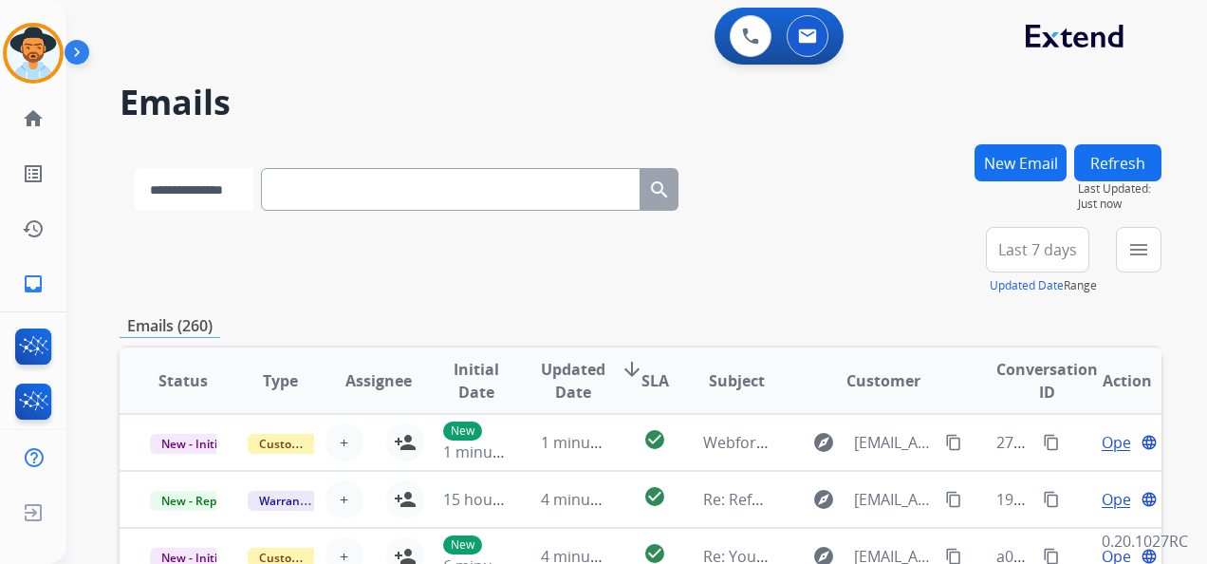
click at [253, 187] on select "**********" at bounding box center [194, 189] width 119 height 43
select select "**********"
click at [135, 168] on select "**********" at bounding box center [194, 189] width 119 height 43
click at [315, 200] on input "text" at bounding box center [453, 189] width 380 height 43
paste input "**********"
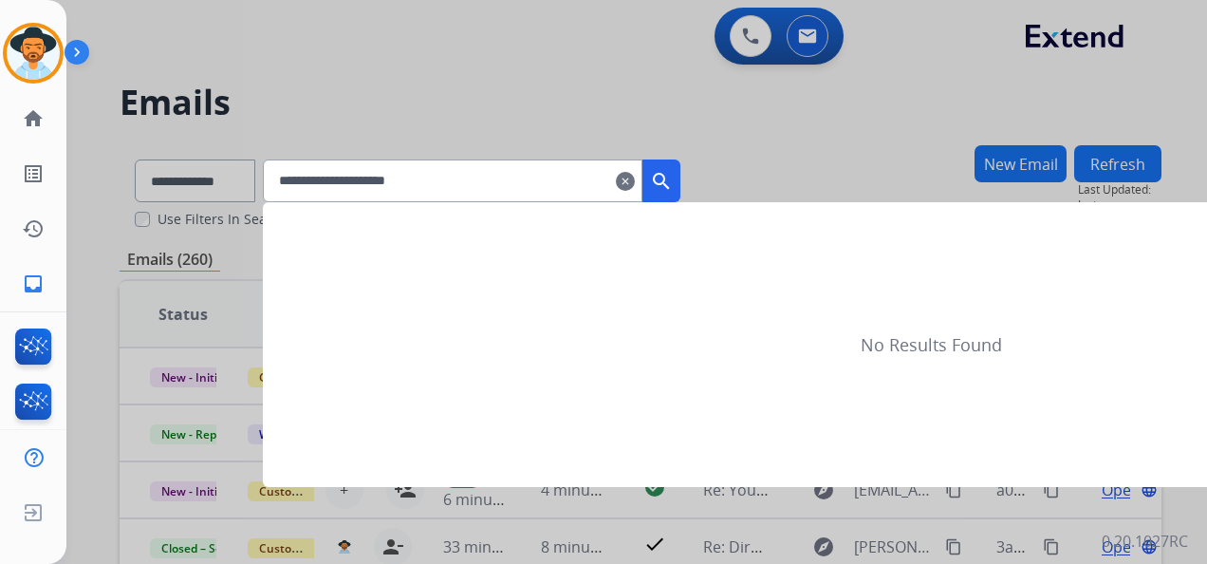
type input "**********"
click at [673, 179] on mat-icon "search" at bounding box center [661, 181] width 23 height 23
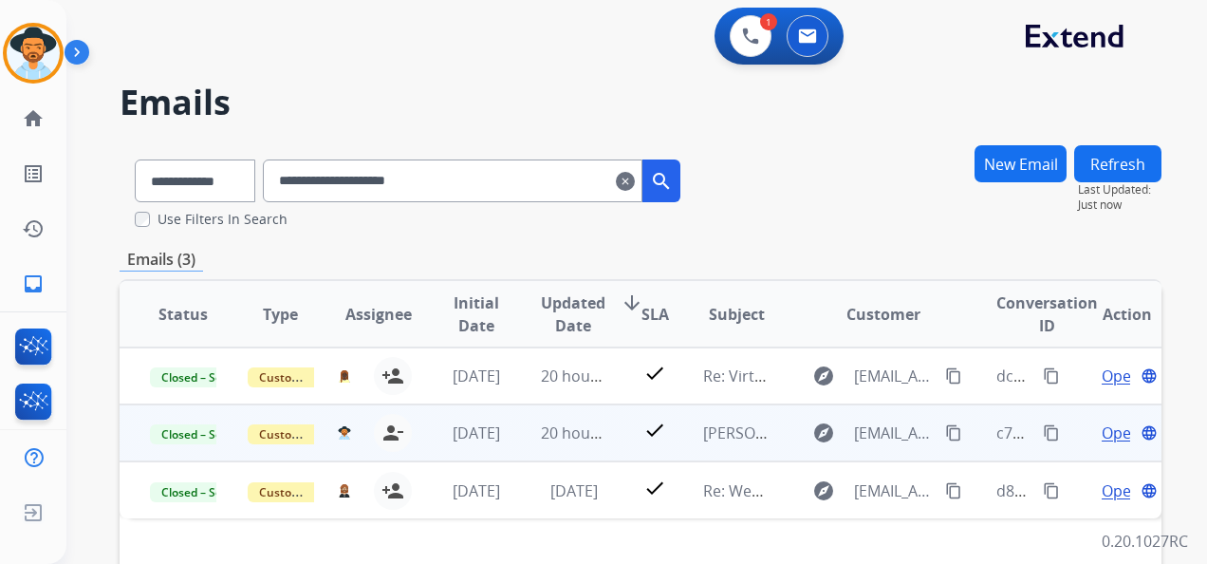
click at [1108, 437] on span "Open" at bounding box center [1121, 432] width 39 height 23
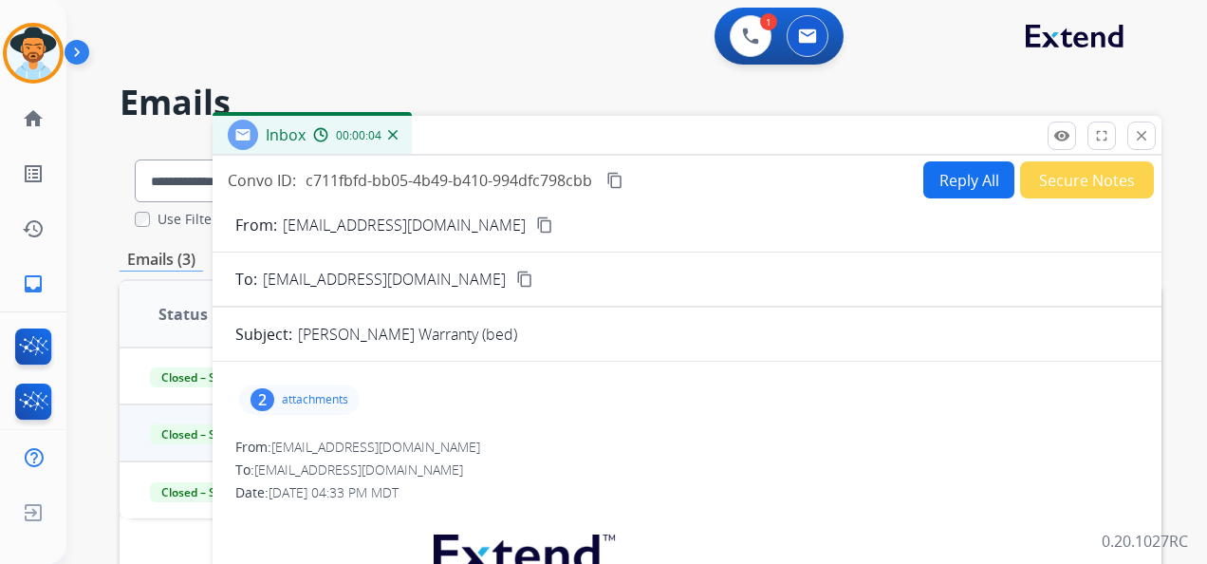
click at [338, 397] on p "attachments" at bounding box center [315, 399] width 66 height 15
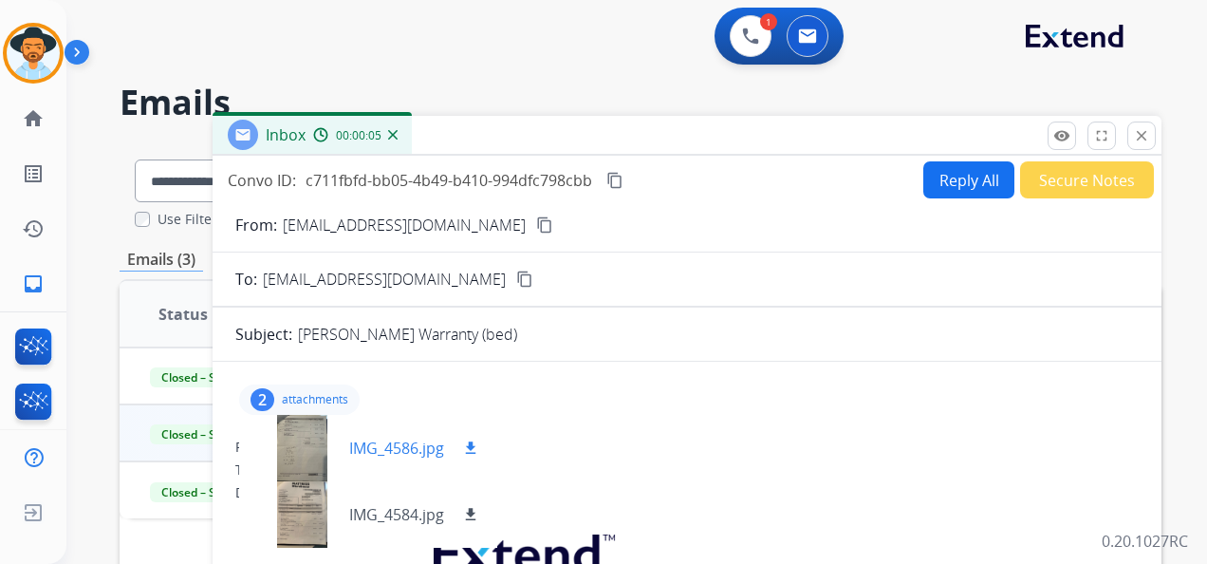
click at [294, 447] on div at bounding box center [301, 448] width 95 height 66
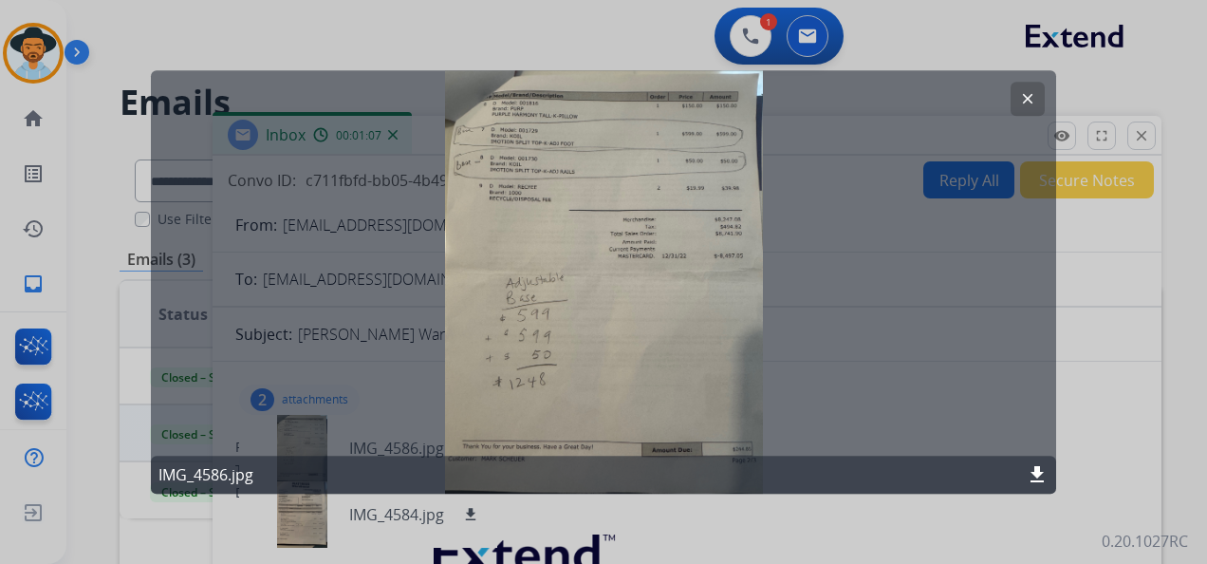
click at [1020, 89] on button "clear" at bounding box center [1028, 99] width 34 height 34
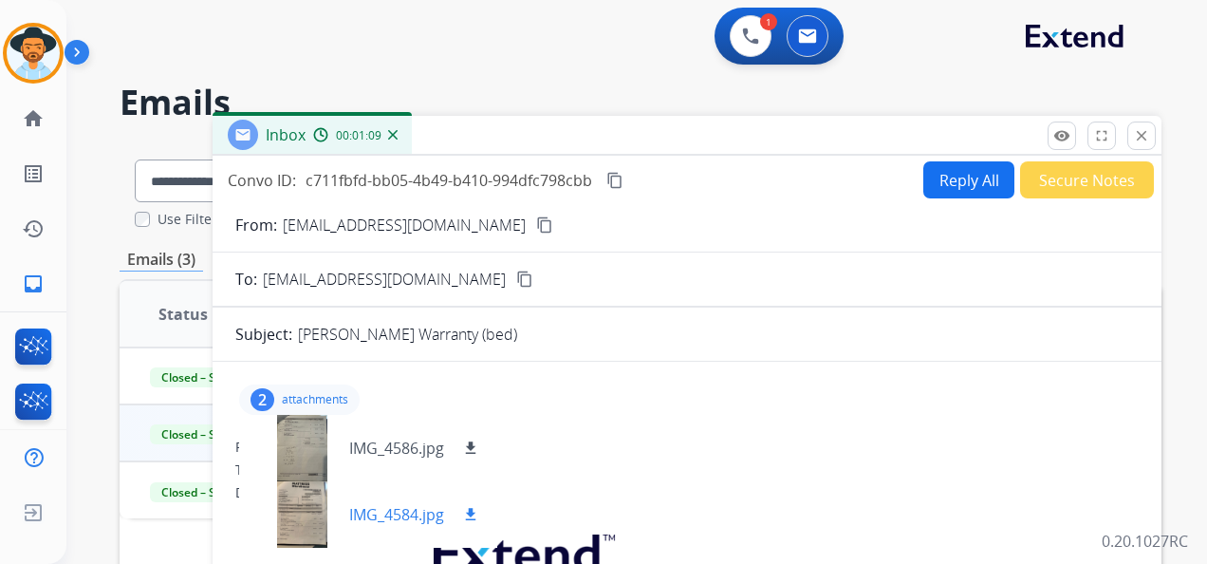
click at [294, 522] on div at bounding box center [301, 514] width 95 height 66
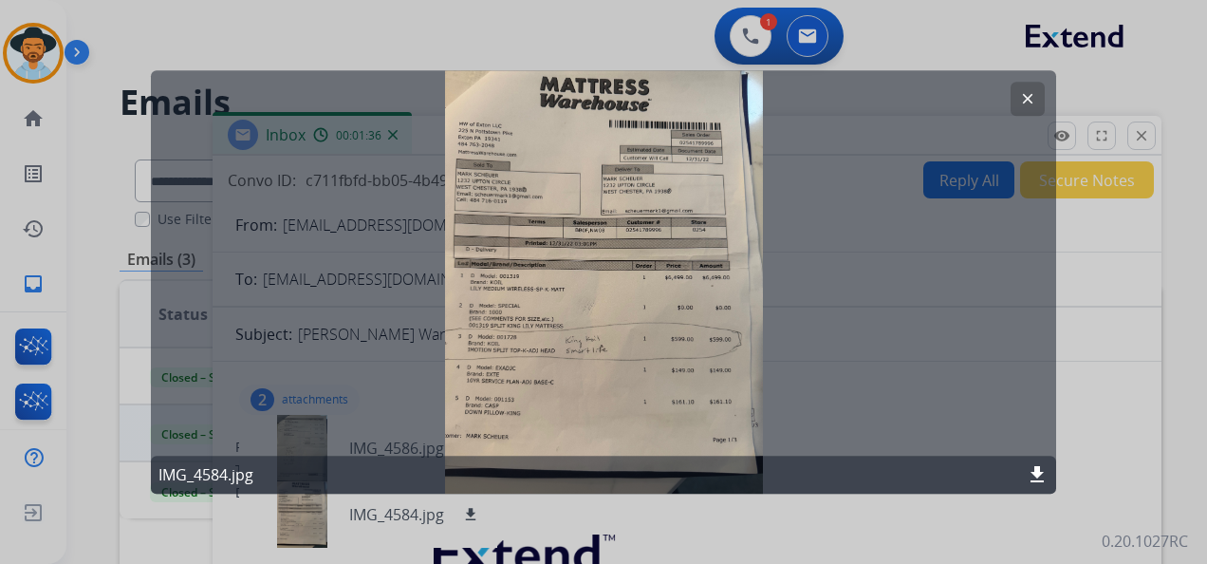
click at [1030, 97] on mat-icon "clear" at bounding box center [1027, 98] width 17 height 17
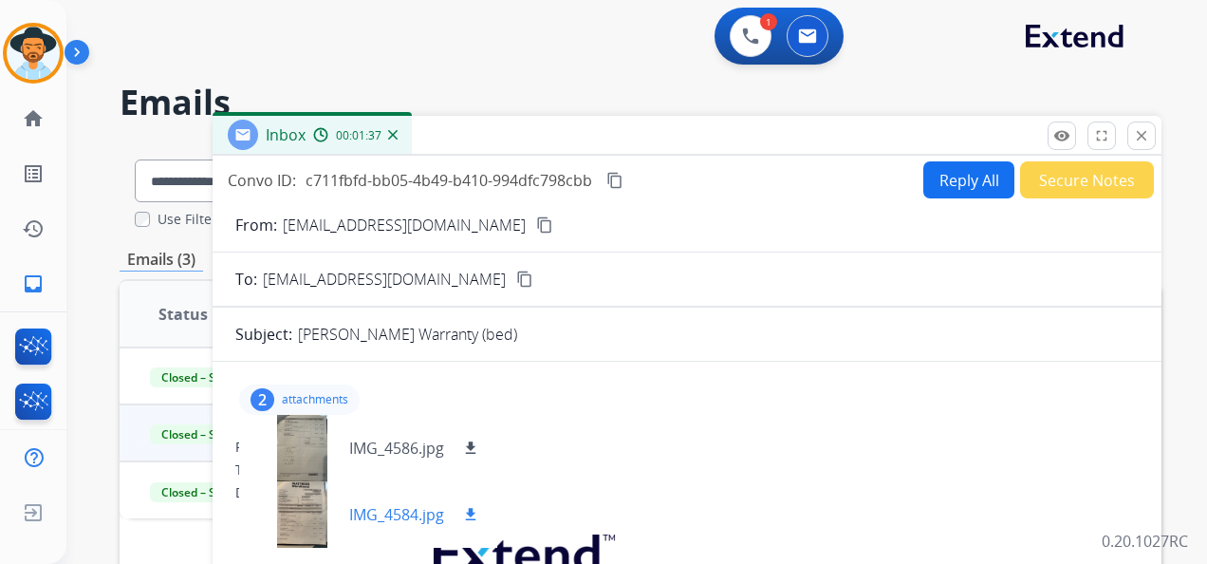
click at [307, 516] on div at bounding box center [301, 514] width 95 height 66
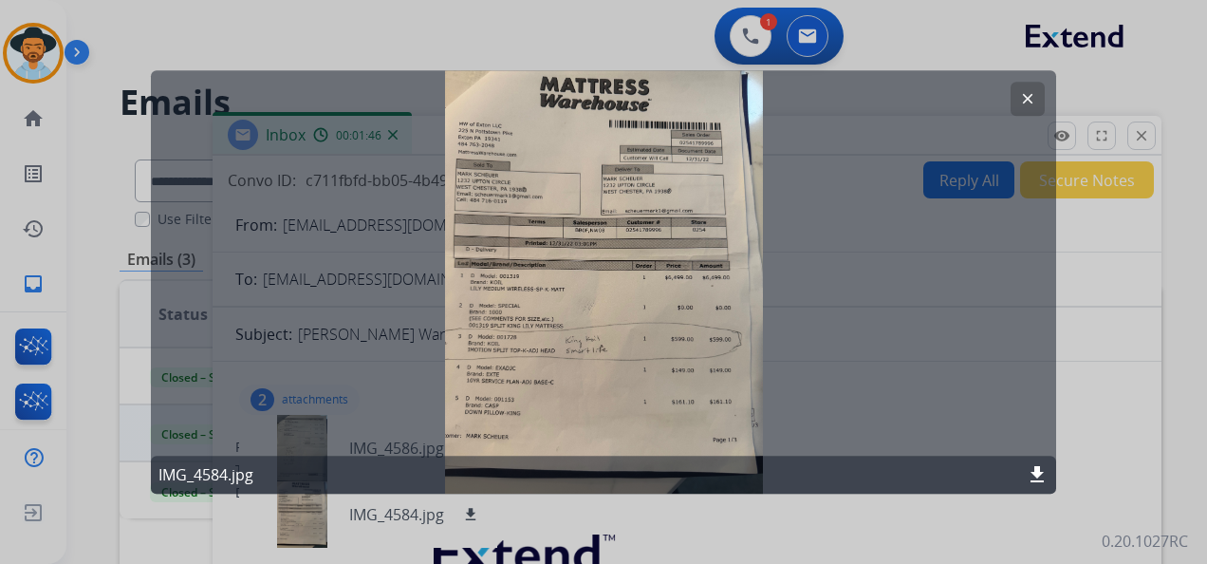
drag, startPoint x: 1035, startPoint y: 98, endPoint x: 994, endPoint y: 115, distance: 44.2
click at [1034, 98] on mat-icon "clear" at bounding box center [1027, 98] width 17 height 17
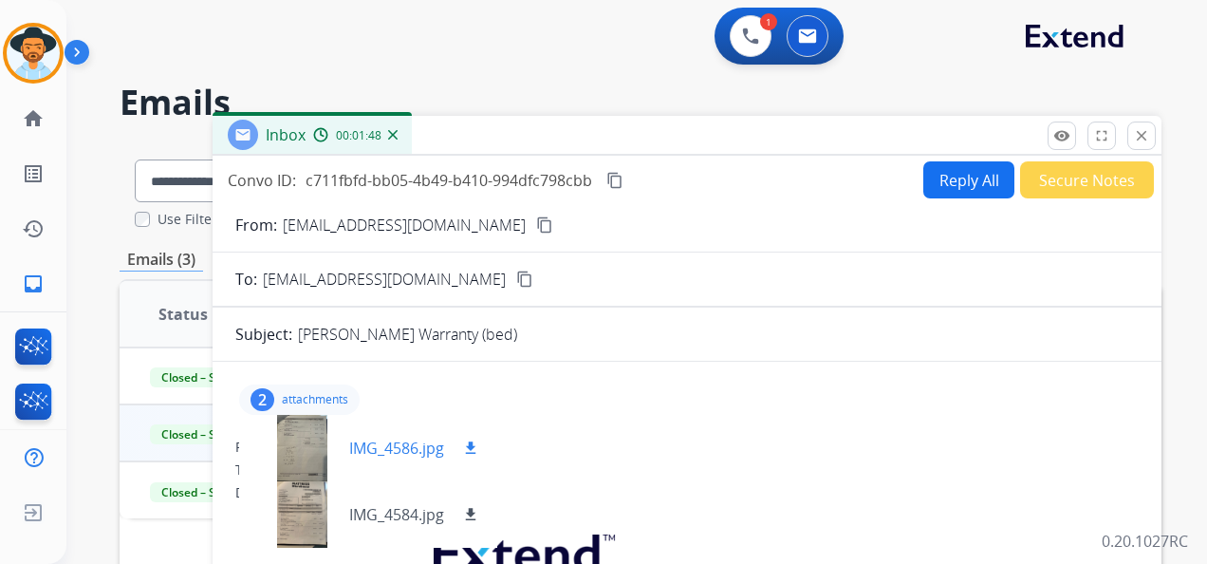
click at [309, 452] on div at bounding box center [301, 448] width 95 height 66
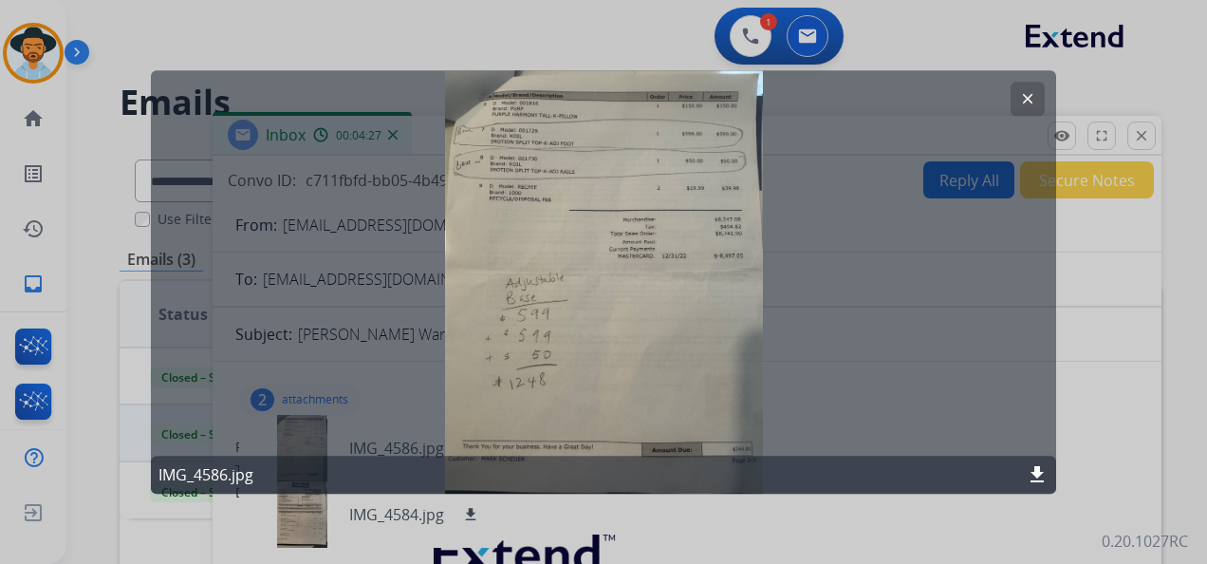
click at [1024, 95] on mat-icon "clear" at bounding box center [1027, 98] width 17 height 17
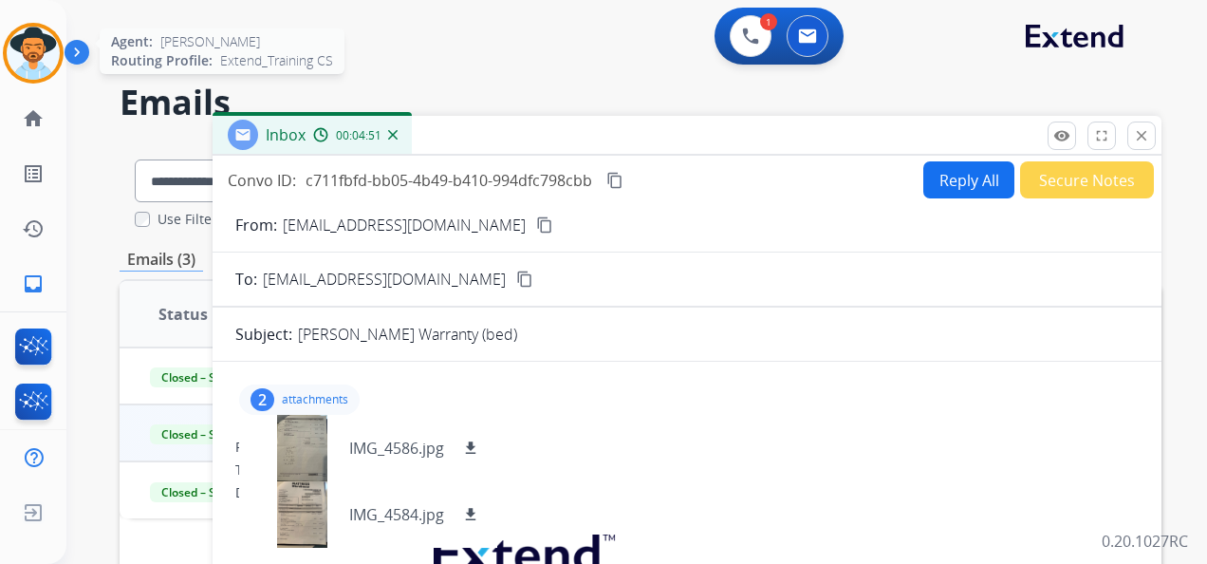
click at [35, 53] on img at bounding box center [33, 53] width 53 height 53
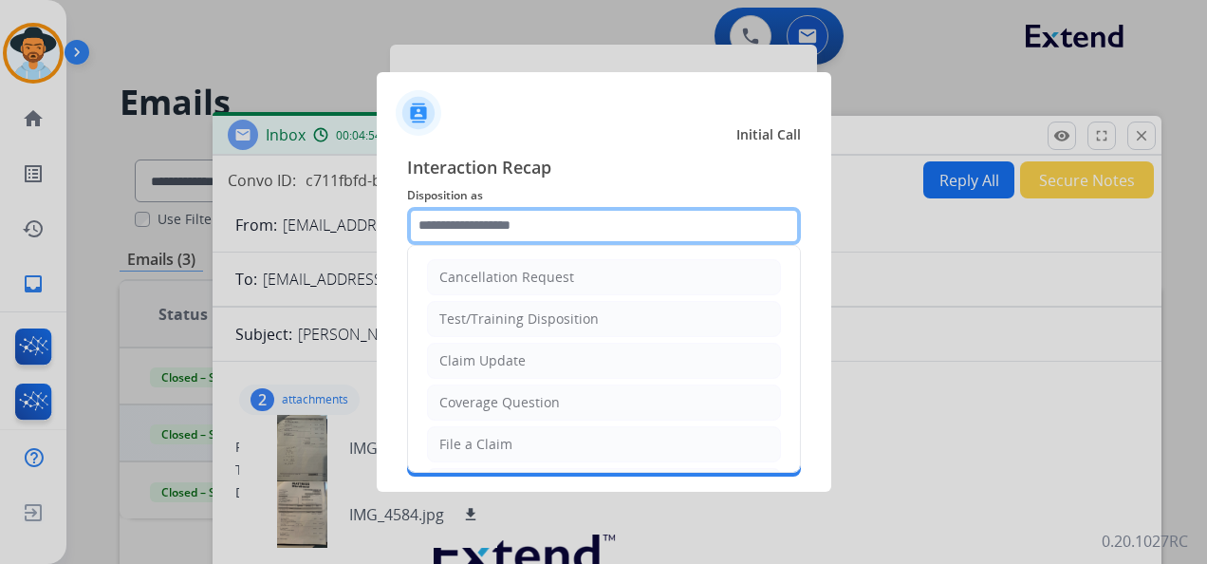
click at [486, 222] on input "text" at bounding box center [604, 226] width 394 height 38
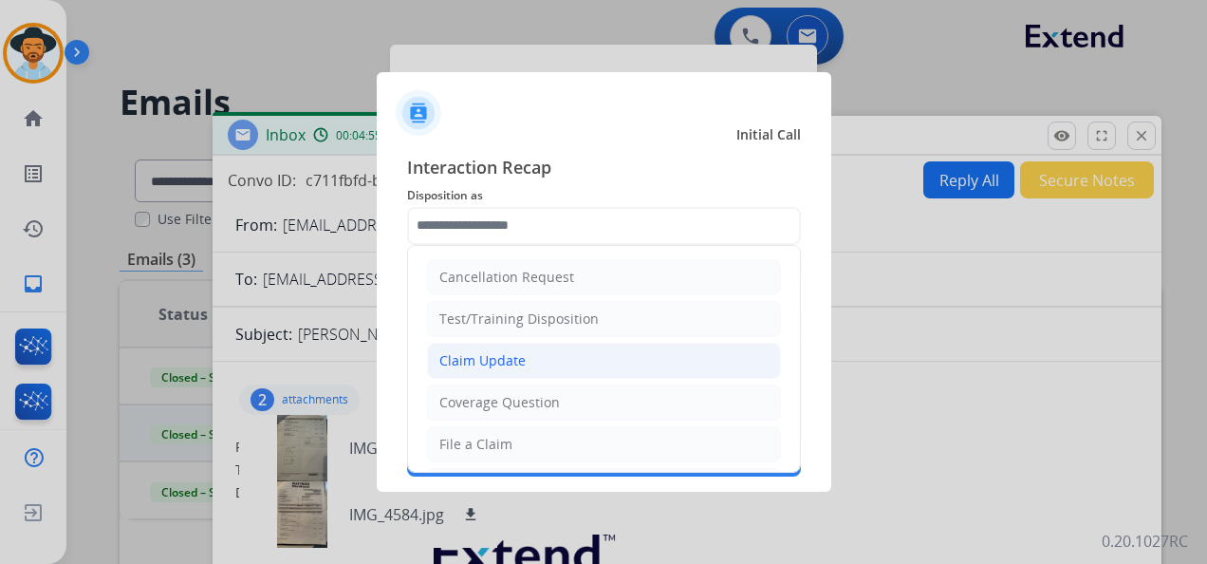
click at [541, 355] on li "Claim Update" at bounding box center [604, 361] width 354 height 36
type input "**********"
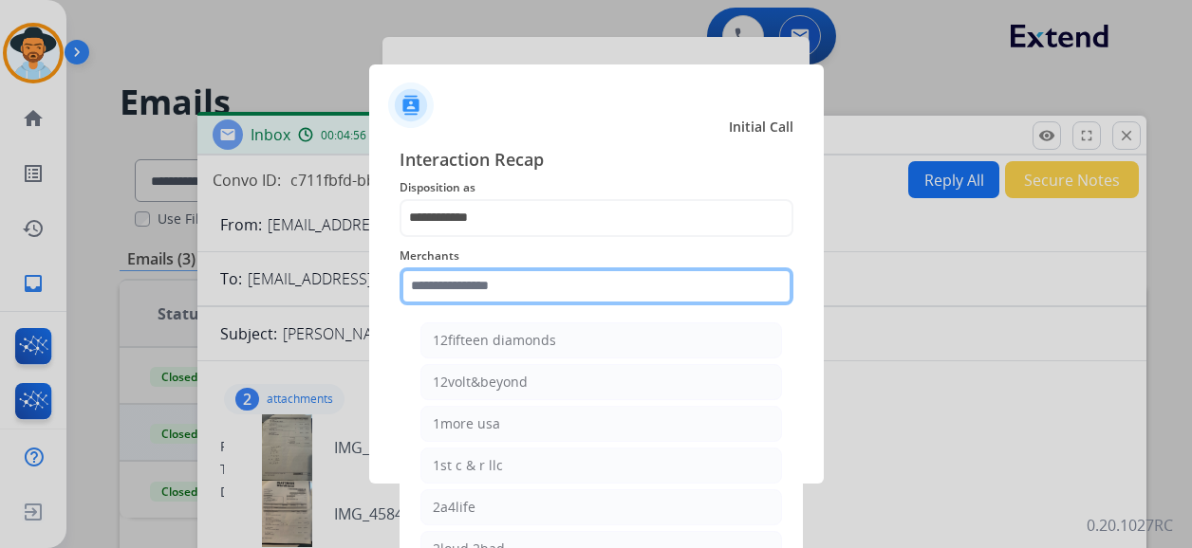
click at [470, 292] on input "text" at bounding box center [596, 287] width 394 height 38
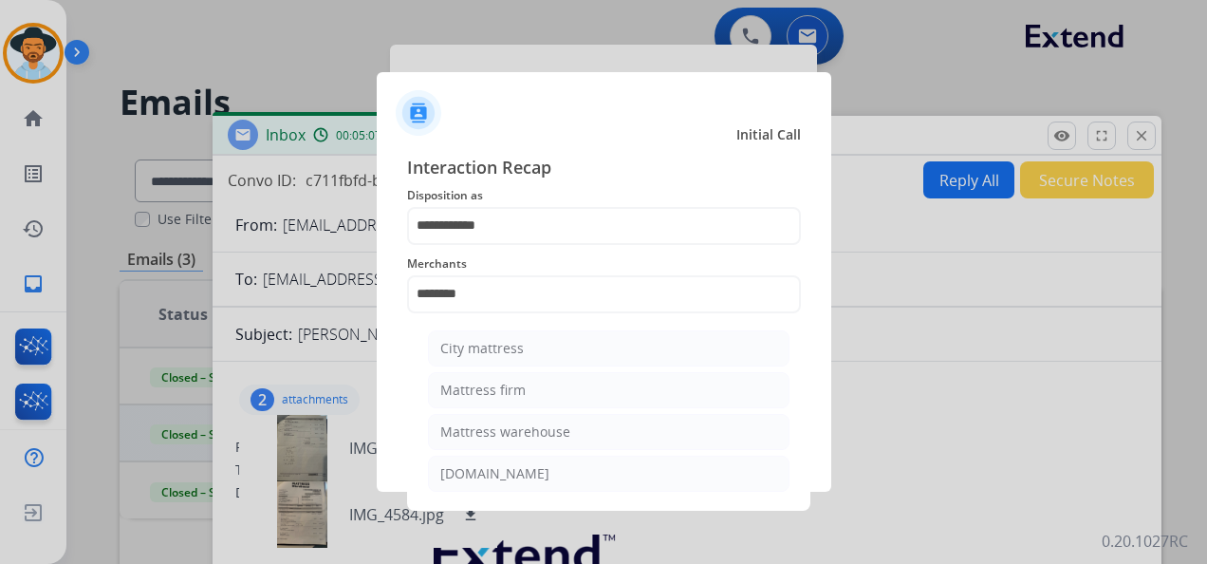
click at [553, 435] on div "Mattress warehouse" at bounding box center [505, 431] width 130 height 19
type input "**********"
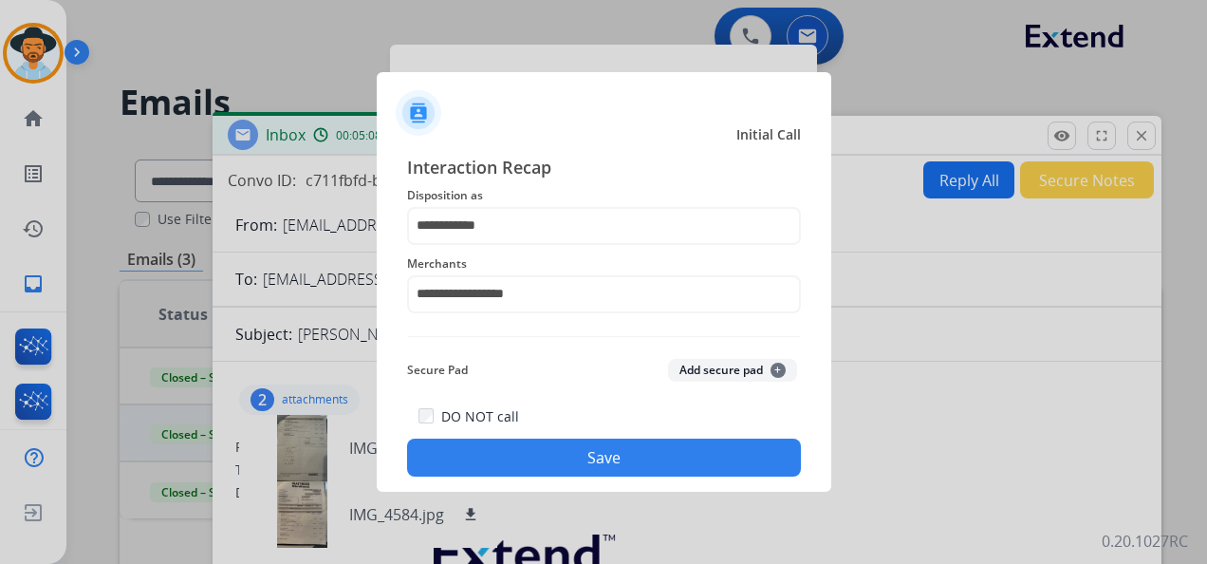
click at [608, 453] on button "Save" at bounding box center [604, 457] width 394 height 38
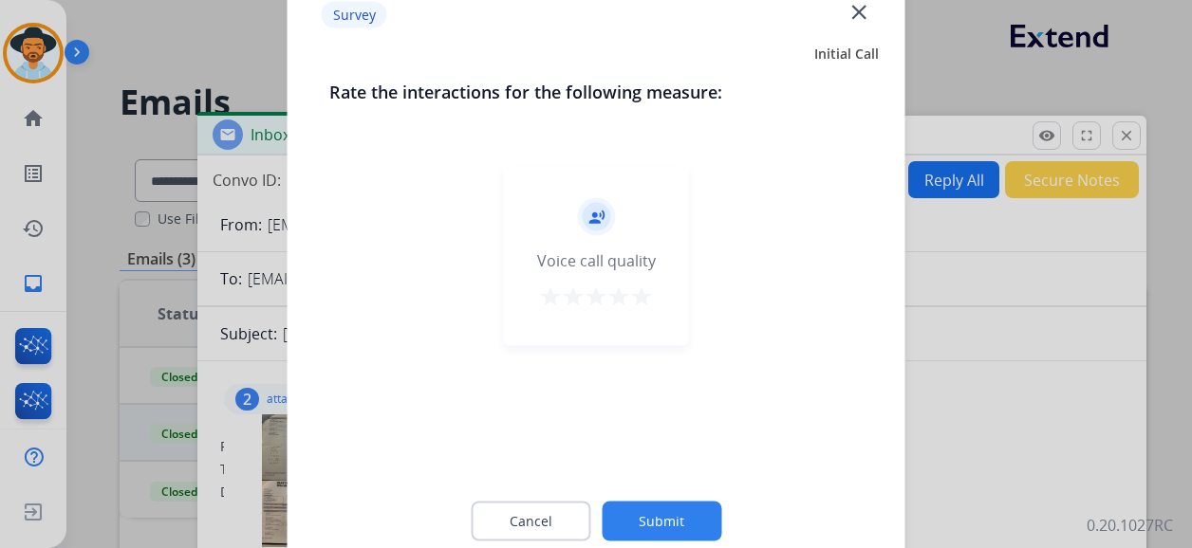
click at [654, 292] on div "record_voice_over Voice call quality star star star star star" at bounding box center [596, 256] width 185 height 180
click at [646, 292] on mat-icon "star" at bounding box center [641, 297] width 23 height 23
drag, startPoint x: 676, startPoint y: 522, endPoint x: 668, endPoint y: 503, distance: 20.4
click at [677, 522] on button "Submit" at bounding box center [662, 522] width 120 height 40
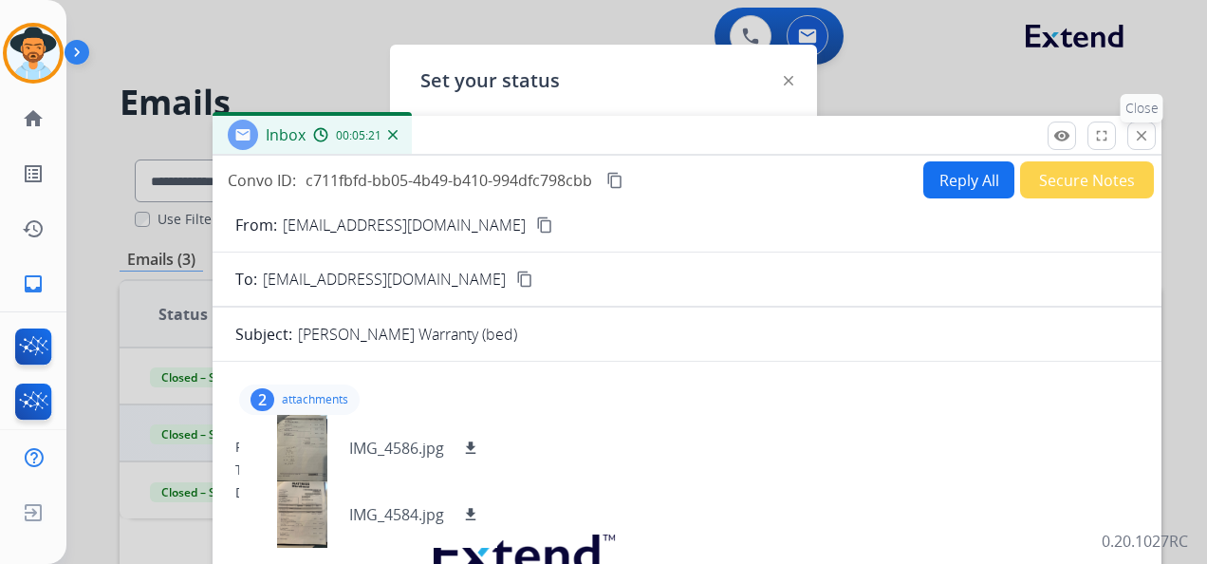
click at [1143, 133] on mat-icon "close" at bounding box center [1141, 135] width 17 height 17
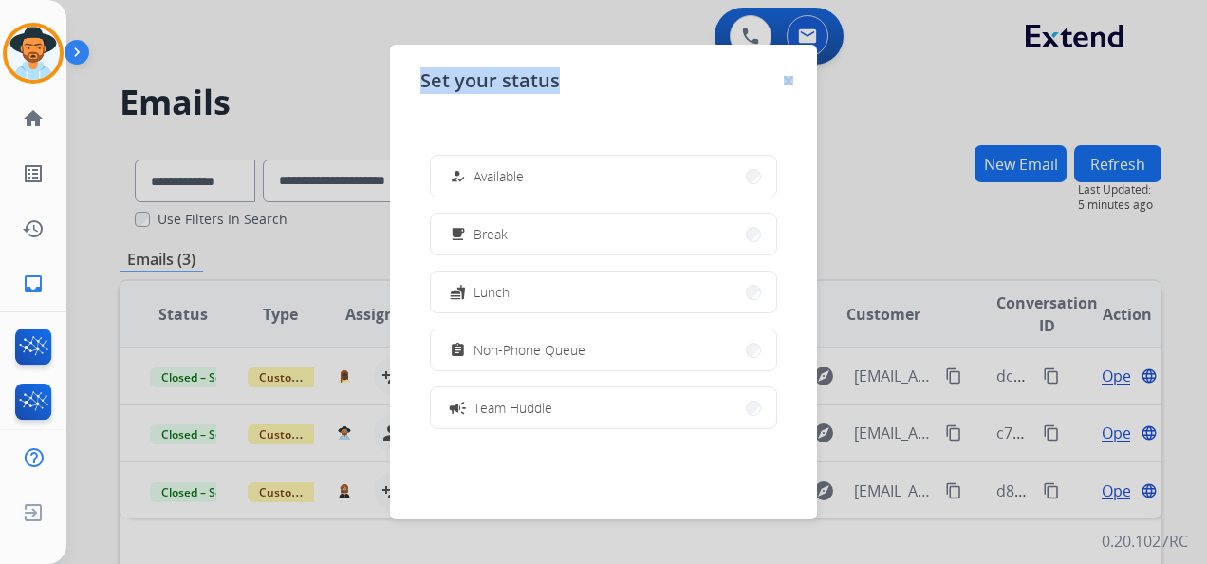
click at [791, 72] on div "Set your status how_to_reg Available free_breakfast Break fastfood Lunch assign…" at bounding box center [603, 282] width 427 height 474
drag, startPoint x: 791, startPoint y: 72, endPoint x: 790, endPoint y: 84, distance: 11.4
click at [790, 84] on img at bounding box center [788, 80] width 9 height 9
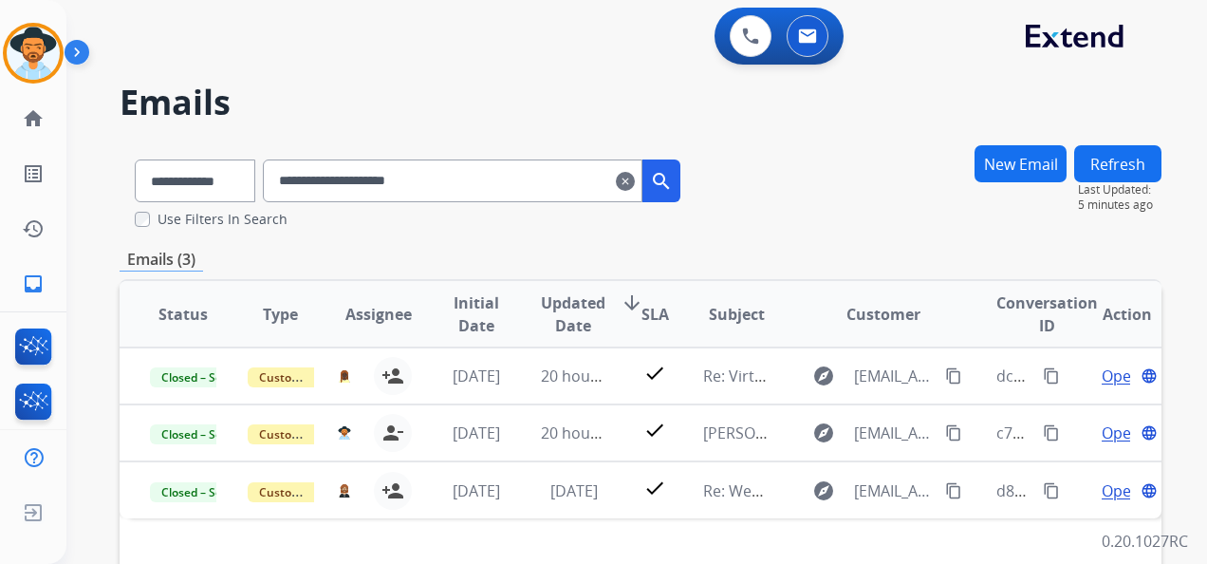
click at [635, 176] on mat-icon "clear" at bounding box center [625, 181] width 19 height 23
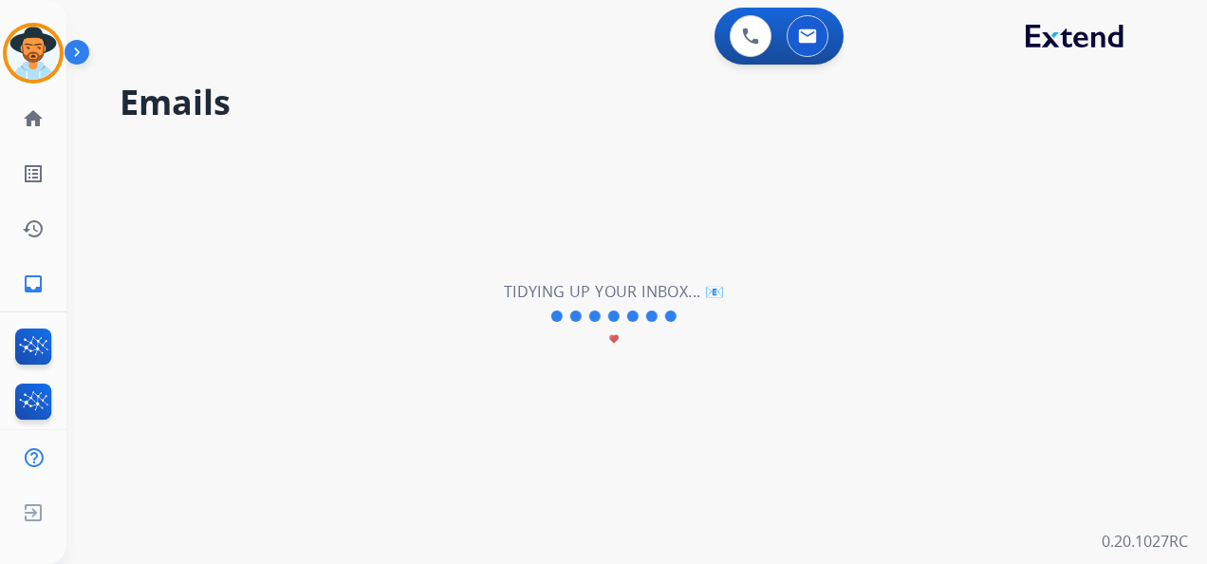
select select "**********"
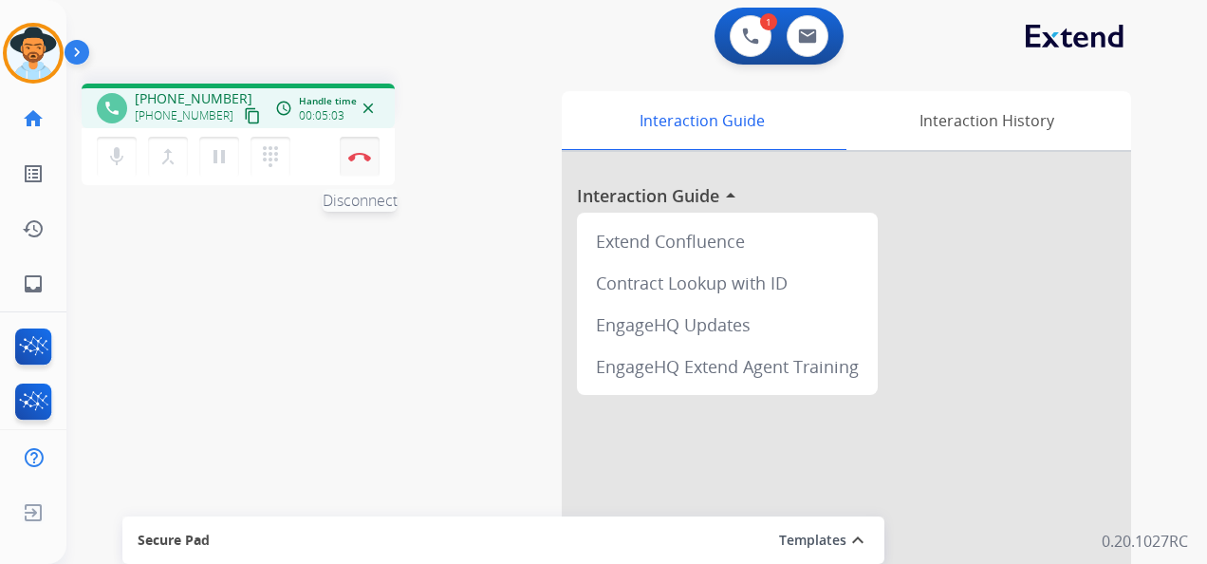
click at [361, 150] on button "Disconnect" at bounding box center [360, 157] width 40 height 40
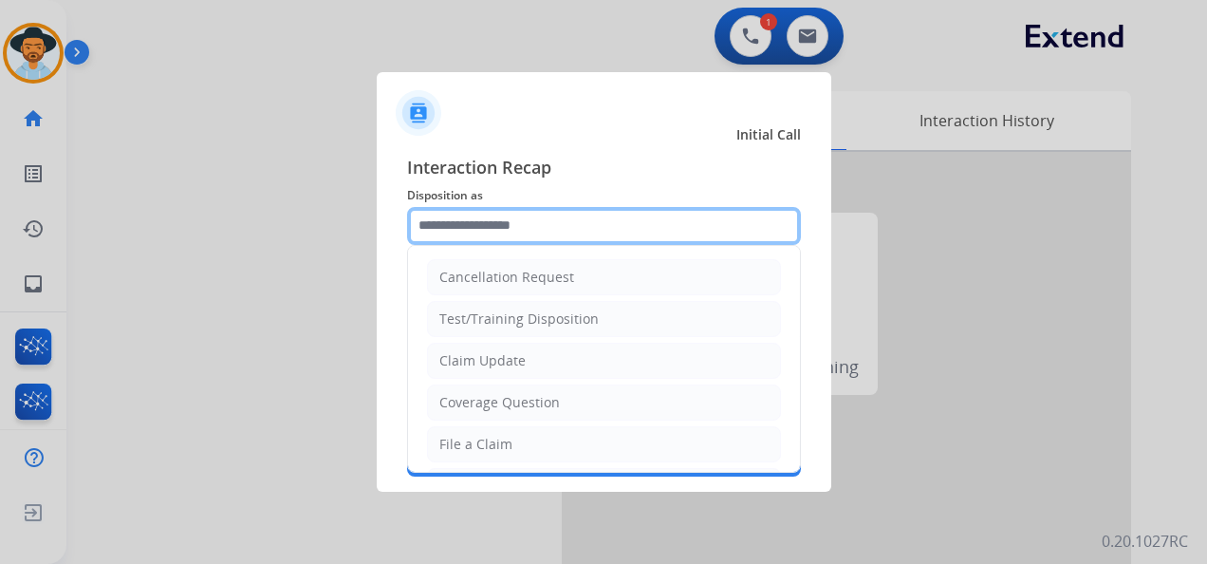
click at [583, 222] on input "text" at bounding box center [604, 226] width 394 height 38
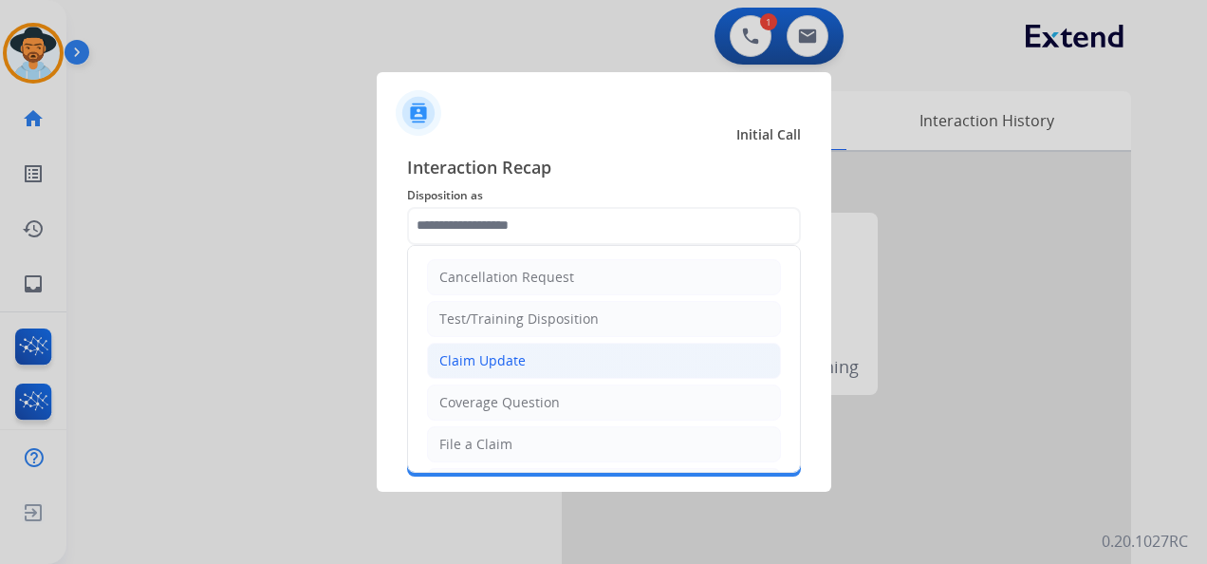
drag, startPoint x: 550, startPoint y: 365, endPoint x: 524, endPoint y: 325, distance: 48.7
click at [550, 364] on li "Claim Update" at bounding box center [604, 361] width 354 height 36
type input "**********"
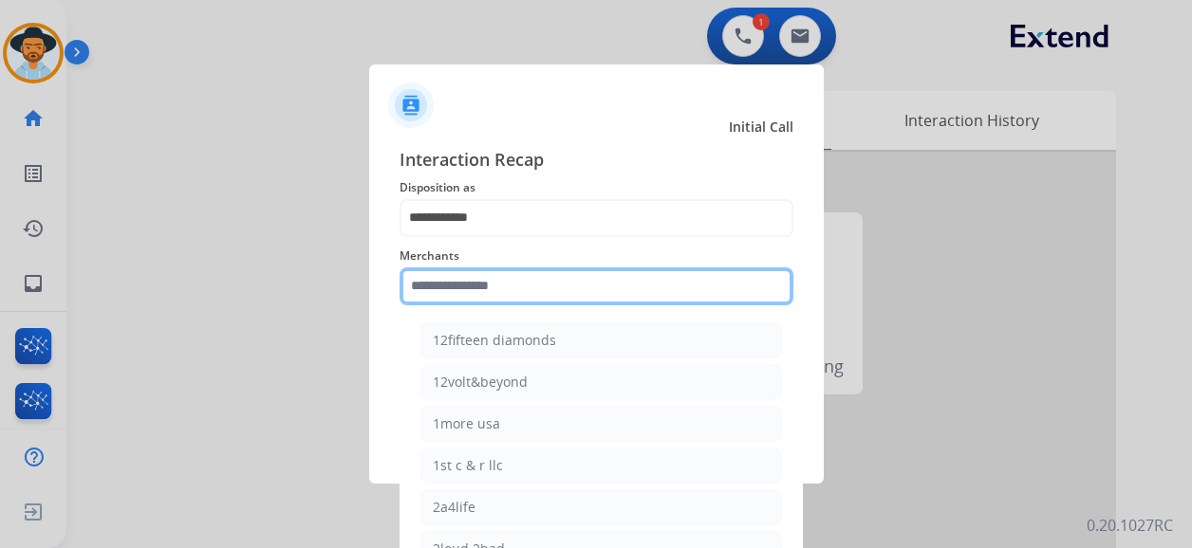
click at [509, 291] on input "text" at bounding box center [596, 287] width 394 height 38
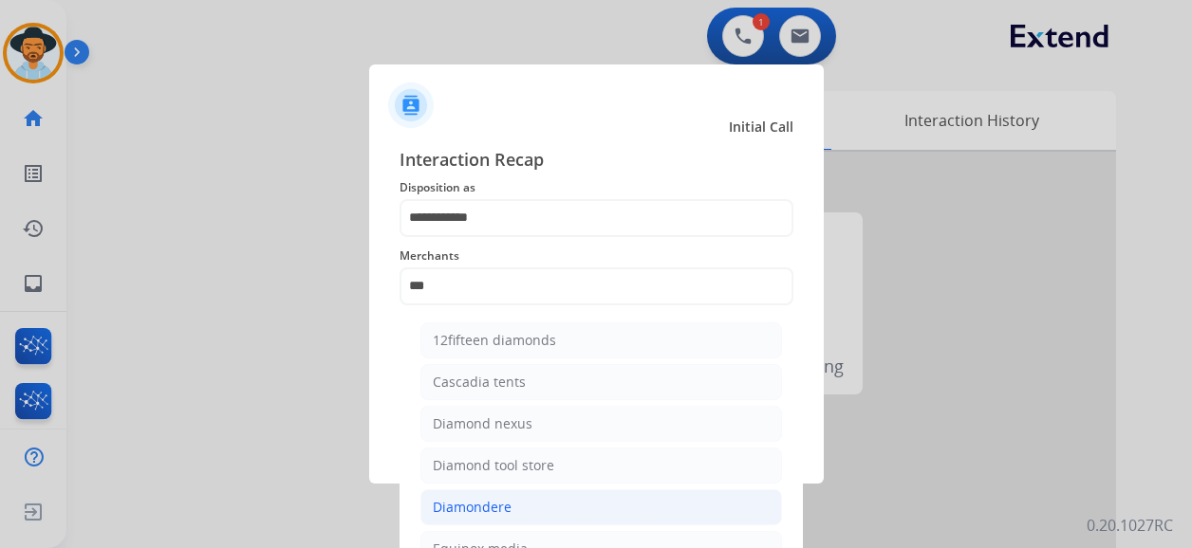
click at [547, 501] on li "Diamondere" at bounding box center [601, 508] width 362 height 36
type input "**********"
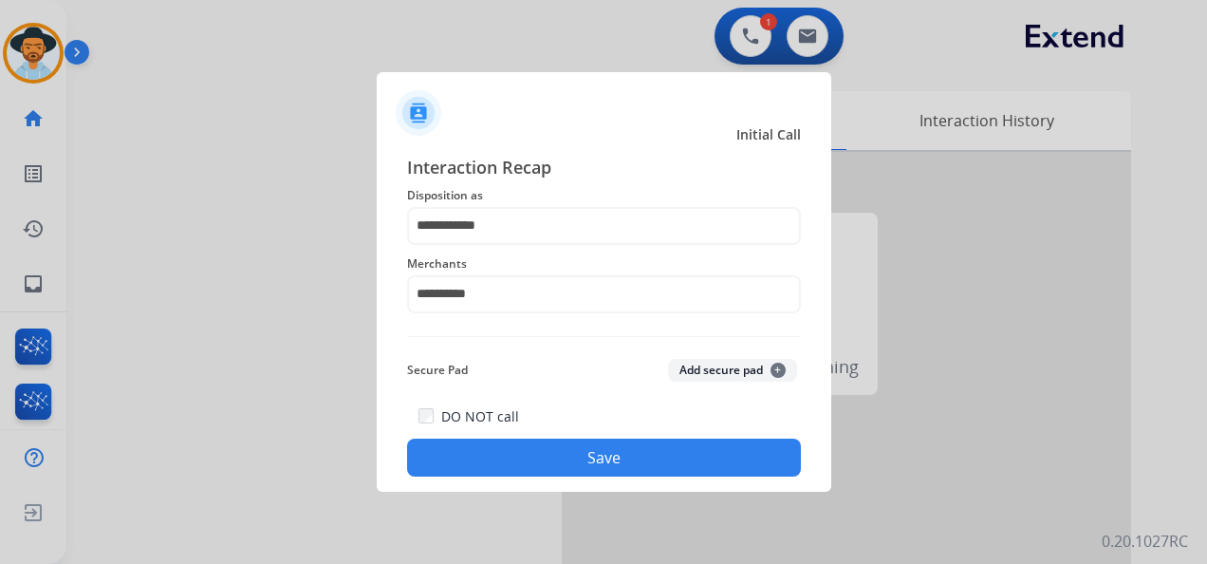
click at [578, 450] on button "Save" at bounding box center [604, 457] width 394 height 38
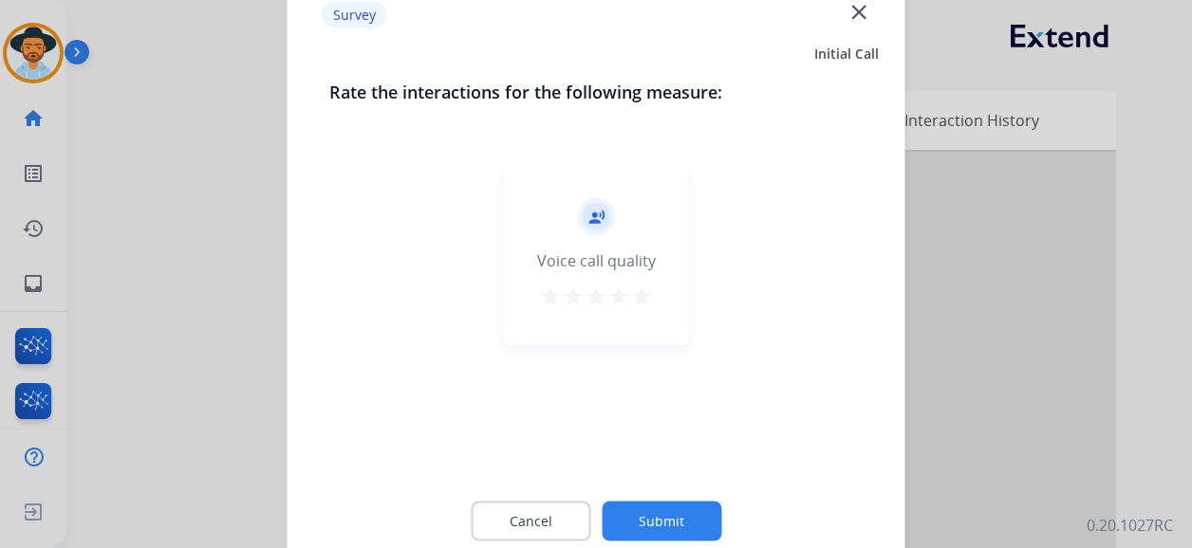
click at [653, 291] on div "record_voice_over Voice call quality star star star star star" at bounding box center [596, 256] width 185 height 180
click at [647, 296] on mat-icon "star" at bounding box center [641, 297] width 23 height 23
click at [691, 531] on button "Submit" at bounding box center [662, 522] width 120 height 40
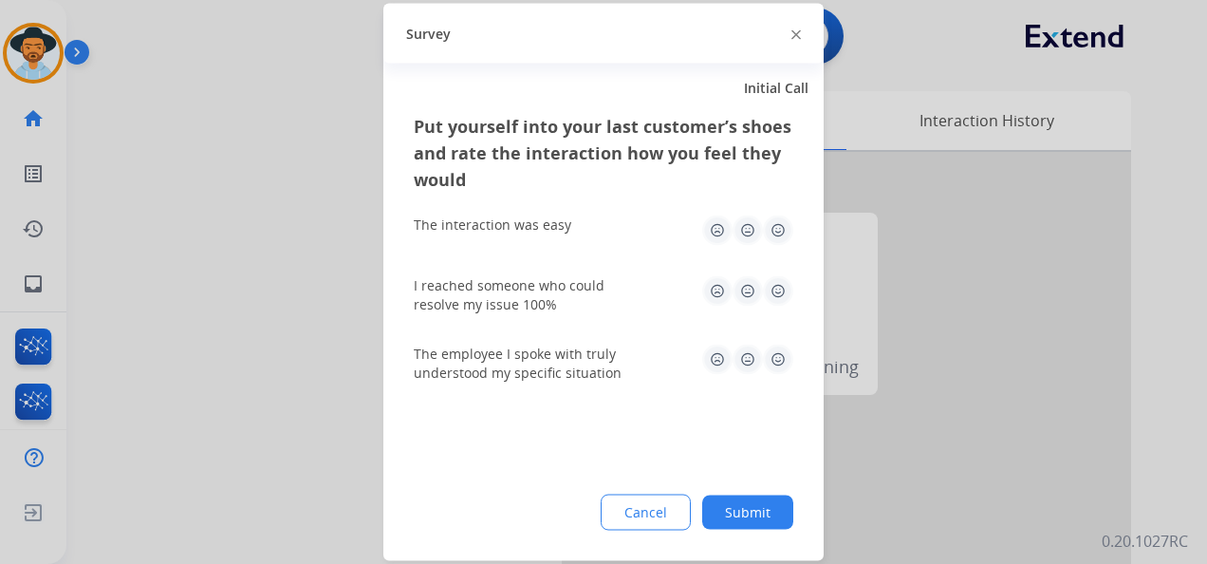
click at [781, 228] on img at bounding box center [778, 230] width 30 height 30
drag, startPoint x: 783, startPoint y: 290, endPoint x: 780, endPoint y: 311, distance: 21.1
click at [782, 290] on img at bounding box center [778, 291] width 30 height 30
click at [772, 357] on img at bounding box center [778, 359] width 30 height 30
click at [765, 520] on button "Submit" at bounding box center [747, 512] width 91 height 34
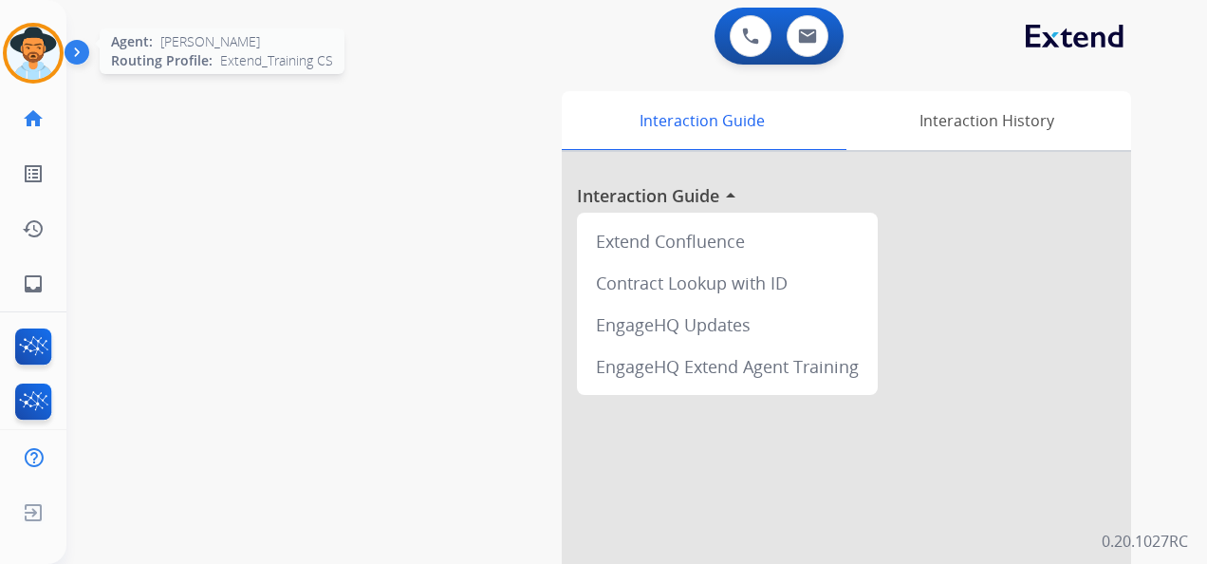
click at [19, 52] on img at bounding box center [33, 53] width 53 height 53
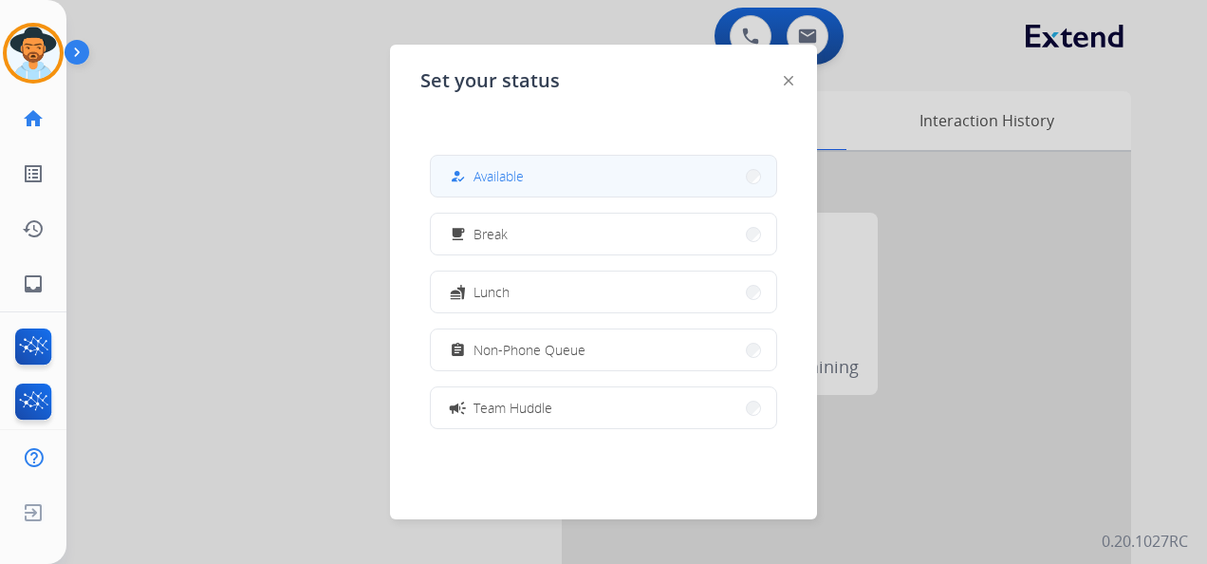
click at [572, 186] on button "how_to_reg Available" at bounding box center [603, 176] width 345 height 41
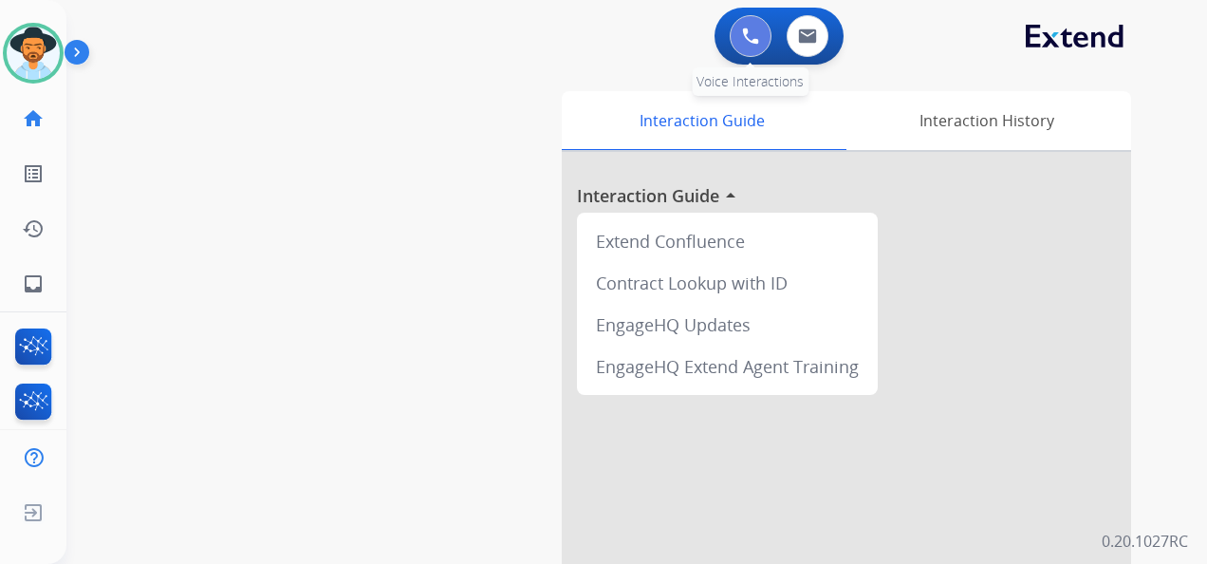
click at [752, 36] on img at bounding box center [750, 36] width 17 height 17
click at [746, 37] on img at bounding box center [750, 36] width 17 height 17
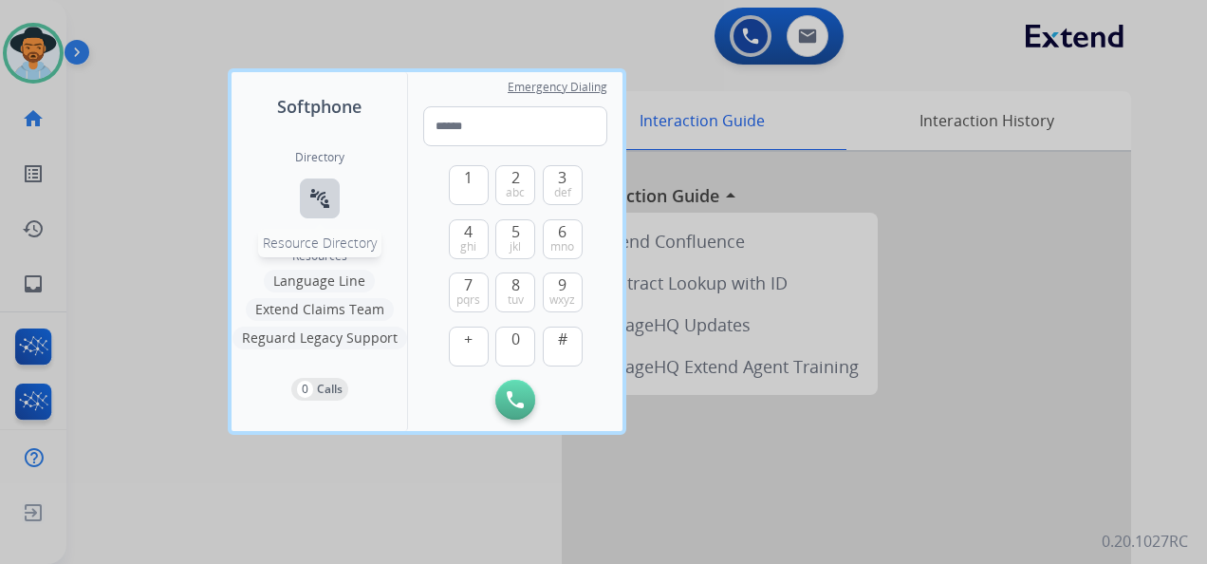
click at [322, 199] on mat-icon "connect_without_contact" at bounding box center [319, 198] width 23 height 23
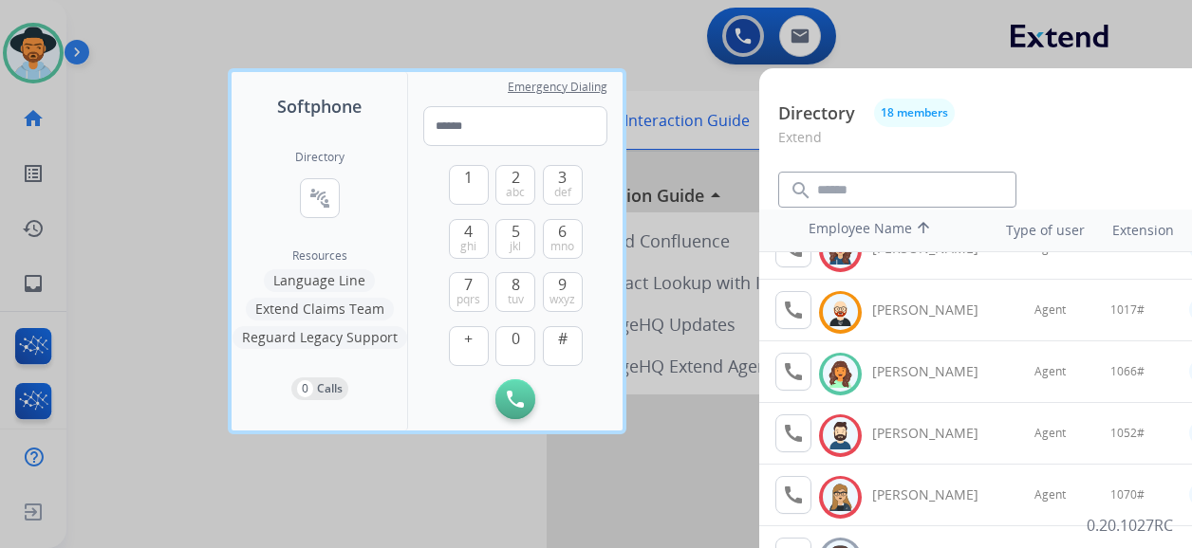
scroll to position [190, 0]
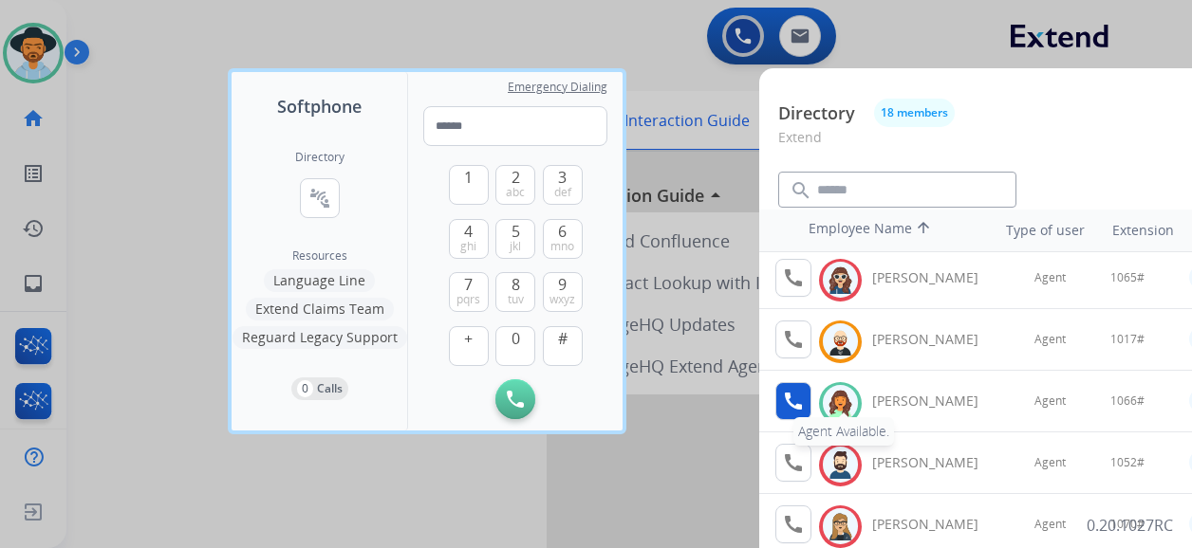
click at [785, 400] on mat-icon "call" at bounding box center [793, 401] width 23 height 23
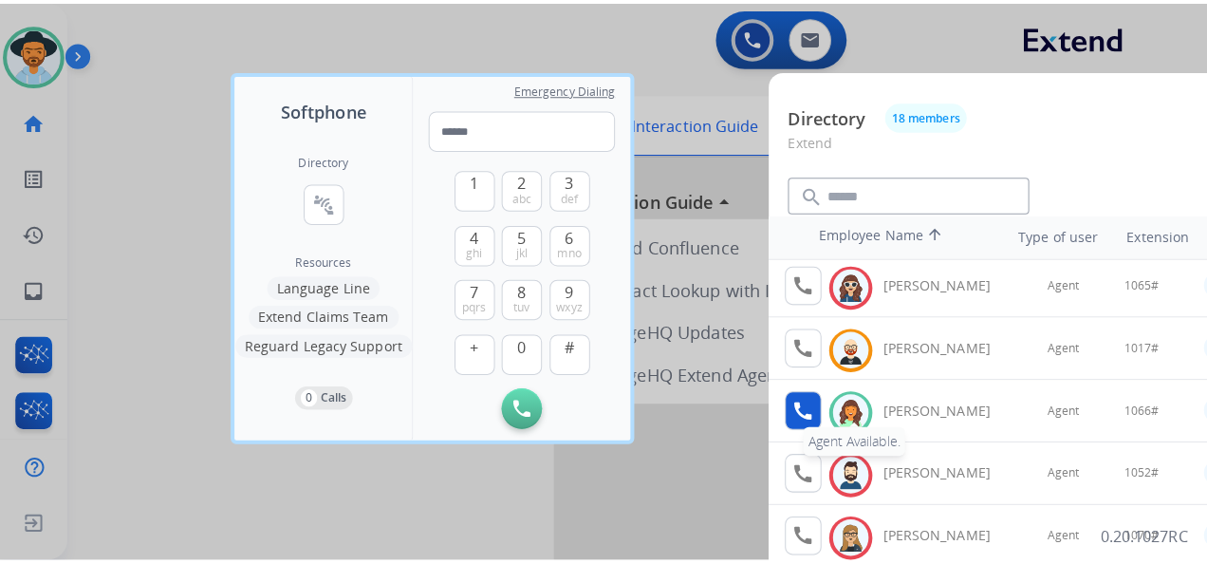
scroll to position [0, 0]
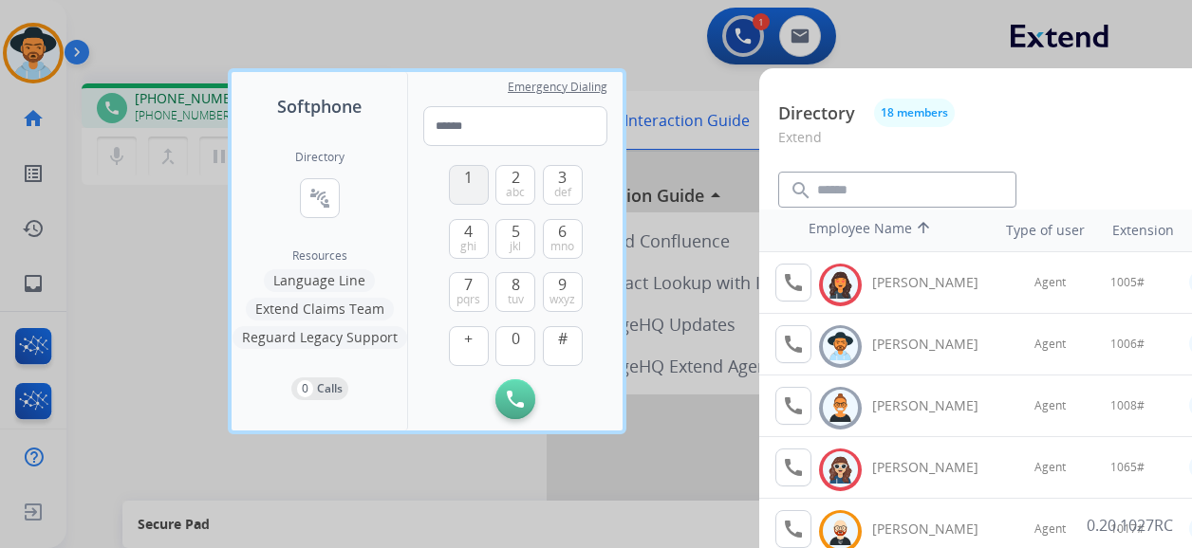
click at [470, 178] on span "1" at bounding box center [468, 177] width 9 height 23
drag, startPoint x: 508, startPoint y: 339, endPoint x: 529, endPoint y: 312, distance: 34.4
click at [508, 335] on button "0" at bounding box center [515, 346] width 40 height 40
click at [563, 232] on span "6" at bounding box center [562, 231] width 9 height 23
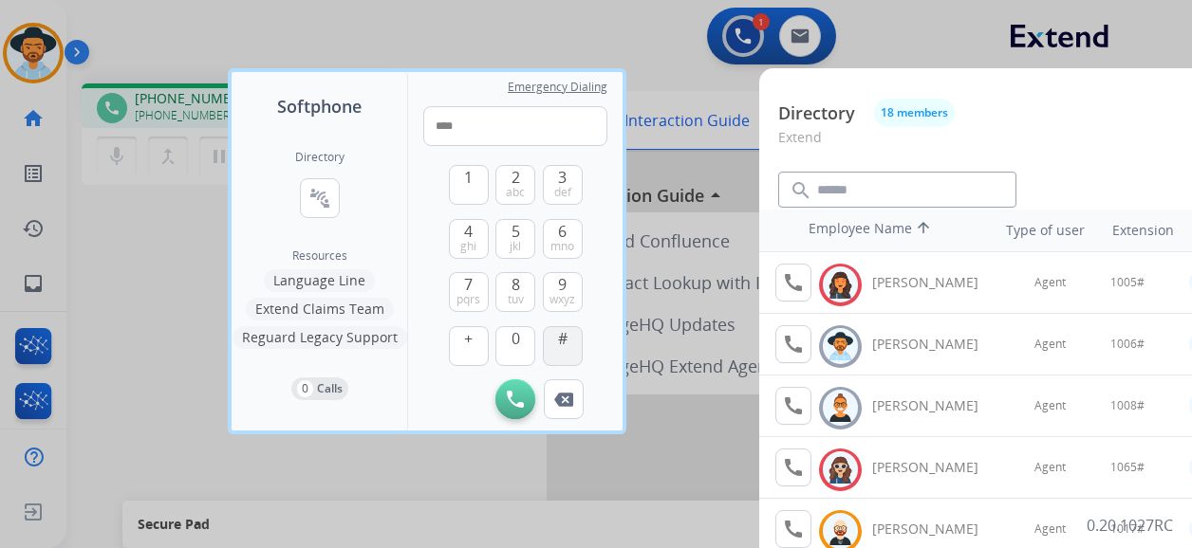
click at [563, 343] on span "#" at bounding box center [562, 338] width 9 height 23
type input "*****"
click at [611, 31] on div at bounding box center [596, 274] width 1192 height 548
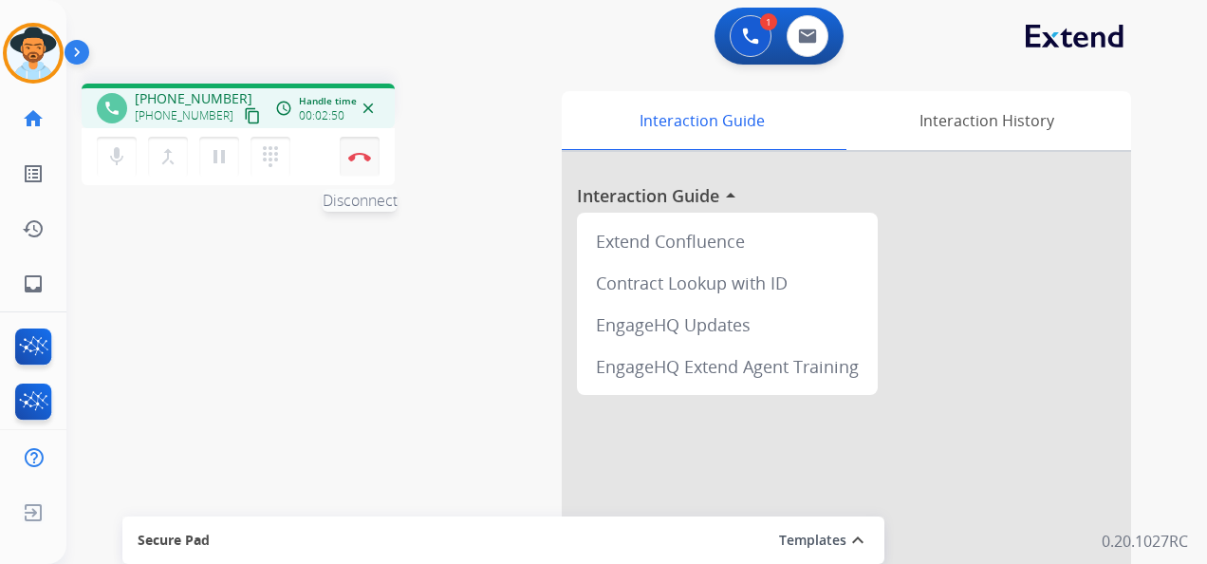
click at [363, 154] on img at bounding box center [359, 156] width 23 height 9
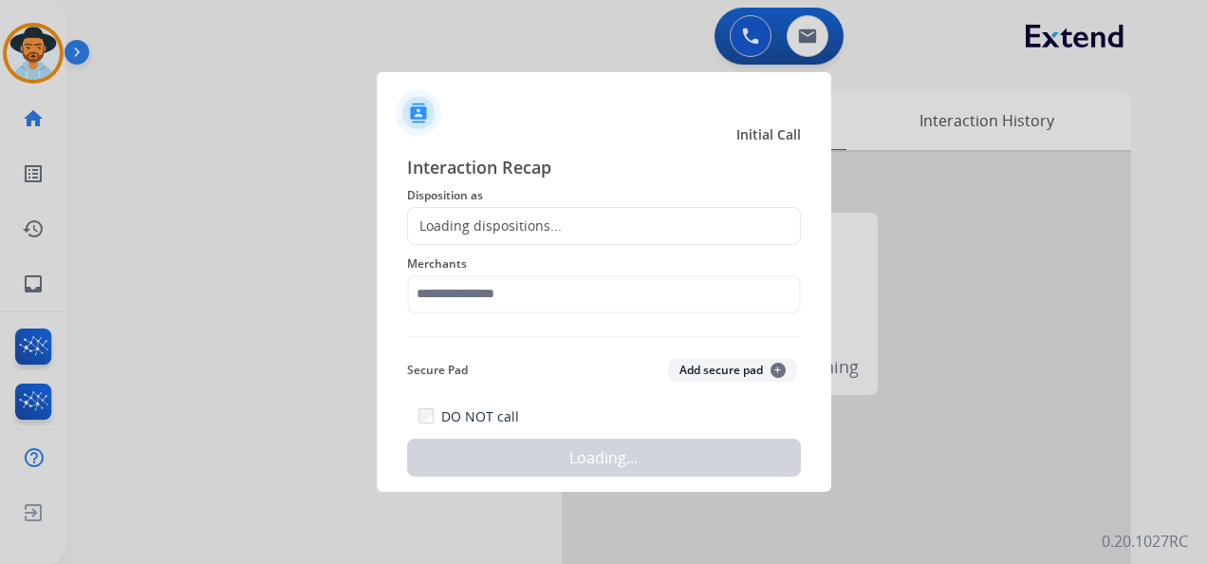
click at [563, 220] on div "Loading dispositions..." at bounding box center [604, 226] width 394 height 38
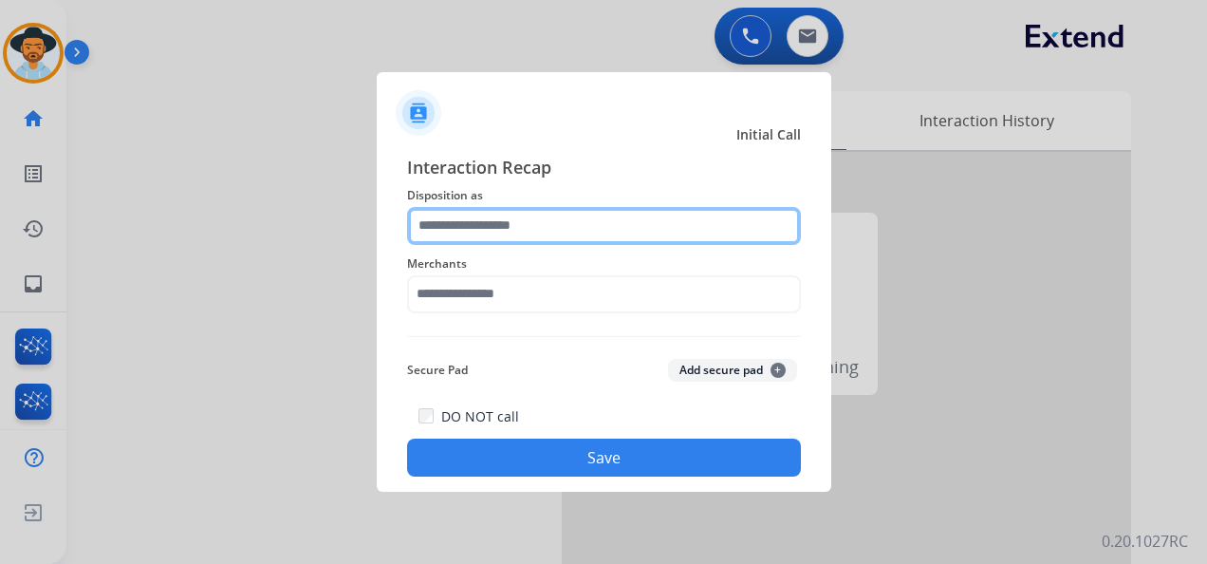
click at [561, 225] on input "text" at bounding box center [604, 226] width 394 height 38
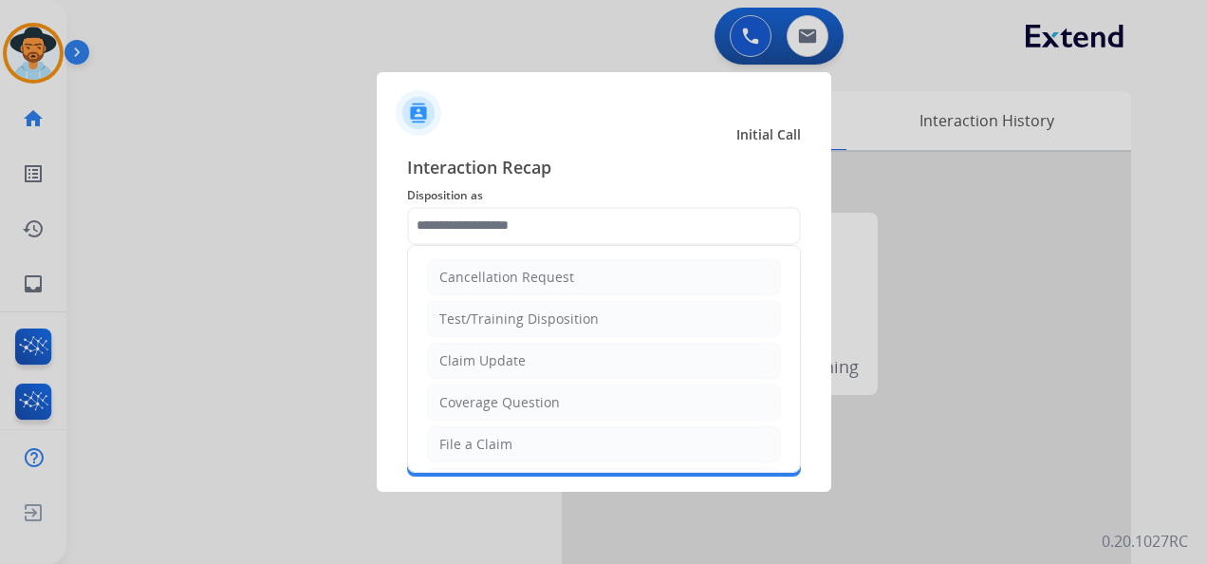
click at [531, 357] on li "Claim Update" at bounding box center [604, 361] width 354 height 36
type input "**********"
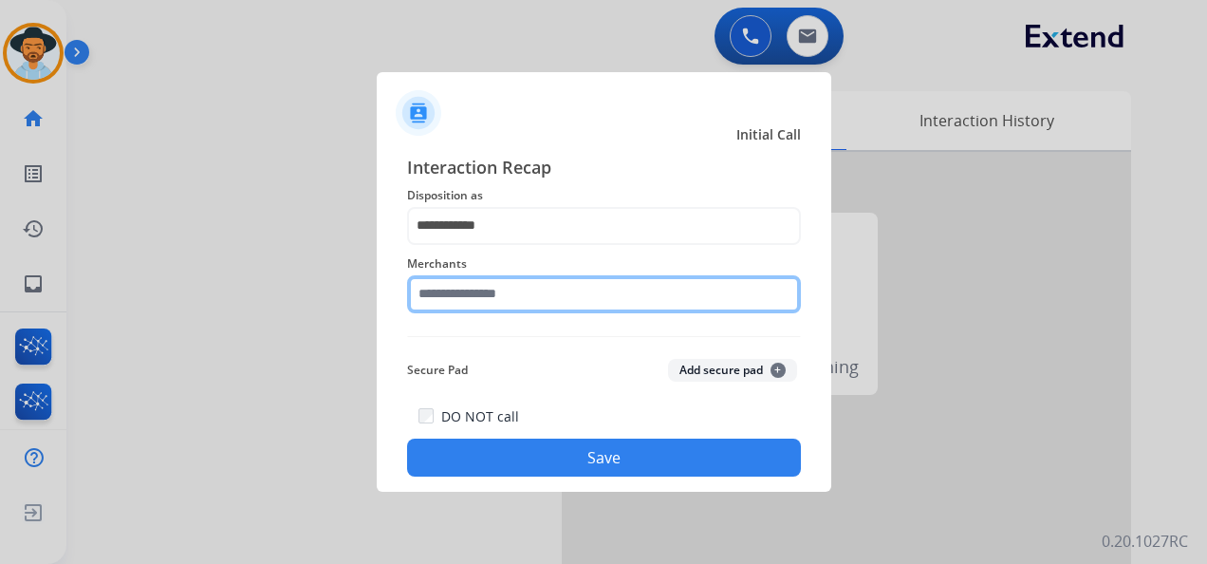
click at [502, 292] on input "text" at bounding box center [604, 294] width 394 height 38
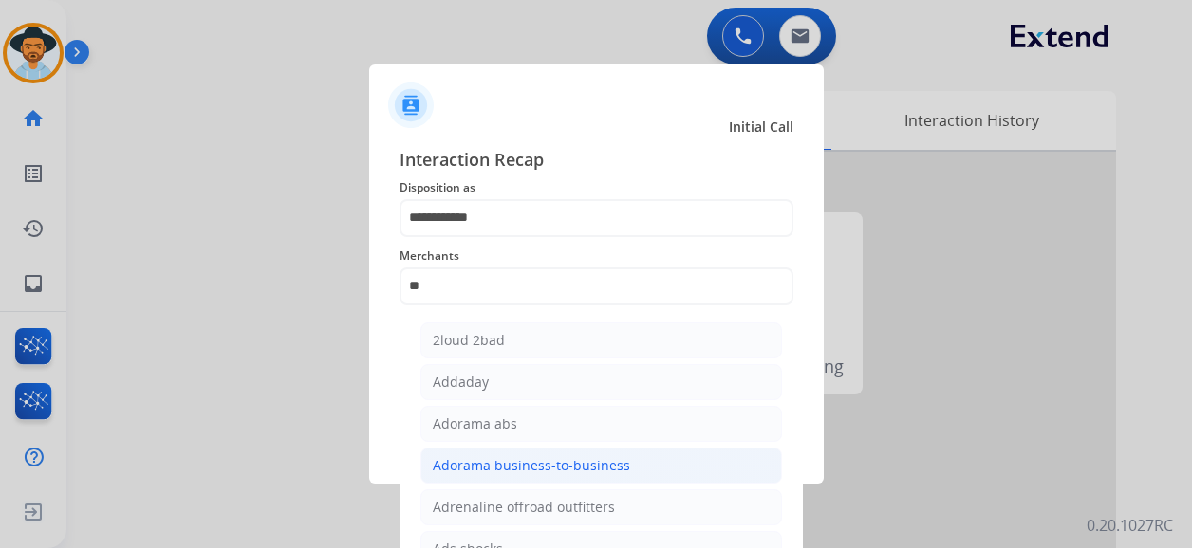
click at [566, 465] on div "Adorama business-to-business" at bounding box center [531, 465] width 197 height 19
type input "**********"
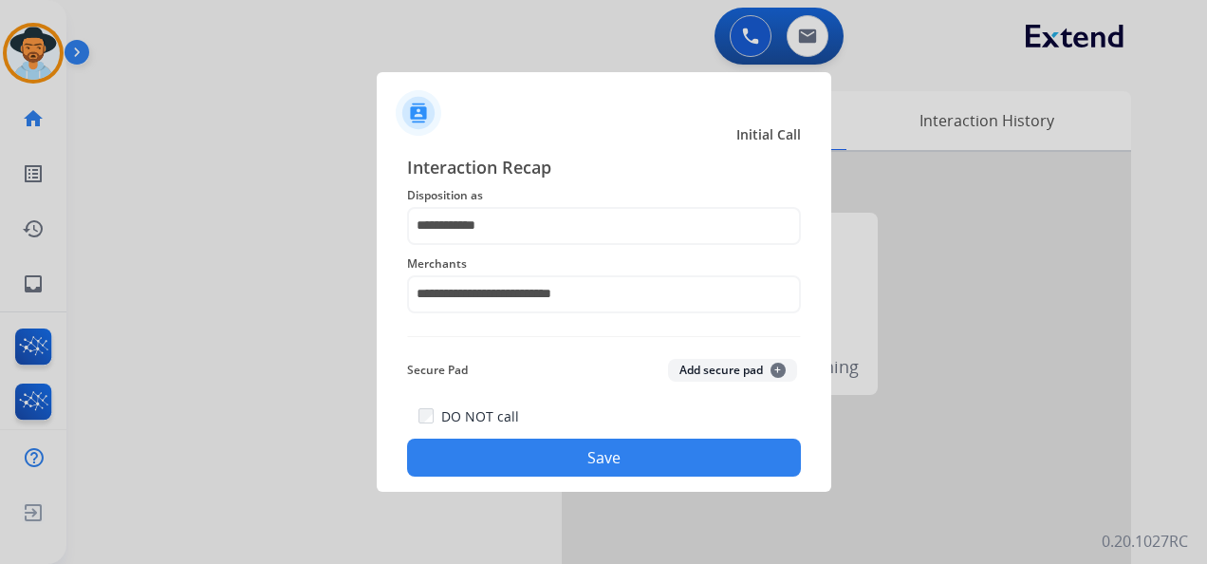
click at [572, 450] on button "Save" at bounding box center [604, 457] width 394 height 38
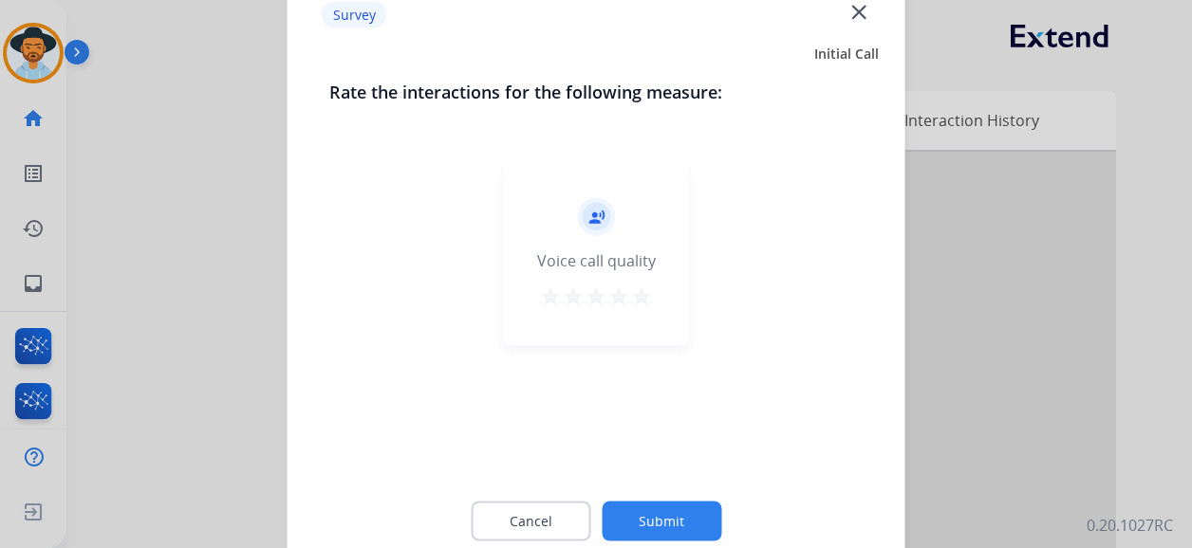
click at [631, 291] on mat-icon "star" at bounding box center [641, 297] width 23 height 23
drag, startPoint x: 664, startPoint y: 525, endPoint x: 678, endPoint y: 508, distance: 22.2
click at [668, 520] on button "Submit" at bounding box center [662, 522] width 120 height 40
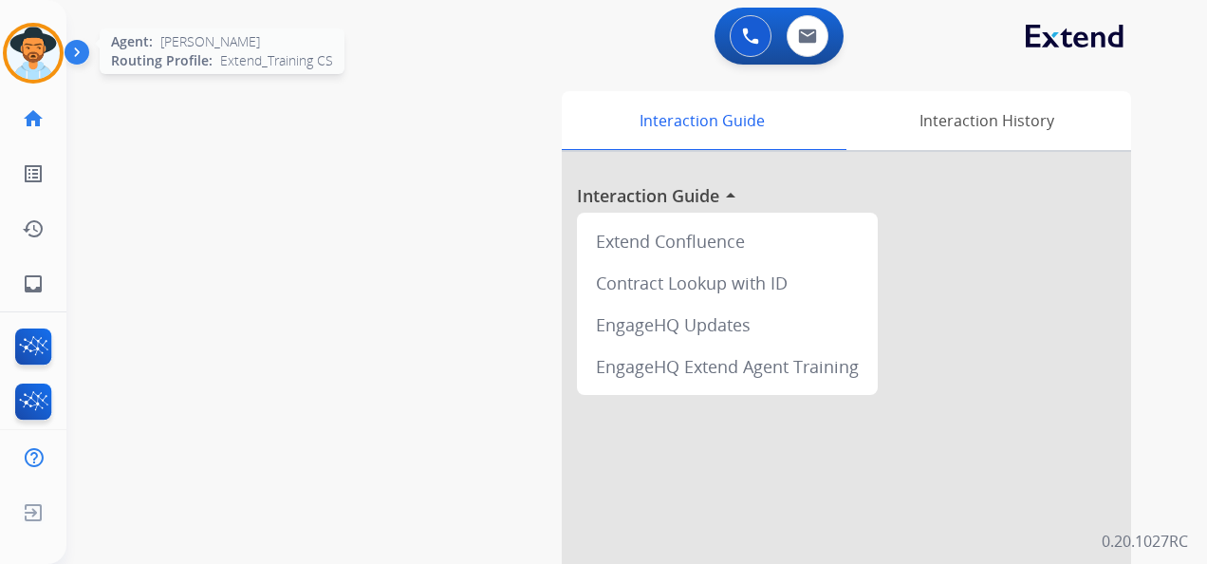
click at [29, 44] on img at bounding box center [33, 53] width 53 height 53
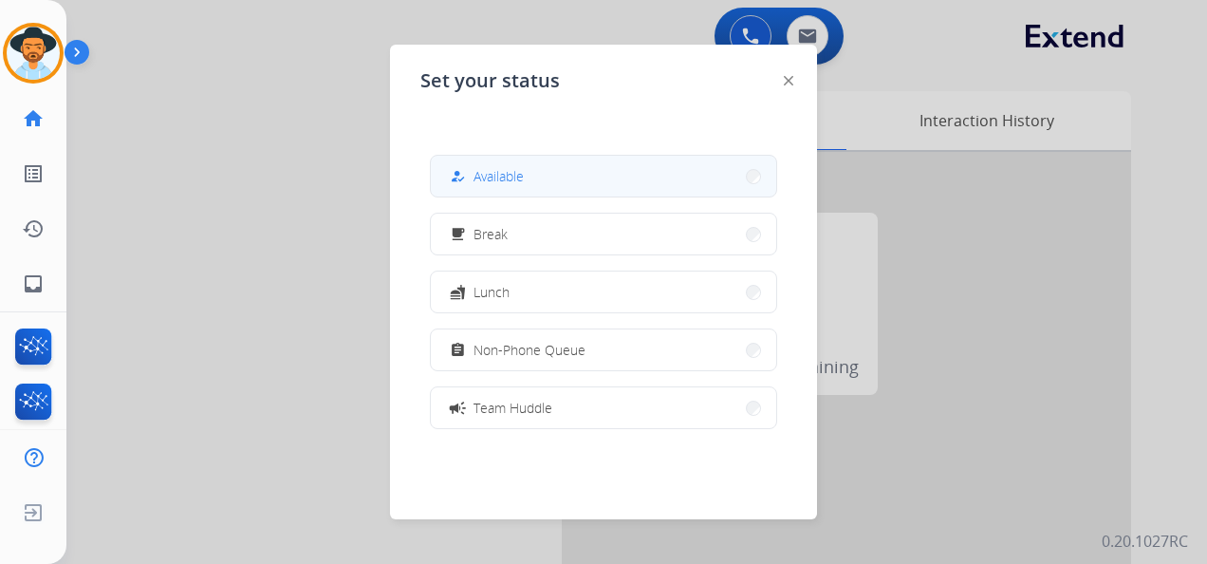
click at [547, 176] on button "how_to_reg Available" at bounding box center [603, 176] width 345 height 41
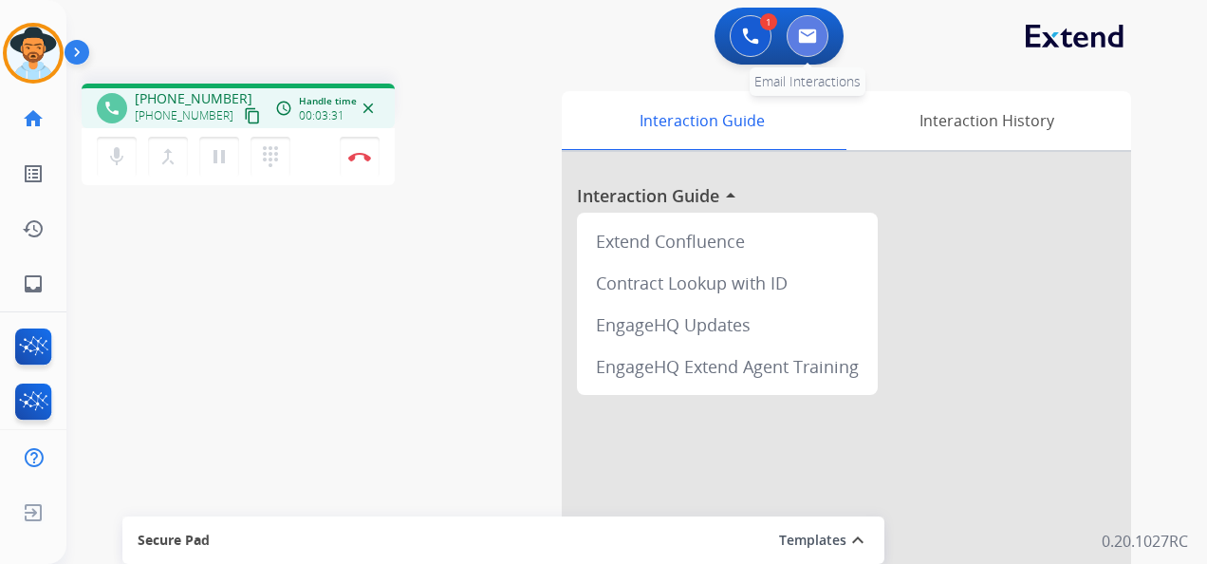
click at [806, 34] on img at bounding box center [807, 35] width 19 height 15
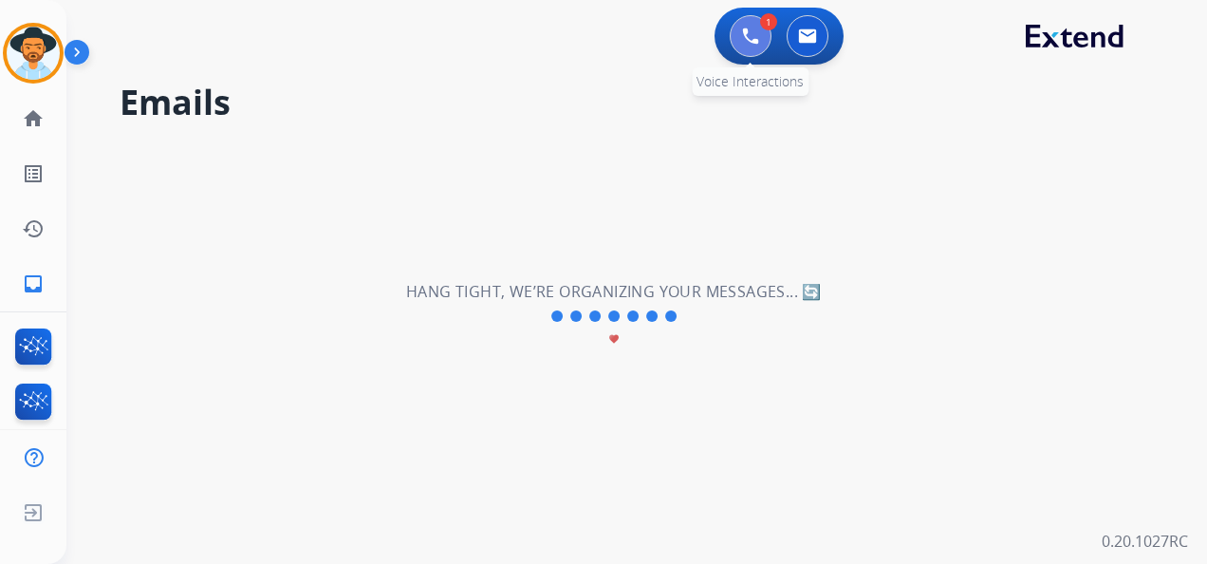
click at [750, 25] on button at bounding box center [751, 36] width 42 height 42
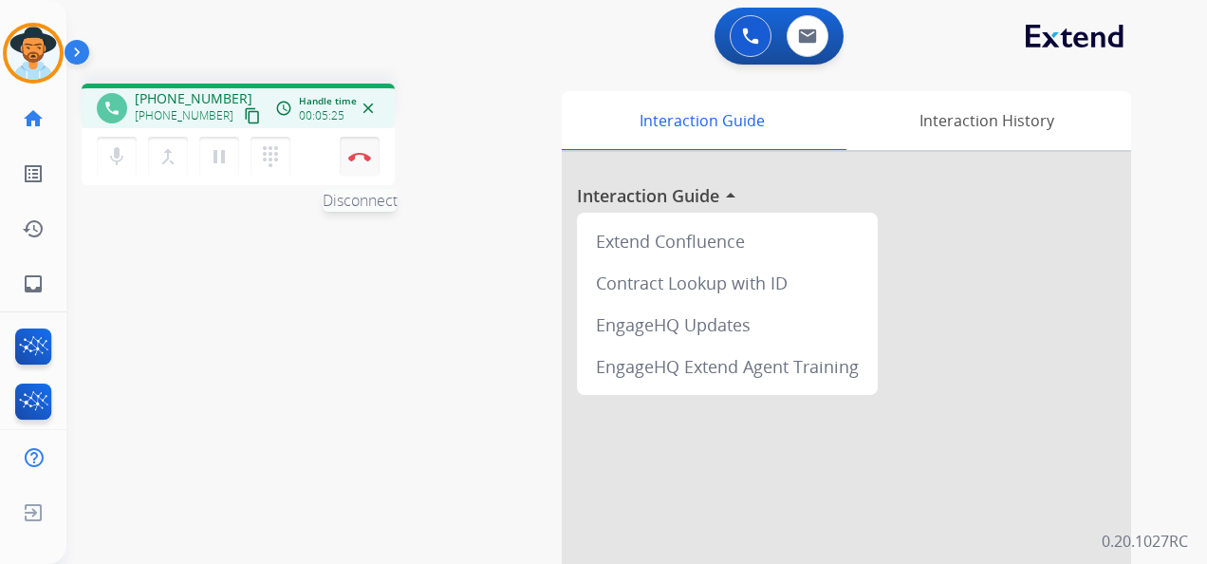
click at [364, 157] on img at bounding box center [359, 156] width 23 height 9
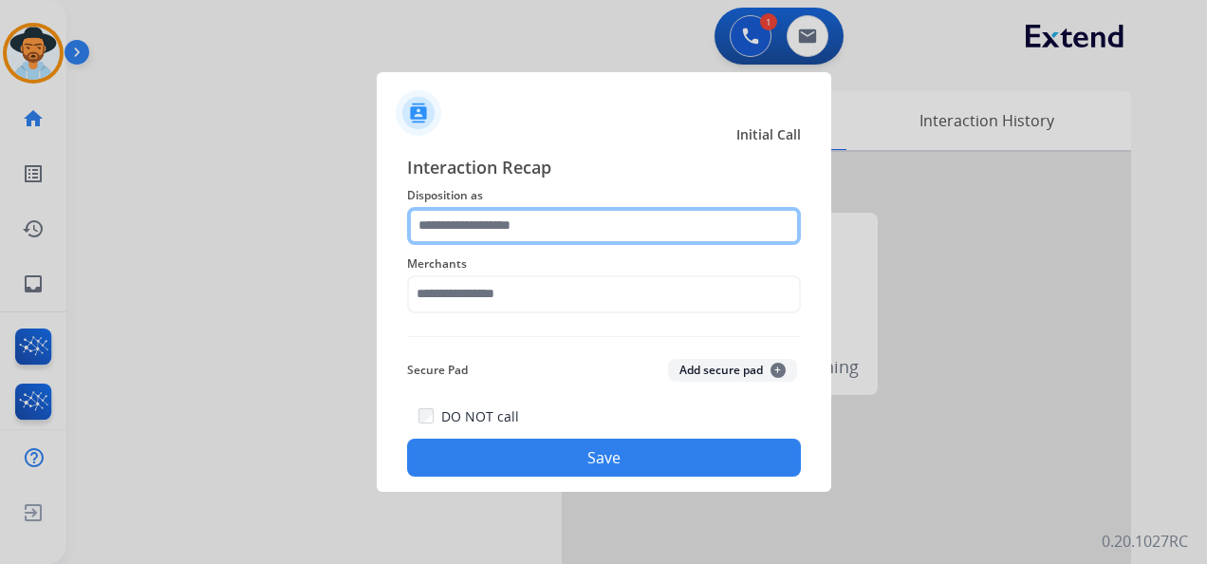
click at [558, 226] on input "text" at bounding box center [604, 226] width 394 height 38
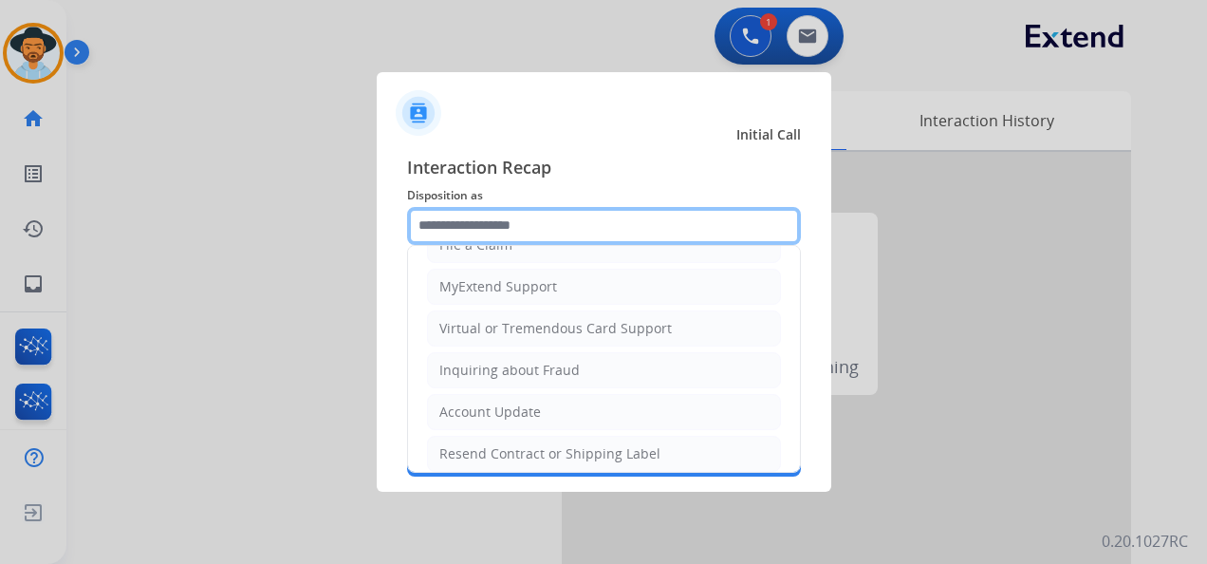
scroll to position [285, 0]
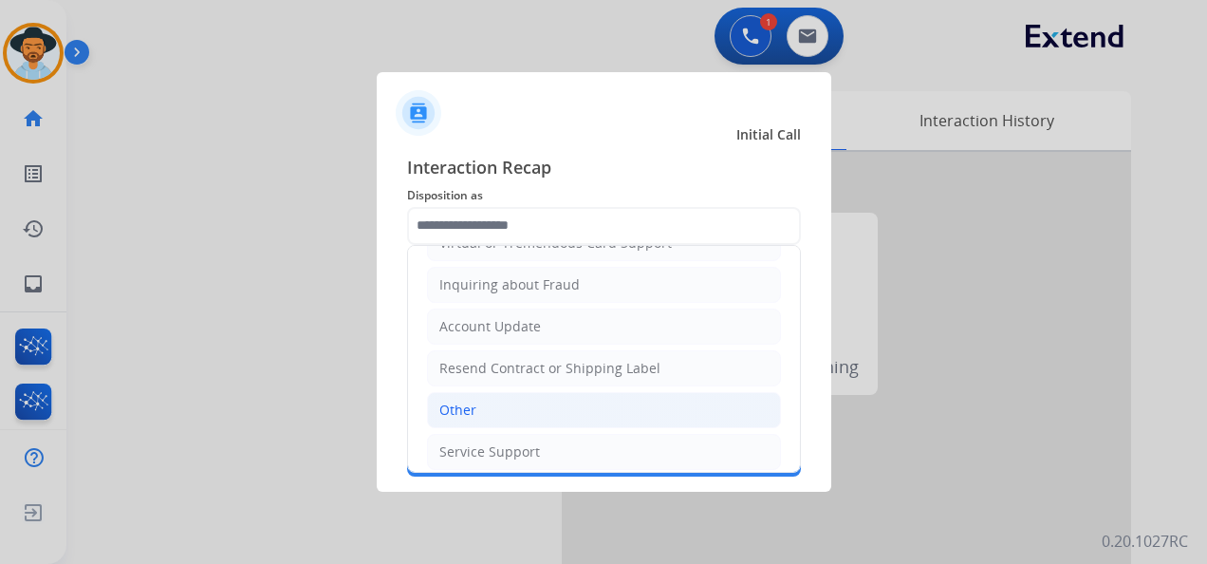
click at [543, 400] on li "Other" at bounding box center [604, 410] width 354 height 36
type input "*****"
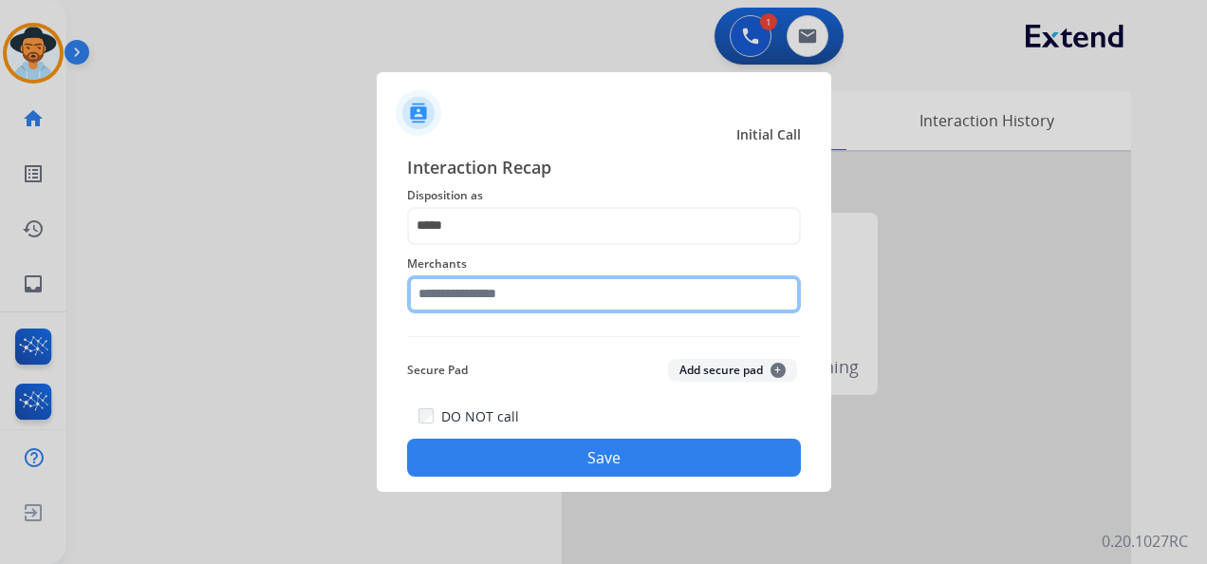
click at [528, 296] on input "text" at bounding box center [604, 294] width 394 height 38
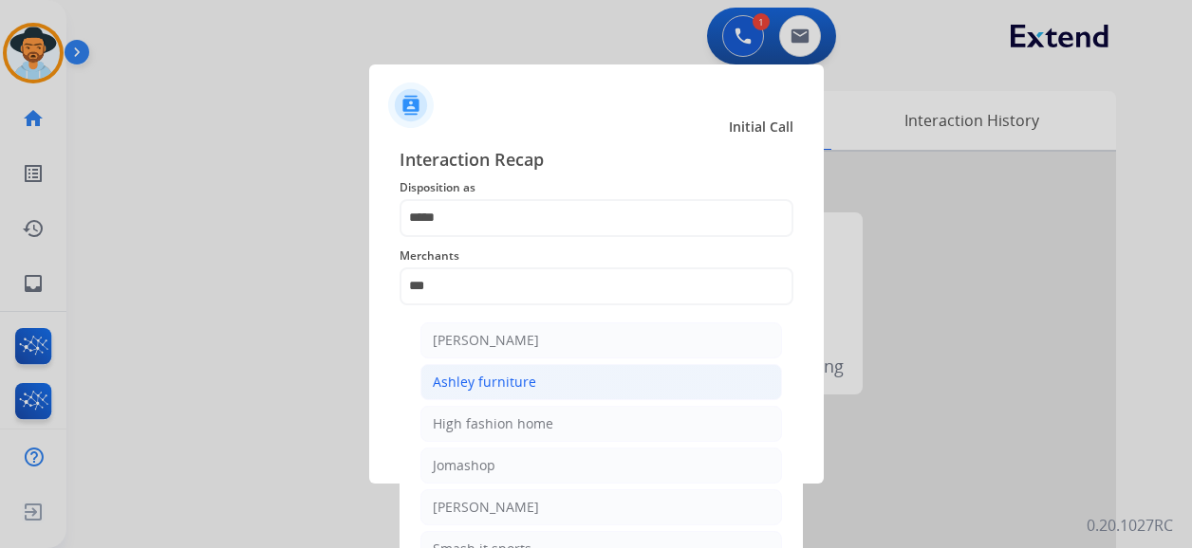
click at [544, 386] on li "Ashley furniture" at bounding box center [601, 382] width 362 height 36
type input "**********"
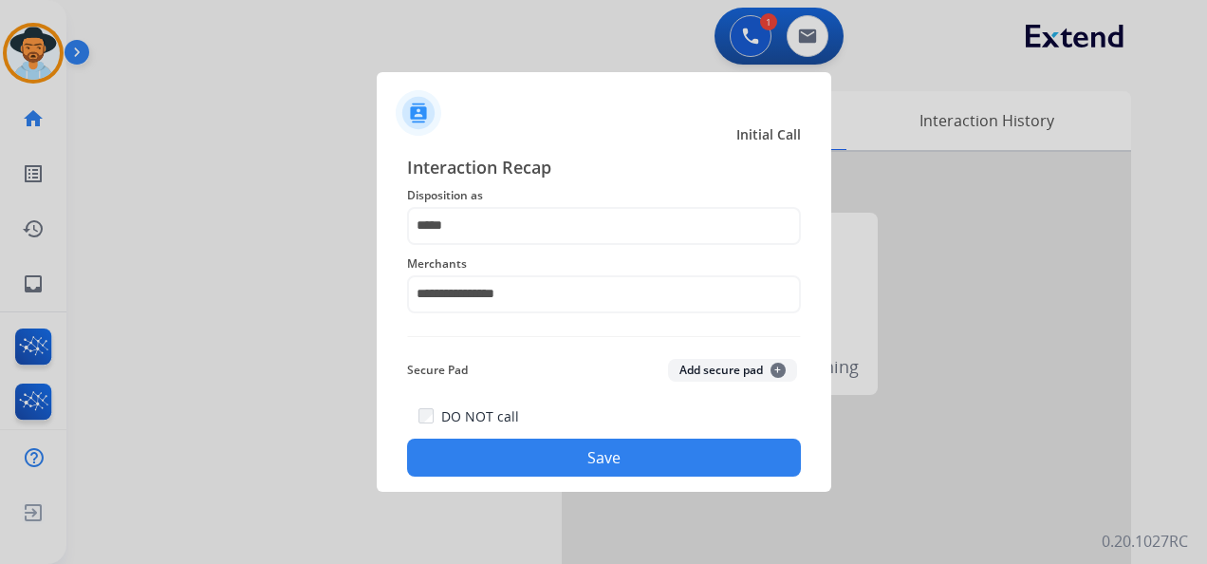
click at [575, 461] on button "Save" at bounding box center [604, 457] width 394 height 38
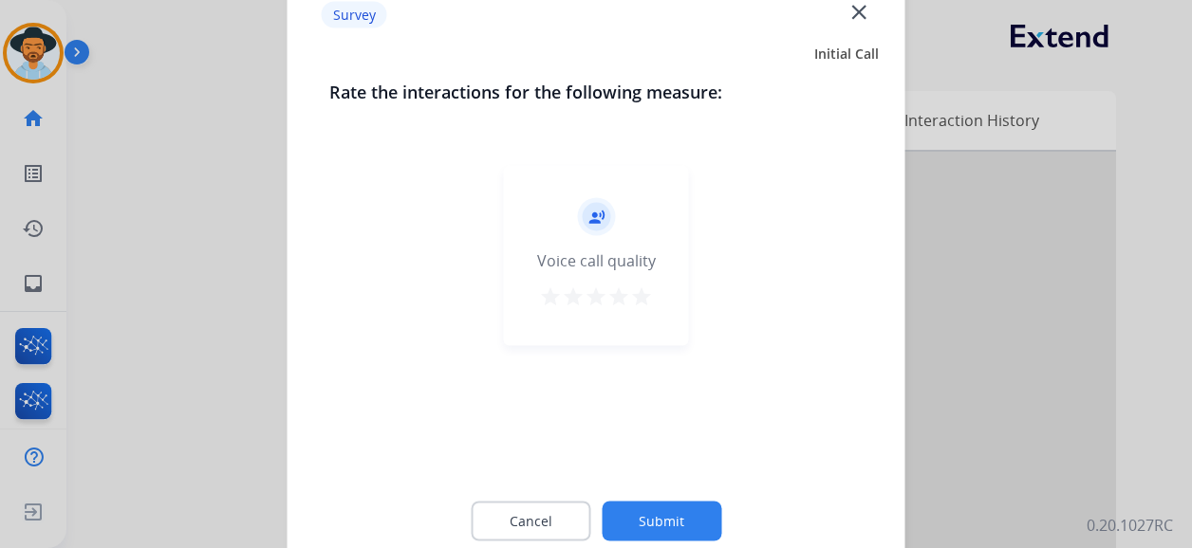
click at [639, 302] on mat-icon "star" at bounding box center [641, 297] width 23 height 23
click at [676, 522] on button "Submit" at bounding box center [662, 522] width 120 height 40
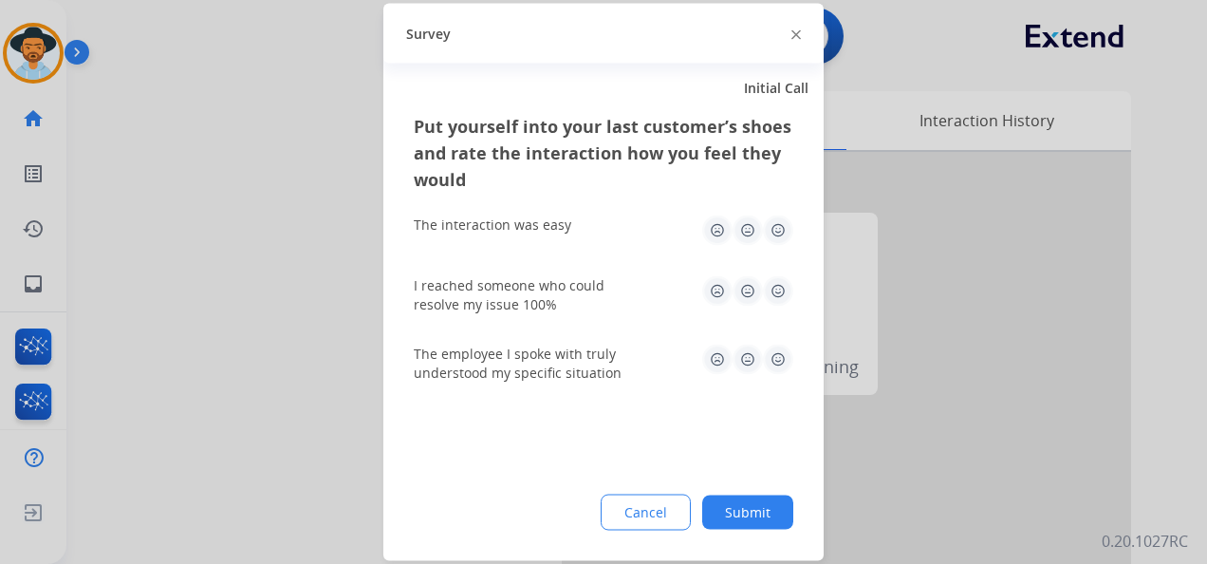
drag, startPoint x: 777, startPoint y: 232, endPoint x: 789, endPoint y: 253, distance: 25.1
click at [778, 231] on img at bounding box center [778, 230] width 30 height 30
click at [777, 286] on img at bounding box center [778, 291] width 30 height 30
click at [777, 355] on img at bounding box center [778, 359] width 30 height 30
click at [767, 497] on button "Submit" at bounding box center [747, 512] width 91 height 34
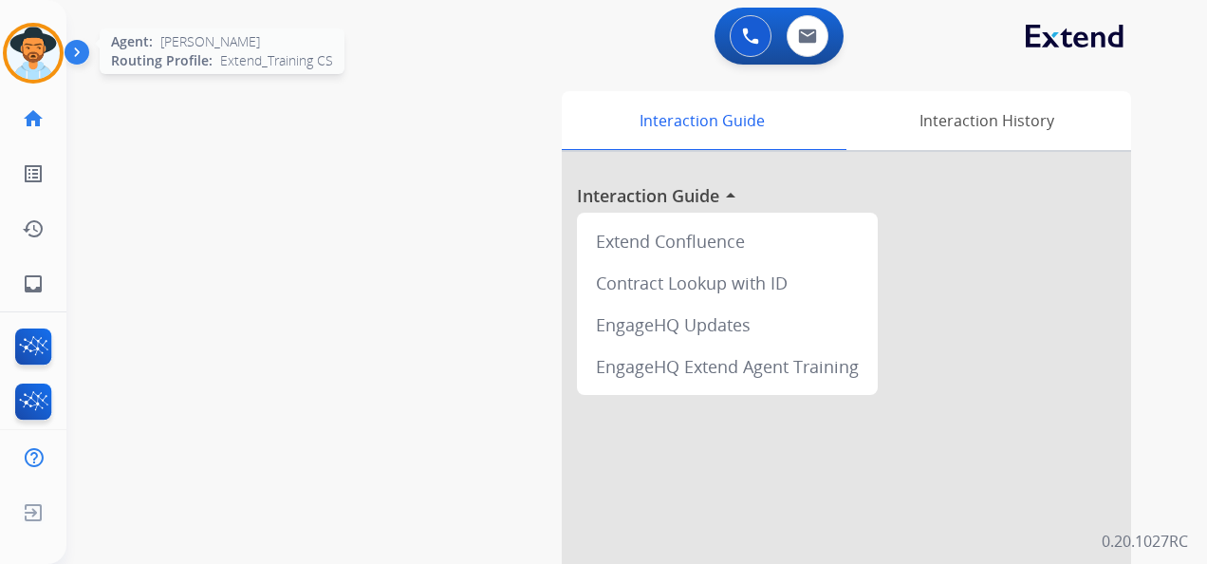
click at [46, 60] on img at bounding box center [33, 53] width 53 height 53
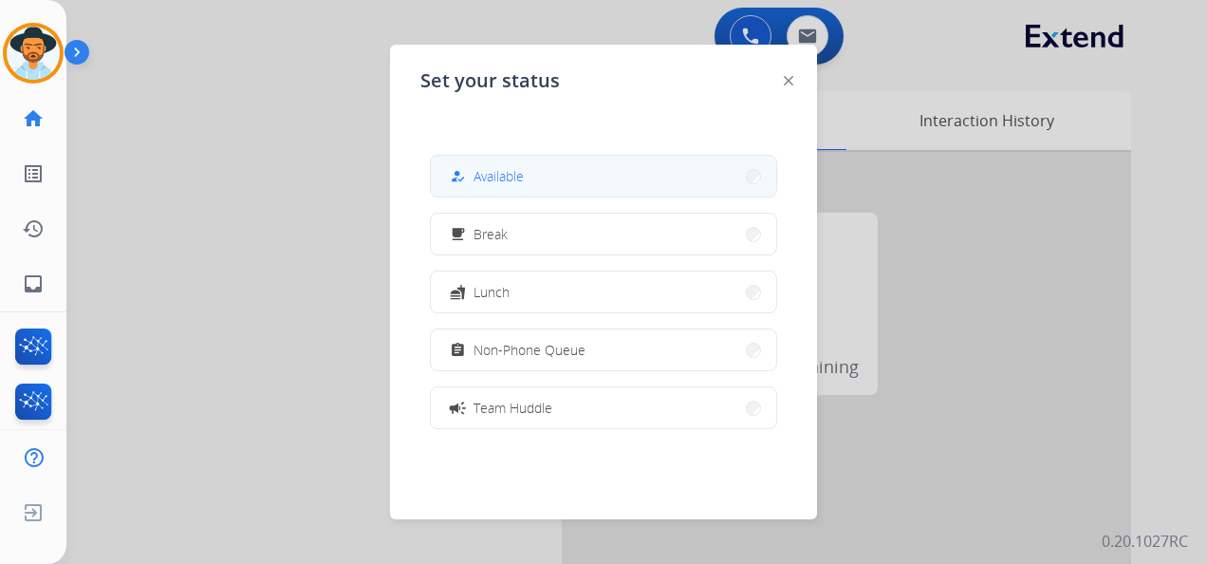
click at [547, 176] on button "how_to_reg Available" at bounding box center [603, 176] width 345 height 41
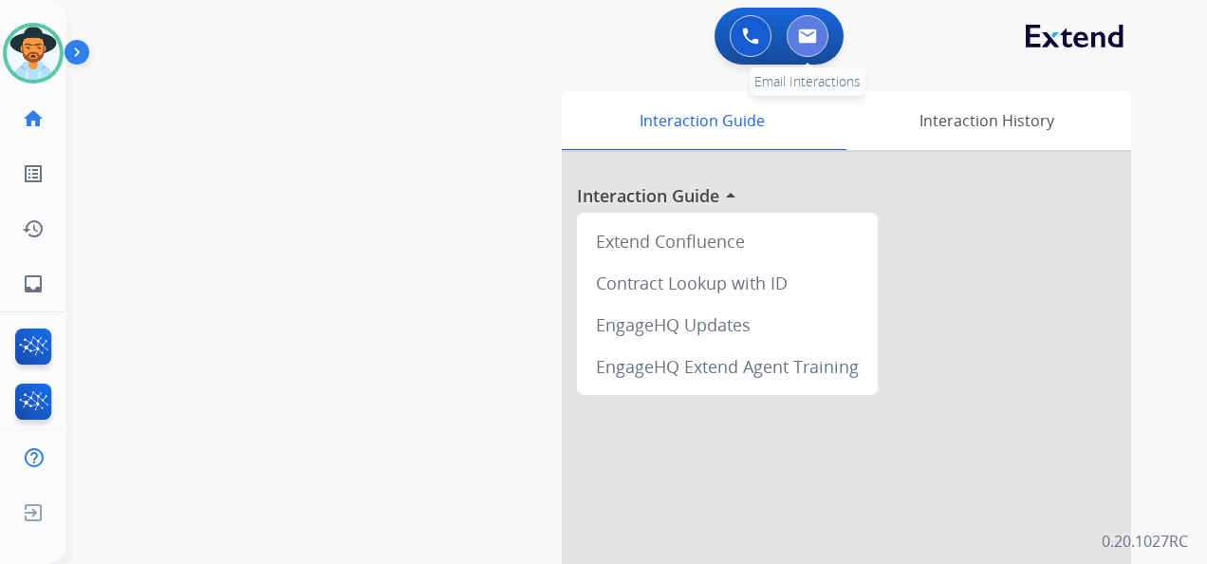
click at [800, 47] on button at bounding box center [808, 36] width 42 height 42
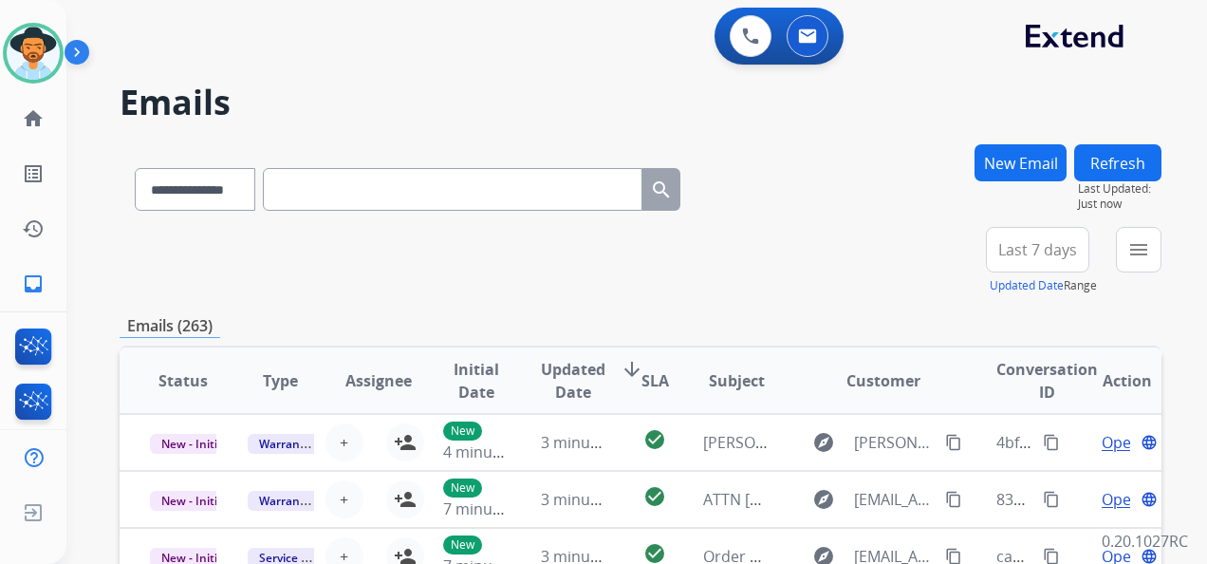
click at [1000, 169] on button "New Email" at bounding box center [1020, 162] width 92 height 37
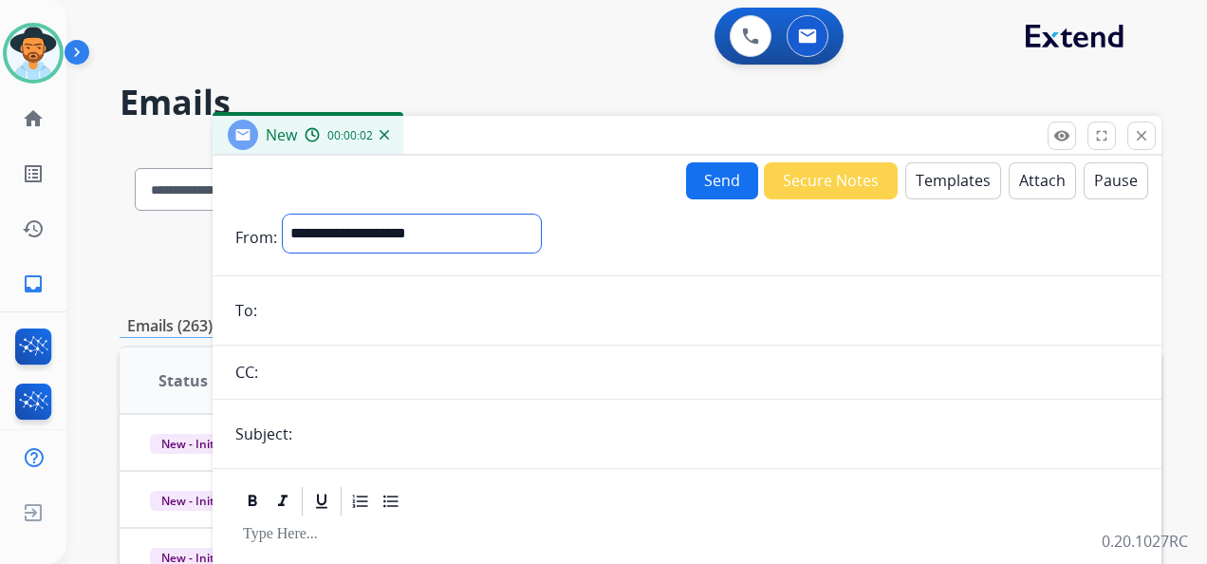
click at [541, 235] on select "**********" at bounding box center [412, 233] width 258 height 38
select select "**********"
click at [283, 214] on select "**********" at bounding box center [412, 233] width 258 height 38
click at [315, 305] on input "email" at bounding box center [701, 312] width 876 height 38
paste input "**********"
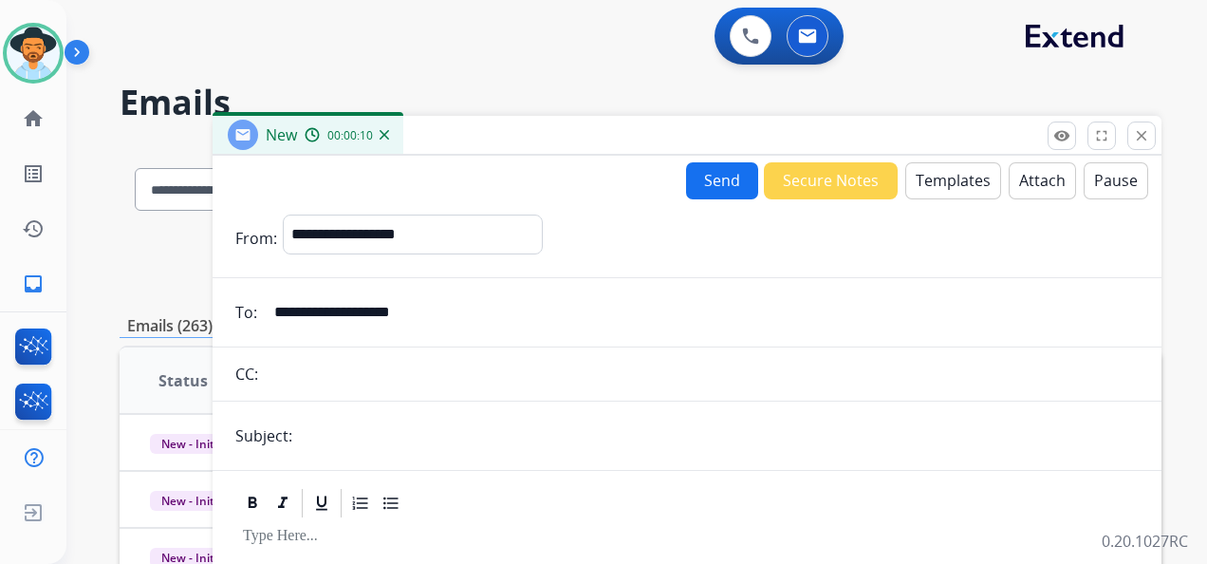
type input "**********"
click at [345, 438] on input "text" at bounding box center [718, 436] width 841 height 38
type input "**********"
click at [933, 166] on button "Templates" at bounding box center [953, 180] width 96 height 37
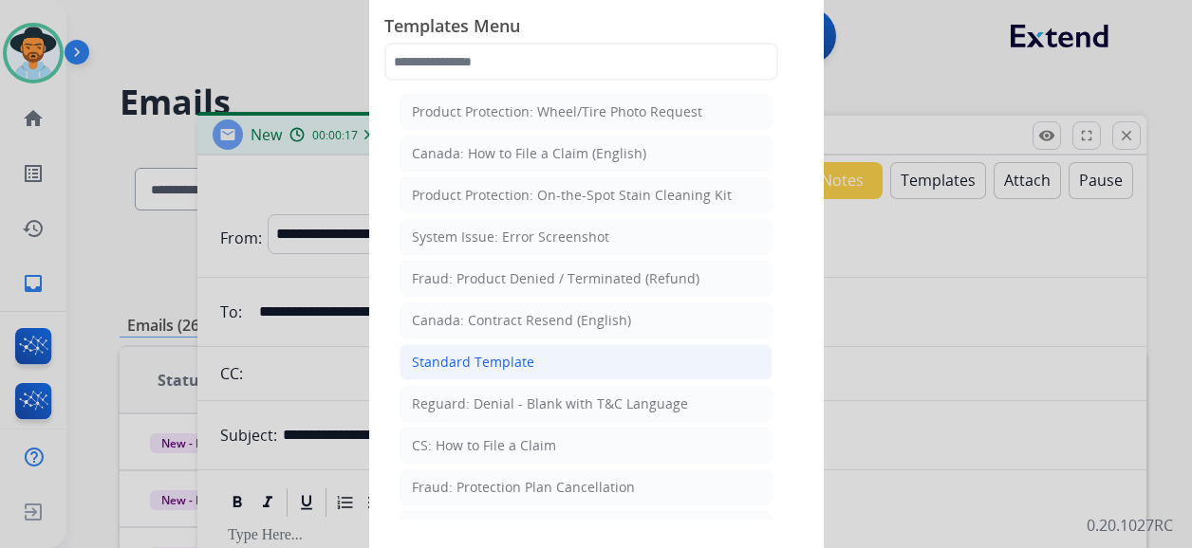
click at [565, 357] on li "Standard Template" at bounding box center [585, 362] width 373 height 36
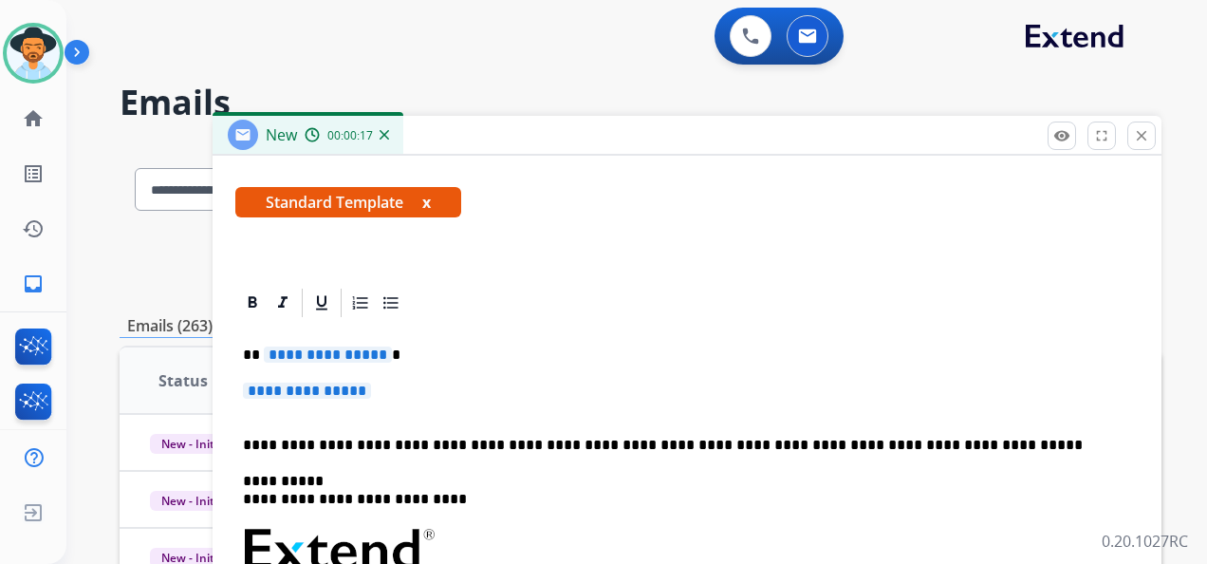
scroll to position [334, 0]
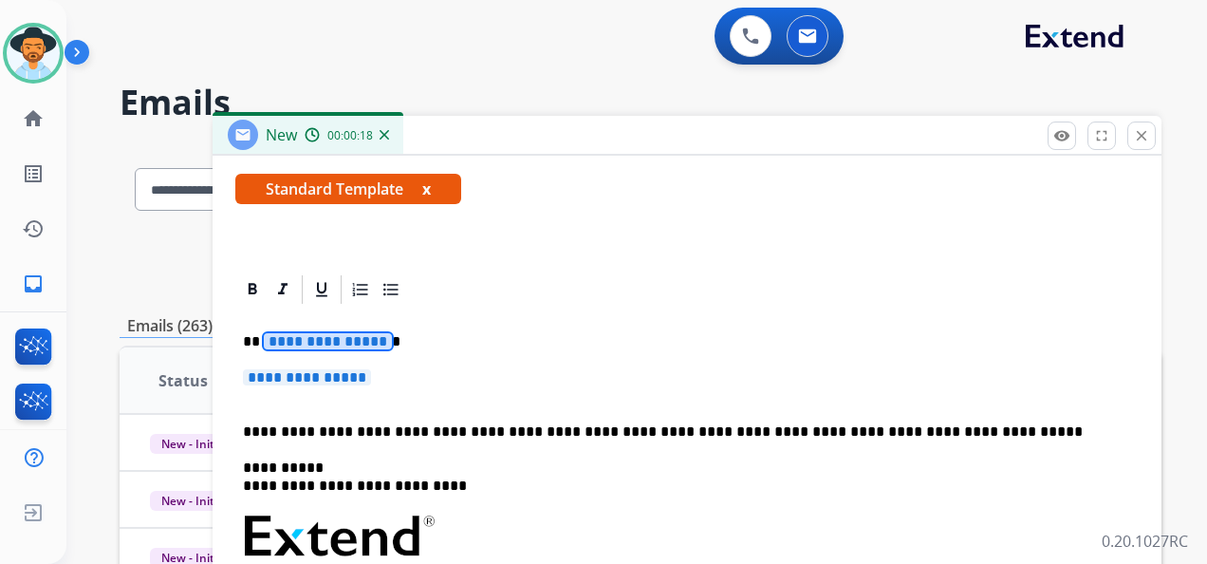
click at [344, 348] on p "**********" at bounding box center [679, 341] width 873 height 17
click at [339, 380] on span "**********" at bounding box center [307, 377] width 128 height 16
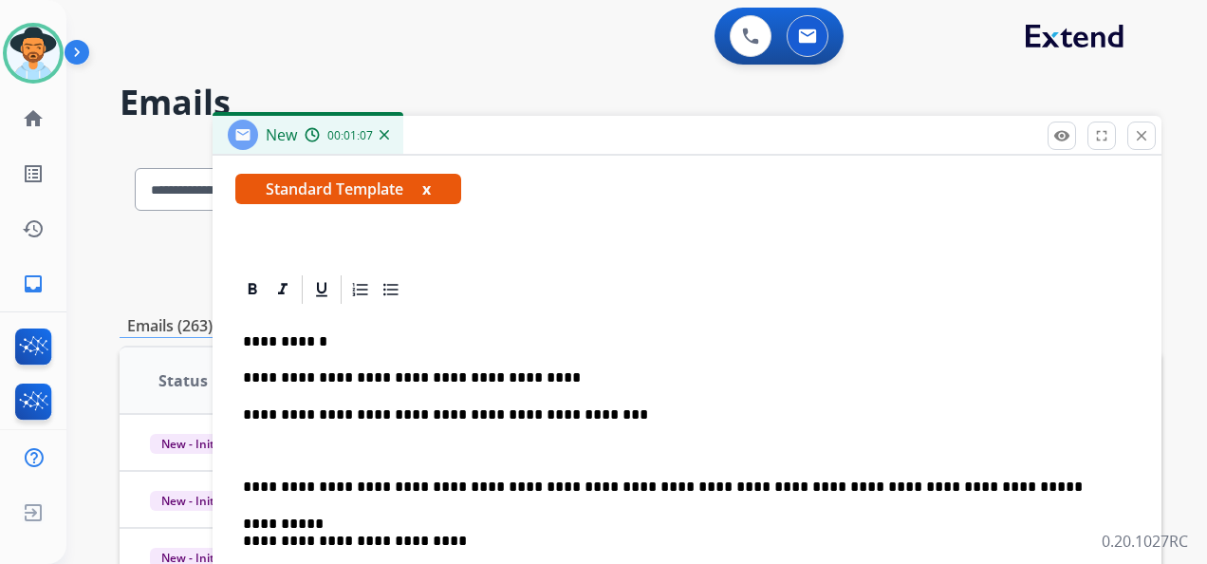
click at [602, 419] on p "**********" at bounding box center [679, 414] width 873 height 17
drag, startPoint x: 450, startPoint y: 414, endPoint x: 567, endPoint y: 422, distance: 118.0
drag, startPoint x: 374, startPoint y: 411, endPoint x: 570, endPoint y: 419, distance: 196.6
click at [570, 419] on p "**********" at bounding box center [679, 414] width 873 height 17
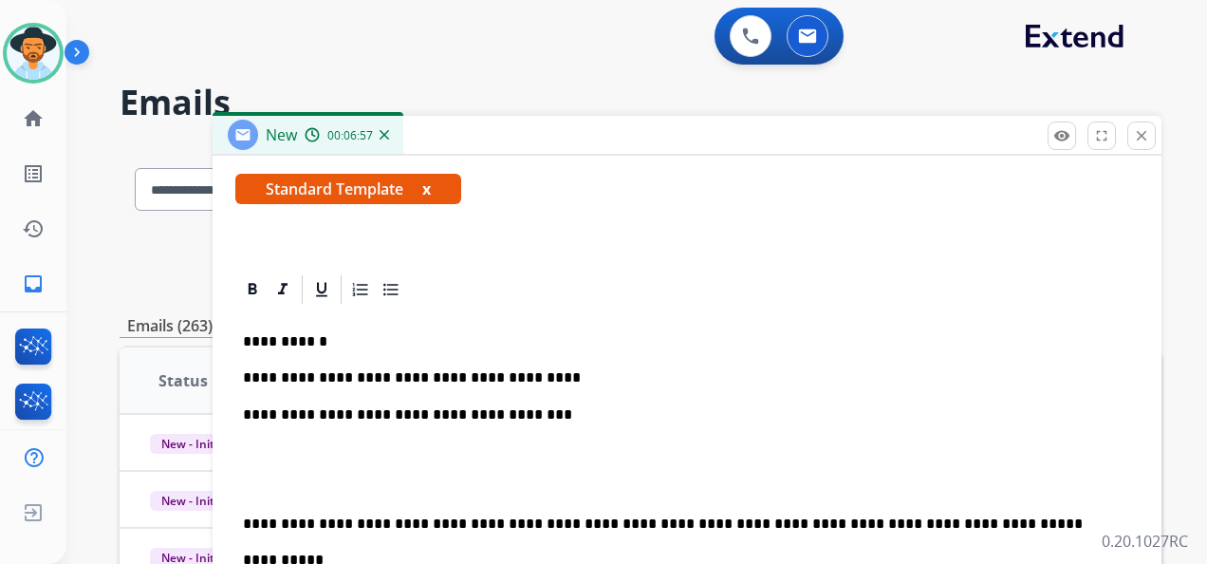
click at [281, 413] on p "**********" at bounding box center [679, 414] width 873 height 17
click at [542, 410] on p "**********" at bounding box center [679, 414] width 873 height 17
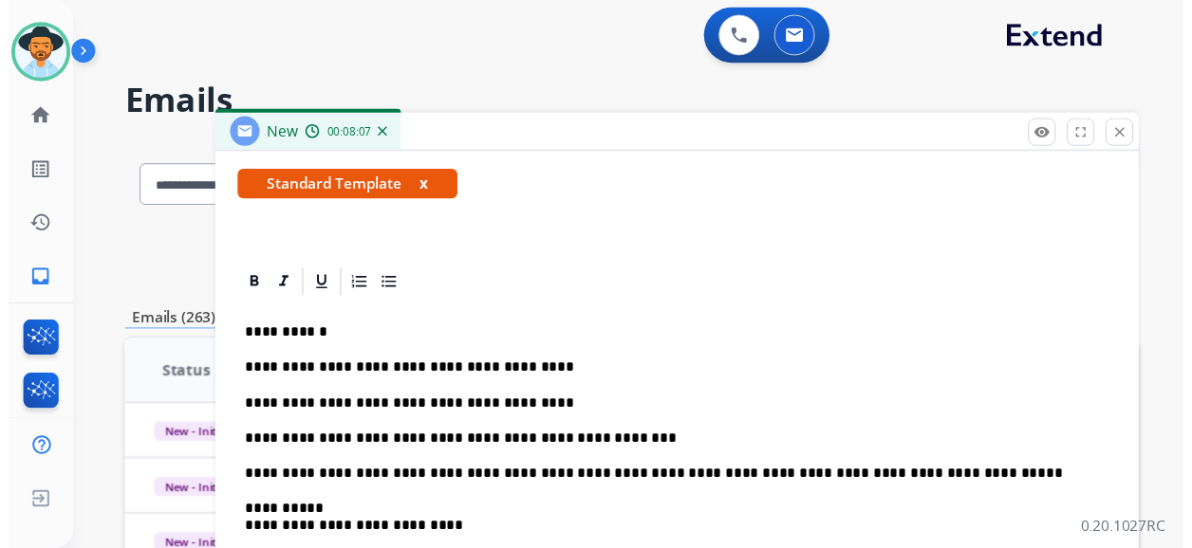
scroll to position [0, 0]
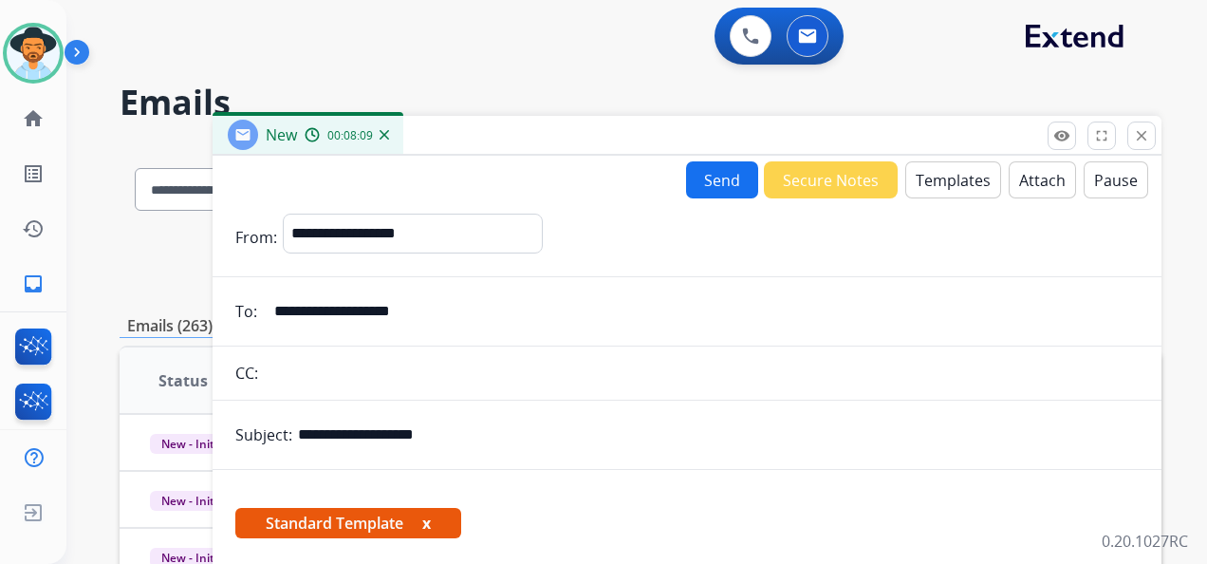
click at [718, 175] on button "Send" at bounding box center [722, 179] width 72 height 37
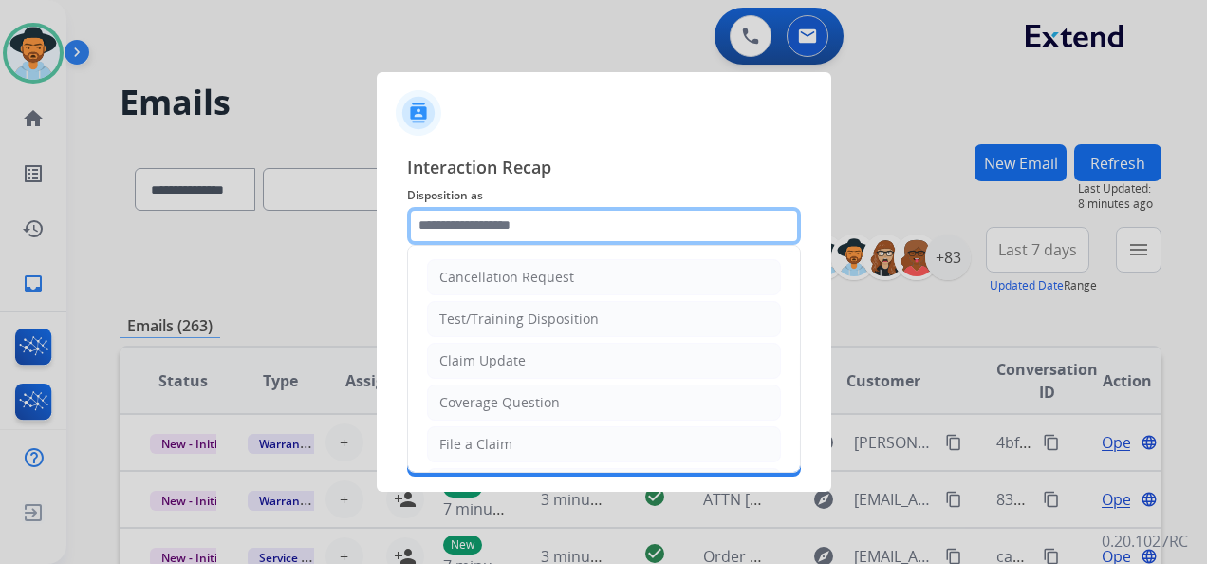
click at [575, 222] on input "text" at bounding box center [604, 226] width 394 height 38
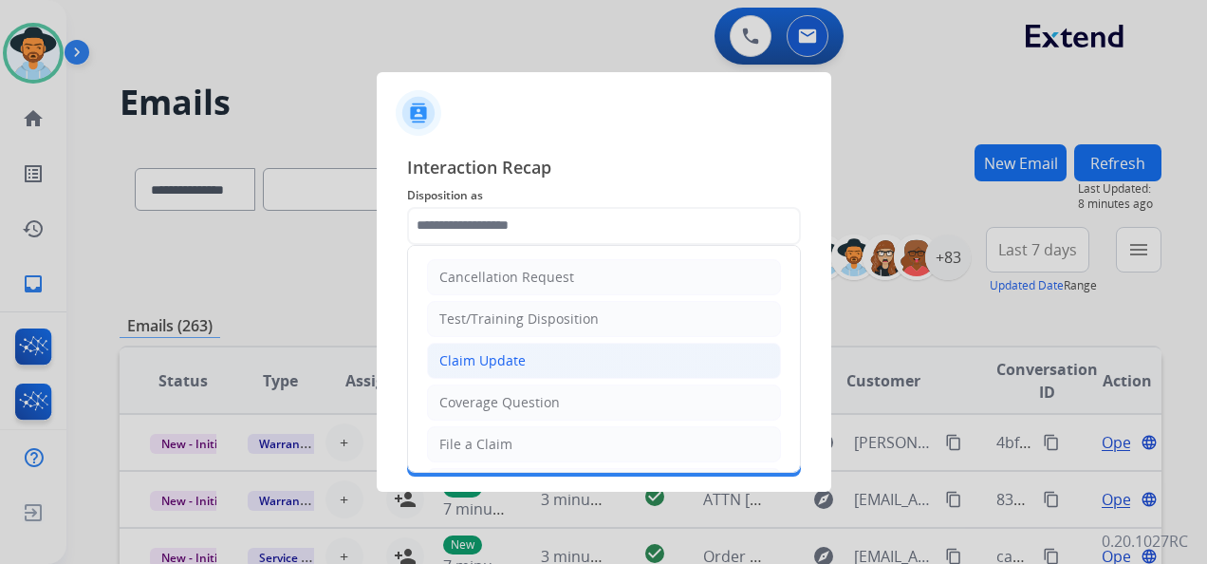
click at [558, 360] on li "Claim Update" at bounding box center [604, 361] width 354 height 36
type input "**********"
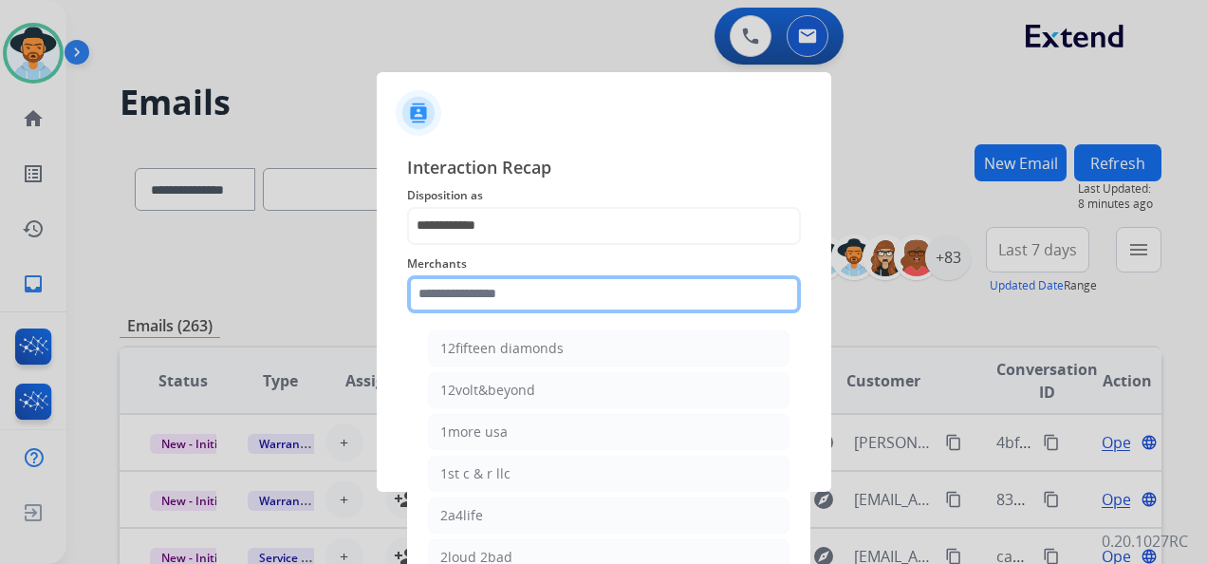
click at [484, 294] on input "text" at bounding box center [604, 294] width 394 height 38
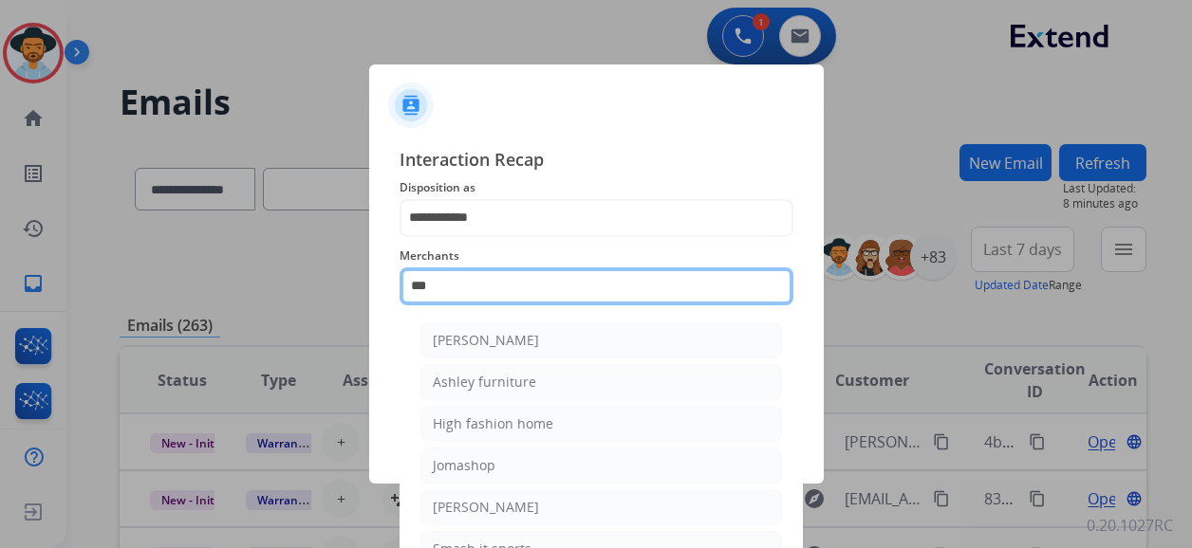
type input "****"
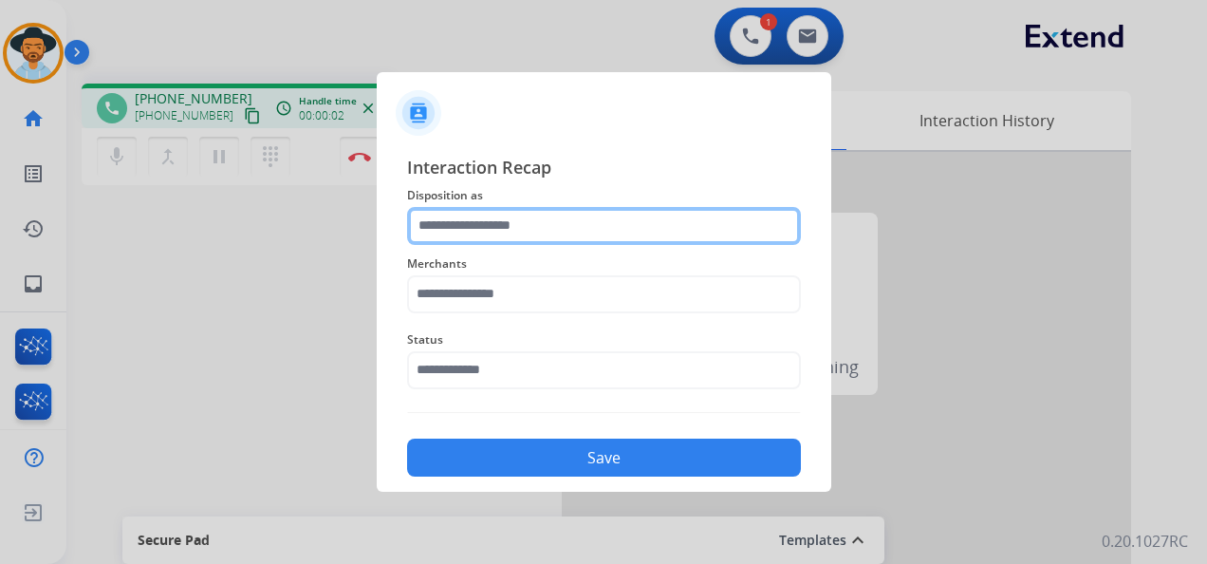
click at [533, 224] on input "text" at bounding box center [604, 226] width 394 height 38
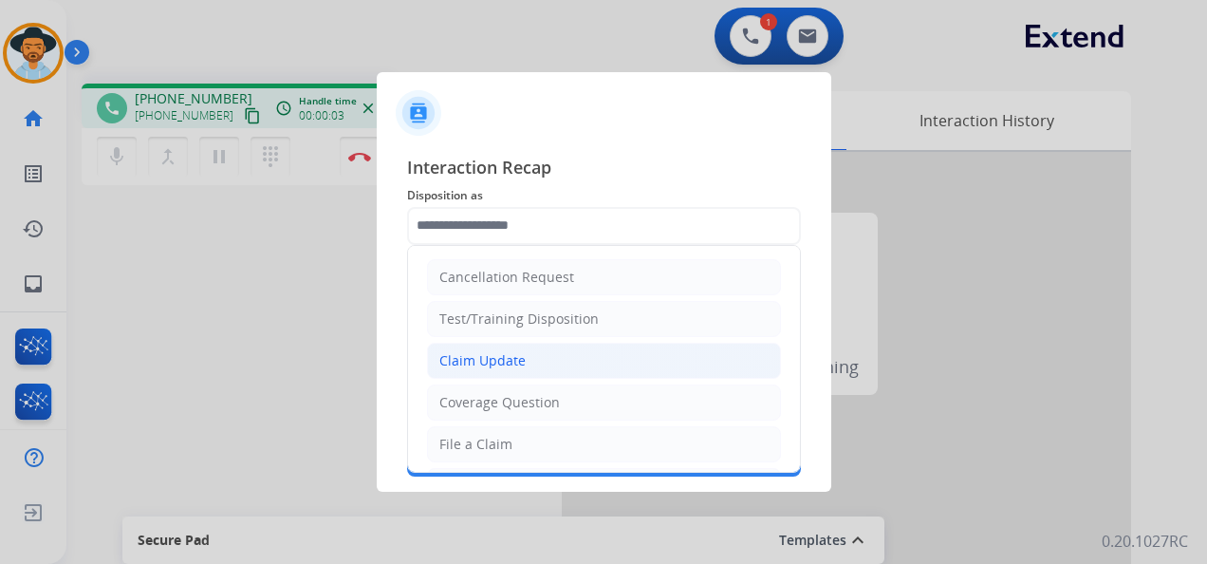
click at [560, 361] on li "Claim Update" at bounding box center [604, 361] width 354 height 36
type input "**********"
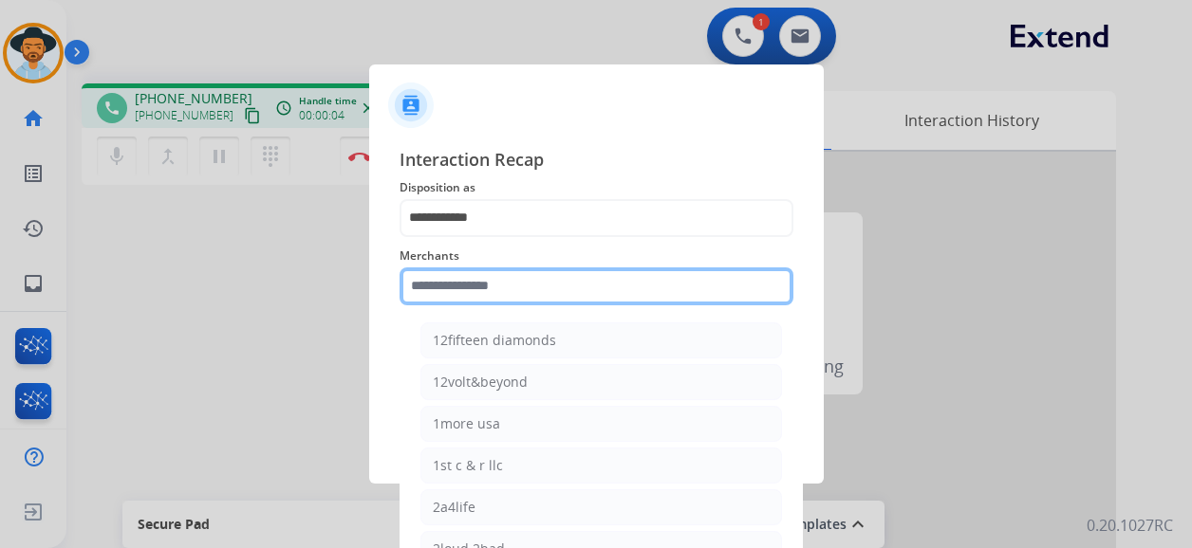
click at [535, 303] on input "text" at bounding box center [596, 287] width 394 height 38
type input "***"
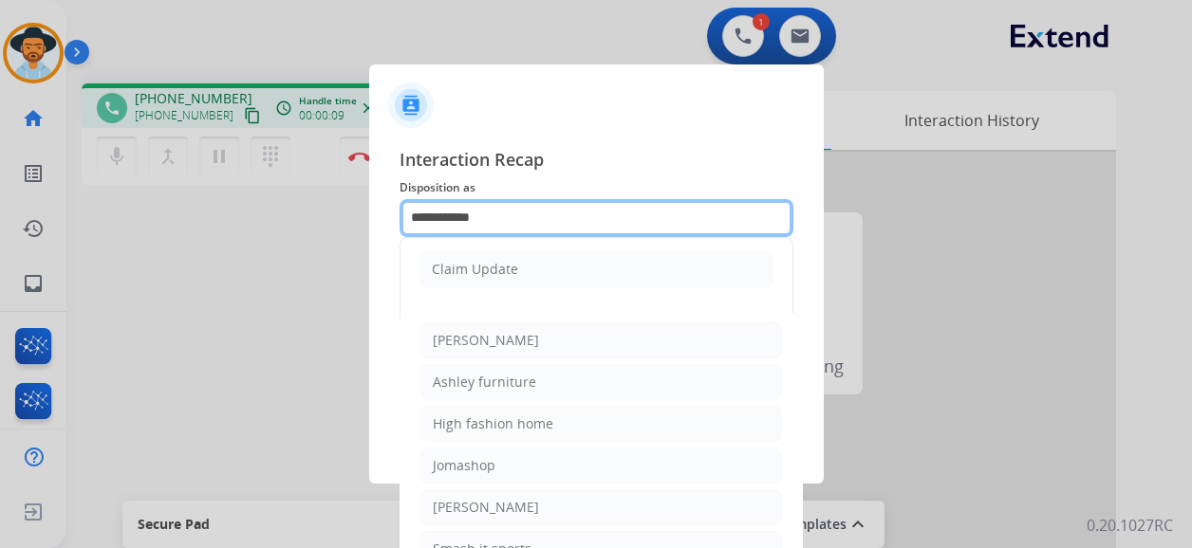
drag, startPoint x: 521, startPoint y: 220, endPoint x: 357, endPoint y: 220, distance: 164.2
click at [0, 220] on app-contact-recap-modal "**********" at bounding box center [0, 274] width 0 height 548
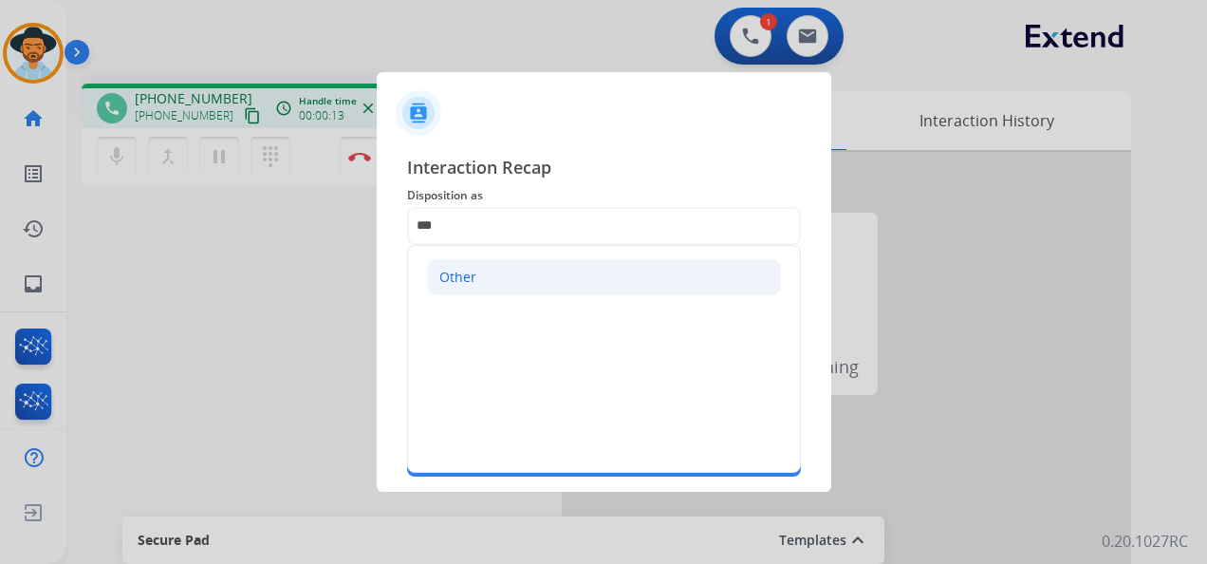
click at [505, 281] on li "Other" at bounding box center [604, 277] width 354 height 36
type input "*****"
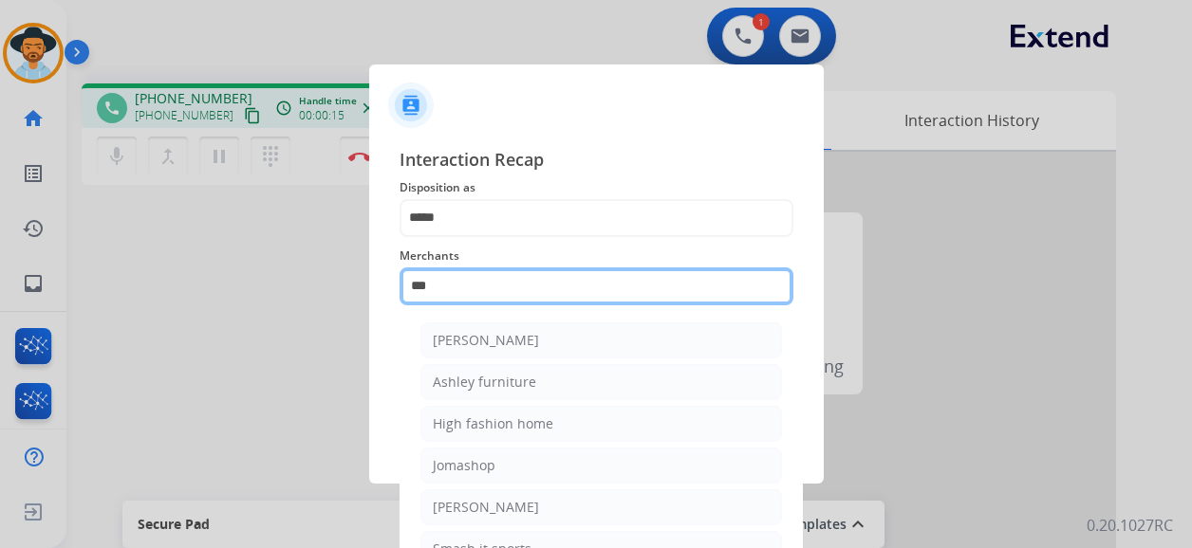
click at [463, 298] on input "***" at bounding box center [596, 287] width 394 height 38
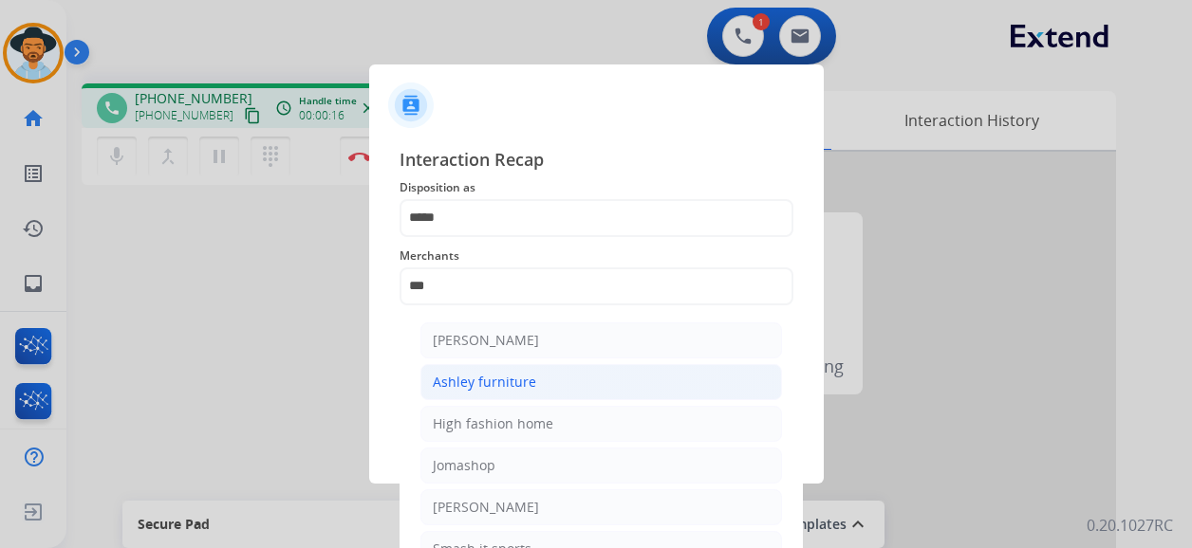
click at [505, 384] on div "Ashley furniture" at bounding box center [484, 382] width 103 height 19
type input "**********"
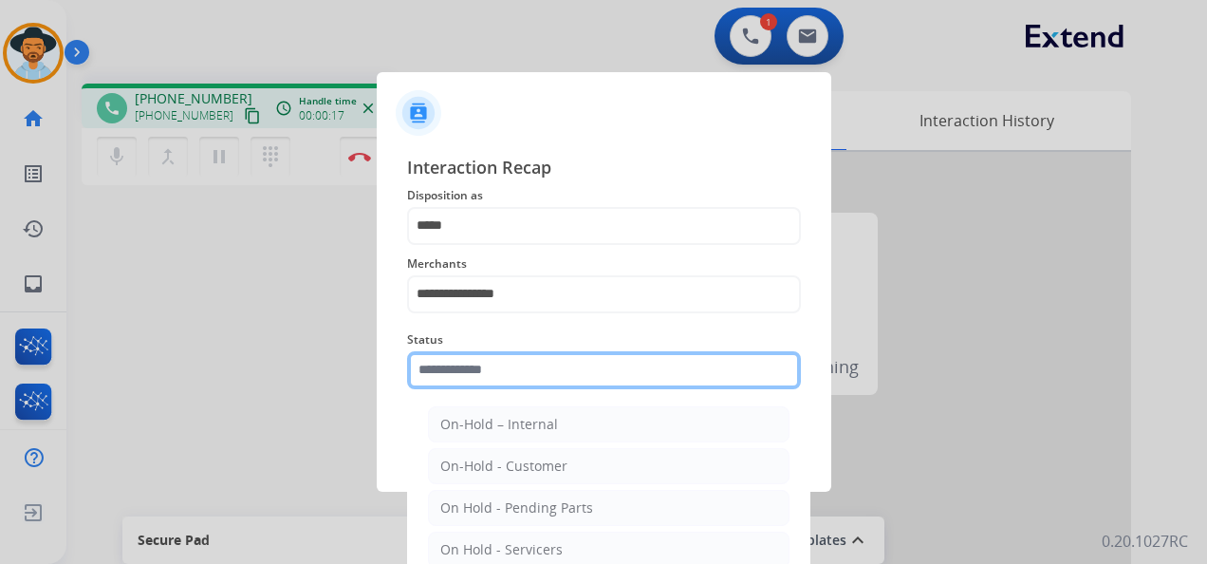
click at [482, 369] on input "text" at bounding box center [604, 370] width 394 height 38
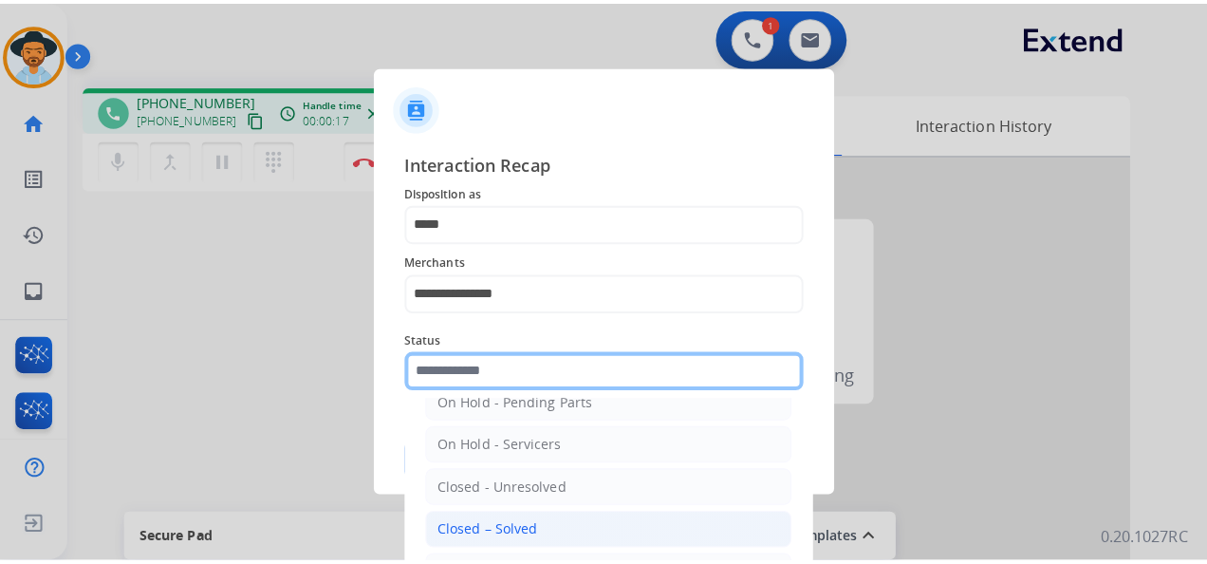
scroll to position [108, 0]
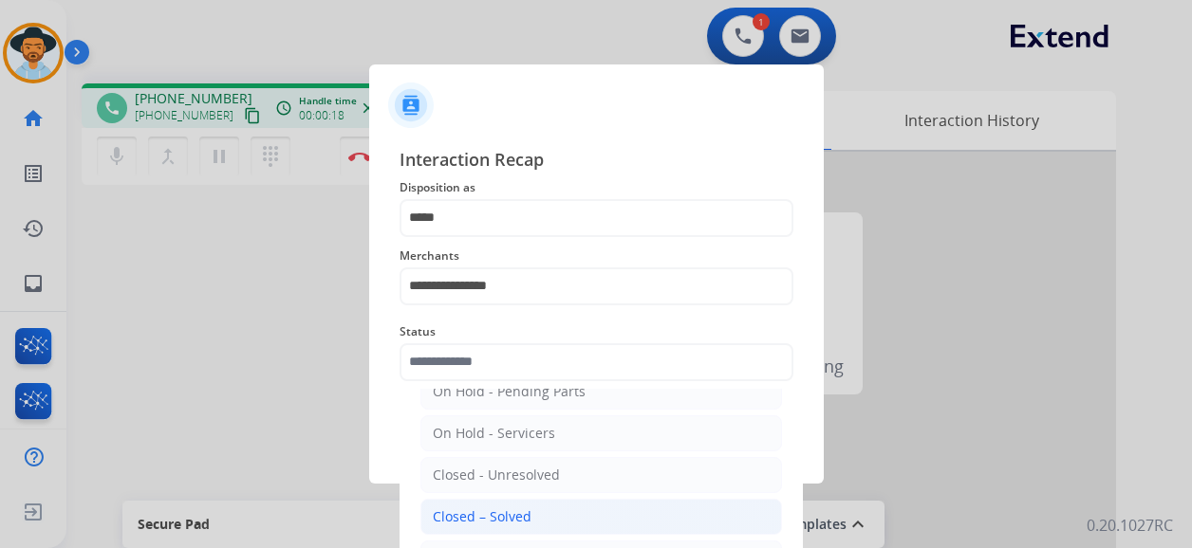
click at [516, 509] on div "Closed – Solved" at bounding box center [482, 517] width 99 height 19
type input "**********"
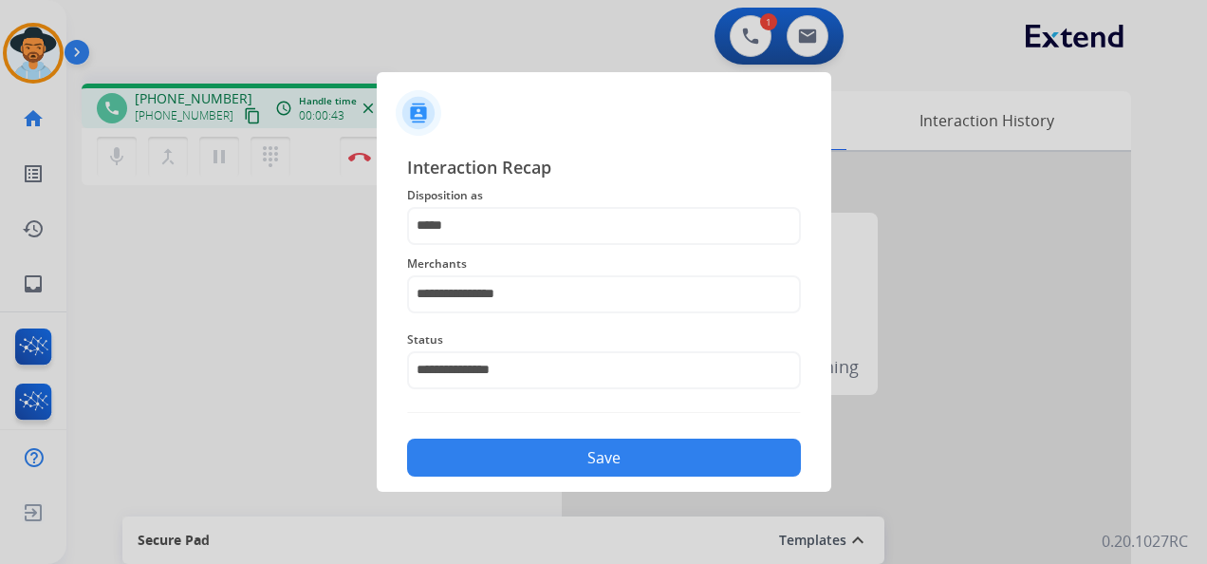
click at [614, 453] on button "Save" at bounding box center [604, 457] width 394 height 38
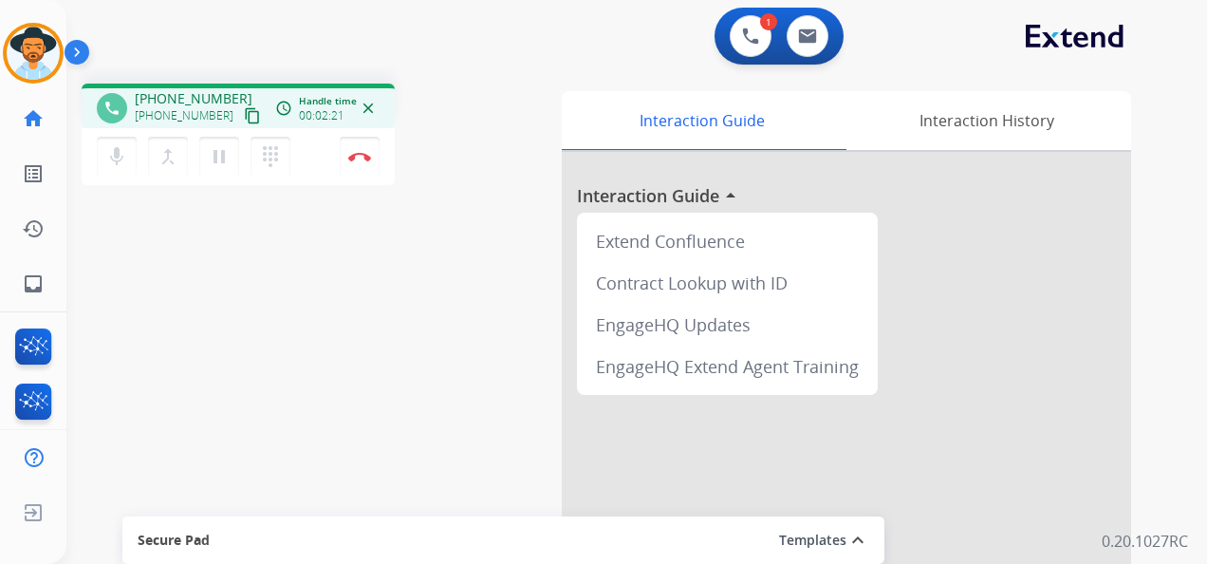
click at [243, 17] on div "1 Voice Interactions 0 Email Interactions" at bounding box center [625, 38] width 1072 height 61
click at [361, 150] on button "Disconnect" at bounding box center [360, 157] width 40 height 40
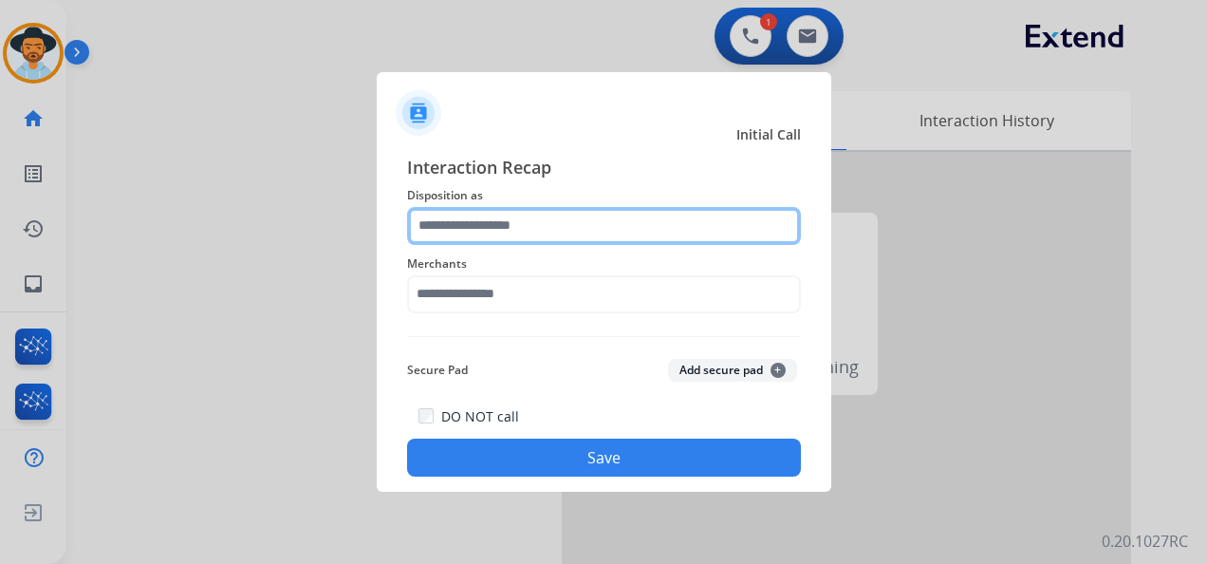
click at [535, 220] on input "text" at bounding box center [604, 226] width 394 height 38
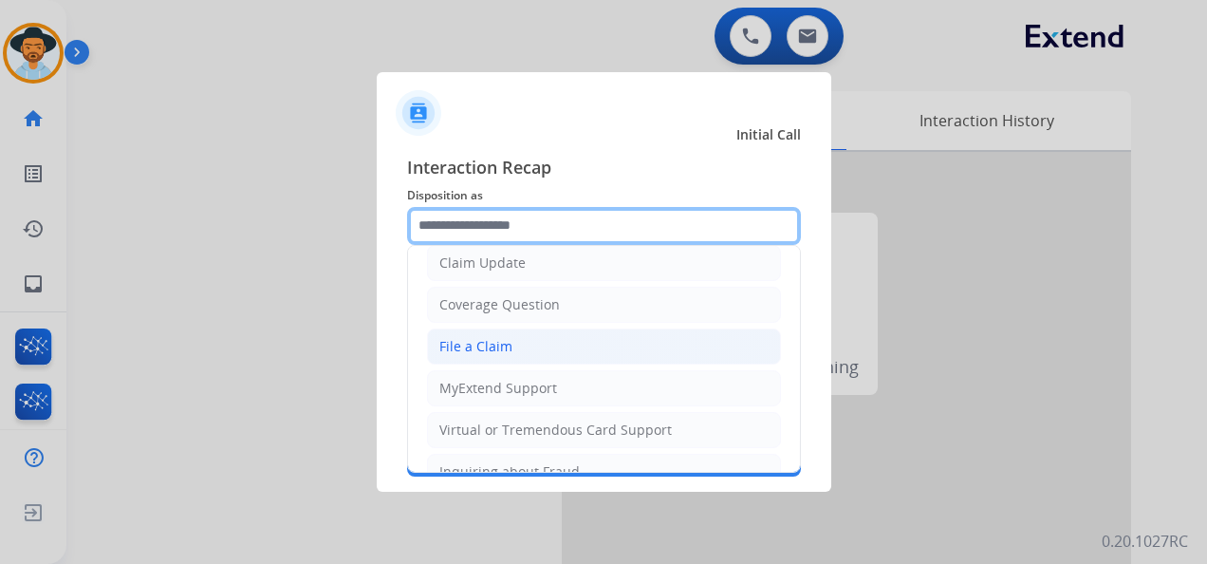
scroll to position [95, 0]
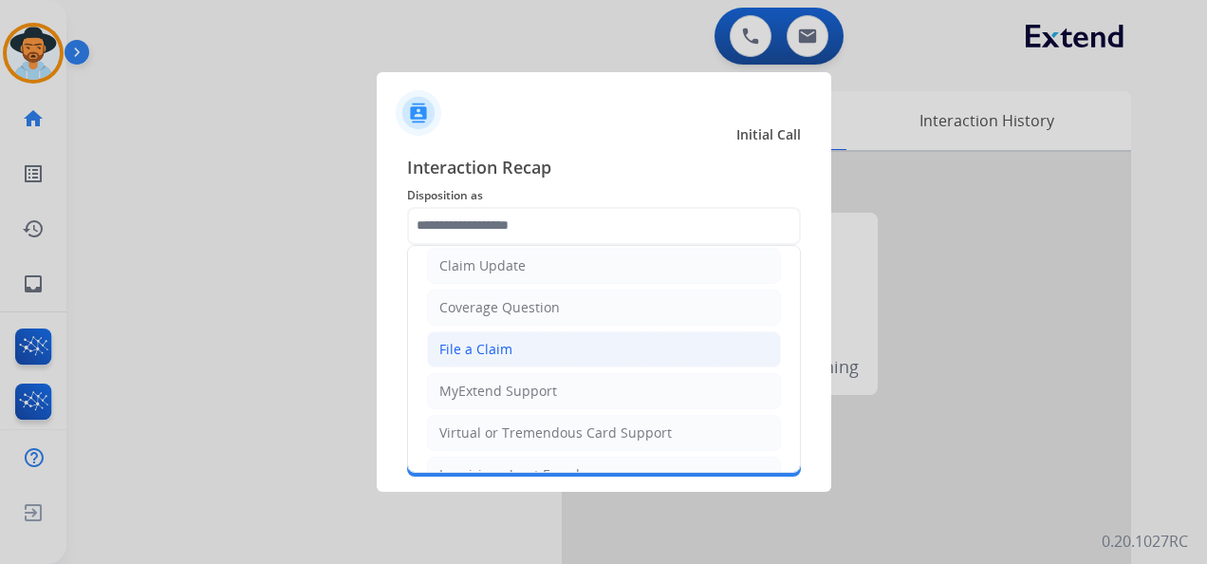
click at [552, 338] on li "File a Claim" at bounding box center [604, 349] width 354 height 36
type input "**********"
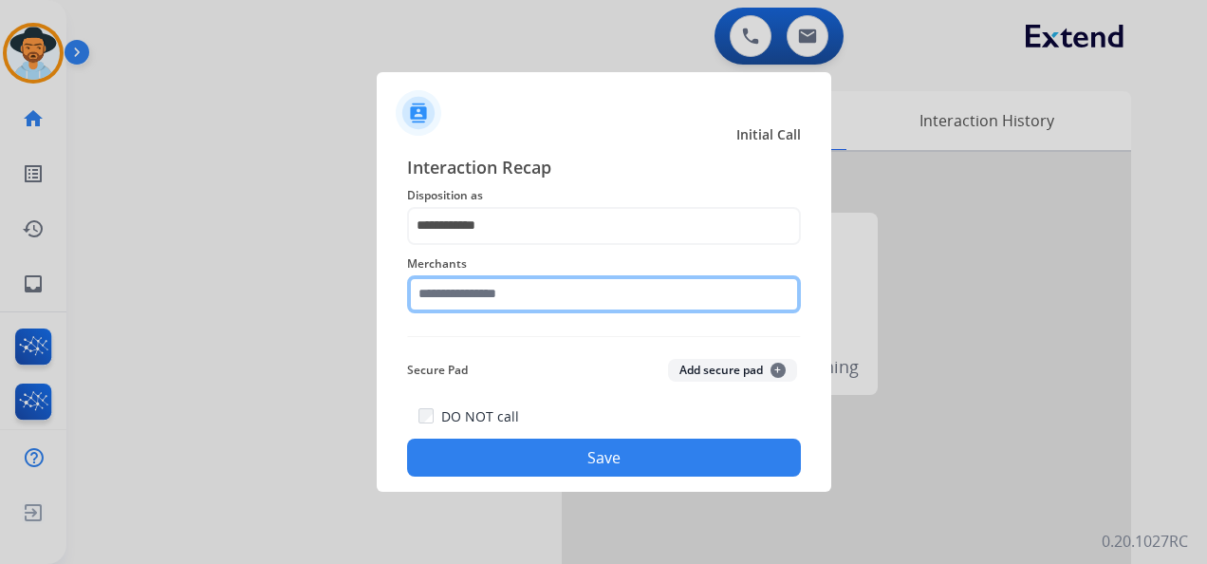
click at [495, 294] on input "text" at bounding box center [604, 294] width 394 height 38
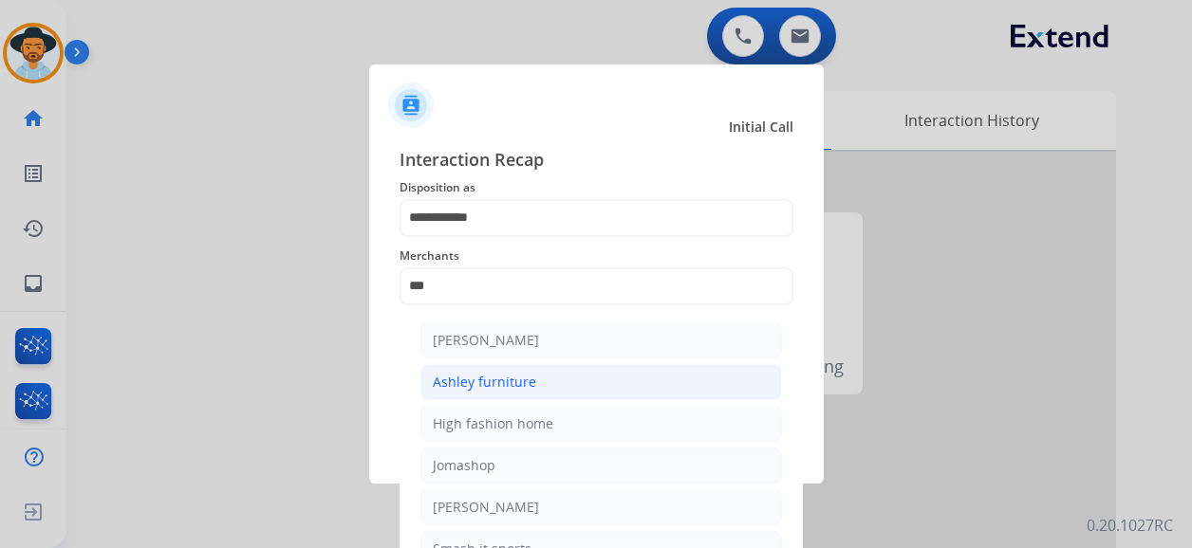
click at [531, 381] on li "Ashley furniture" at bounding box center [601, 382] width 362 height 36
type input "**********"
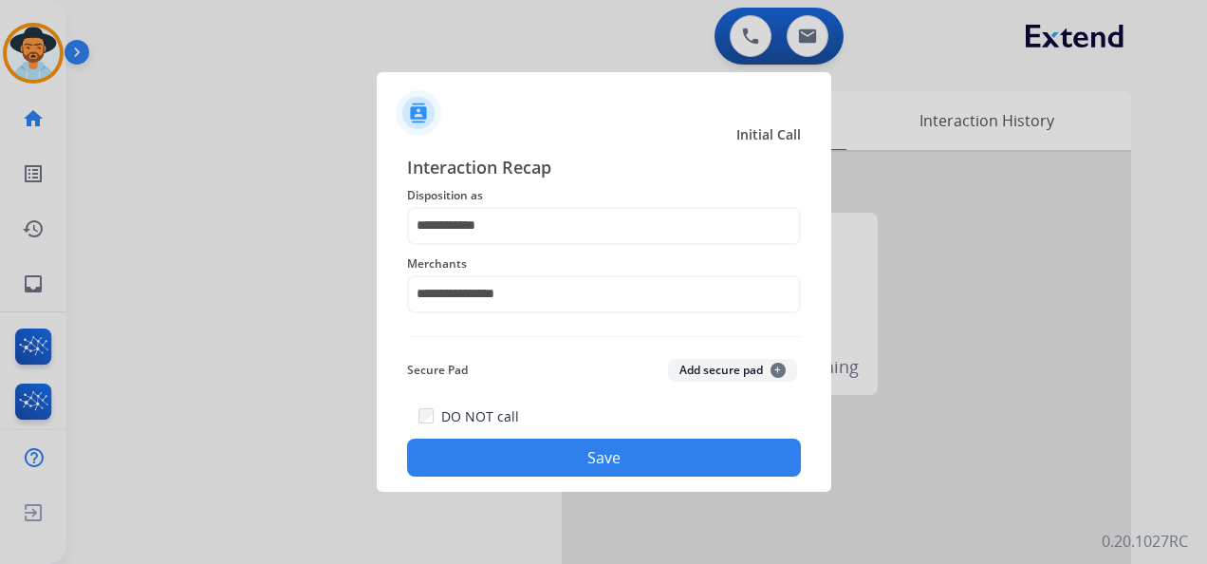
click at [588, 456] on button "Save" at bounding box center [604, 457] width 394 height 38
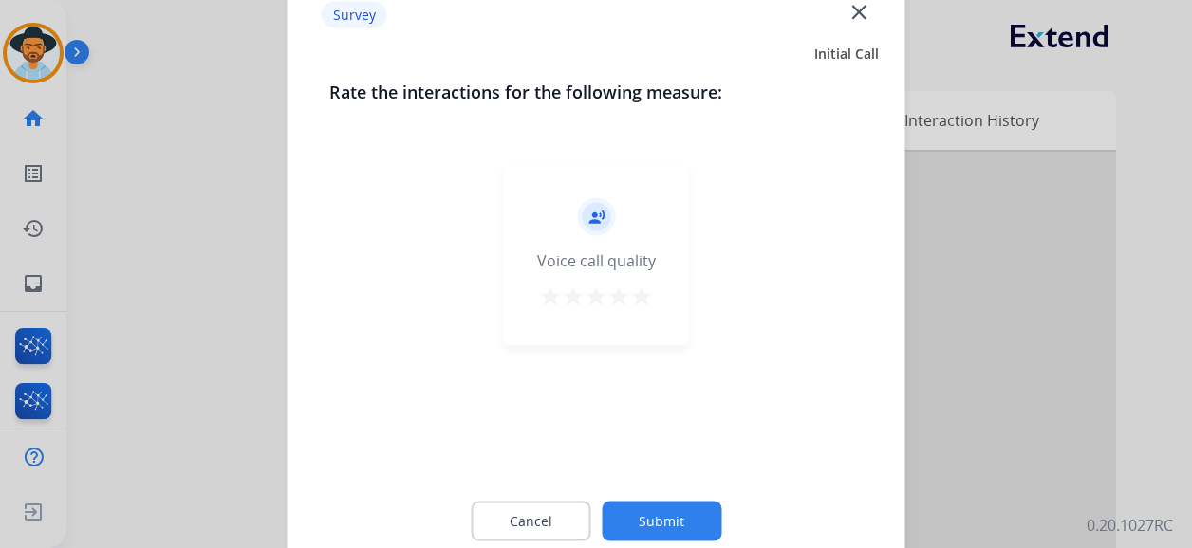
click at [638, 295] on mat-icon "star" at bounding box center [641, 297] width 23 height 23
click at [674, 510] on button "Submit" at bounding box center [662, 522] width 120 height 40
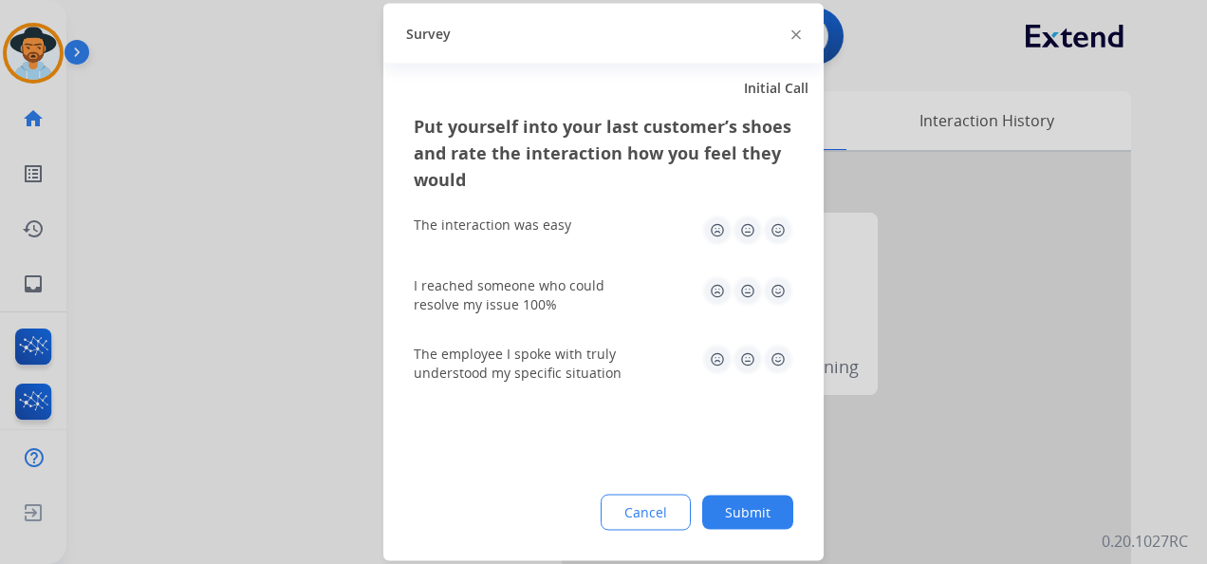
click at [784, 232] on img at bounding box center [778, 230] width 30 height 30
click at [773, 287] on img at bounding box center [778, 291] width 30 height 30
click at [778, 351] on img at bounding box center [778, 359] width 30 height 30
click at [750, 503] on button "Submit" at bounding box center [747, 512] width 91 height 34
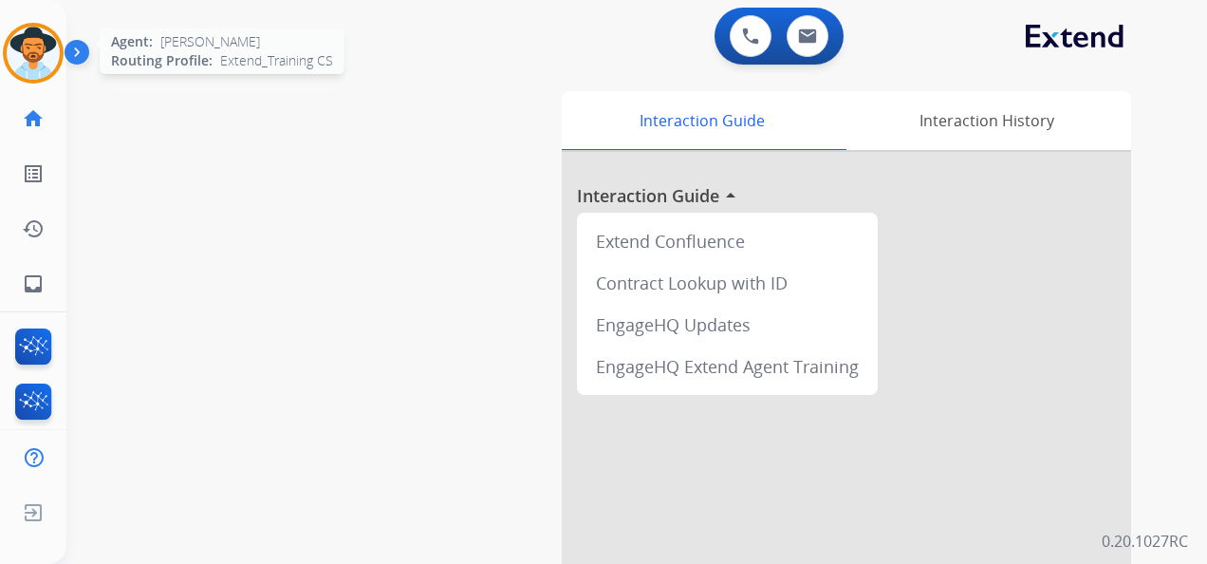
click at [40, 52] on img at bounding box center [33, 53] width 53 height 53
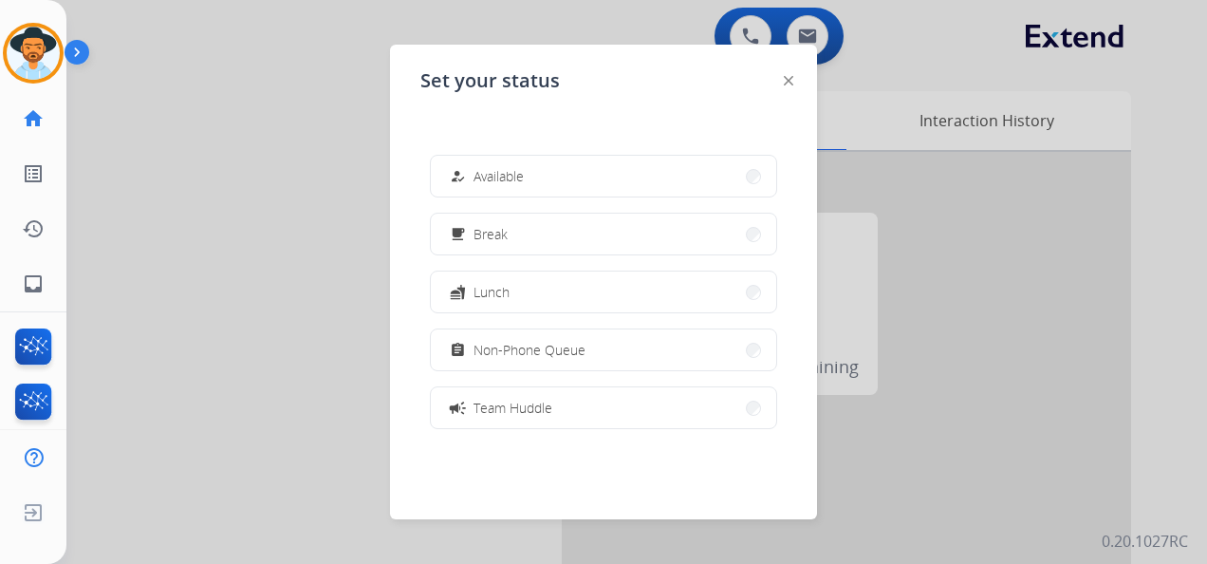
click at [496, 169] on span "Available" at bounding box center [498, 176] width 50 height 20
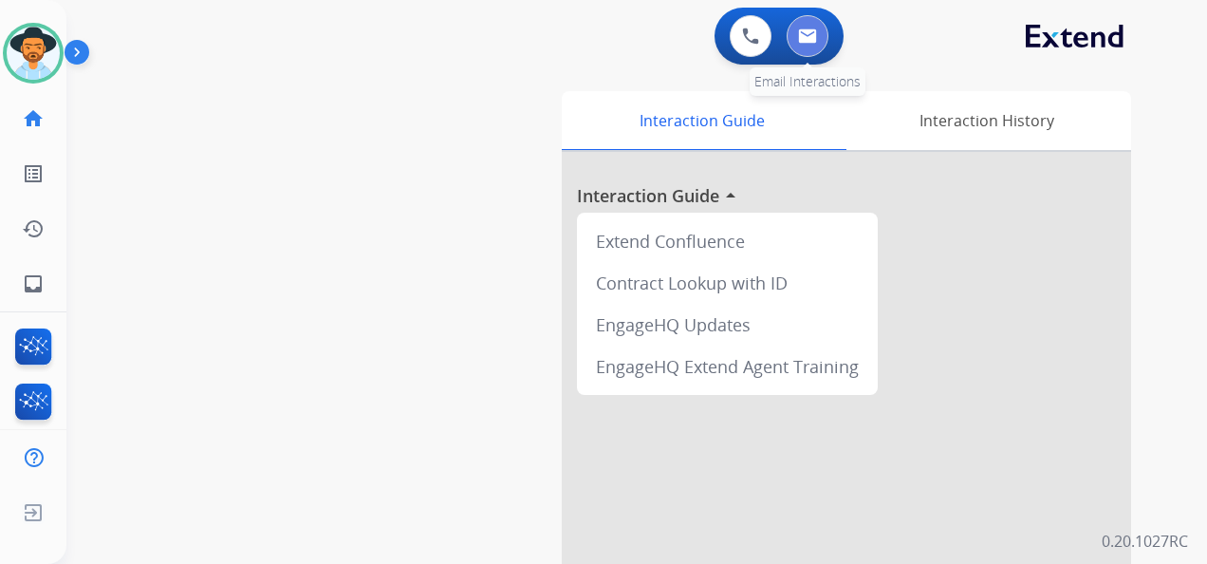
click at [817, 27] on button at bounding box center [808, 36] width 42 height 42
select select "**********"
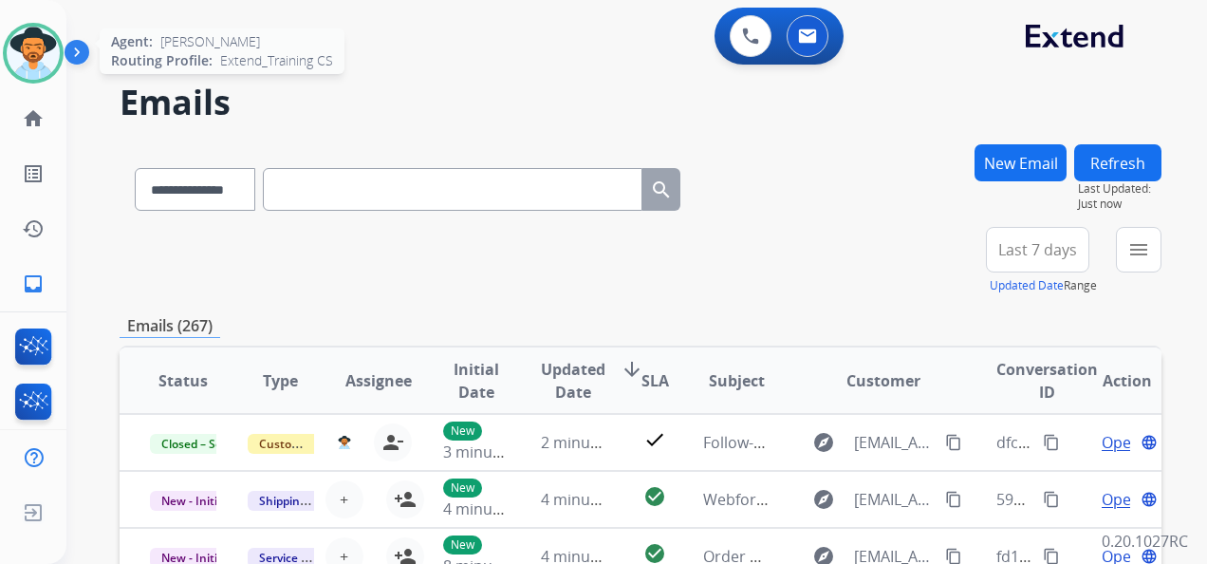
click at [31, 58] on img at bounding box center [33, 53] width 53 height 53
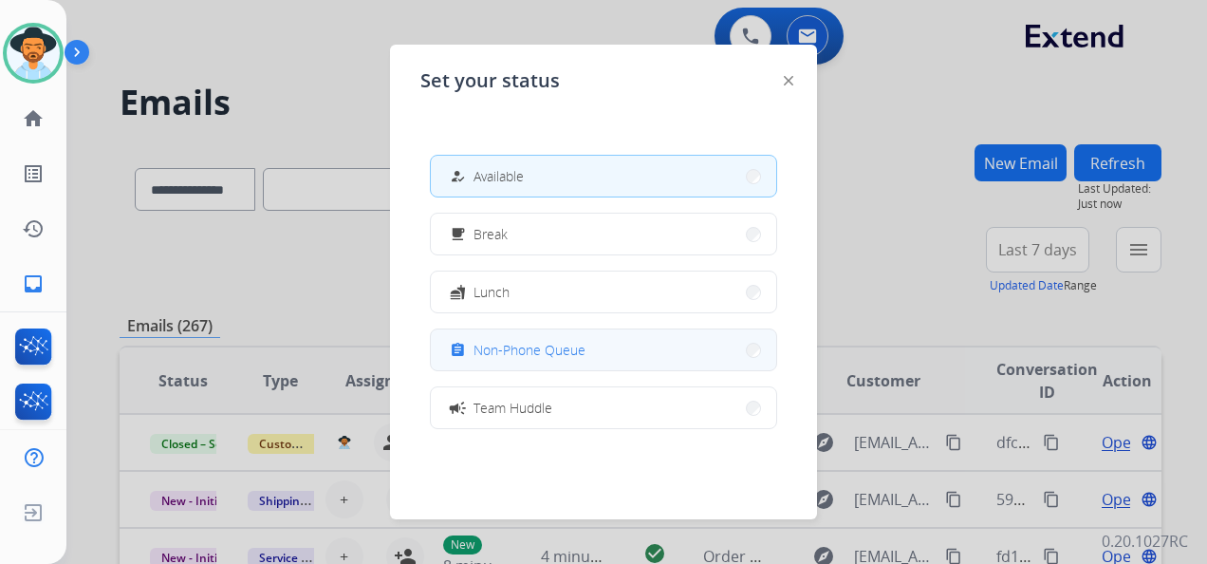
click at [586, 347] on button "assignment Non-Phone Queue" at bounding box center [603, 349] width 345 height 41
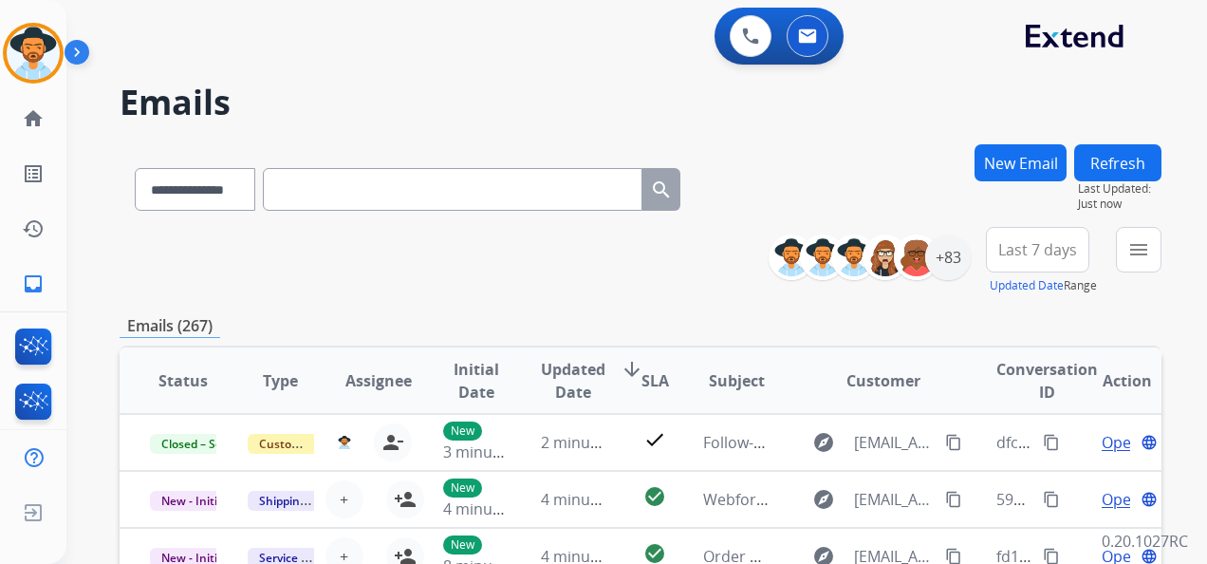
click at [1034, 253] on span "Last 7 days" at bounding box center [1037, 250] width 79 height 8
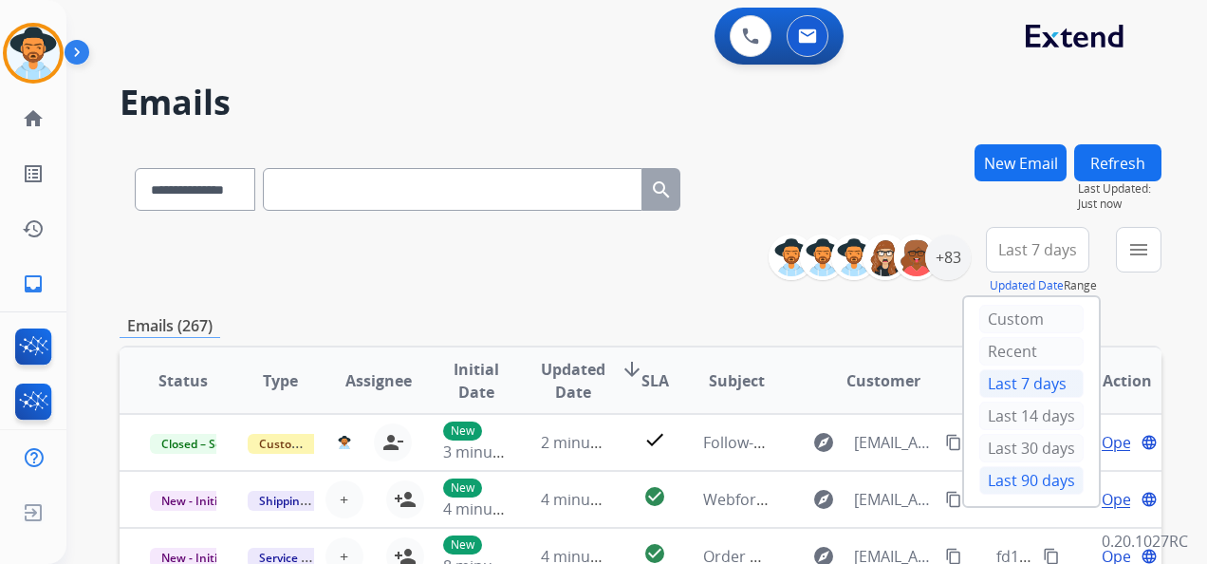
click at [1015, 480] on div "Last 90 days" at bounding box center [1031, 480] width 104 height 28
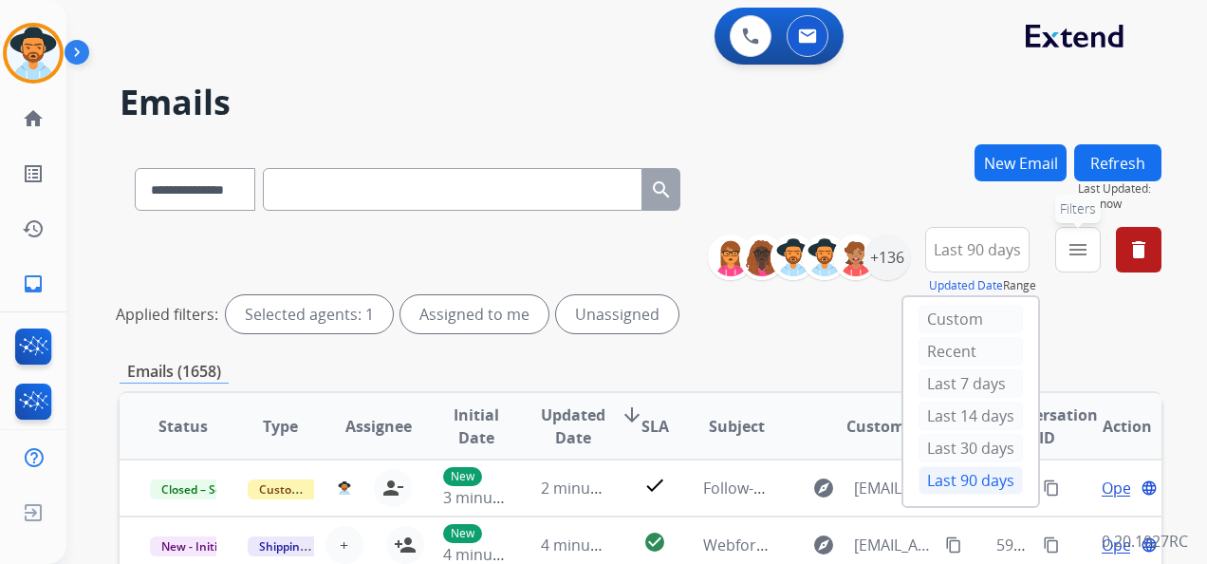
click at [1067, 257] on mat-icon "menu" at bounding box center [1078, 249] width 23 height 23
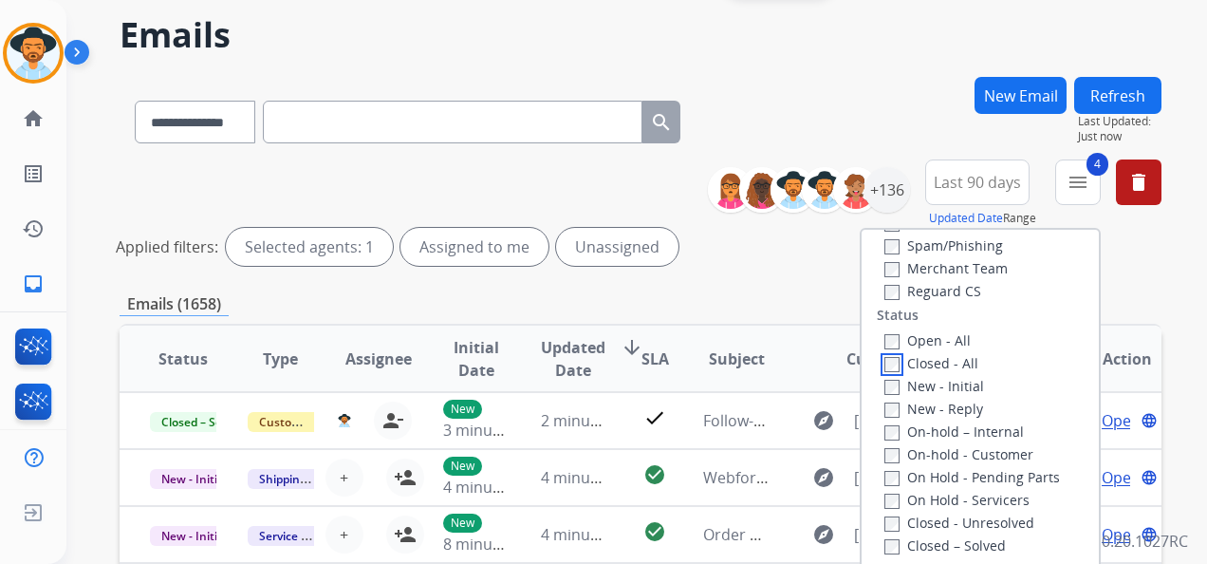
scroll to position [285, 0]
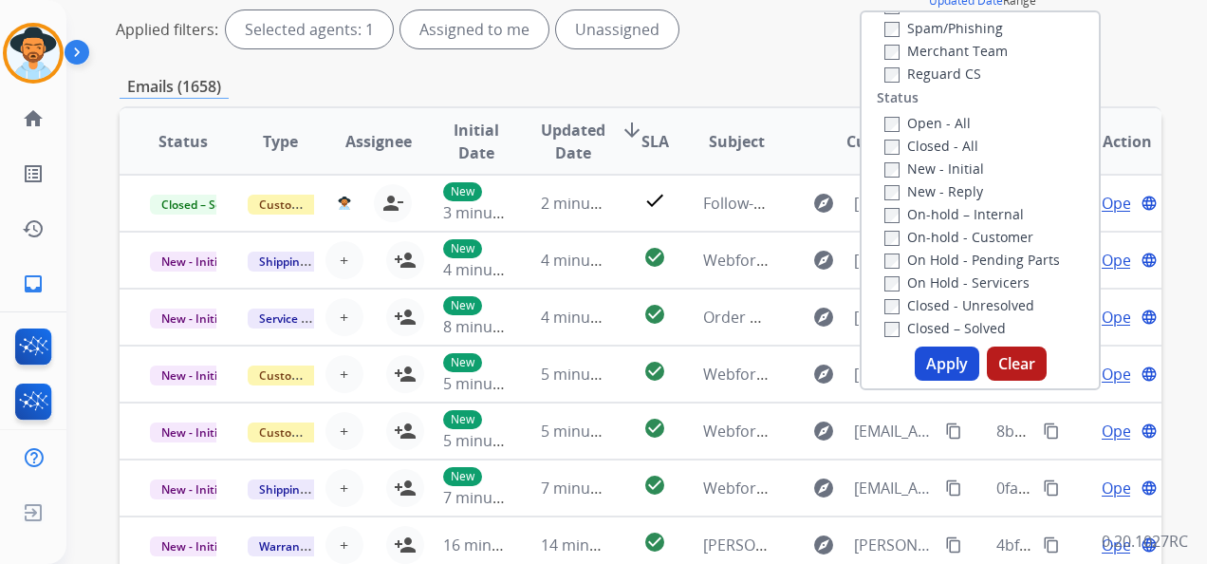
click at [951, 363] on button "Apply" at bounding box center [947, 363] width 65 height 34
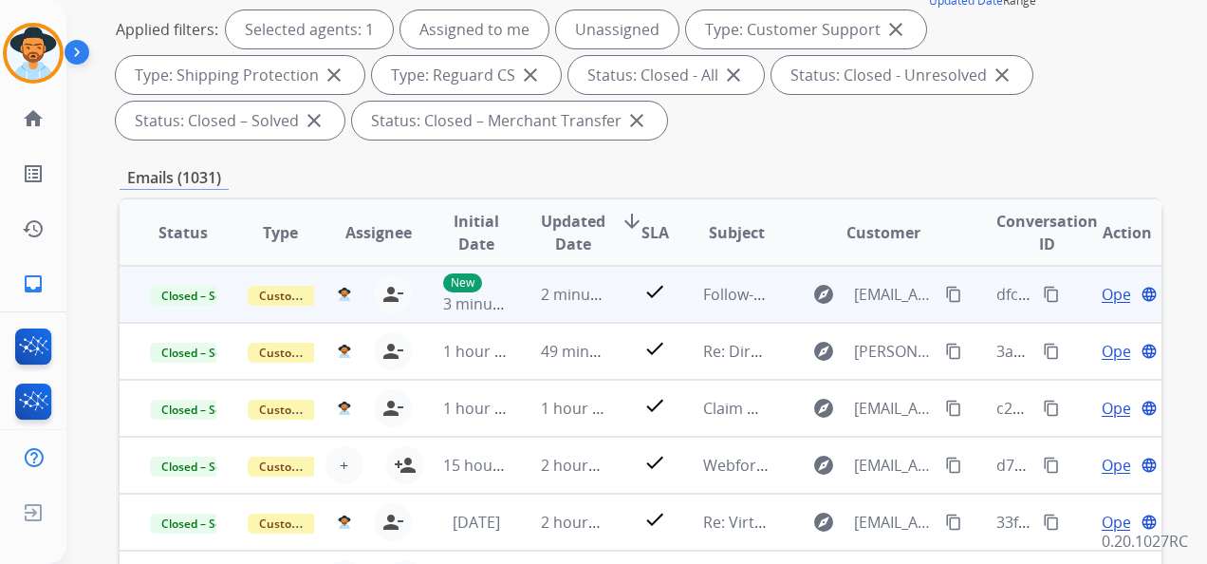
click at [1102, 288] on span "Open" at bounding box center [1121, 294] width 39 height 23
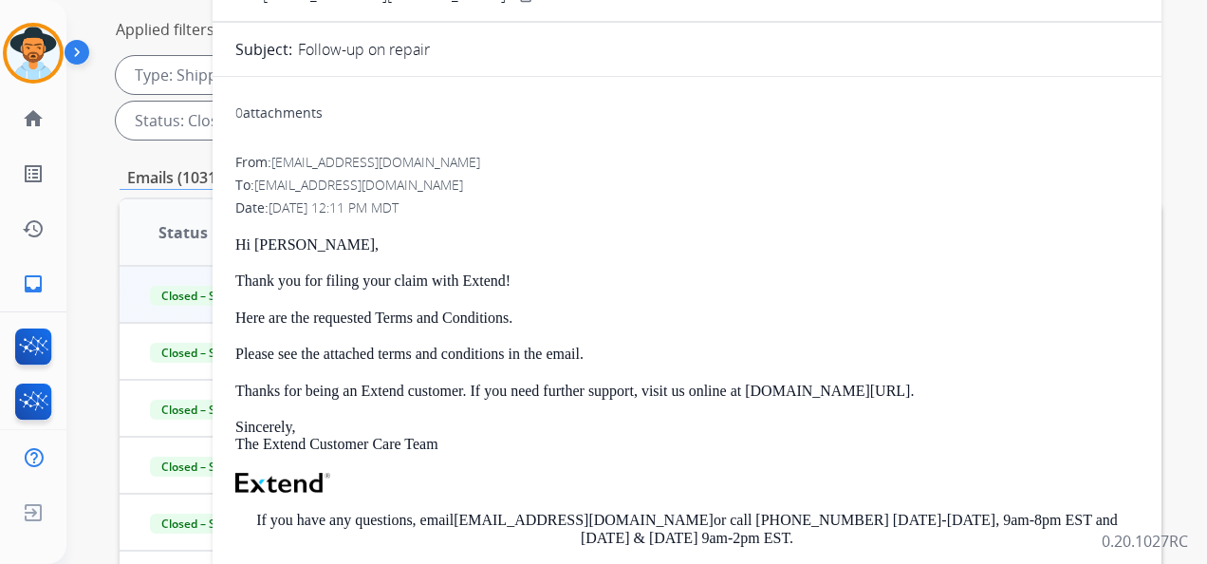
click at [668, 247] on p "Hi Premila," at bounding box center [686, 244] width 903 height 17
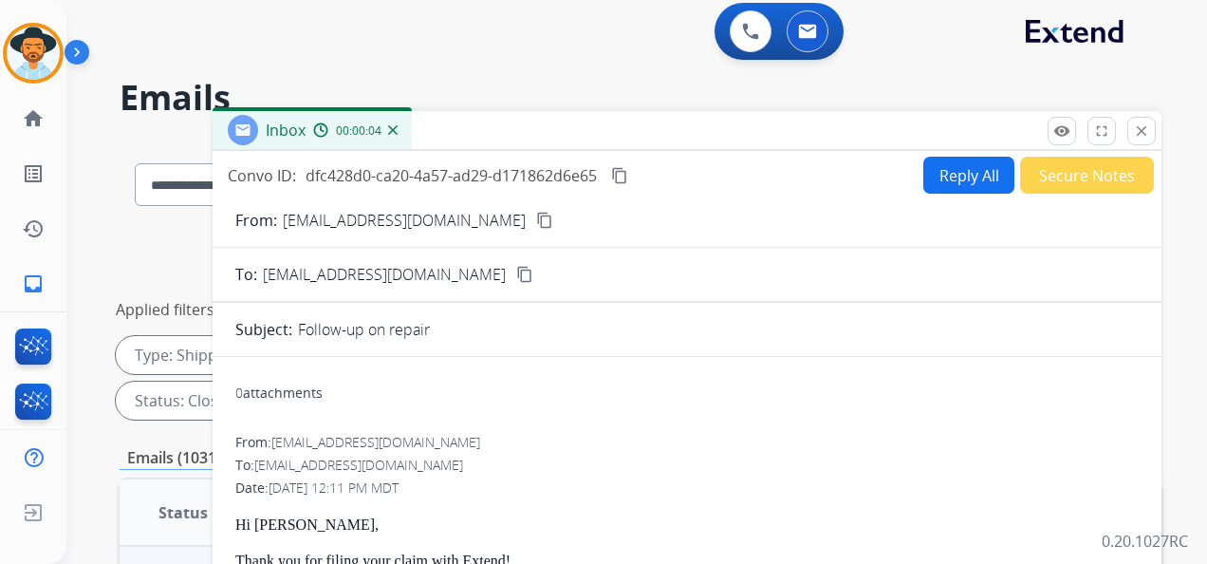
scroll to position [0, 0]
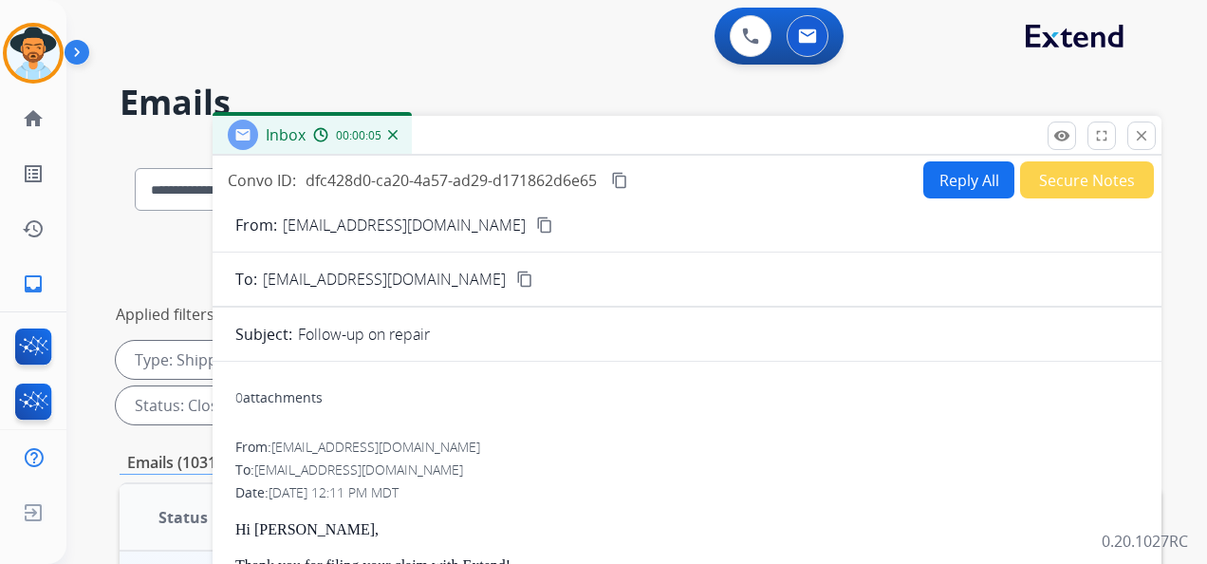
click at [946, 178] on button "Reply All" at bounding box center [968, 179] width 91 height 37
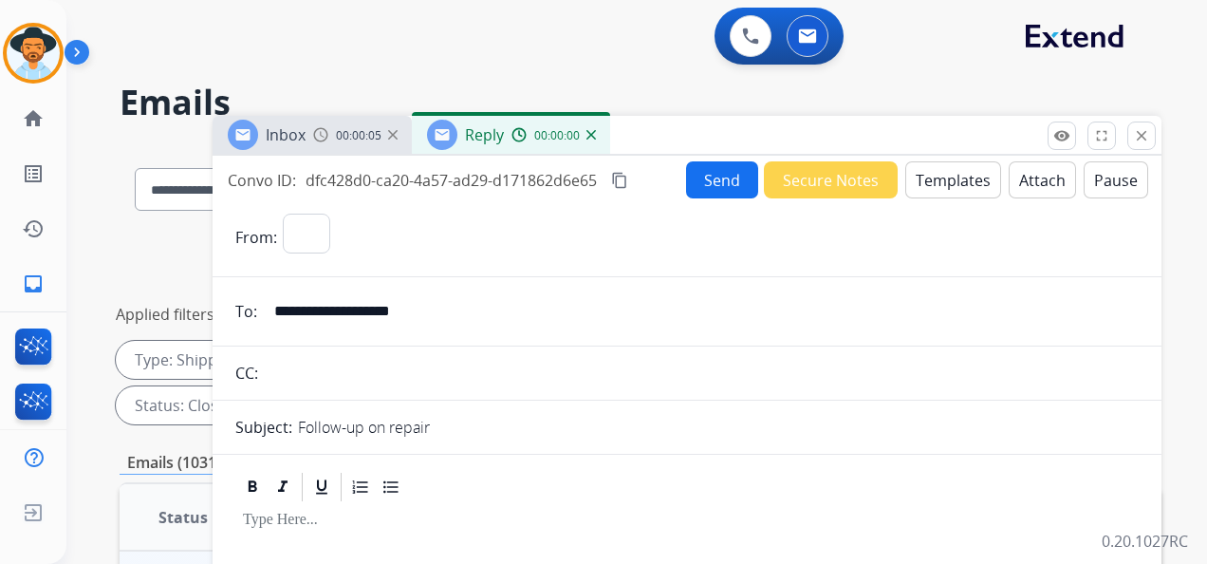
select select "**********"
click at [947, 178] on button "Templates" at bounding box center [953, 179] width 96 height 37
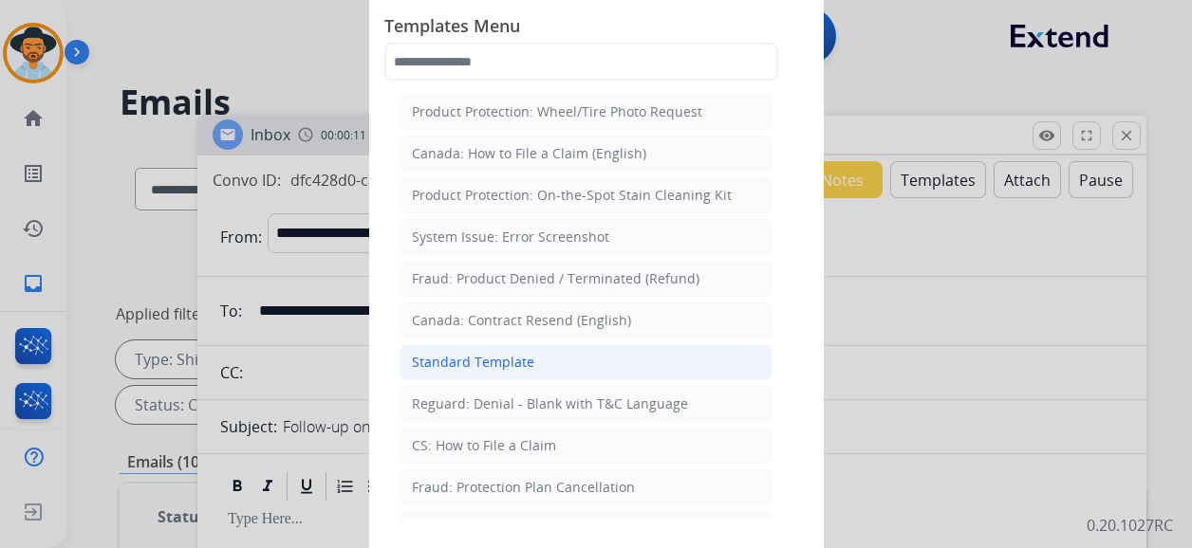
click at [530, 362] on li "Standard Template" at bounding box center [585, 362] width 373 height 36
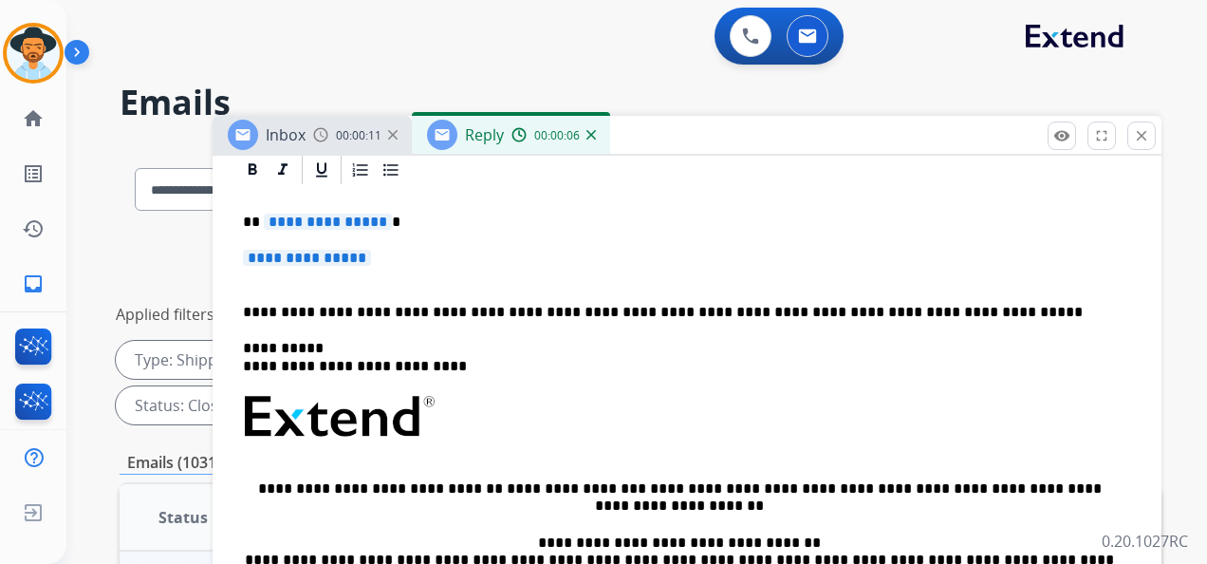
scroll to position [474, 0]
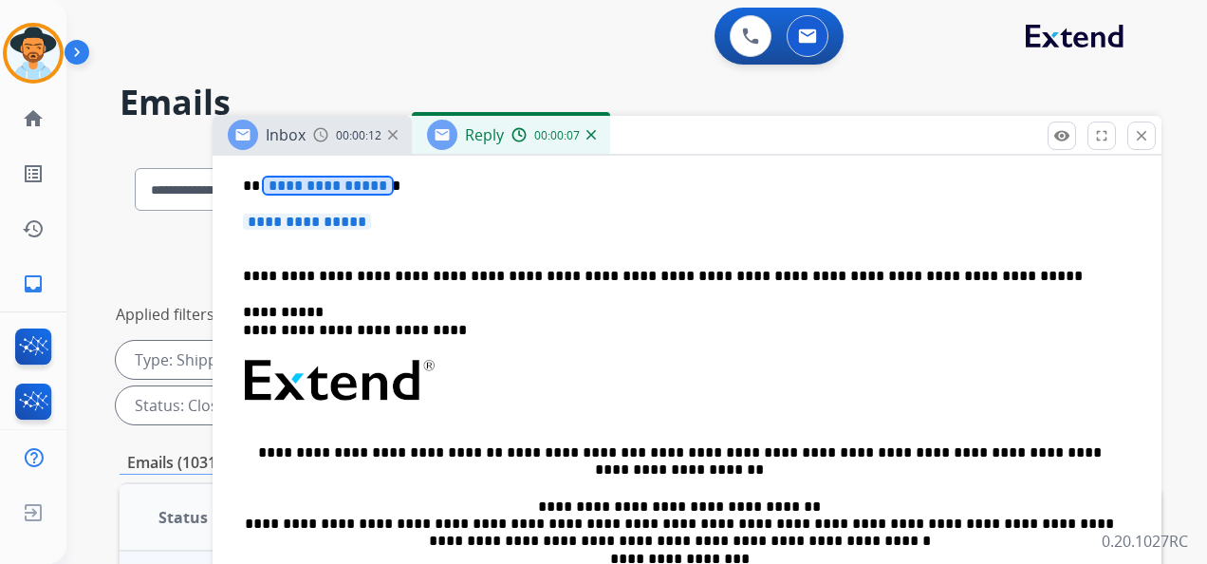
click at [318, 186] on span "**********" at bounding box center [328, 185] width 128 height 16
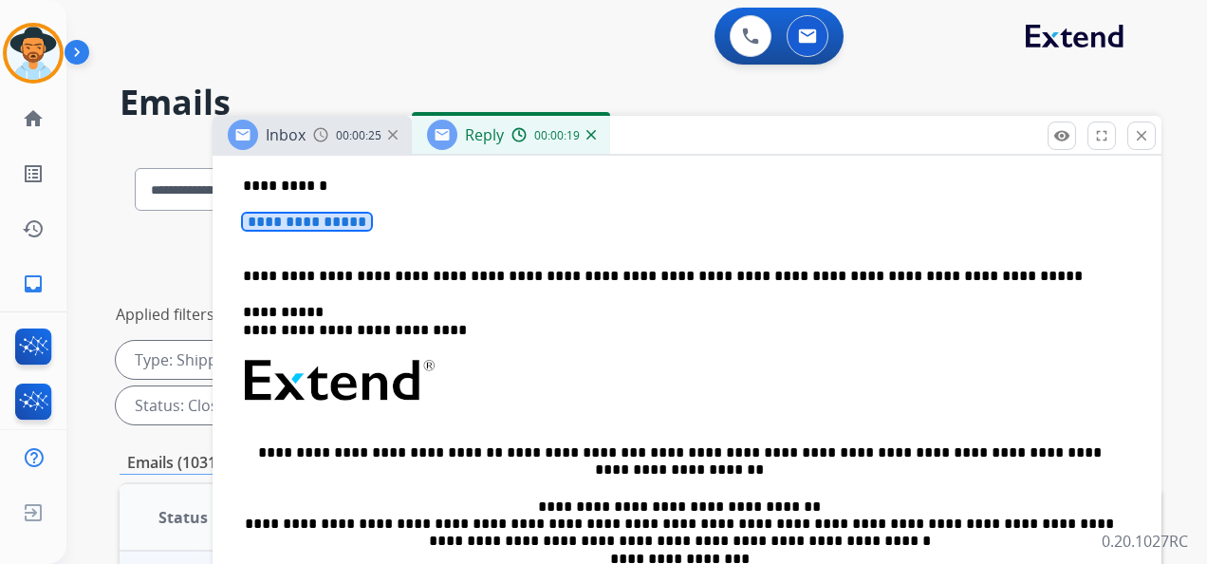
click at [342, 229] on span "**********" at bounding box center [307, 221] width 128 height 16
click at [353, 222] on span "**********" at bounding box center [307, 221] width 128 height 16
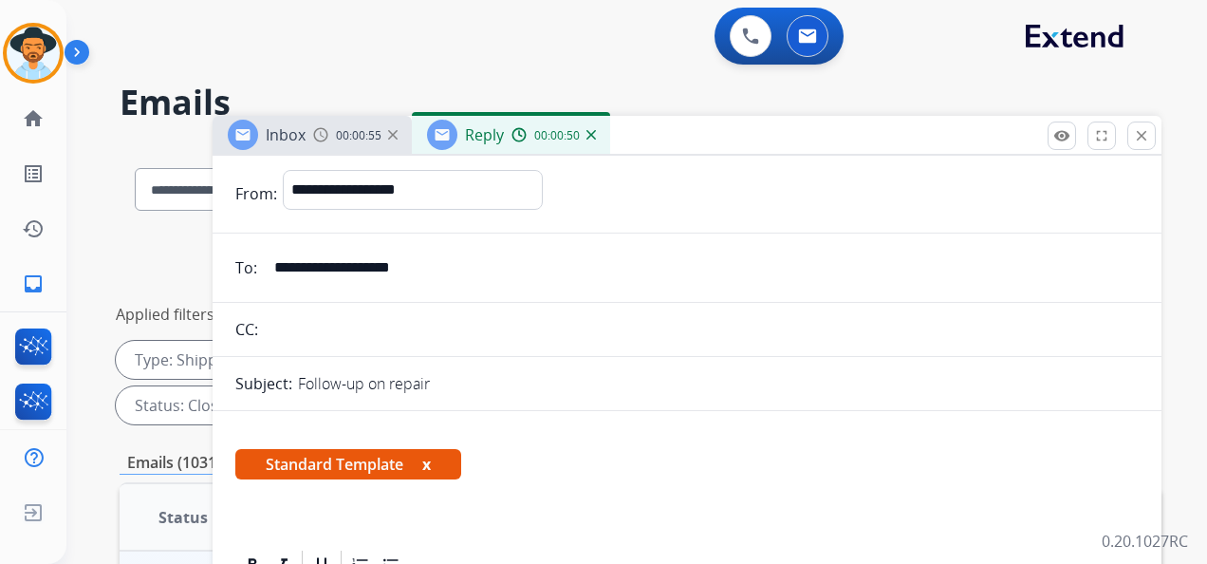
scroll to position [0, 0]
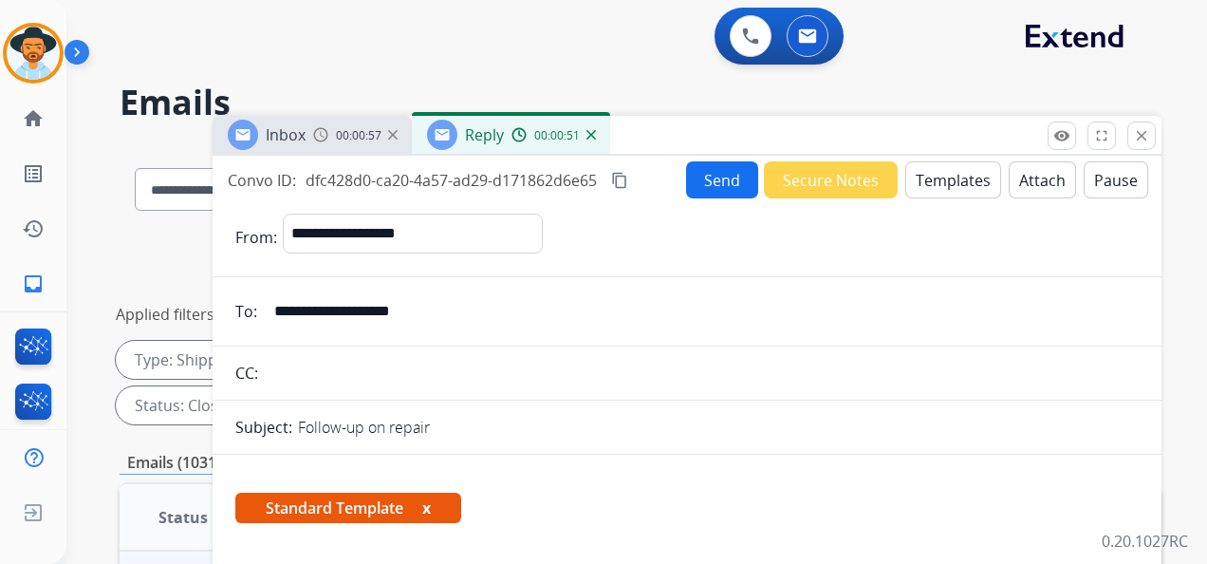
click at [1030, 186] on button "Attach" at bounding box center [1042, 179] width 67 height 37
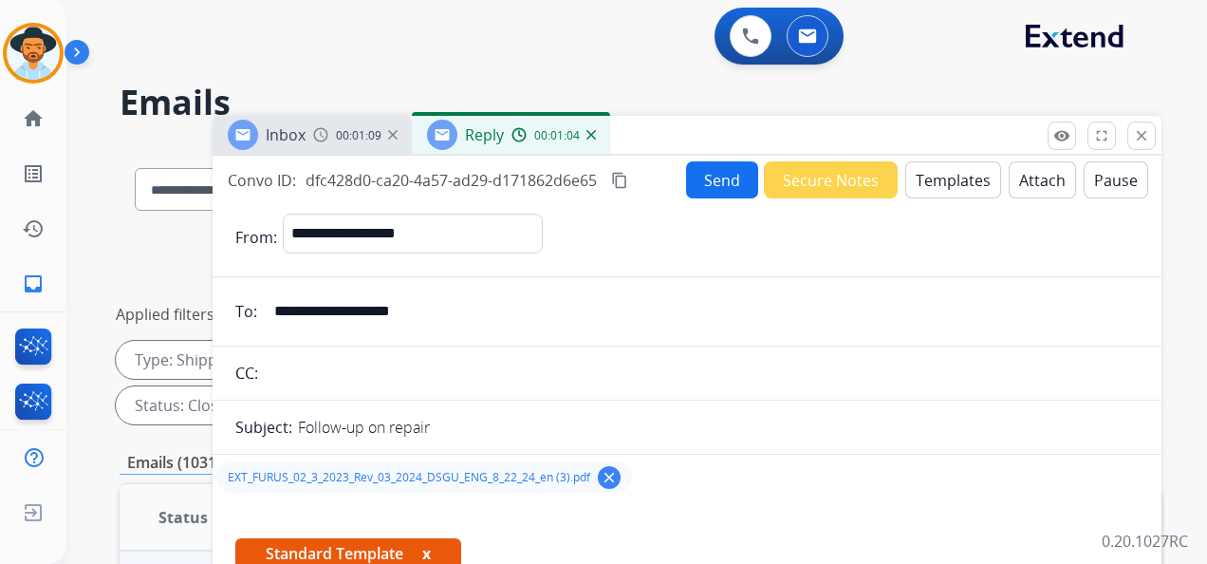
click at [693, 182] on button "Send" at bounding box center [722, 179] width 72 height 37
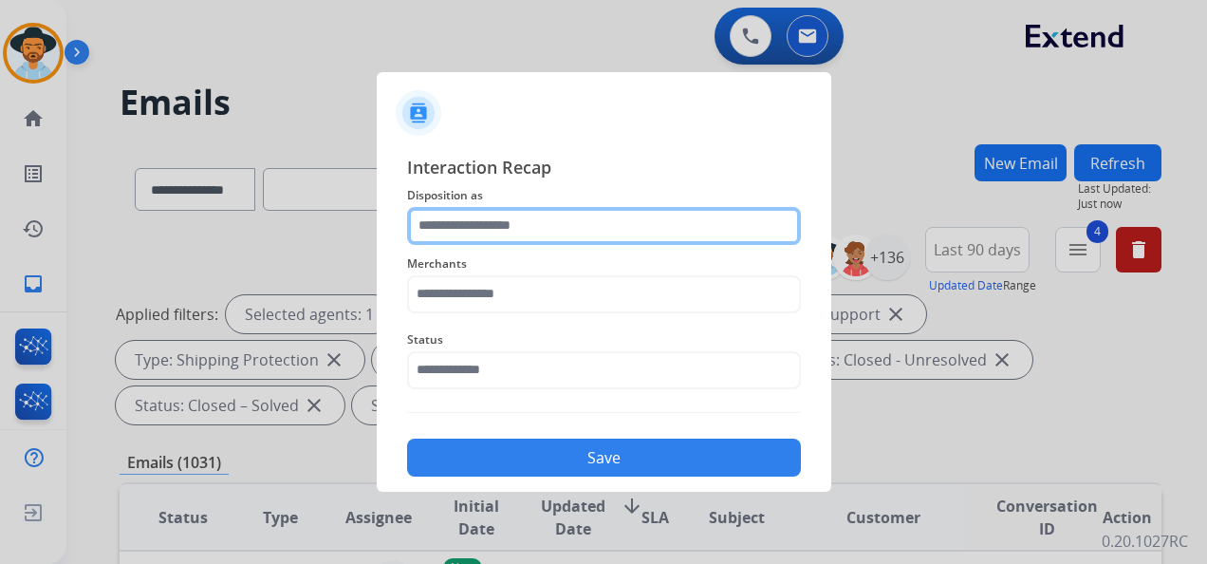
click at [589, 226] on input "text" at bounding box center [604, 226] width 394 height 38
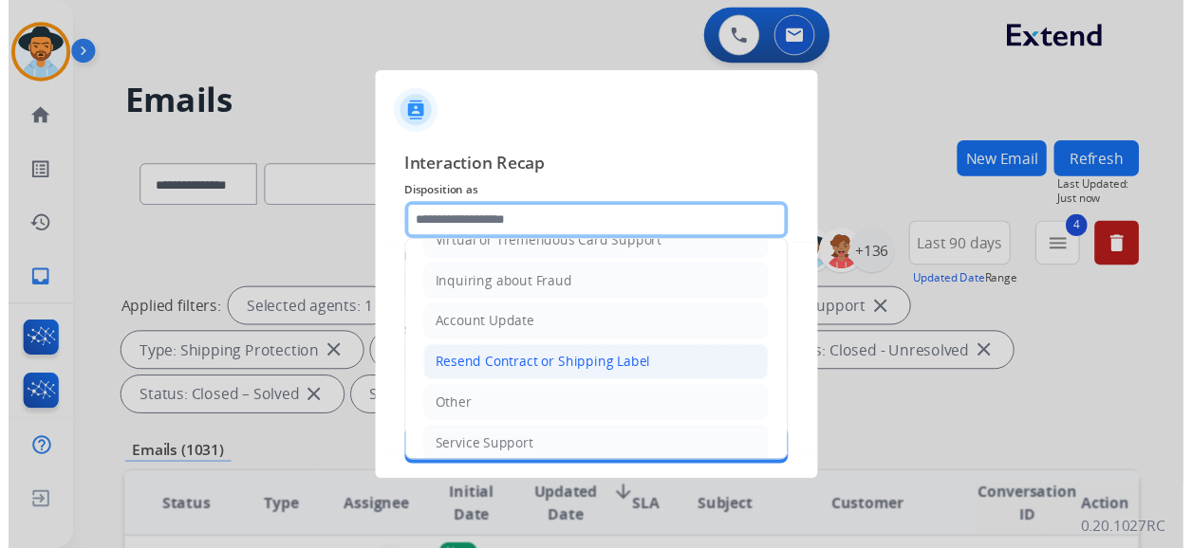
scroll to position [285, 0]
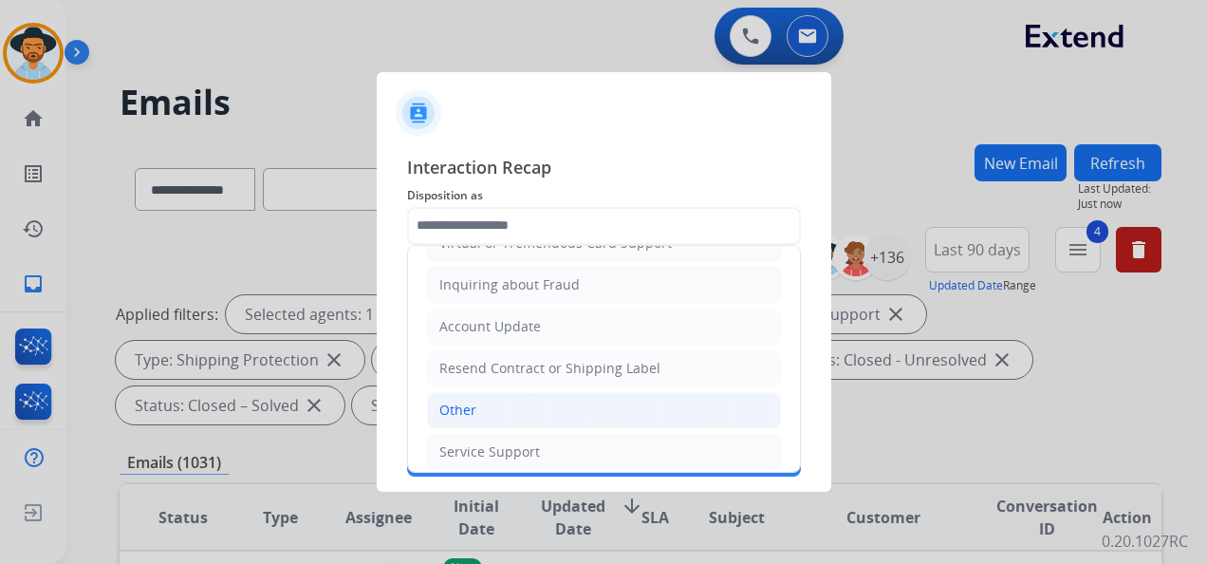
click at [508, 400] on li "Other" at bounding box center [604, 410] width 354 height 36
type input "*****"
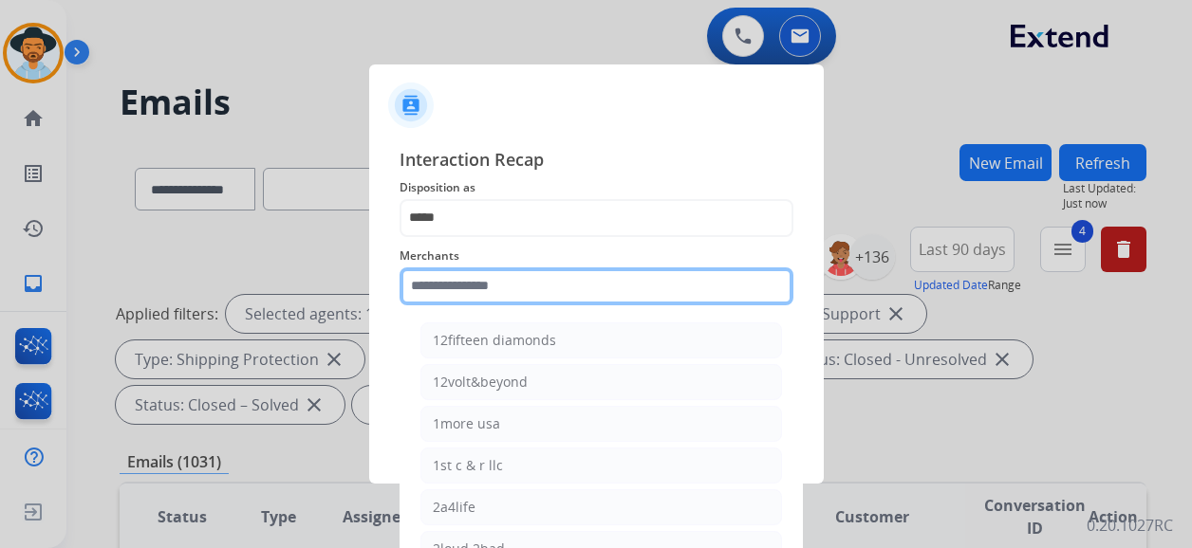
click at [519, 294] on input "text" at bounding box center [596, 287] width 394 height 38
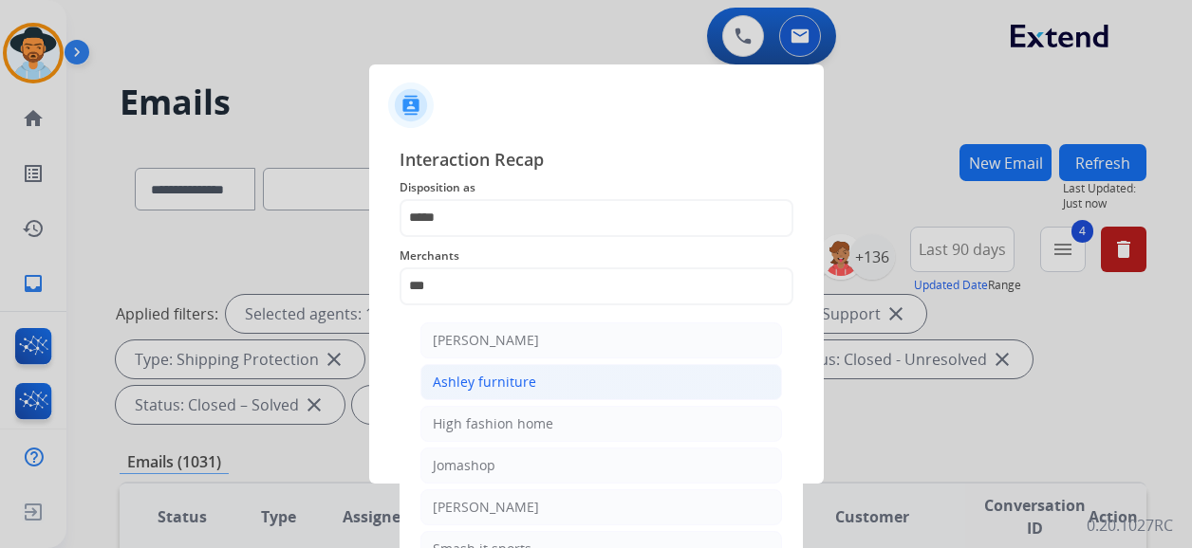
click at [539, 382] on li "Ashley furniture" at bounding box center [601, 382] width 362 height 36
type input "**********"
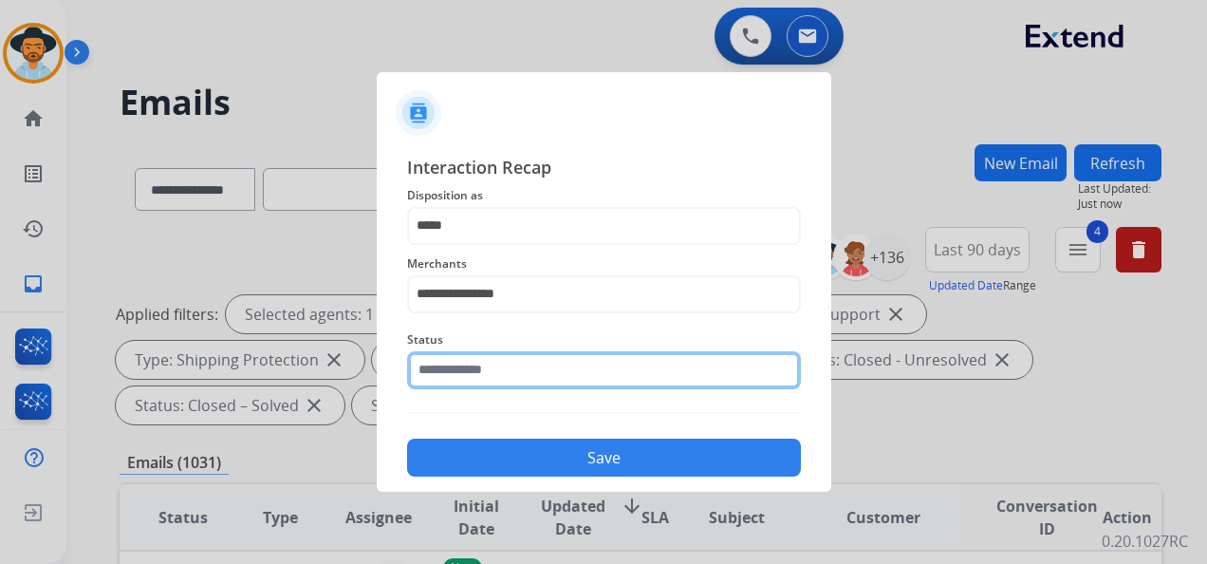
click at [492, 370] on input "text" at bounding box center [604, 370] width 394 height 38
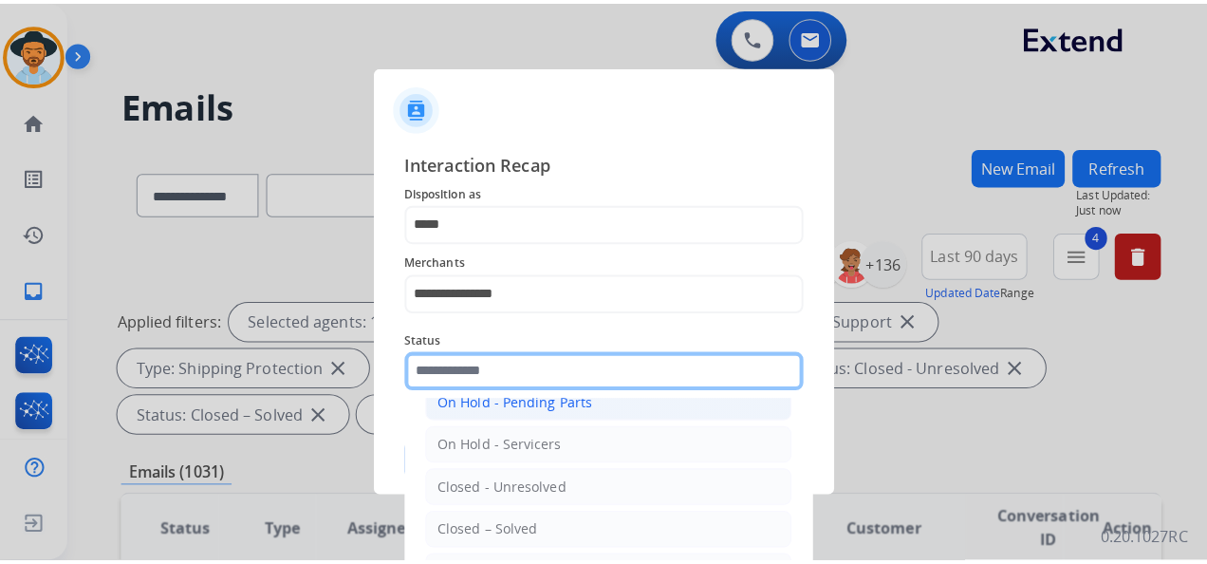
scroll to position [108, 0]
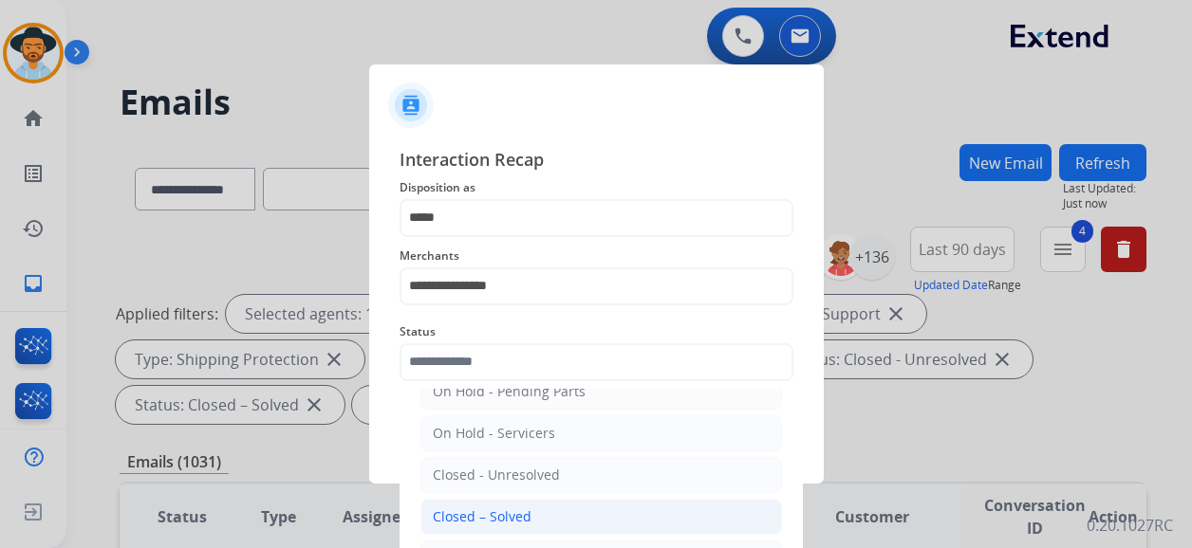
drag, startPoint x: 487, startPoint y: 517, endPoint x: 495, endPoint y: 510, distance: 10.8
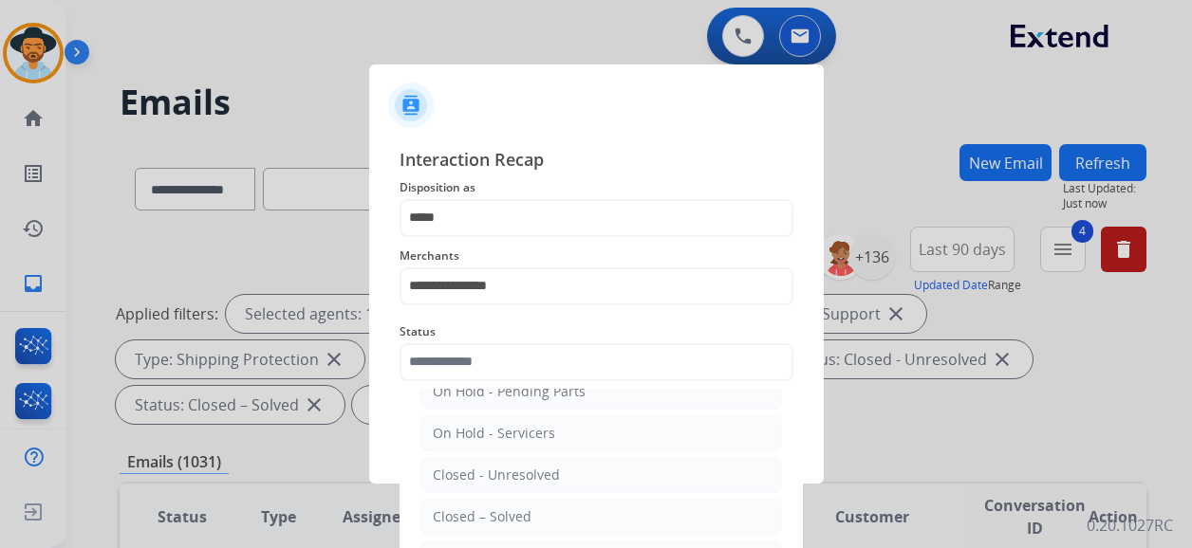
click at [488, 517] on div "Closed – Solved" at bounding box center [482, 517] width 99 height 19
type input "**********"
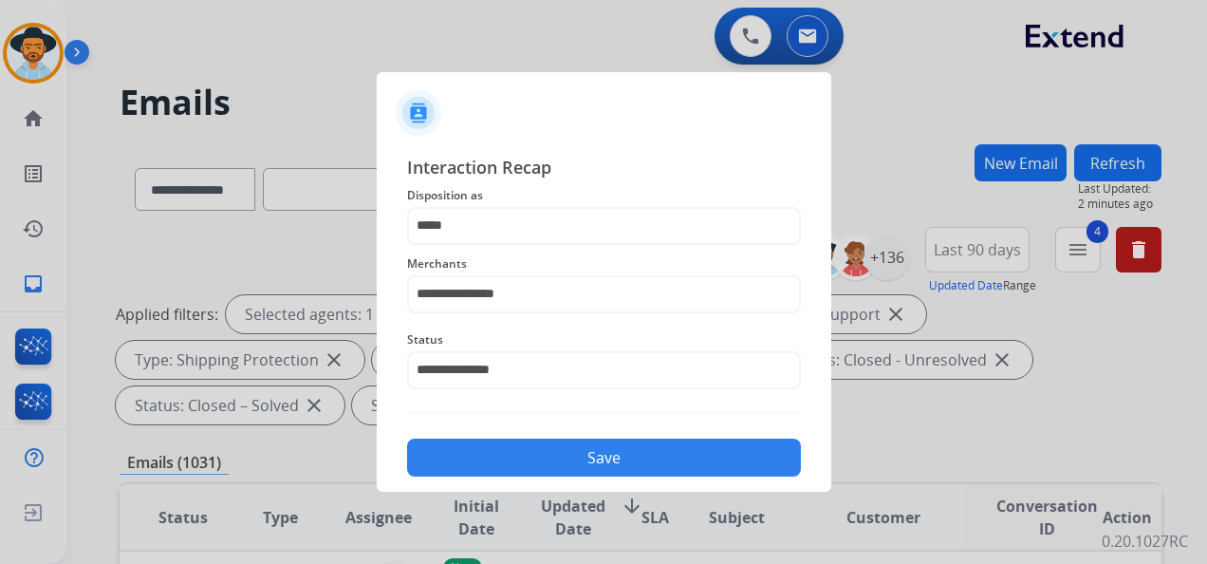
click at [581, 459] on button "Save" at bounding box center [604, 457] width 394 height 38
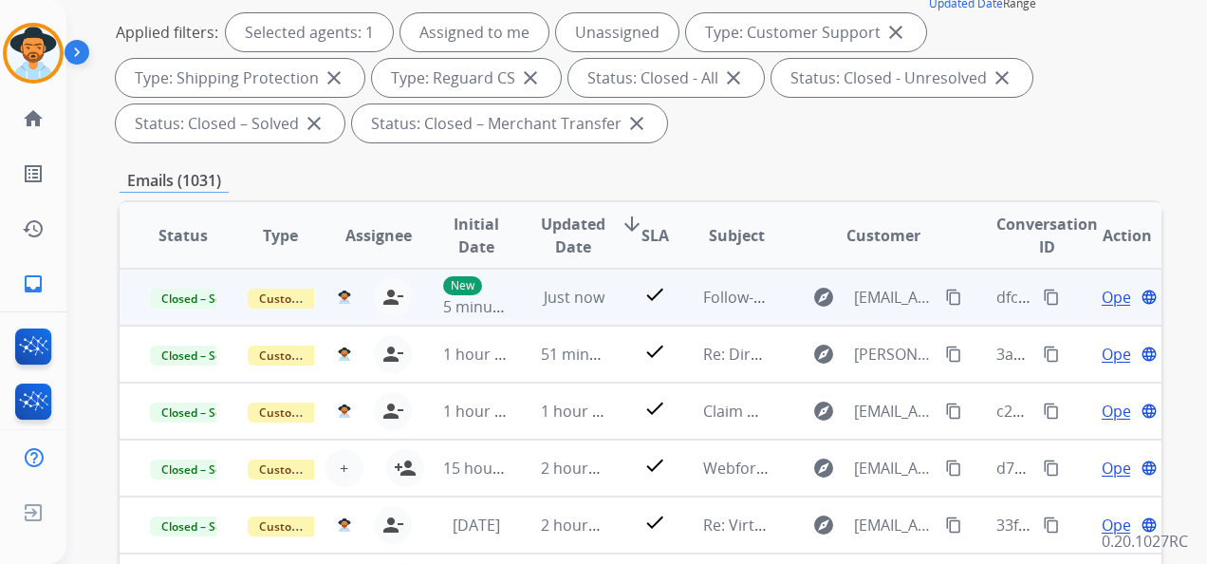
scroll to position [285, 0]
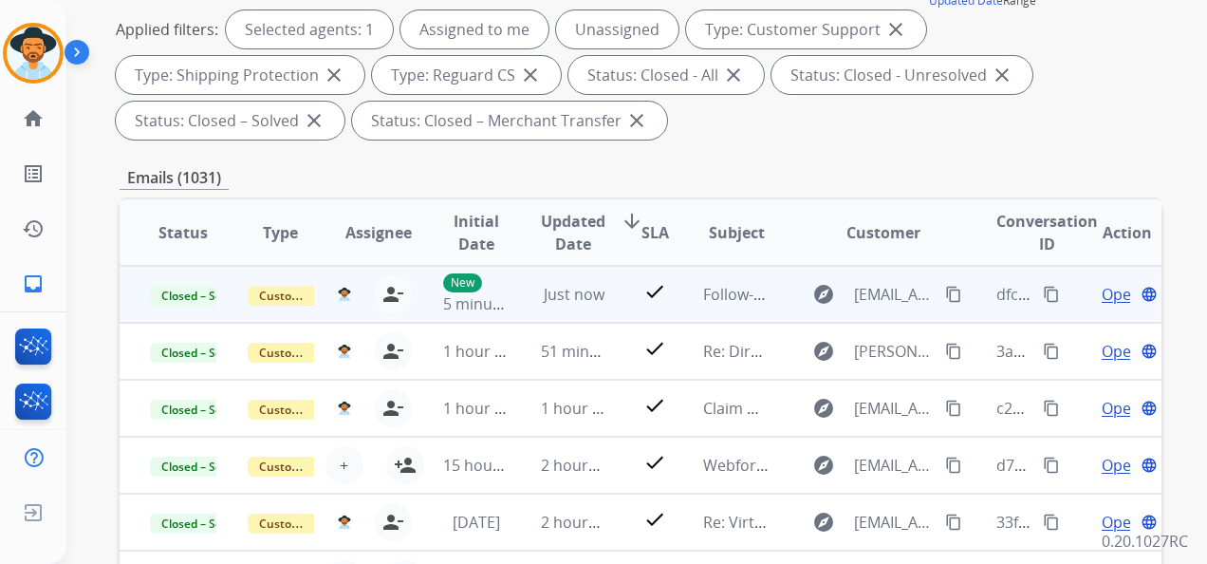
click at [1043, 286] on mat-icon "content_copy" at bounding box center [1051, 294] width 17 height 17
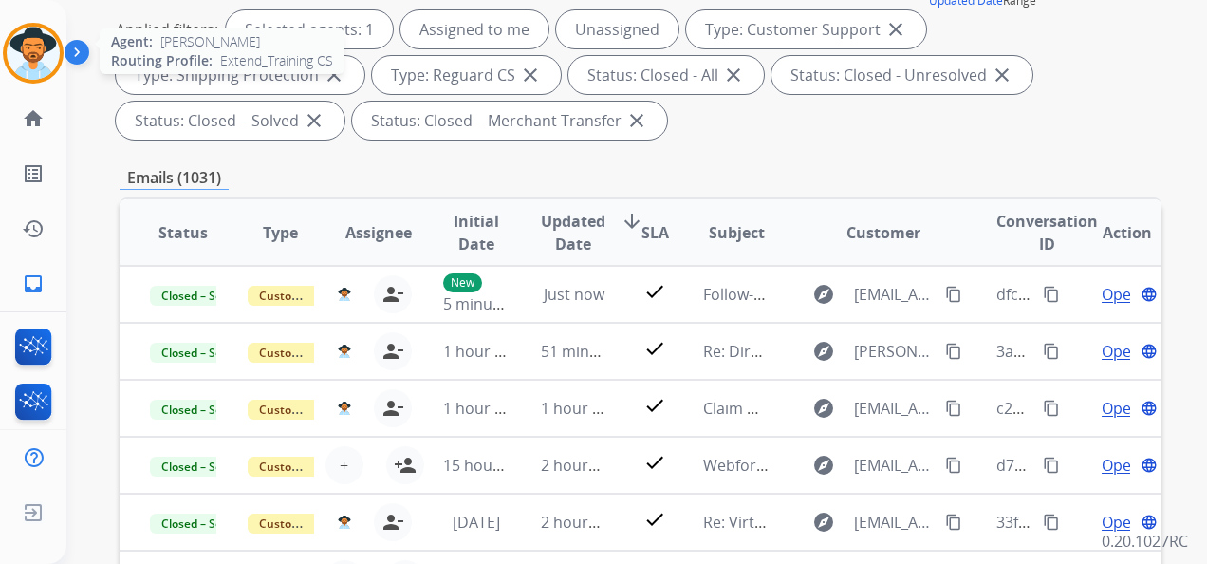
click at [42, 51] on img at bounding box center [33, 53] width 53 height 53
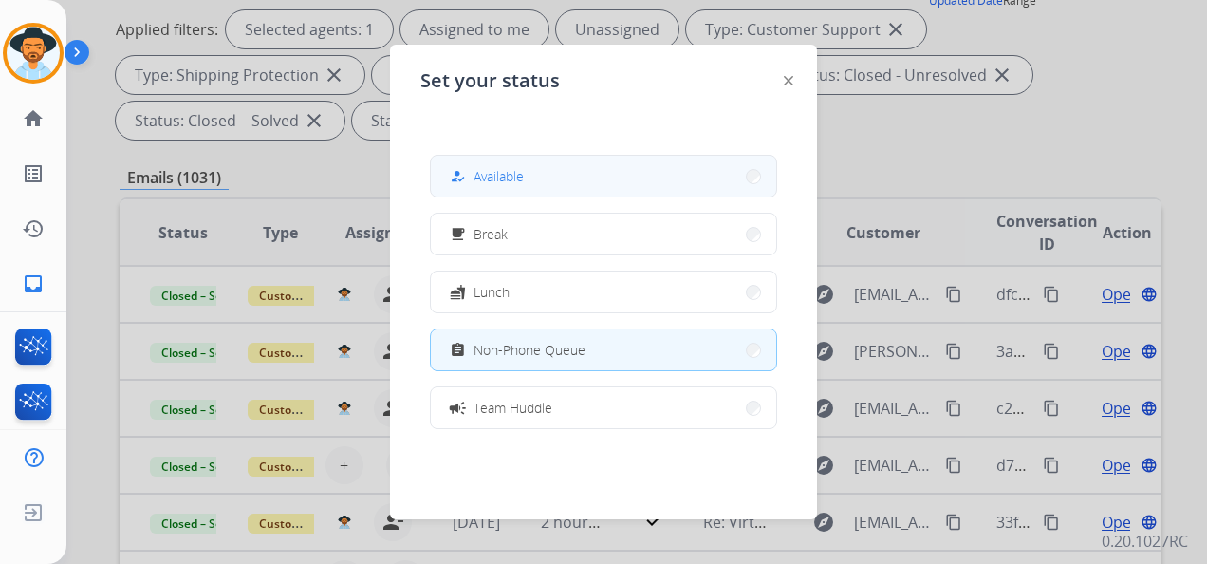
click at [570, 177] on button "how_to_reg Available" at bounding box center [603, 176] width 345 height 41
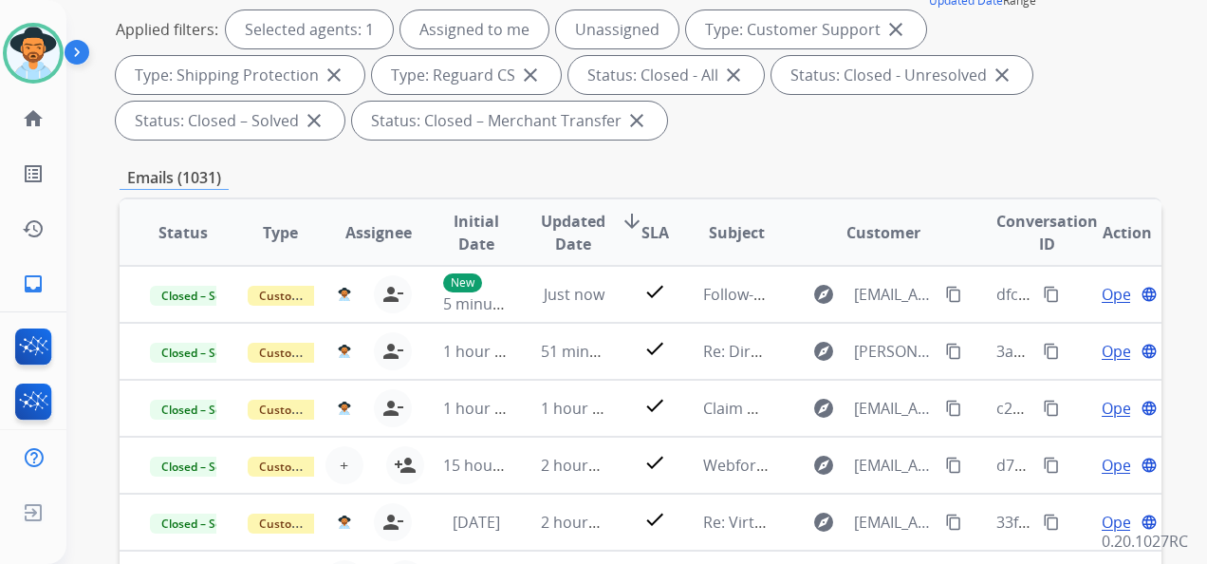
scroll to position [0, 0]
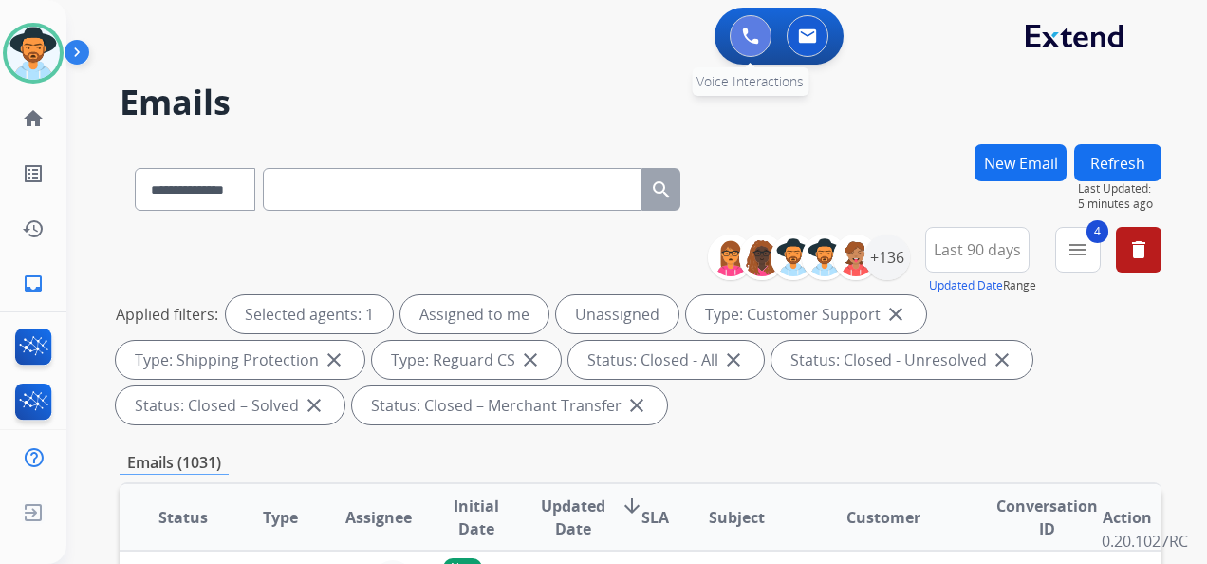
click at [754, 21] on button at bounding box center [751, 36] width 42 height 42
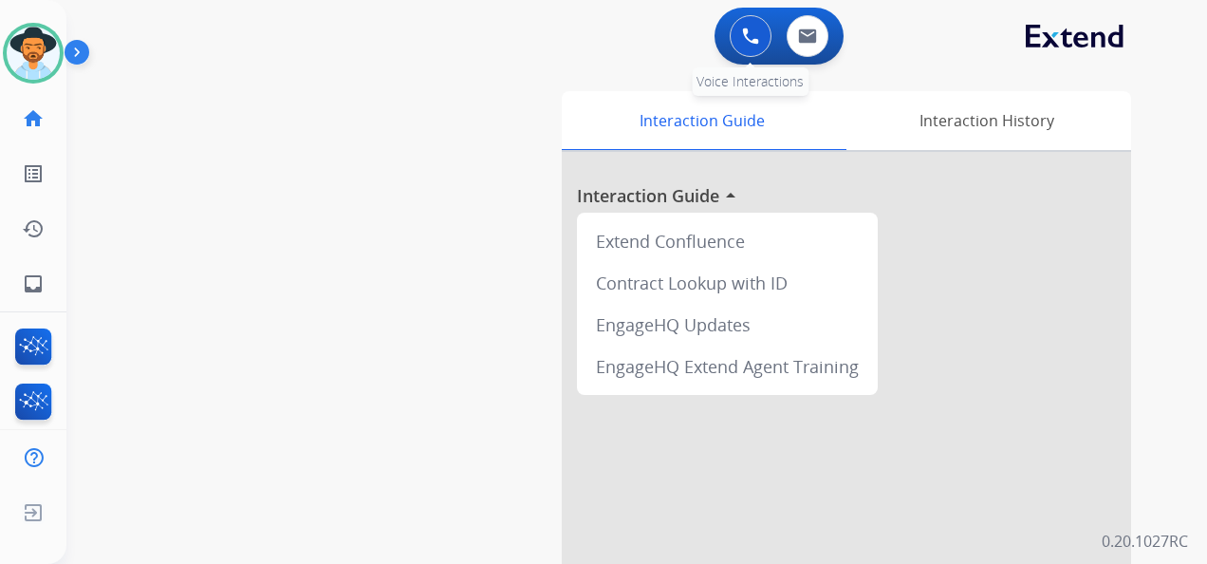
click at [759, 37] on button at bounding box center [751, 36] width 42 height 42
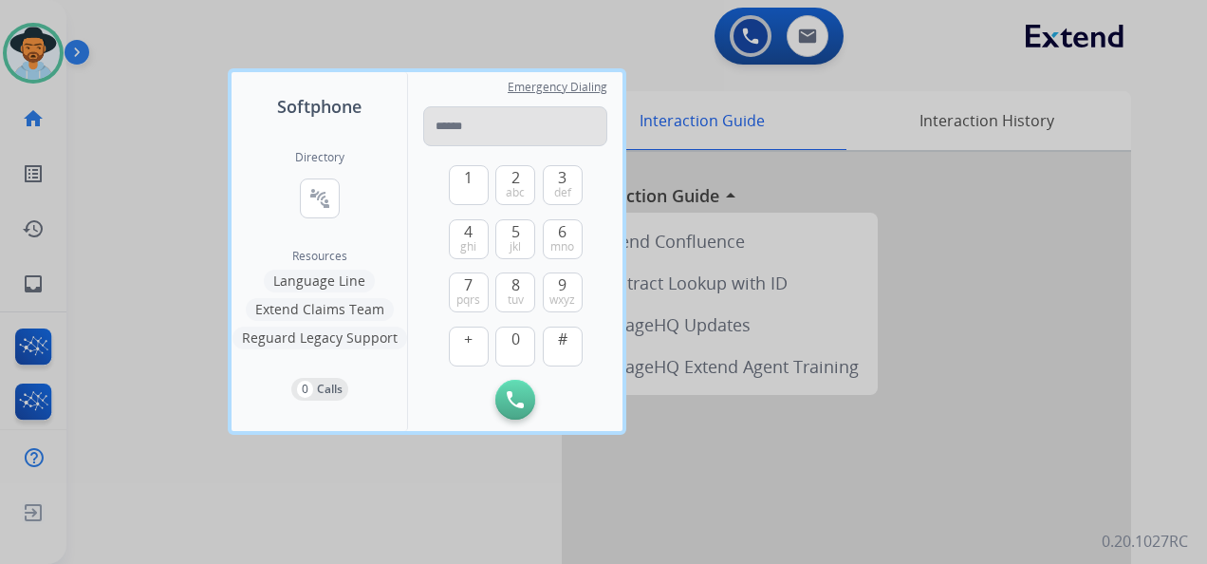
click at [461, 122] on input "tel" at bounding box center [515, 126] width 184 height 40
type input "*"
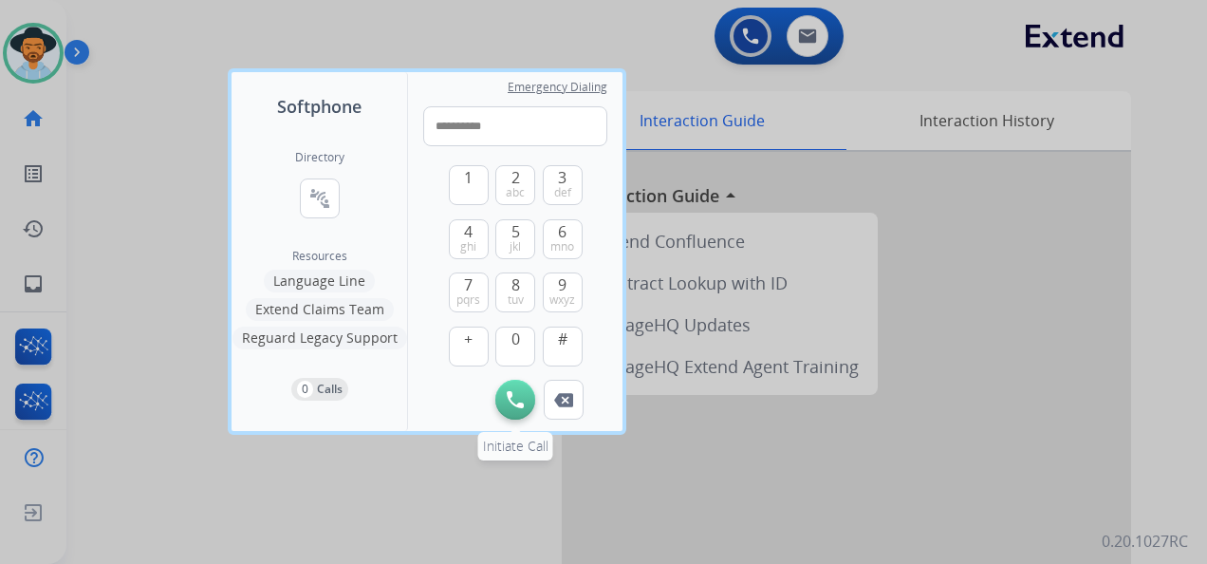
type input "**********"
click at [520, 387] on button "Initiate Call" at bounding box center [515, 400] width 40 height 40
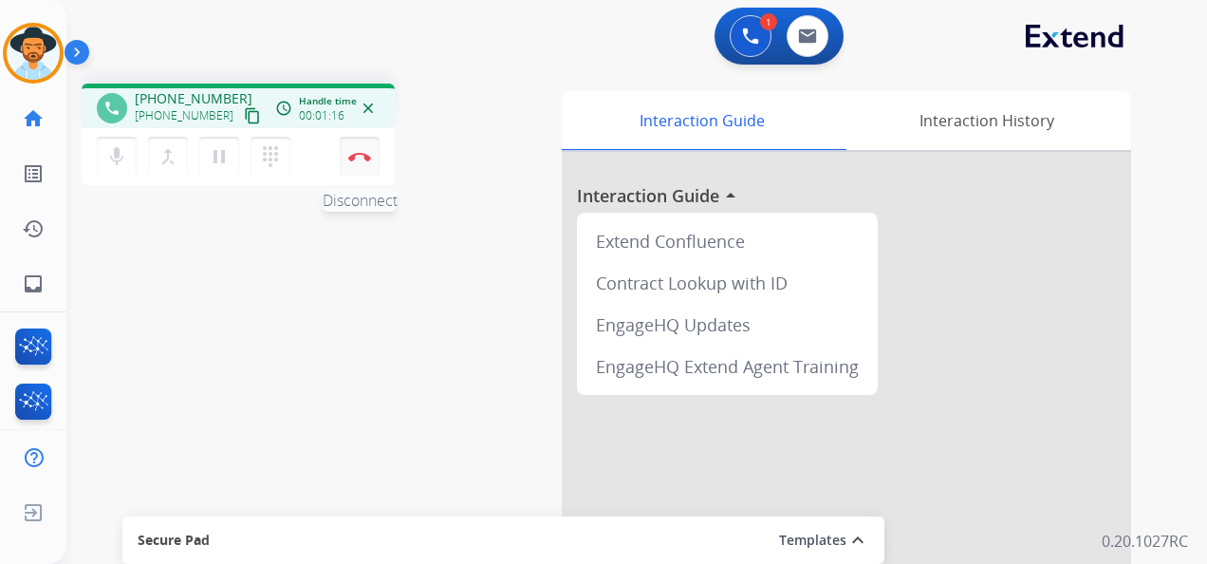
click at [360, 150] on button "Disconnect" at bounding box center [360, 157] width 40 height 40
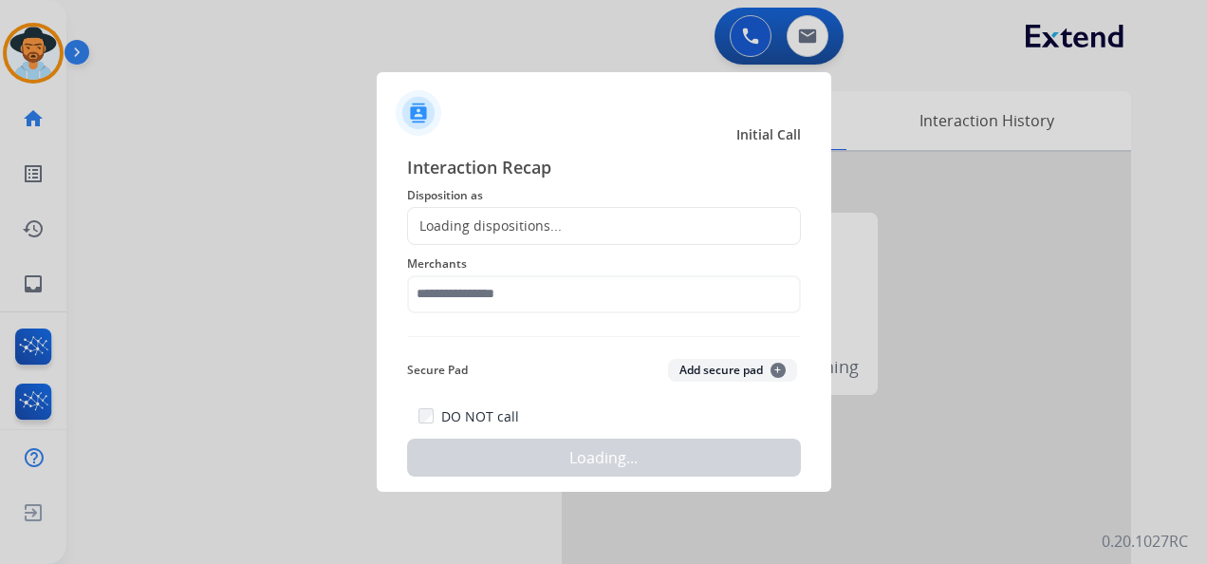
click at [581, 223] on div "Loading dispositions..." at bounding box center [604, 226] width 394 height 38
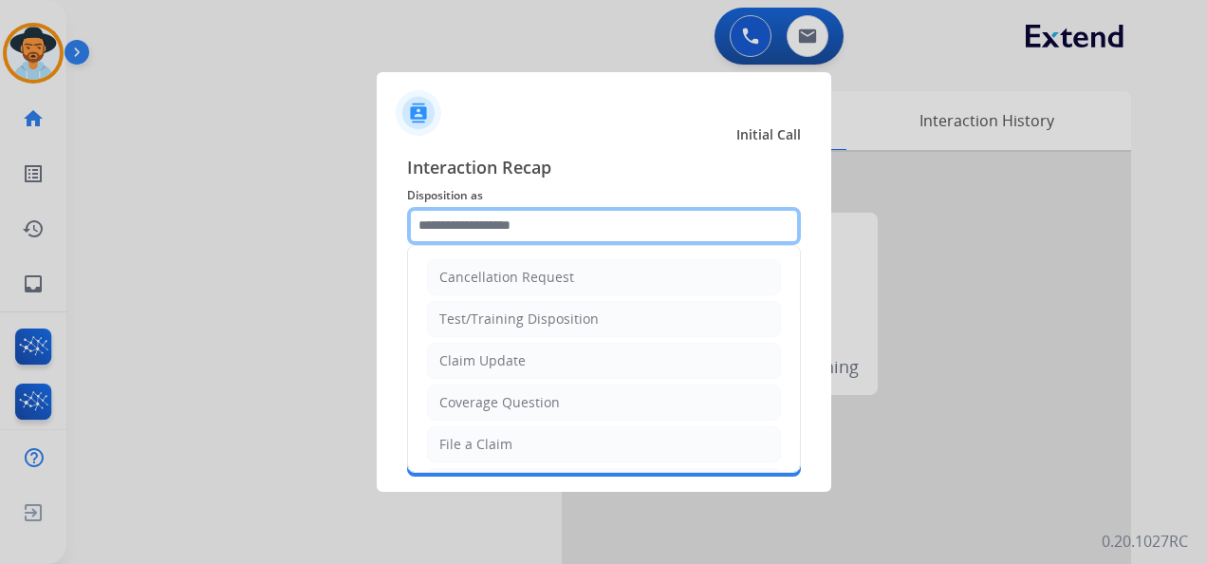
click at [574, 218] on input "text" at bounding box center [604, 226] width 394 height 38
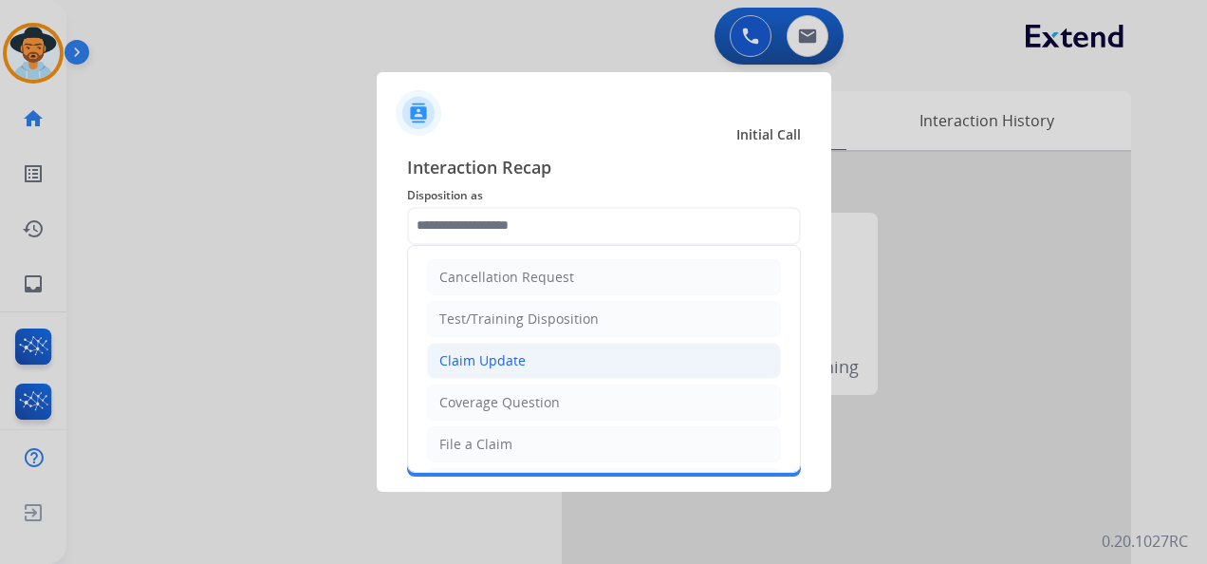
click at [544, 357] on li "Claim Update" at bounding box center [604, 361] width 354 height 36
type input "**********"
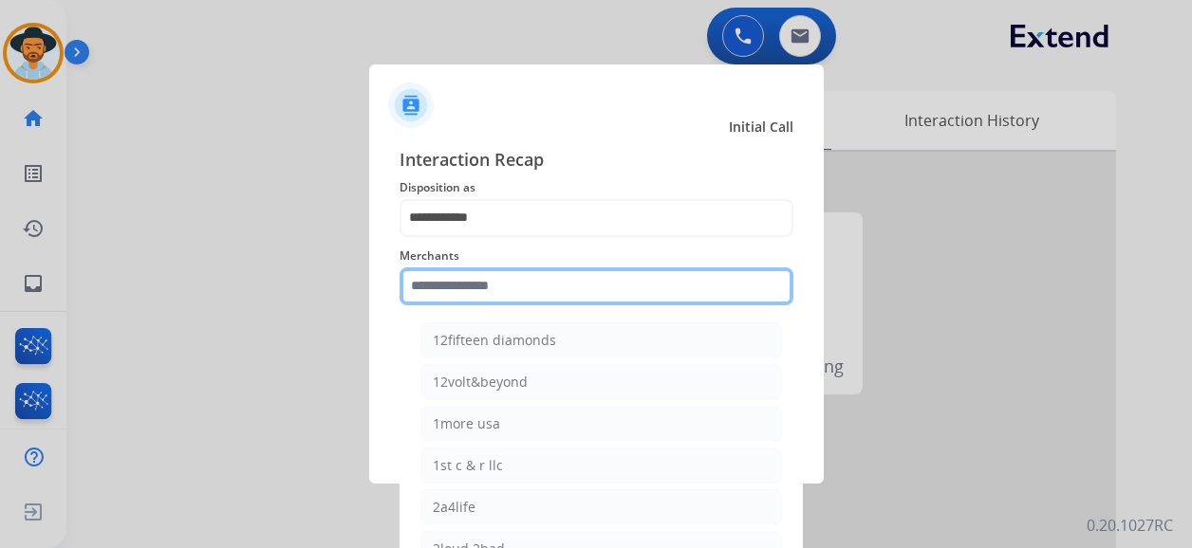
click at [523, 295] on input "text" at bounding box center [596, 287] width 394 height 38
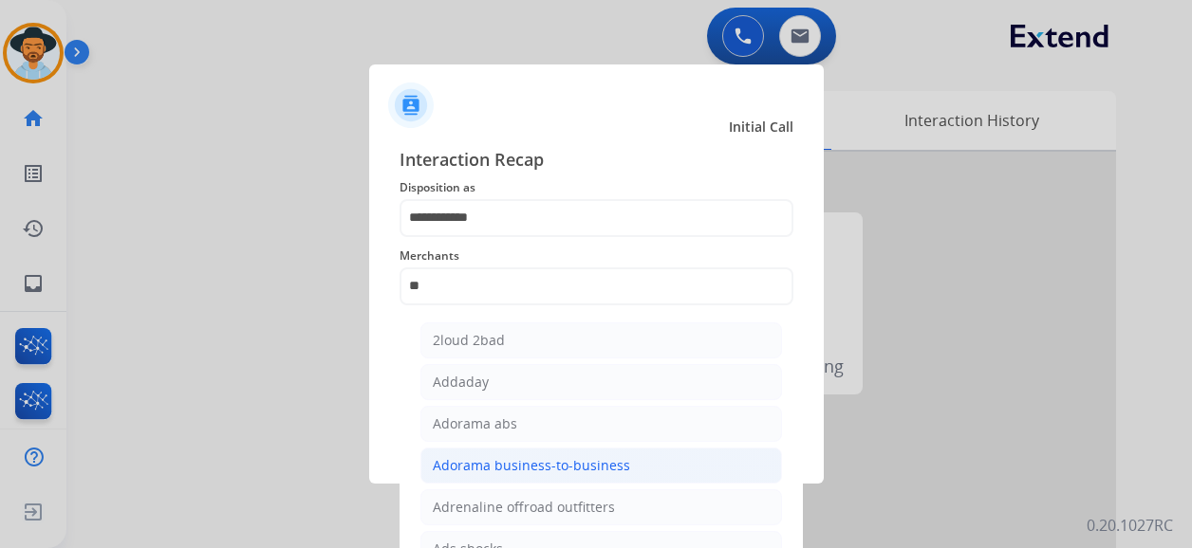
click at [558, 470] on div "Adorama business-to-business" at bounding box center [531, 465] width 197 height 19
type input "**********"
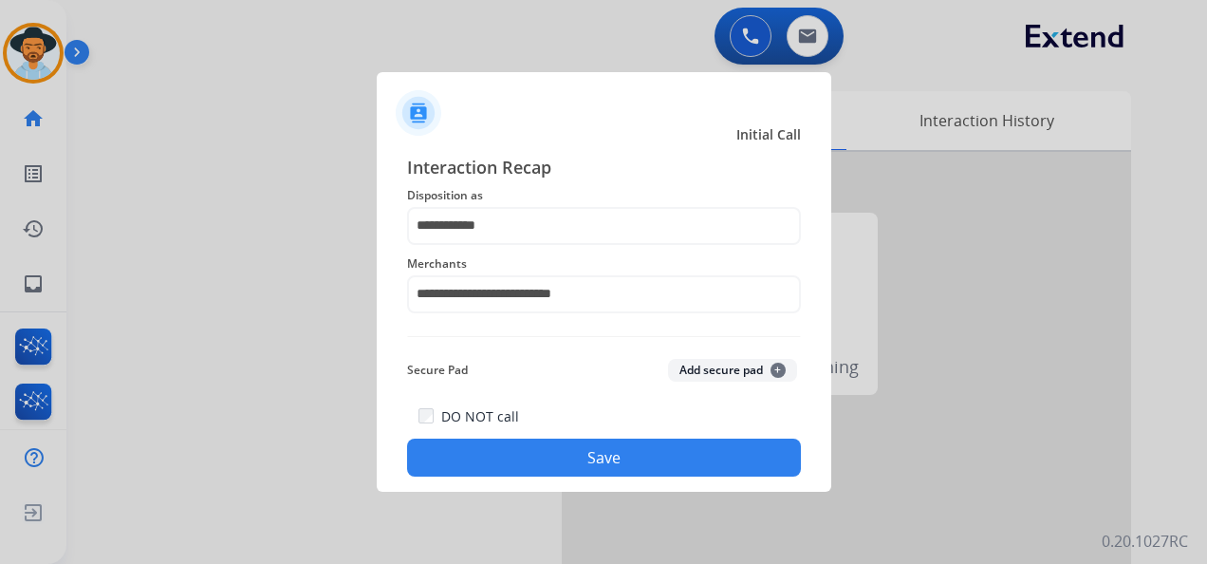
click at [591, 461] on button "Save" at bounding box center [604, 457] width 394 height 38
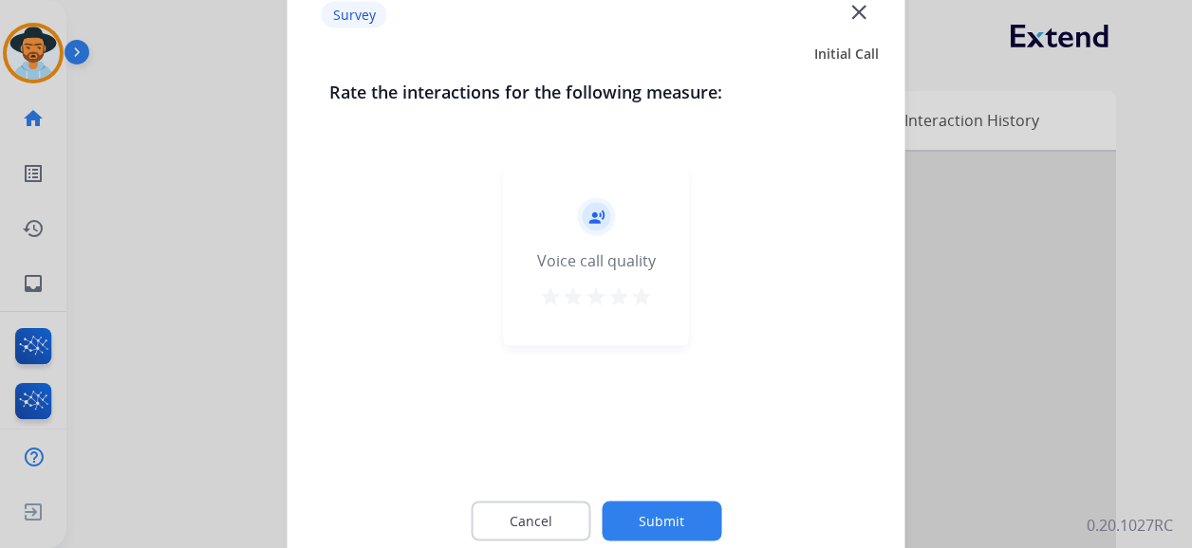
drag, startPoint x: 638, startPoint y: 294, endPoint x: 649, endPoint y: 303, distance: 14.2
click at [640, 297] on mat-icon "star" at bounding box center [641, 297] width 23 height 23
drag, startPoint x: 668, startPoint y: 514, endPoint x: 682, endPoint y: 498, distance: 21.5
click at [668, 512] on button "Submit" at bounding box center [662, 522] width 120 height 40
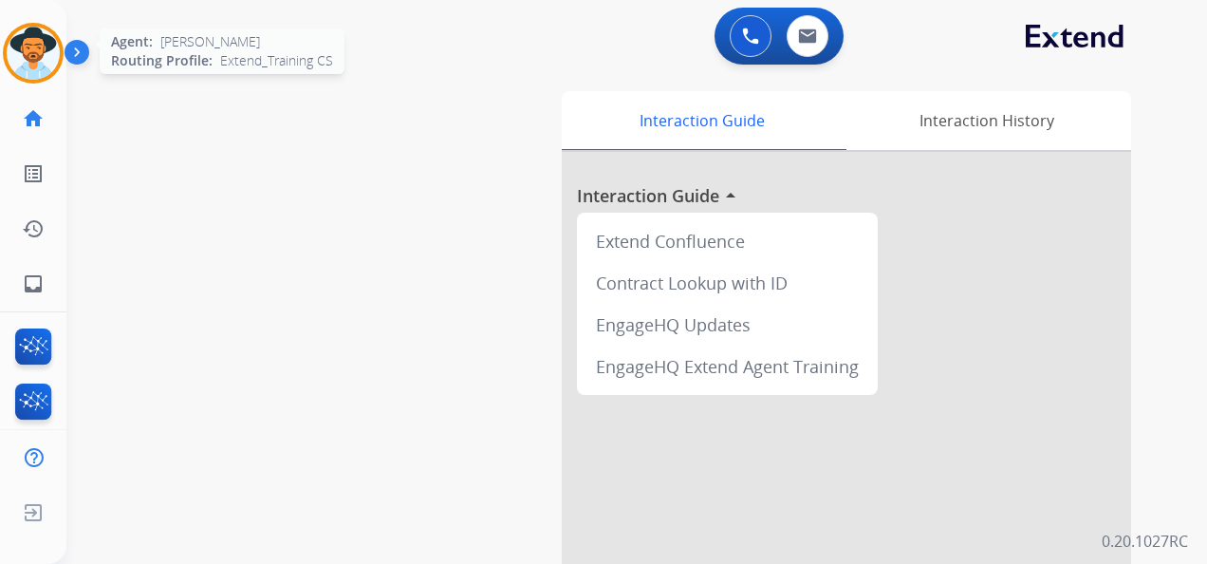
click at [30, 48] on img at bounding box center [33, 53] width 53 height 53
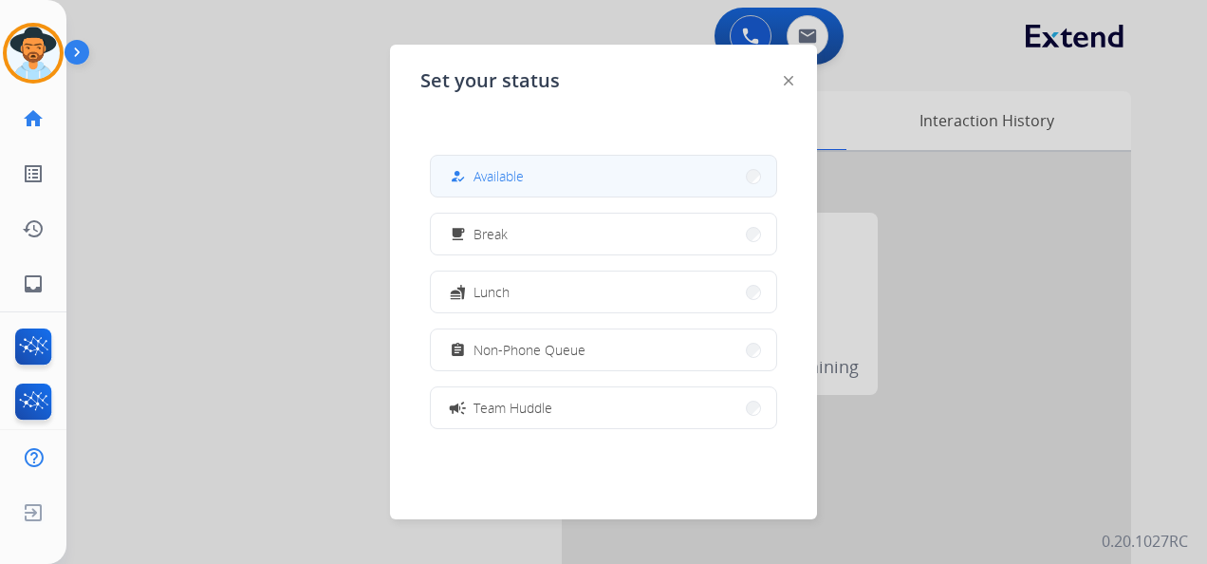
click at [552, 167] on button "how_to_reg Available" at bounding box center [603, 176] width 345 height 41
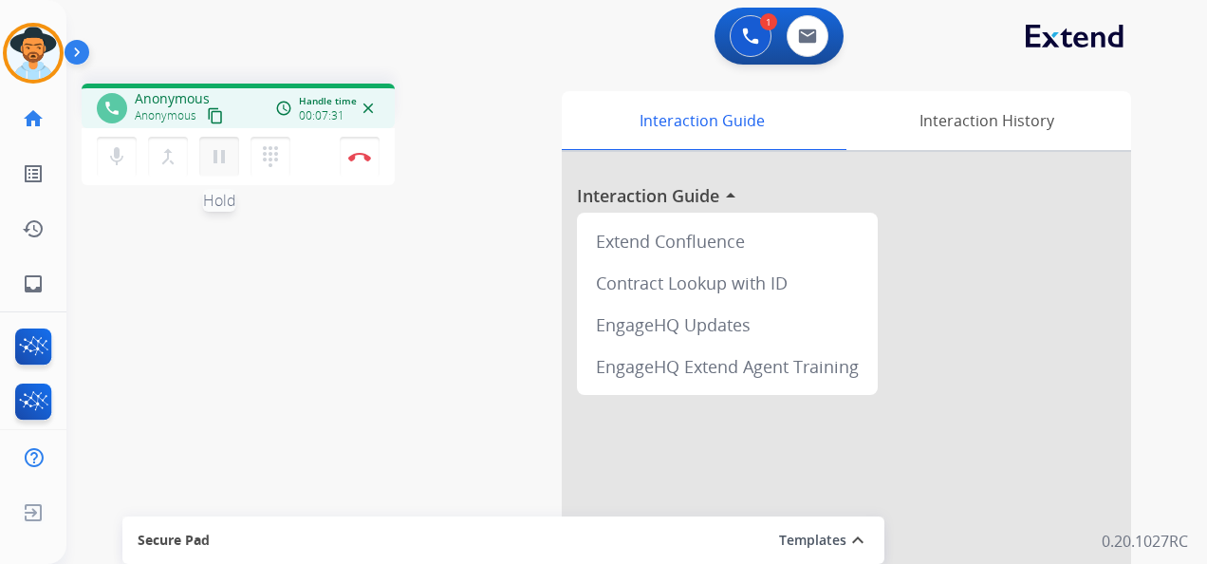
click at [225, 157] on mat-icon "pause" at bounding box center [219, 156] width 23 height 23
click at [284, 149] on button "dialpad Dialpad" at bounding box center [271, 157] width 40 height 40
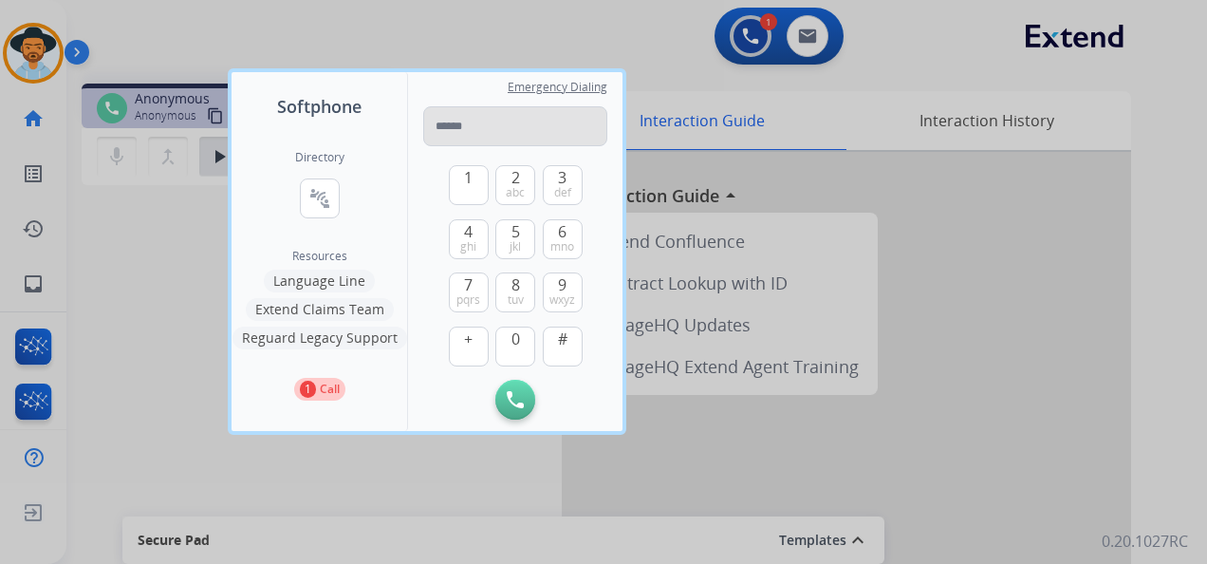
click at [511, 132] on input "tel" at bounding box center [515, 126] width 184 height 40
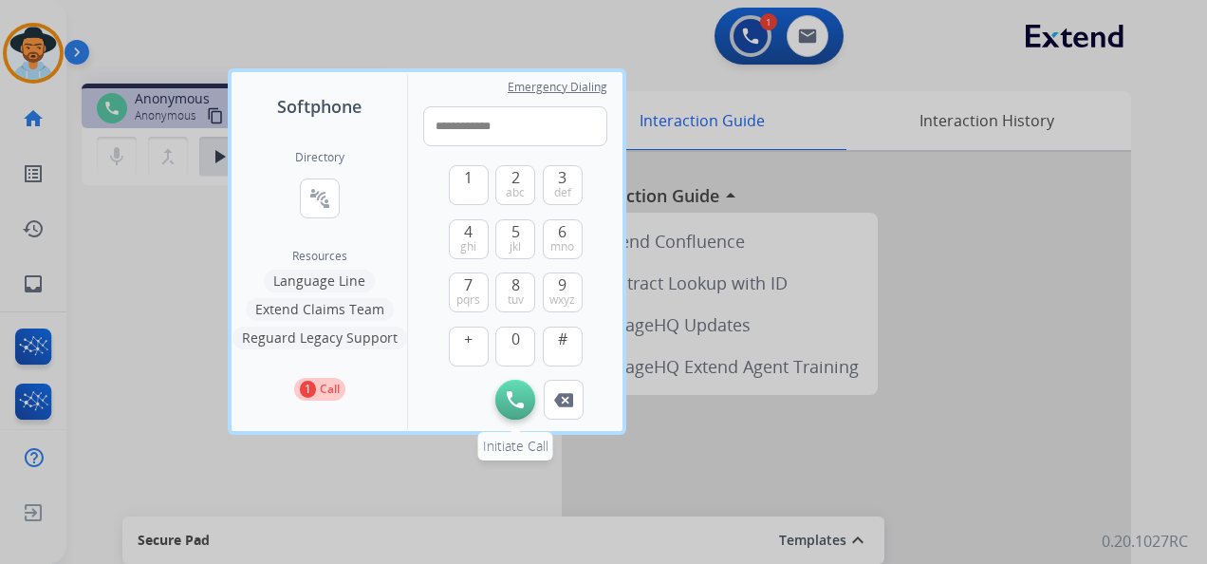
type input "**********"
click at [511, 391] on img at bounding box center [515, 399] width 17 height 17
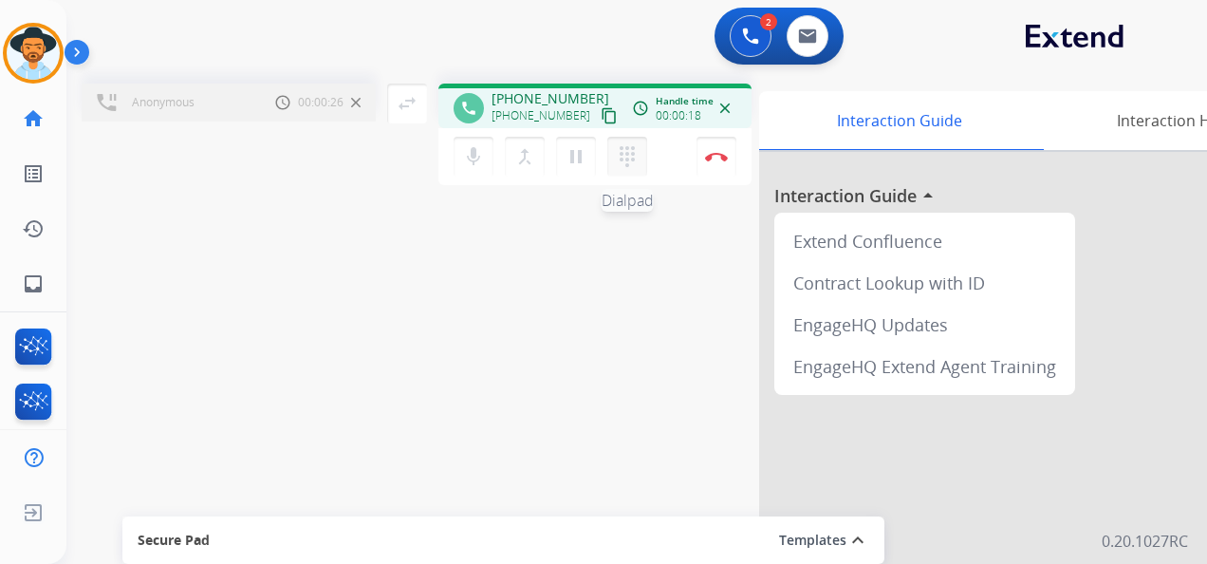
click at [632, 165] on mat-icon "dialpad" at bounding box center [627, 156] width 23 height 23
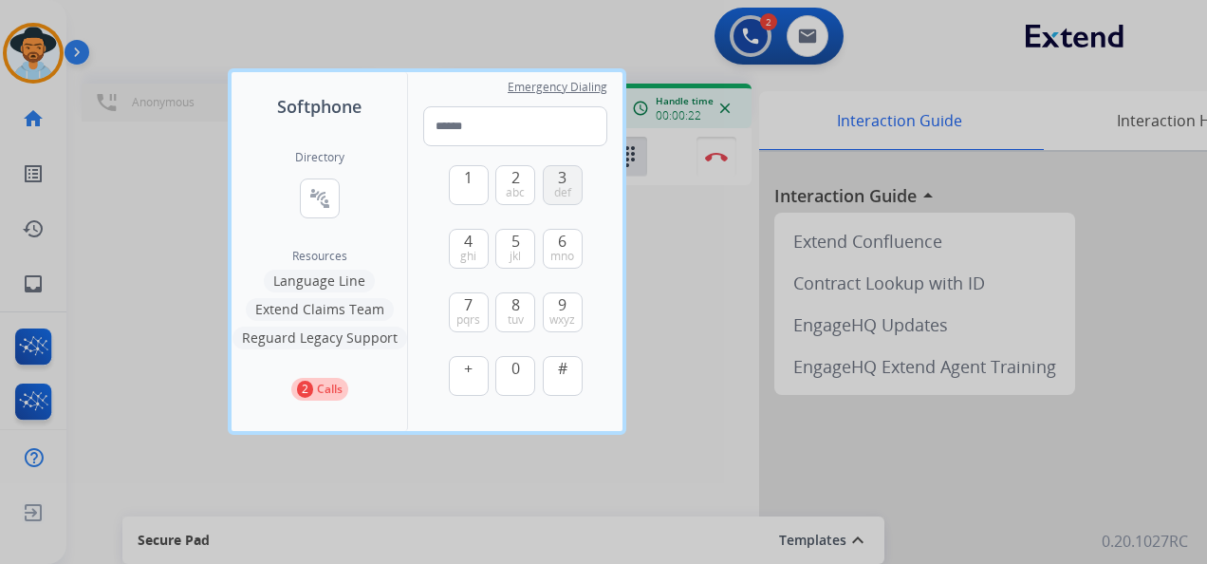
click at [565, 188] on span "def" at bounding box center [562, 192] width 17 height 15
click at [518, 180] on span "2" at bounding box center [515, 177] width 9 height 23
click at [564, 182] on span "3" at bounding box center [562, 177] width 9 height 23
click at [552, 177] on button "3 def" at bounding box center [563, 185] width 40 height 40
click at [558, 306] on span "9" at bounding box center [562, 304] width 9 height 23
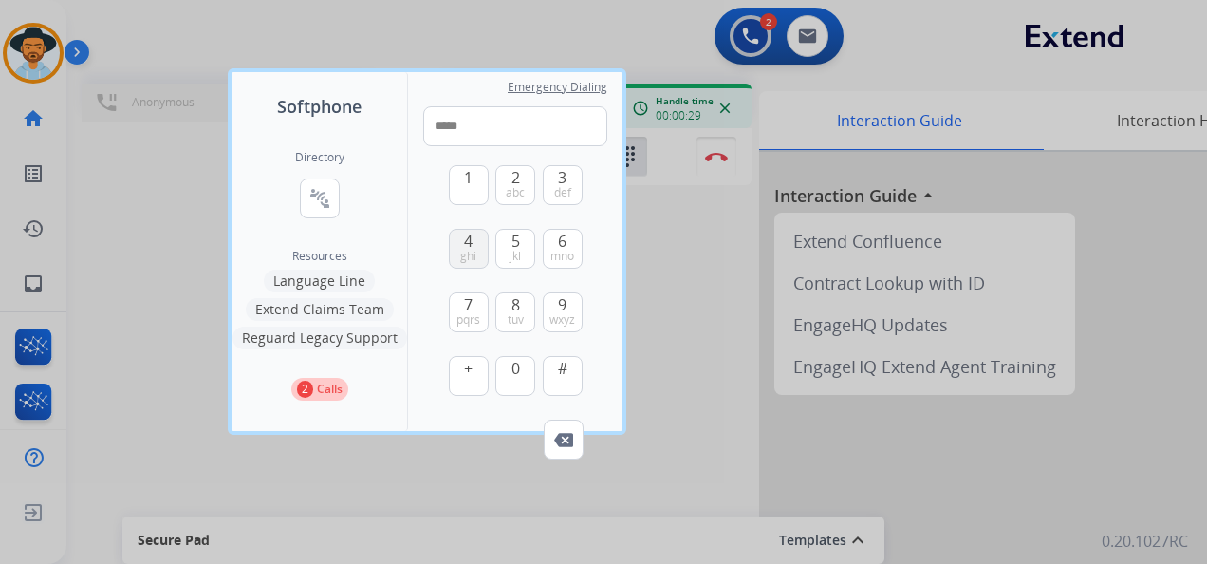
click at [467, 248] on span "4" at bounding box center [468, 241] width 9 height 23
click at [473, 306] on button "7 pqrs" at bounding box center [469, 312] width 40 height 40
click at [517, 372] on span "0" at bounding box center [515, 368] width 9 height 23
click at [513, 240] on span "5" at bounding box center [515, 241] width 9 height 23
click at [515, 302] on span "8" at bounding box center [515, 304] width 9 height 23
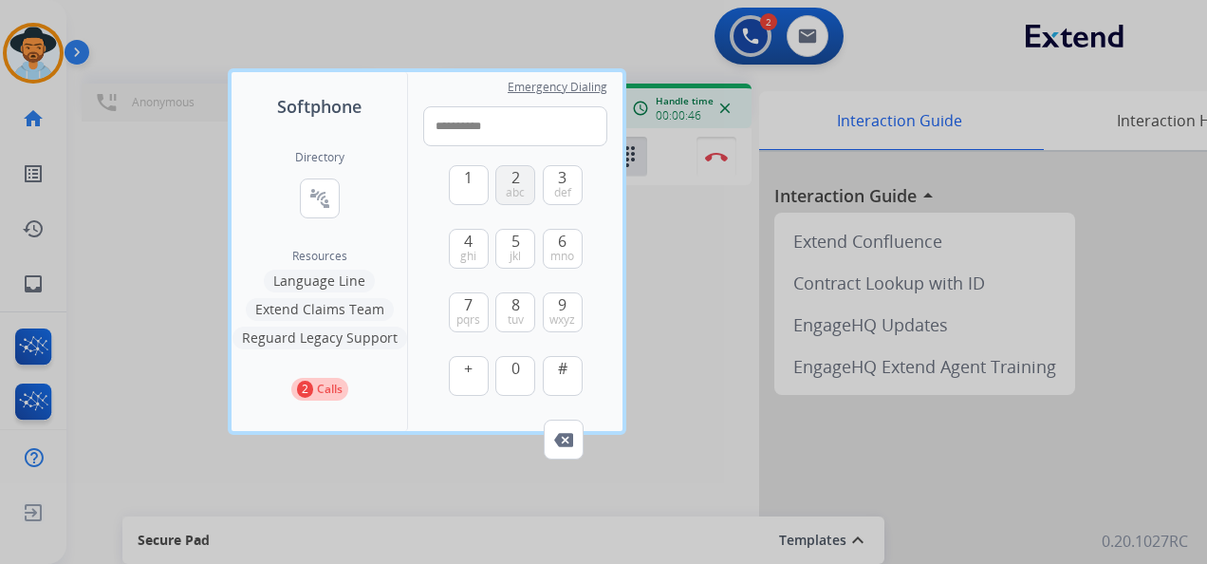
click at [512, 180] on span "2" at bounding box center [515, 177] width 9 height 23
type input "**********"
click at [677, 258] on div at bounding box center [603, 282] width 1207 height 564
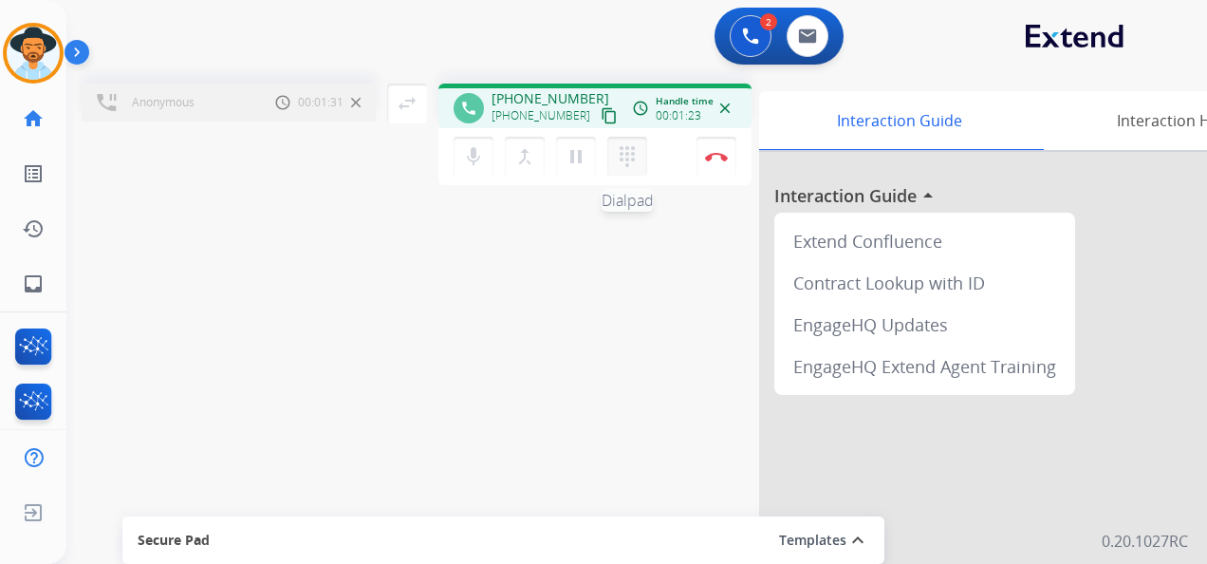
click at [624, 160] on mat-icon "dialpad" at bounding box center [627, 156] width 23 height 23
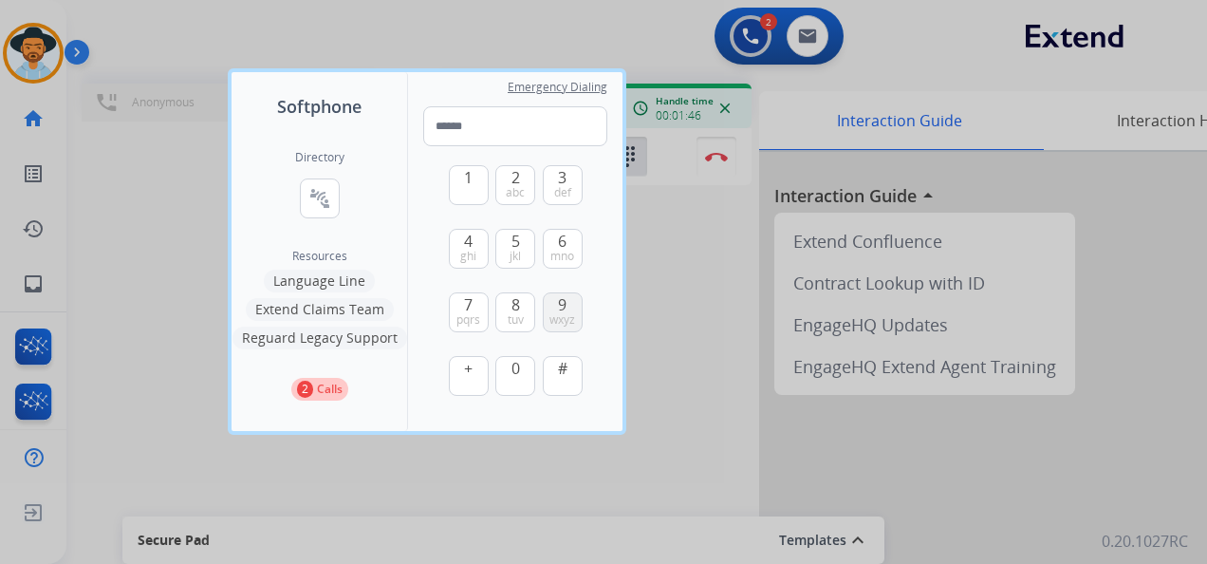
click at [565, 309] on span "9" at bounding box center [562, 304] width 9 height 23
click at [515, 188] on span "abc" at bounding box center [515, 192] width 19 height 15
type input "**"
click at [717, 266] on div at bounding box center [603, 282] width 1207 height 564
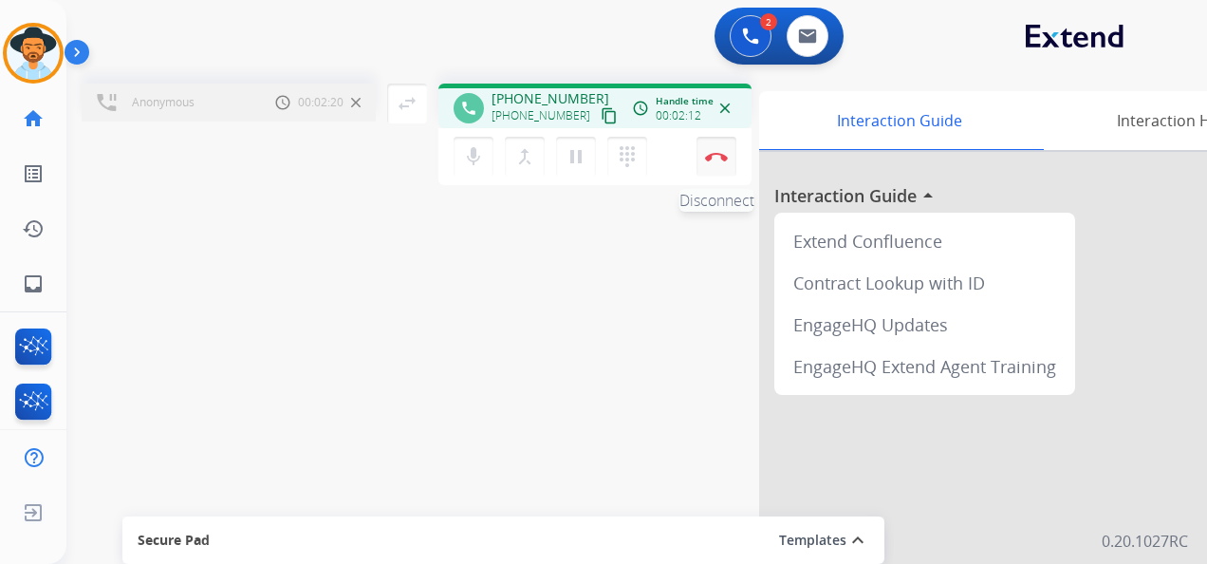
click at [719, 158] on img at bounding box center [716, 156] width 23 height 9
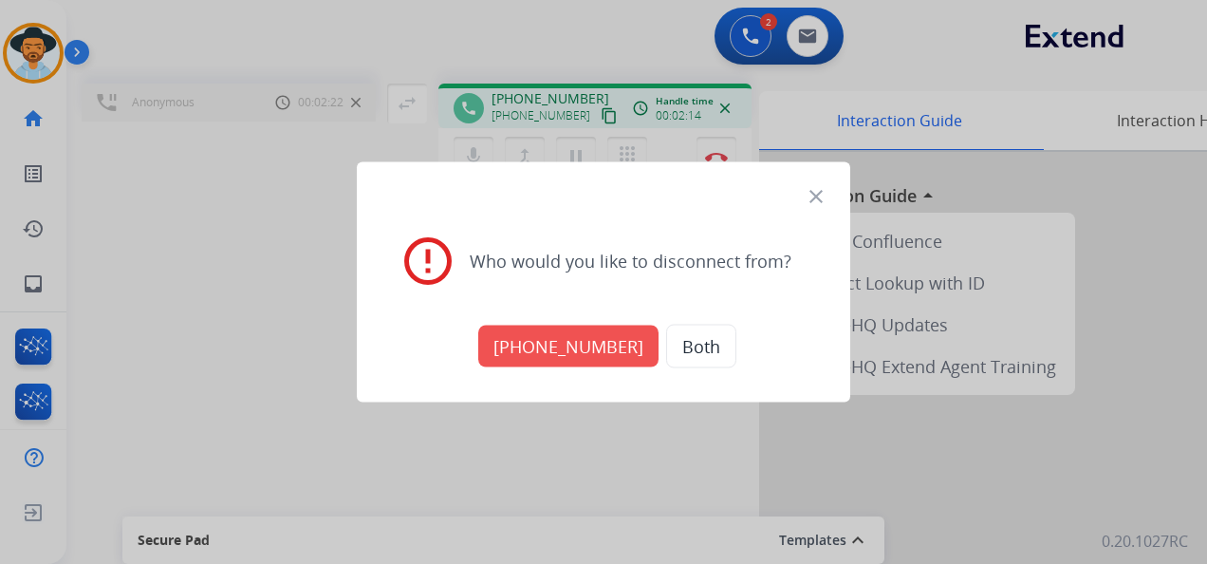
click at [598, 352] on button "+18008432446" at bounding box center [568, 346] width 180 height 42
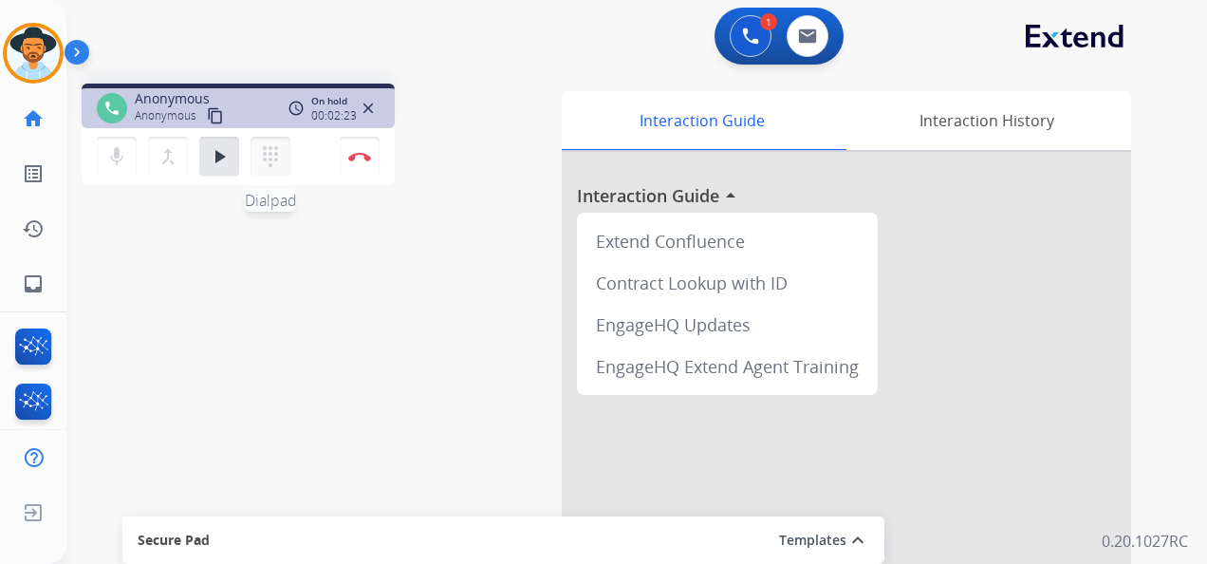
click at [277, 159] on mat-icon "dialpad" at bounding box center [270, 156] width 23 height 23
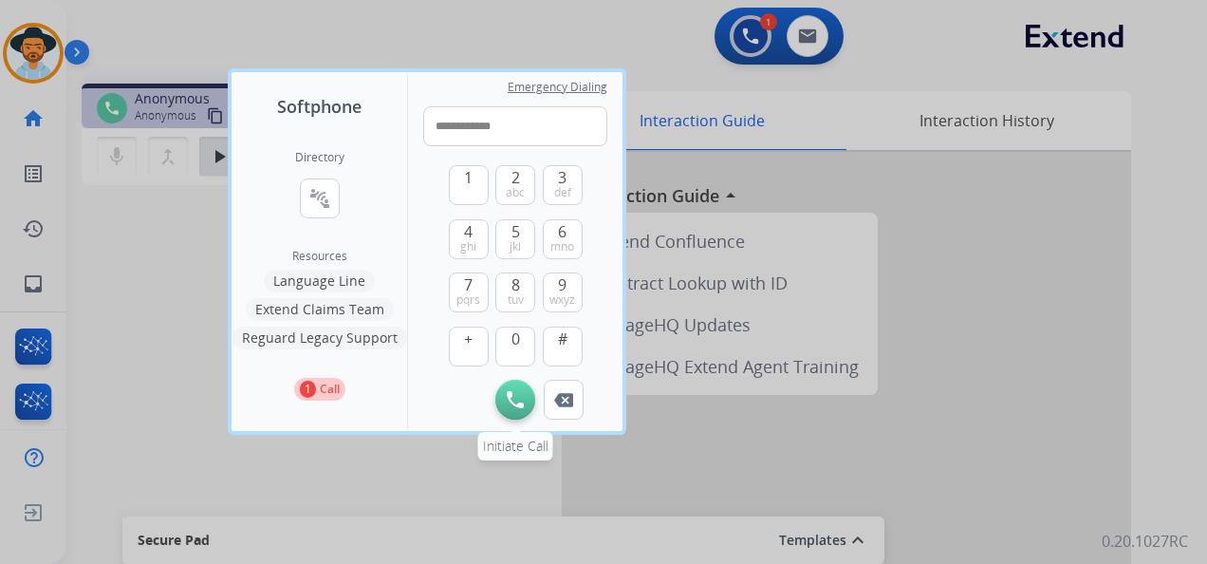
type input "**********"
click at [514, 393] on img at bounding box center [515, 399] width 17 height 17
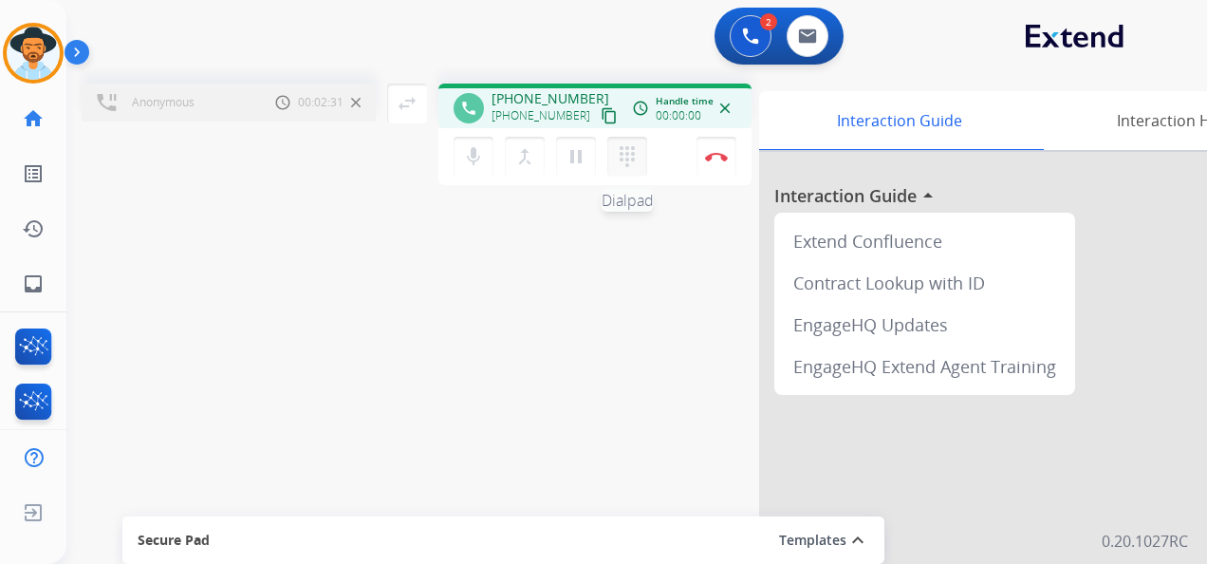
click at [638, 157] on mat-icon "dialpad" at bounding box center [627, 156] width 23 height 23
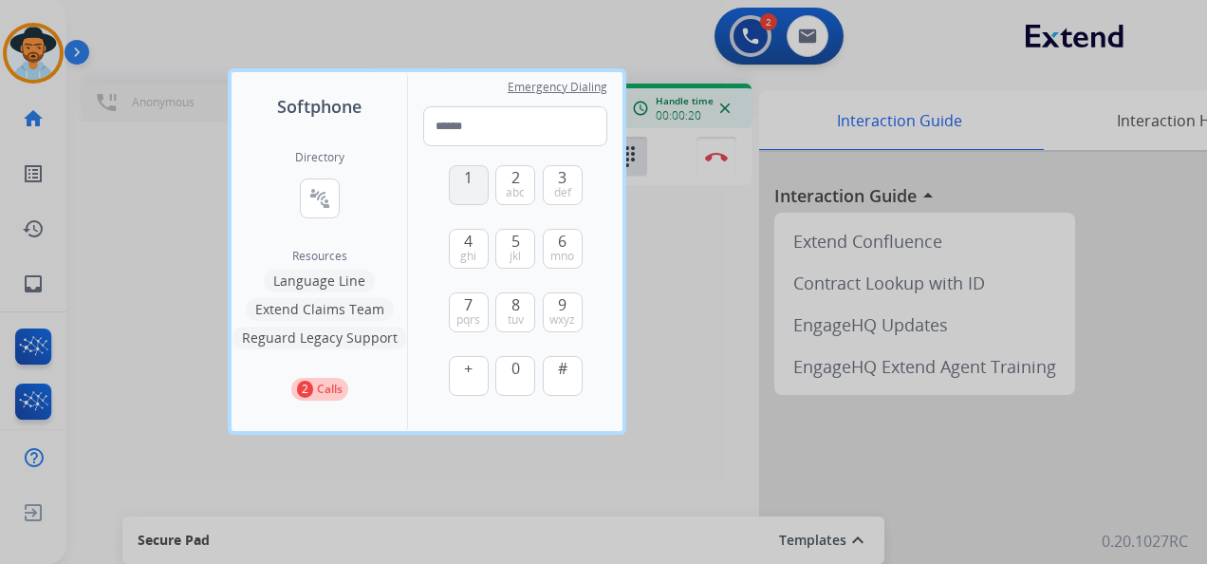
click at [469, 183] on span "1" at bounding box center [468, 177] width 9 height 23
click at [564, 184] on span "3" at bounding box center [562, 177] width 9 height 23
click at [520, 181] on button "2 abc" at bounding box center [515, 185] width 40 height 40
click at [567, 184] on button "3 def" at bounding box center [563, 185] width 40 height 40
click at [558, 178] on span "3" at bounding box center [562, 177] width 9 height 23
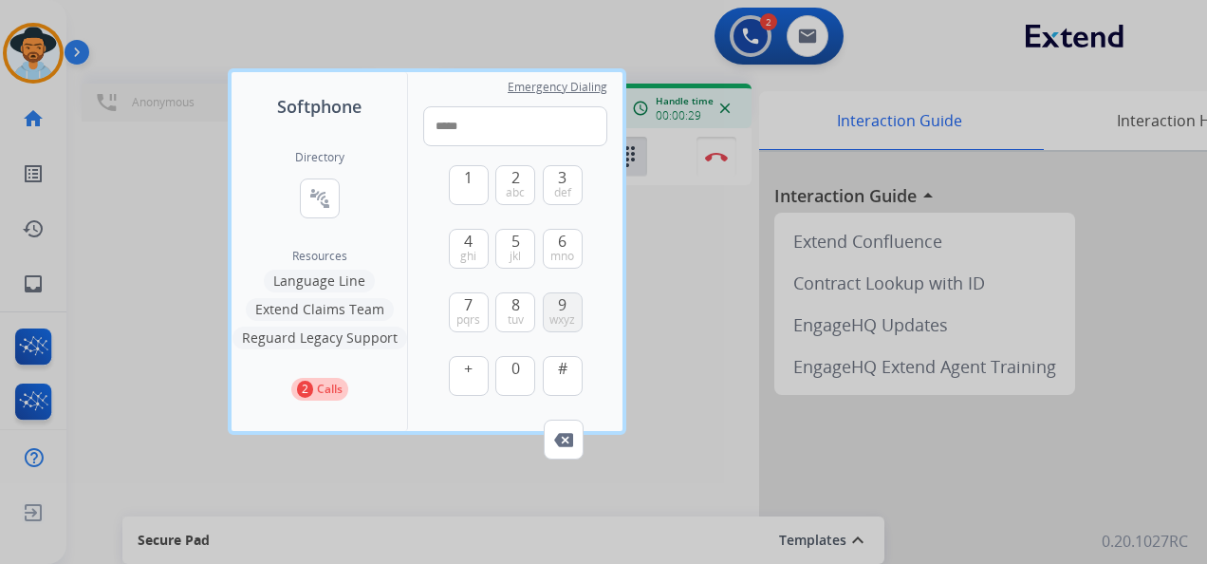
click at [559, 311] on span "9" at bounding box center [562, 304] width 9 height 23
click at [469, 247] on span "4" at bounding box center [468, 241] width 9 height 23
click at [473, 306] on button "7 pqrs" at bounding box center [469, 312] width 40 height 40
click at [515, 371] on span "0" at bounding box center [515, 368] width 9 height 23
click at [511, 253] on span "jkl" at bounding box center [515, 256] width 11 height 15
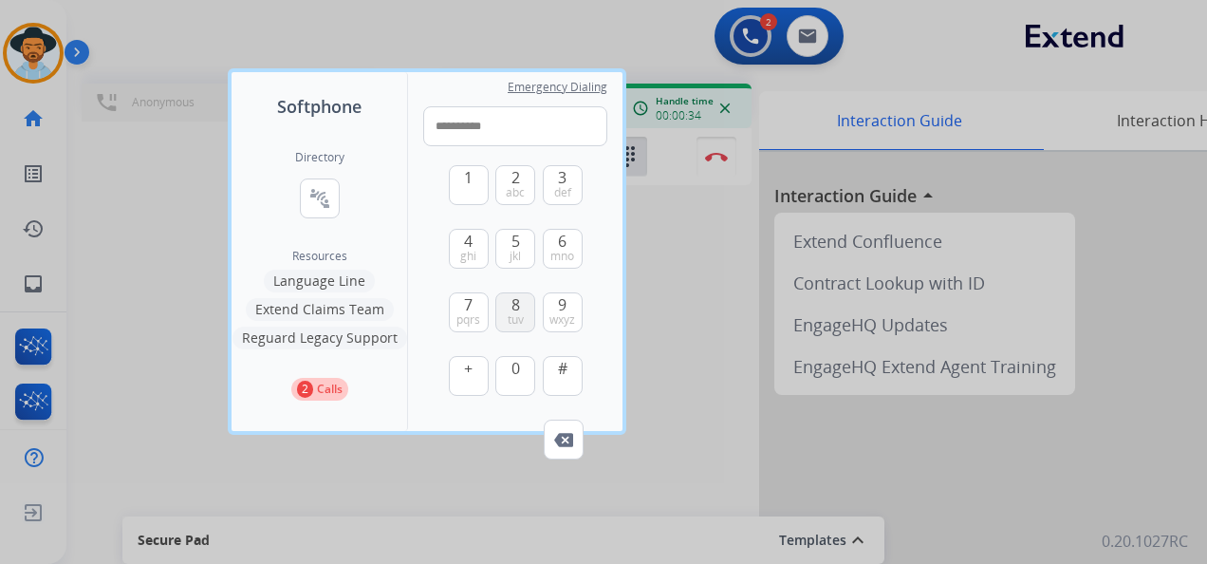
click at [514, 300] on span "8" at bounding box center [515, 304] width 9 height 23
click at [564, 367] on span "#" at bounding box center [562, 368] width 9 height 23
click at [465, 176] on span "1" at bounding box center [468, 177] width 9 height 23
type input "**********"
click at [689, 308] on div at bounding box center [603, 282] width 1207 height 564
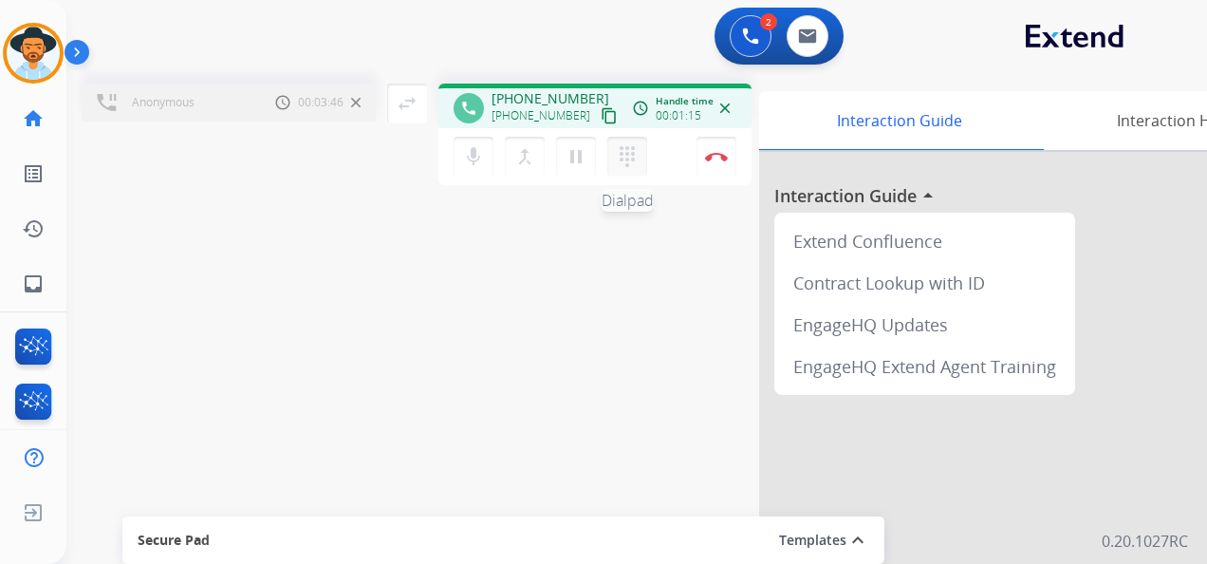
click at [622, 156] on mat-icon "dialpad" at bounding box center [627, 156] width 23 height 23
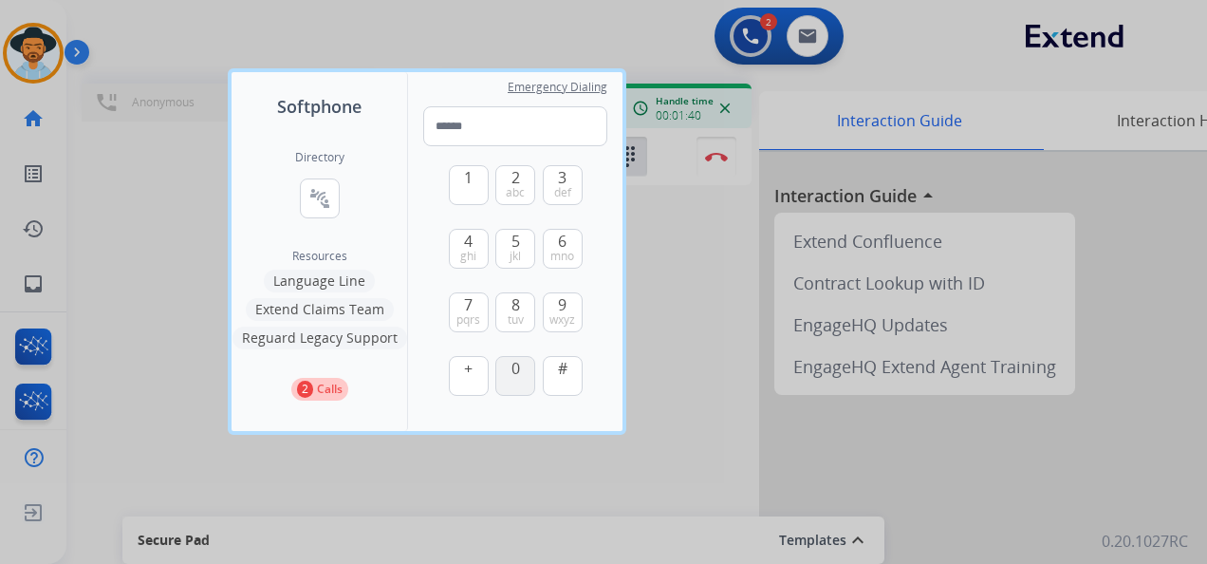
click at [512, 374] on span "0" at bounding box center [515, 368] width 9 height 23
type input "*"
click at [691, 291] on div at bounding box center [603, 282] width 1207 height 564
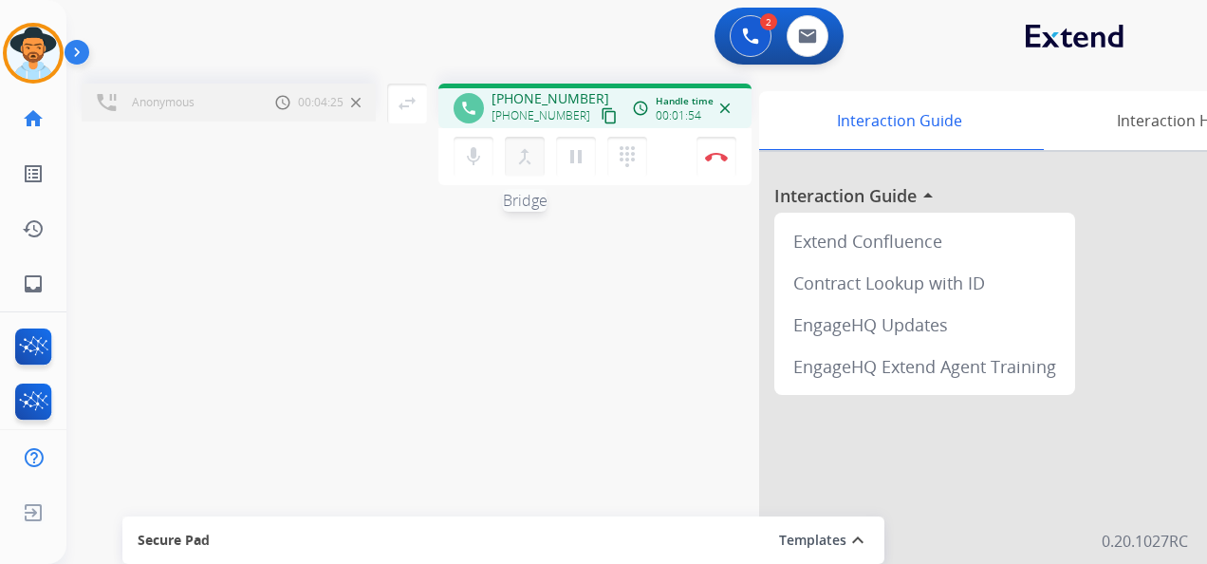
click at [523, 150] on mat-icon "merge_type" at bounding box center [524, 156] width 23 height 23
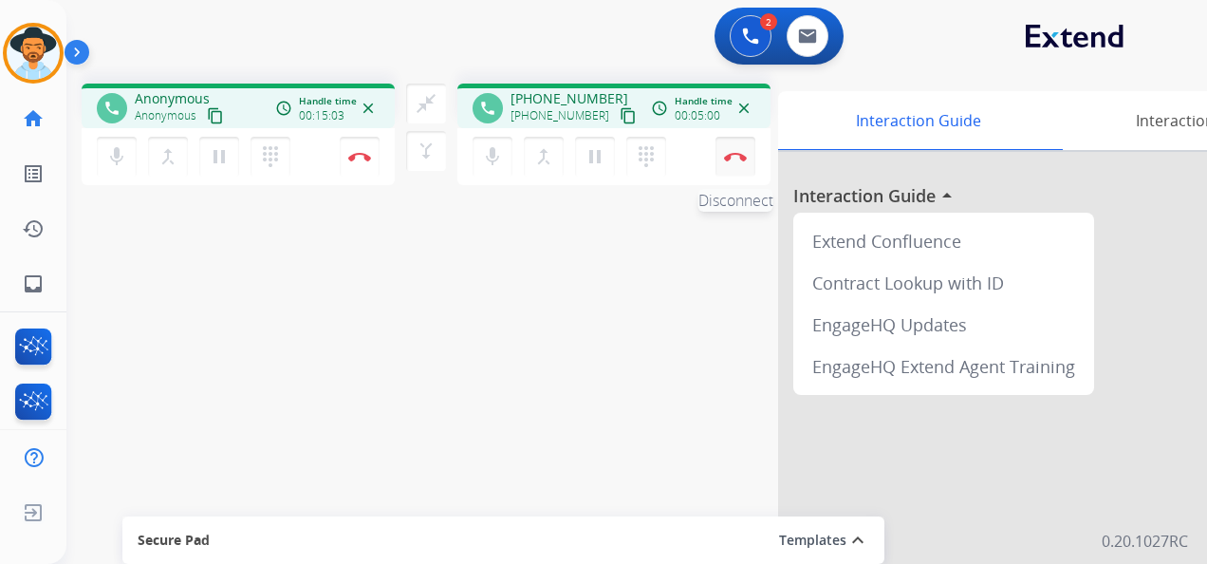
click at [736, 154] on img at bounding box center [735, 156] width 23 height 9
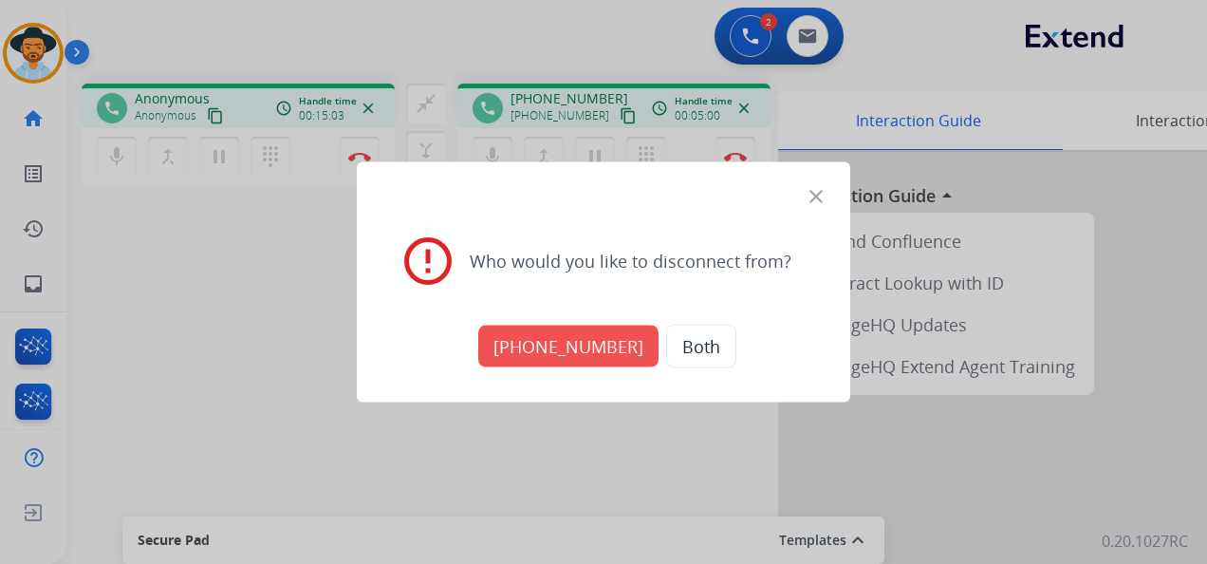
click at [569, 341] on button "+18008432446" at bounding box center [568, 346] width 180 height 42
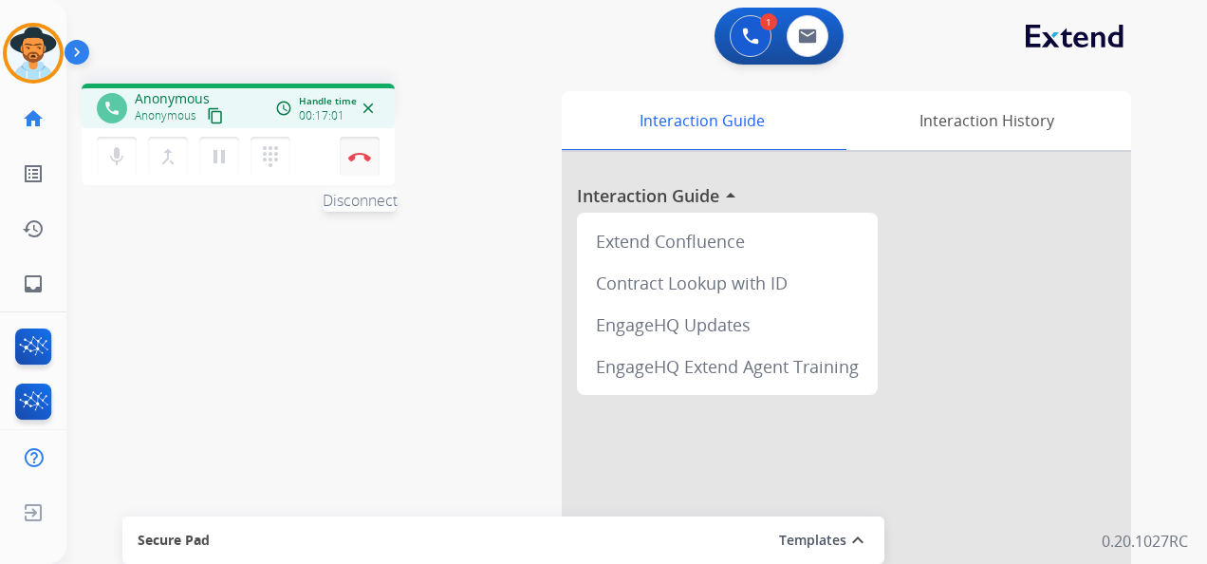
click at [364, 154] on img at bounding box center [359, 156] width 23 height 9
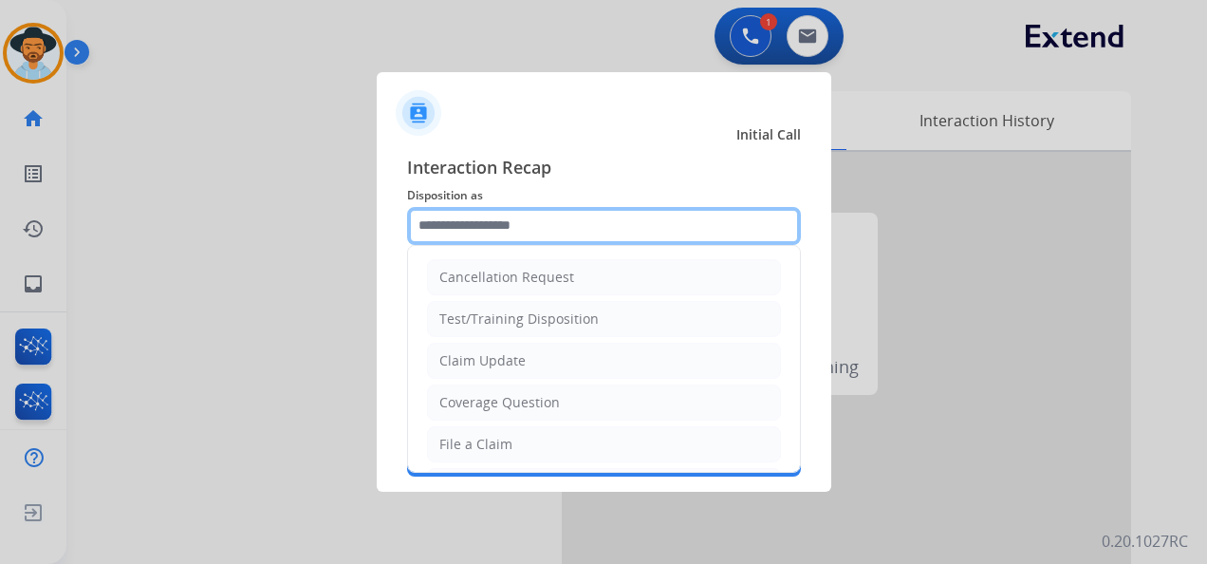
click at [579, 234] on input "text" at bounding box center [604, 226] width 394 height 38
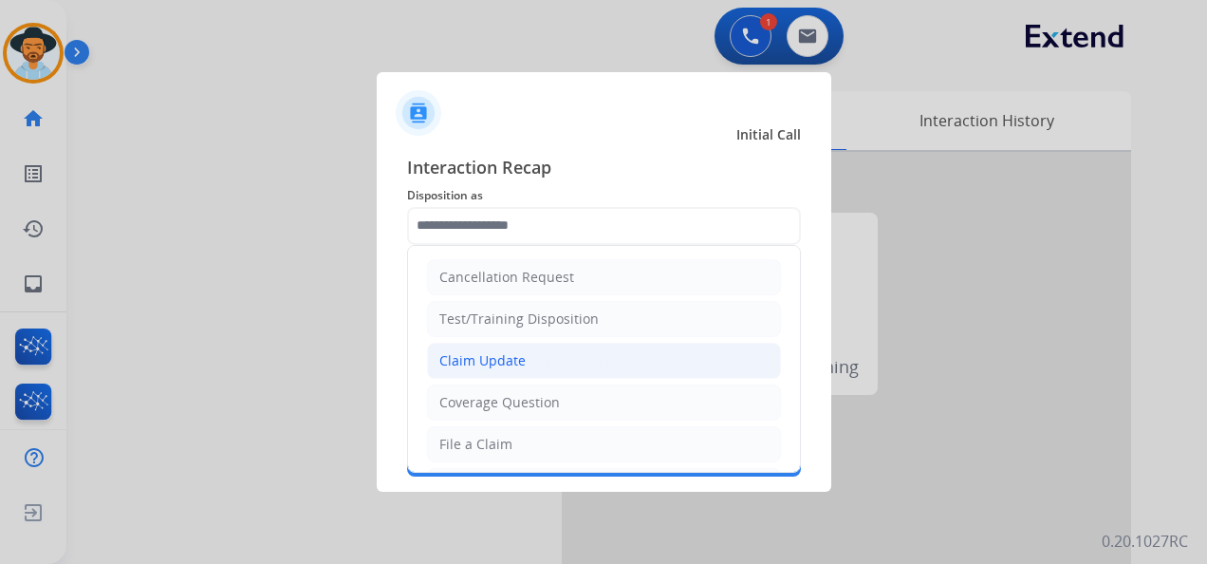
click at [539, 356] on li "Claim Update" at bounding box center [604, 361] width 354 height 36
type input "**********"
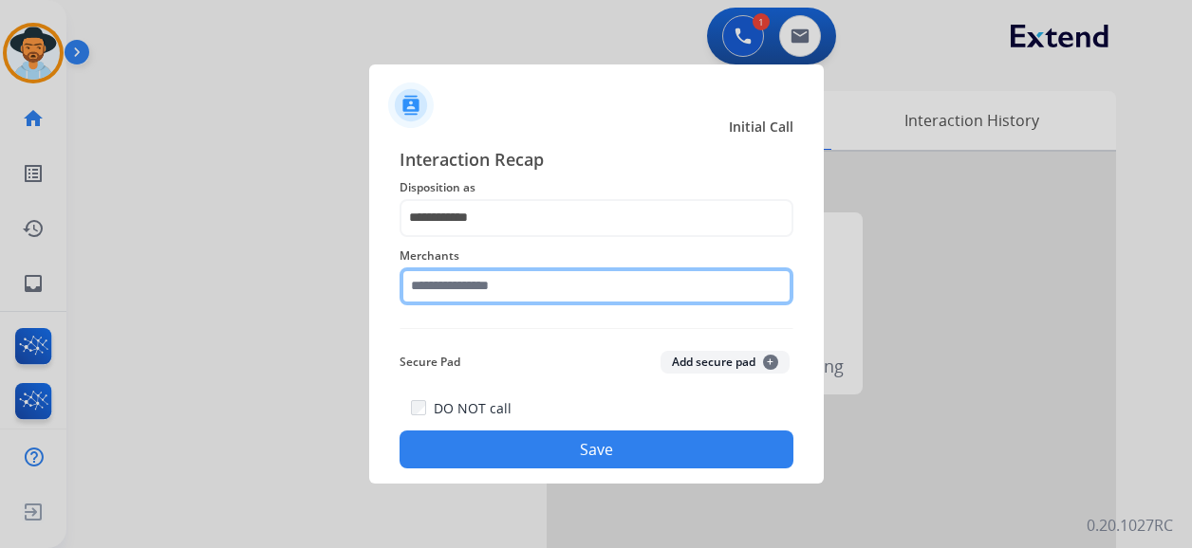
click at [514, 288] on input "text" at bounding box center [596, 287] width 394 height 38
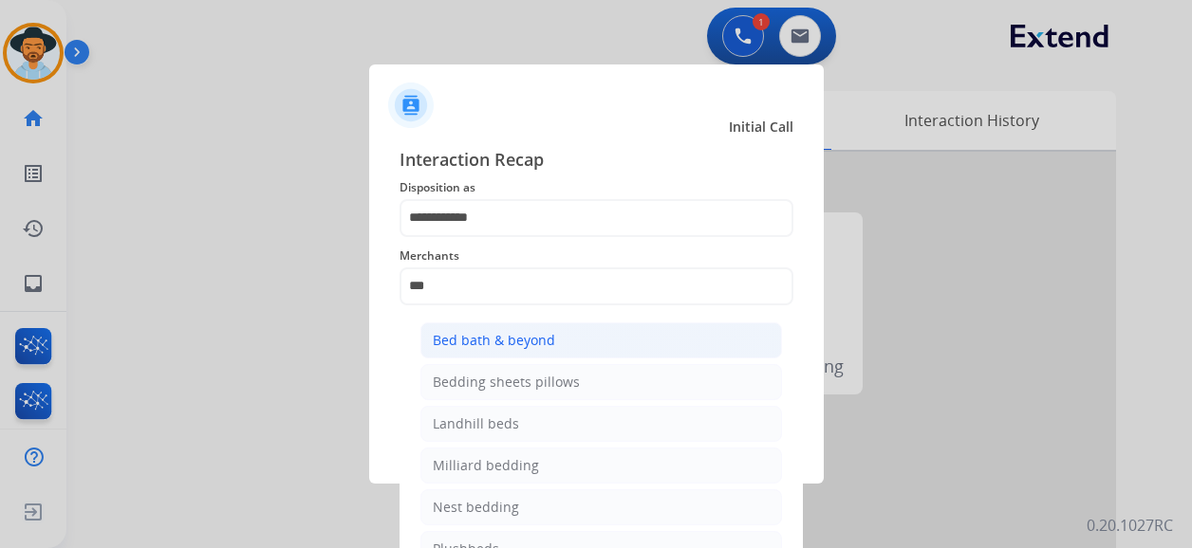
drag, startPoint x: 581, startPoint y: 329, endPoint x: 586, endPoint y: 387, distance: 58.2
click at [580, 328] on li "Bed bath & beyond" at bounding box center [601, 341] width 362 height 36
type input "**********"
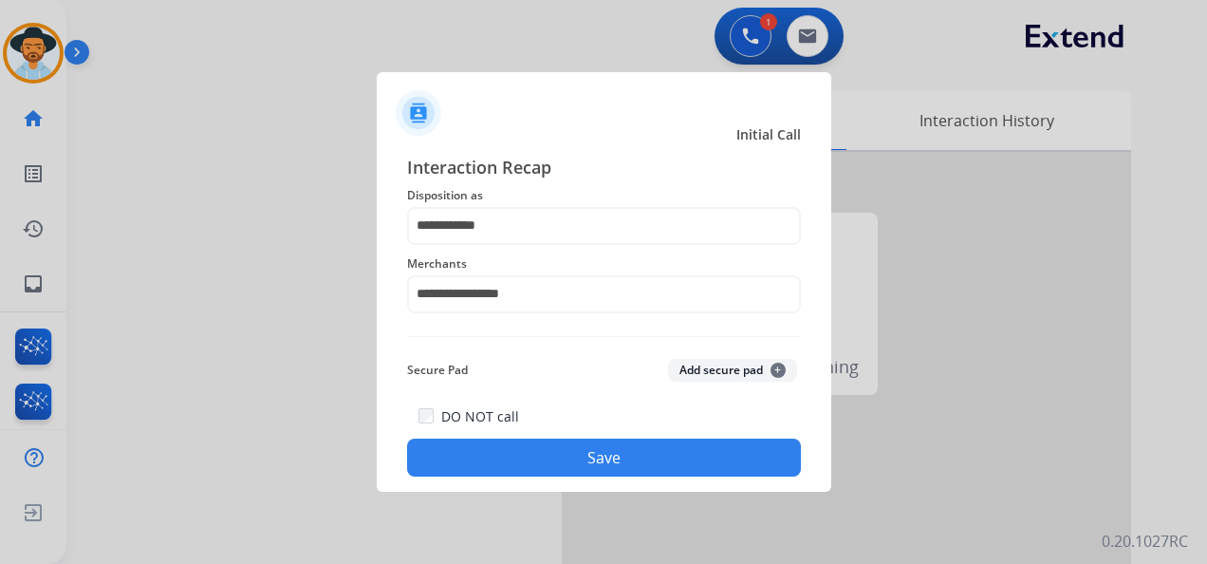
click at [633, 461] on button "Save" at bounding box center [604, 457] width 394 height 38
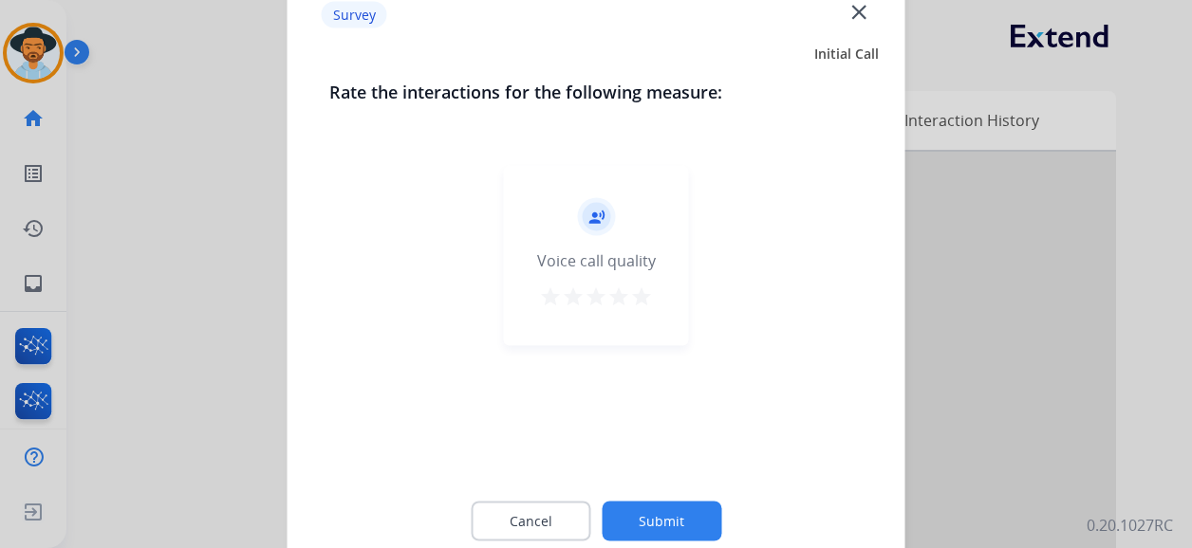
click at [643, 298] on mat-icon "star" at bounding box center [641, 297] width 23 height 23
click at [664, 501] on div "Cancel Submit" at bounding box center [596, 521] width 534 height 85
click at [667, 510] on button "Submit" at bounding box center [662, 522] width 120 height 40
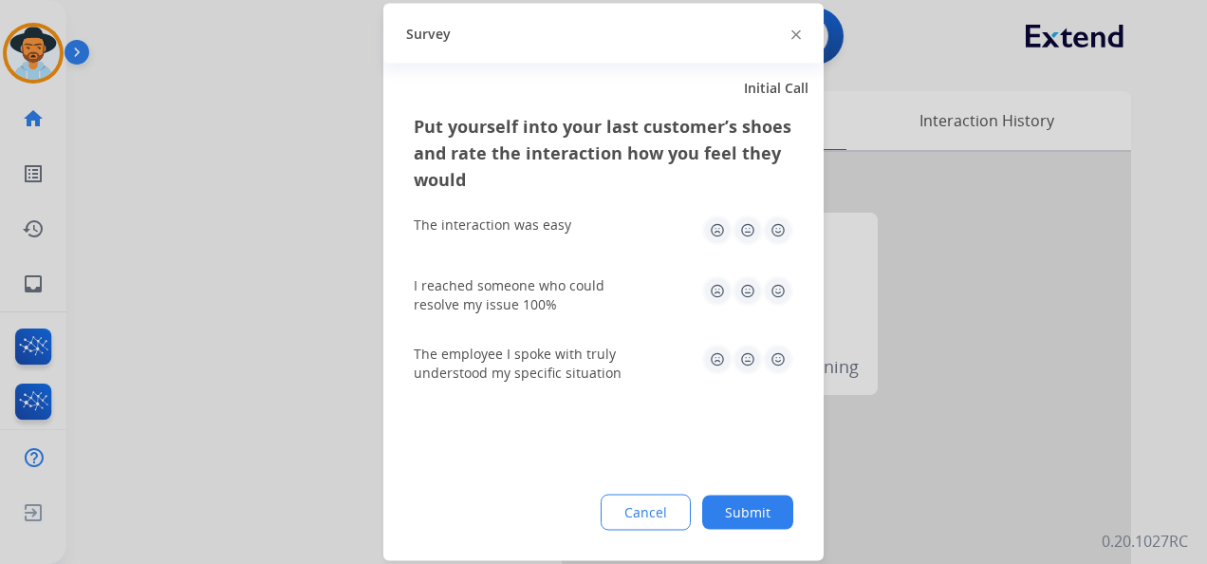
click at [777, 292] on img at bounding box center [778, 291] width 30 height 30
click at [772, 231] on img at bounding box center [778, 230] width 30 height 30
click at [776, 352] on img at bounding box center [778, 359] width 30 height 30
click at [767, 504] on button "Submit" at bounding box center [747, 512] width 91 height 34
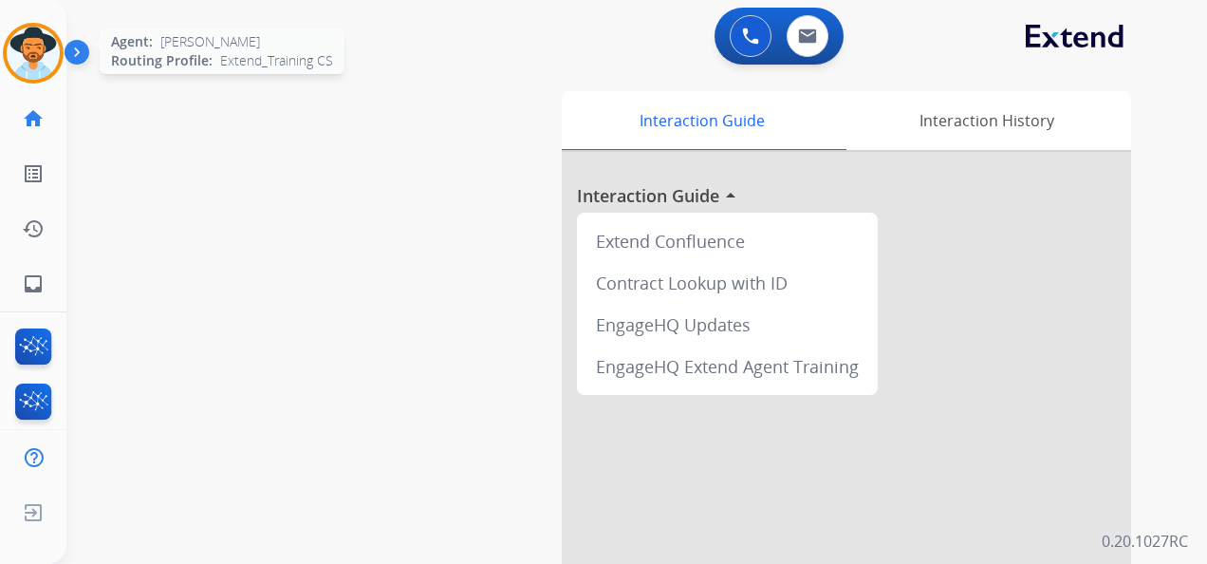
click at [42, 65] on img at bounding box center [33, 53] width 53 height 53
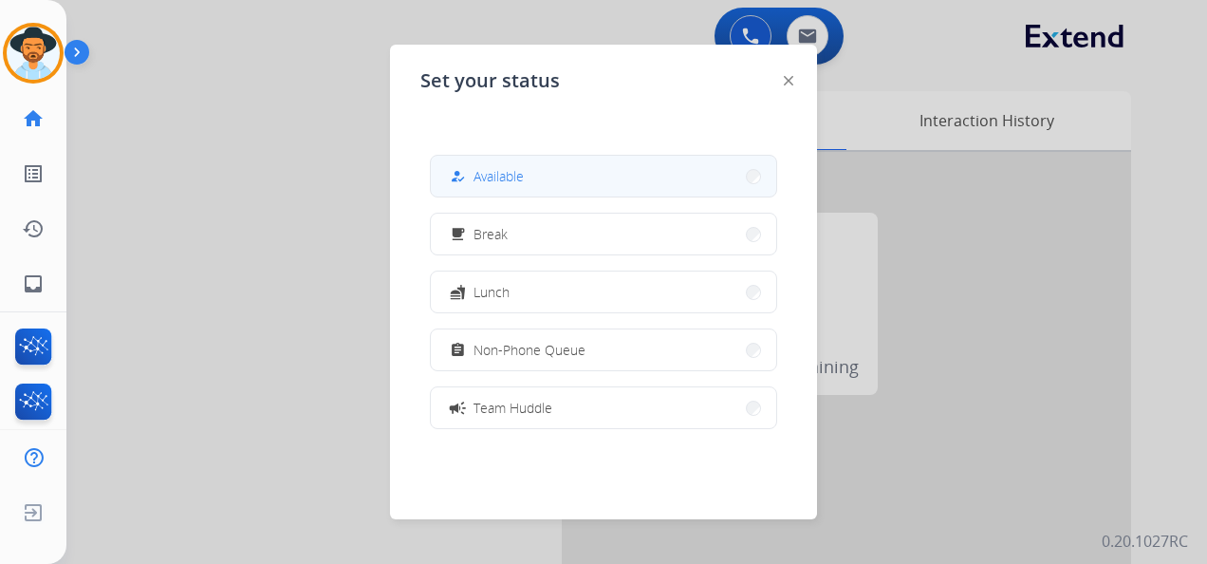
click at [528, 178] on button "how_to_reg Available" at bounding box center [603, 176] width 345 height 41
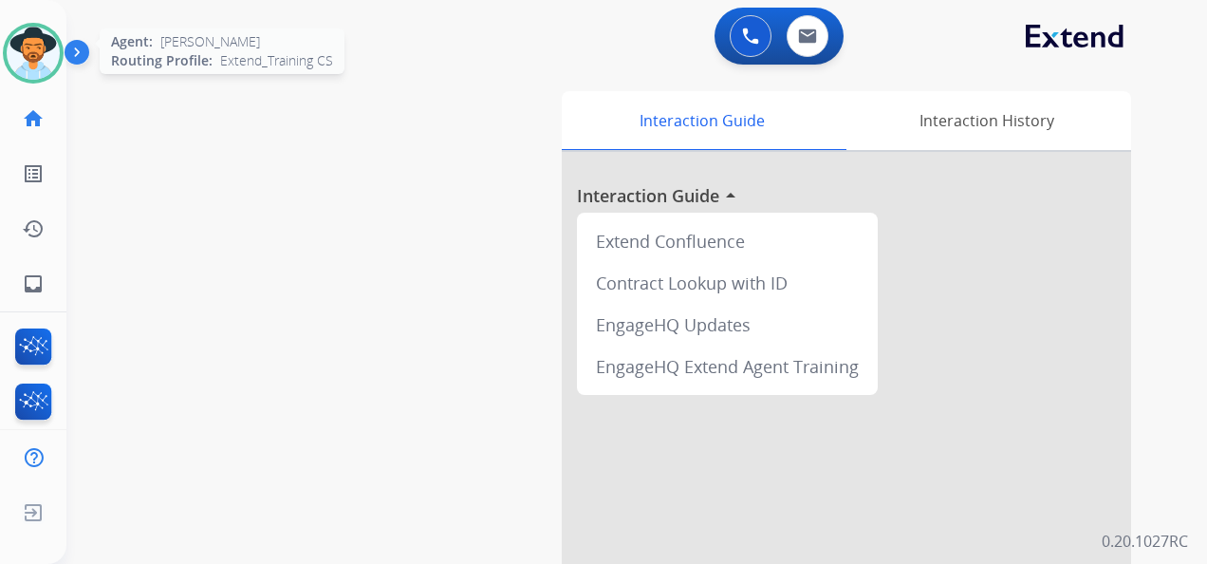
click at [38, 45] on img at bounding box center [33, 53] width 53 height 53
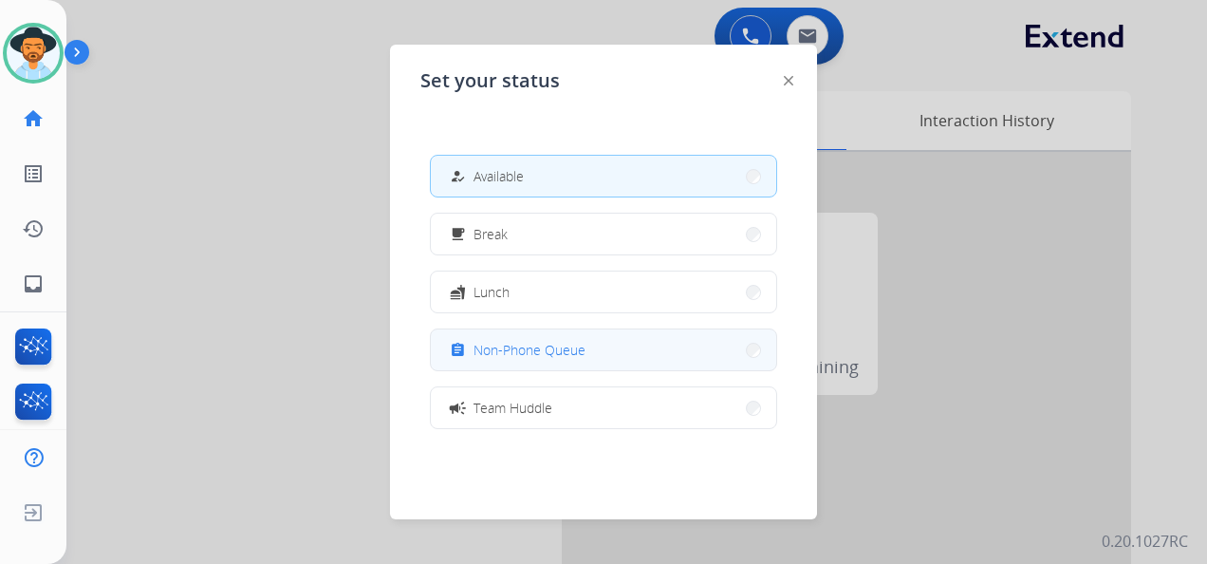
click at [640, 349] on button "assignment Non-Phone Queue" at bounding box center [603, 349] width 345 height 41
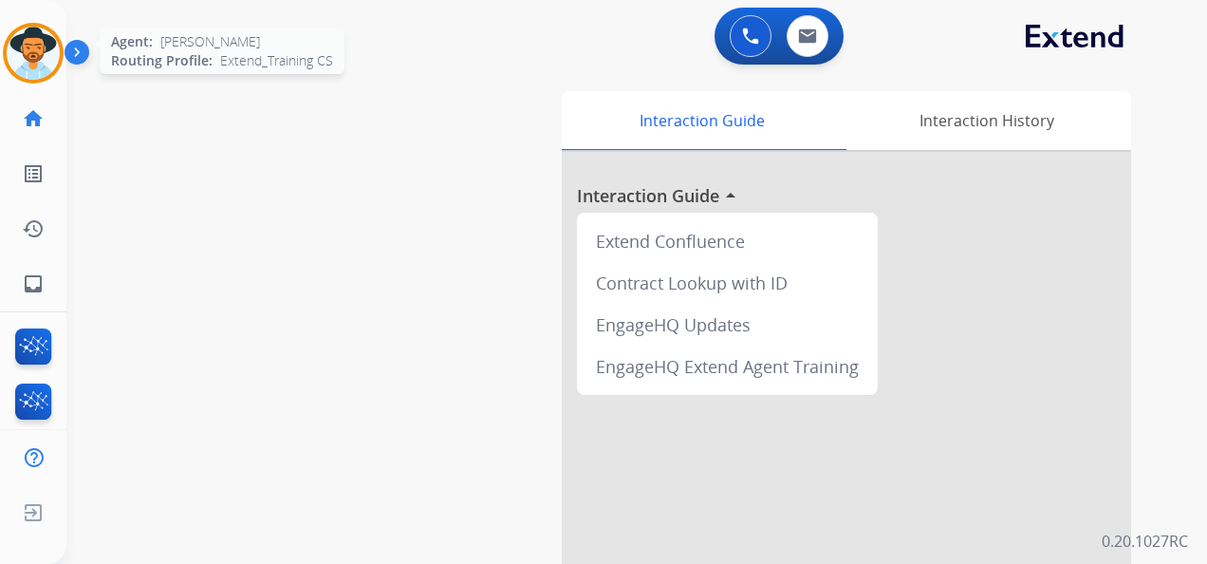
click at [39, 58] on img at bounding box center [33, 53] width 53 height 53
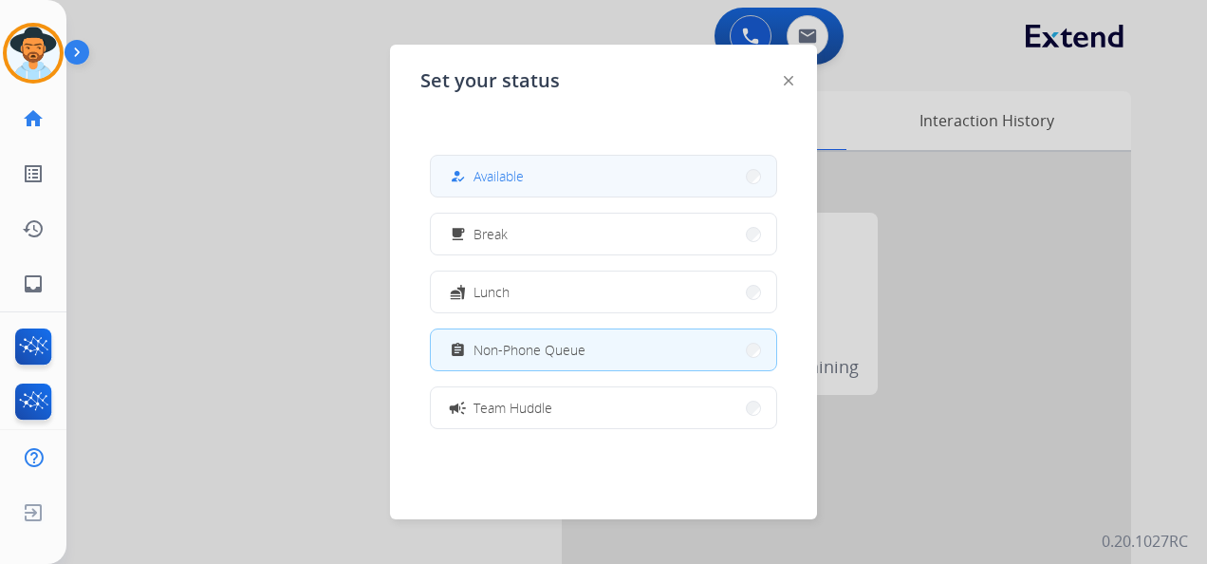
click at [570, 160] on button "how_to_reg Available" at bounding box center [603, 176] width 345 height 41
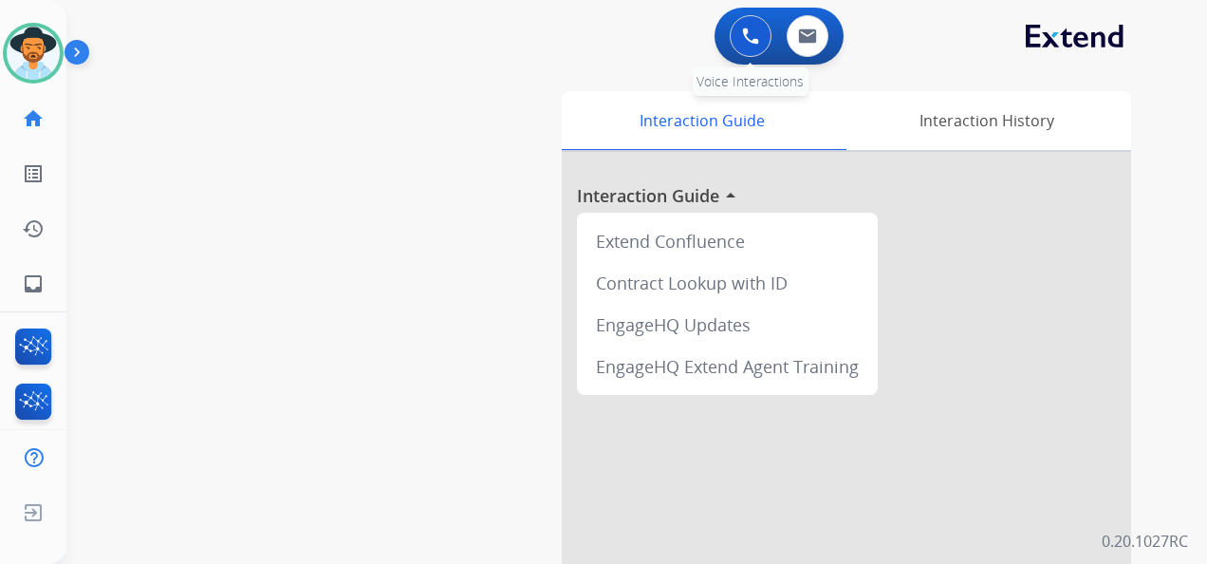
click at [744, 39] on img at bounding box center [750, 36] width 17 height 17
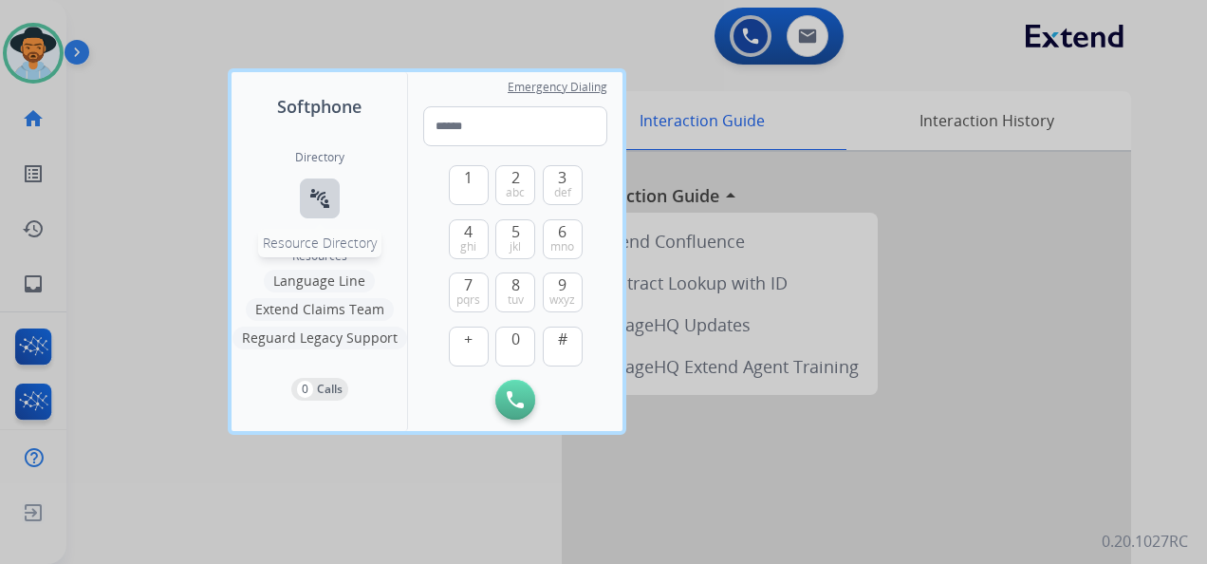
click at [311, 186] on button "connect_without_contact Resource Directory" at bounding box center [320, 198] width 40 height 40
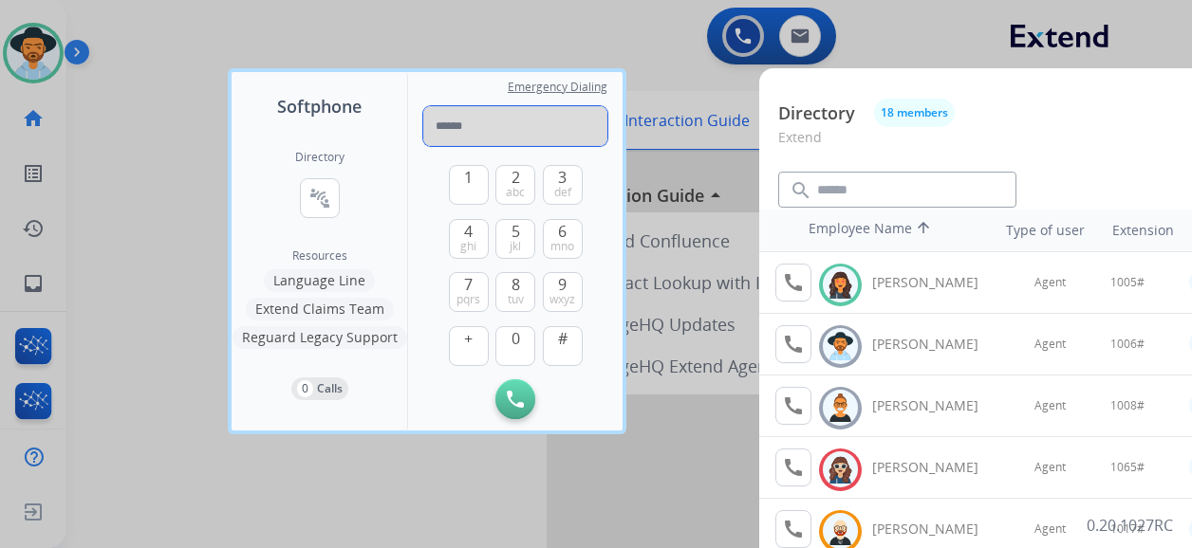
click at [469, 135] on input "tel" at bounding box center [515, 126] width 184 height 40
paste input "**********"
type input "**********"
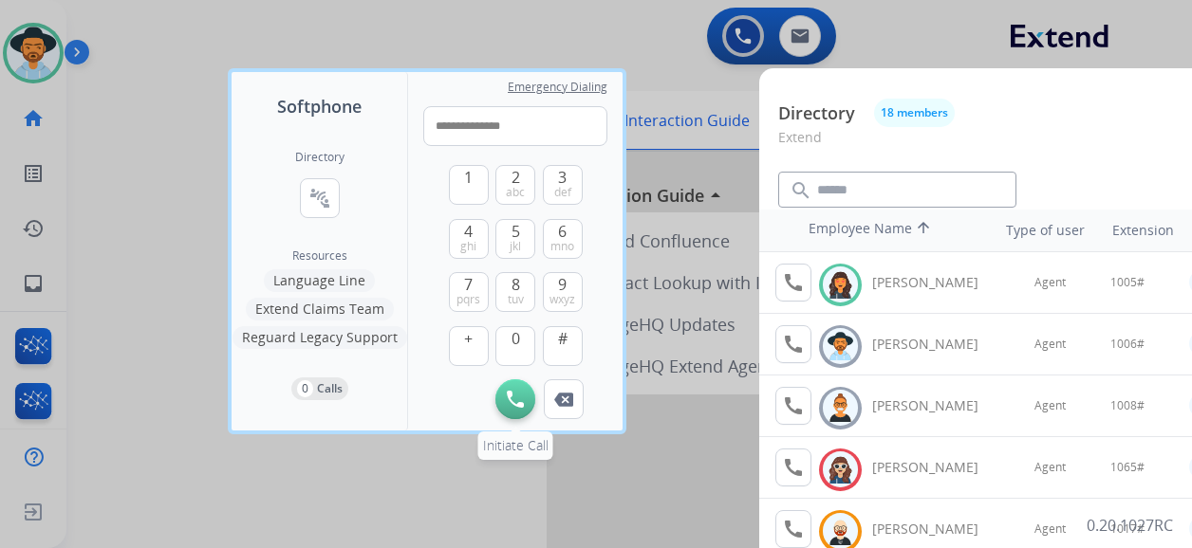
click at [518, 399] on img at bounding box center [515, 399] width 17 height 17
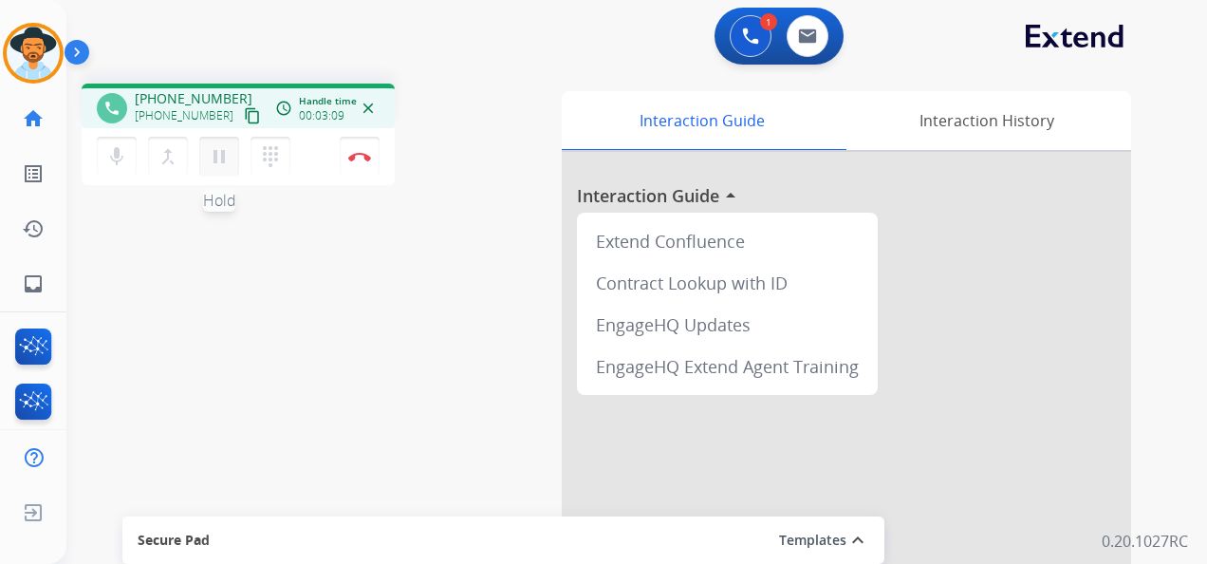
click at [219, 156] on mat-icon "pause" at bounding box center [219, 156] width 23 height 23
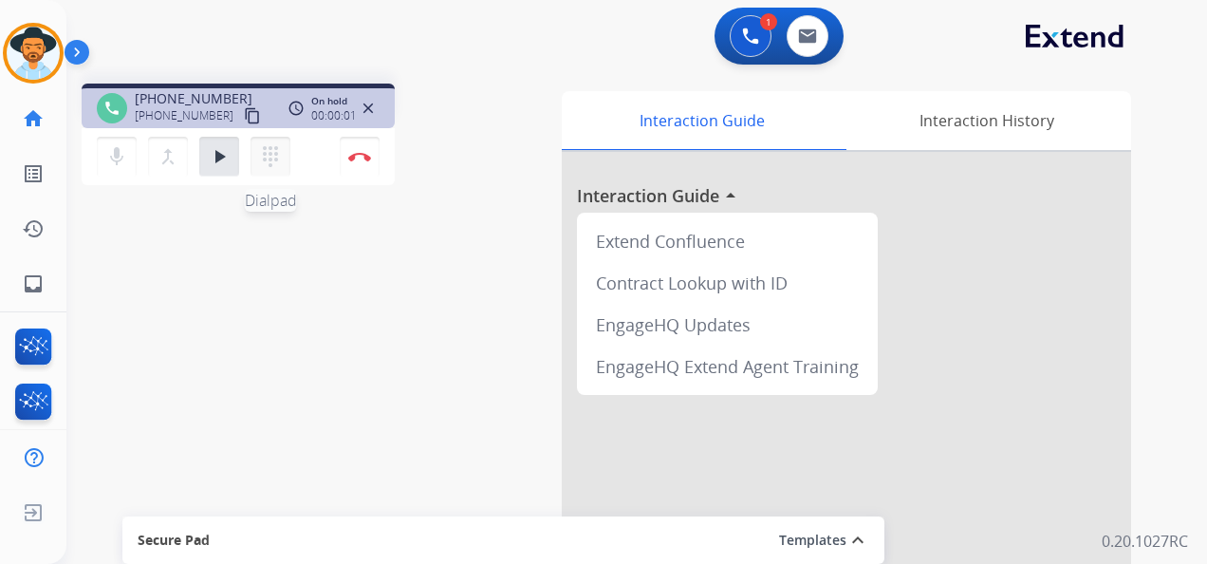
click at [277, 146] on mat-icon "dialpad" at bounding box center [270, 156] width 23 height 23
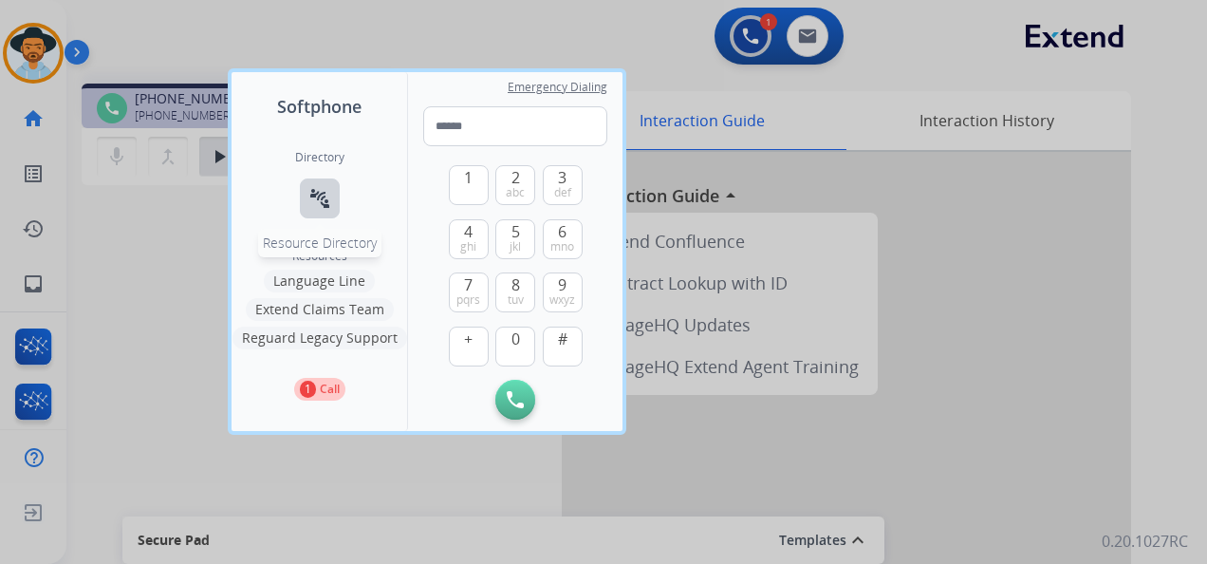
click at [306, 195] on button "connect_without_contact Resource Directory" at bounding box center [320, 198] width 40 height 40
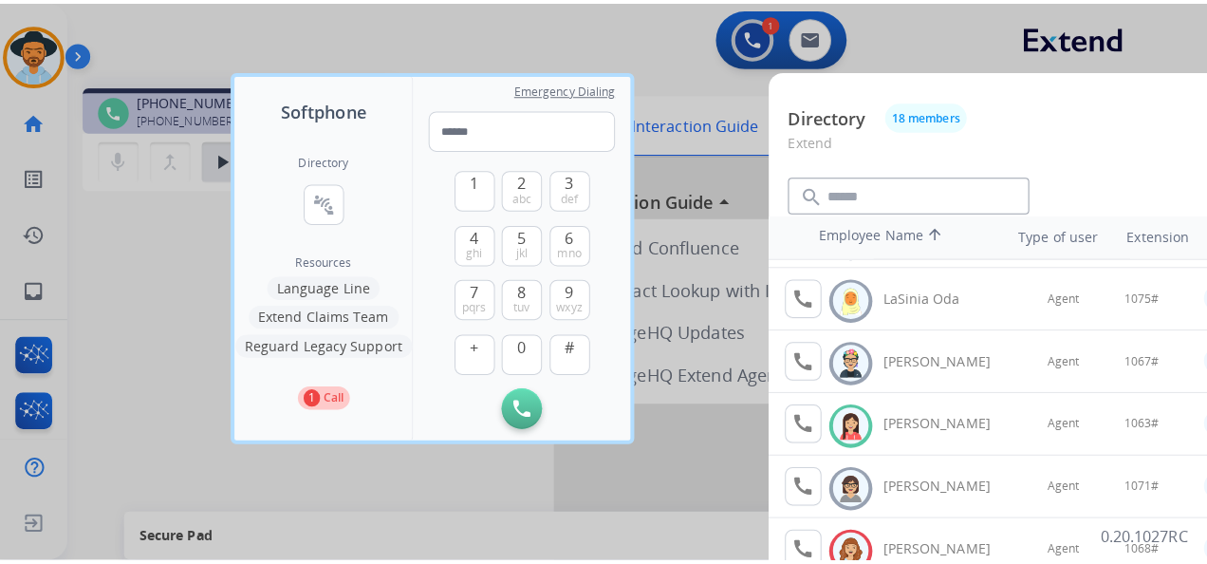
scroll to position [664, 0]
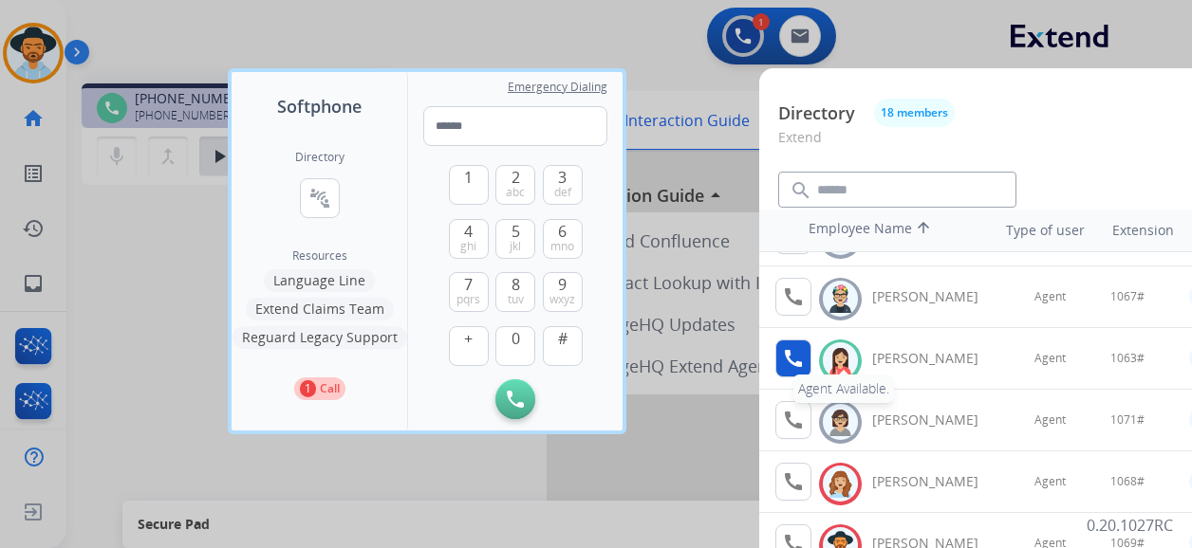
click at [793, 359] on mat-icon "call" at bounding box center [793, 358] width 23 height 23
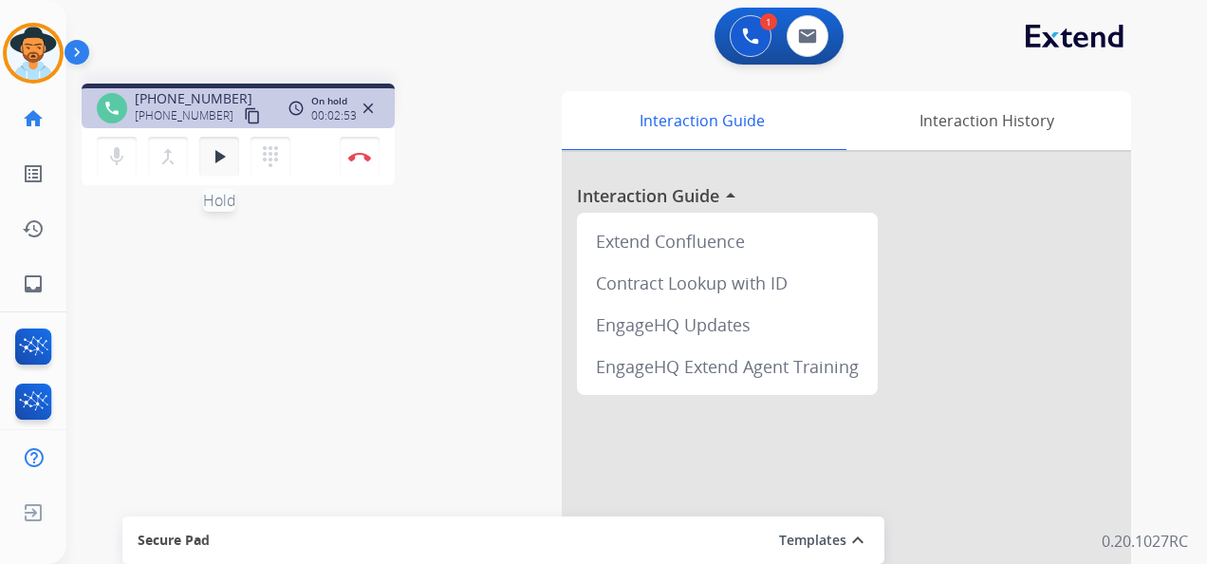
click at [219, 159] on mat-icon "play_arrow" at bounding box center [219, 156] width 23 height 23
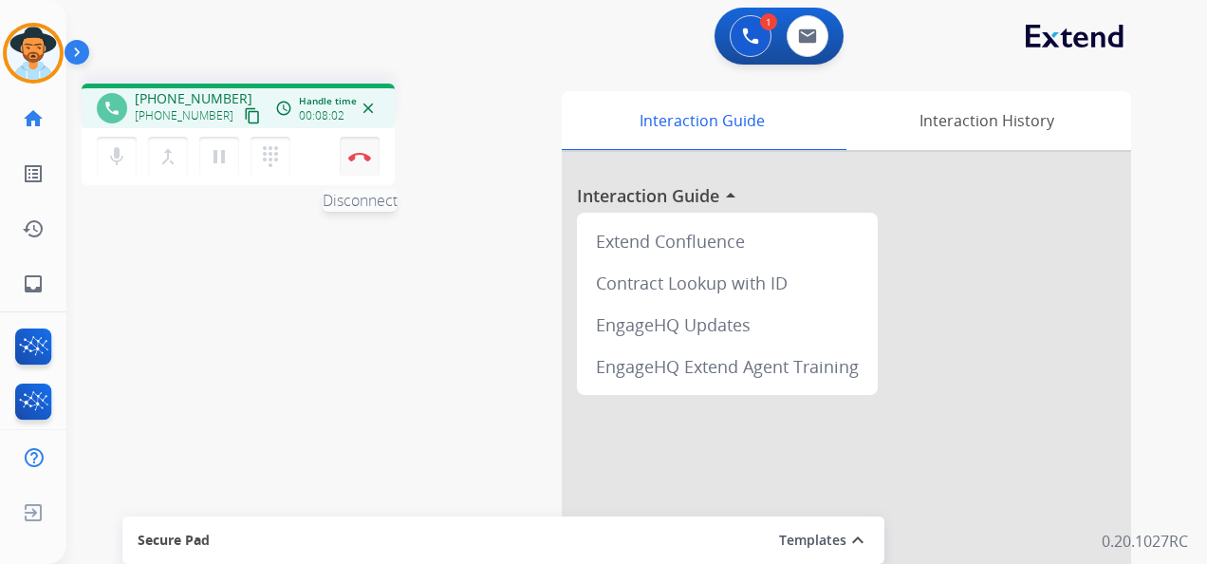
click at [353, 160] on img at bounding box center [359, 156] width 23 height 9
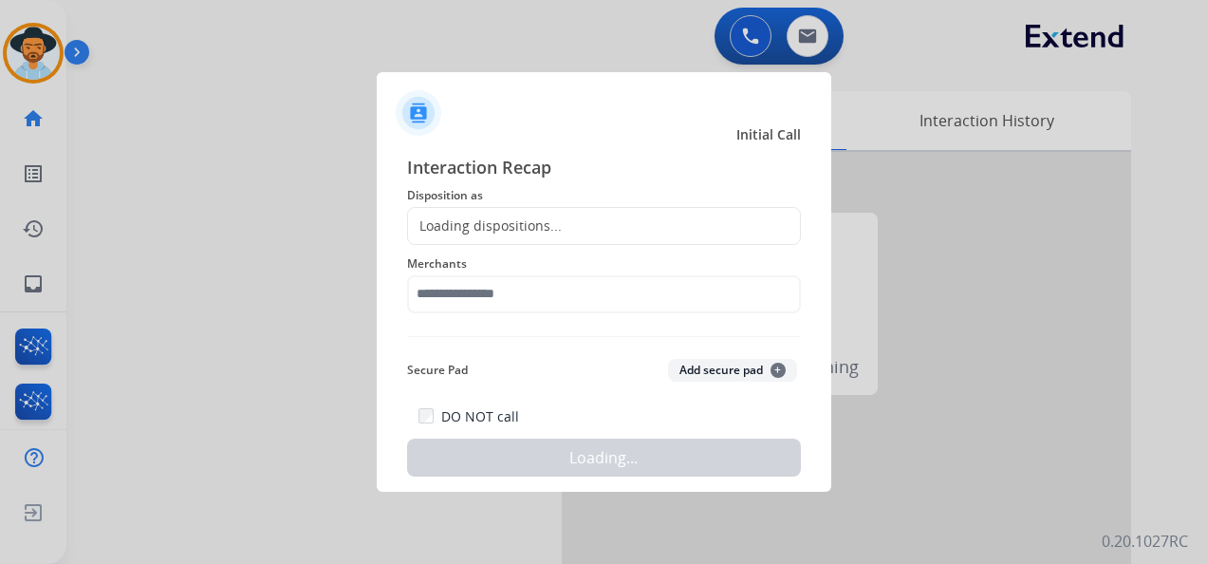
click at [533, 217] on div "Loading dispositions..." at bounding box center [485, 225] width 154 height 19
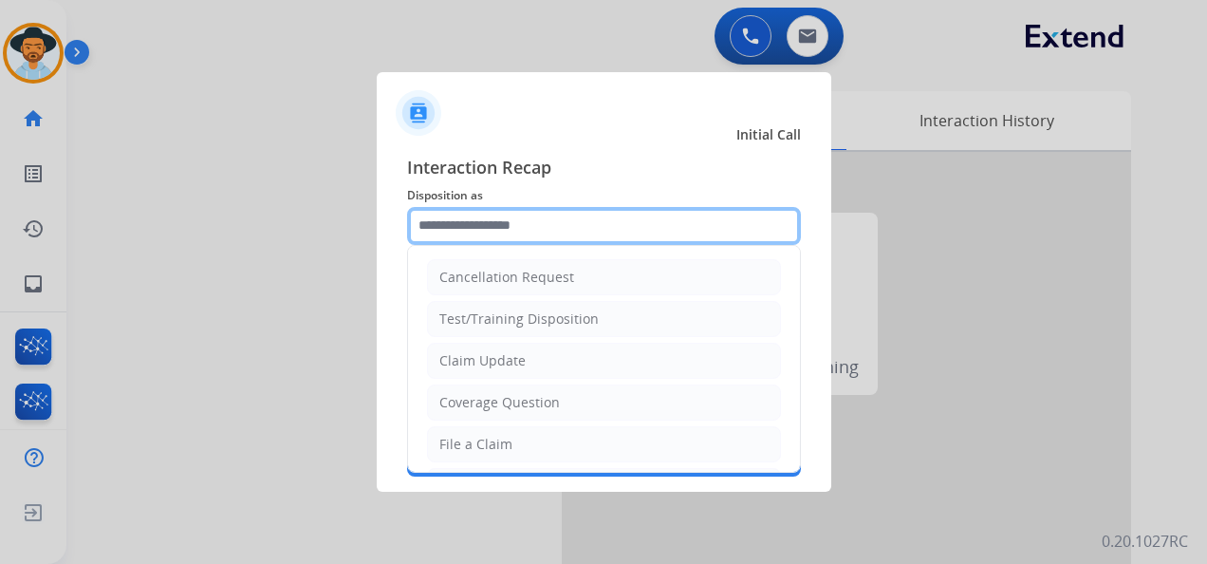
click at [544, 225] on input "text" at bounding box center [604, 226] width 394 height 38
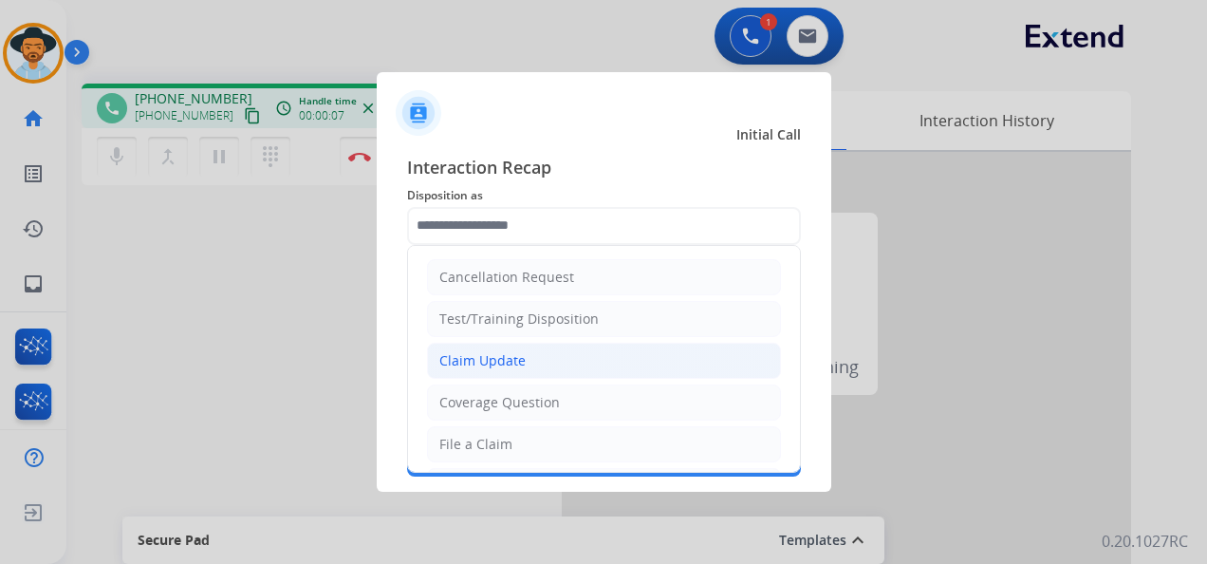
click at [581, 350] on li "Claim Update" at bounding box center [604, 361] width 354 height 36
type input "**********"
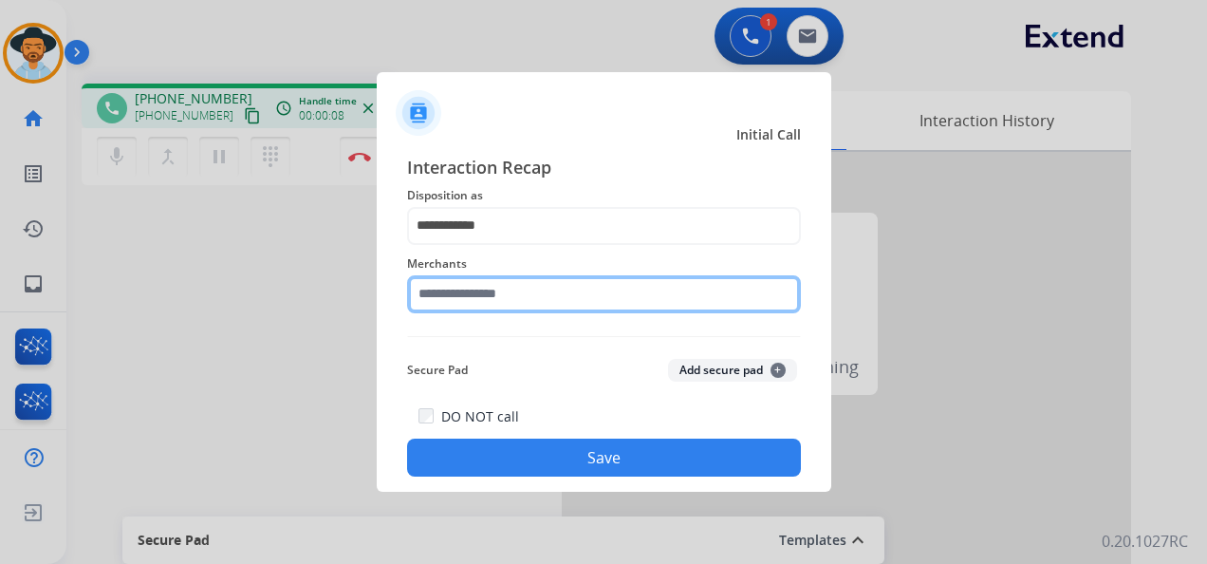
click at [471, 287] on input "text" at bounding box center [604, 294] width 394 height 38
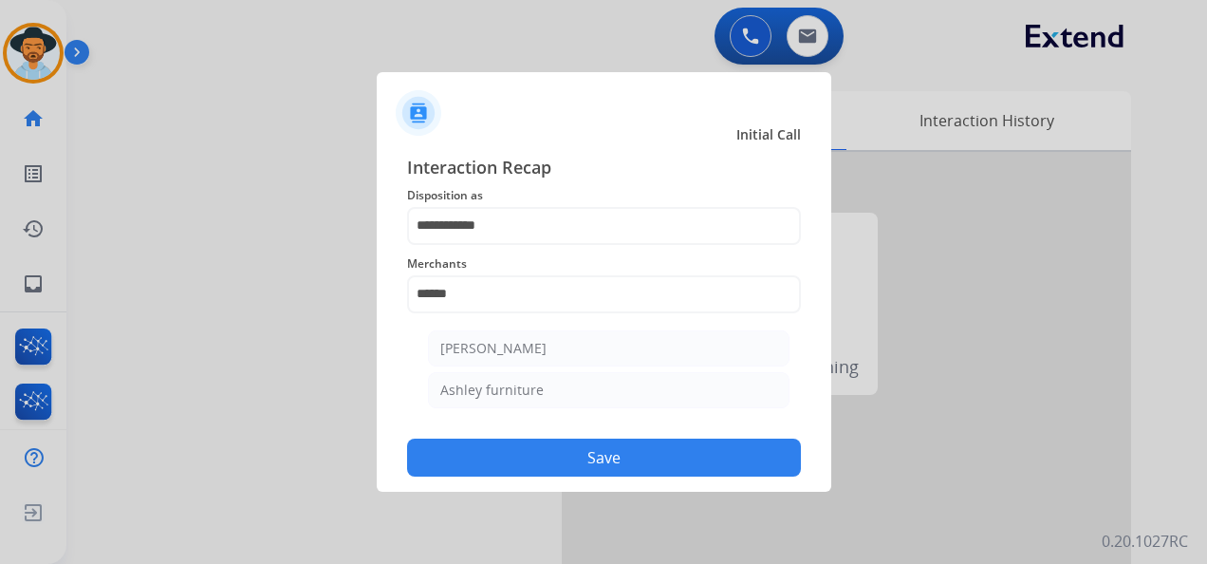
click at [632, 457] on button "Save" at bounding box center [604, 457] width 394 height 38
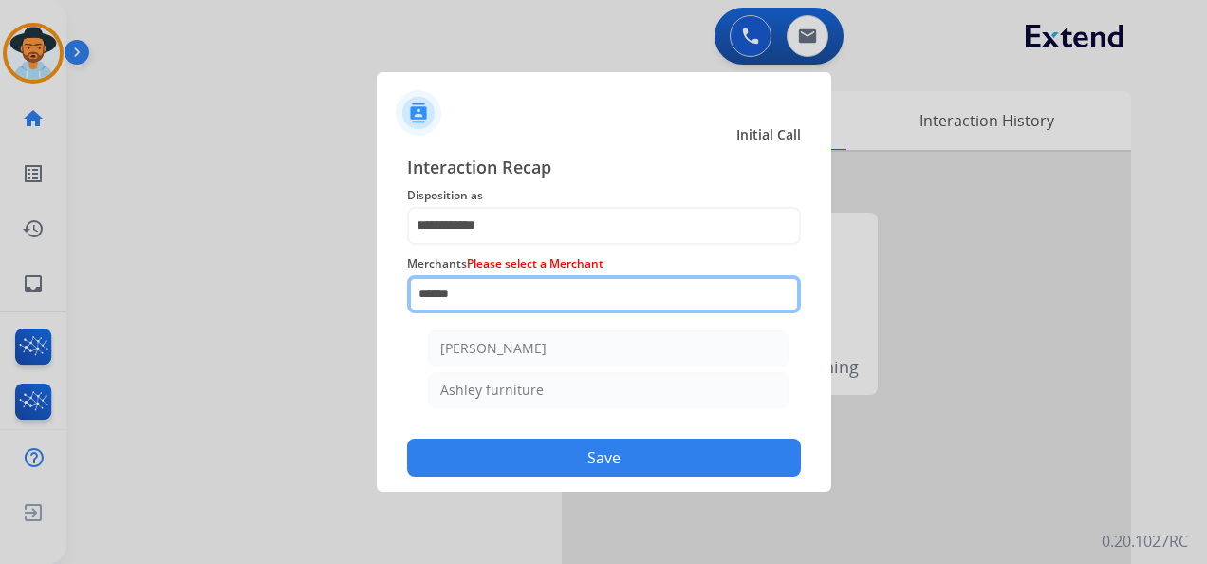
click at [509, 290] on input "******" at bounding box center [604, 294] width 394 height 38
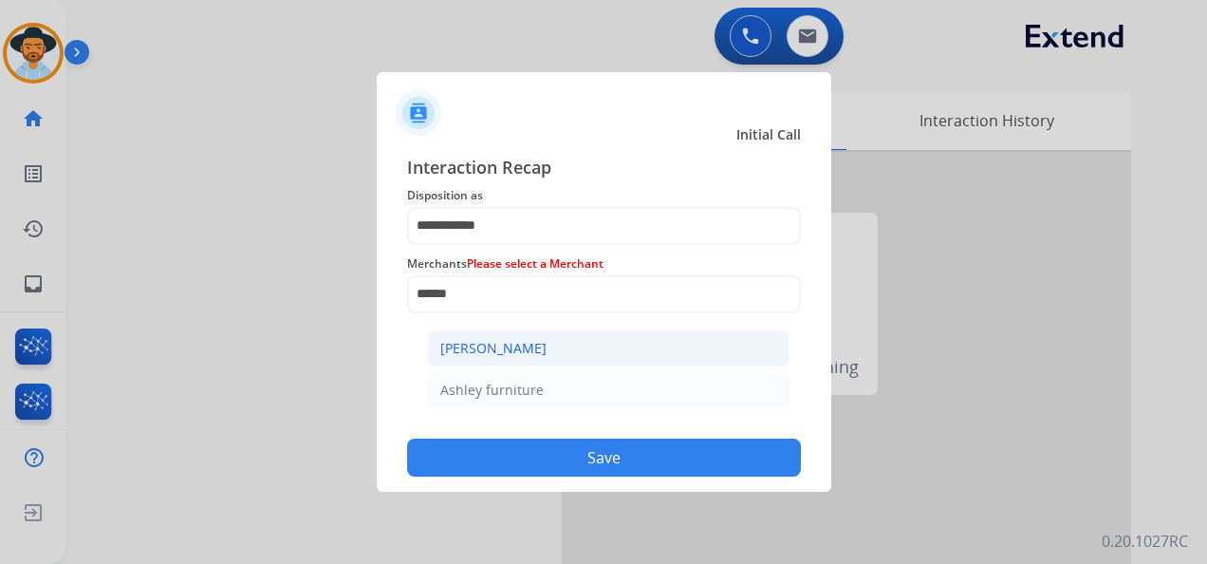
click at [541, 342] on div "[PERSON_NAME]" at bounding box center [493, 348] width 106 height 19
type input "**********"
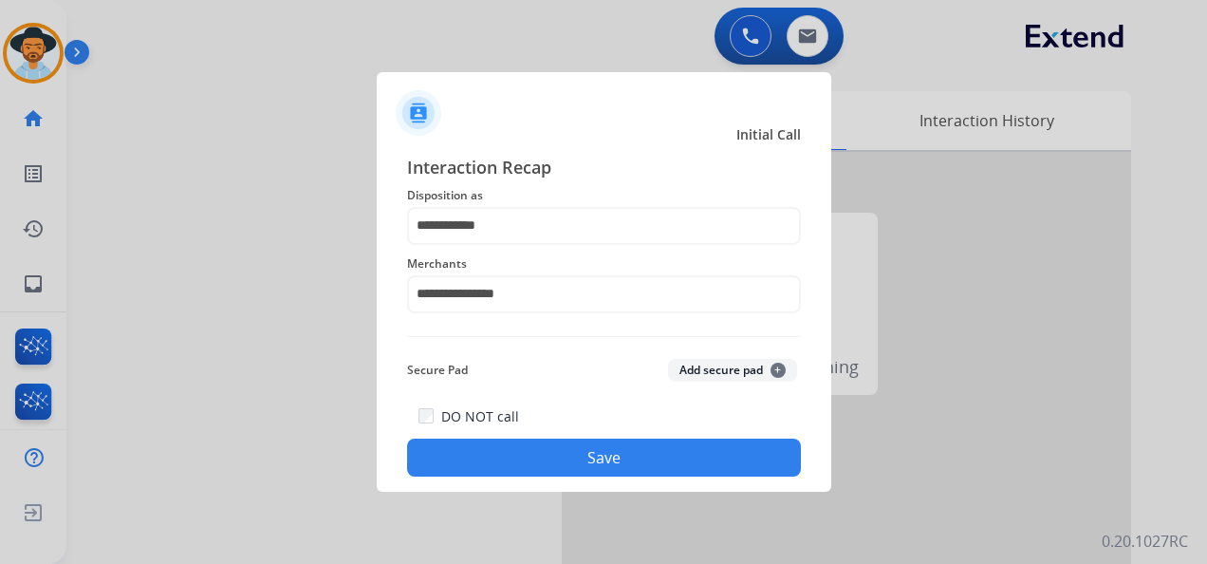
click at [594, 455] on button "Save" at bounding box center [604, 457] width 394 height 38
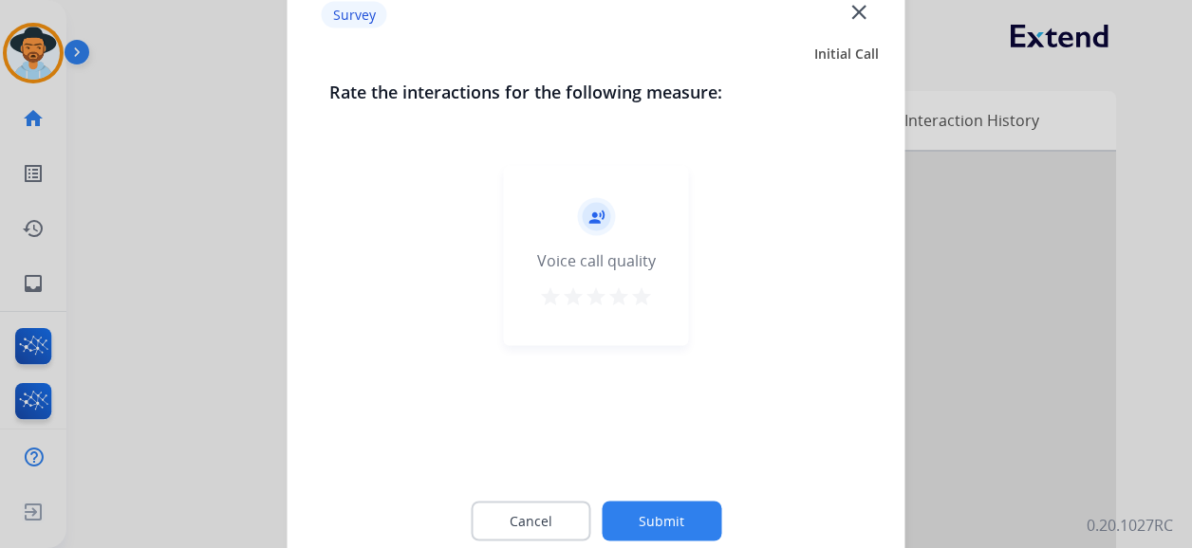
click at [638, 291] on mat-icon "star" at bounding box center [641, 297] width 23 height 23
click at [664, 492] on div "Cancel Submit" at bounding box center [596, 521] width 534 height 85
click at [664, 506] on button "Submit" at bounding box center [662, 522] width 120 height 40
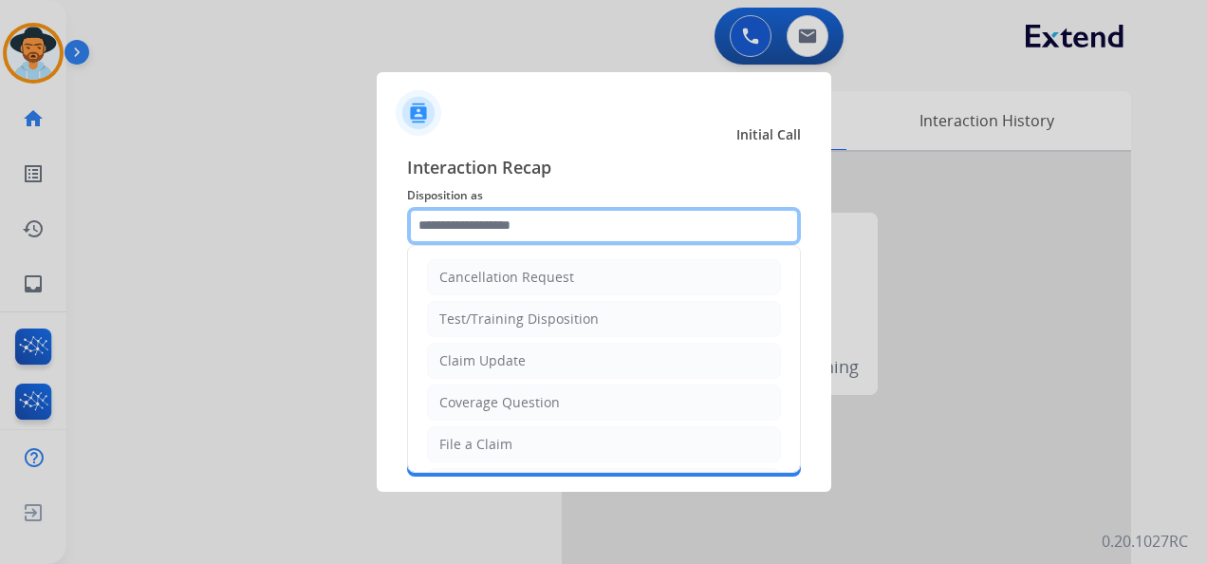
click at [677, 234] on input "text" at bounding box center [604, 226] width 394 height 38
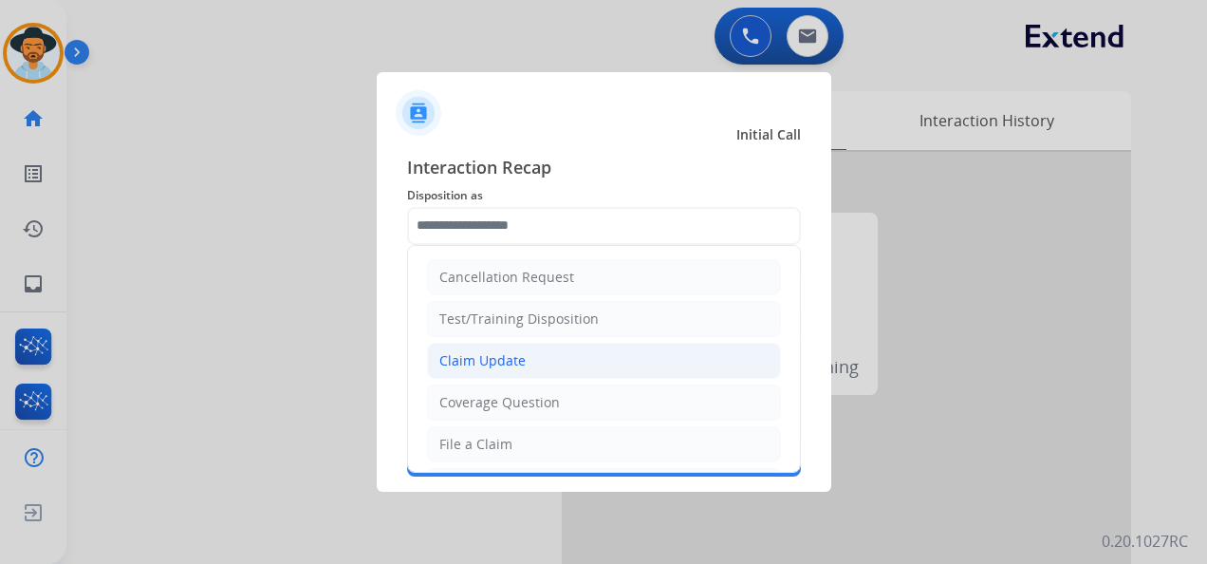
click at [583, 357] on li "Claim Update" at bounding box center [604, 361] width 354 height 36
type input "**********"
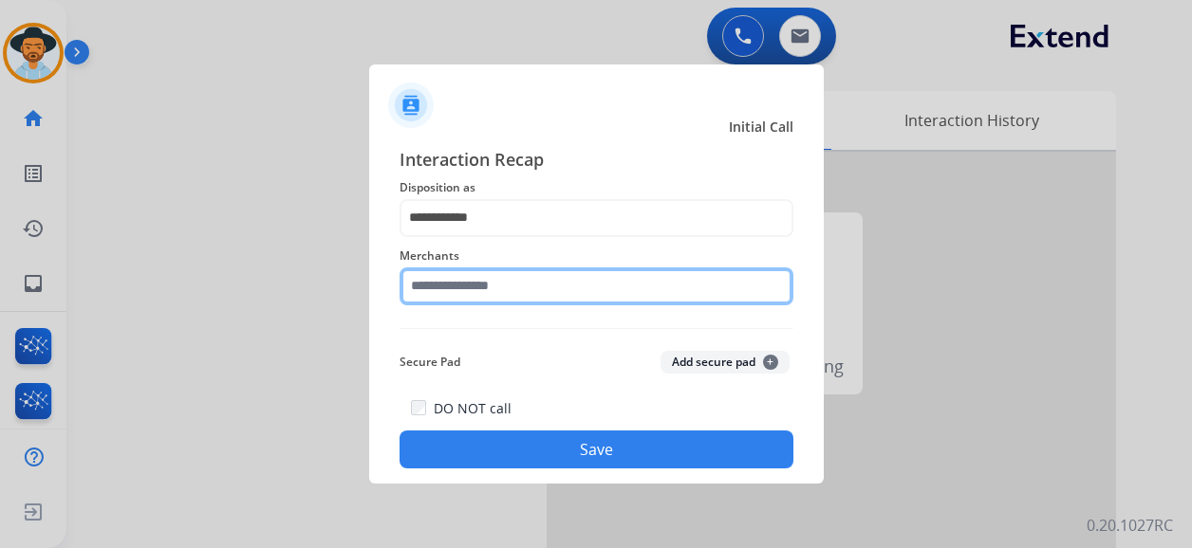
click at [543, 302] on input "text" at bounding box center [596, 287] width 394 height 38
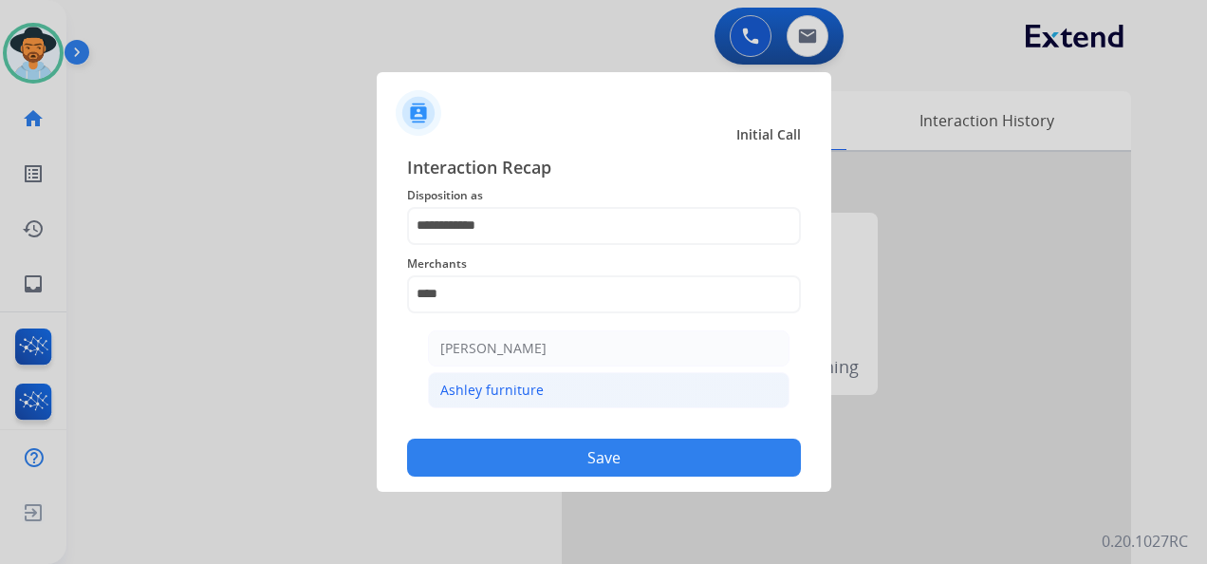
click at [550, 385] on li "Ashley furniture" at bounding box center [609, 390] width 362 height 36
type input "**********"
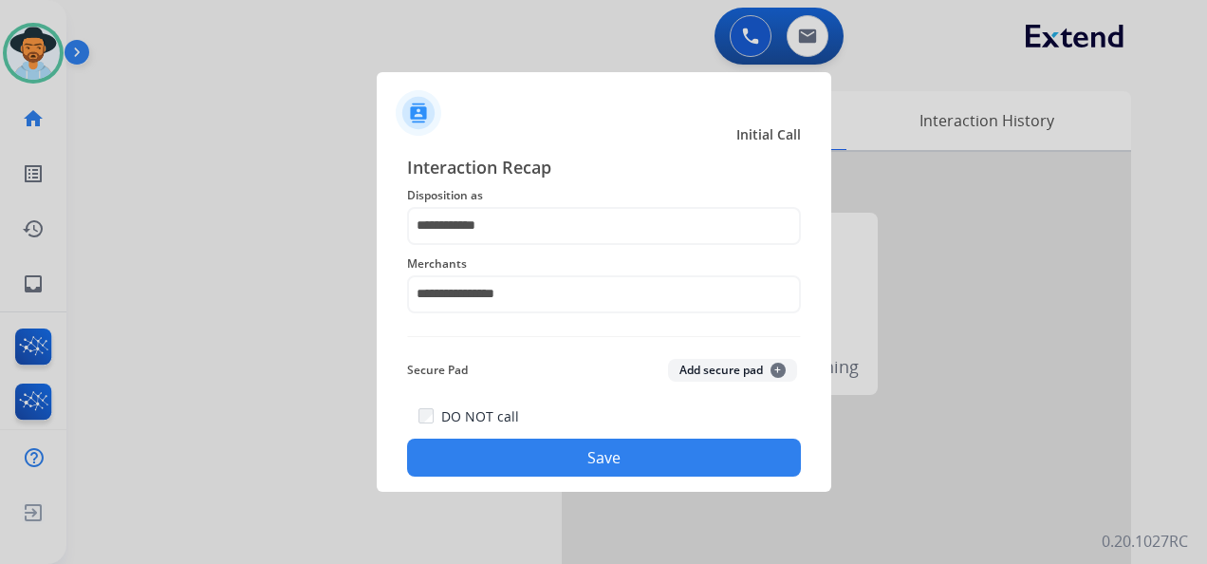
click at [612, 458] on button "Save" at bounding box center [604, 457] width 394 height 38
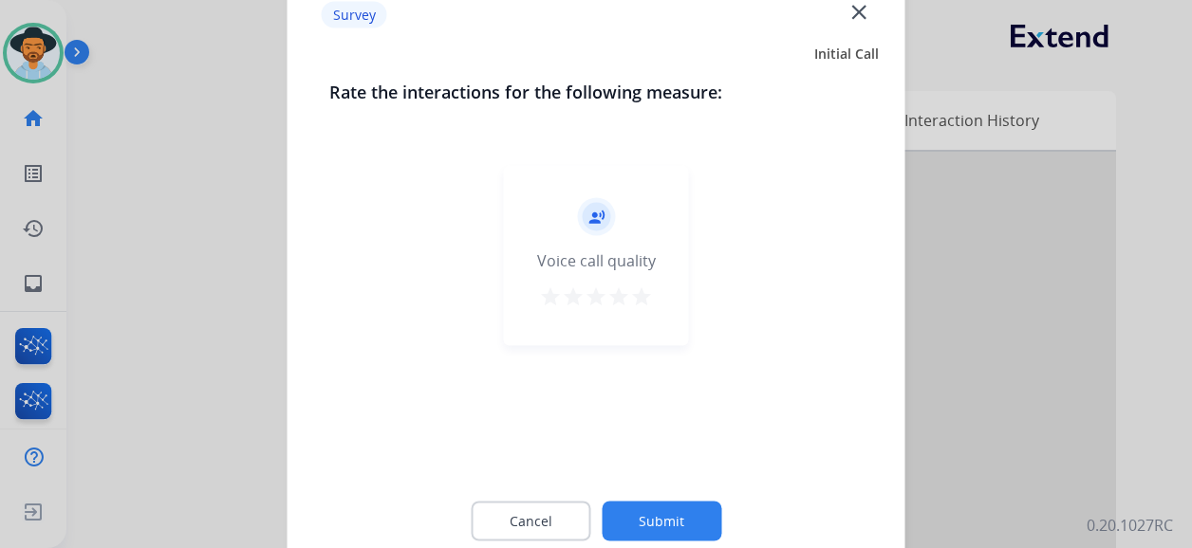
click at [639, 301] on mat-icon "star" at bounding box center [641, 297] width 23 height 23
click at [672, 537] on button "Submit" at bounding box center [662, 522] width 120 height 40
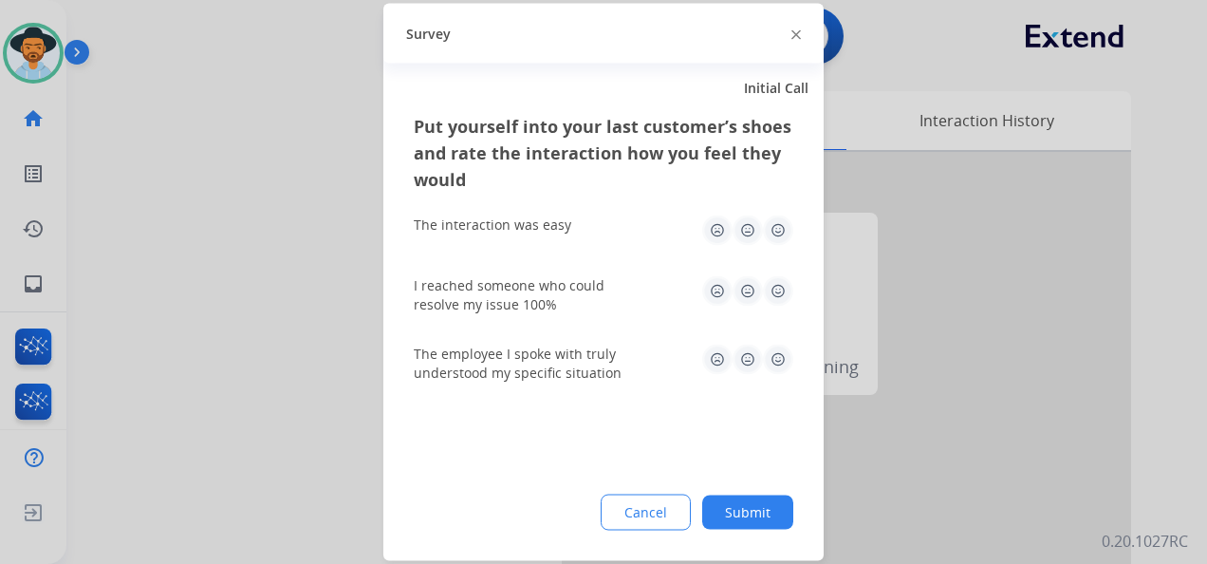
drag, startPoint x: 780, startPoint y: 228, endPoint x: 782, endPoint y: 255, distance: 27.6
click at [780, 230] on img at bounding box center [778, 230] width 30 height 30
click at [773, 288] on img at bounding box center [778, 291] width 30 height 30
click at [780, 362] on img at bounding box center [778, 359] width 30 height 30
click at [750, 520] on button "Submit" at bounding box center [747, 512] width 91 height 34
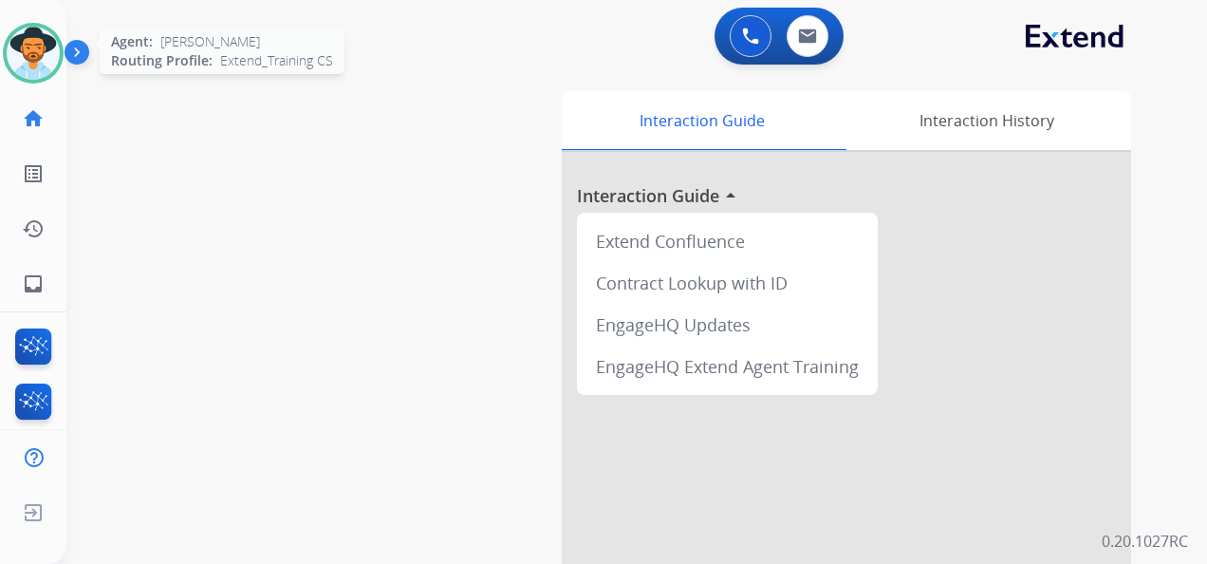
click at [34, 49] on img at bounding box center [33, 53] width 53 height 53
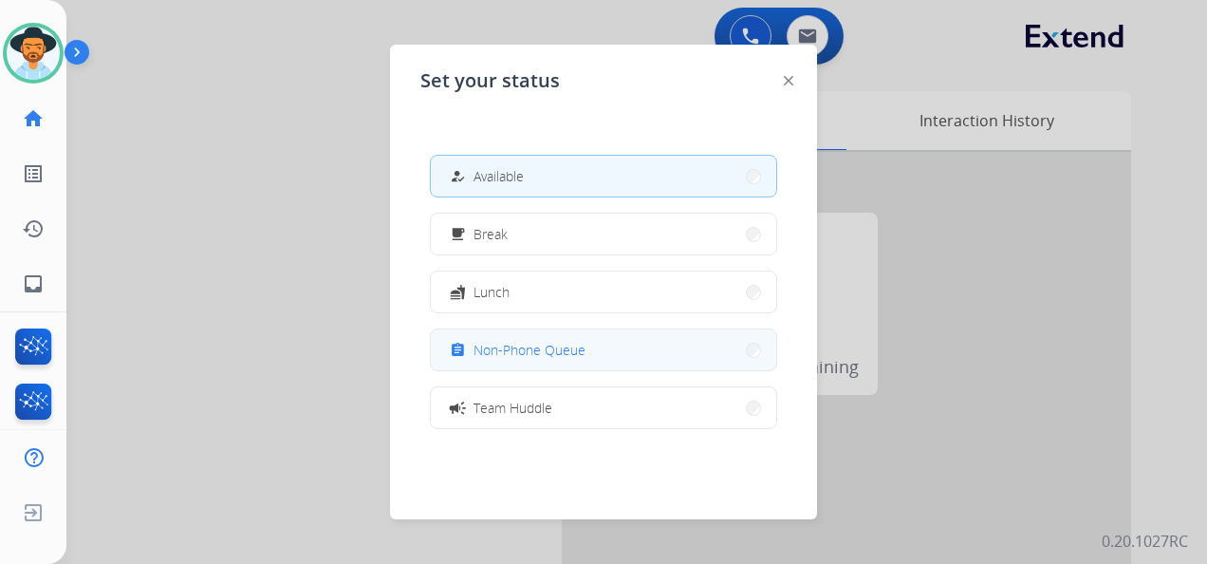
click at [575, 355] on span "Non-Phone Queue" at bounding box center [529, 350] width 112 height 20
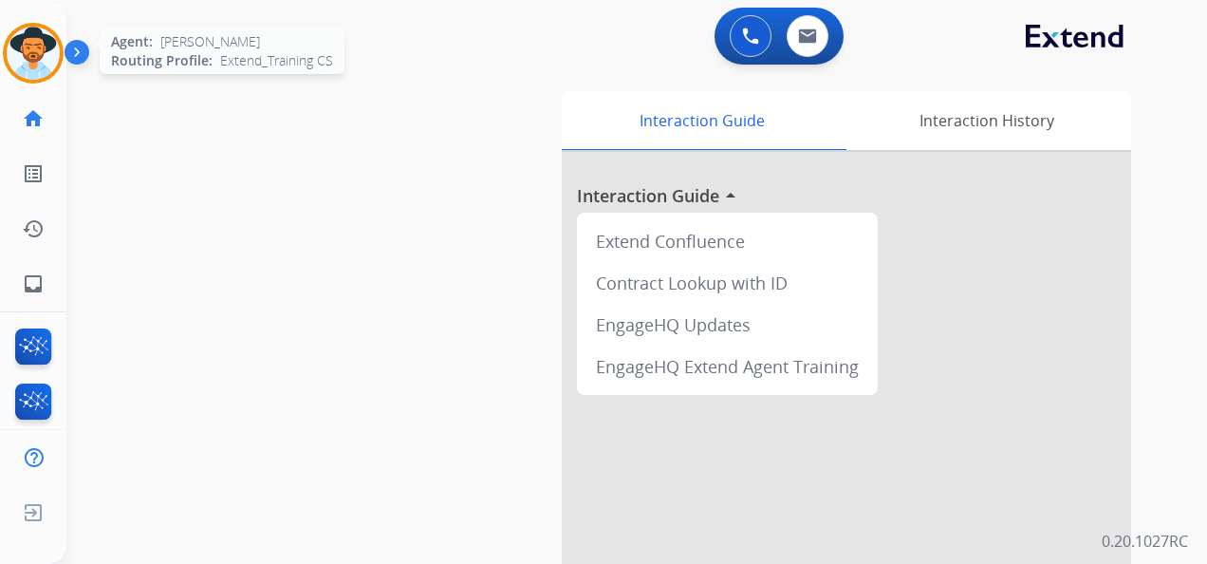
click at [59, 50] on img at bounding box center [33, 53] width 53 height 53
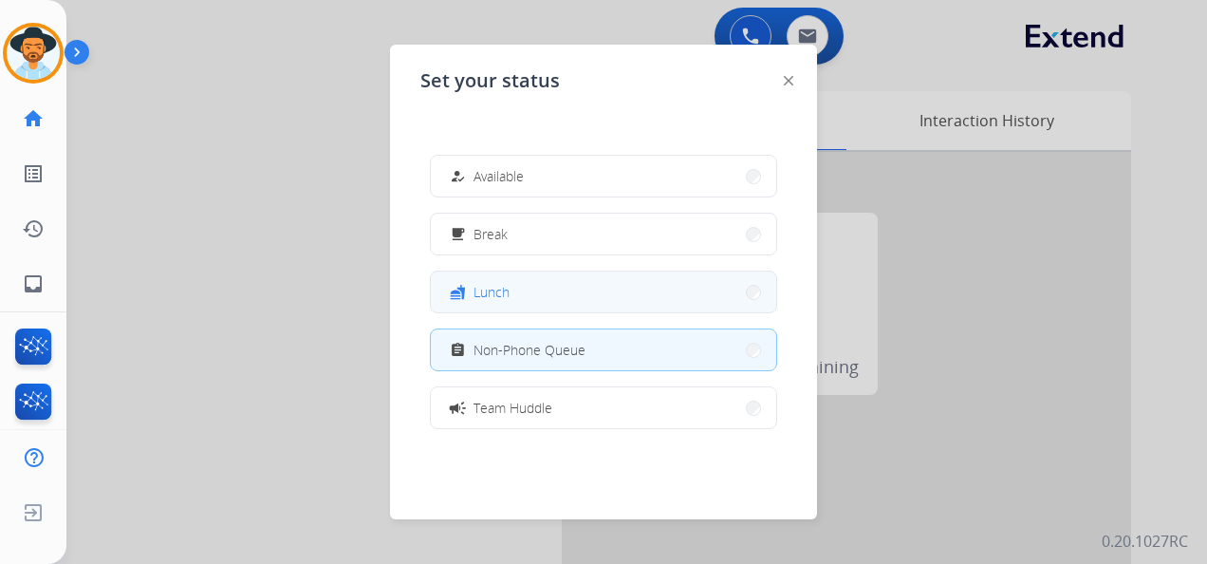
click at [545, 288] on button "fastfood Lunch" at bounding box center [603, 291] width 345 height 41
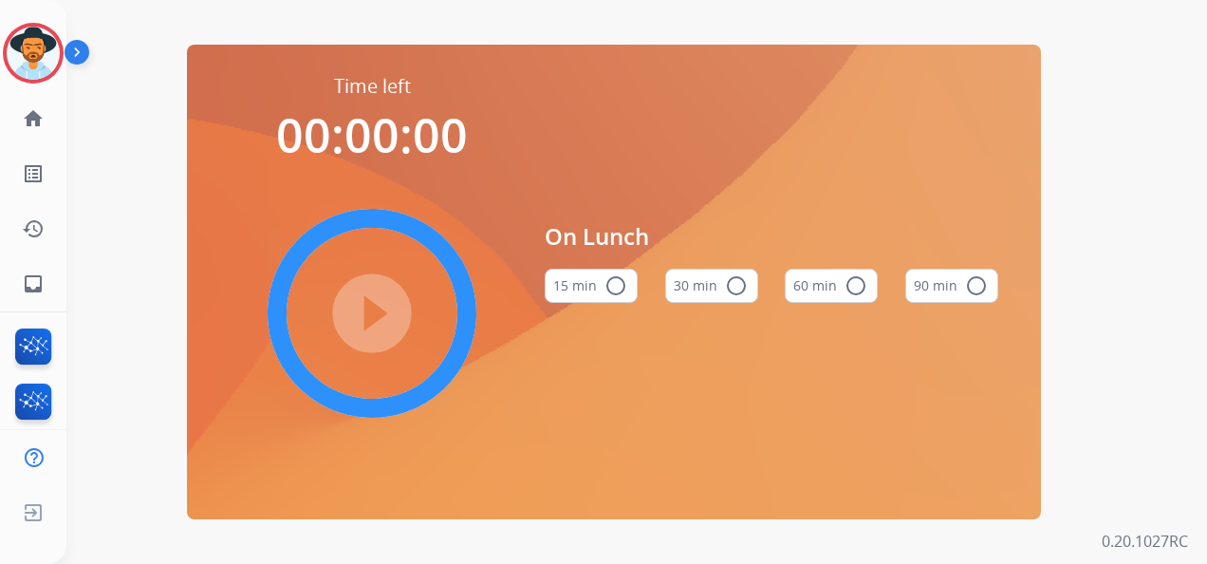
click at [807, 280] on button "60 min radio_button_unchecked" at bounding box center [831, 286] width 93 height 34
